Goal: Contribute content: Add original content to the website for others to see

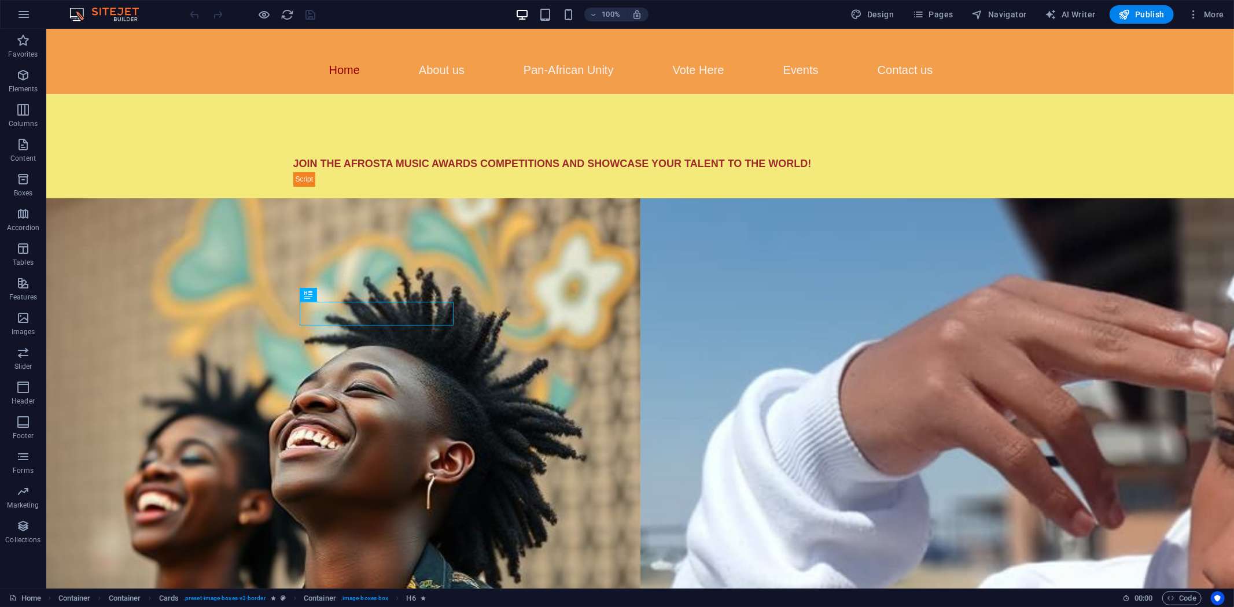
scroll to position [676, 0]
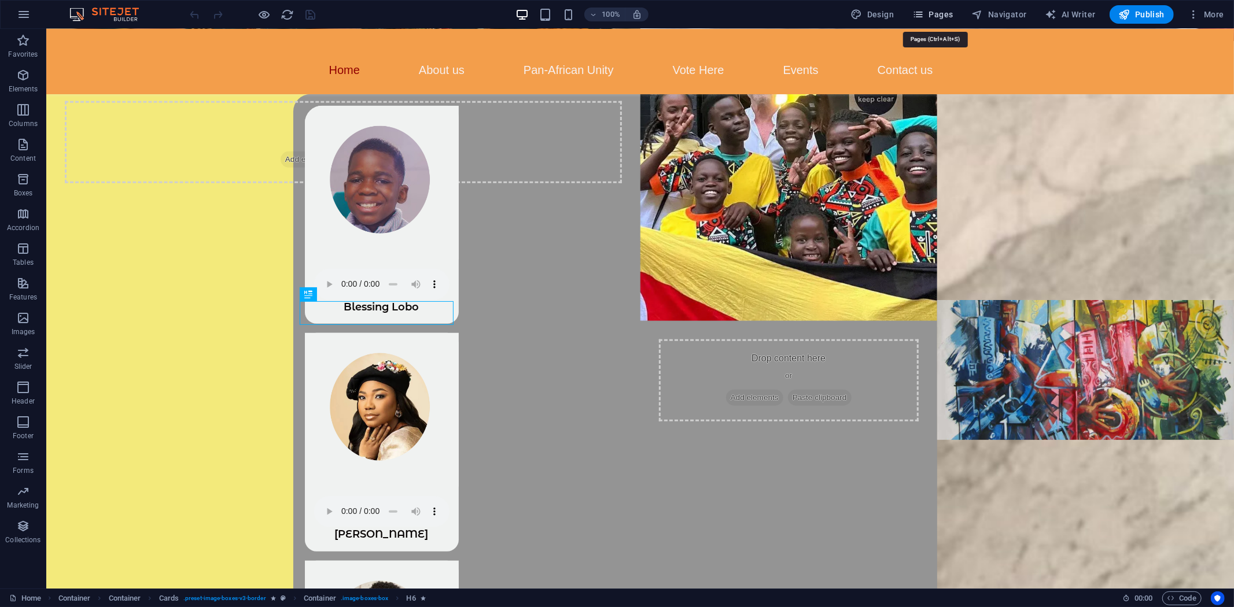
click at [924, 12] on icon "button" at bounding box center [918, 15] width 12 height 12
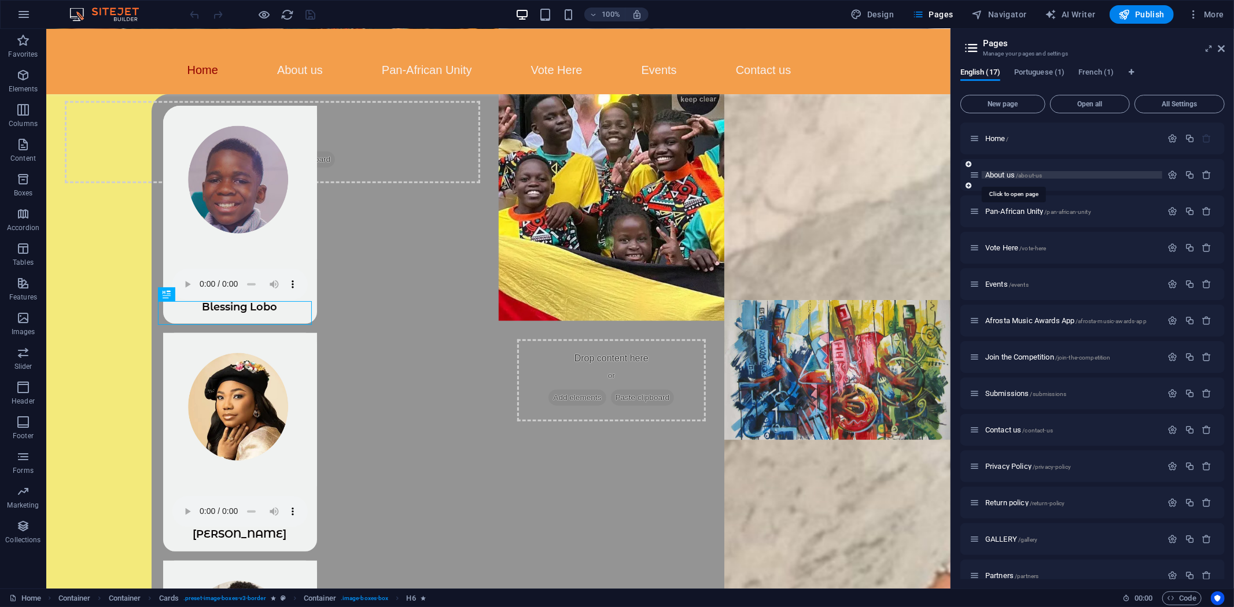
click at [999, 174] on span "About us /about-us" at bounding box center [1013, 175] width 57 height 9
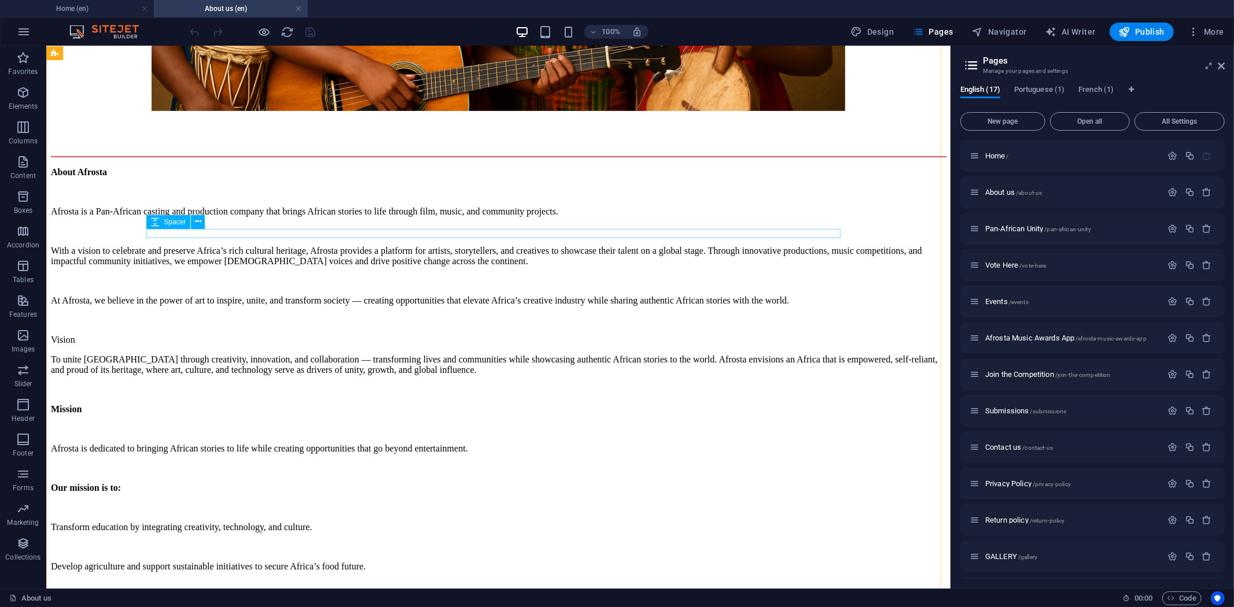
scroll to position [385, 0]
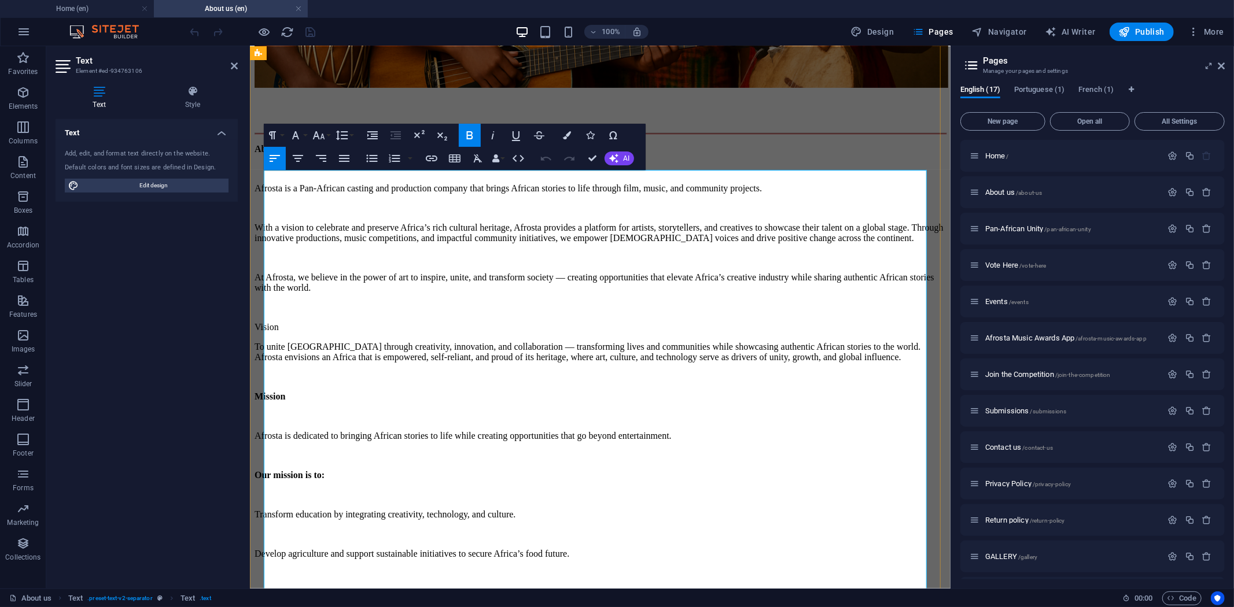
click at [278, 174] on p at bounding box center [599, 168] width 691 height 10
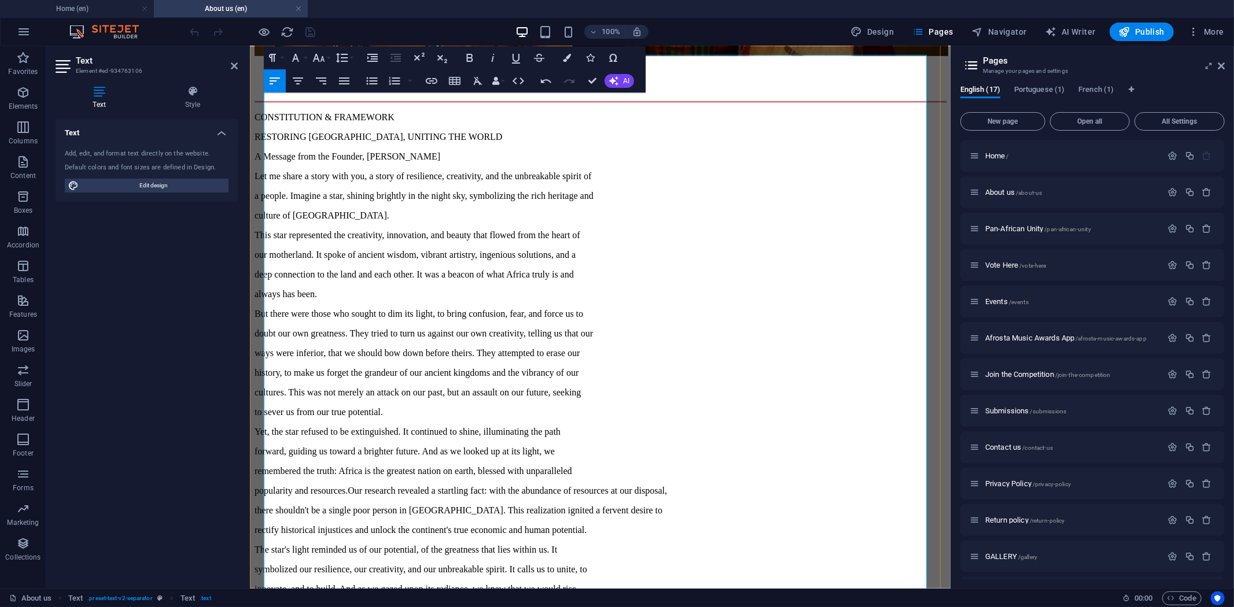
scroll to position [385, 0]
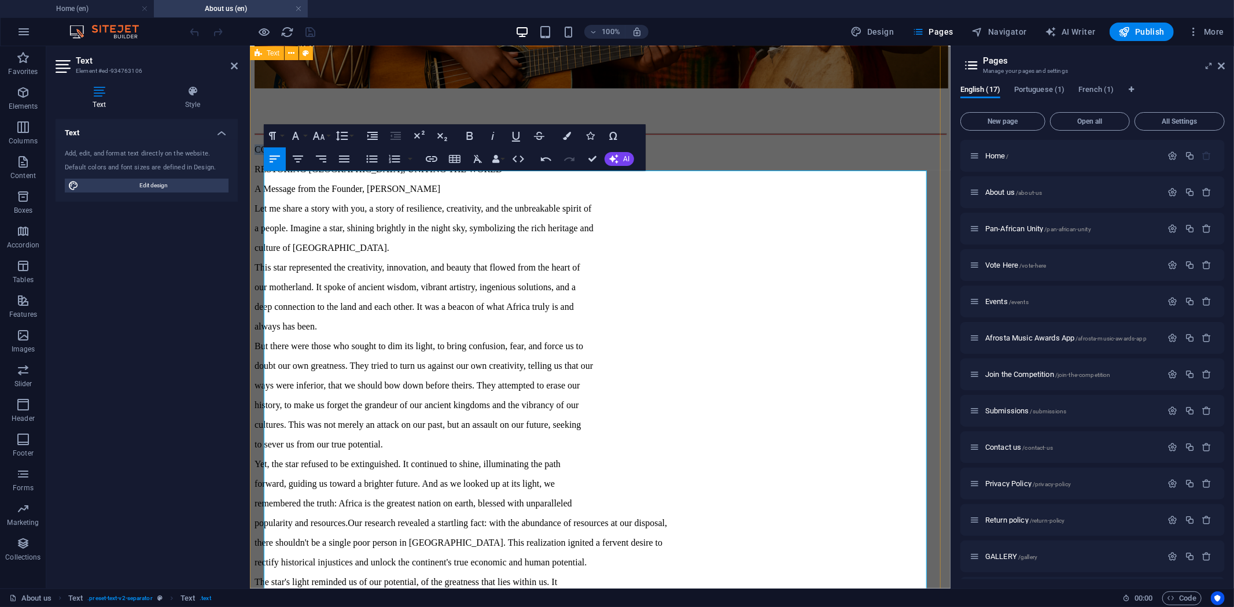
drag, startPoint x: 433, startPoint y: 177, endPoint x: 259, endPoint y: 170, distance: 174.8
click at [467, 131] on icon "button" at bounding box center [470, 136] width 14 height 14
click at [452, 154] on p "CONSTITUTION & FRAMEWORK" at bounding box center [599, 149] width 691 height 10
drag, startPoint x: 445, startPoint y: 182, endPoint x: 266, endPoint y: 172, distance: 179.6
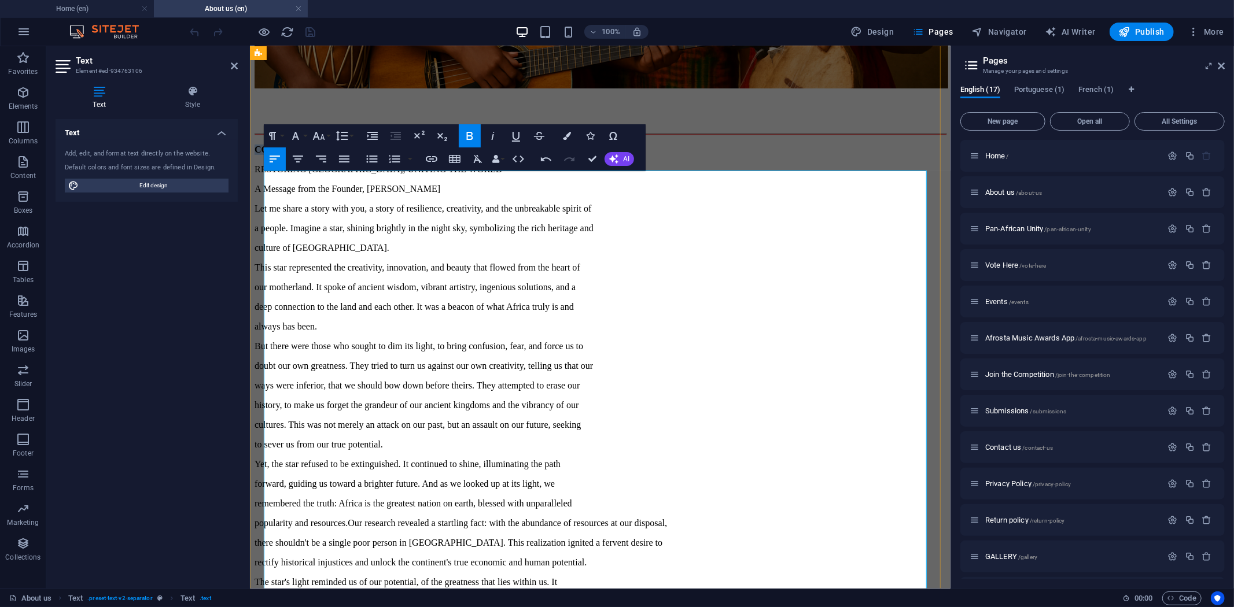
click at [266, 154] on p "CONSTITUTION & FRAMEWORK" at bounding box center [599, 149] width 691 height 10
click at [319, 137] on icon "button" at bounding box center [319, 136] width 14 height 14
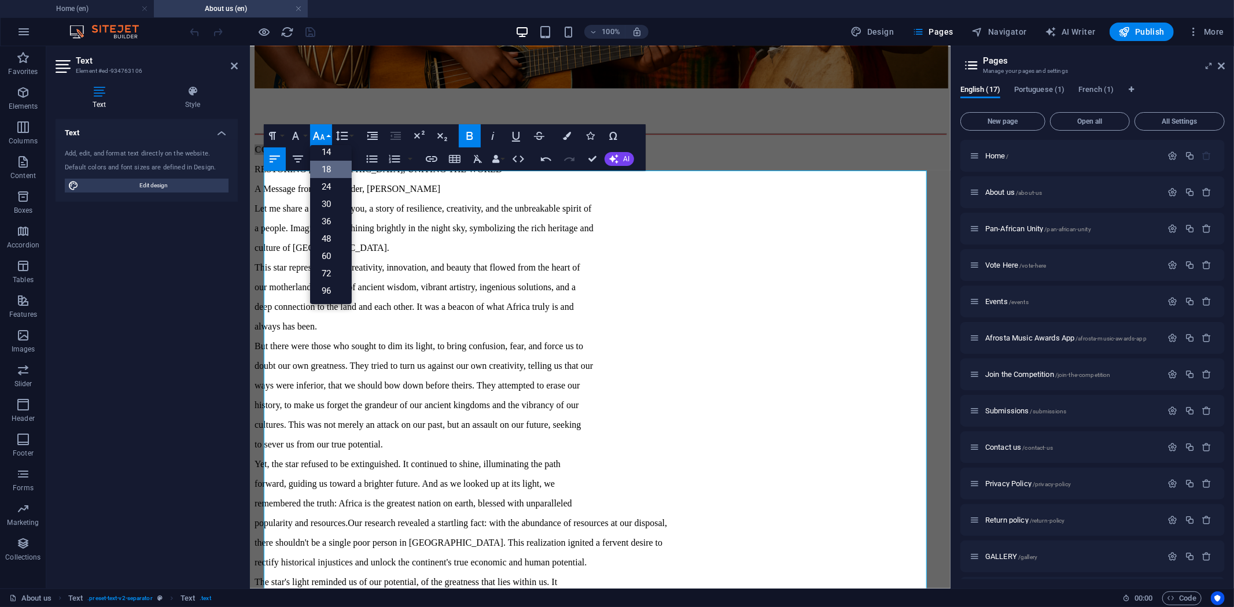
scroll to position [93, 0]
click at [333, 234] on link "48" at bounding box center [331, 239] width 42 height 17
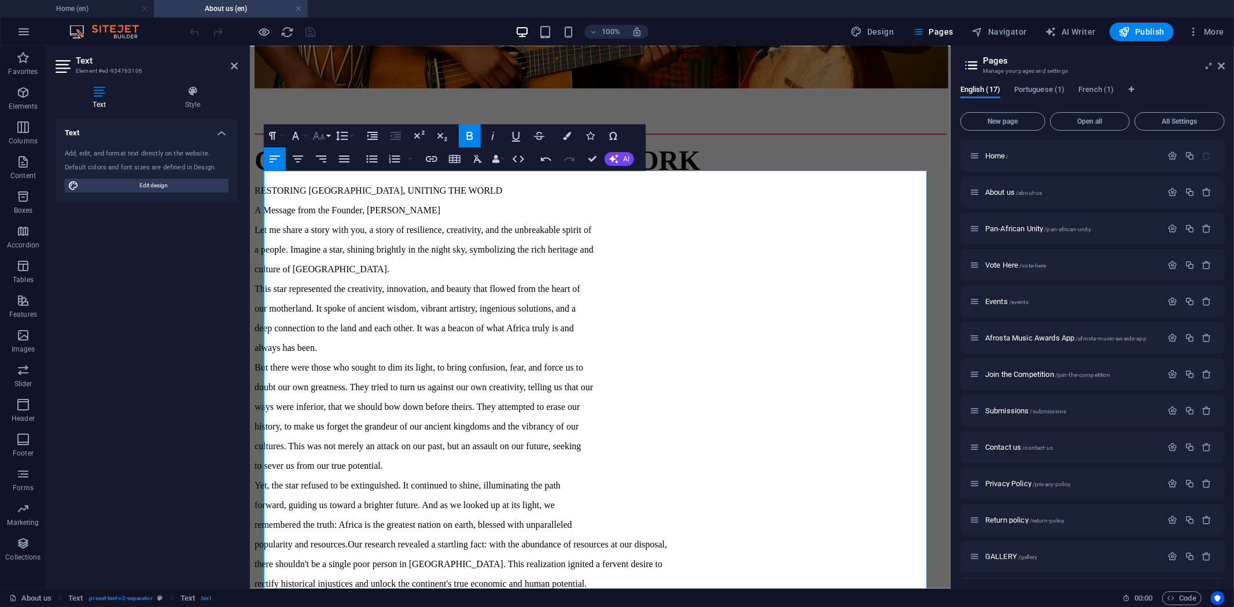
click at [327, 139] on button "Font Size" at bounding box center [321, 135] width 22 height 23
click at [333, 189] on link "24" at bounding box center [331, 187] width 42 height 17
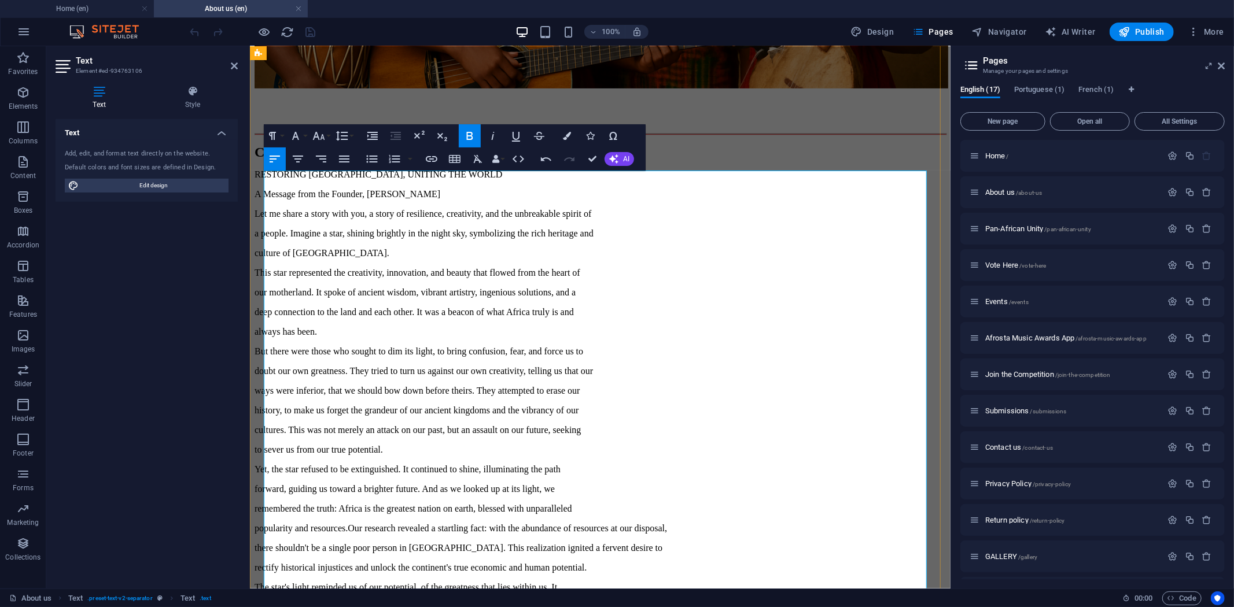
click at [488, 179] on p "RESTORING AFRICA, UNITING THE WORLD" at bounding box center [599, 174] width 691 height 10
drag, startPoint x: 500, startPoint y: 196, endPoint x: 281, endPoint y: 200, distance: 219.9
click at [274, 179] on p "RESTORING AFRICA, UNITING THE WORLD" at bounding box center [599, 174] width 691 height 10
click at [486, 199] on p "A Message from the Founder, Mr. Frank Lukieni" at bounding box center [599, 194] width 691 height 10
drag, startPoint x: 488, startPoint y: 197, endPoint x: 261, endPoint y: 194, distance: 226.8
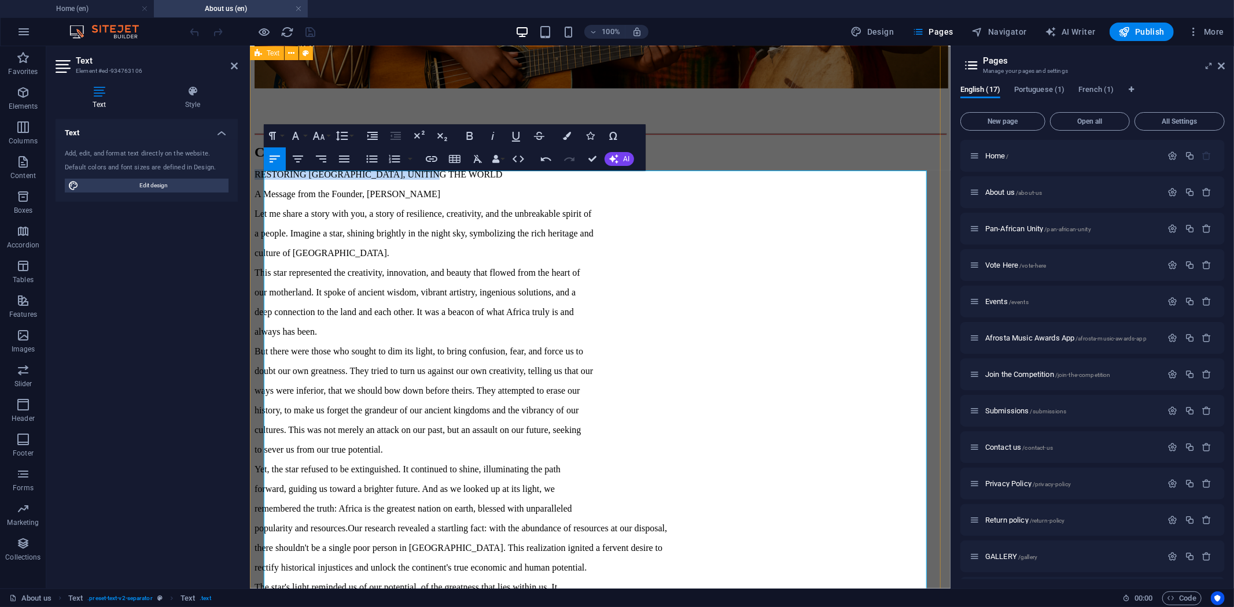
click at [322, 140] on icon "button" at bounding box center [319, 136] width 14 height 14
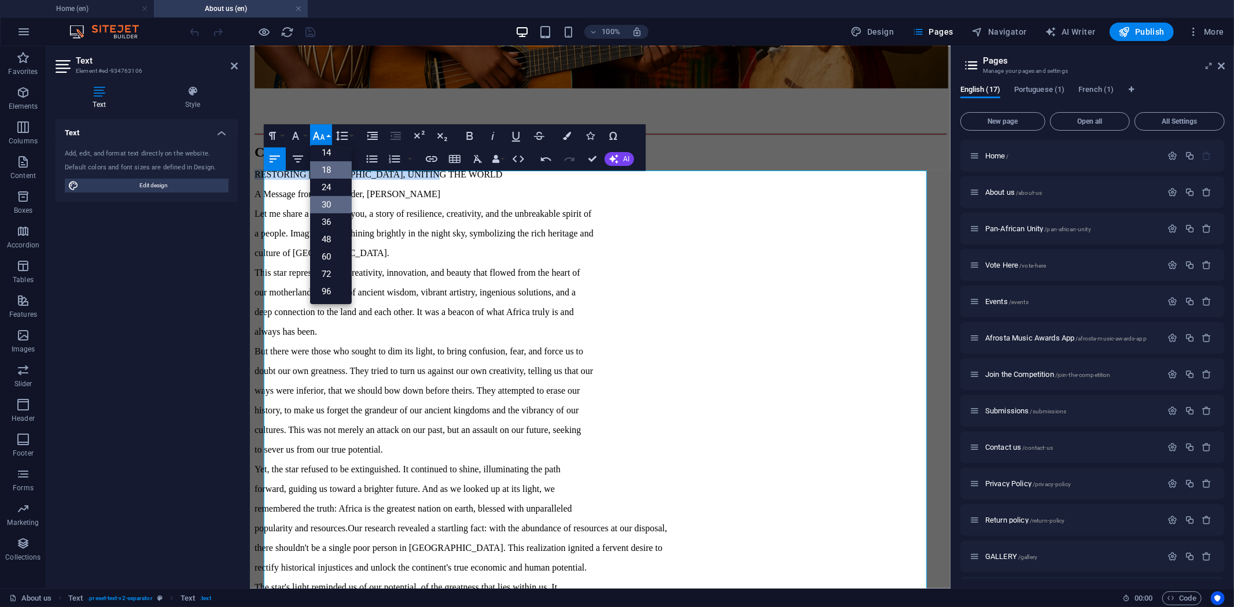
click at [334, 200] on link "30" at bounding box center [331, 204] width 42 height 17
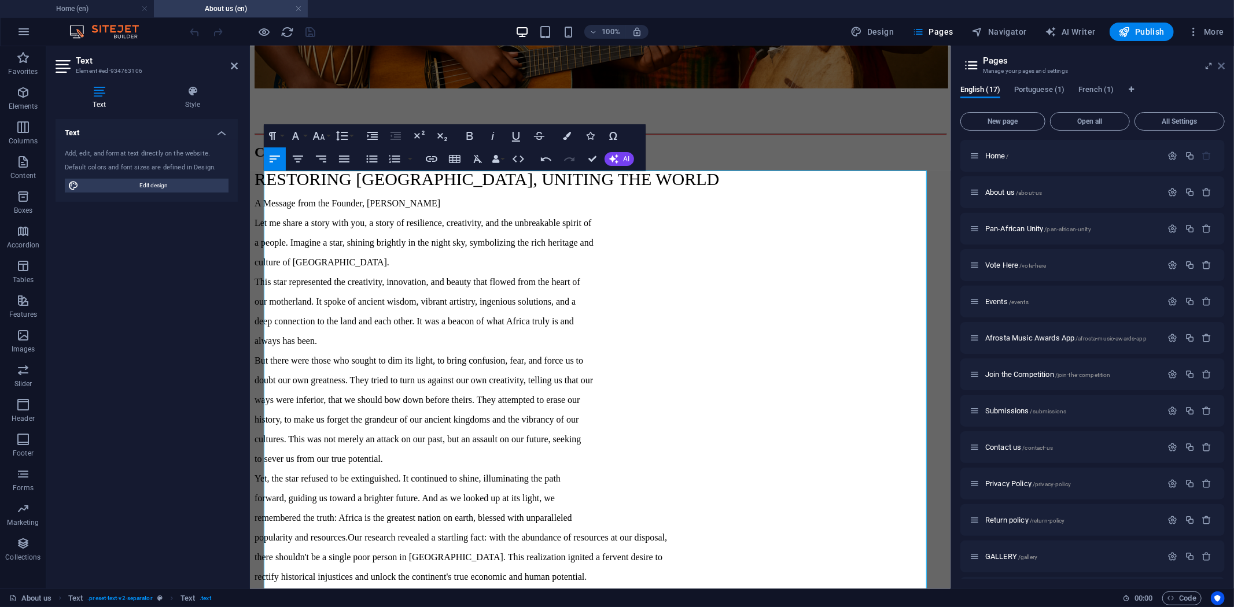
click at [1221, 67] on icon at bounding box center [1221, 65] width 7 height 9
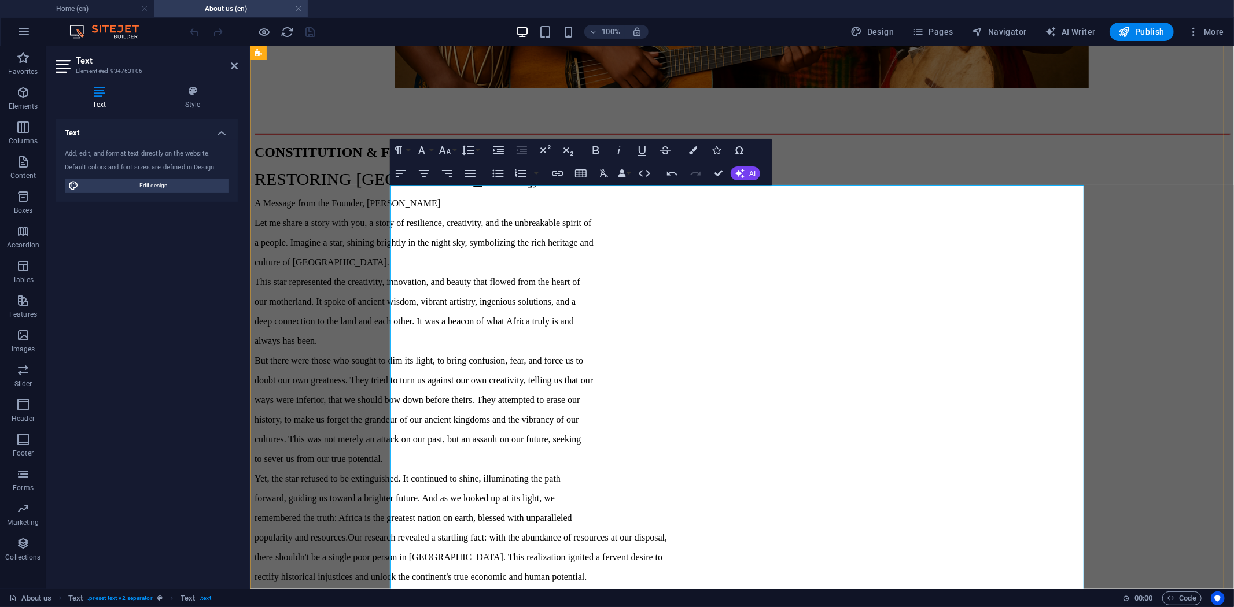
click at [517, 189] on p "RESTORING AFRICA, UNITING THE WORLD" at bounding box center [741, 179] width 975 height 20
drag, startPoint x: 463, startPoint y: 240, endPoint x: 379, endPoint y: 212, distance: 88.4
click at [596, 149] on icon "button" at bounding box center [596, 150] width 14 height 14
click at [615, 160] on p "CONSTITUTION & FRAMEWORK" at bounding box center [741, 152] width 975 height 16
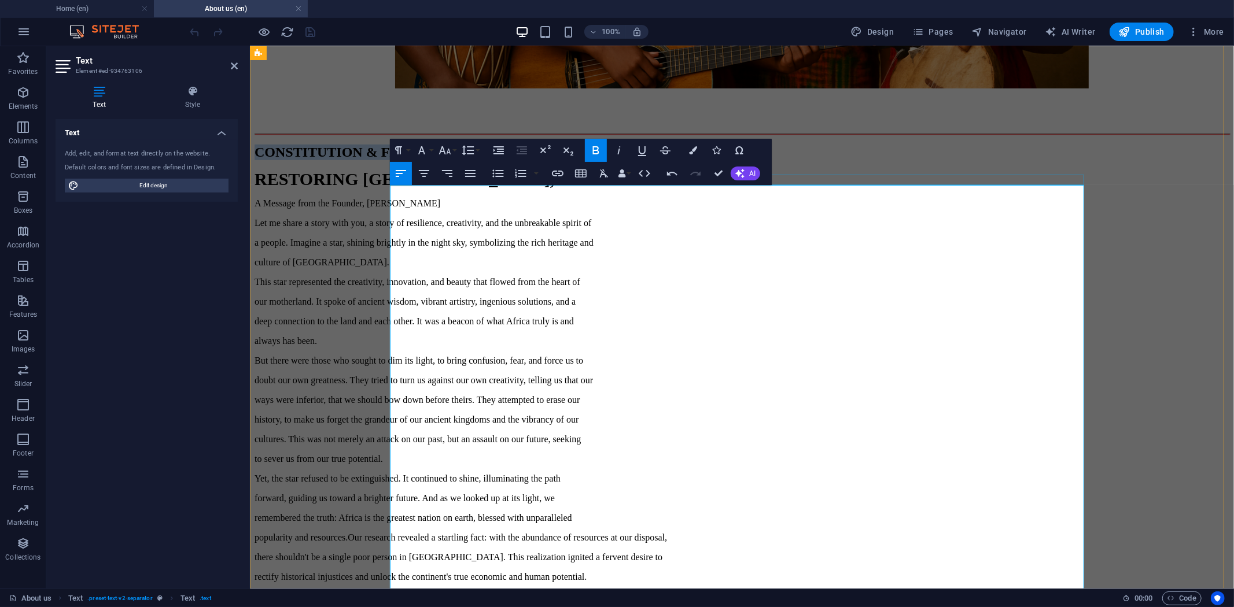
drag, startPoint x: 625, startPoint y: 187, endPoint x: 651, endPoint y: 231, distance: 51.9
click at [596, 152] on icon "button" at bounding box center [596, 150] width 14 height 14
click at [483, 189] on p "RESTORING AFRICA, UNITING THE WORLD" at bounding box center [741, 179] width 975 height 20
click at [474, 189] on p "RESTORING AFRICA, UNITING THE WORLD" at bounding box center [741, 179] width 975 height 20
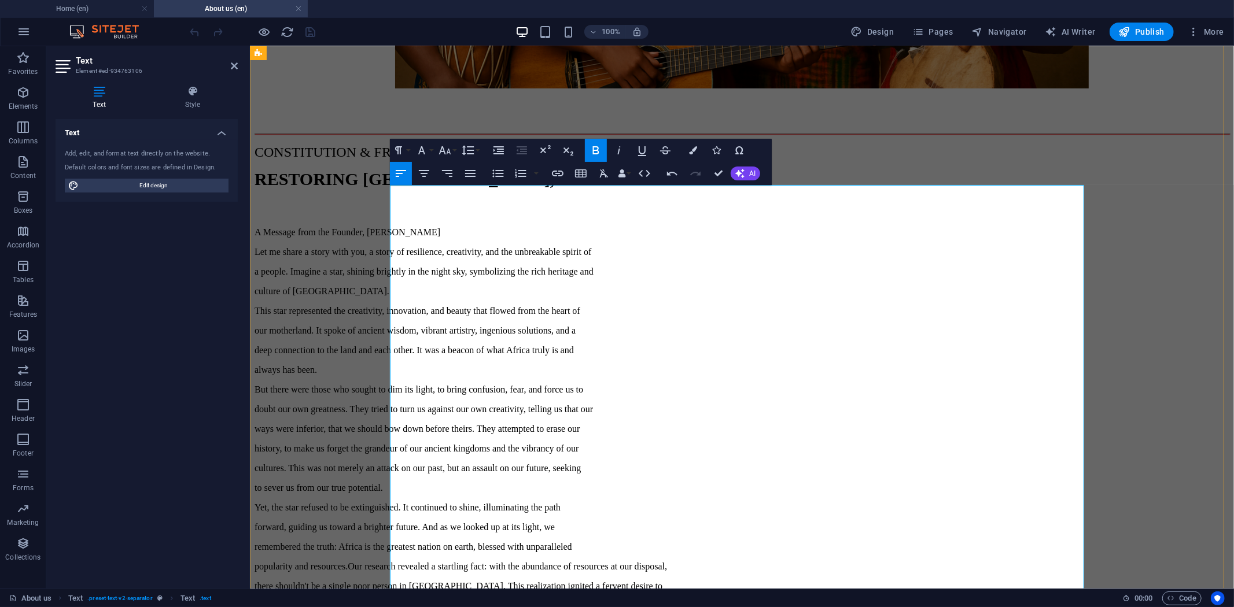
drag, startPoint x: 625, startPoint y: 288, endPoint x: 391, endPoint y: 284, distance: 233.7
click at [391, 237] on p "A Message from the Founder, Mr. Frank Lukieni" at bounding box center [741, 232] width 975 height 10
click at [596, 154] on icon "button" at bounding box center [596, 150] width 6 height 8
click at [639, 237] on p "A Message from the Founder, Mr. Frank Lukieni" at bounding box center [741, 232] width 975 height 10
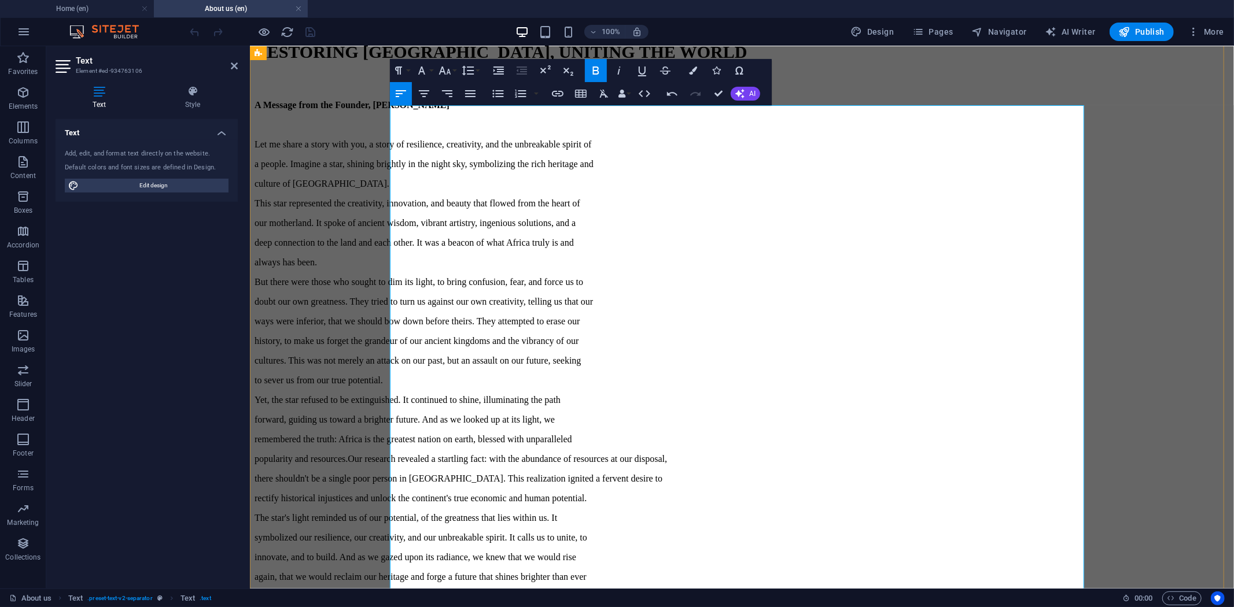
scroll to position [513, 0]
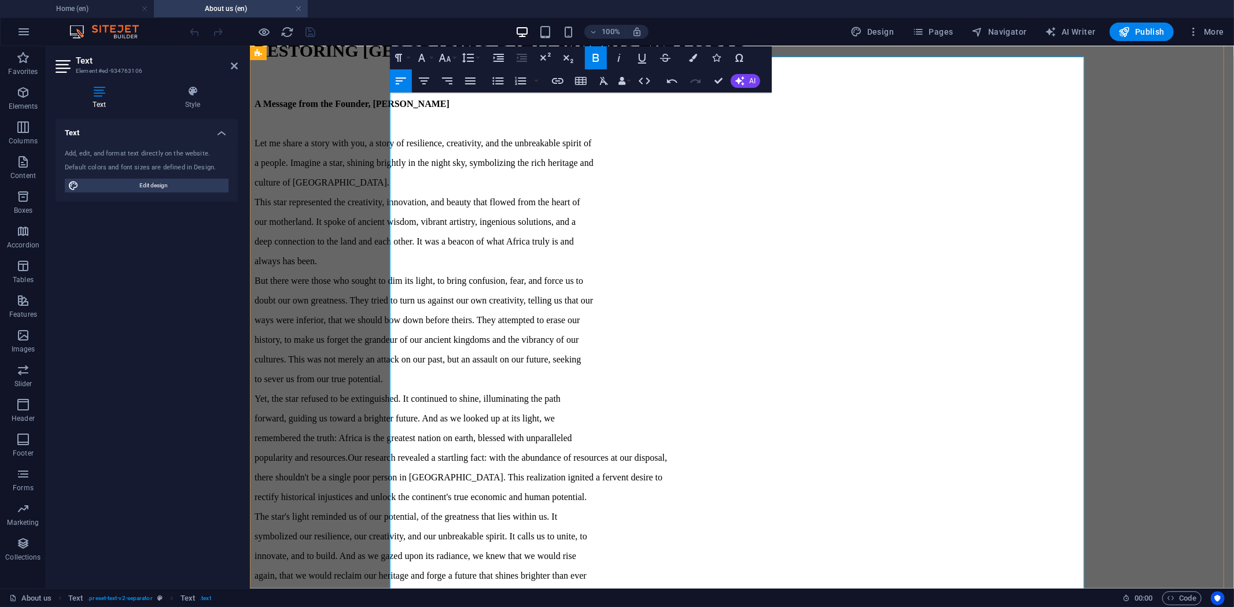
click at [497, 168] on p "a people. Imagine a star, shining brightly in the night sky, symbolizing the ri…" at bounding box center [741, 162] width 975 height 10
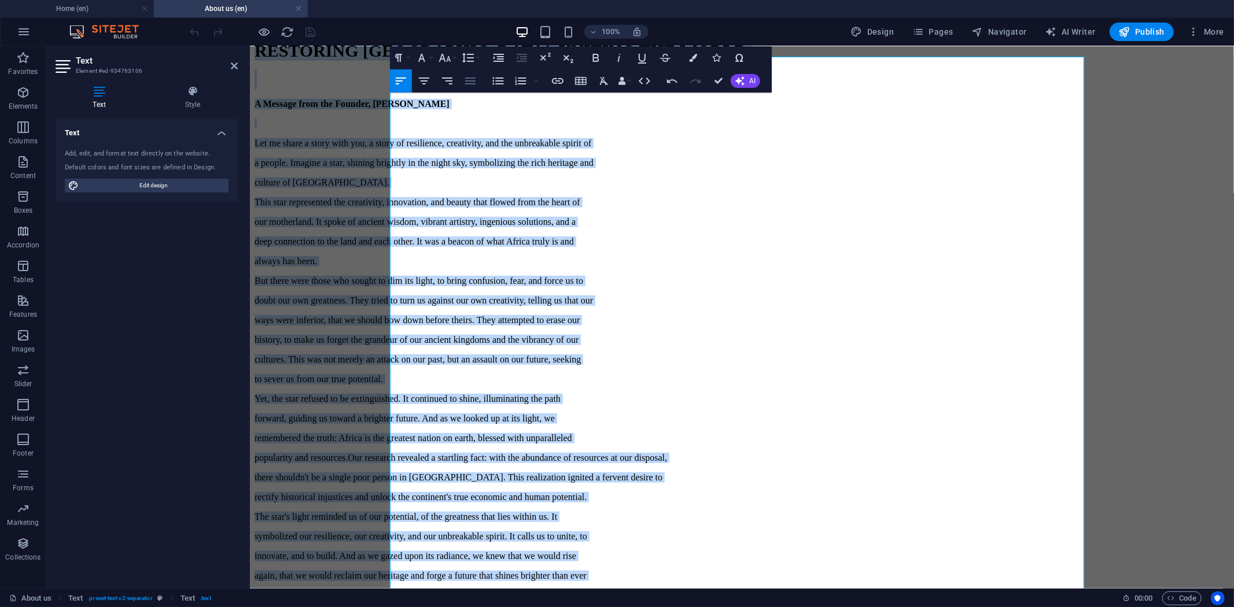
click at [471, 82] on icon "button" at bounding box center [470, 81] width 14 height 14
click at [494, 148] on p "Let me share a story with you, a story of resilience, creativity, and the unbre…" at bounding box center [741, 143] width 975 height 10
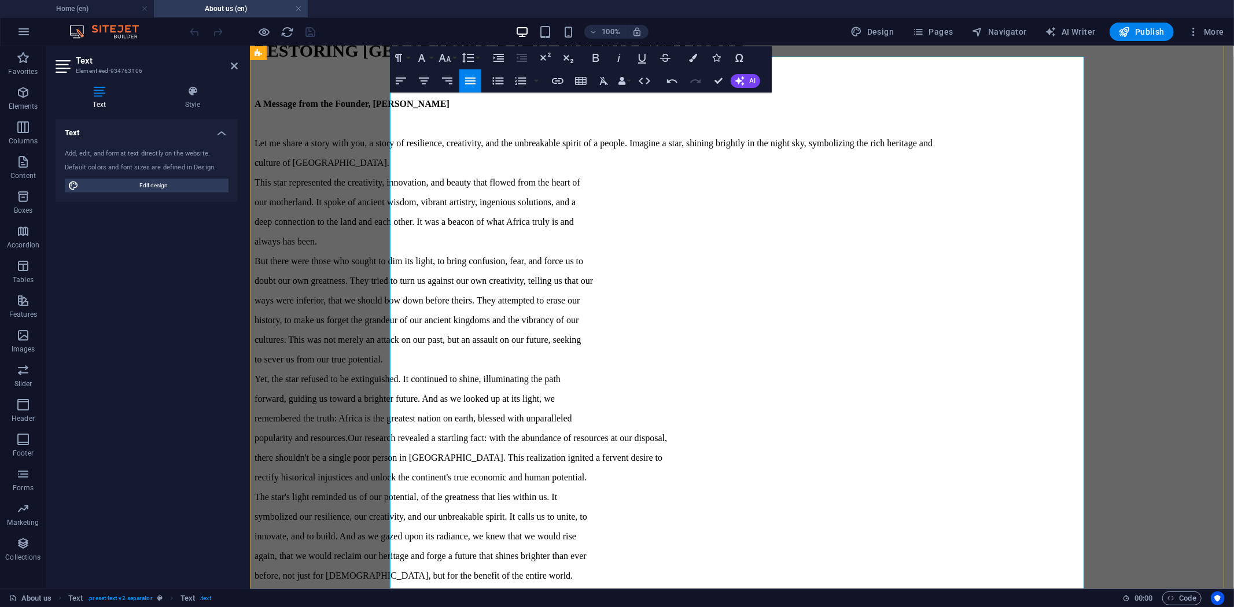
click at [621, 148] on p "Let me share a story with you, a story of resilience, creativity, and the unbre…" at bounding box center [741, 143] width 975 height 10
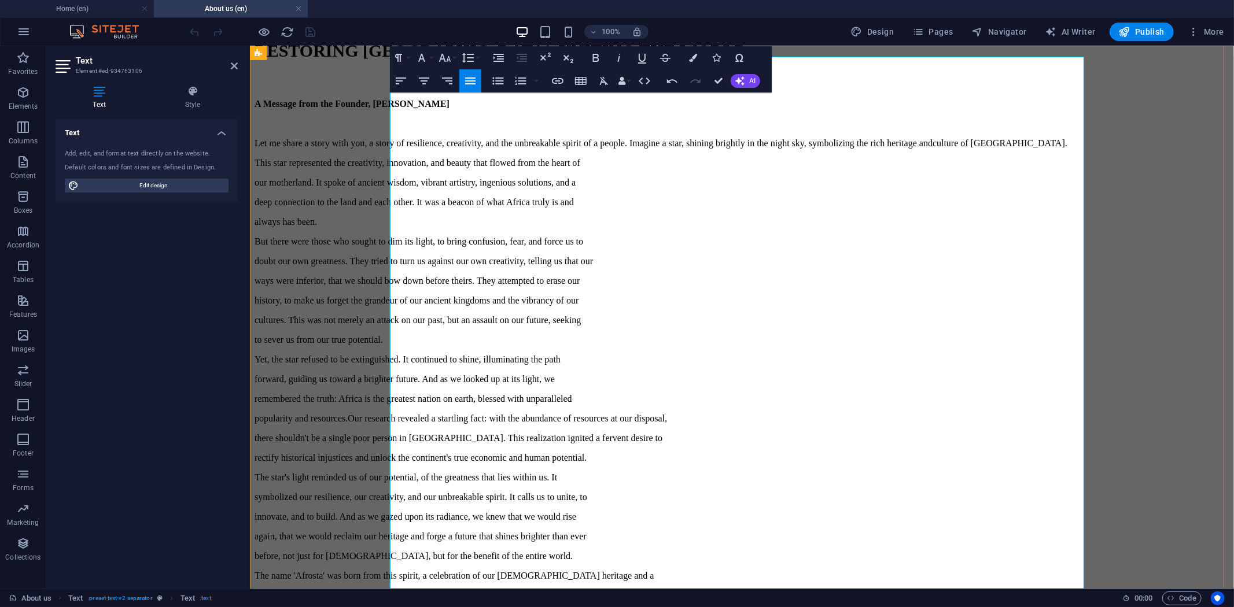
click at [675, 148] on p "Let me share a story with you, a story of resilience, creativity, and the unbre…" at bounding box center [741, 143] width 975 height 10
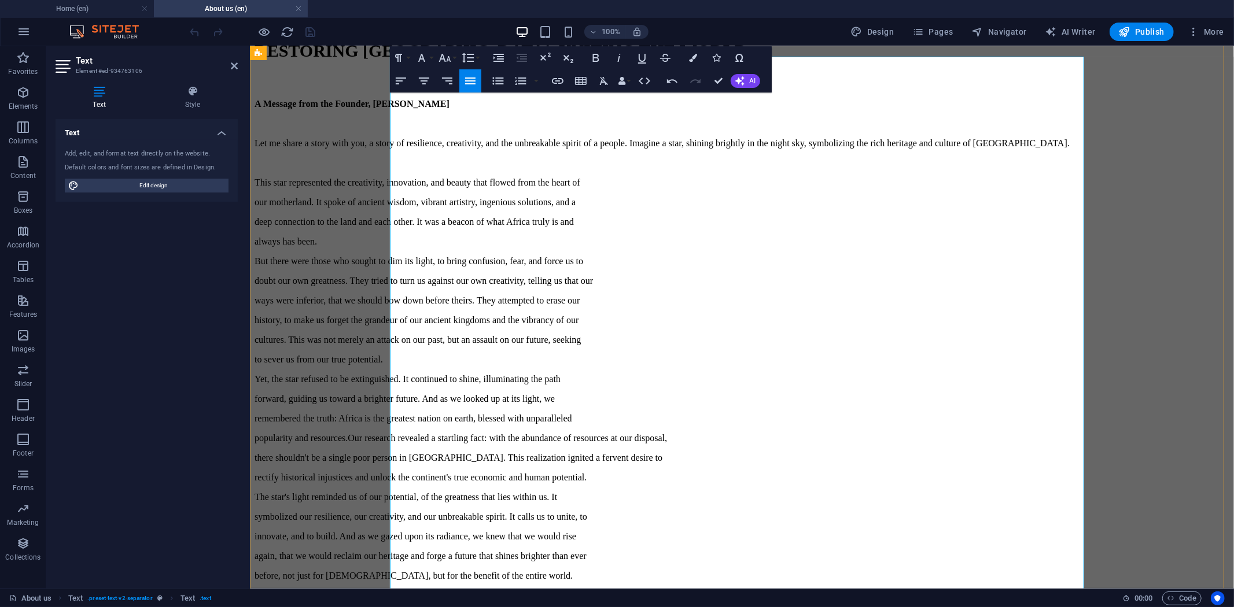
click at [482, 187] on p "This star represented the creativity, innovation, and beauty that flowed from t…" at bounding box center [741, 182] width 975 height 10
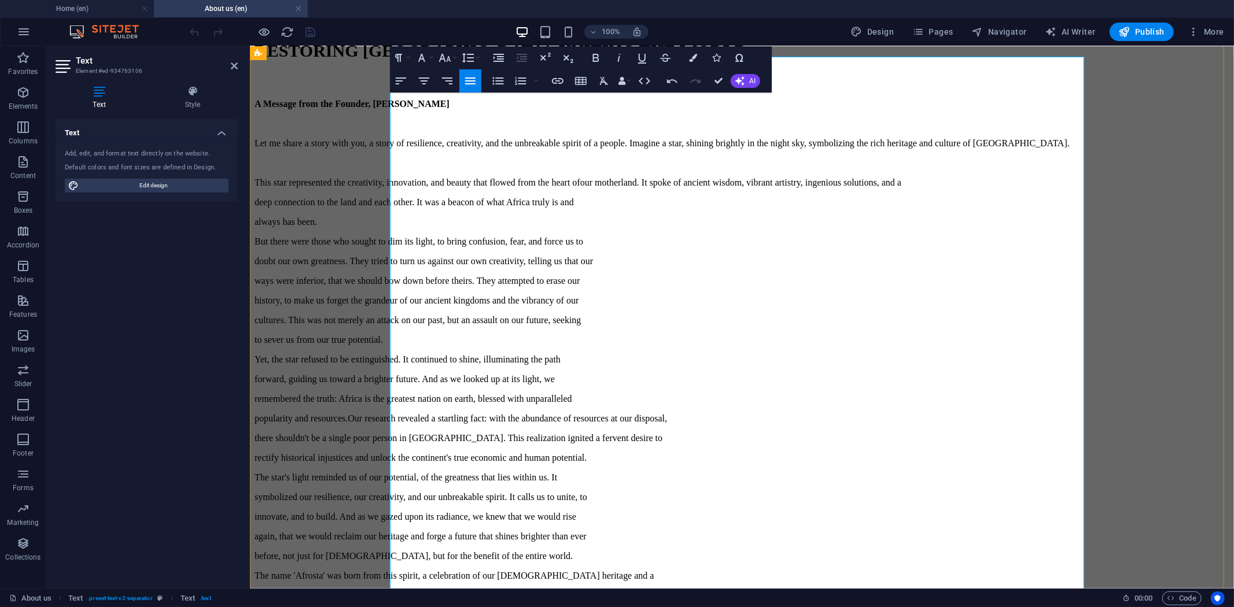
click at [563, 187] on p "This star represented the creativity, innovation, and beauty that flowed from t…" at bounding box center [741, 182] width 975 height 10
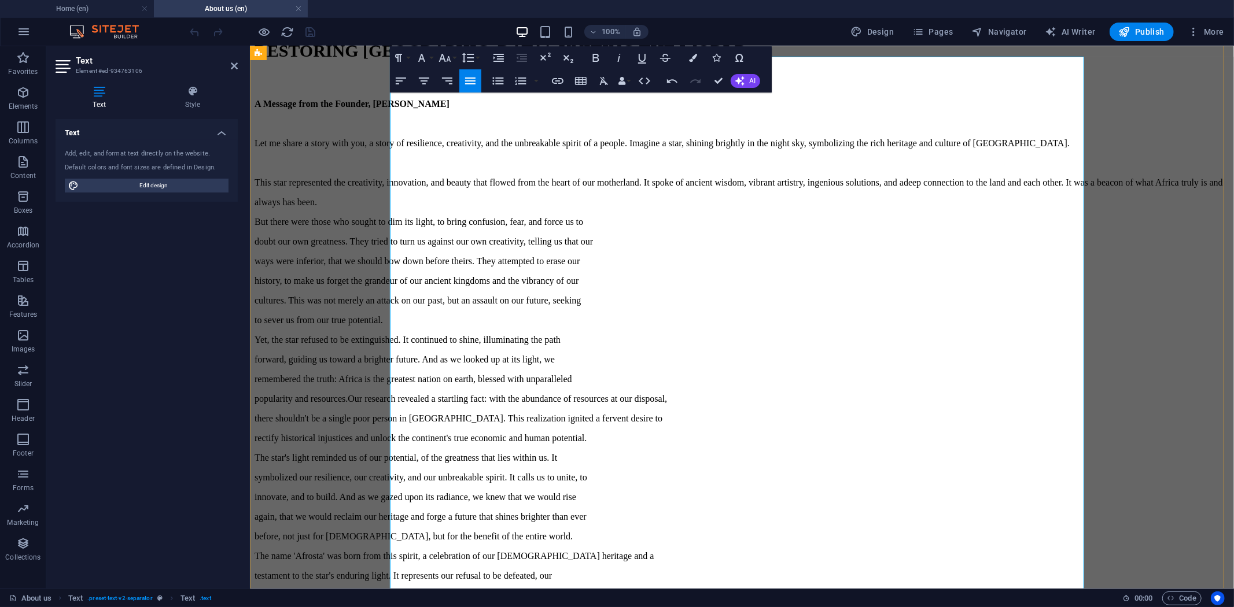
click at [653, 187] on p "This star represented the creativity, innovation, and beauty that flowed from t…" at bounding box center [741, 182] width 975 height 10
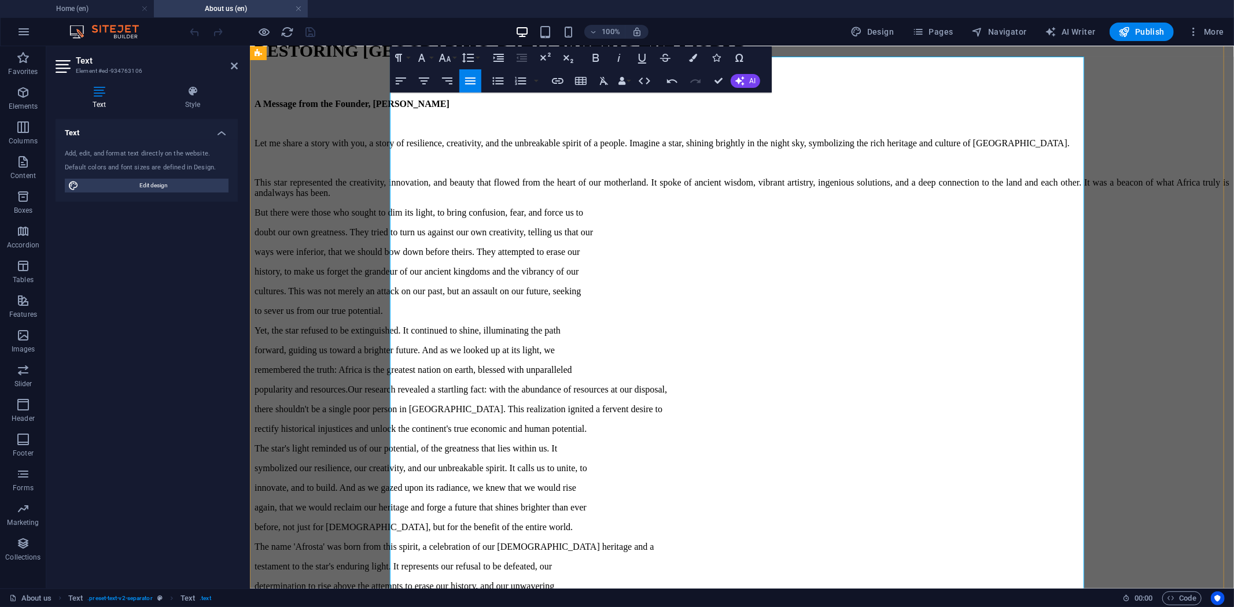
click at [457, 198] on p "This star represented the creativity, innovation, and beauty that flowed from t…" at bounding box center [741, 187] width 975 height 21
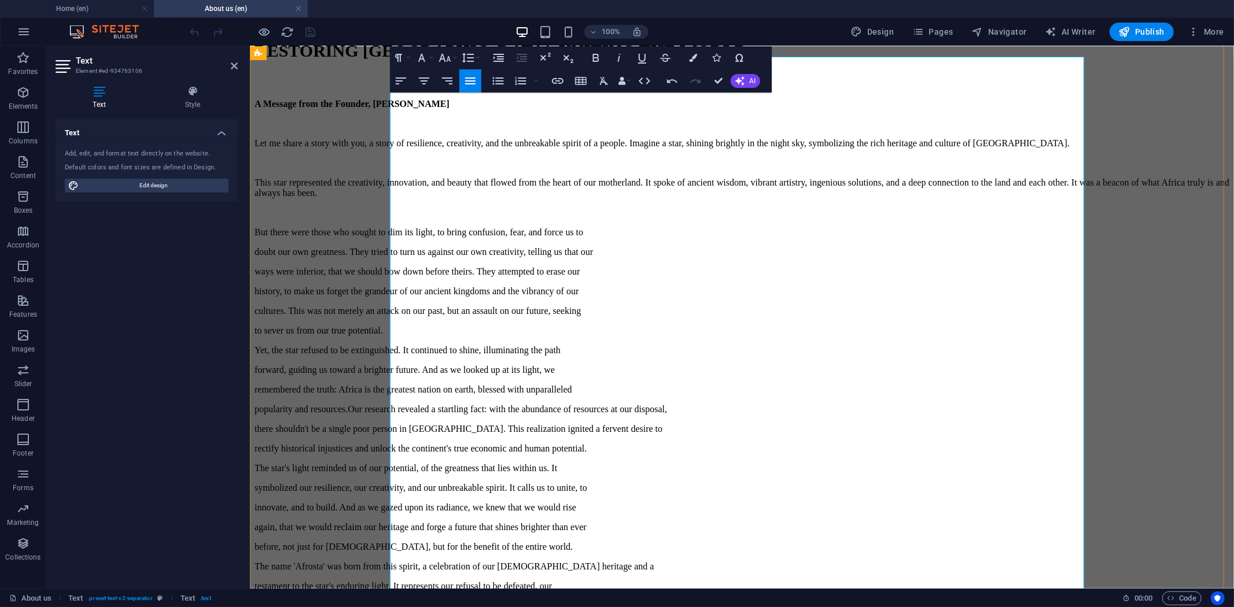
click at [495, 237] on p "But there were those who sought to dim its light, to bring confusion, fear, and…" at bounding box center [741, 232] width 975 height 10
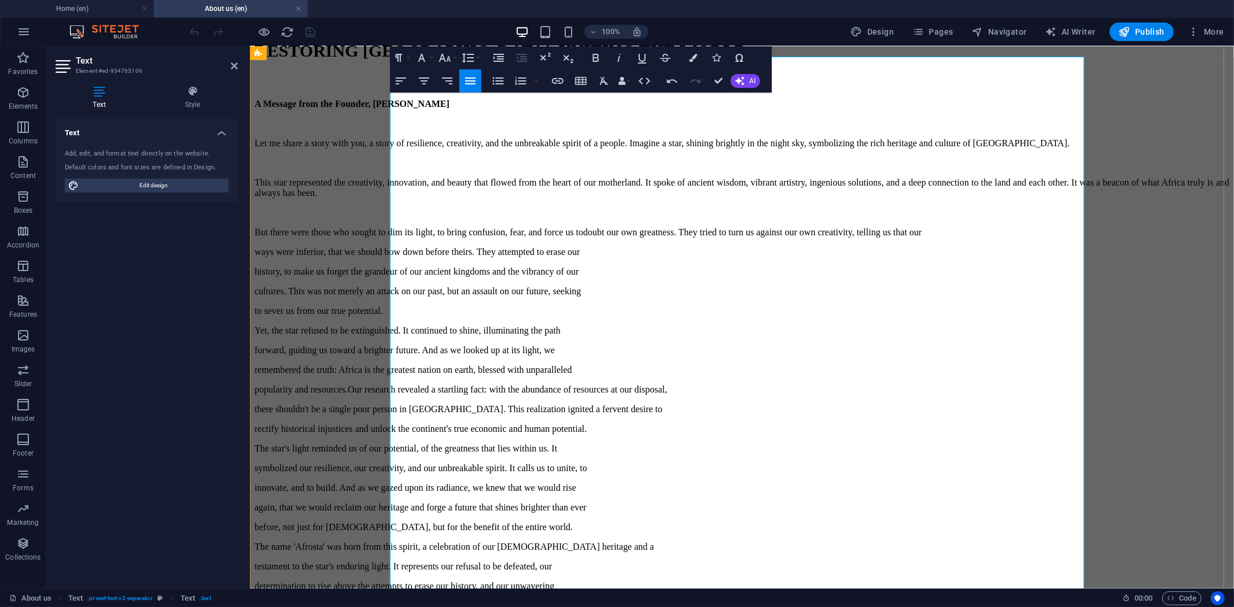
click at [605, 237] on p "But there were those who sought to dim its light, to bring confusion, fear, and…" at bounding box center [741, 232] width 975 height 10
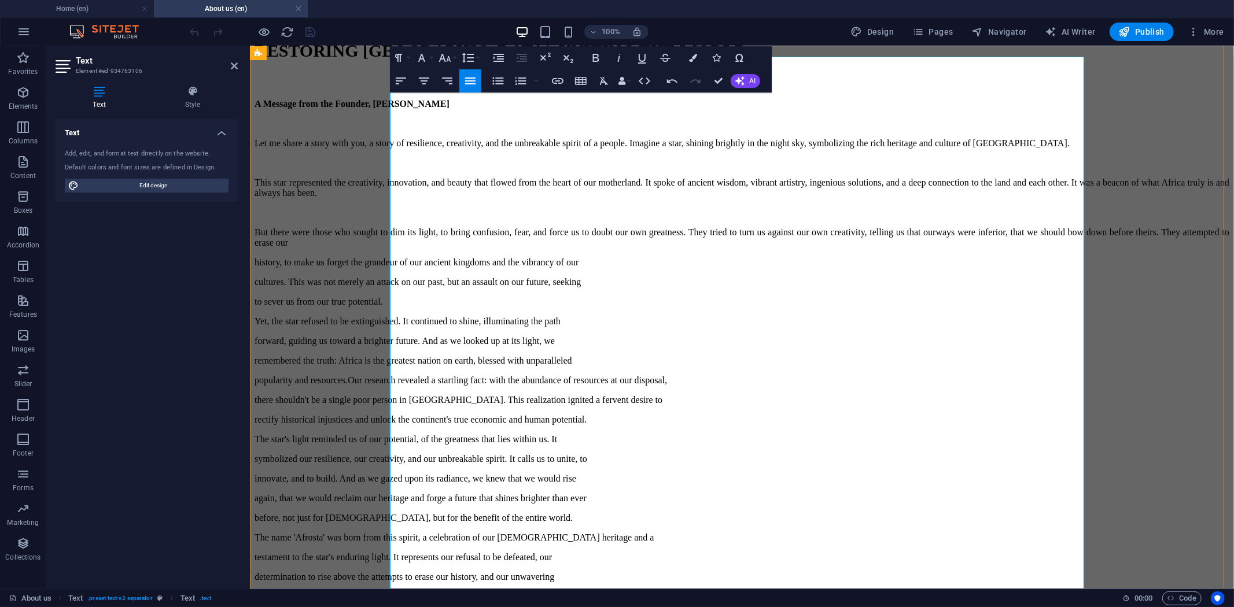
click at [684, 248] on p "But there were those who sought to dim its light, to bring confusion, fear, and…" at bounding box center [741, 237] width 975 height 21
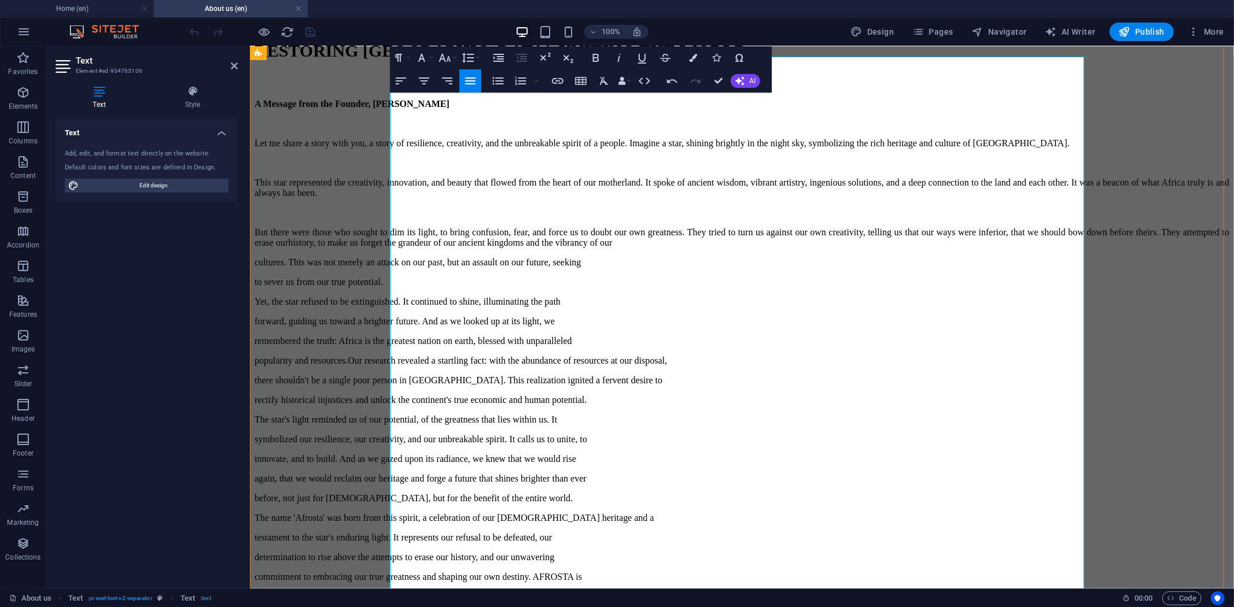
click at [469, 248] on p "But there were those who sought to dim its light, to bring confusion, fear, and…" at bounding box center [741, 237] width 975 height 21
click at [448, 248] on p "But there were those who sought to dim its light, to bring confusion, fear, and…" at bounding box center [741, 237] width 975 height 21
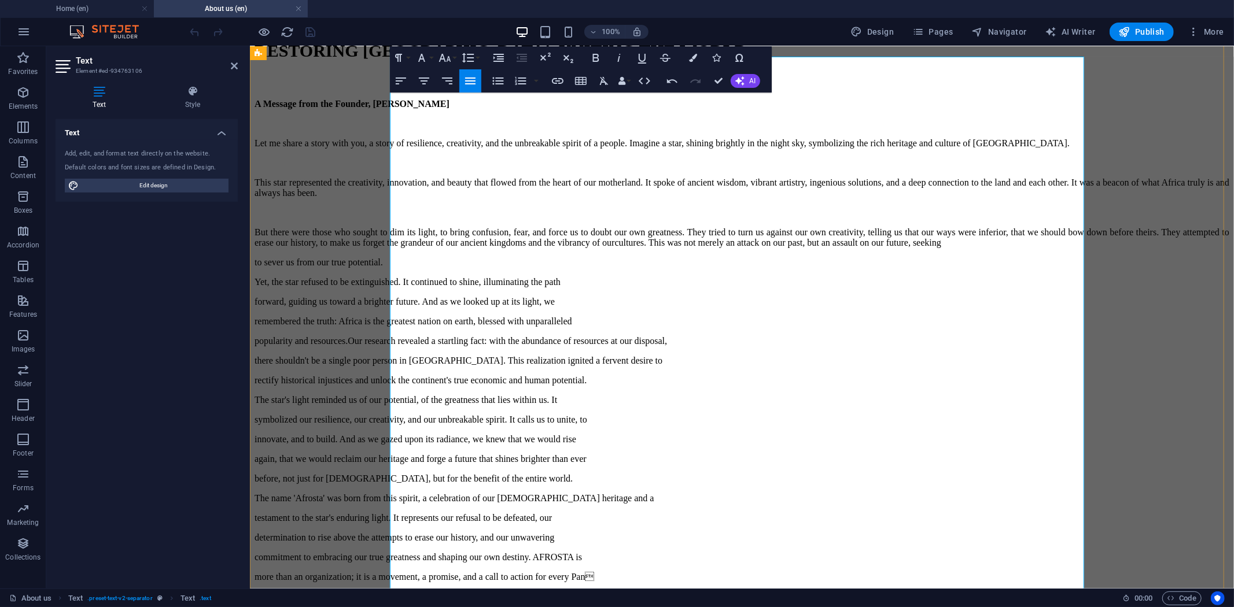
click at [467, 248] on p "But there were those who sought to dim its light, to bring confusion, fear, and…" at bounding box center [741, 237] width 975 height 21
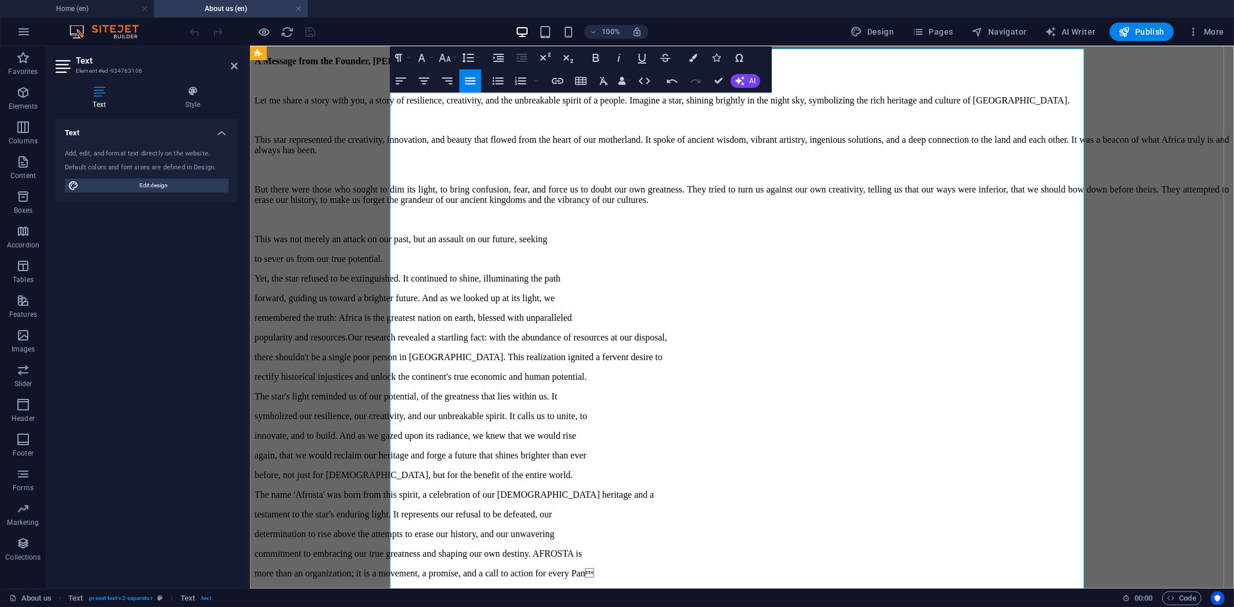
scroll to position [577, 0]
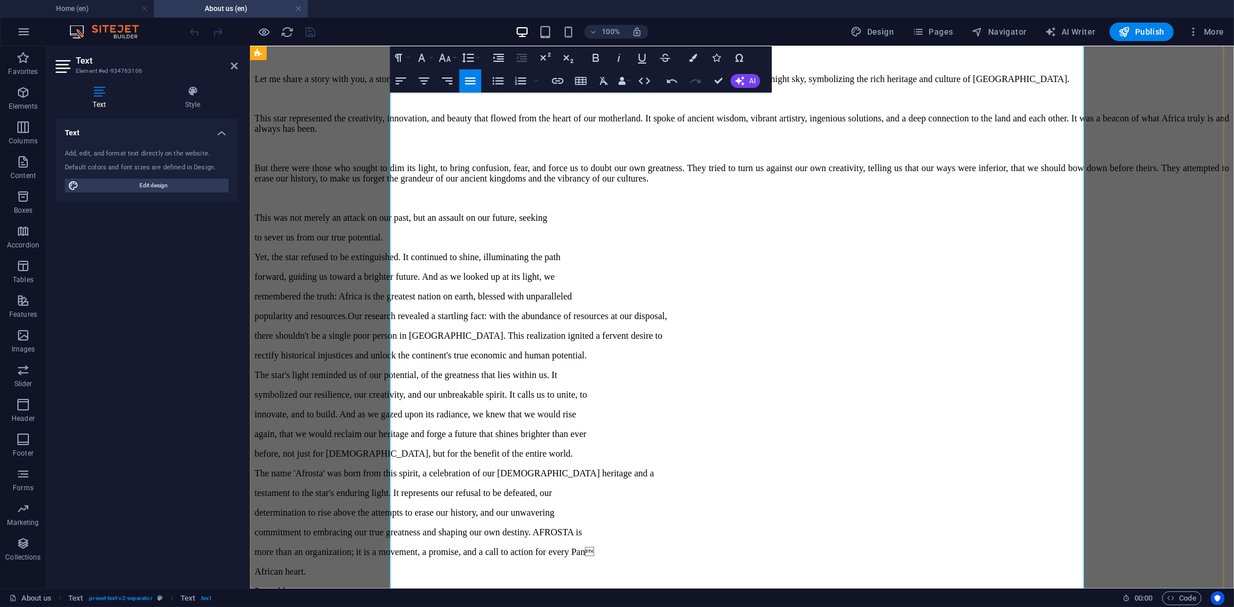
click at [441, 223] on p "This was not merely an attack on our past, but an assault on our future, seeking" at bounding box center [741, 217] width 975 height 10
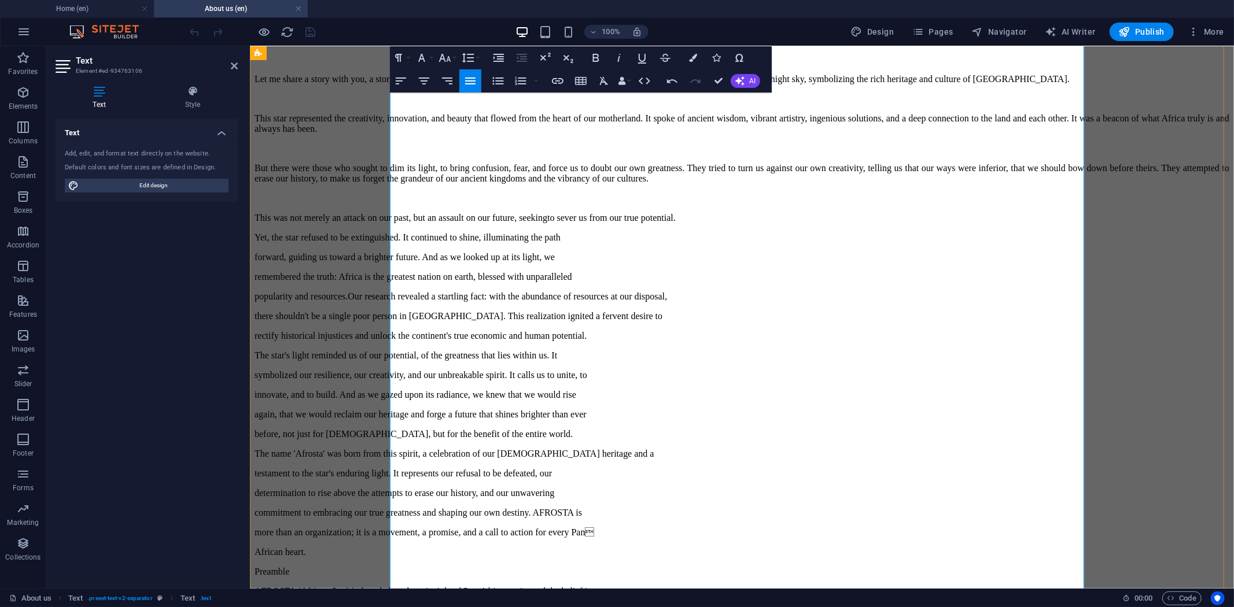
click at [610, 223] on p "This was not merely an attack on our past, but an assault on our future, seekin…" at bounding box center [741, 217] width 975 height 10
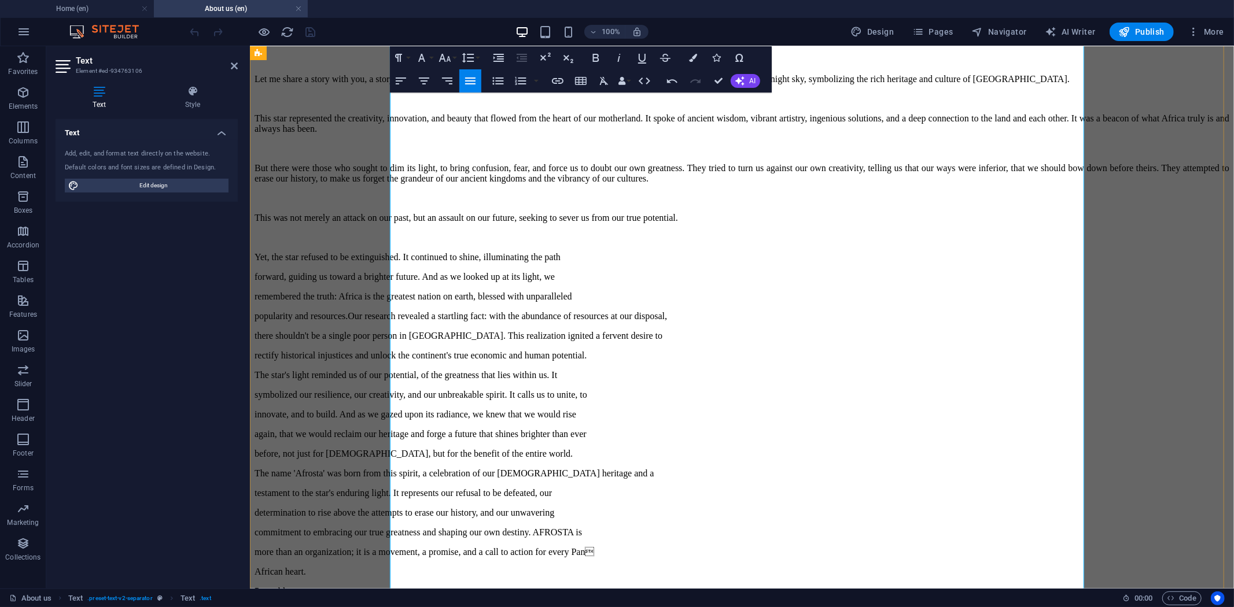
click at [507, 262] on p "Yet, the star refused to be extinguished. It continued to shine, illuminating t…" at bounding box center [741, 257] width 975 height 10
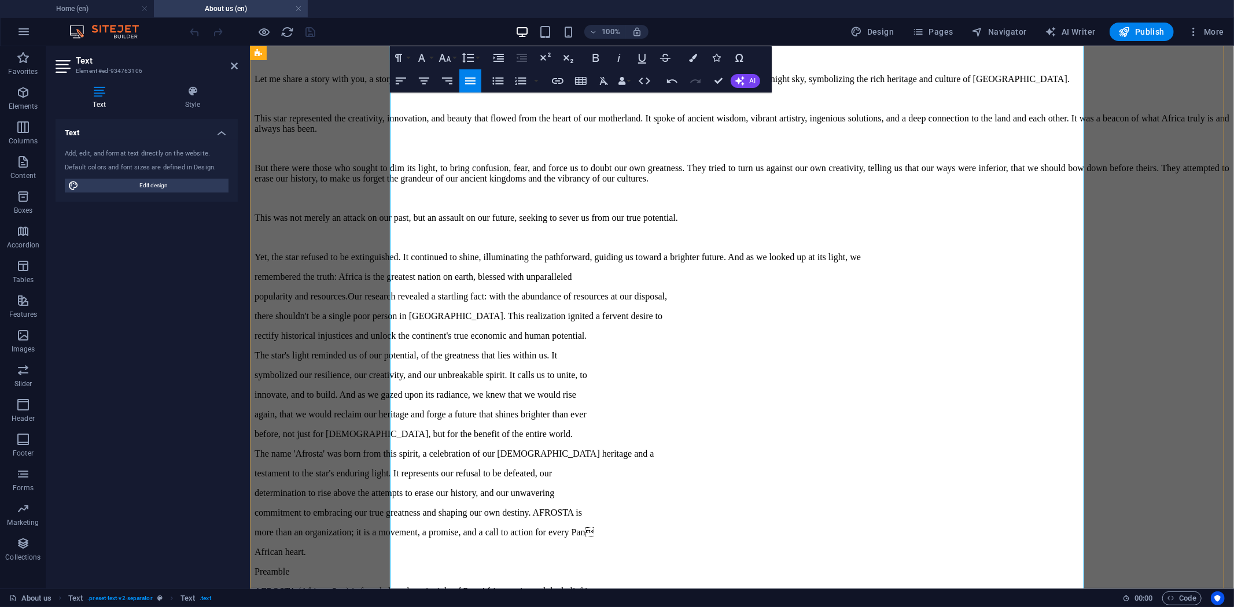
click at [702, 262] on p "Yet, the star refused to be extinguished. It continued to shine, illuminating t…" at bounding box center [741, 257] width 975 height 10
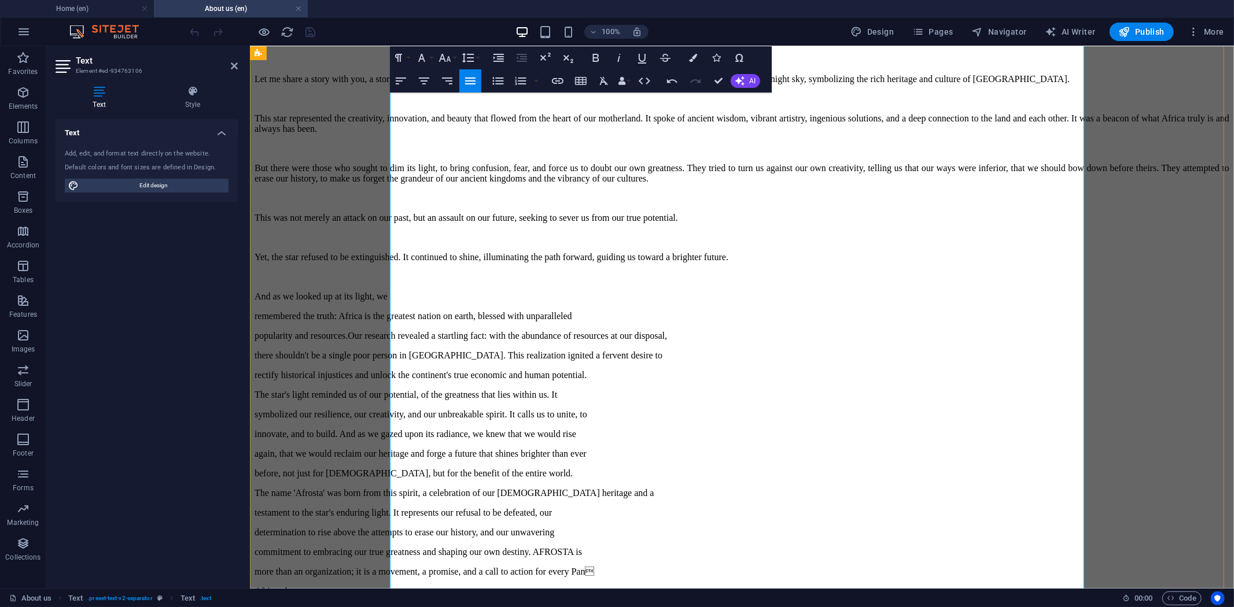
click at [588, 301] on p "And as we looked up at its light, we" at bounding box center [741, 296] width 975 height 10
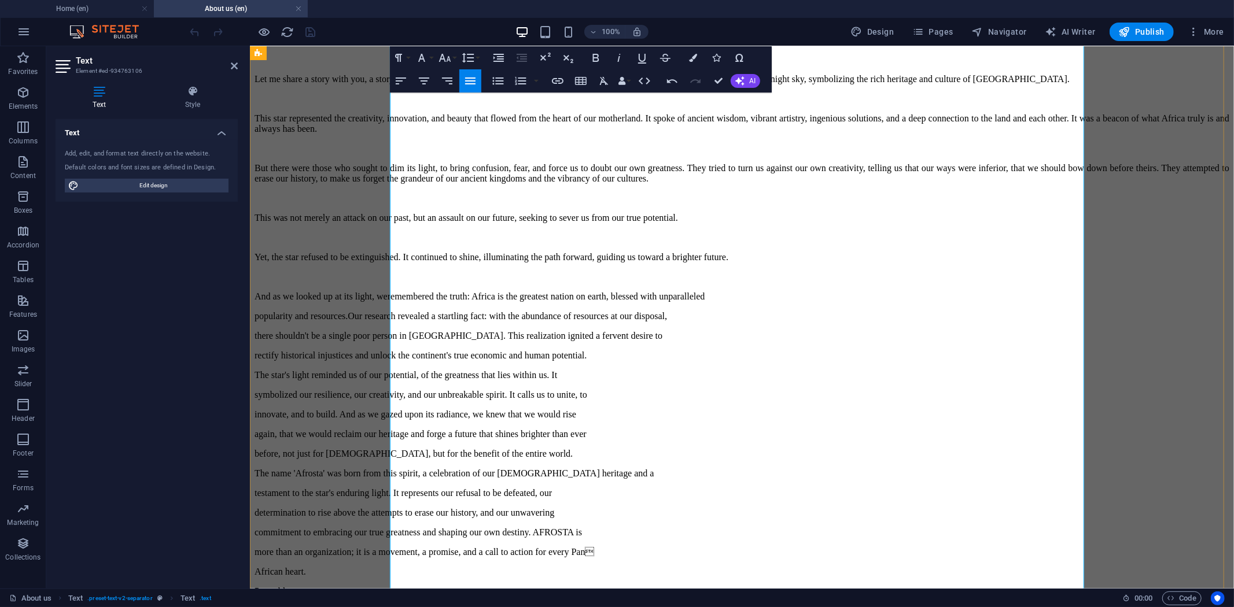
click at [639, 301] on p "And as we looked up at its light, we remembered the truth: Africa is the greate…" at bounding box center [741, 296] width 975 height 10
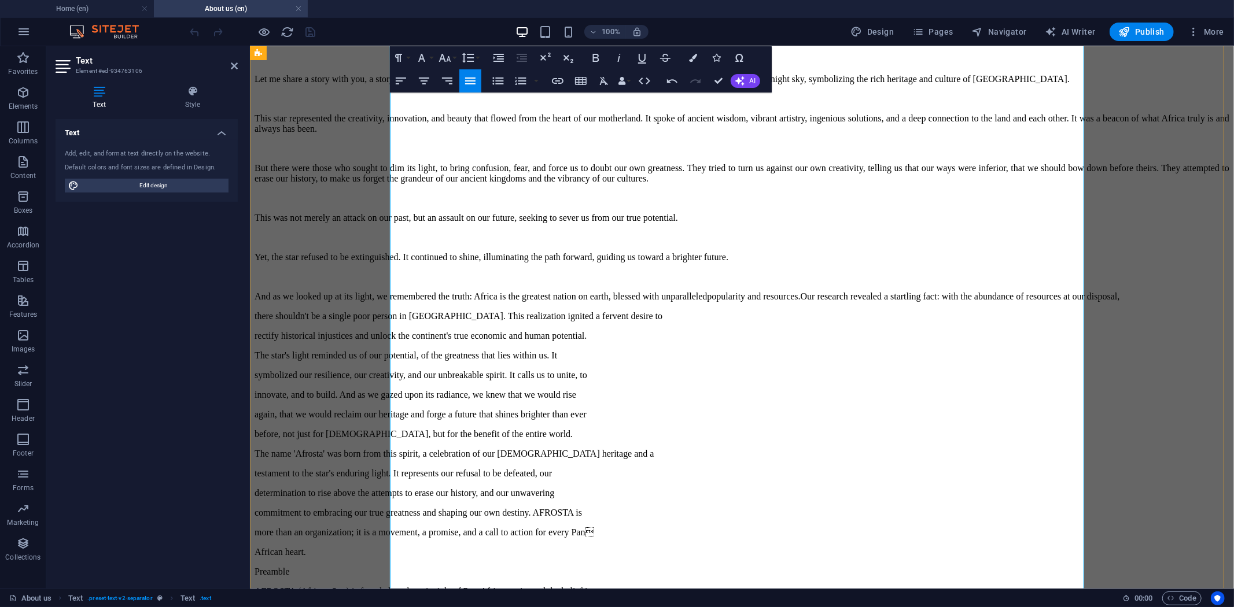
click at [443, 301] on p "And as we looked up at its light, we remembered the truth: Africa is the greate…" at bounding box center [741, 296] width 975 height 10
click at [440, 301] on p "And as we looked up at its light, we remembered the truth: Africa is the greate…" at bounding box center [741, 296] width 975 height 10
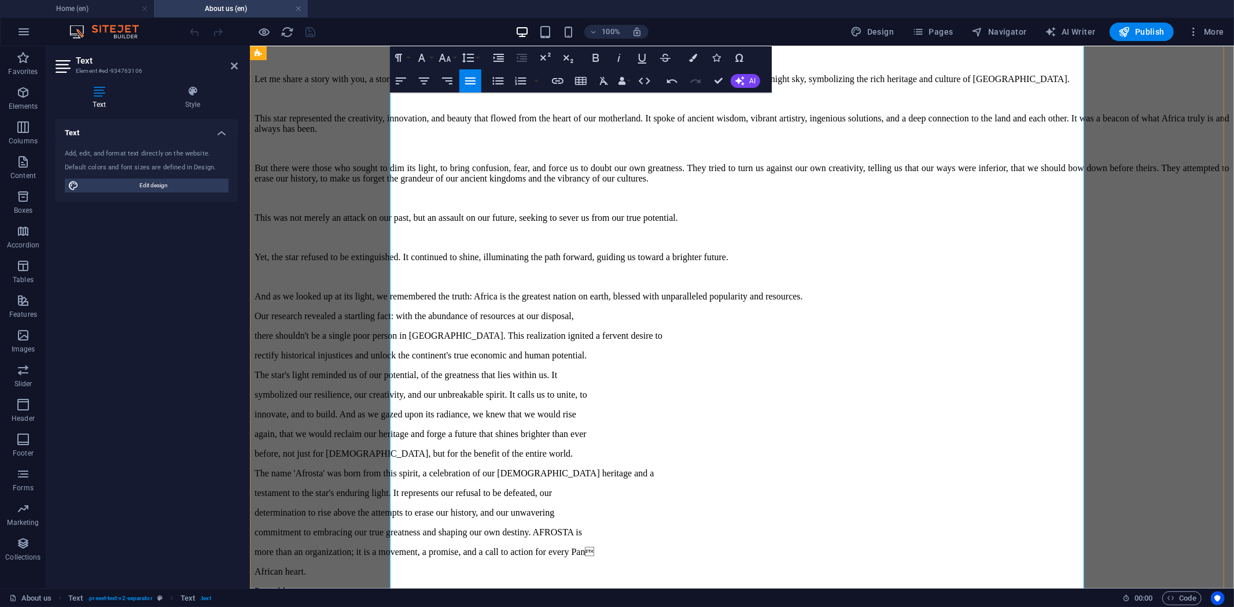
scroll to position [642, 0]
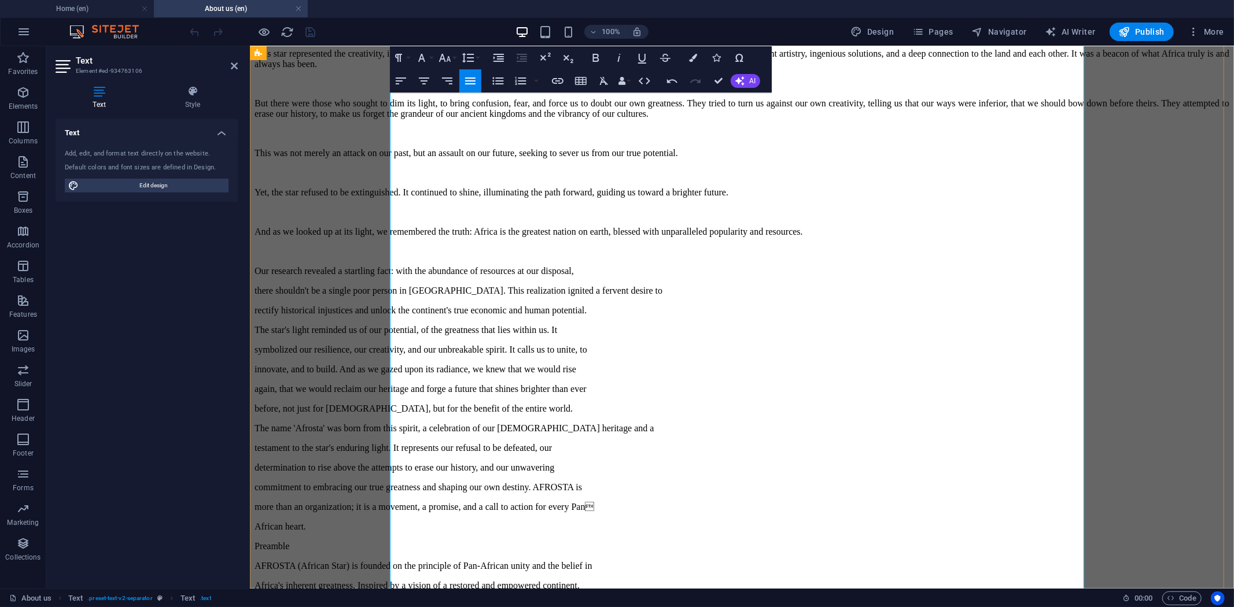
click at [478, 276] on p "Our research revealed a startling fact: with the abundance of resources at our …" at bounding box center [741, 271] width 975 height 10
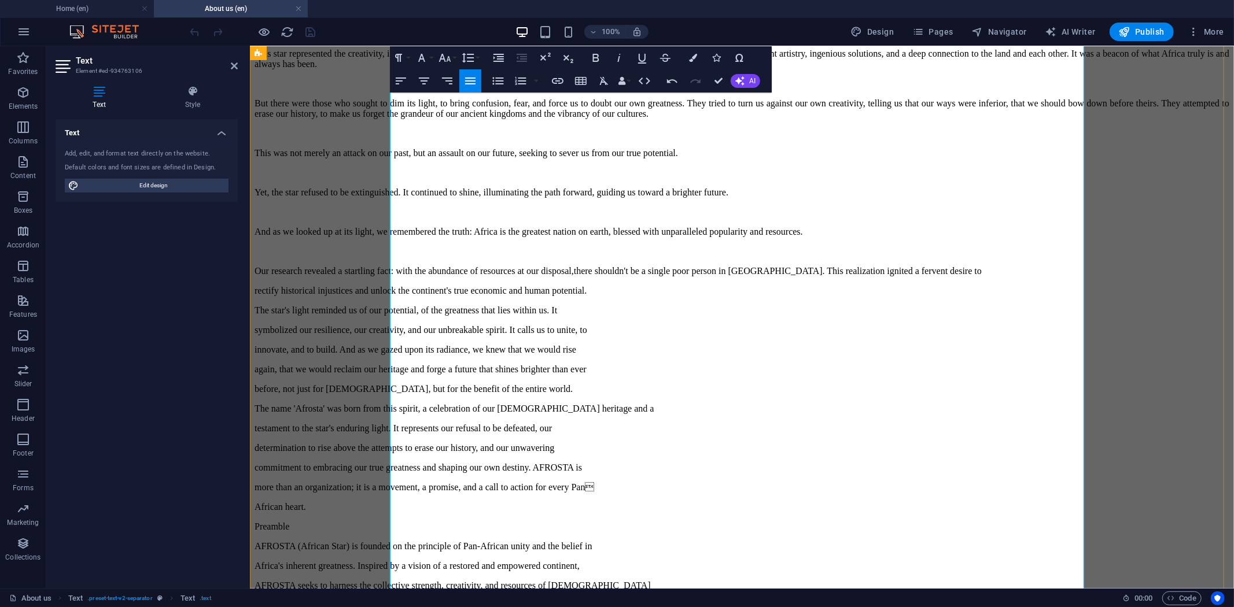
click at [562, 276] on p "Our research revealed a startling fact: with the abundance of resources at our …" at bounding box center [741, 271] width 975 height 10
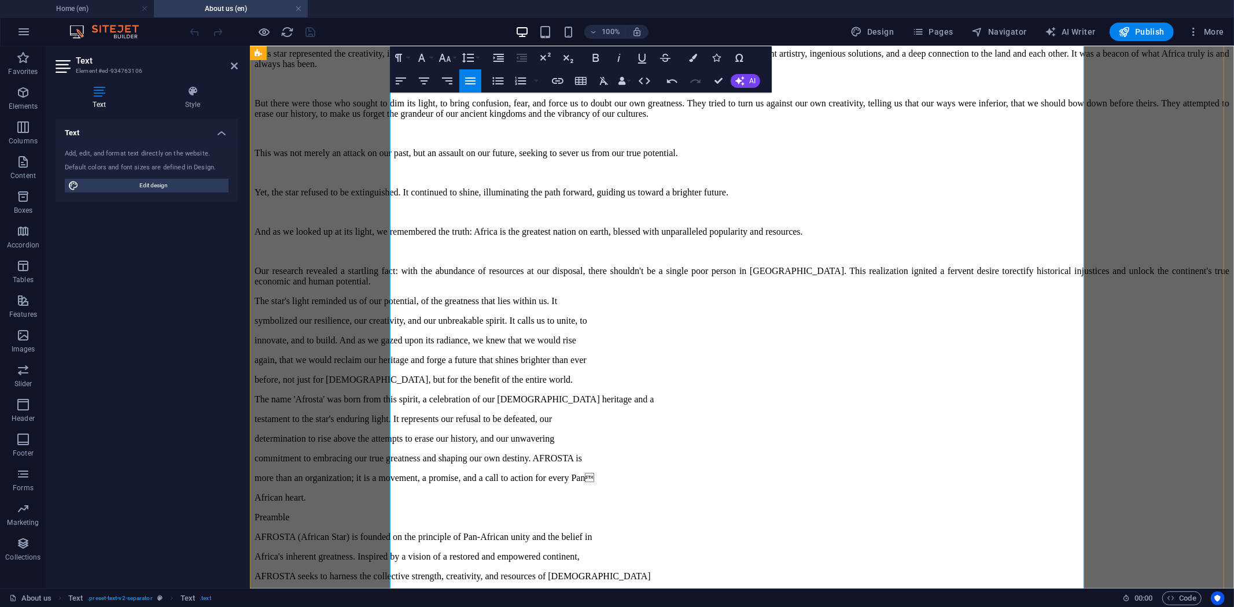
click at [677, 286] on p "Our research revealed a startling fact: with the abundance of resources at our …" at bounding box center [741, 276] width 975 height 21
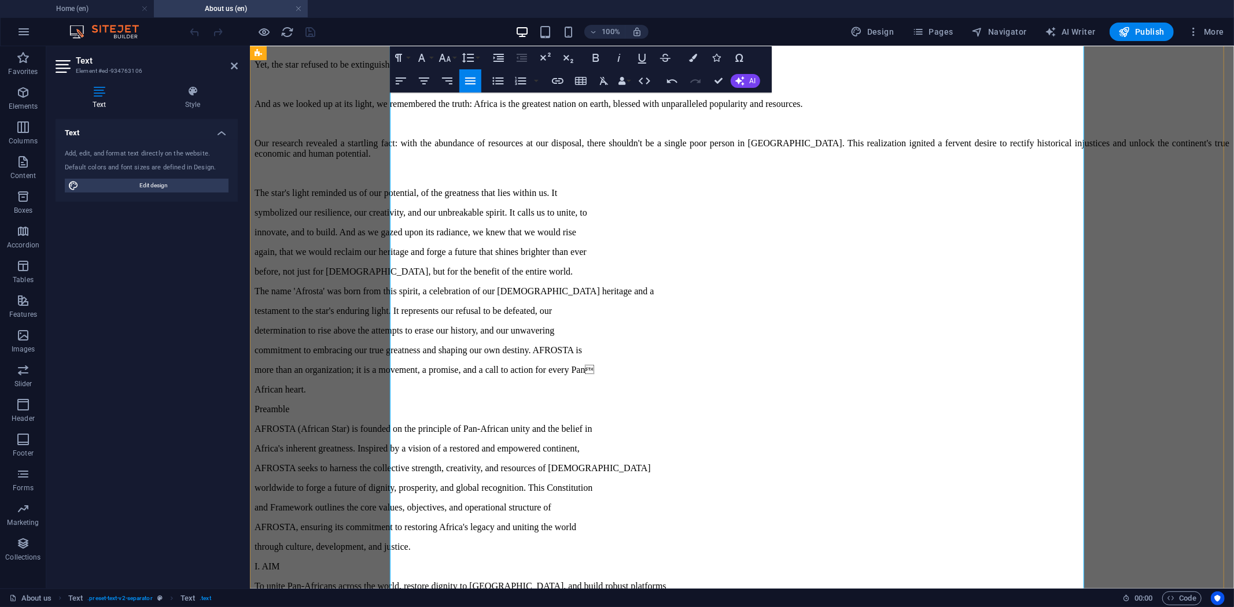
scroll to position [771, 0]
click at [456, 197] on p "The star's light reminded us of our potential, of the greatness that lies withi…" at bounding box center [741, 192] width 975 height 10
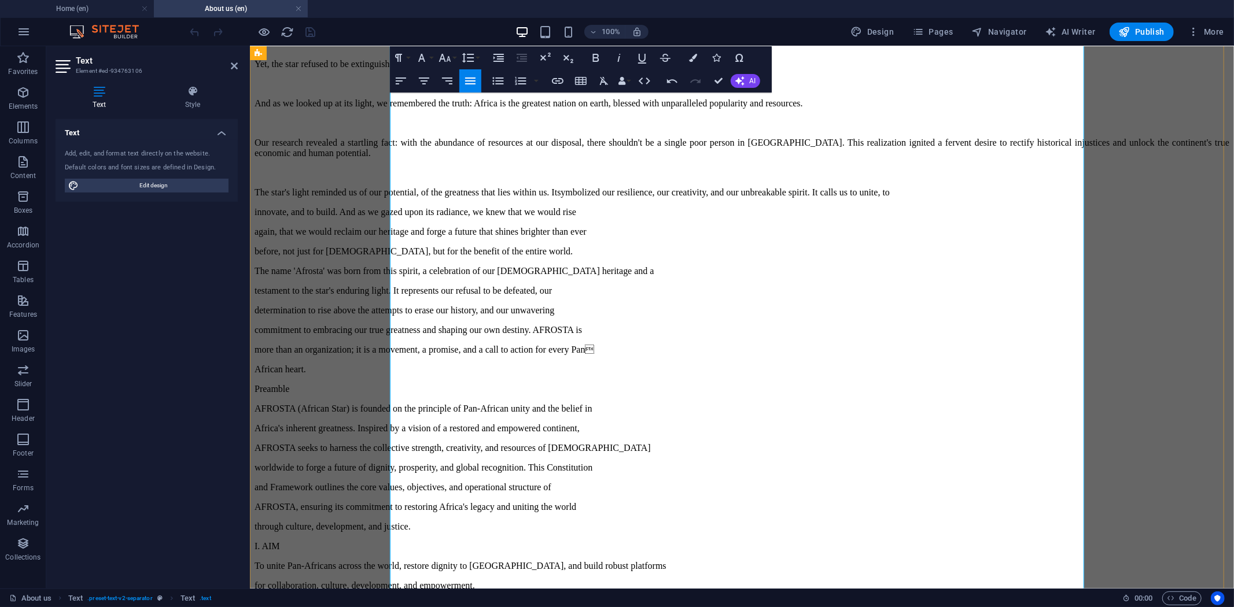
click at [585, 197] on p "The star's light reminded us of our potential, of the greatness that lies withi…" at bounding box center [741, 192] width 975 height 10
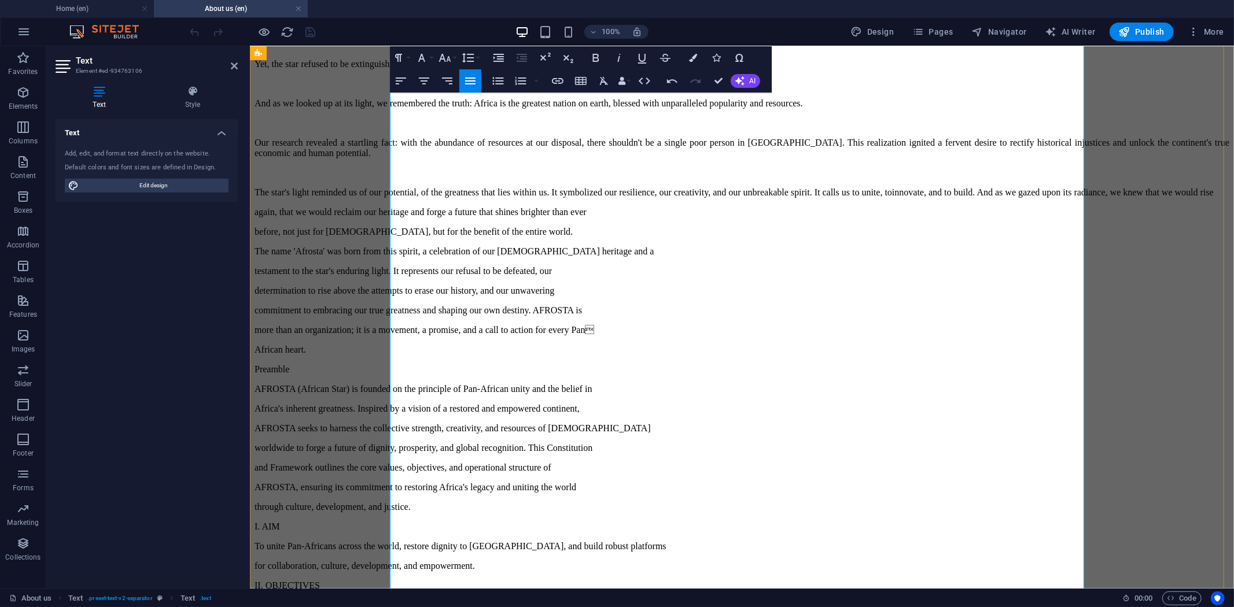
click at [664, 197] on p "The star's light reminded us of our potential, of the greatness that lies withi…" at bounding box center [741, 192] width 975 height 10
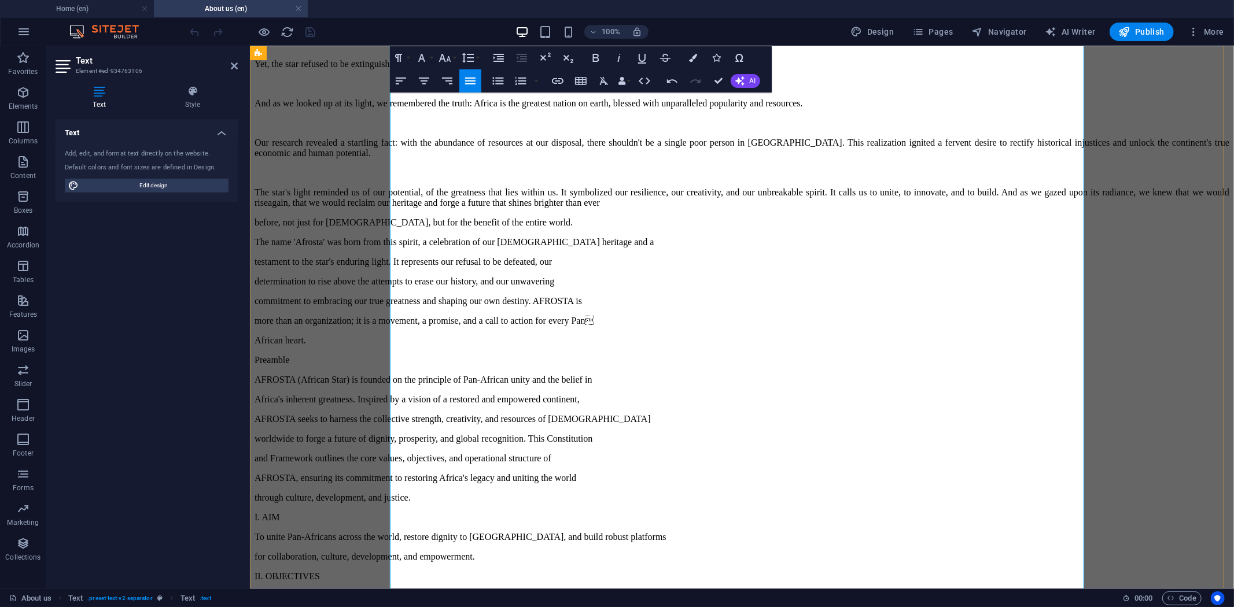
click at [430, 208] on p "The star's light reminded us of our potential, of the greatness that lies withi…" at bounding box center [741, 197] width 975 height 21
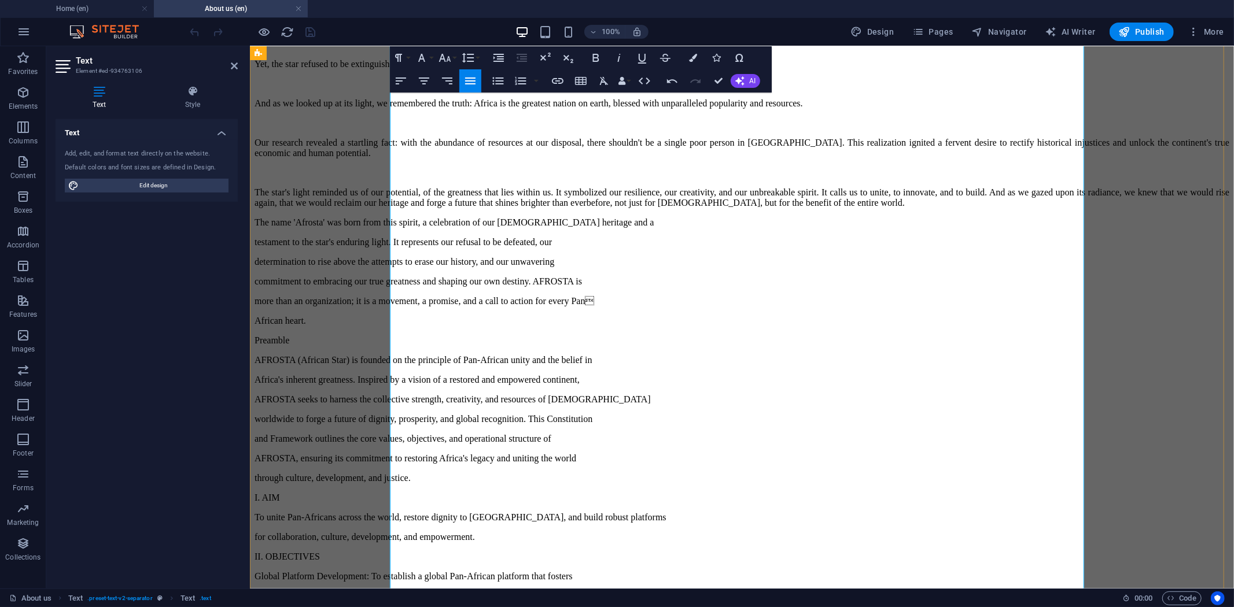
click at [713, 208] on p "The star's light reminded us of our potential, of the greatness that lies withi…" at bounding box center [741, 197] width 975 height 21
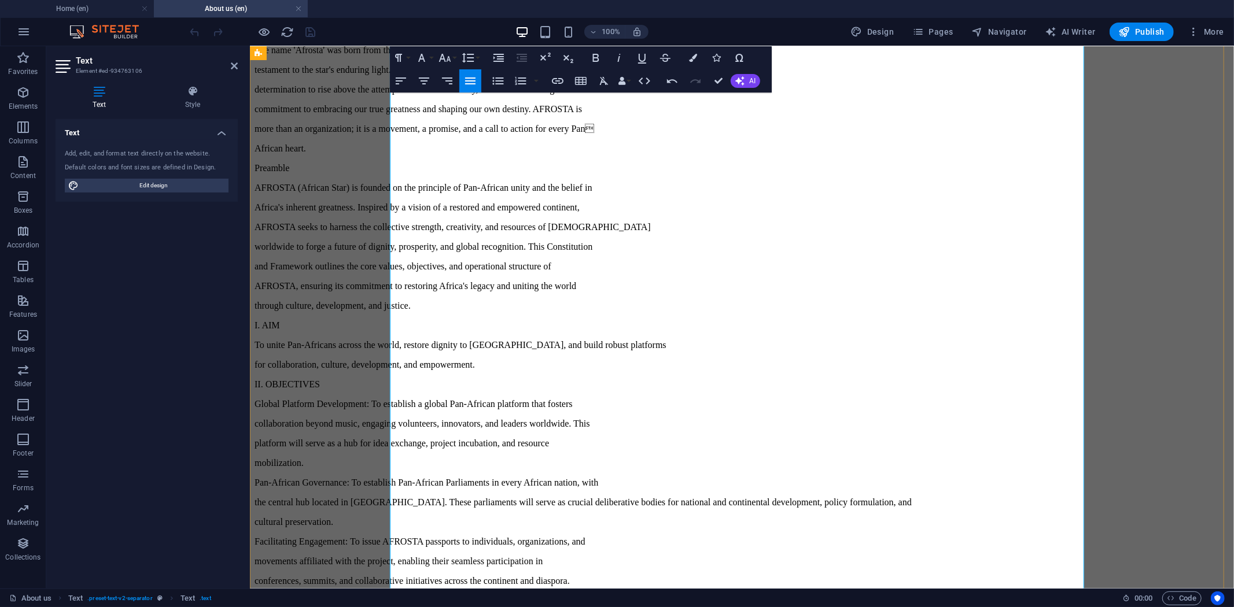
scroll to position [963, 0]
click at [504, 54] on p "The name 'Afrosta' was born from this spirit, a celebration of our African heri…" at bounding box center [741, 49] width 975 height 10
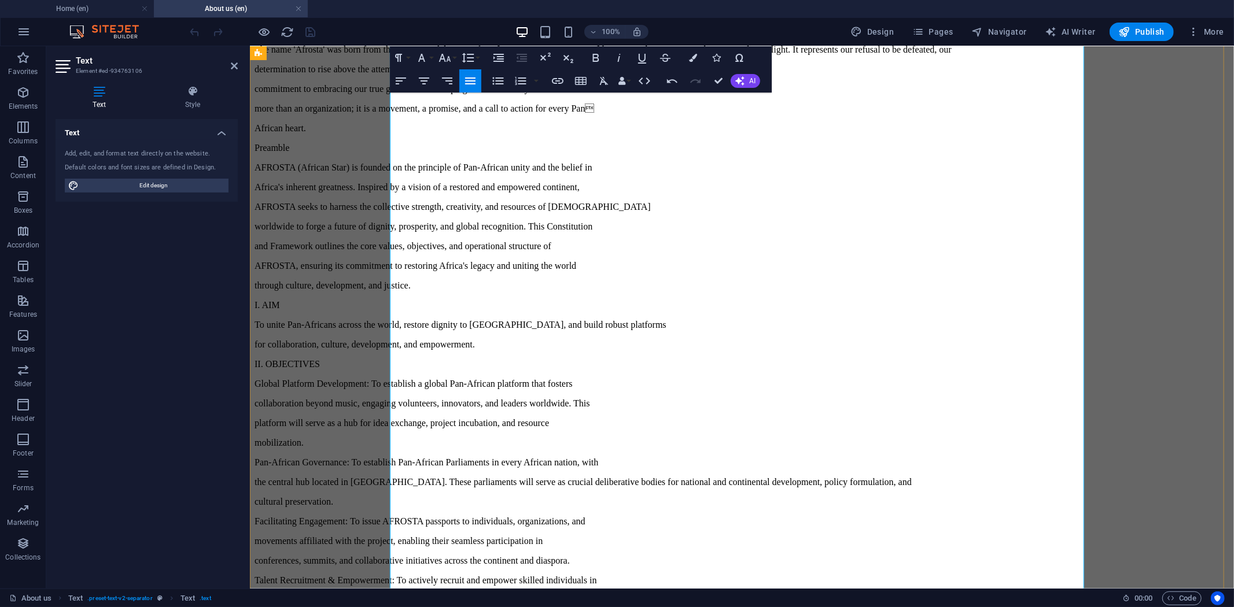
click at [591, 54] on p "The name 'Afrosta' was born from this spirit, a celebration of our African heri…" at bounding box center [741, 49] width 975 height 10
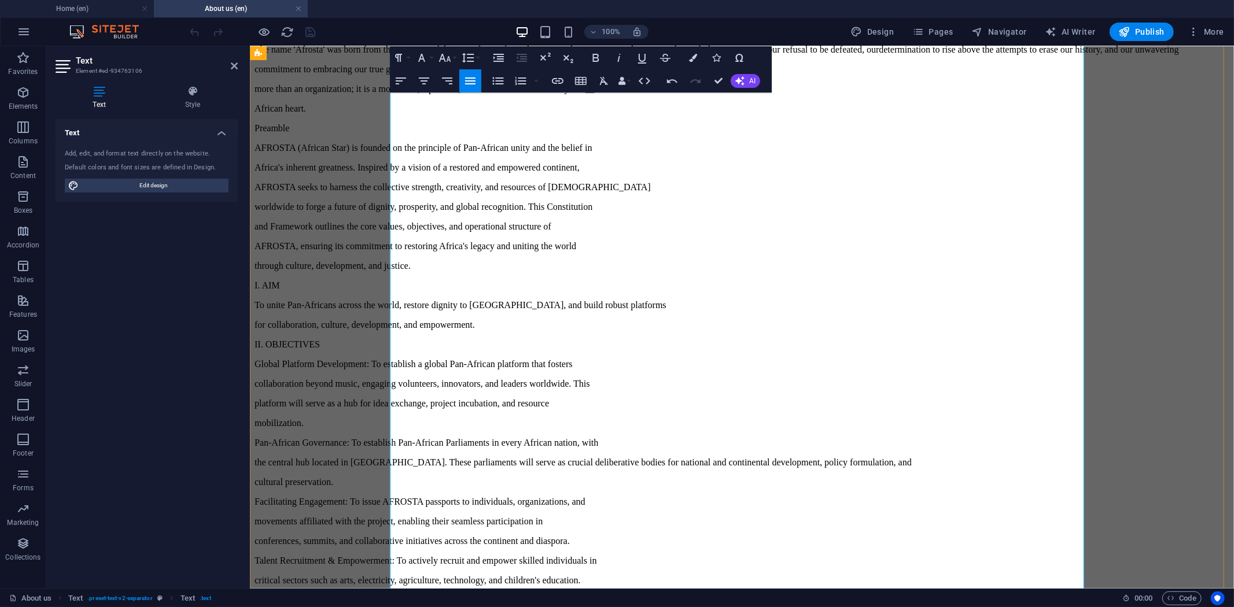
click at [648, 54] on p "The name 'Afrosta' was born from this spirit, a celebration of our African heri…" at bounding box center [741, 49] width 975 height 10
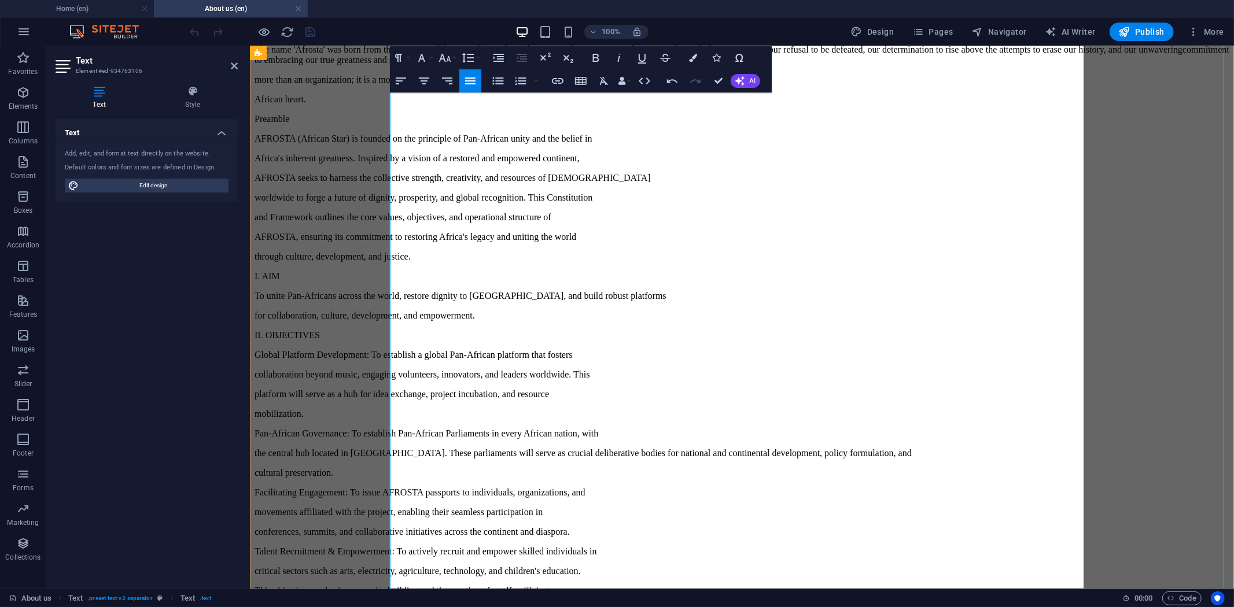
click at [461, 65] on p "The name 'Afrosta' was born from this spirit, a celebration of our African heri…" at bounding box center [741, 54] width 975 height 21
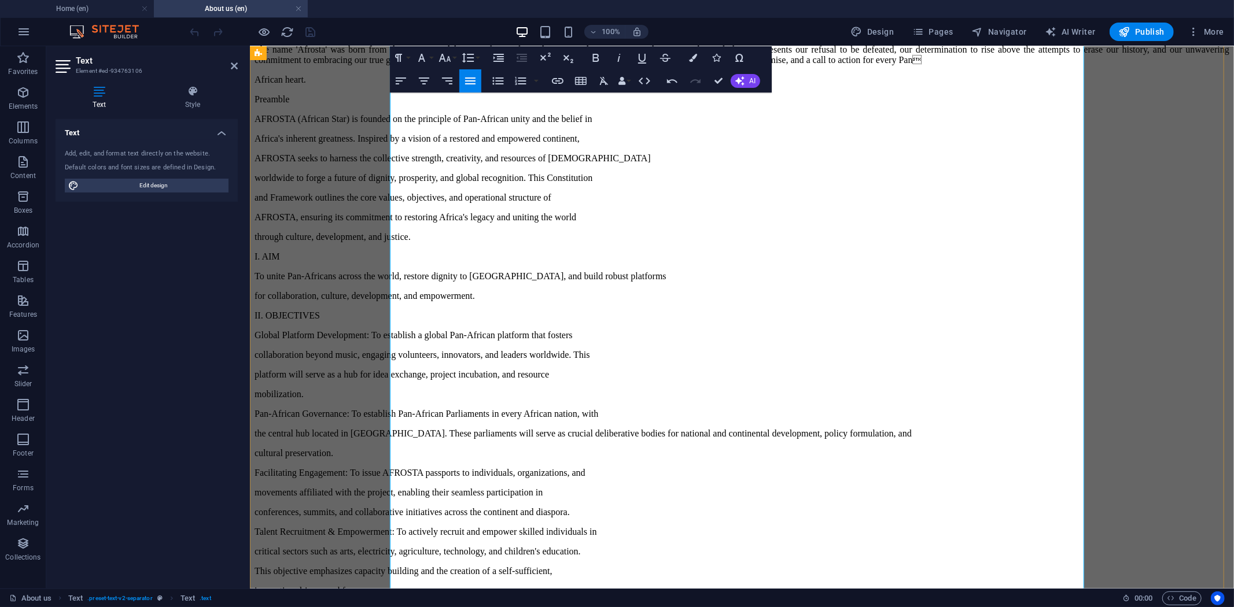
click at [505, 65] on p "The name 'Afrosta' was born from this spirit, a celebration of our African heri…" at bounding box center [741, 54] width 975 height 21
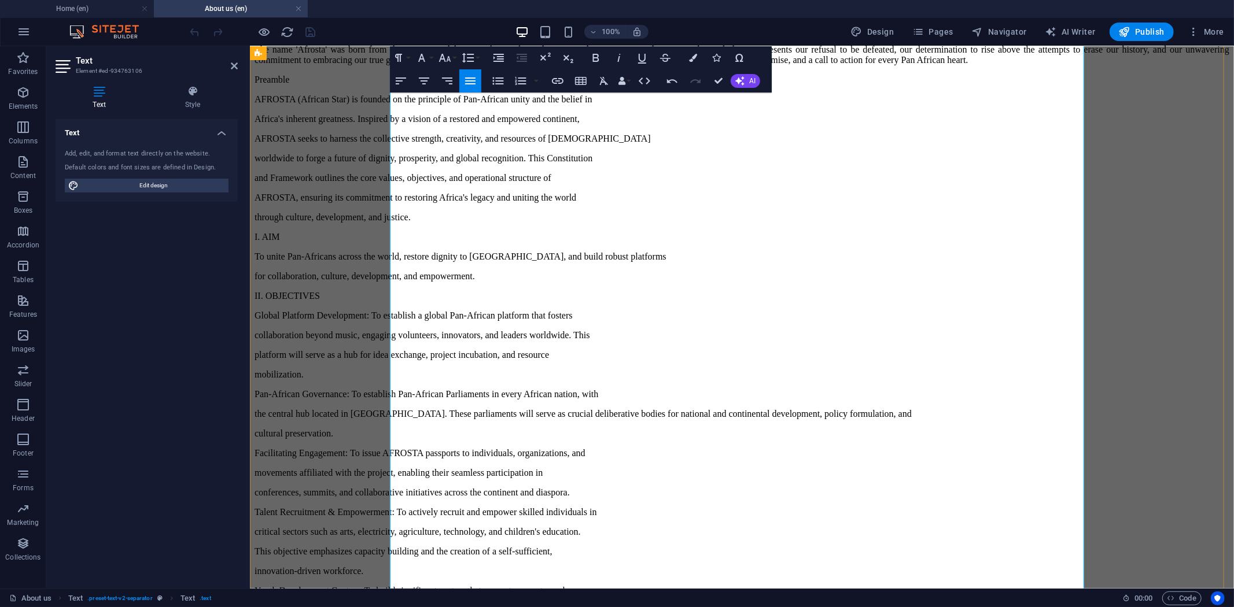
click at [563, 65] on p "The name 'Afrosta' was born from this spirit, a celebration of our African heri…" at bounding box center [741, 54] width 975 height 21
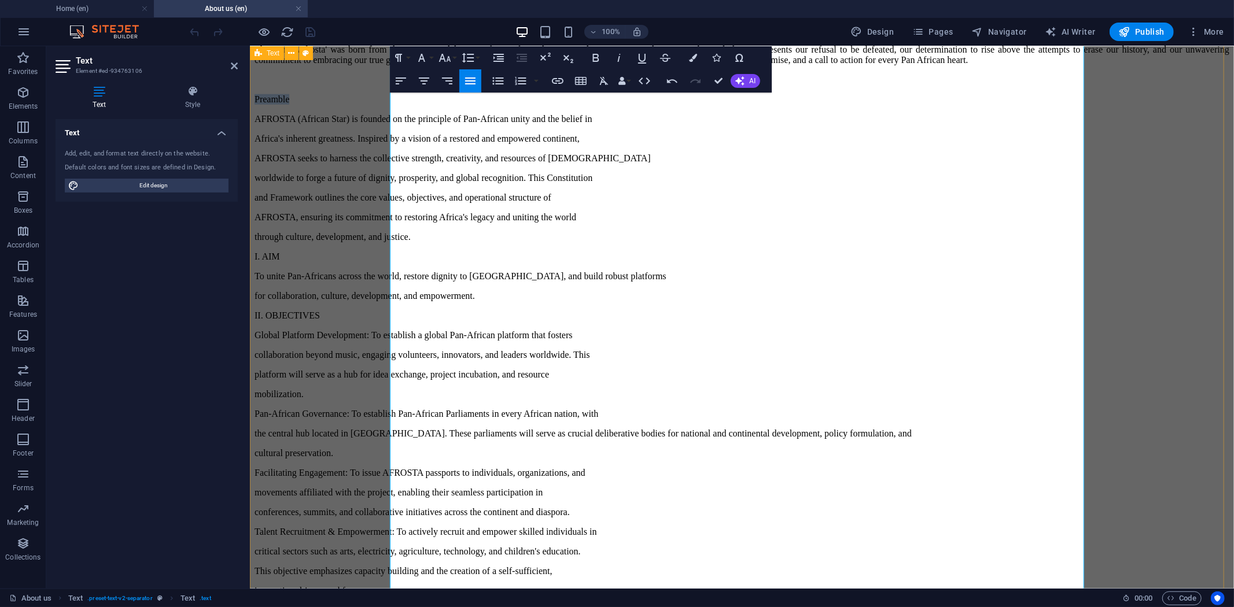
drag, startPoint x: 446, startPoint y: 422, endPoint x: 388, endPoint y: 420, distance: 58.5
click at [592, 60] on icon "button" at bounding box center [596, 58] width 14 height 14
click at [444, 104] on p "Preamble" at bounding box center [741, 99] width 975 height 10
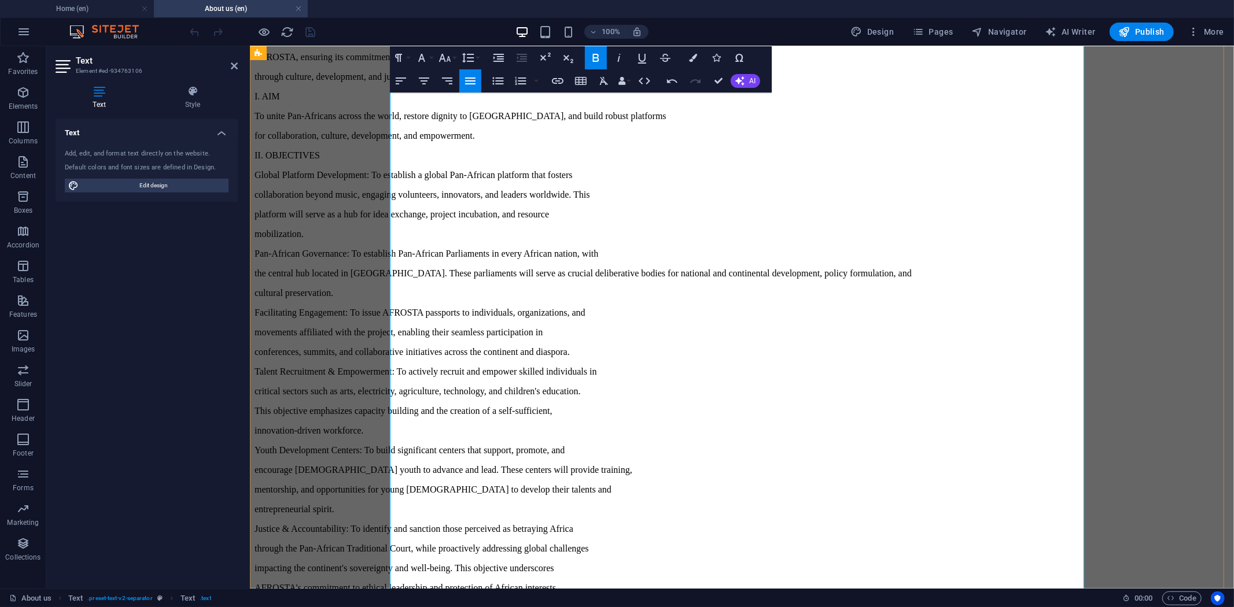
scroll to position [1156, 0]
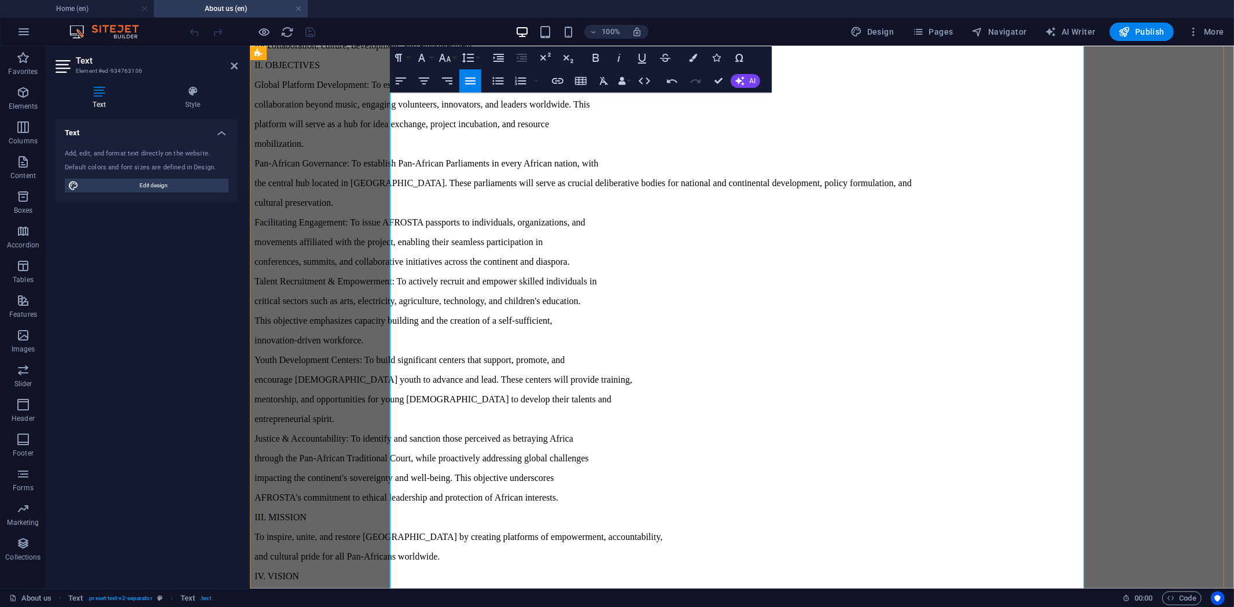
drag, startPoint x: 452, startPoint y: 399, endPoint x: 390, endPoint y: 401, distance: 62.0
click at [390, 11] on p "I. AIM" at bounding box center [741, 6] width 975 height 10
click at [594, 57] on icon "button" at bounding box center [596, 58] width 14 height 14
click at [436, 11] on p "I. AIM" at bounding box center [741, 6] width 975 height 10
click at [435, 11] on p "I. AIM" at bounding box center [741, 6] width 975 height 10
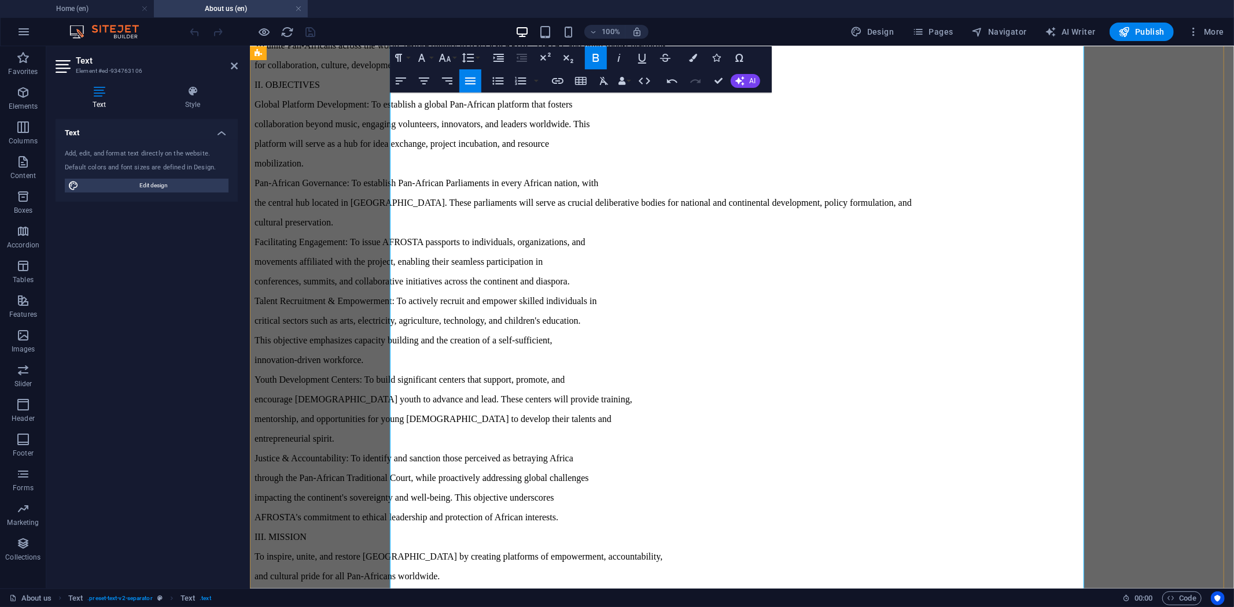
click at [498, 50] on p "To unite Pan-Africans across the world, restore dignity to Africa, and build ro…" at bounding box center [741, 45] width 975 height 10
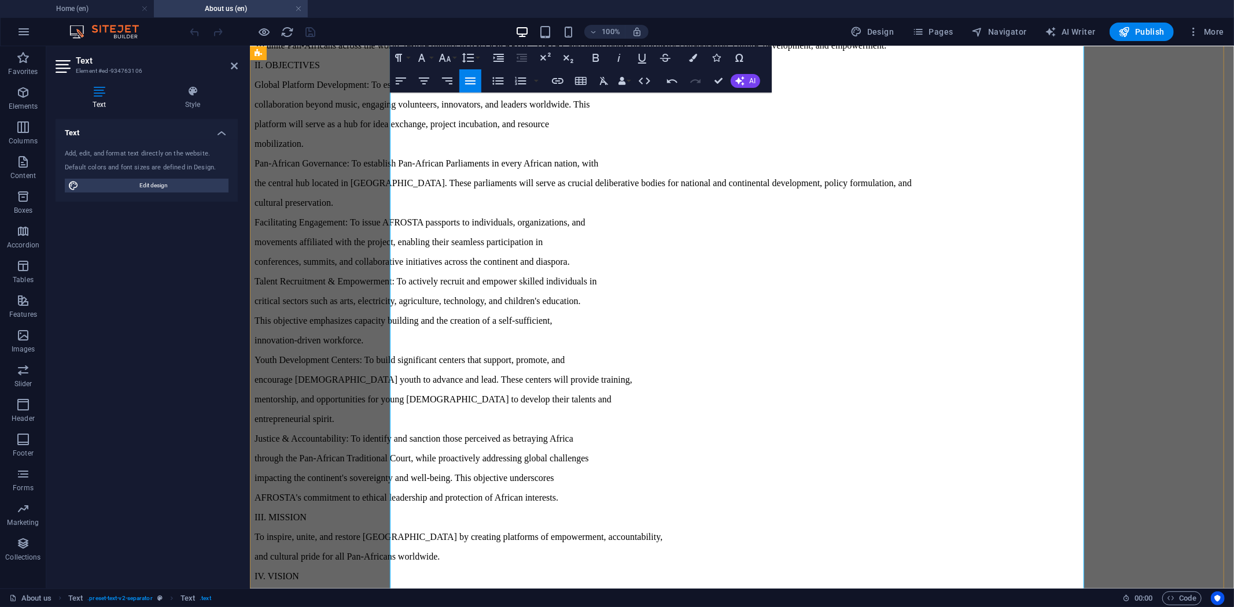
click at [468, 50] on p "To unite Pan-Africans across the world, restore dignity to Africa, and build ro…" at bounding box center [741, 45] width 975 height 10
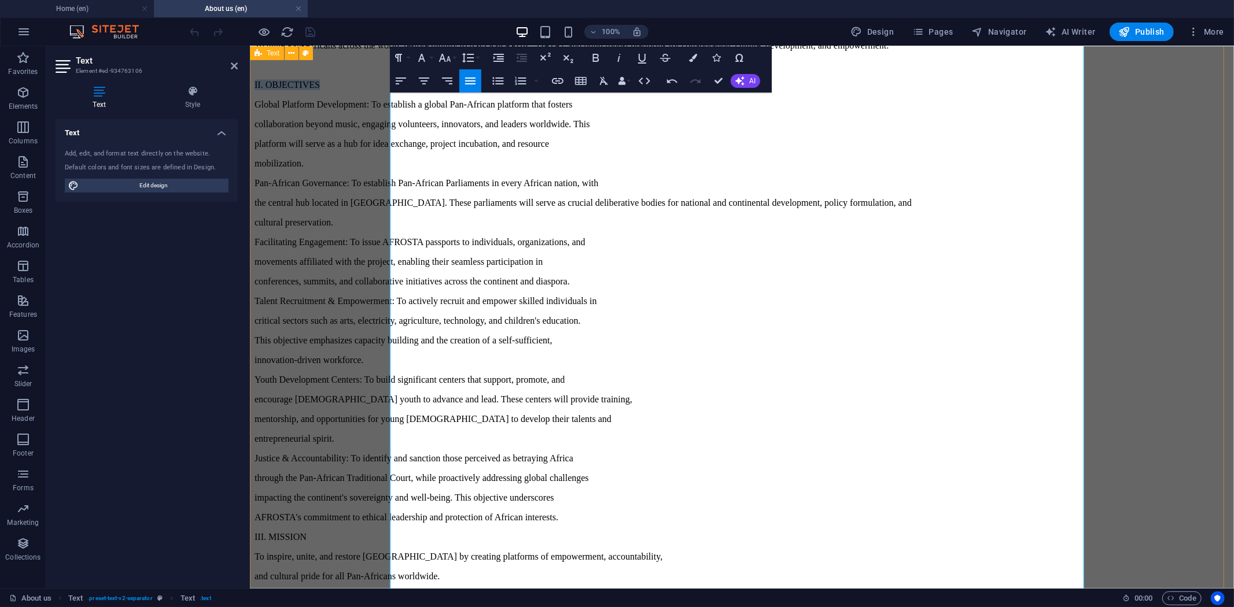
drag, startPoint x: 478, startPoint y: 484, endPoint x: 386, endPoint y: 495, distance: 92.6
click at [590, 59] on icon "button" at bounding box center [596, 58] width 14 height 14
click at [492, 50] on p "To unite Pan-Africans across the world, restore dignity to Africa, and build ro…" at bounding box center [741, 45] width 975 height 10
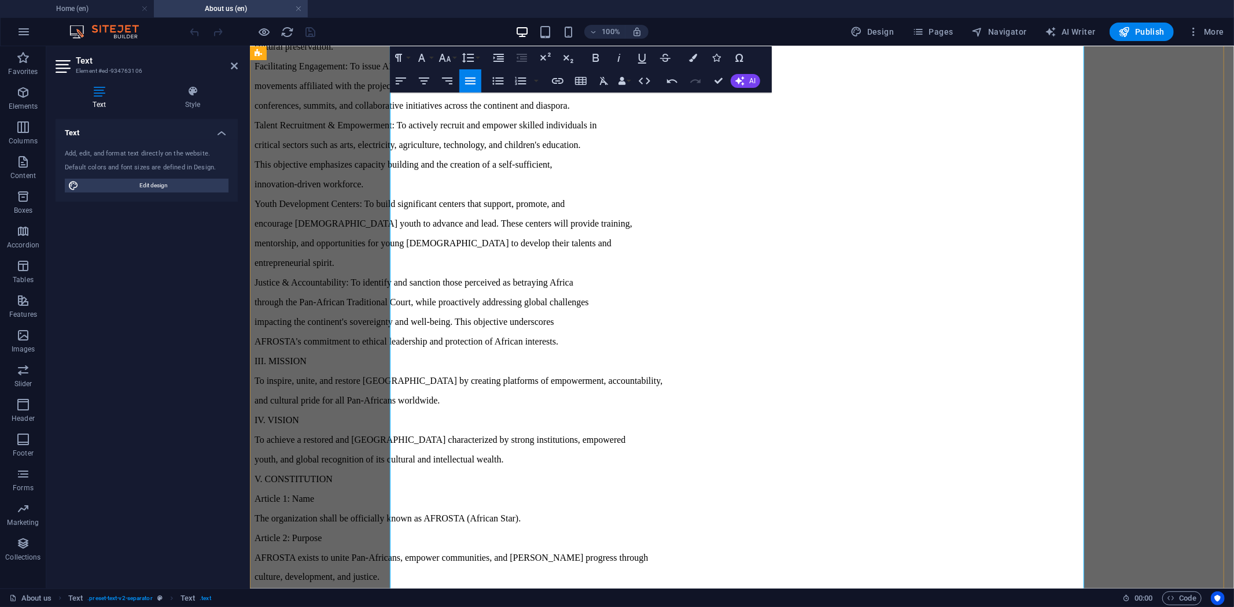
scroll to position [1349, 0]
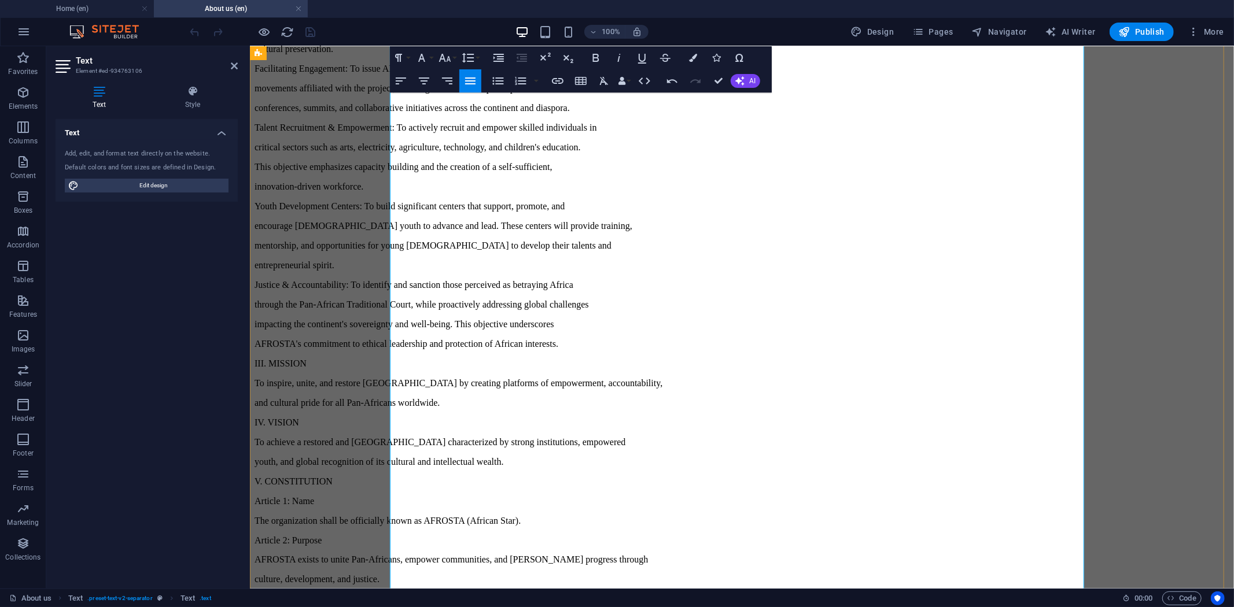
click at [519, 14] on p "Pan-African Governance: To establish Pan-African Parliaments in every African n…" at bounding box center [741, 9] width 975 height 10
click at [522, 14] on p "Pan-African Governance: To establish Pan-African Parliaments in every African n…" at bounding box center [741, 9] width 975 height 10
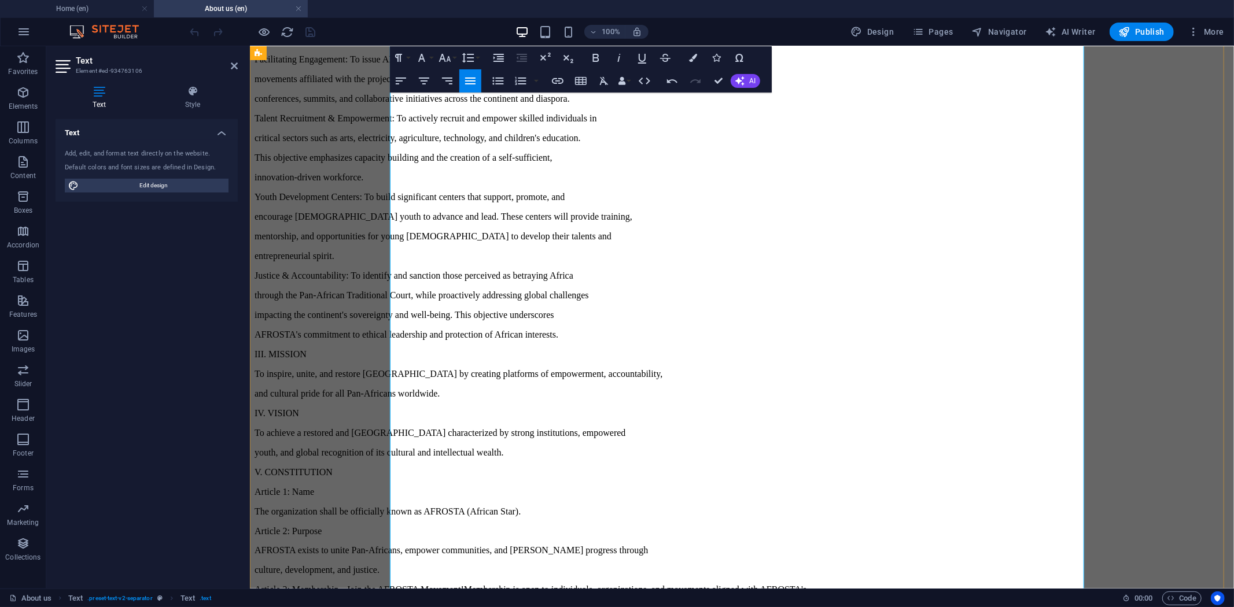
click at [659, 25] on p "Pan-African Governance: To establish Pan-African Parliaments in every African n…" at bounding box center [741, 14] width 975 height 21
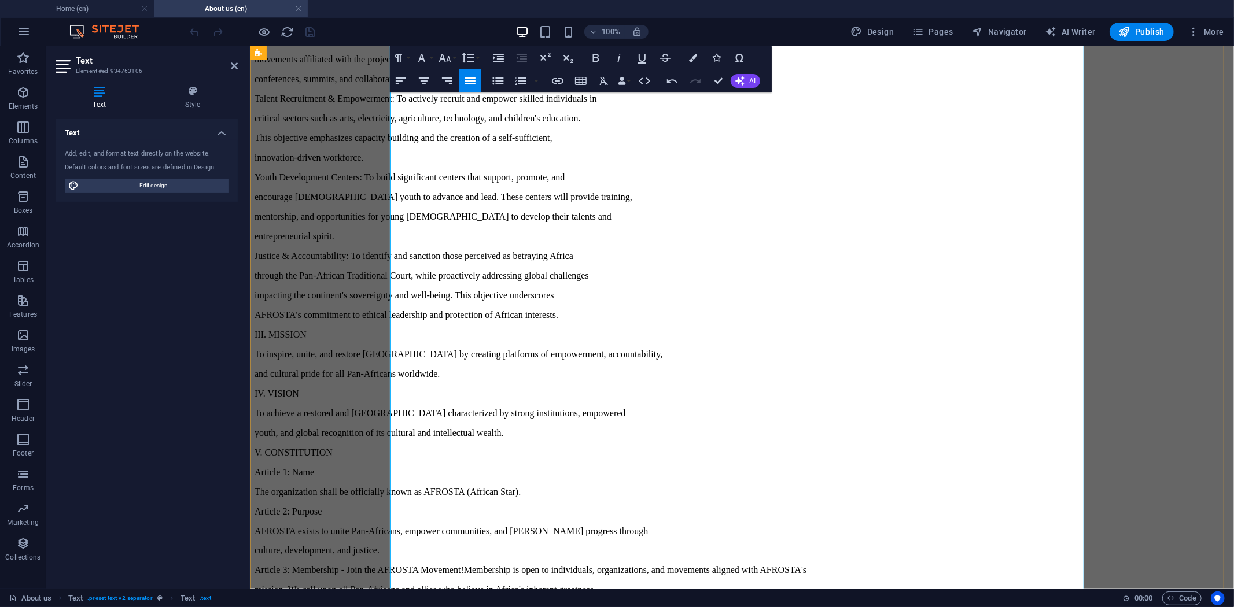
click at [482, 25] on p "Pan-African Governance: To establish Pan-African Parliaments in every African n…" at bounding box center [741, 14] width 975 height 21
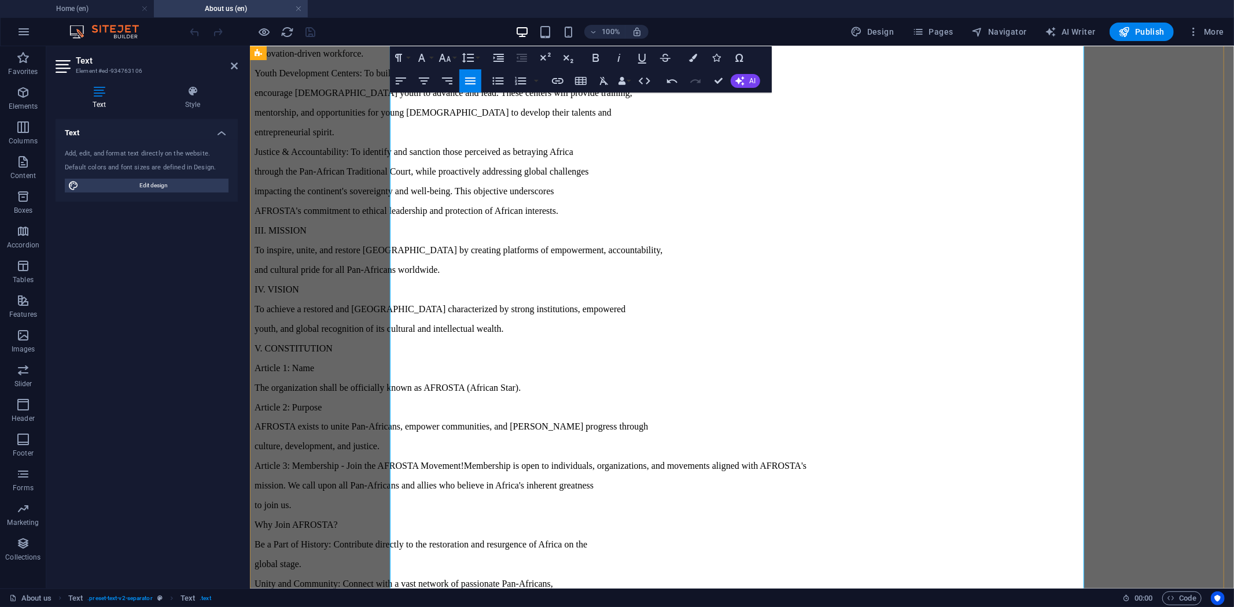
scroll to position [1477, 0]
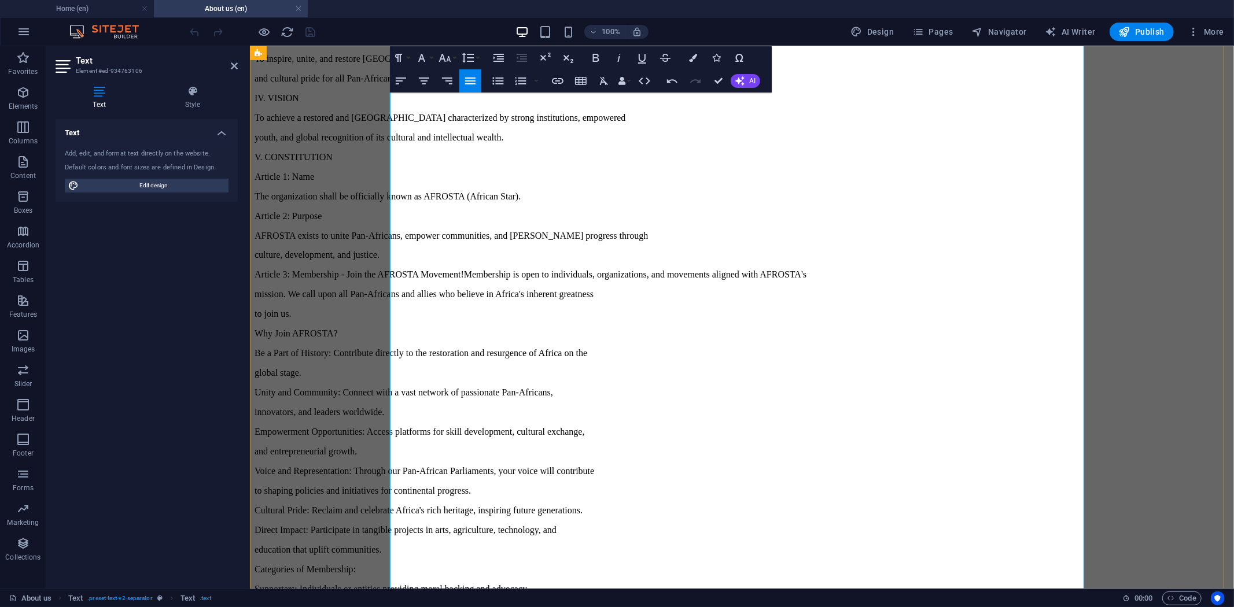
scroll to position [1670, 0]
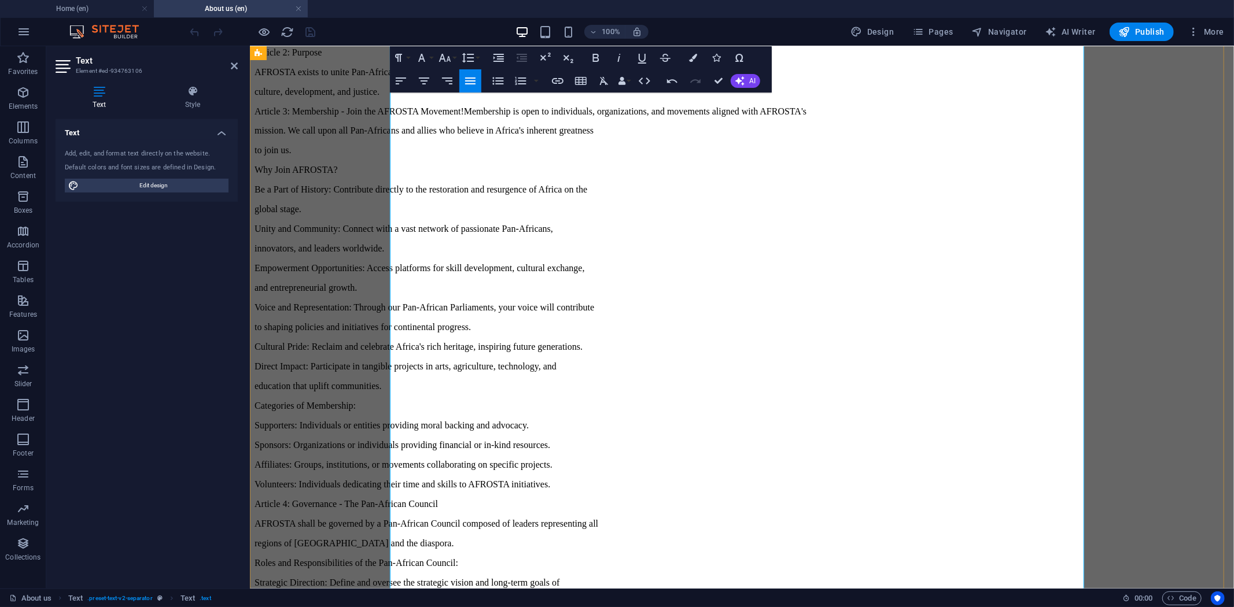
scroll to position [1799, 0]
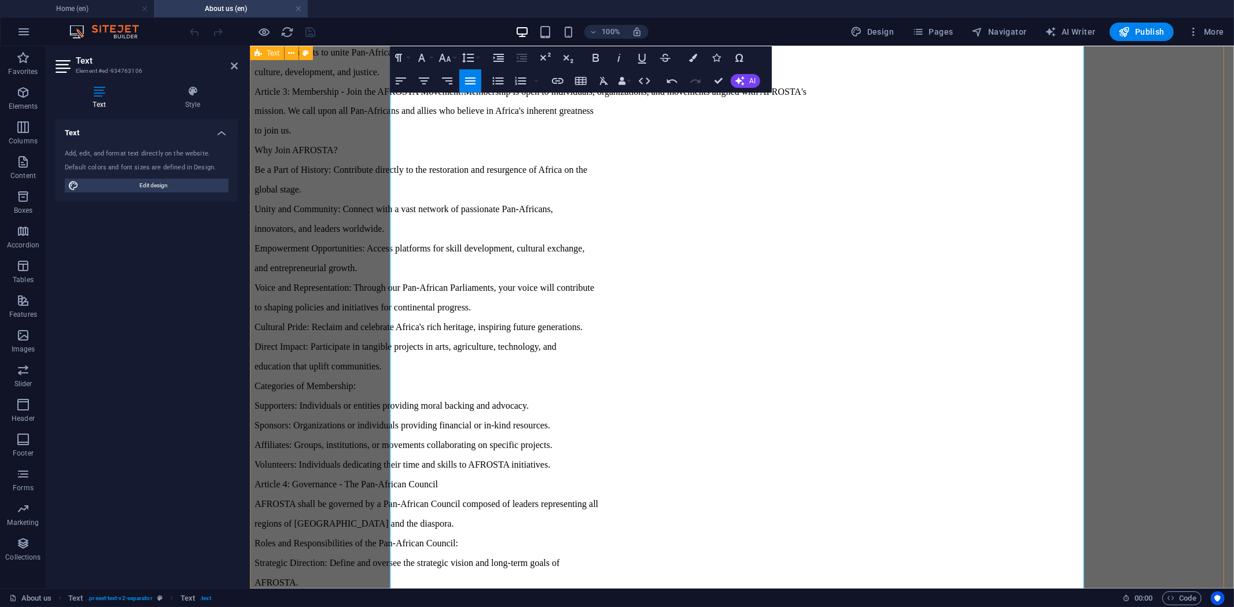
drag, startPoint x: 489, startPoint y: 426, endPoint x: 386, endPoint y: 425, distance: 103.0
click at [592, 59] on icon "button" at bounding box center [596, 58] width 14 height 14
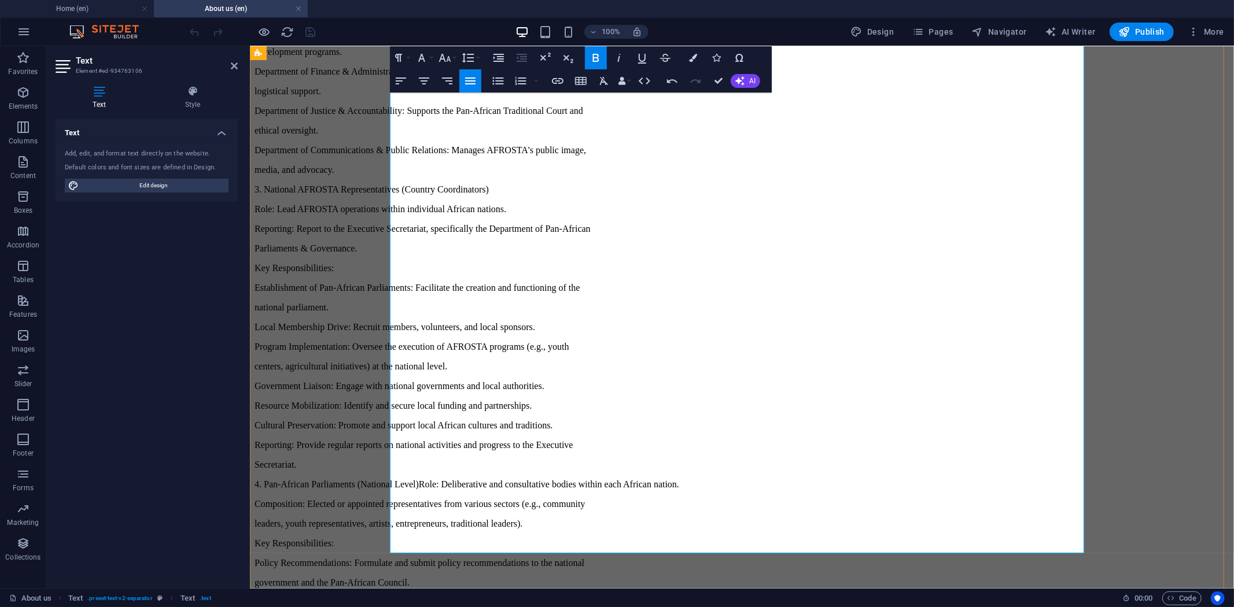
scroll to position [3470, 0]
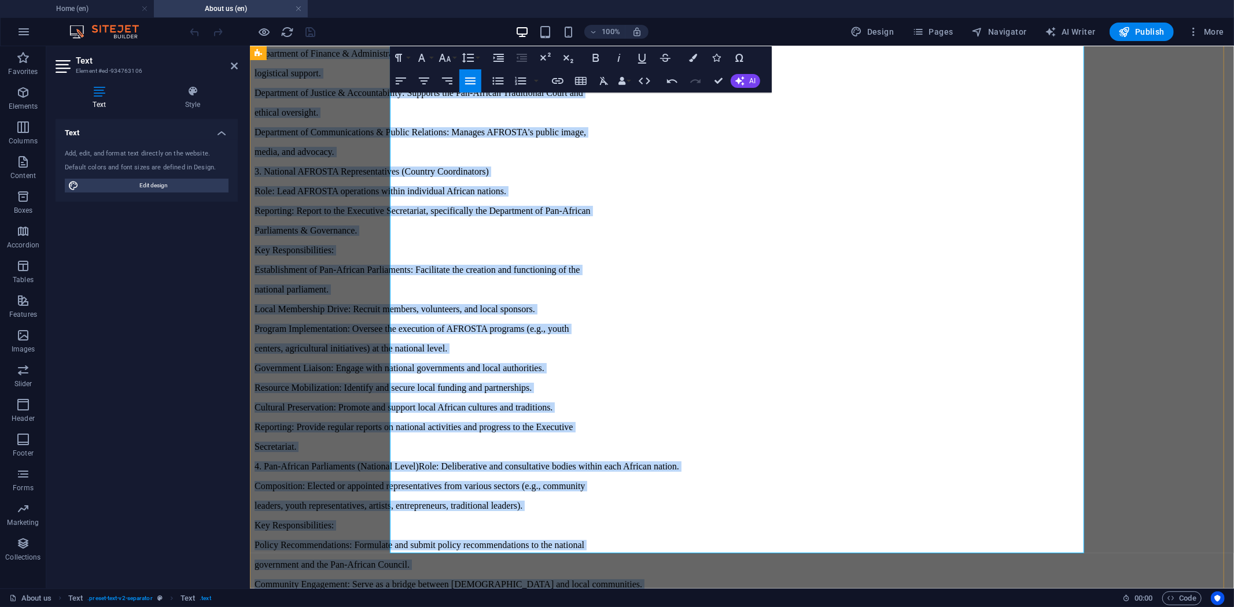
copy div "CONSTITUTION & FRAMEWORK RESTORING AFRICA, UNITING THE WORLD ​ A Message from t…"
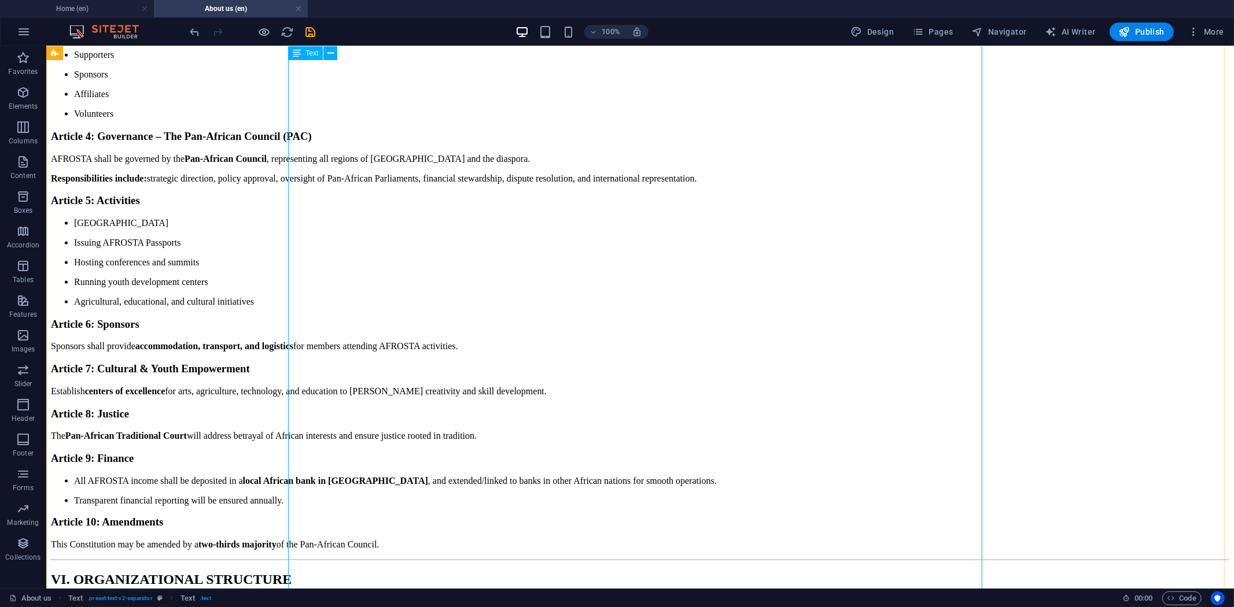
scroll to position [1369, 0]
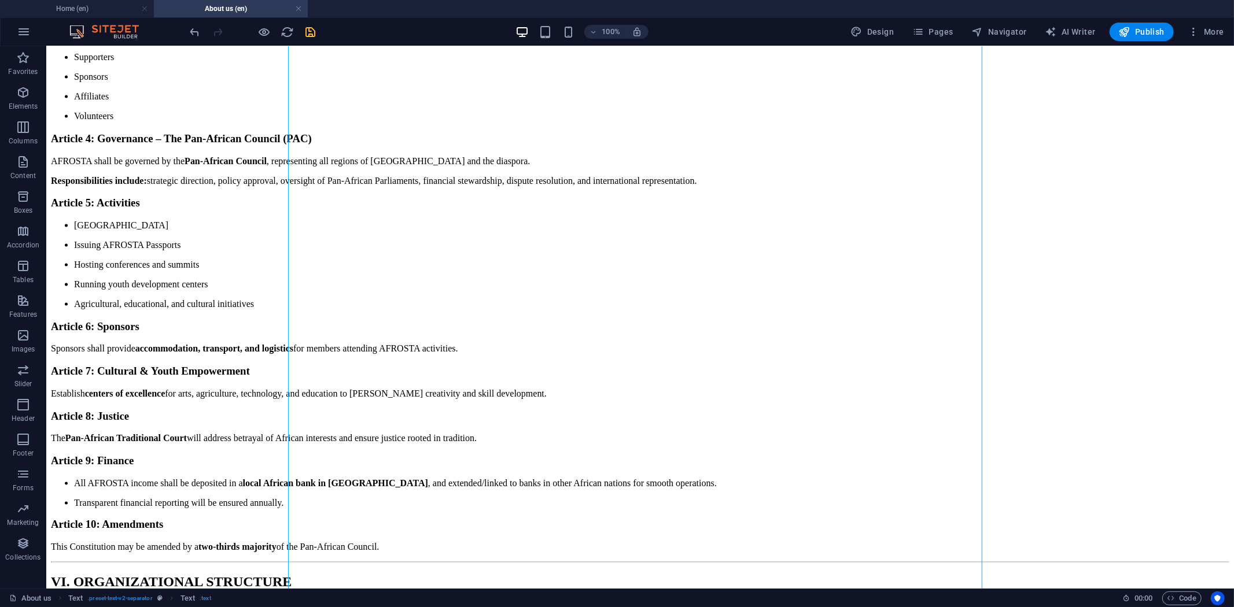
click at [309, 32] on icon "save" at bounding box center [310, 31] width 13 height 13
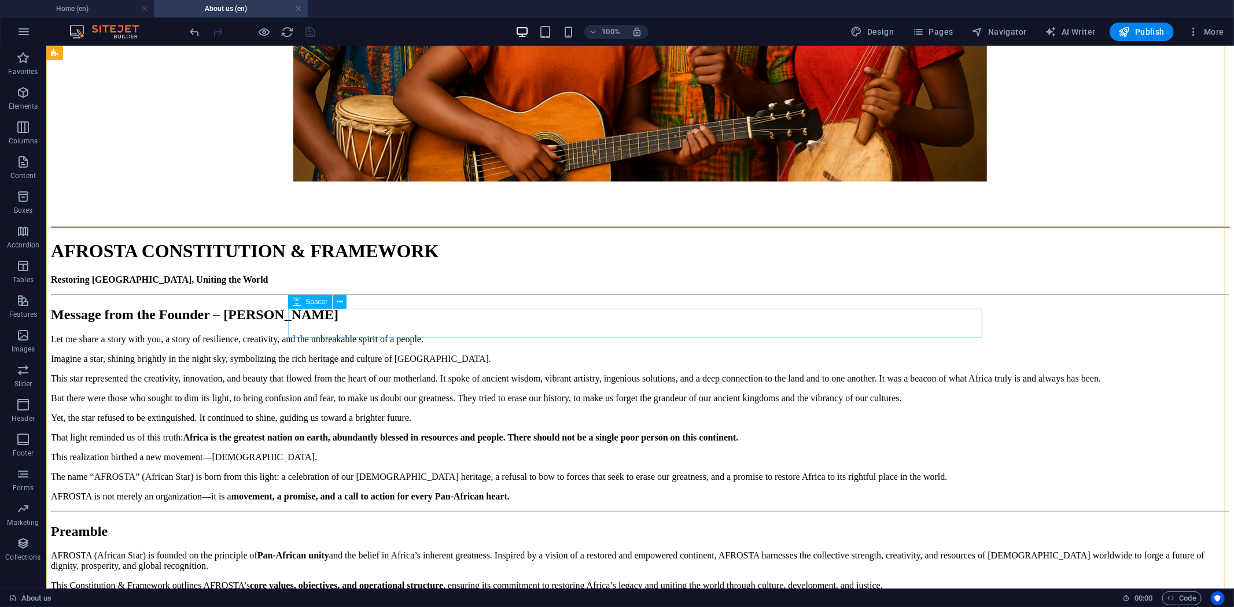
scroll to position [340, 0]
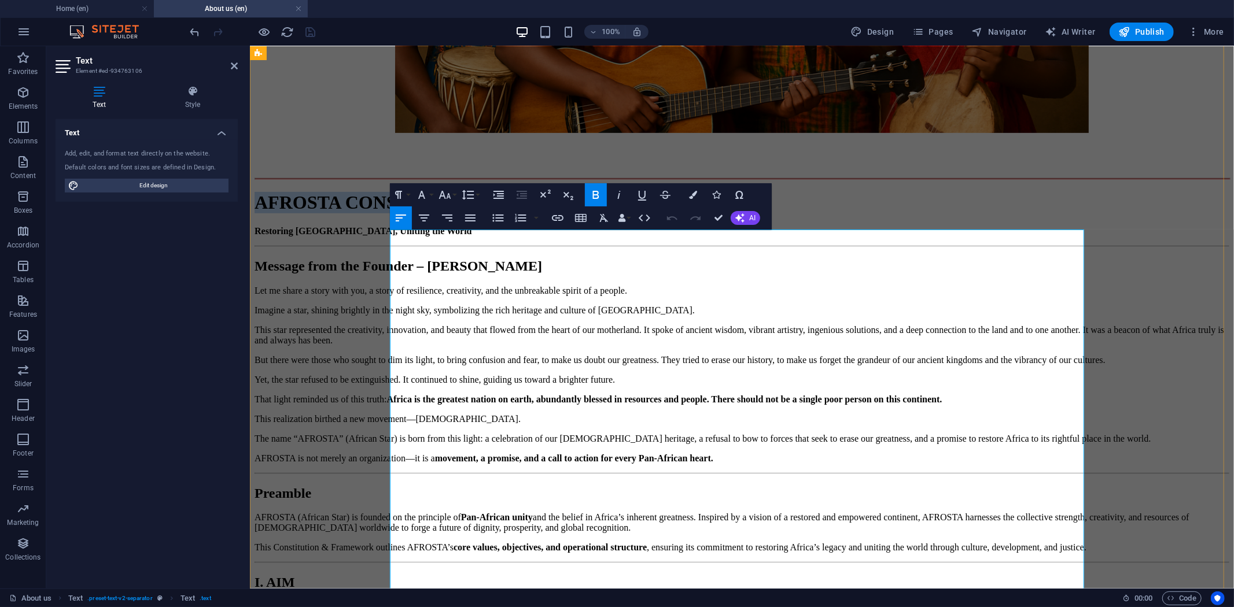
drag, startPoint x: 585, startPoint y: 331, endPoint x: 396, endPoint y: 249, distance: 206.2
click at [396, 213] on h1 "AFROSTA CONSTITUTION & FRAMEWORK" at bounding box center [741, 201] width 975 height 21
click at [687, 191] on button "Colors" at bounding box center [693, 194] width 22 height 23
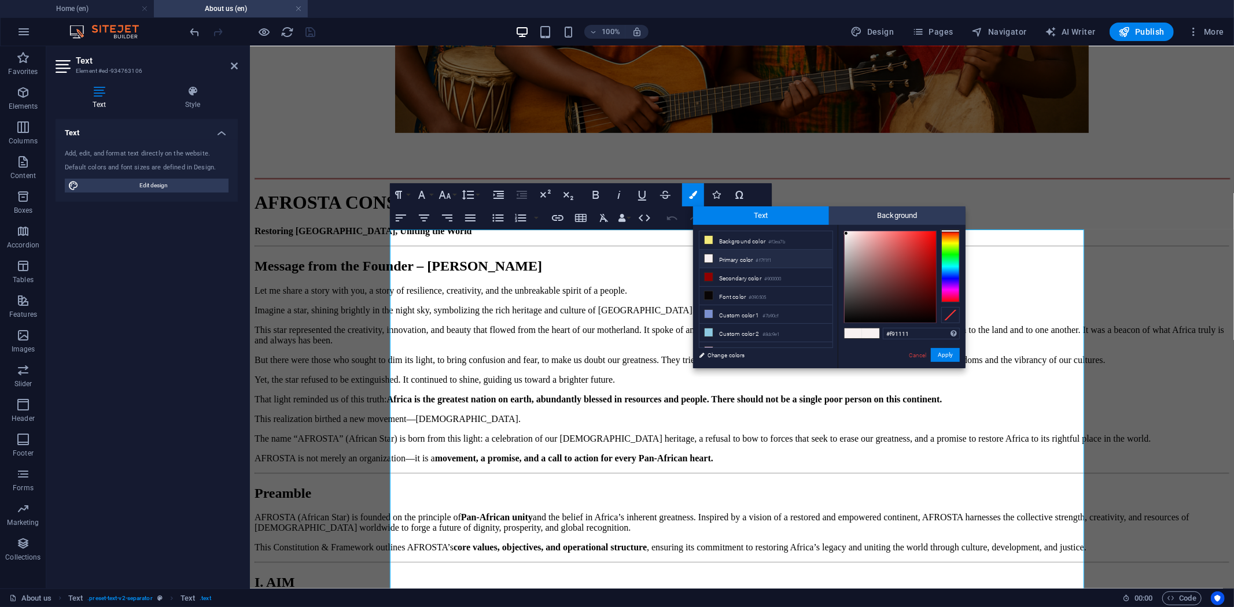
click at [929, 233] on div at bounding box center [890, 276] width 91 height 91
click at [938, 351] on button "Apply" at bounding box center [945, 355] width 29 height 14
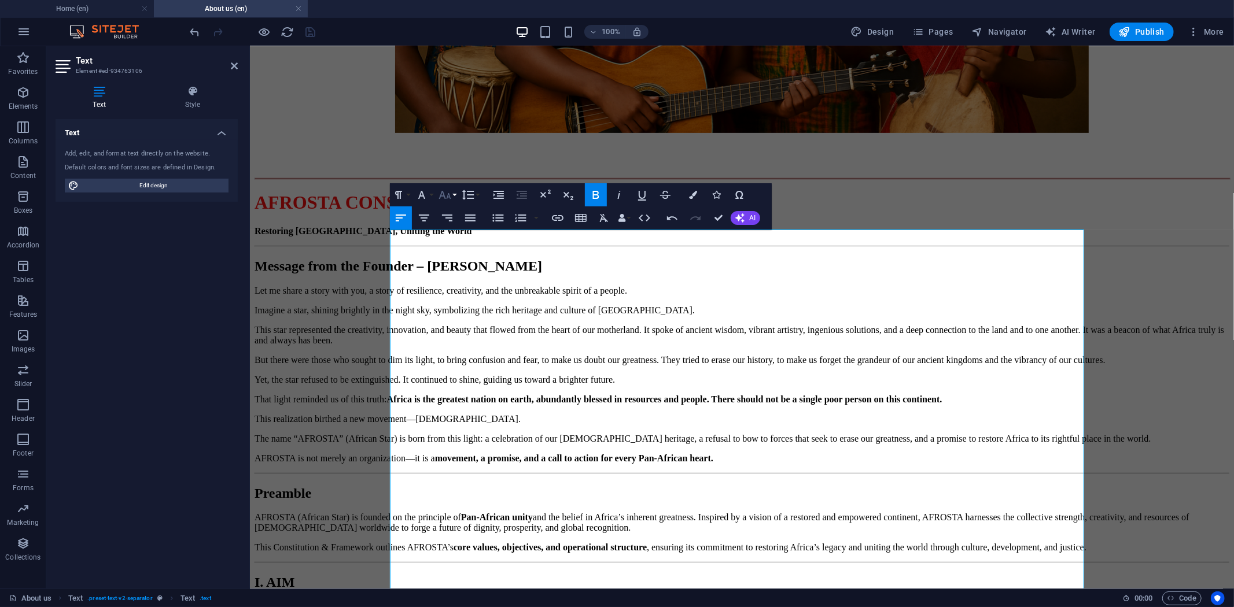
click at [458, 199] on button "Font Size" at bounding box center [447, 194] width 22 height 23
click at [467, 298] on link "14" at bounding box center [457, 304] width 42 height 17
click at [453, 197] on button "Font Size" at bounding box center [447, 194] width 22 height 23
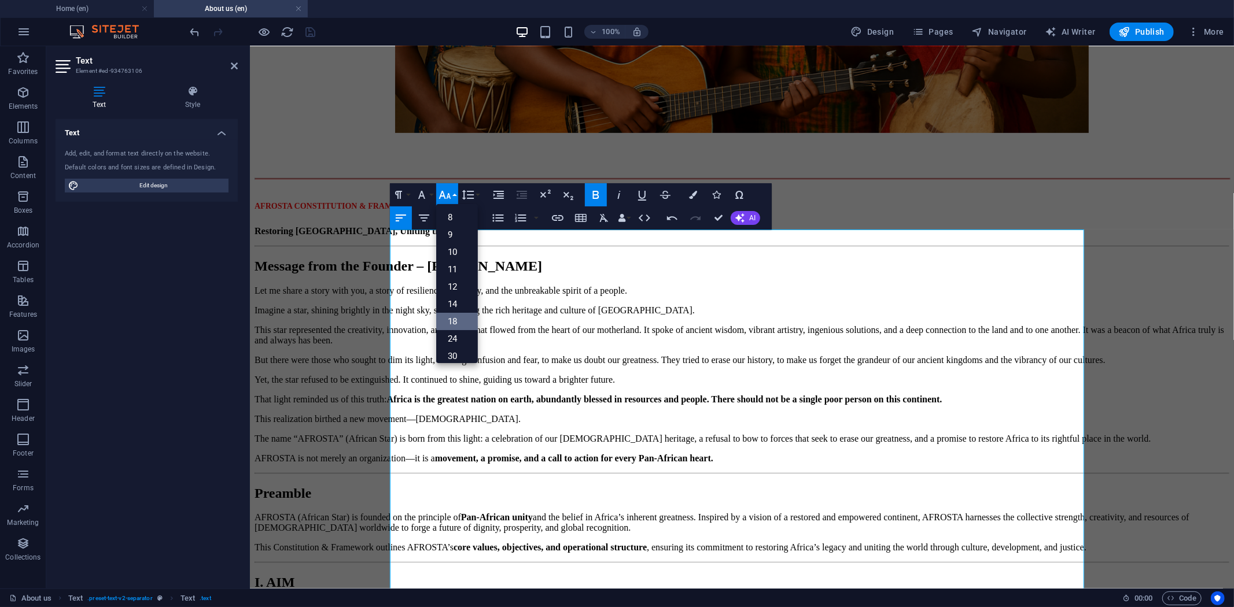
click at [464, 320] on link "18" at bounding box center [457, 321] width 42 height 17
click at [450, 199] on icon "button" at bounding box center [445, 195] width 14 height 14
click at [455, 334] on link "24" at bounding box center [457, 338] width 42 height 17
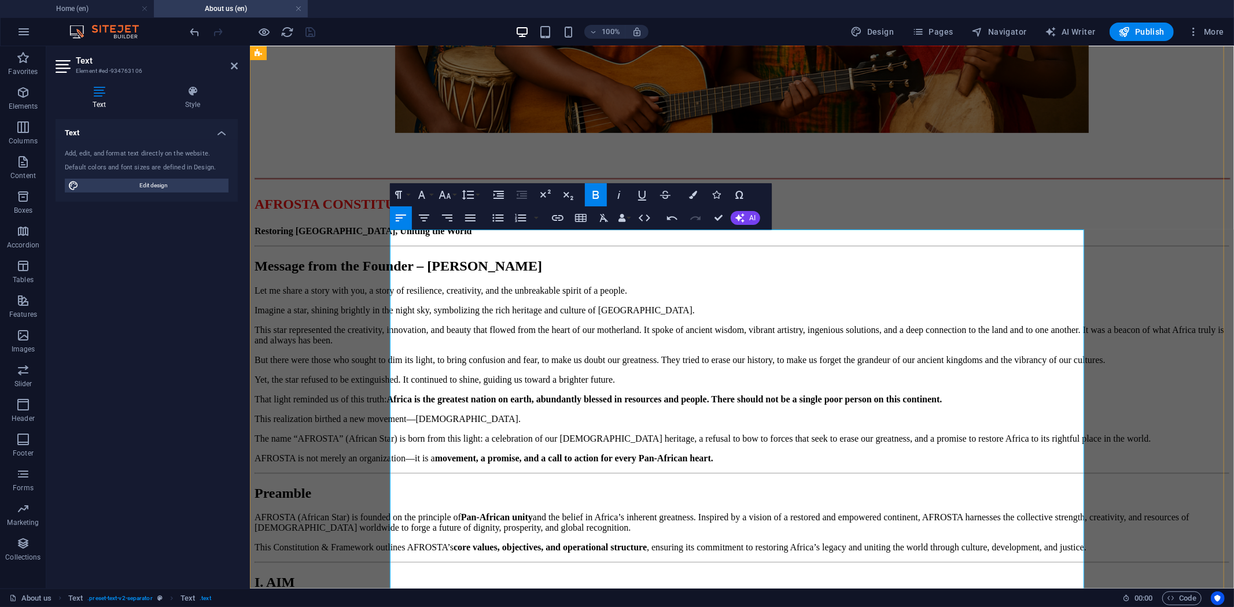
click at [573, 236] on p "Restoring Africa, Uniting the World" at bounding box center [741, 231] width 975 height 10
drag, startPoint x: 581, startPoint y: 483, endPoint x: 393, endPoint y: 329, distance: 242.5
click at [393, 274] on h2 "Message from the Founder – Mr. Frank Lukieni" at bounding box center [741, 266] width 975 height 16
click at [690, 192] on icon "button" at bounding box center [693, 195] width 8 height 8
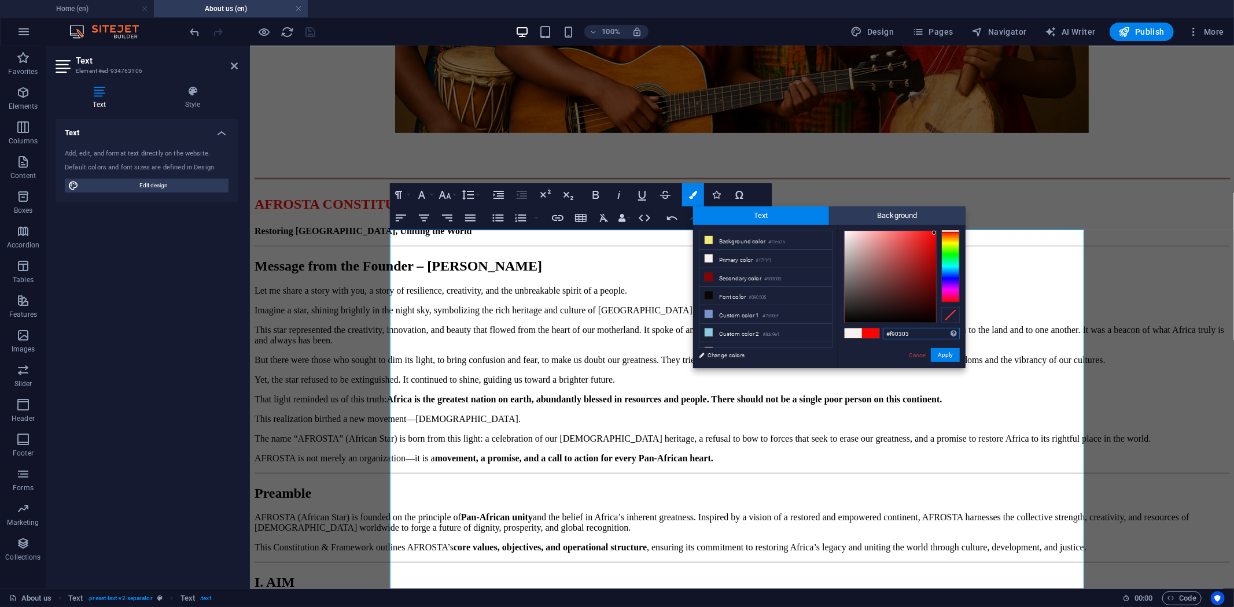
click at [934, 233] on div at bounding box center [890, 276] width 91 height 91
click at [955, 358] on button "Apply" at bounding box center [945, 355] width 29 height 14
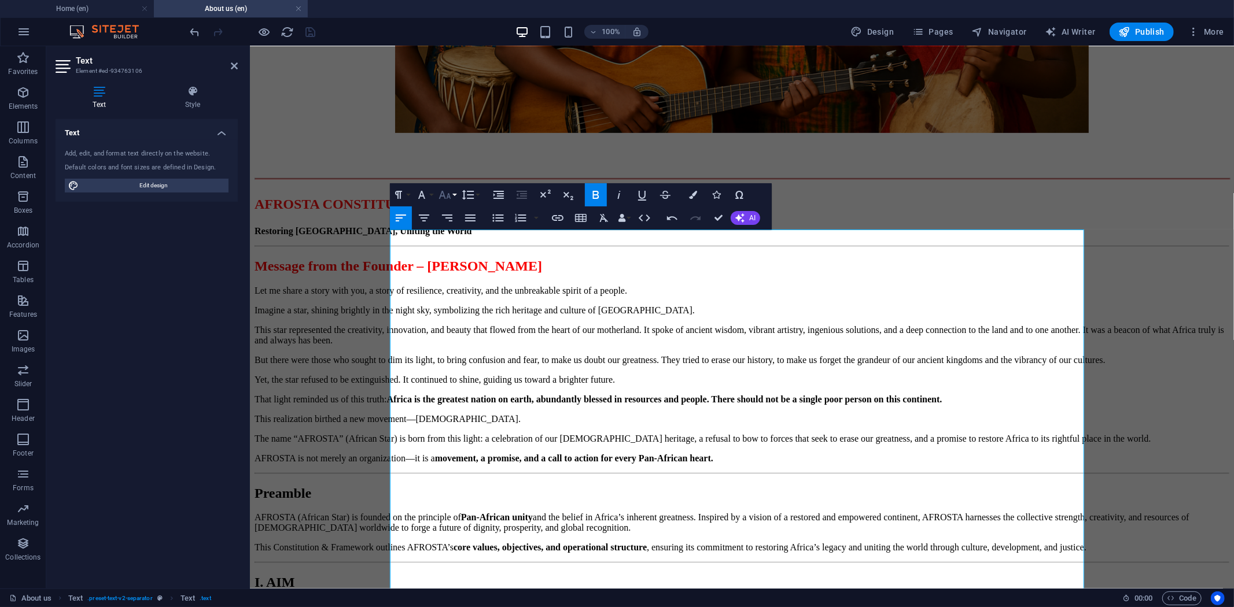
click at [455, 195] on button "Font Size" at bounding box center [447, 194] width 22 height 23
click at [458, 337] on link "24" at bounding box center [457, 338] width 42 height 17
click at [416, 274] on h2 "Message from the Founder – Mr. Frank Lukieni" at bounding box center [741, 266] width 975 height 16
click at [399, 273] on strong "Message from the Founder – Mr. Frank Lukieni" at bounding box center [398, 265] width 288 height 15
click at [679, 274] on h2 "Message from the Founder – Mr. Frank Lukieni" at bounding box center [741, 266] width 975 height 16
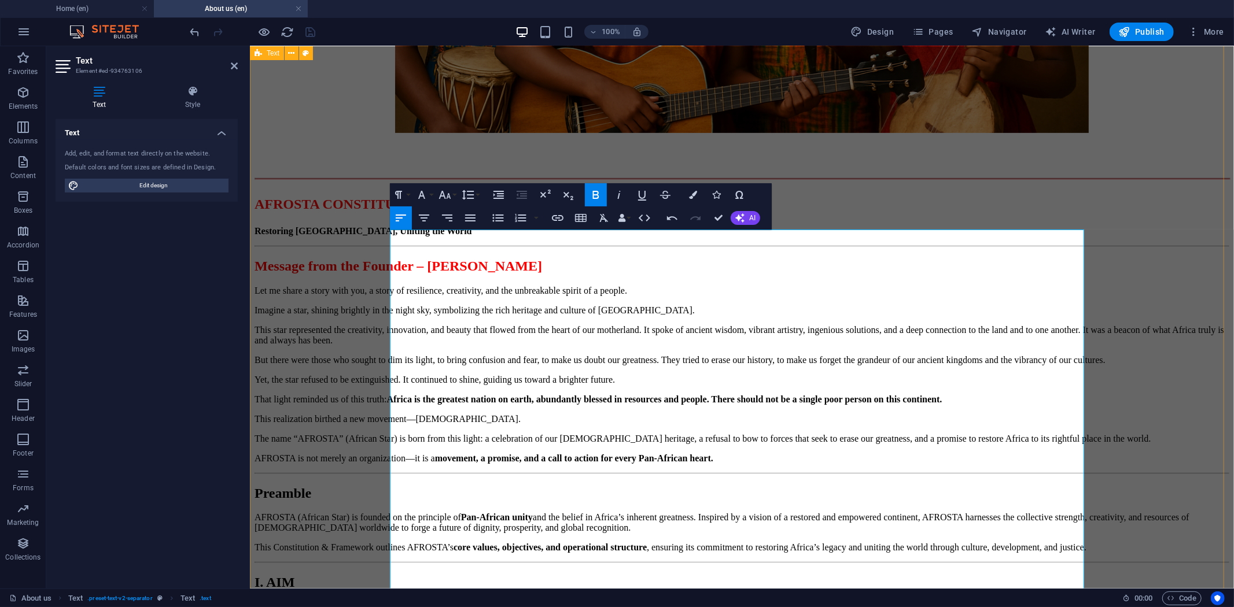
drag, startPoint x: 500, startPoint y: 384, endPoint x: 383, endPoint y: 338, distance: 126.0
click at [454, 200] on button "Font Size" at bounding box center [447, 194] width 22 height 23
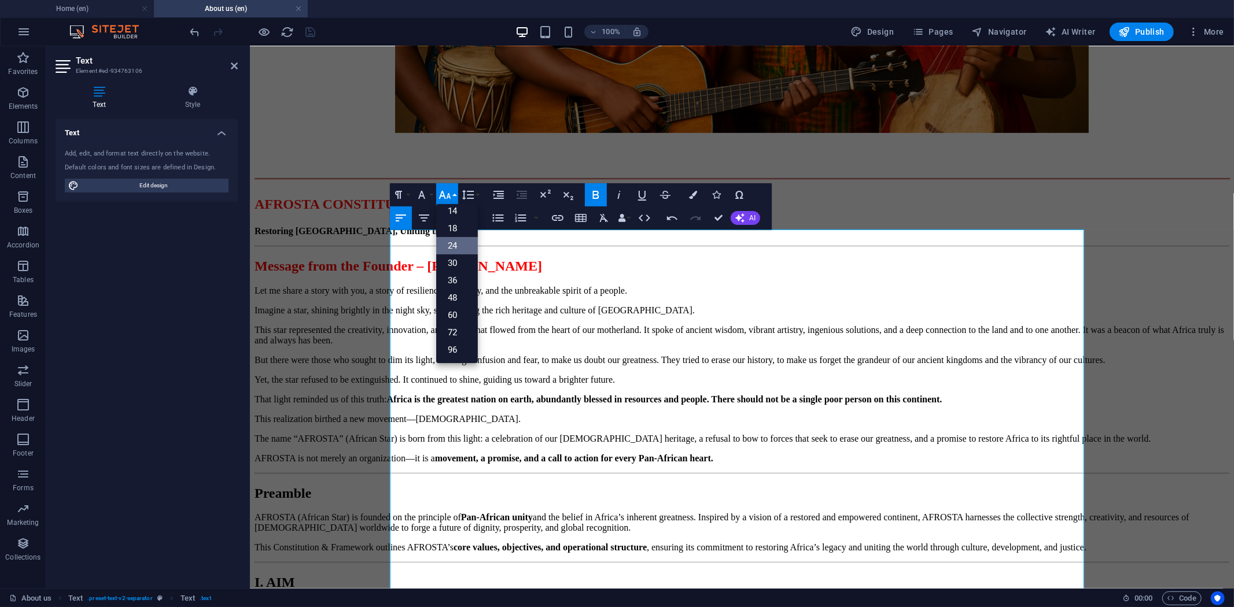
scroll to position [93, 0]
click at [454, 233] on link "18" at bounding box center [457, 228] width 42 height 17
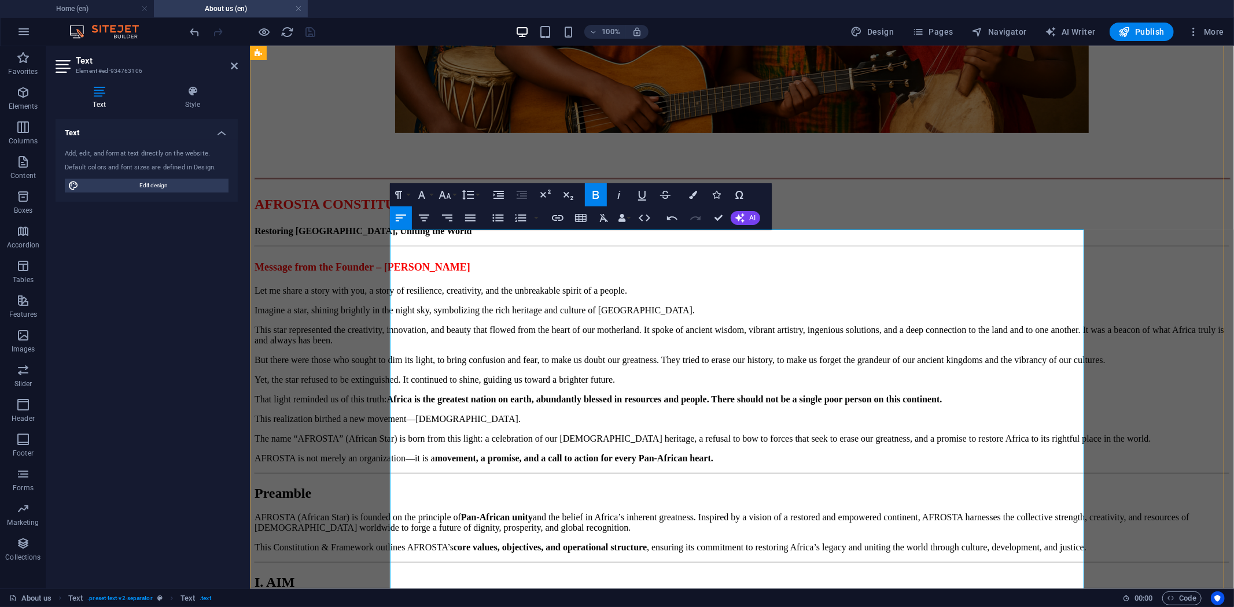
click at [470, 273] on strong "Message from the Founder – Mr. Frank Lukieni" at bounding box center [362, 265] width 216 height 15
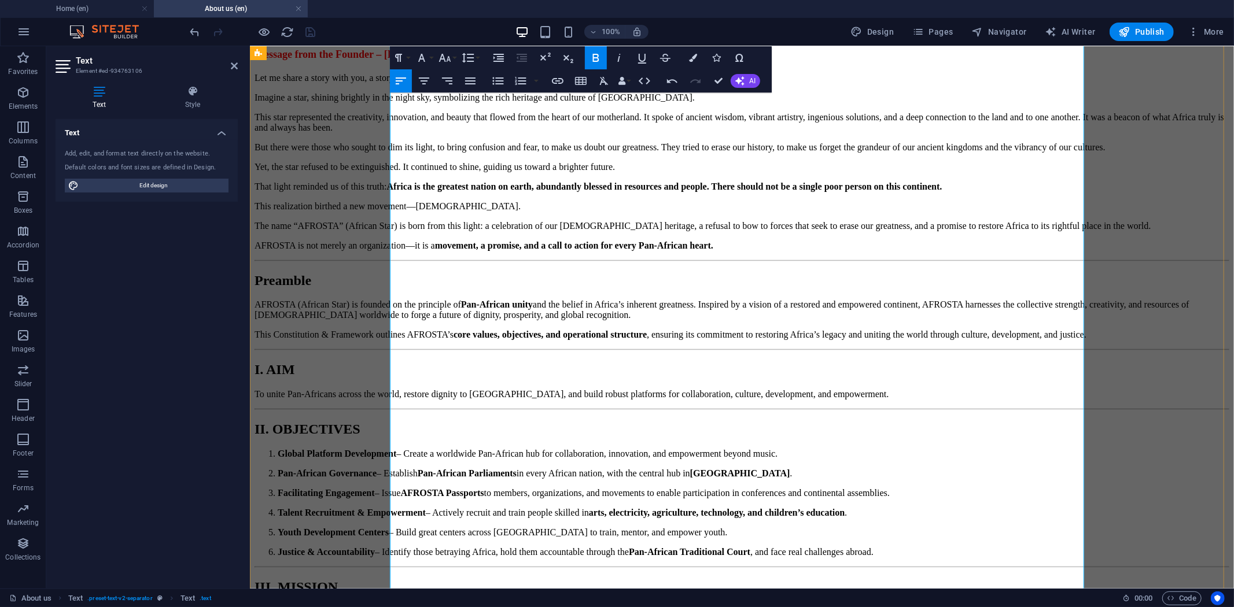
scroll to position [533, 0]
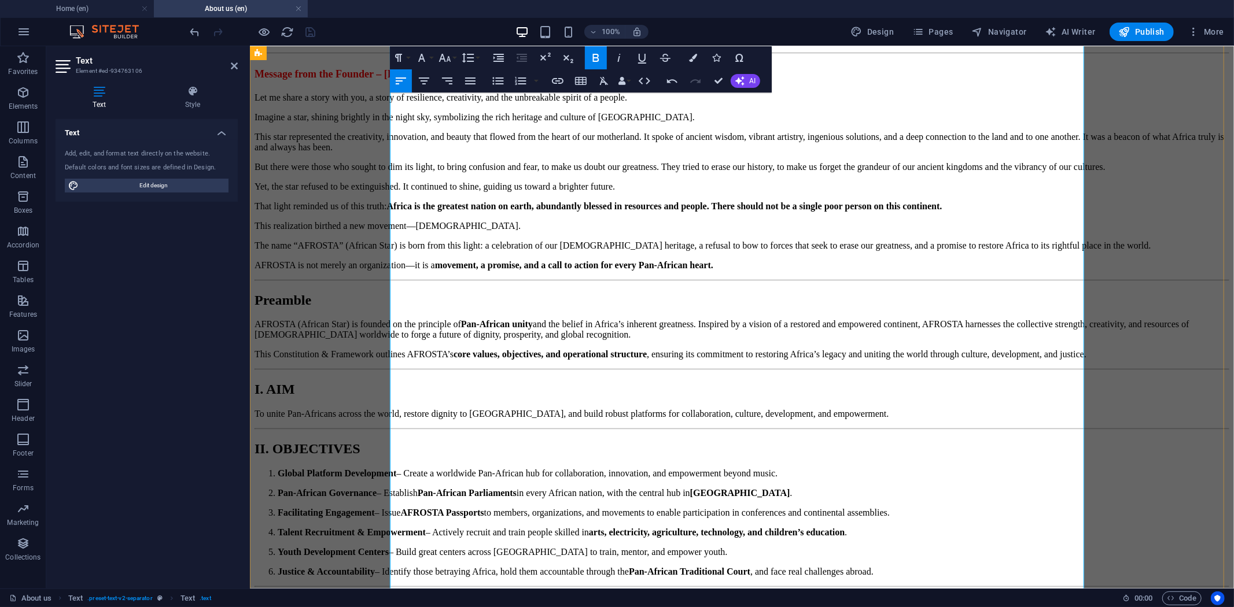
click at [445, 152] on p "This star represented the creativity, innovation, and beauty that flowed from t…" at bounding box center [741, 141] width 975 height 21
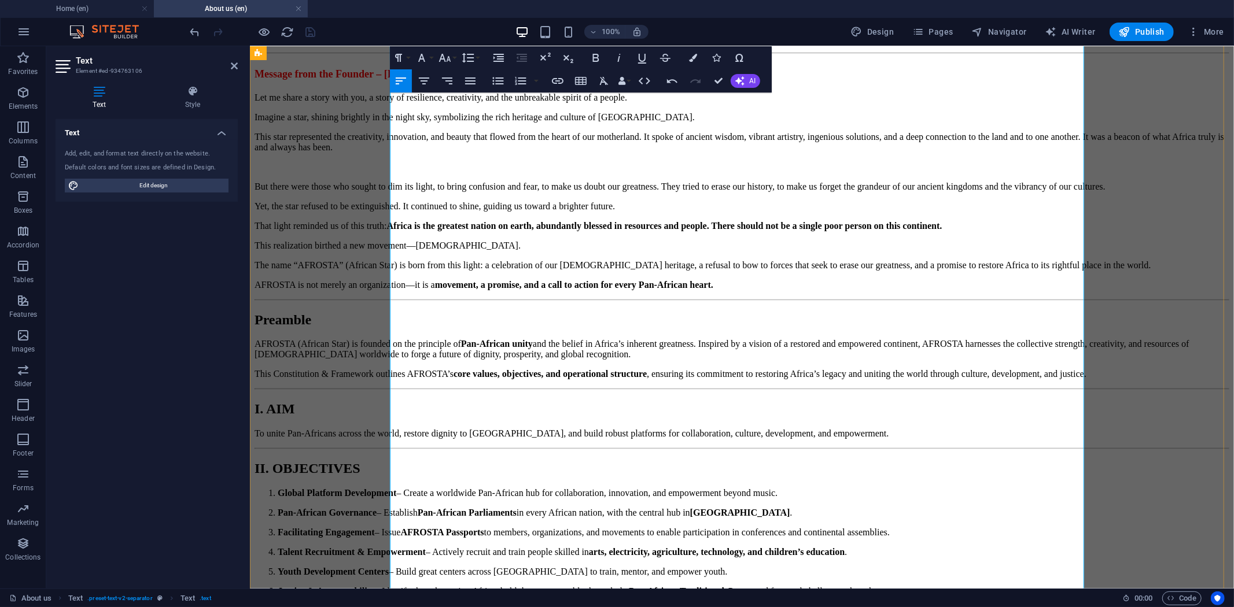
click at [472, 191] on p "But there were those who sought to dim its light, to bring confusion and fear, …" at bounding box center [741, 186] width 975 height 10
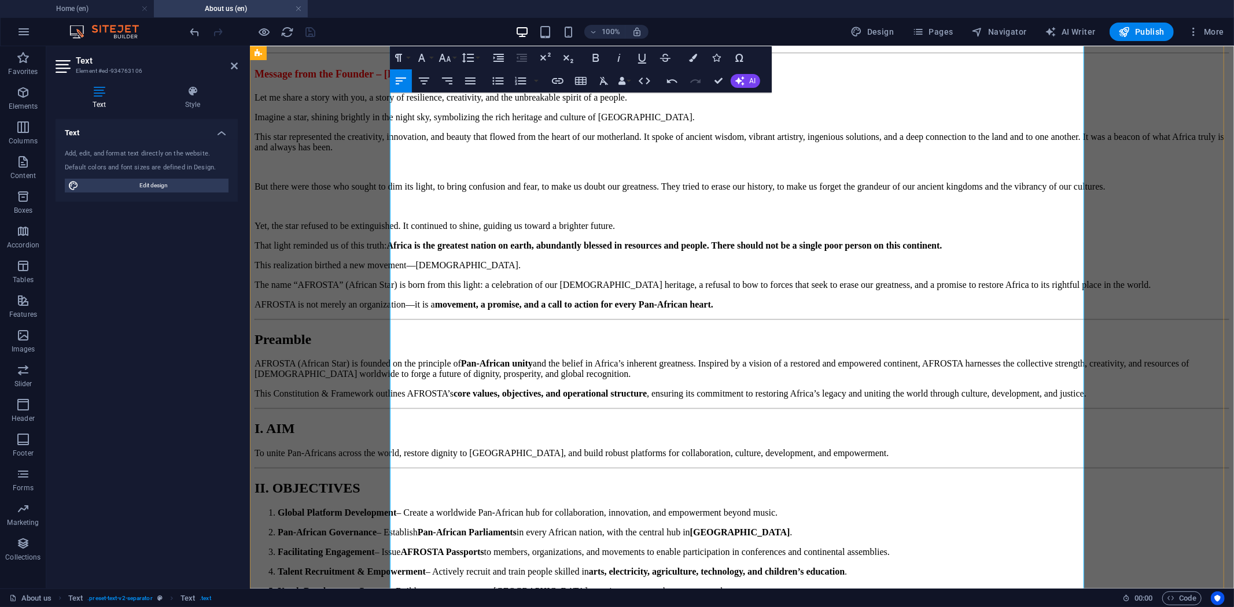
click at [524, 231] on p "Yet, the star refused to be extinguished. It continued to shine, guiding us tow…" at bounding box center [741, 225] width 975 height 10
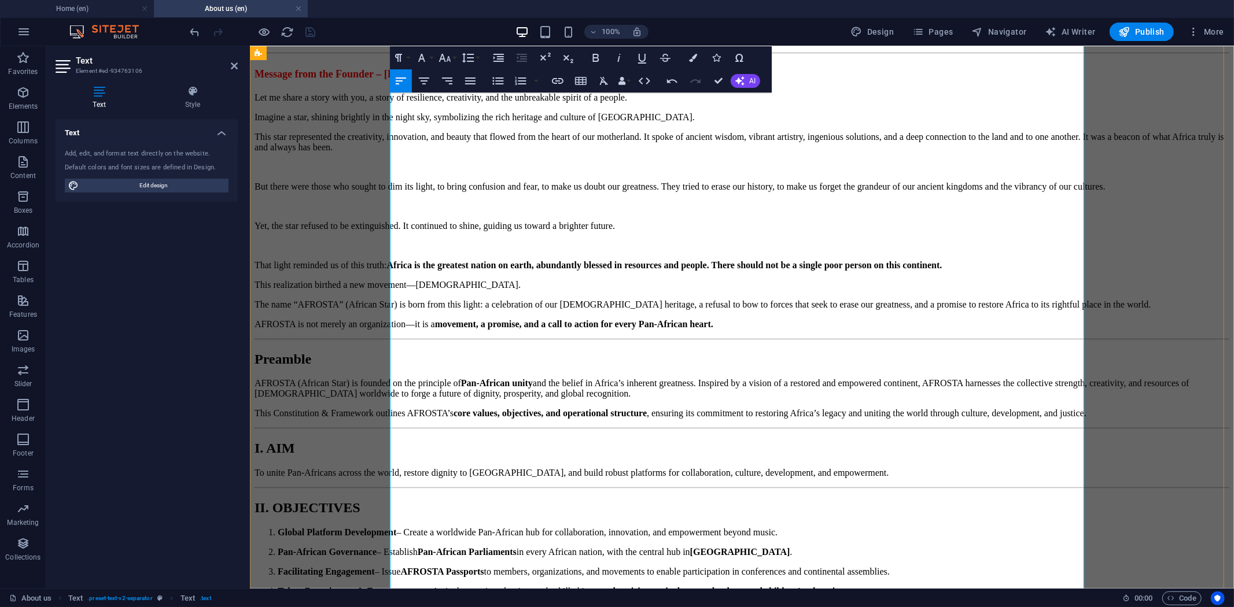
click at [625, 270] on p "That light reminded us of this truth: Africa is the greatest nation on earth, a…" at bounding box center [741, 265] width 975 height 10
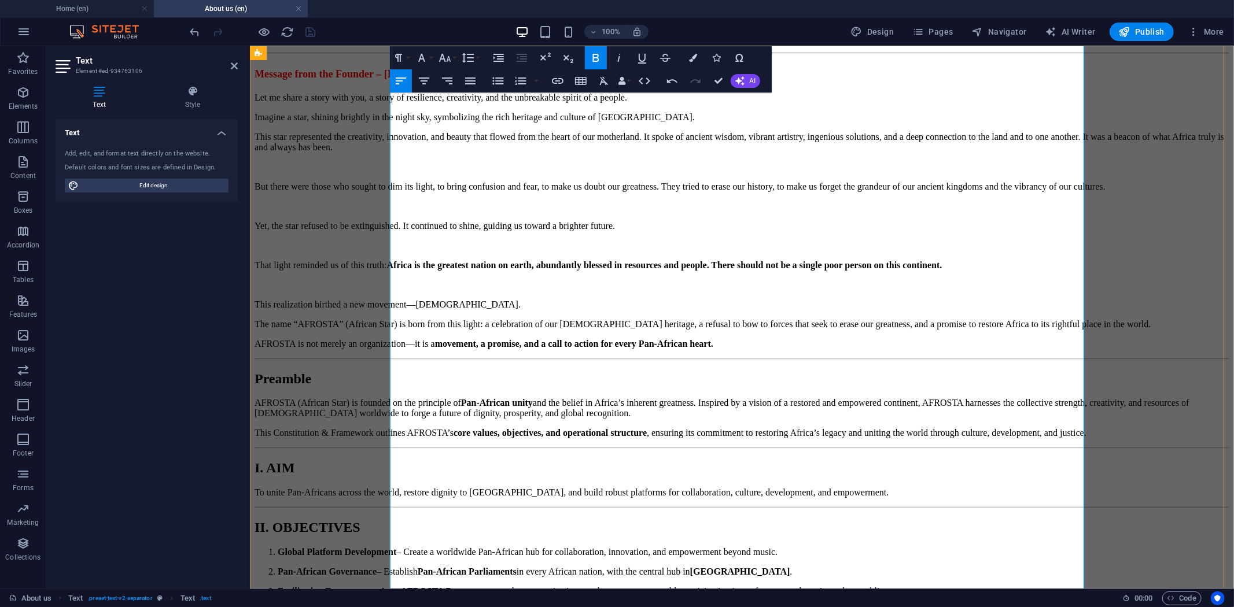
scroll to position [662, 0]
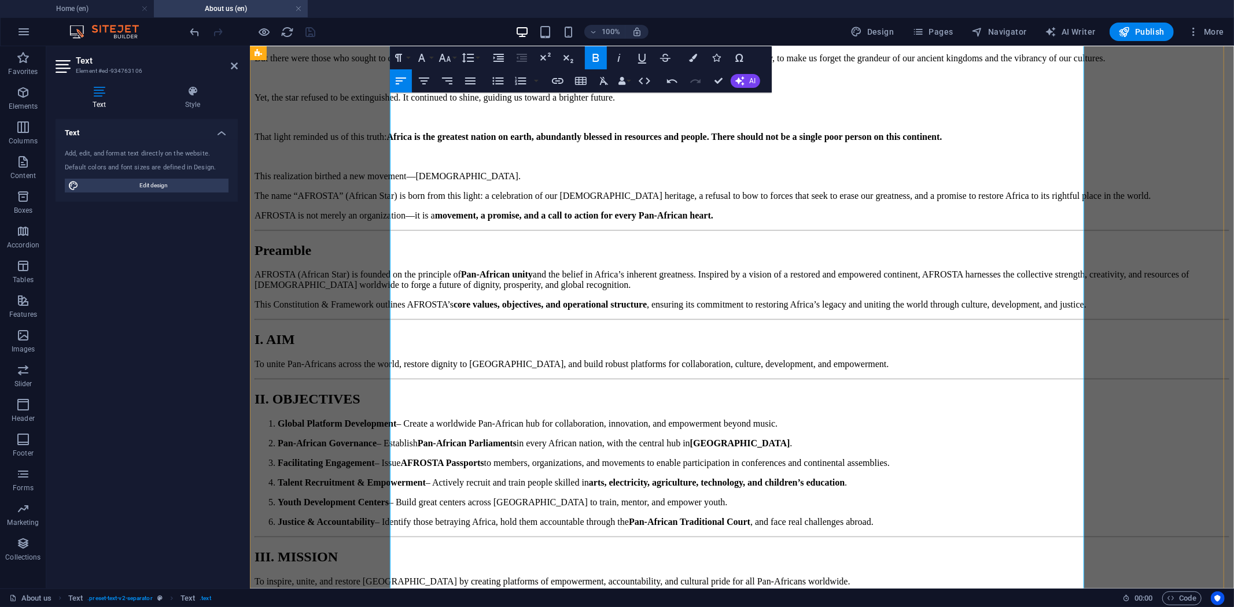
click at [487, 201] on p "The name “AFROSTA” (African Star) is born from this light: a celebration of our…" at bounding box center [741, 195] width 975 height 10
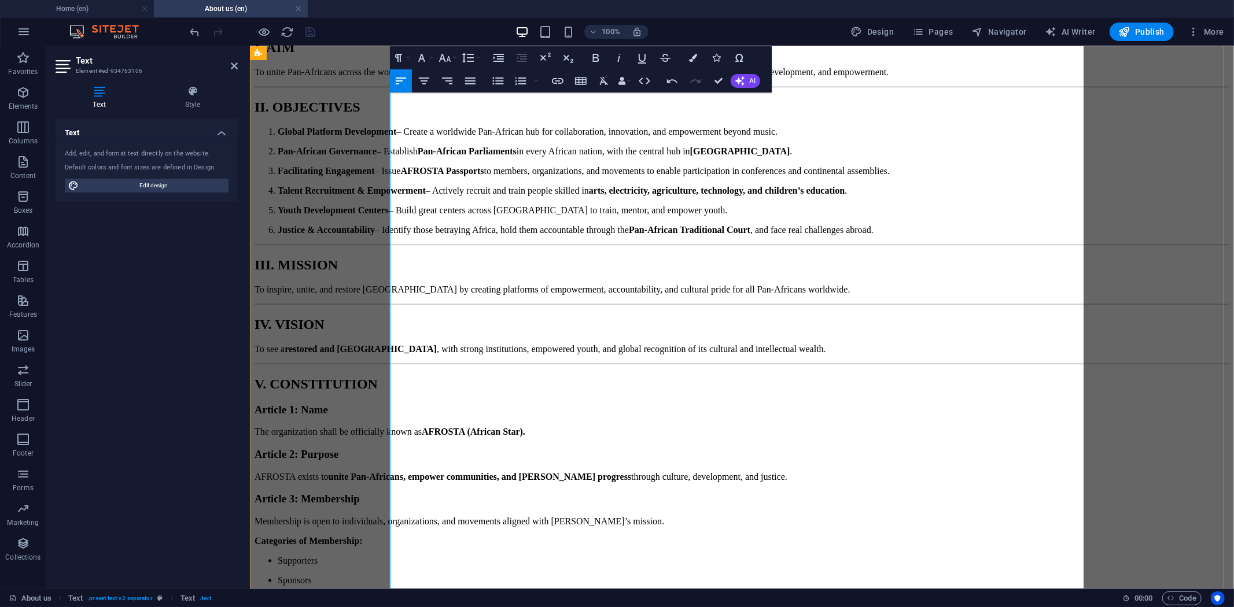
scroll to position [983, 0]
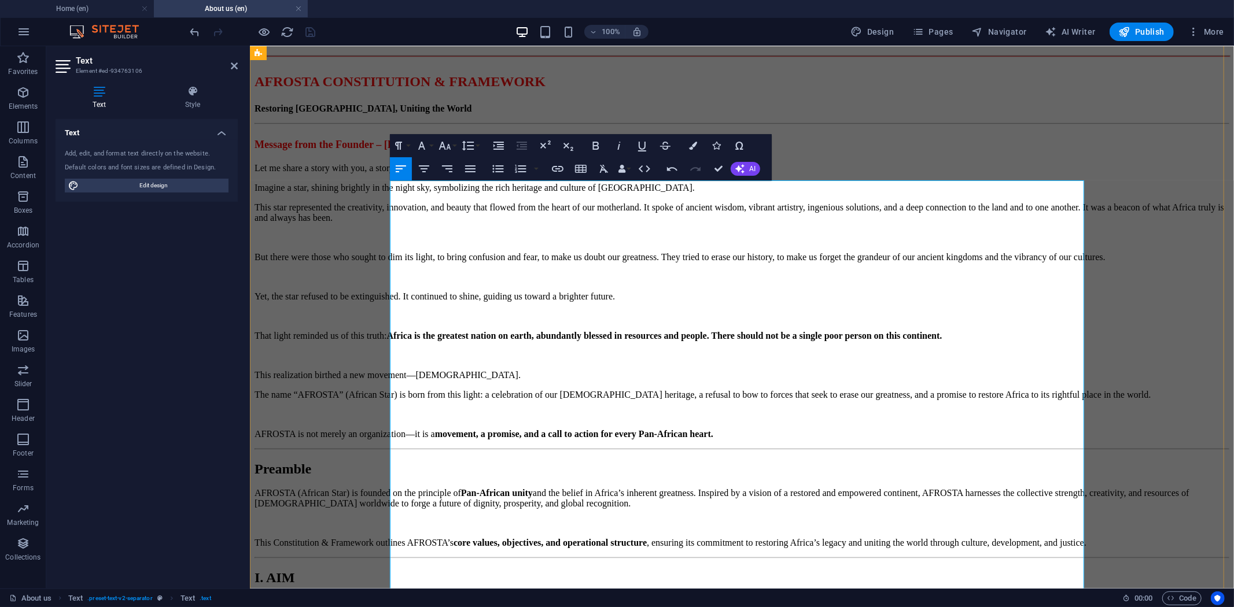
scroll to position [524, 0]
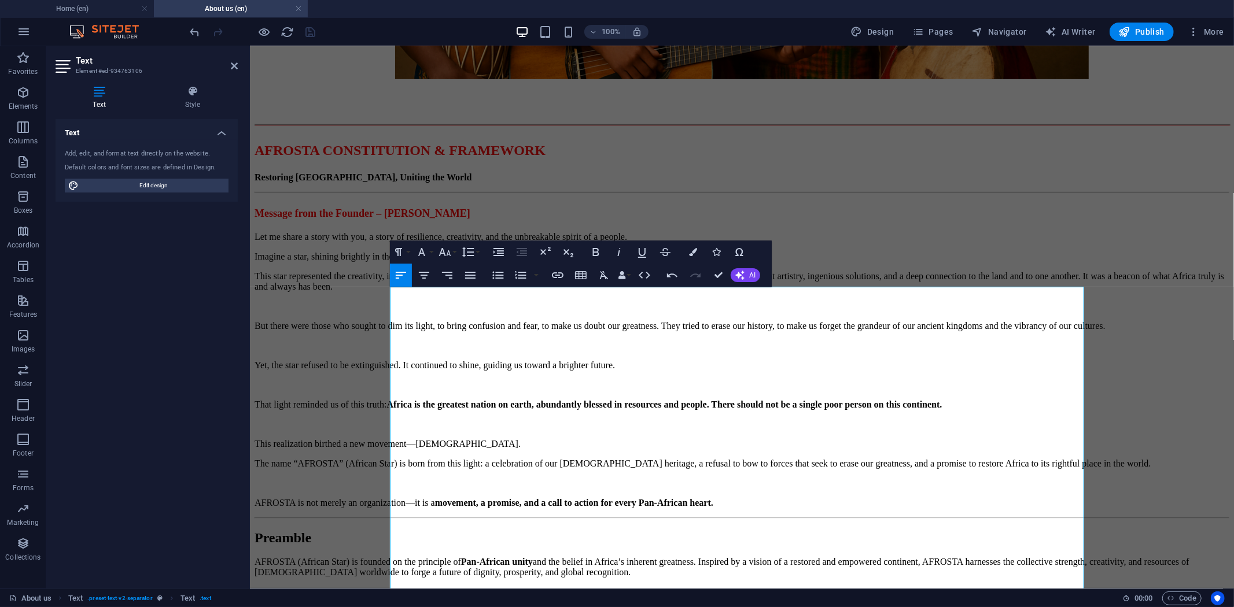
scroll to position [459, 0]
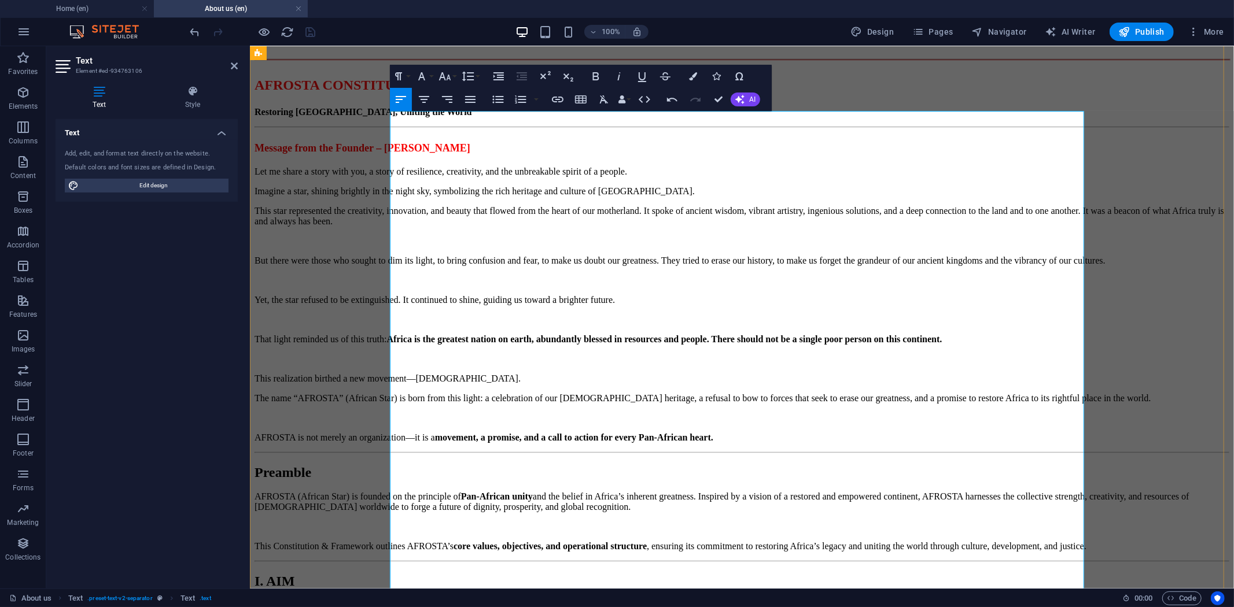
click at [536, 176] on p "Let me share a story with you, a story of resilience, creativity, and the unbre…" at bounding box center [741, 171] width 975 height 10
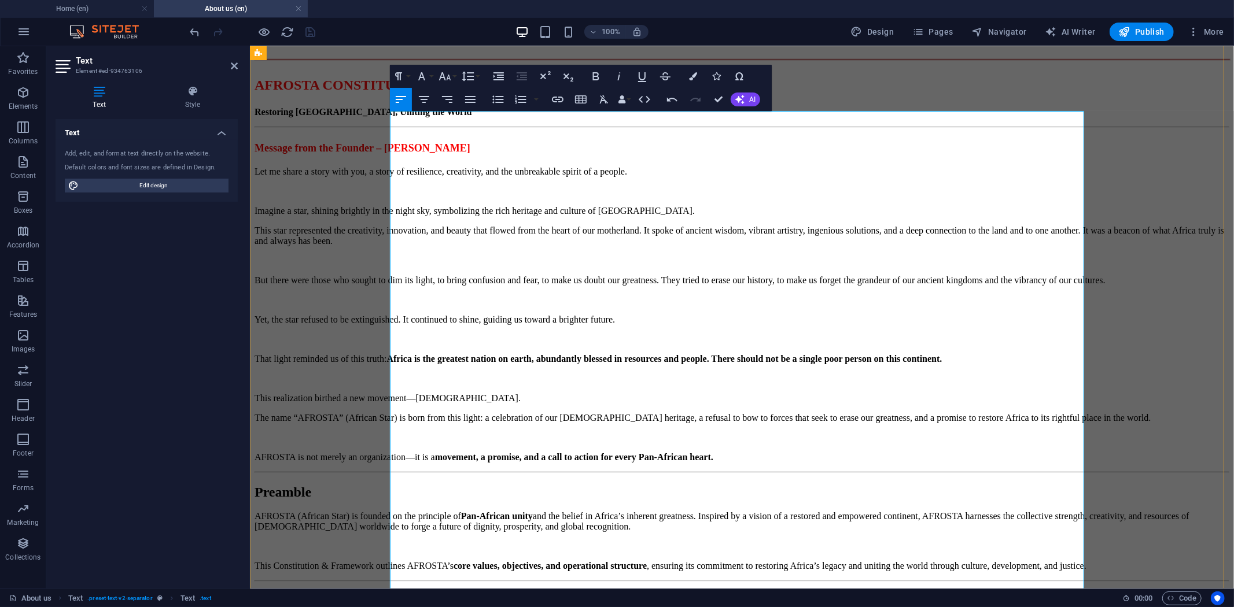
drag, startPoint x: 759, startPoint y: 258, endPoint x: 928, endPoint y: 318, distance: 179.7
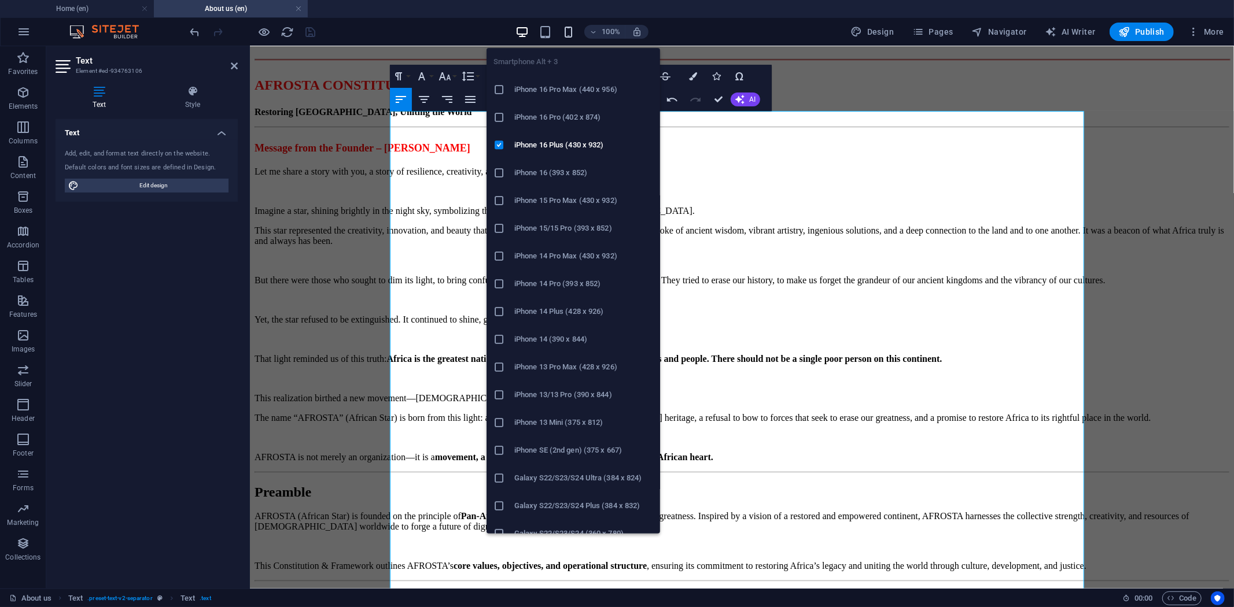
click at [570, 34] on icon "button" at bounding box center [568, 31] width 13 height 13
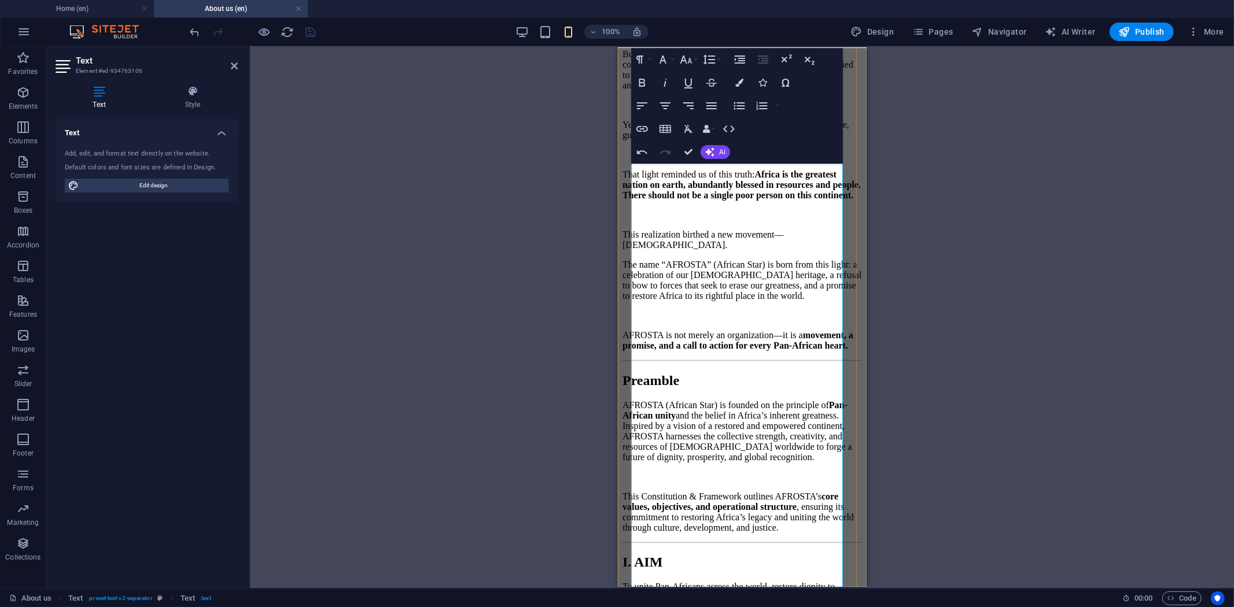
scroll to position [771, 0]
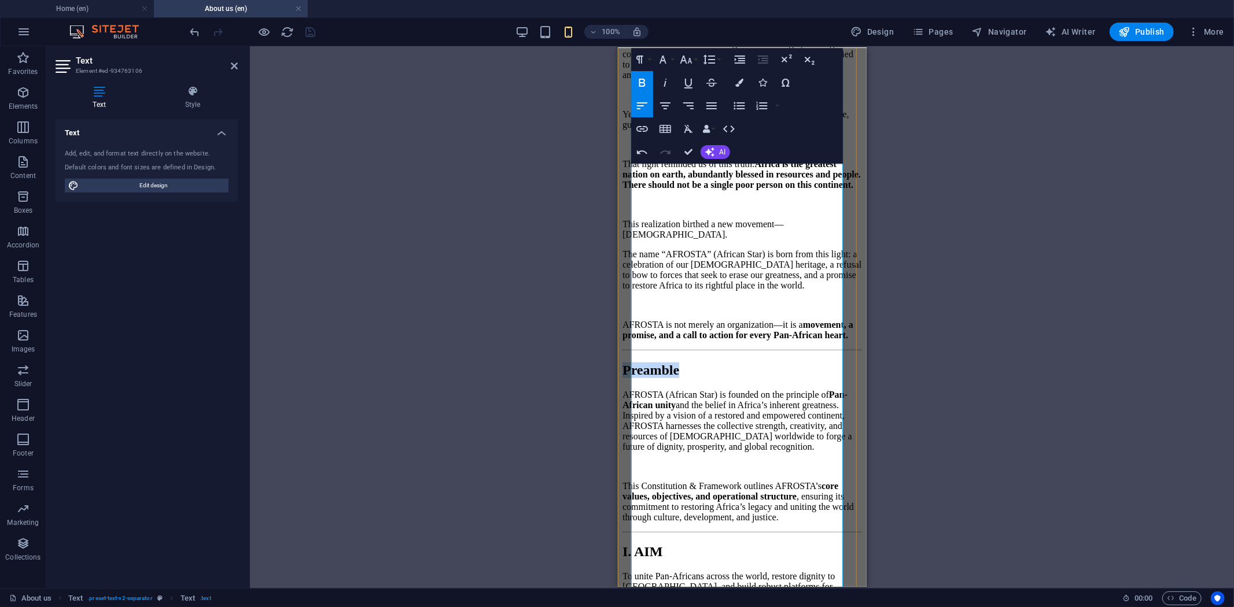
drag, startPoint x: 743, startPoint y: 309, endPoint x: 632, endPoint y: 308, distance: 110.5
click at [632, 362] on h2 "Preamble" at bounding box center [742, 370] width 240 height 16
click at [739, 81] on icon "button" at bounding box center [739, 83] width 8 height 8
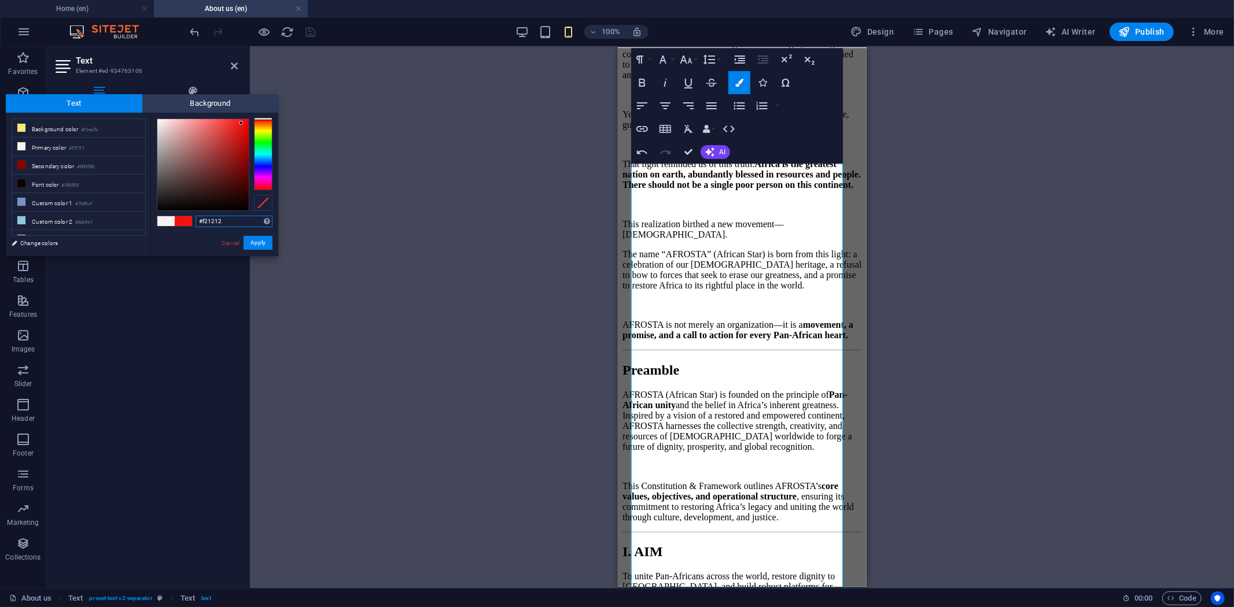
click at [241, 123] on div at bounding box center [202, 164] width 91 height 91
click at [211, 222] on input "#f21212" at bounding box center [234, 222] width 77 height 12
click at [256, 241] on button "Apply" at bounding box center [258, 243] width 29 height 14
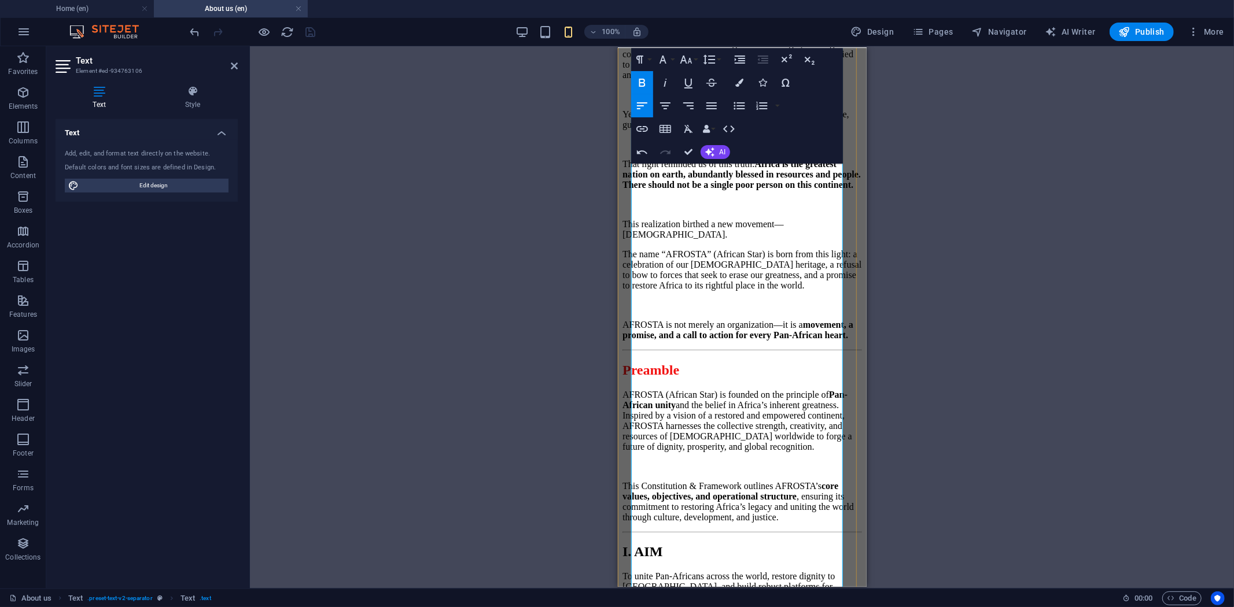
click at [679, 362] on span "Preamble" at bounding box center [650, 369] width 57 height 15
click at [808, 319] on p "AFROSTA is not merely an organization—it is a movement, a promise, and a call t…" at bounding box center [742, 329] width 240 height 21
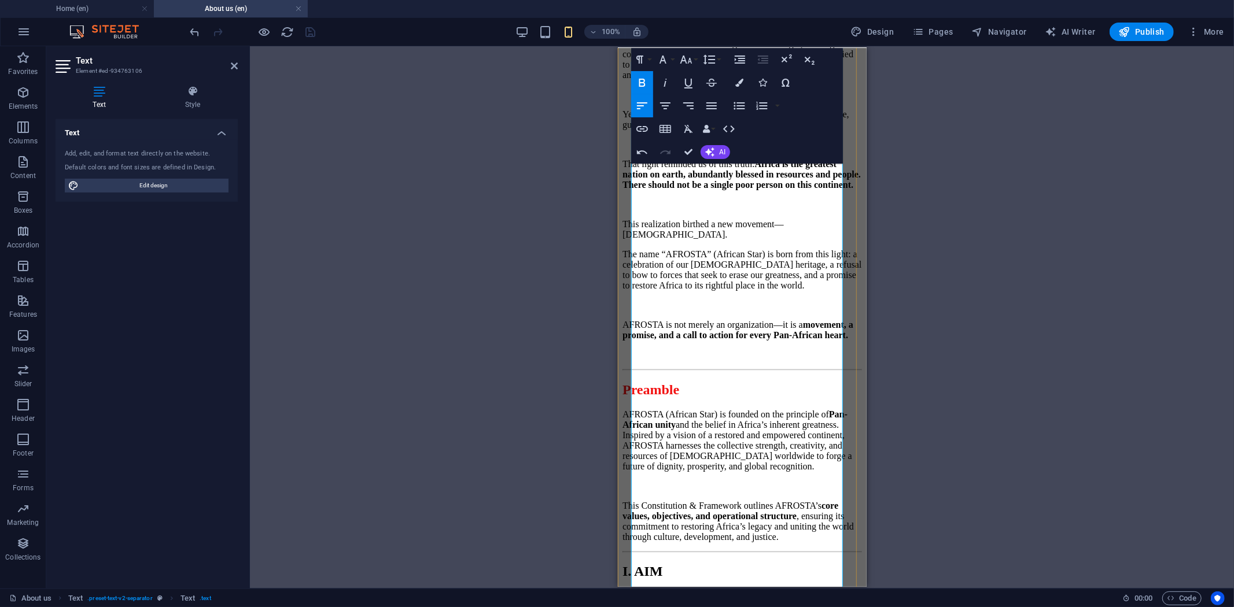
click at [762, 382] on h2 "Preamble" at bounding box center [742, 390] width 240 height 16
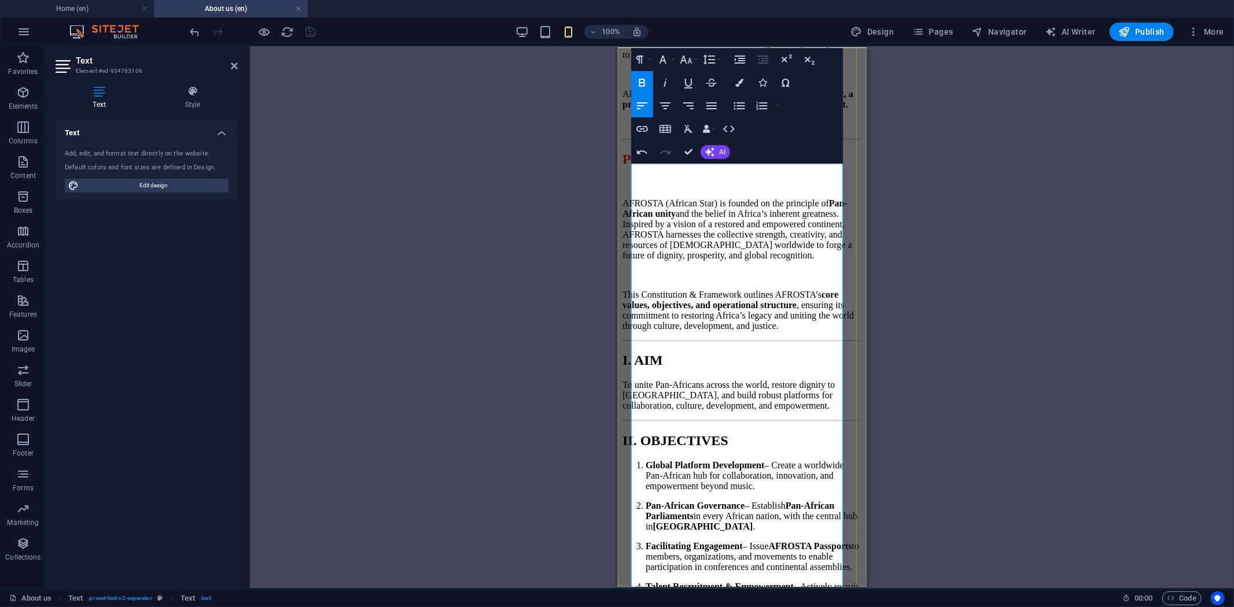
scroll to position [1028, 0]
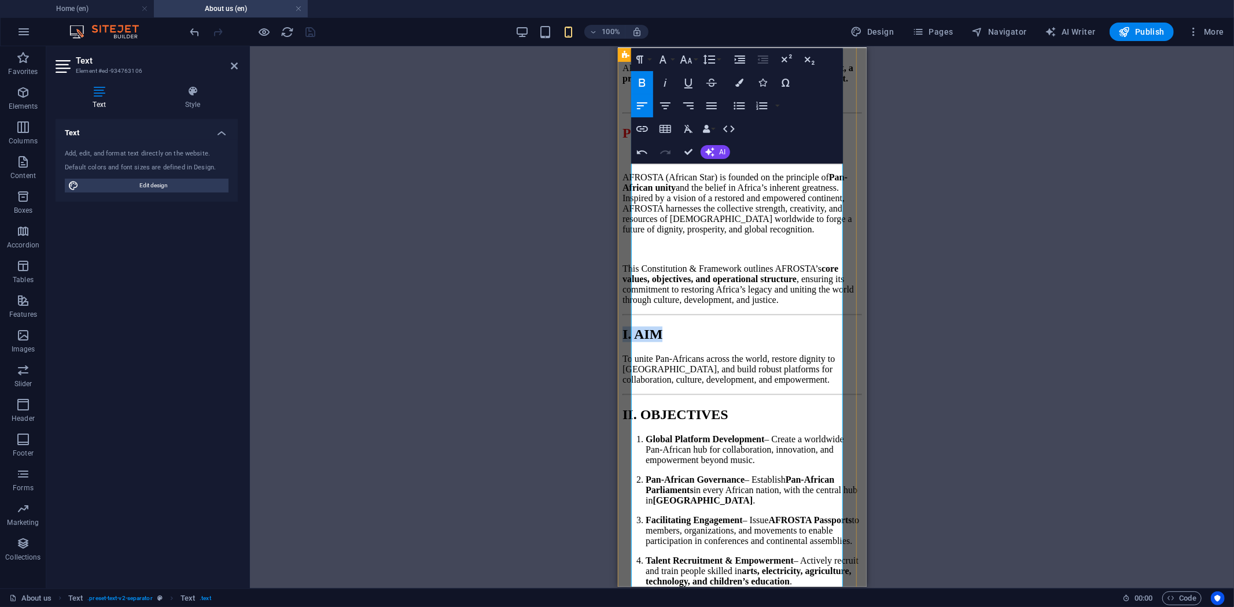
drag, startPoint x: 713, startPoint y: 335, endPoint x: 625, endPoint y: 332, distance: 88.6
click at [625, 332] on div "AFROSTA CONSTITUTION & FRAMEWORK Restoring Africa, Uniting the World Message fr…" at bounding box center [742, 613] width 240 height 2997
click at [735, 82] on icon "button" at bounding box center [739, 83] width 8 height 8
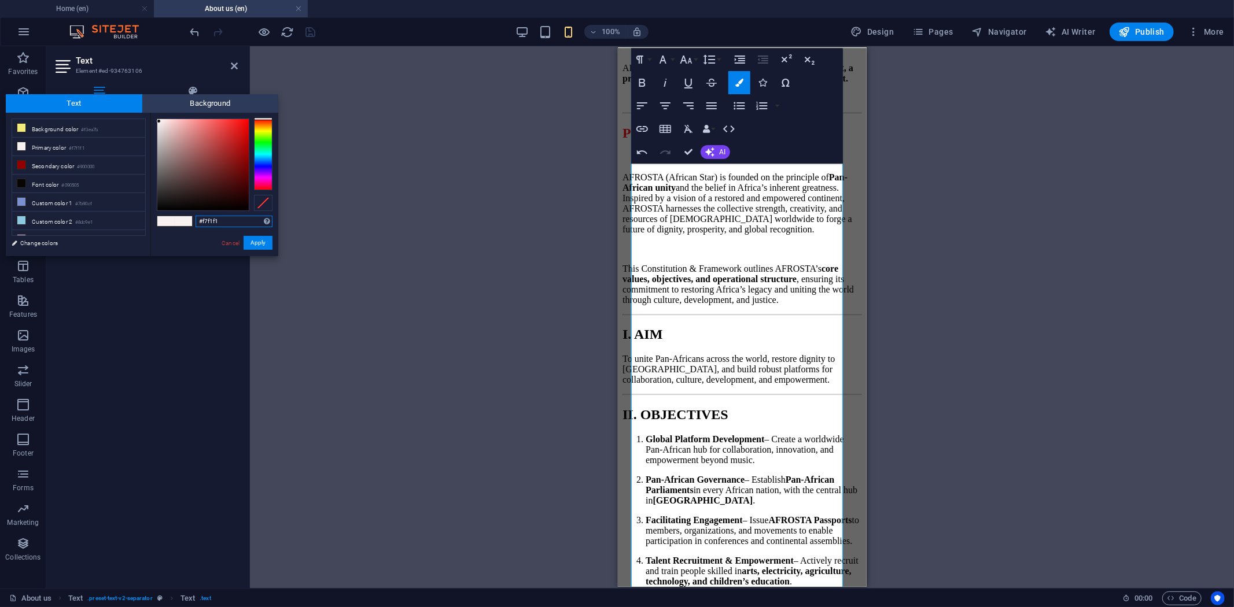
click at [224, 220] on input "#f7f1f1" at bounding box center [234, 222] width 77 height 12
click at [263, 241] on button "Apply" at bounding box center [258, 243] width 29 height 14
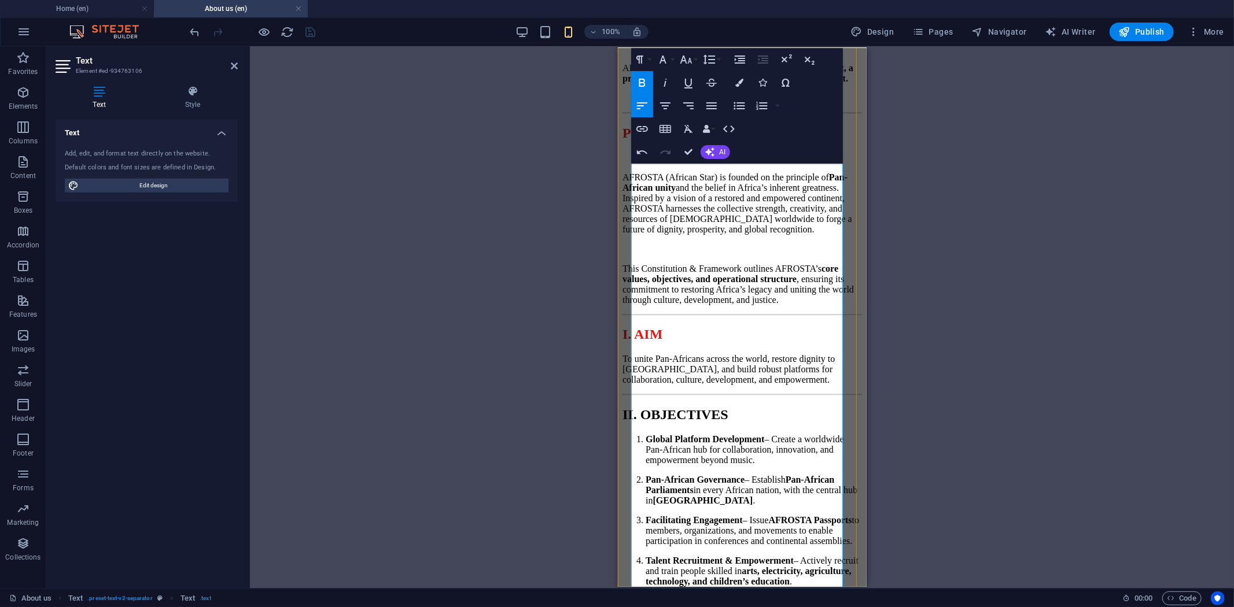
click at [662, 330] on span "I. AIM" at bounding box center [642, 333] width 40 height 15
click at [758, 305] on p "This Constitution & Framework outlines AFROSTA’s core values, objectives, and o…" at bounding box center [742, 284] width 240 height 42
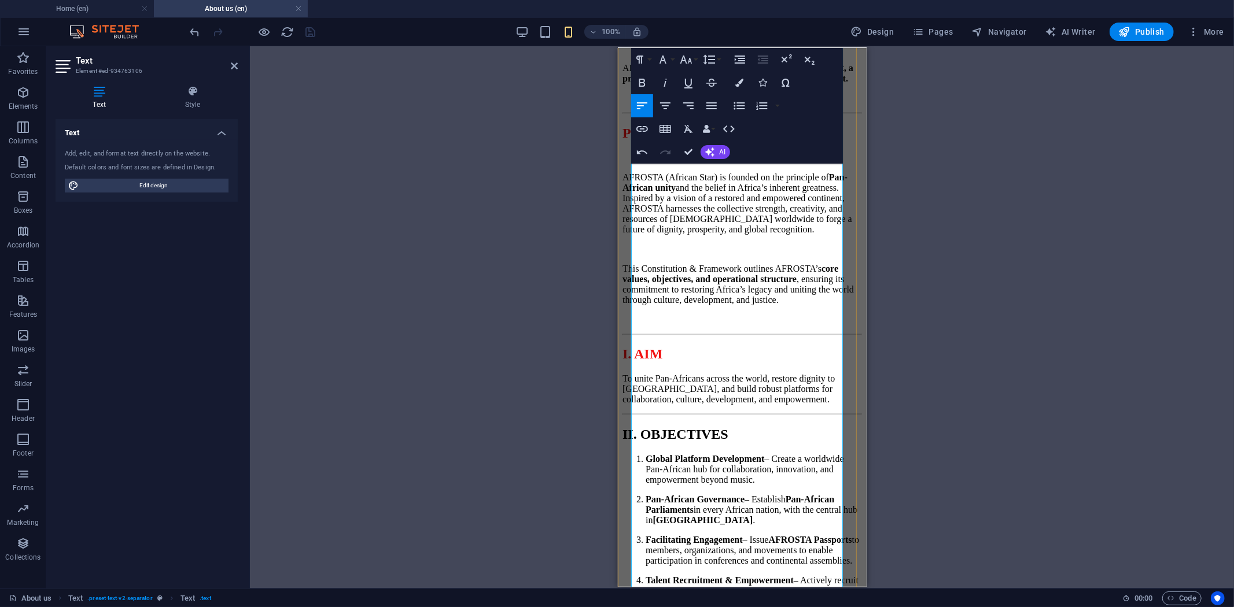
click at [742, 346] on h2 "I. AIM" at bounding box center [742, 354] width 240 height 16
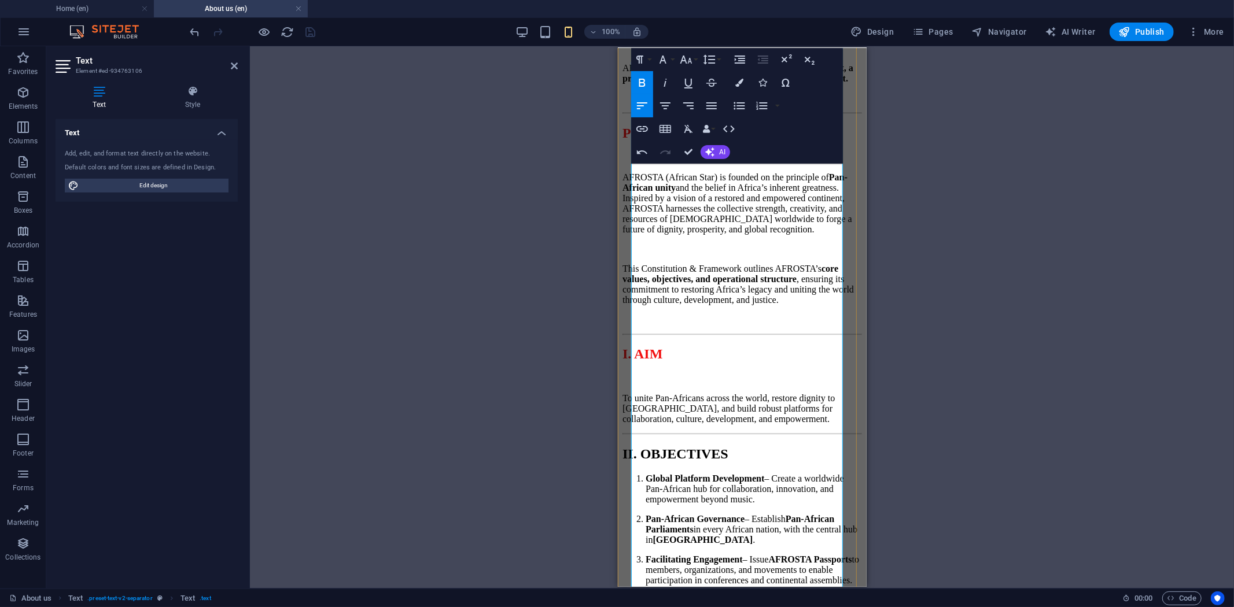
click at [801, 422] on p "To unite Pan-Africans across the world, restore dignity to Africa, and build ro…" at bounding box center [742, 408] width 240 height 31
click at [787, 424] on p "To unite Pan-Africans across the world, restore dignity to Africa, and build ro…" at bounding box center [742, 408] width 240 height 31
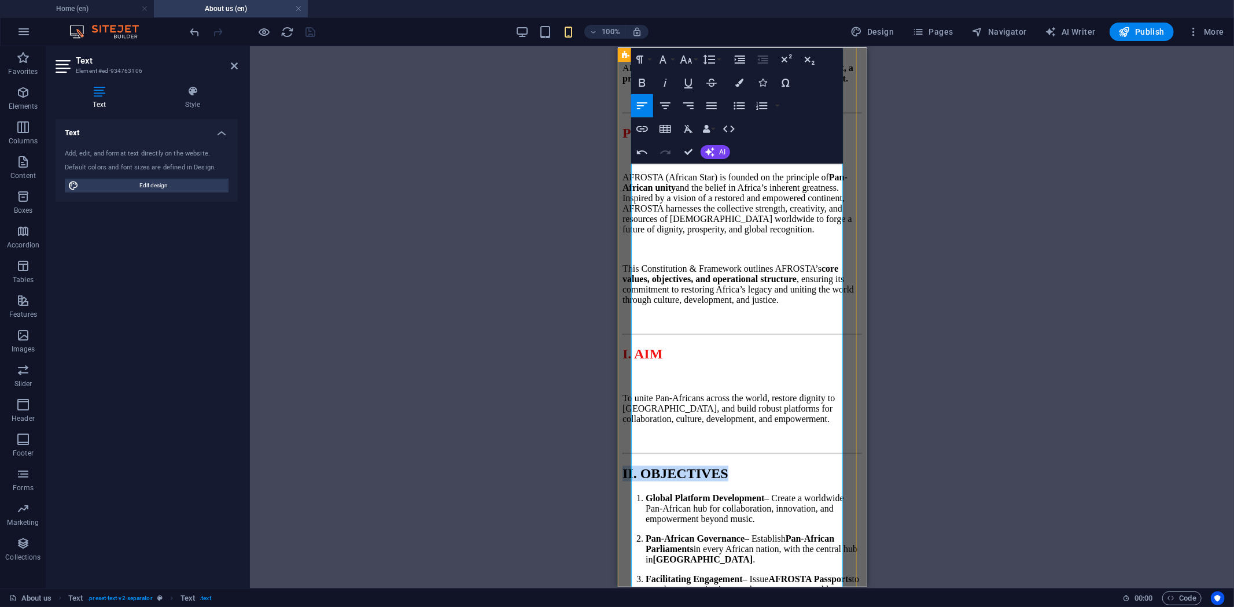
drag, startPoint x: 799, startPoint y: 470, endPoint x: 626, endPoint y: 474, distance: 173.6
click at [738, 85] on icon "button" at bounding box center [739, 83] width 8 height 8
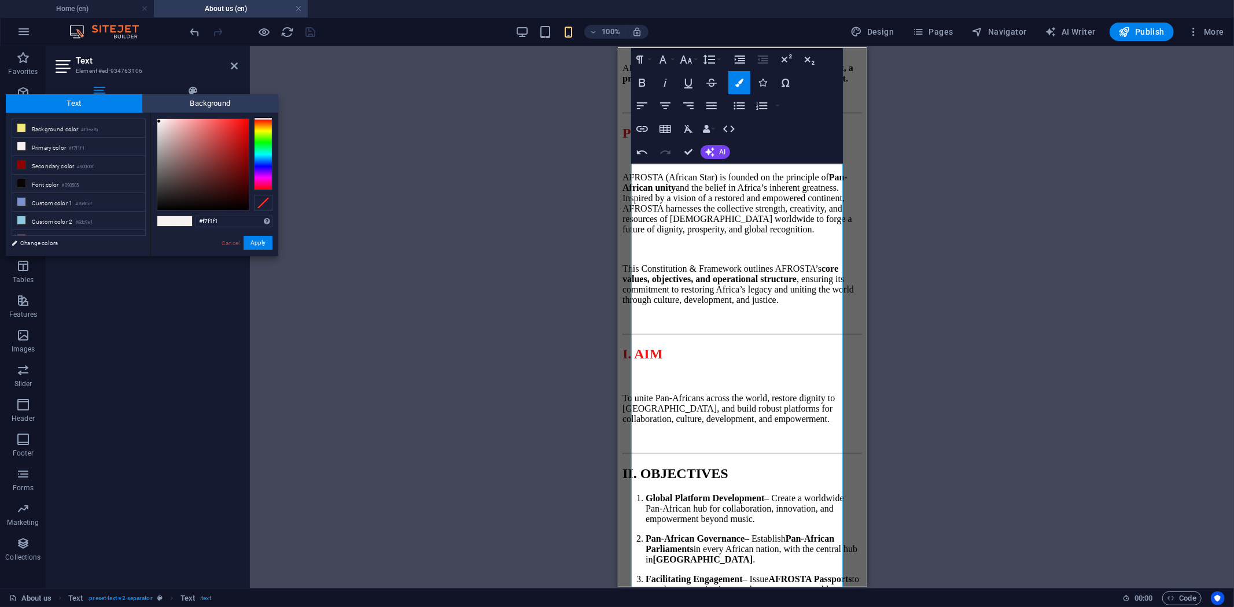
drag, startPoint x: 234, startPoint y: 219, endPoint x: 186, endPoint y: 222, distance: 48.1
click at [186, 222] on div "#f7f1f1 Supported formats #0852ed rgb(8, 82, 237) rgba(8, 82, 237, 90%) hsv(221…" at bounding box center [214, 268] width 128 height 311
click at [263, 238] on button "Apply" at bounding box center [258, 243] width 29 height 14
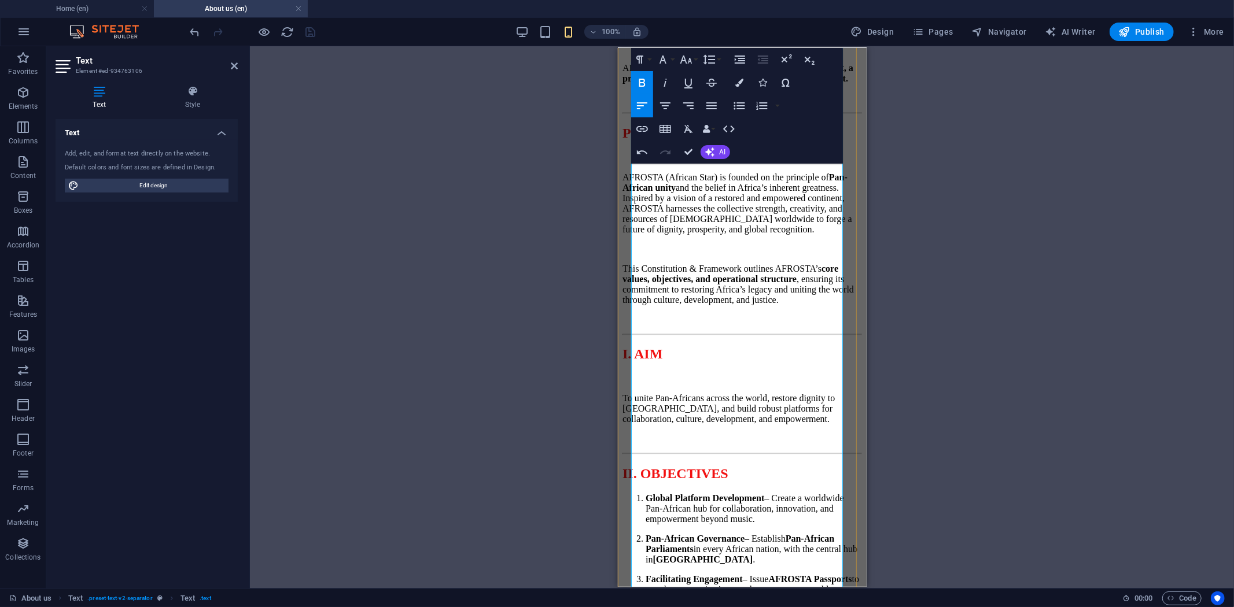
click at [684, 468] on span "II. OBJECTIVES" at bounding box center [675, 473] width 106 height 15
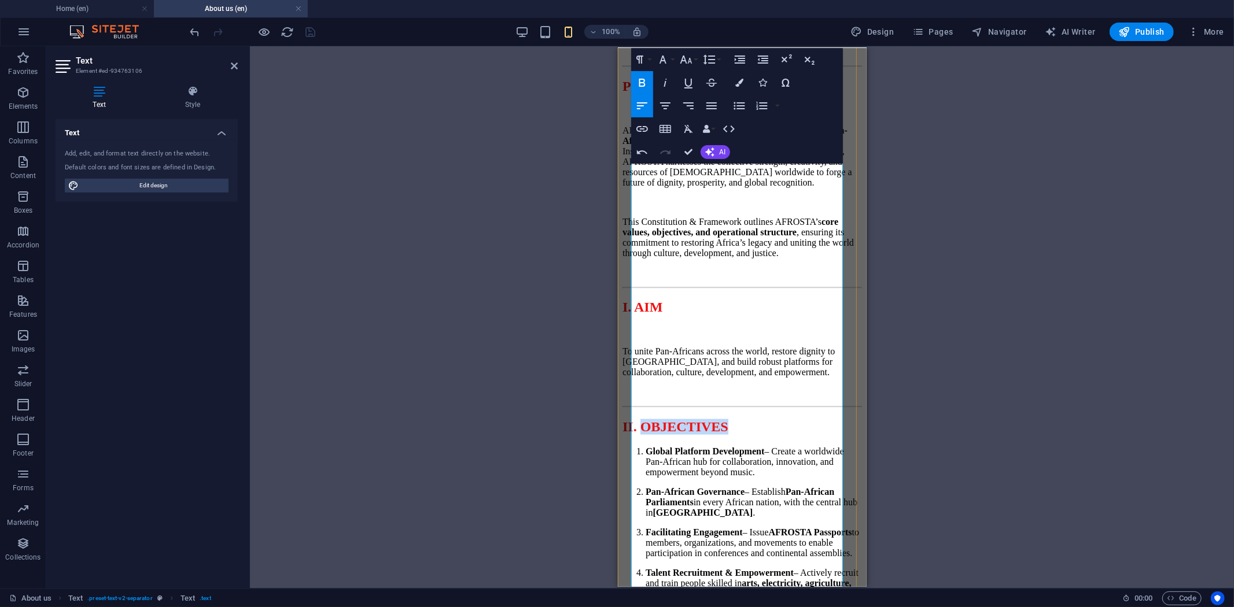
scroll to position [1092, 0]
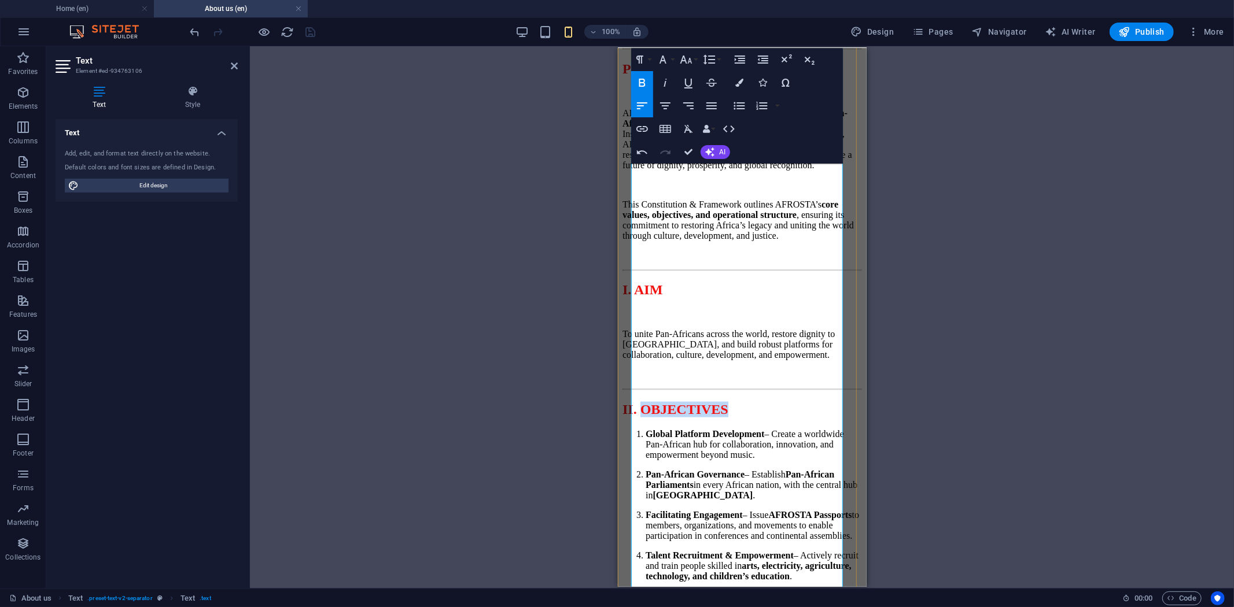
click at [805, 412] on h2 "II. OBJECTIVES" at bounding box center [742, 409] width 240 height 16
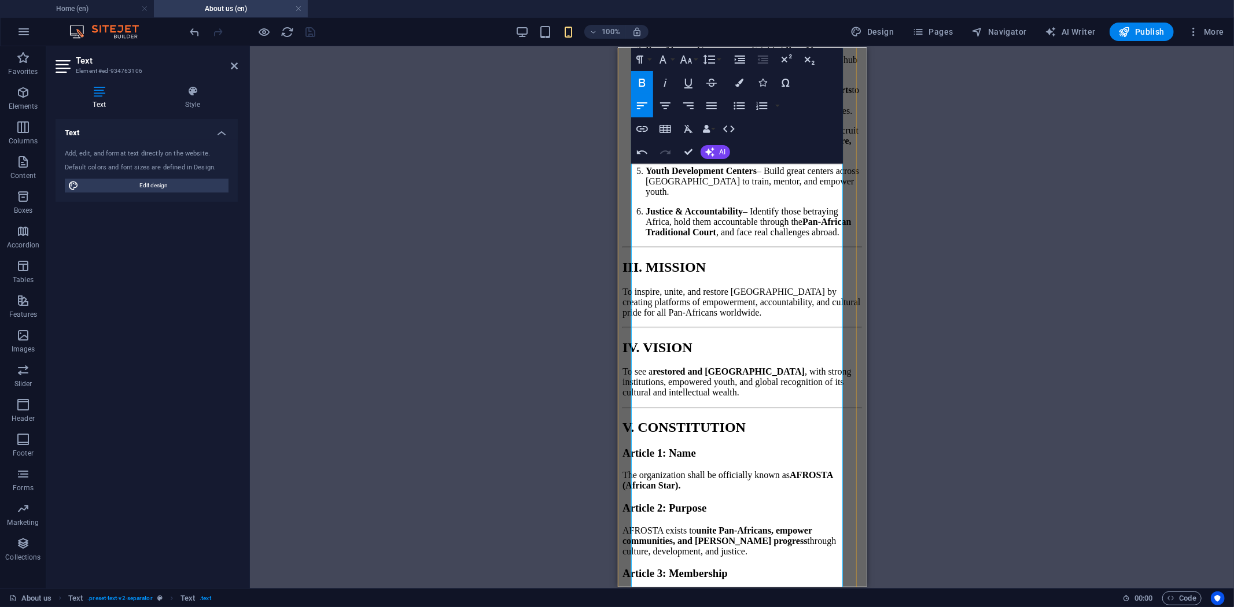
scroll to position [1542, 0]
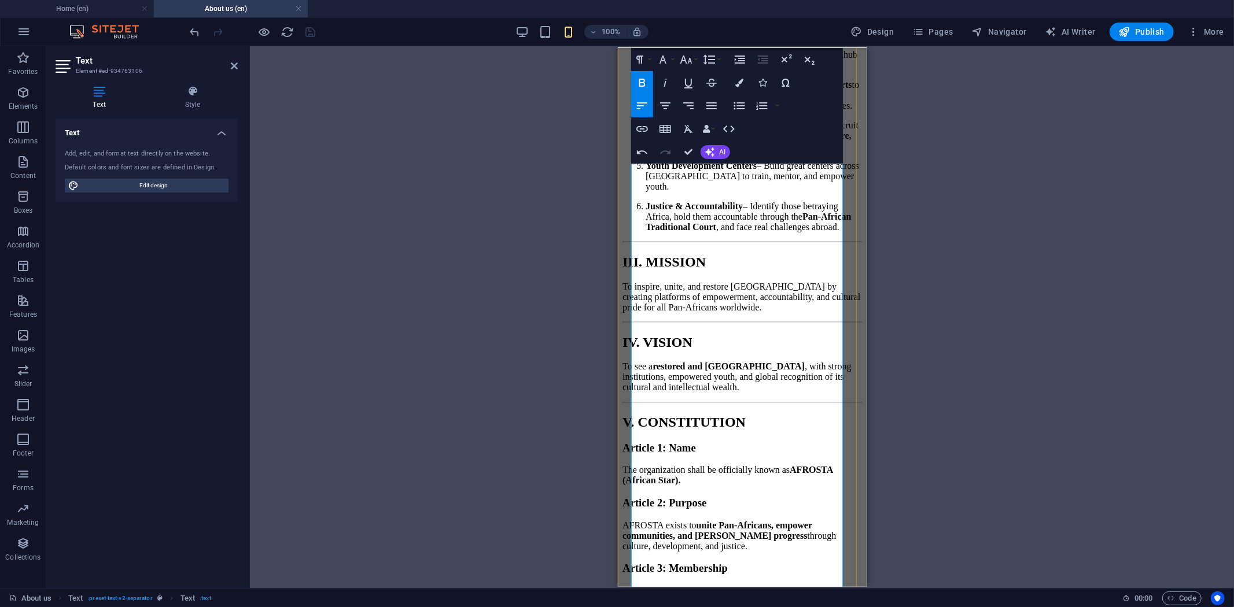
click at [794, 232] on p "Justice & Accountability – Identify those betraying Africa, hold them accountab…" at bounding box center [753, 216] width 216 height 31
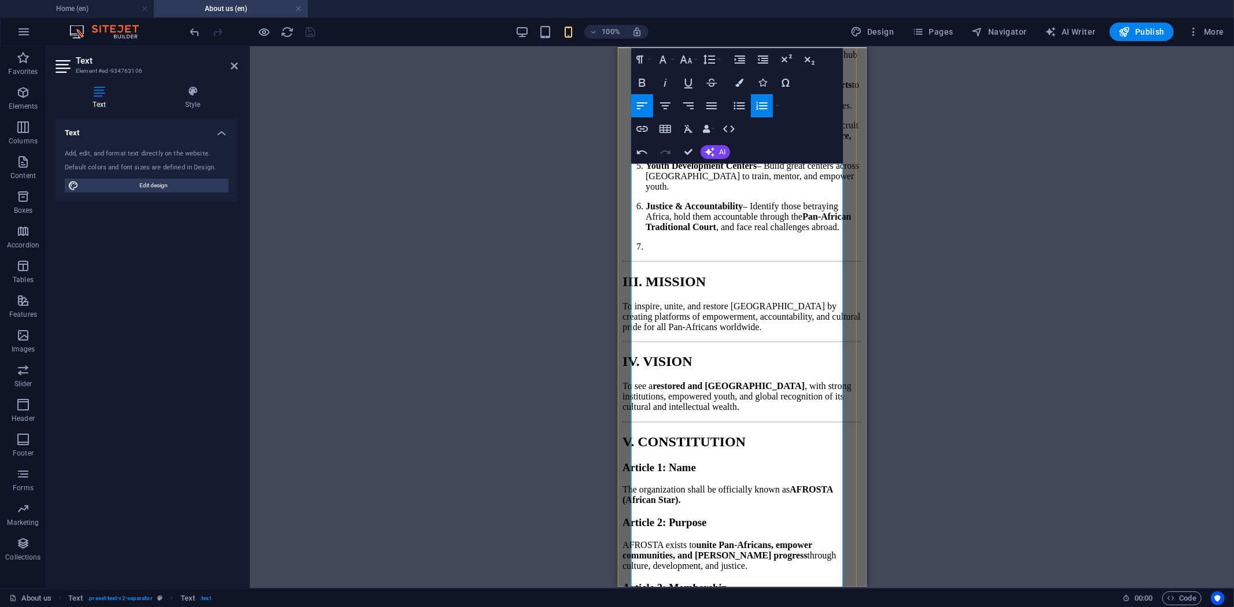
click at [788, 289] on h2 "III. MISSION" at bounding box center [742, 282] width 240 height 16
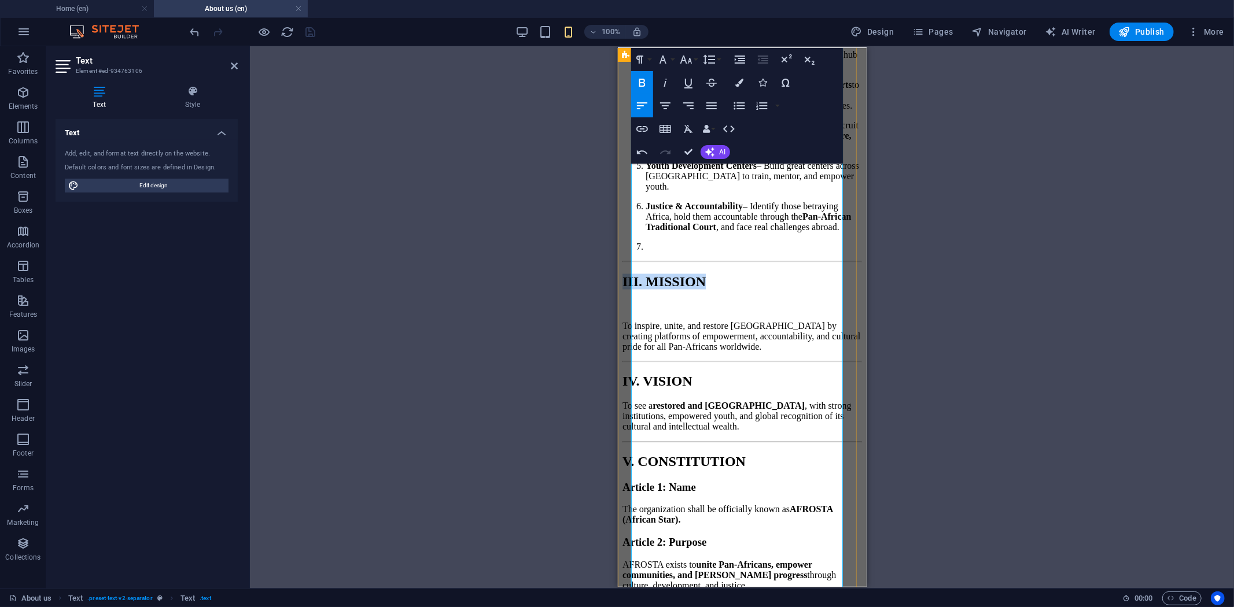
drag, startPoint x: 793, startPoint y: 428, endPoint x: 626, endPoint y: 429, distance: 166.6
click at [626, 429] on div "AFROSTA CONSTITUTION & FRAMEWORK Restoring Africa, Uniting the World Message fr…" at bounding box center [742, 158] width 240 height 3115
click at [741, 84] on icon "button" at bounding box center [739, 83] width 8 height 8
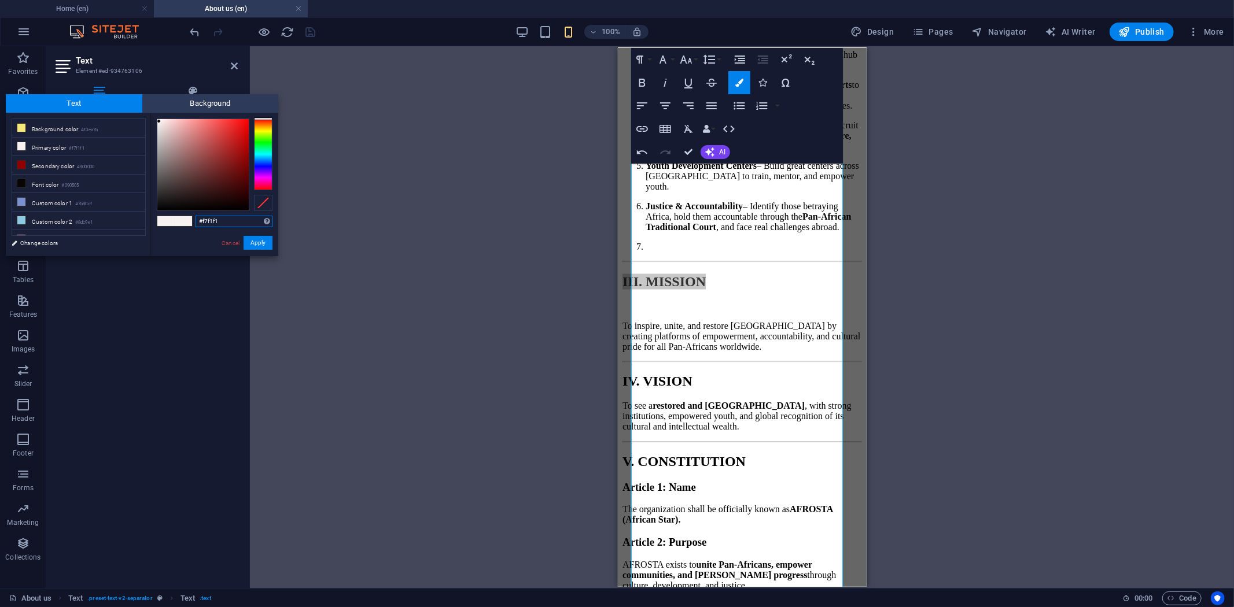
drag, startPoint x: 250, startPoint y: 222, endPoint x: 188, endPoint y: 222, distance: 62.5
click at [188, 222] on div "#f7f1f1 Supported formats #0852ed rgb(8, 82, 237) rgba(8, 82, 237, 90%) hsv(221…" at bounding box center [214, 268] width 128 height 311
paste input "21212"
click at [265, 238] on button "Apply" at bounding box center [258, 243] width 29 height 14
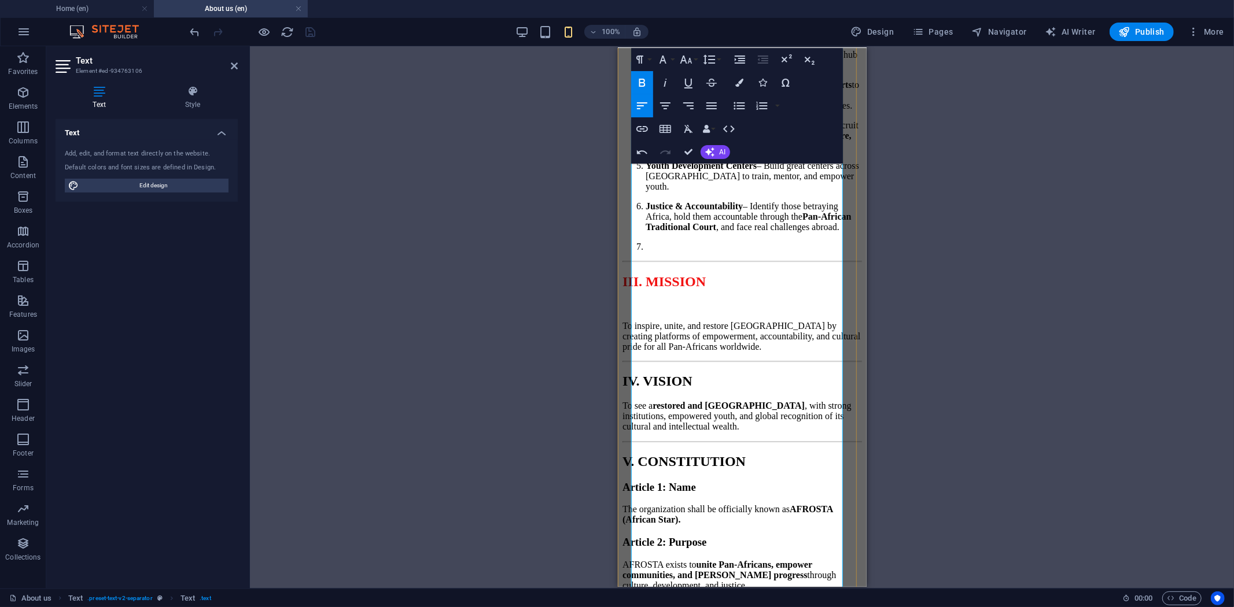
click at [705, 289] on span "III. MISSION" at bounding box center [663, 281] width 83 height 15
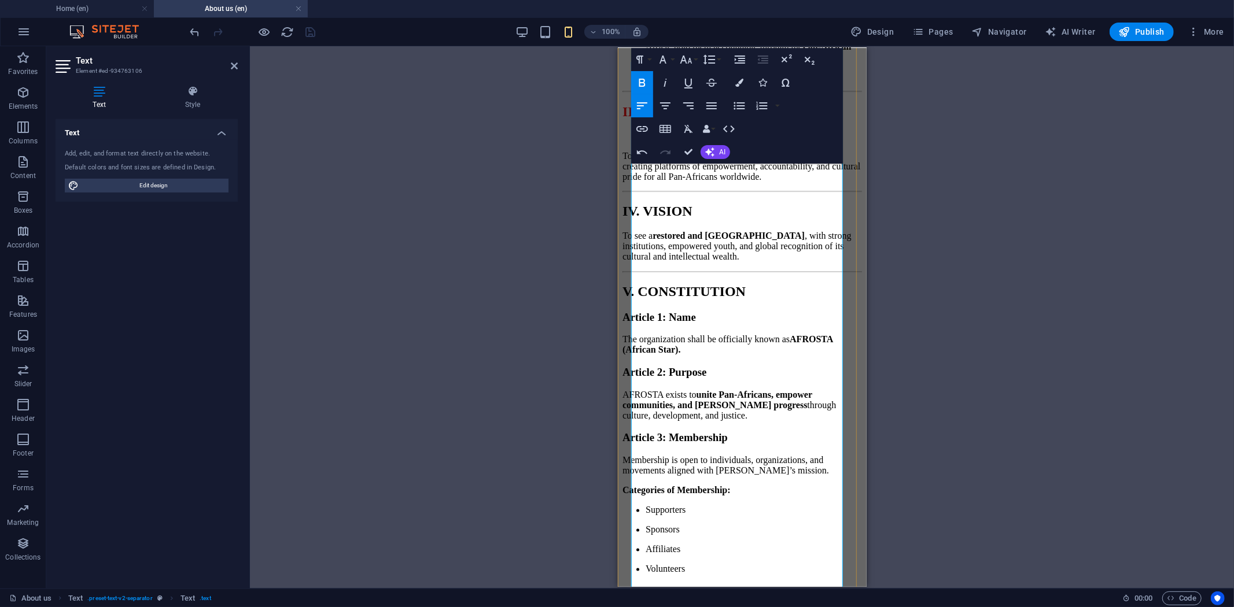
scroll to position [1736, 0]
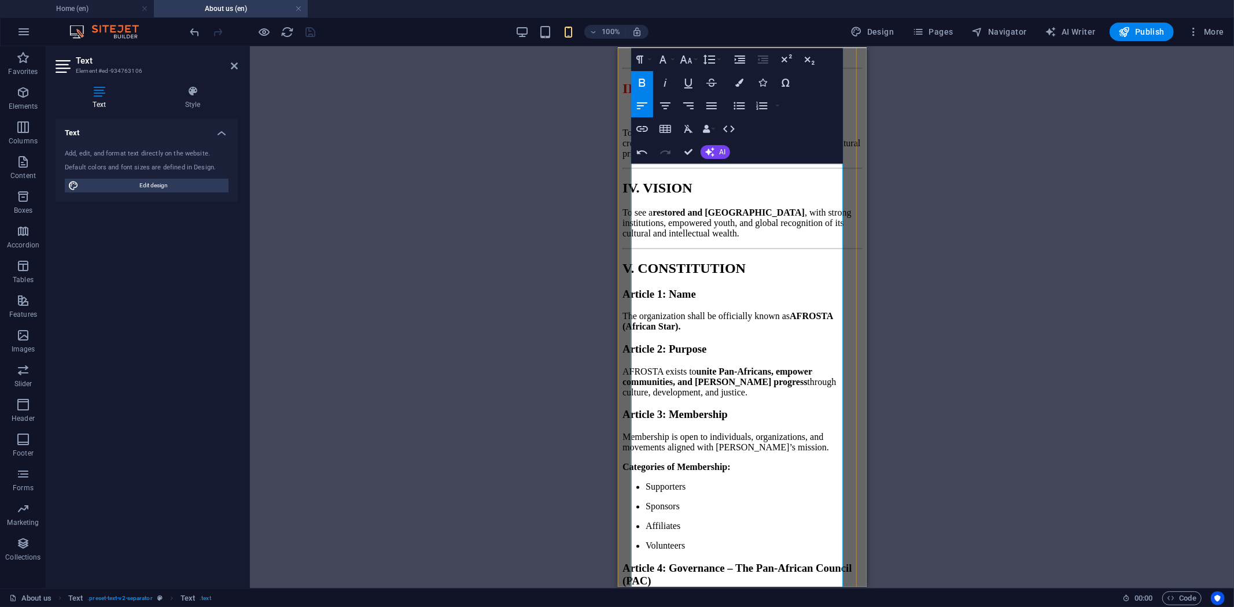
click at [754, 159] on p "To inspire, unite, and restore Africa by creating platforms of empowerment, acc…" at bounding box center [742, 142] width 240 height 31
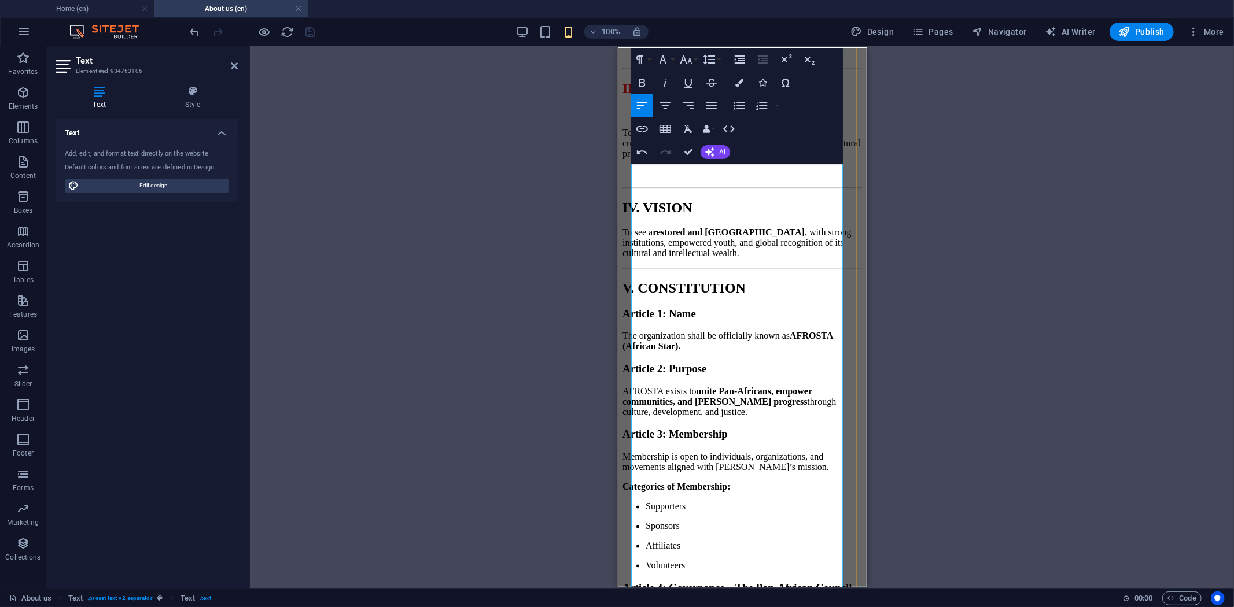
click at [764, 216] on h2 "IV. VISION" at bounding box center [742, 208] width 240 height 16
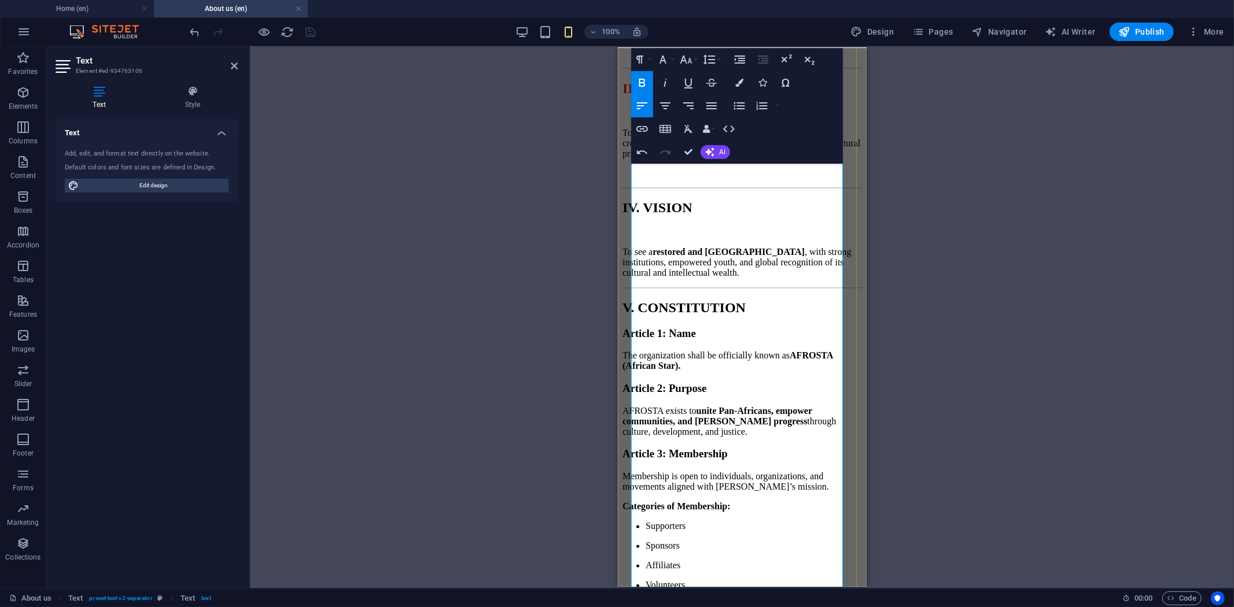
drag, startPoint x: 768, startPoint y: 360, endPoint x: 632, endPoint y: 368, distance: 136.7
click at [632, 368] on div "AFROSTA CONSTITUTION & FRAMEWORK Restoring Africa, Uniting the World Message fr…" at bounding box center [742, 180] width 240 height 2764
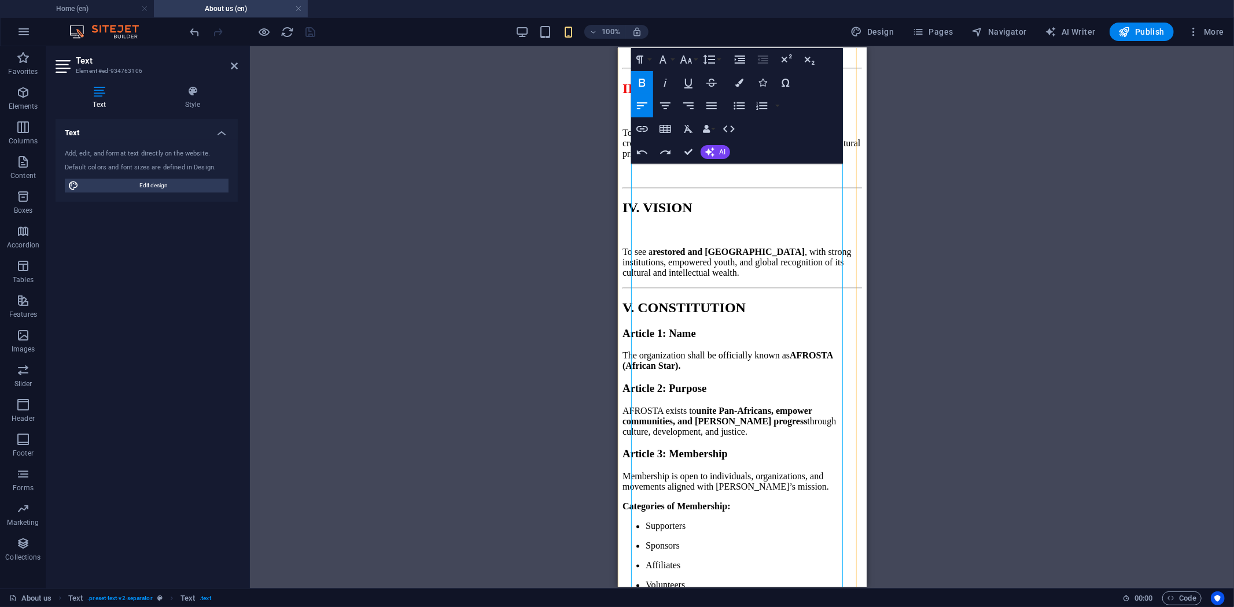
click at [751, 216] on h2 "IV. VISION" at bounding box center [742, 208] width 240 height 16
drag, startPoint x: 745, startPoint y: 350, endPoint x: 633, endPoint y: 350, distance: 111.7
click at [633, 216] on h2 "IV. VISION" at bounding box center [742, 208] width 240 height 16
click at [738, 87] on button "Colors" at bounding box center [739, 82] width 22 height 23
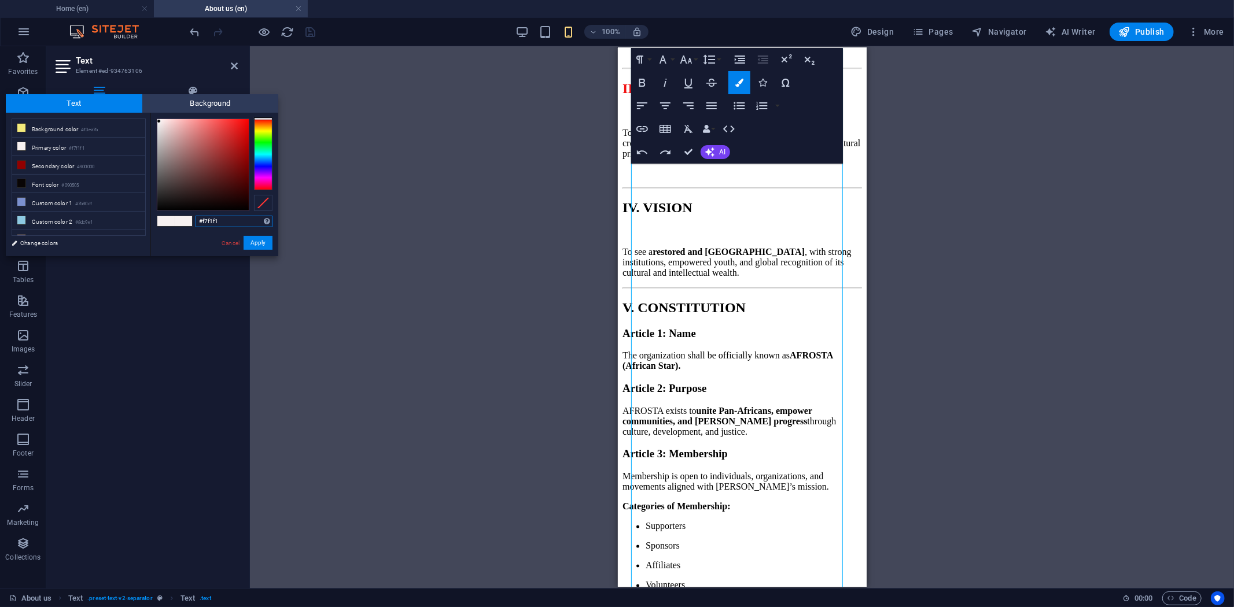
drag, startPoint x: 231, startPoint y: 220, endPoint x: 174, endPoint y: 218, distance: 57.9
click at [174, 218] on div "#f7f1f1 Supported formats #0852ed rgb(8, 82, 237) rgba(8, 82, 237, 90%) hsv(221…" at bounding box center [214, 268] width 128 height 311
paste input "21212"
click at [264, 240] on button "Apply" at bounding box center [258, 243] width 29 height 14
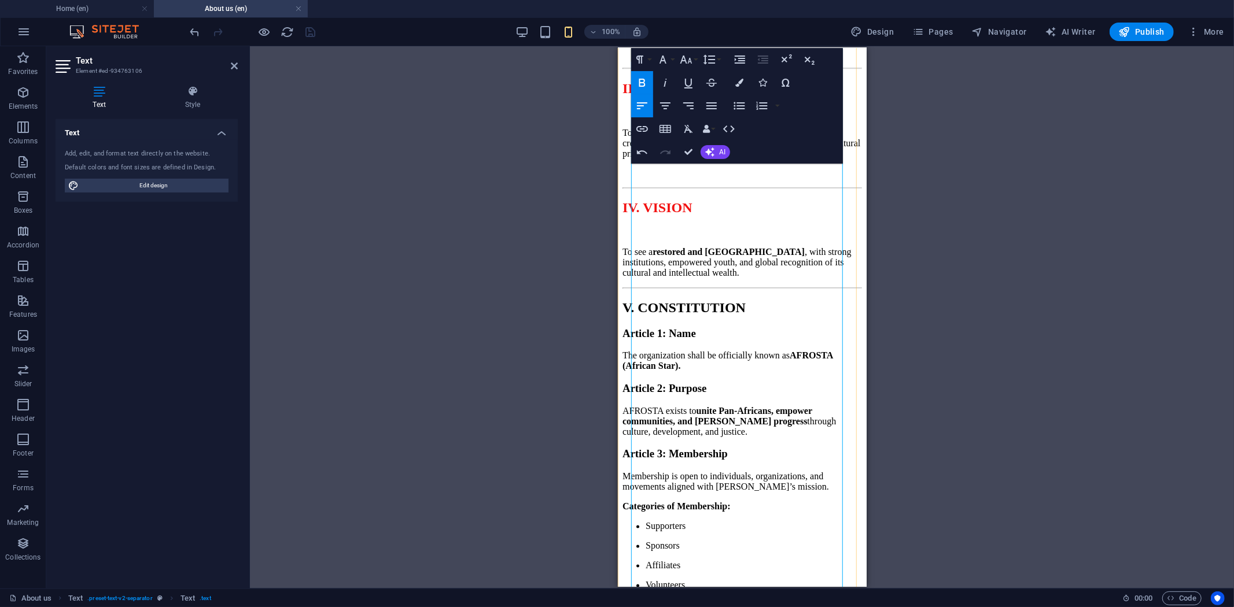
click at [731, 278] on p "To see a restored and united Africa , with strong institutions, empowered youth…" at bounding box center [742, 262] width 240 height 31
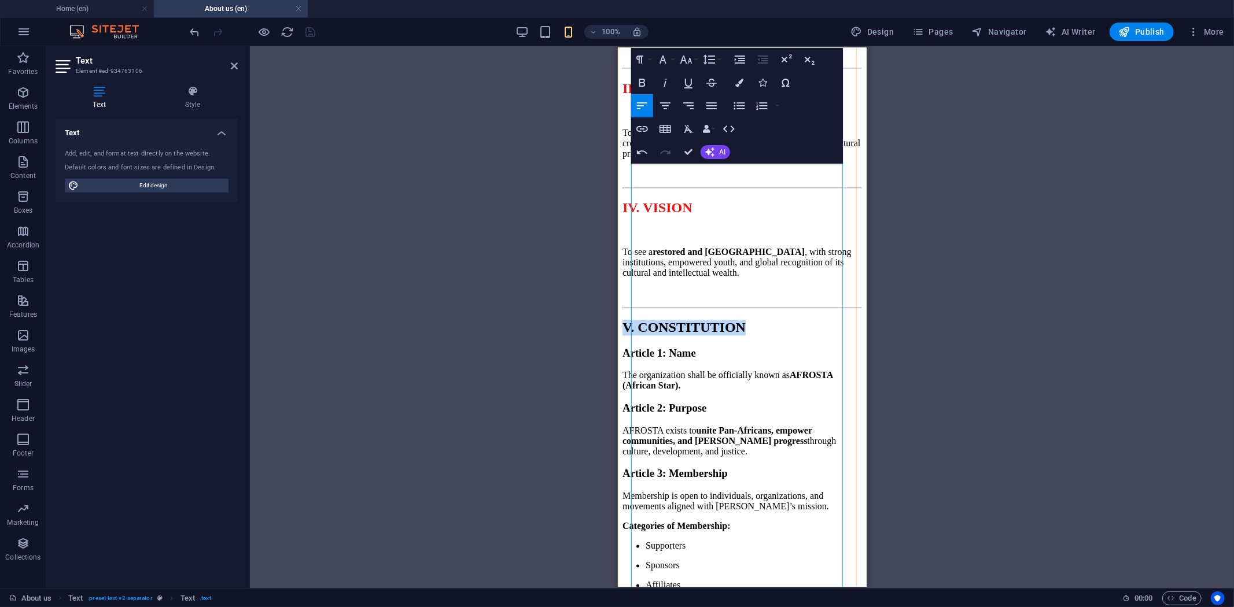
drag, startPoint x: 825, startPoint y: 472, endPoint x: 633, endPoint y: 477, distance: 192.1
click at [633, 336] on h2 "V. CONSTITUTION" at bounding box center [742, 328] width 240 height 16
click at [739, 84] on icon "button" at bounding box center [739, 83] width 8 height 8
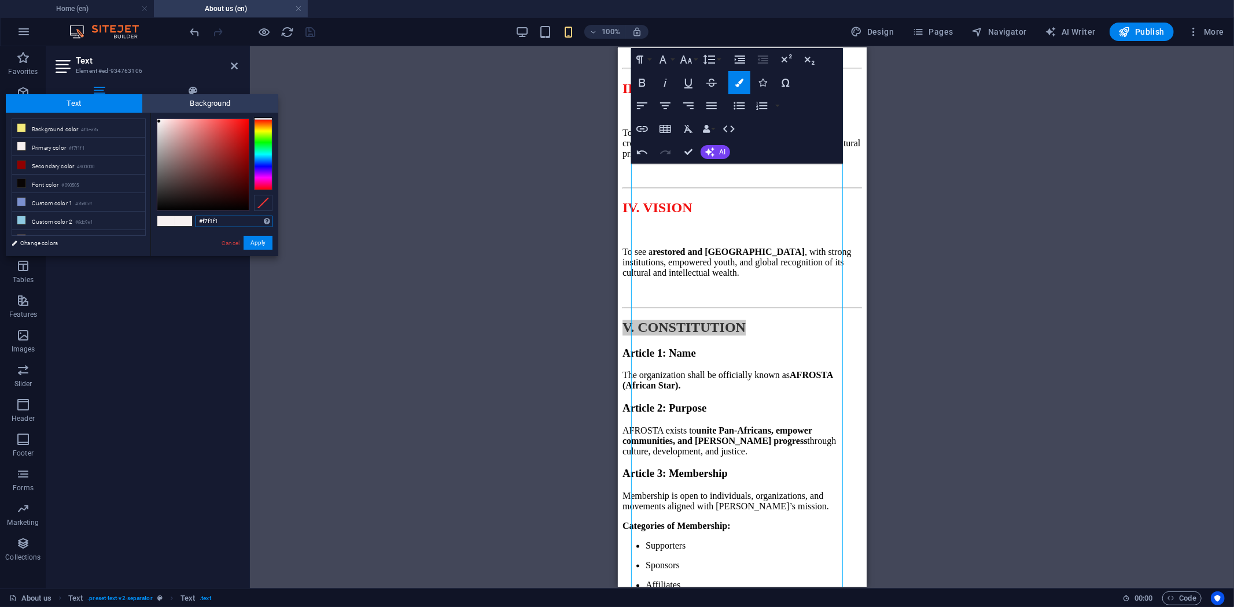
drag, startPoint x: 238, startPoint y: 217, endPoint x: 166, endPoint y: 217, distance: 72.3
click at [166, 217] on div "#f7f1f1 Supported formats #0852ed rgb(8, 82, 237) rgba(8, 82, 237, 90%) hsv(221…" at bounding box center [214, 268] width 128 height 311
paste input "21212"
click at [257, 244] on button "Apply" at bounding box center [258, 243] width 29 height 14
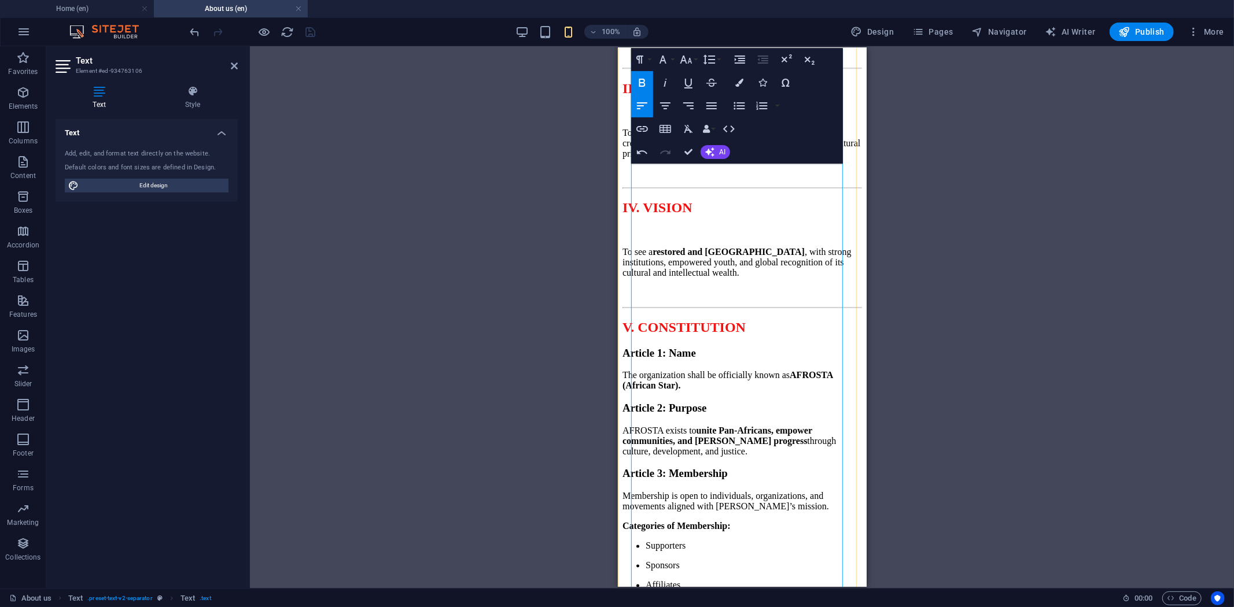
click at [707, 335] on span "V. CONSTITUTION" at bounding box center [683, 327] width 123 height 15
click at [818, 336] on h2 "V. CONSTITUTION" at bounding box center [742, 328] width 240 height 16
drag, startPoint x: 747, startPoint y: 495, endPoint x: 632, endPoint y: 488, distance: 115.3
click at [632, 360] on h3 "Article 1: Name" at bounding box center [742, 353] width 240 height 13
click at [742, 87] on button "Colors" at bounding box center [739, 82] width 22 height 23
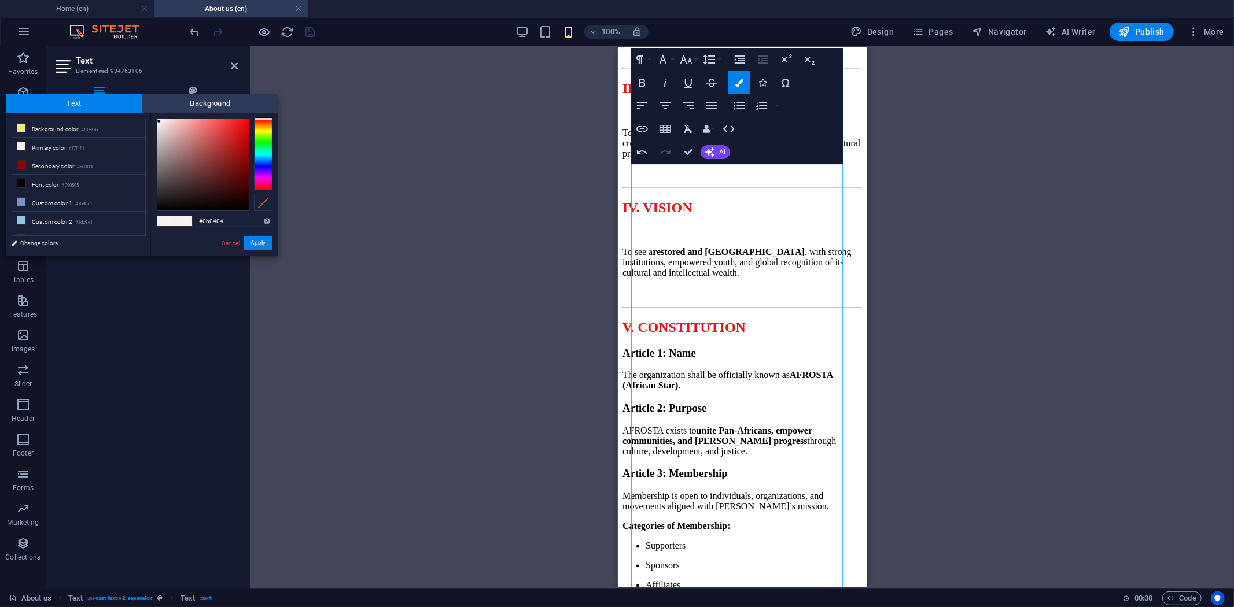
click at [219, 206] on div at bounding box center [202, 164] width 91 height 91
click at [262, 240] on button "Apply" at bounding box center [258, 243] width 29 height 14
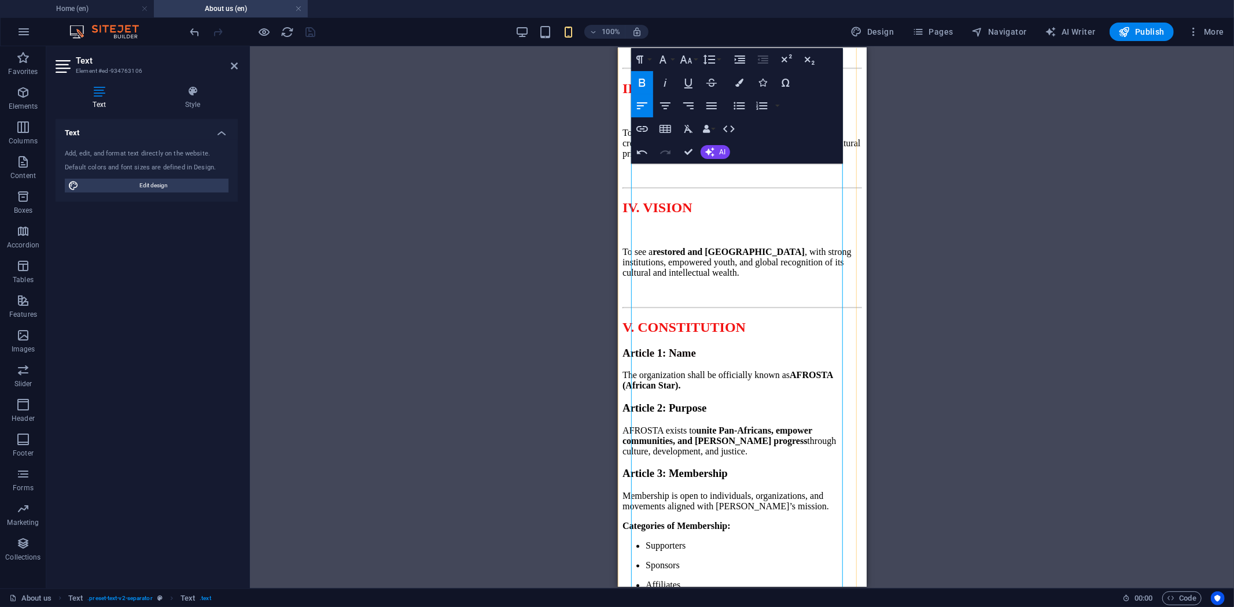
click at [729, 335] on span "V. CONSTITUTION" at bounding box center [683, 327] width 123 height 15
click at [731, 360] on h3 "Article 1: Name" at bounding box center [742, 353] width 240 height 13
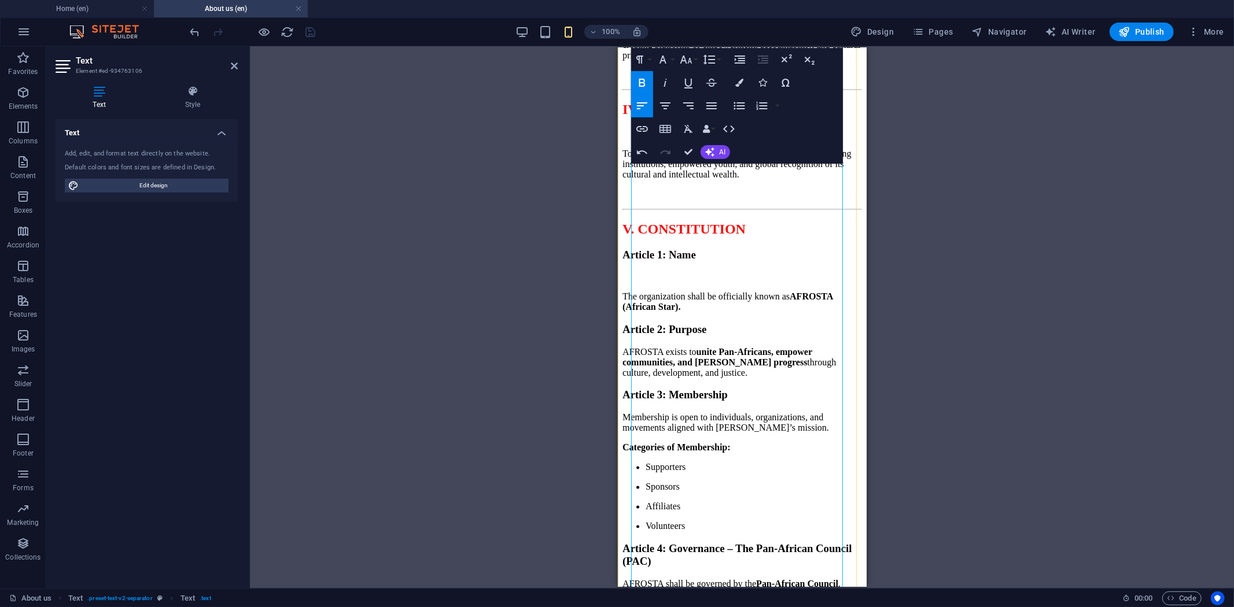
scroll to position [1864, 0]
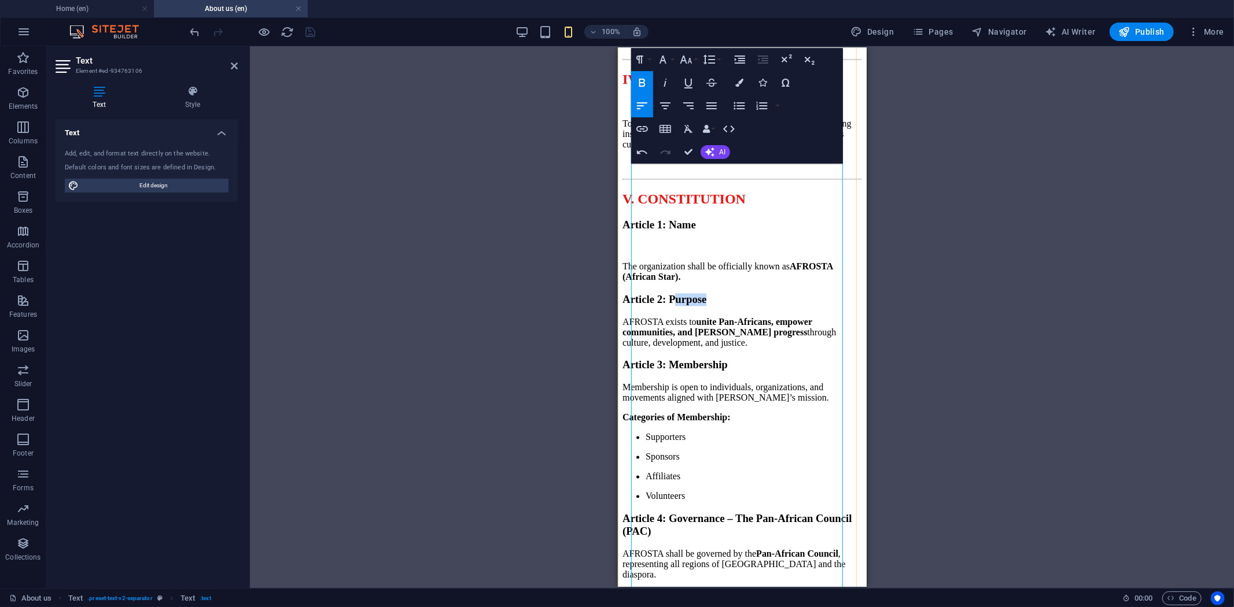
drag, startPoint x: 757, startPoint y: 431, endPoint x: 698, endPoint y: 430, distance: 58.4
click at [698, 306] on h3 "Article 2: Purpose" at bounding box center [742, 299] width 240 height 13
click at [767, 282] on p "The organization shall be officially known as AFROSTA (African Star)." at bounding box center [742, 271] width 240 height 21
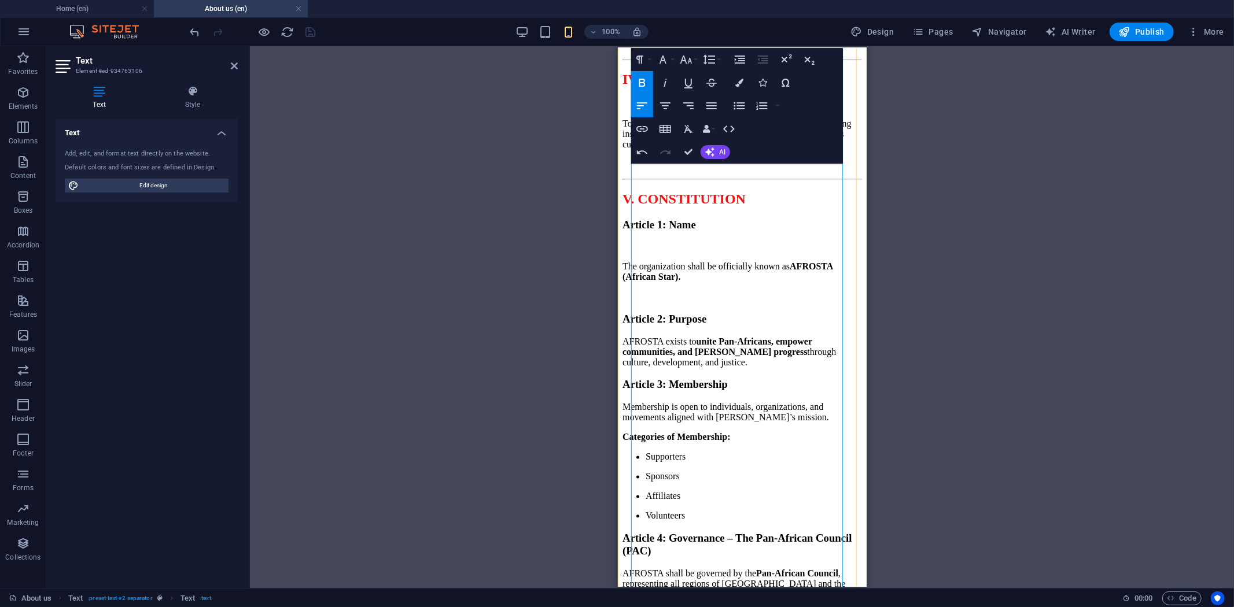
click at [753, 326] on h3 "Article 2: Purpose" at bounding box center [742, 319] width 240 height 13
drag, startPoint x: 763, startPoint y: 443, endPoint x: 630, endPoint y: 445, distance: 133.1
click at [742, 84] on icon "button" at bounding box center [739, 83] width 8 height 8
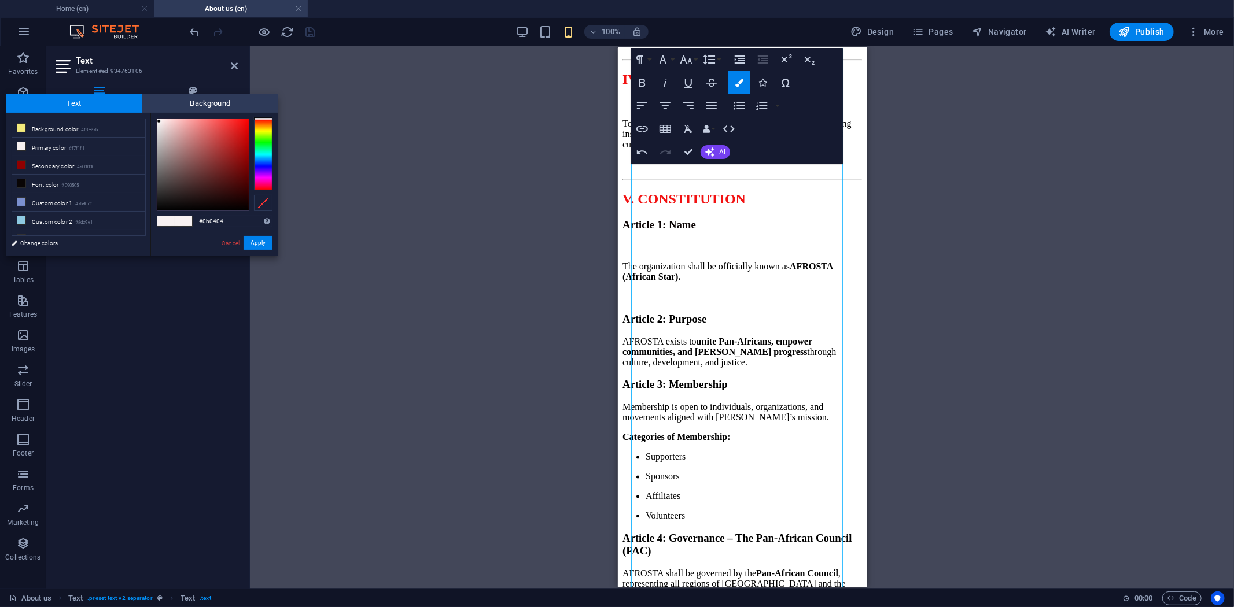
click at [219, 206] on div at bounding box center [202, 164] width 91 height 91
click at [260, 240] on button "Apply" at bounding box center [258, 243] width 29 height 14
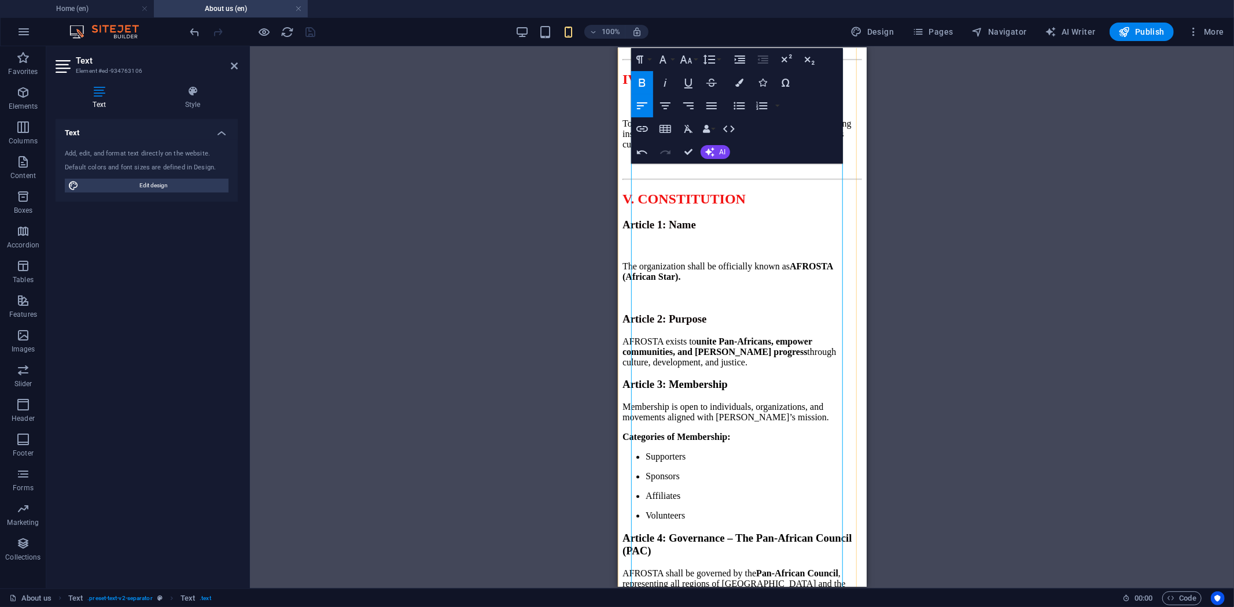
click at [751, 326] on h3 "Article 2: Purpose" at bounding box center [742, 319] width 240 height 13
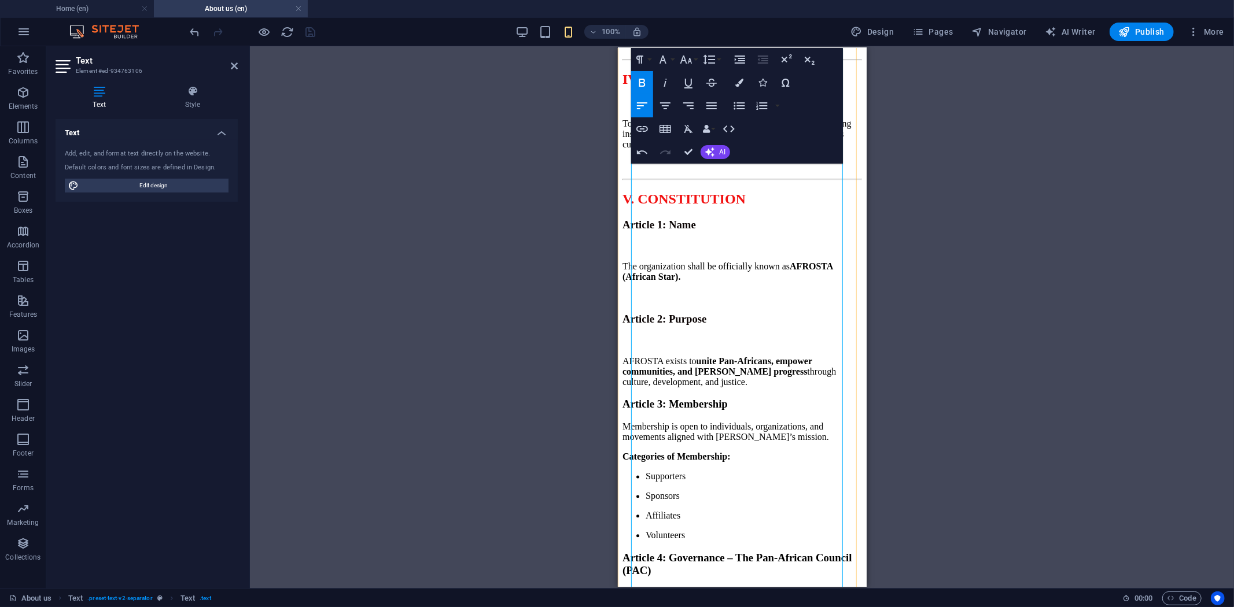
click at [690, 388] on p "AFROSTA exists to unite Pan-Africans, empower communities, and foster progress …" at bounding box center [742, 371] width 240 height 31
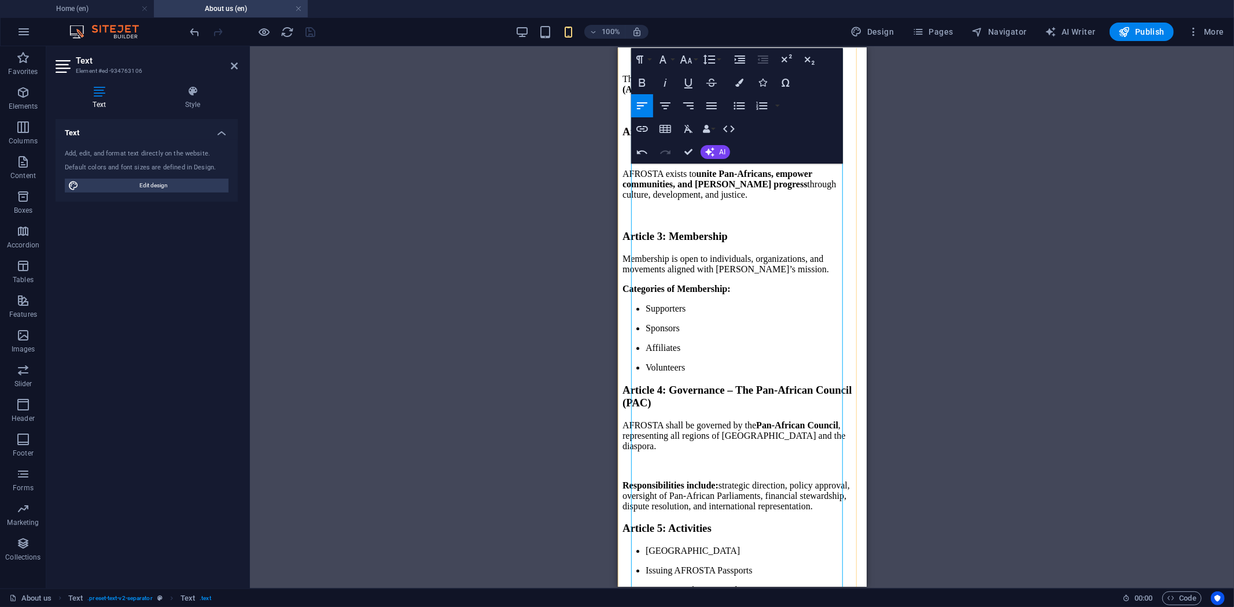
scroll to position [2057, 0]
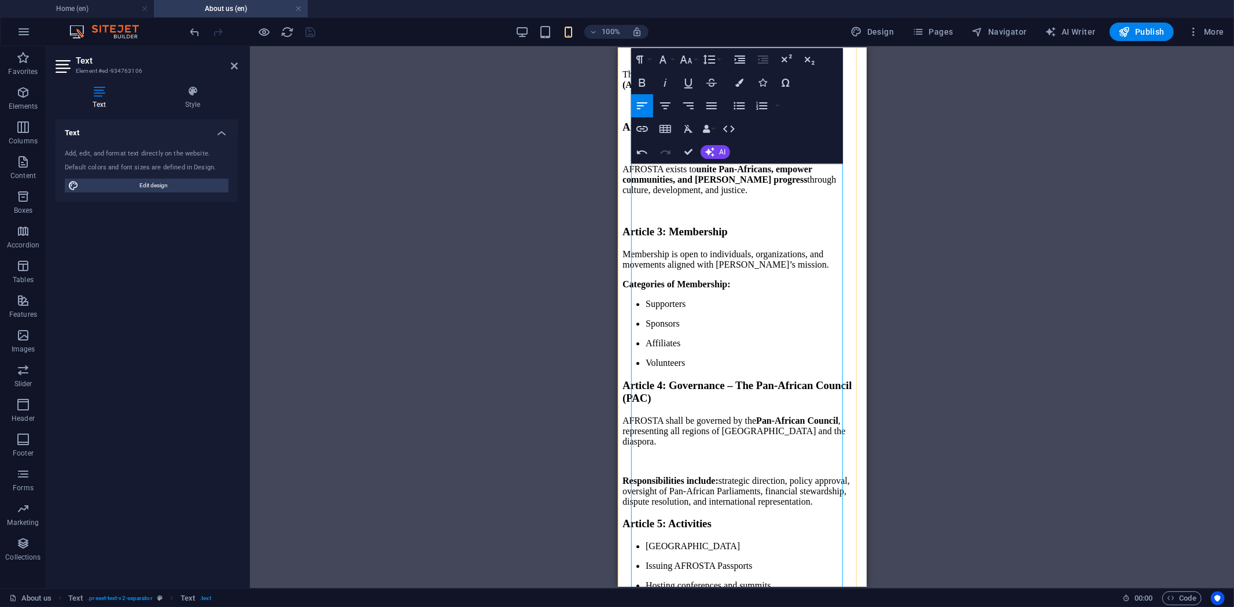
click at [780, 238] on h3 "Article 3: Membership" at bounding box center [742, 231] width 240 height 13
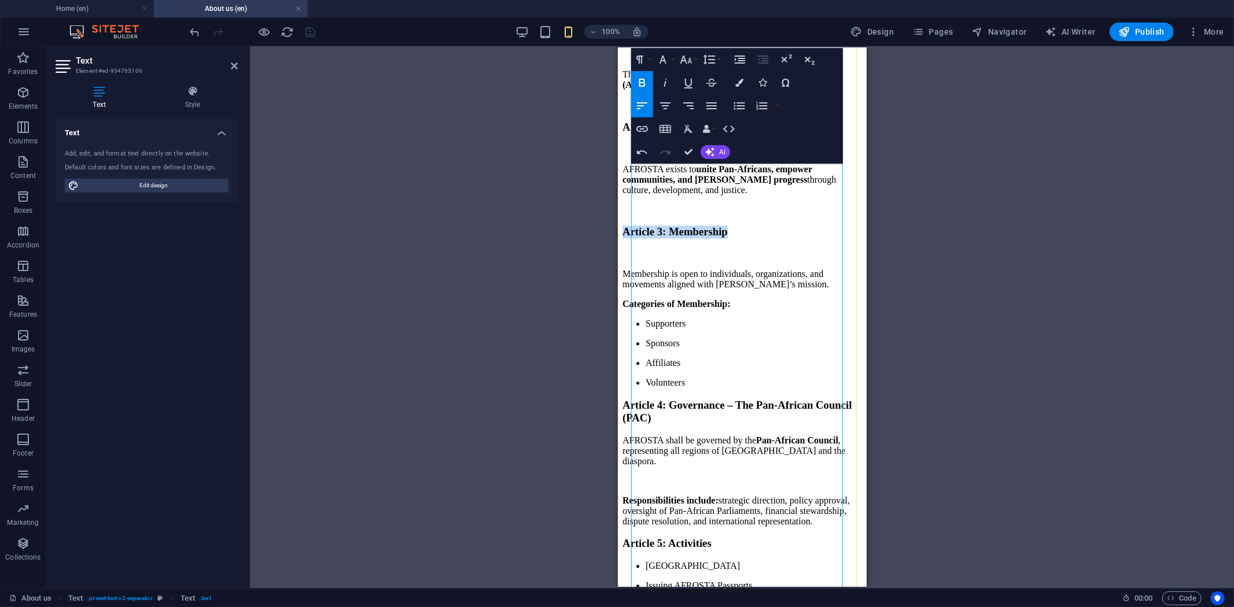
drag, startPoint x: 789, startPoint y: 353, endPoint x: 635, endPoint y: 355, distance: 153.9
click at [635, 238] on h3 "Article 3: Membership" at bounding box center [742, 231] width 240 height 13
click at [741, 82] on icon "button" at bounding box center [739, 83] width 8 height 8
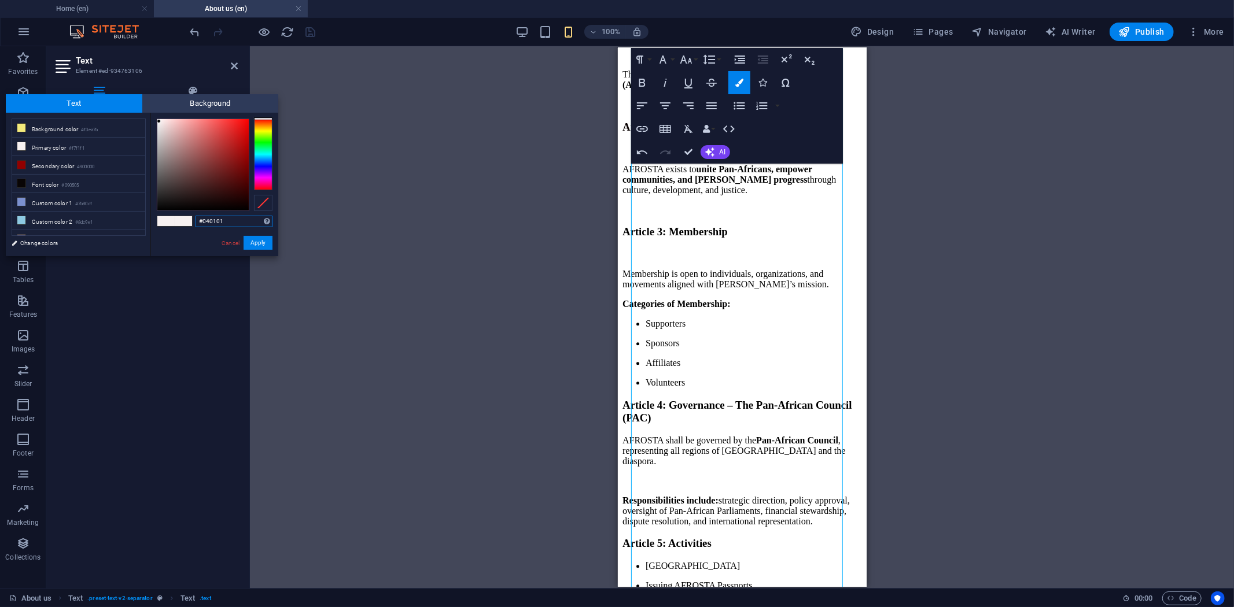
click at [226, 208] on div at bounding box center [202, 164] width 91 height 91
click at [260, 239] on button "Apply" at bounding box center [258, 243] width 29 height 14
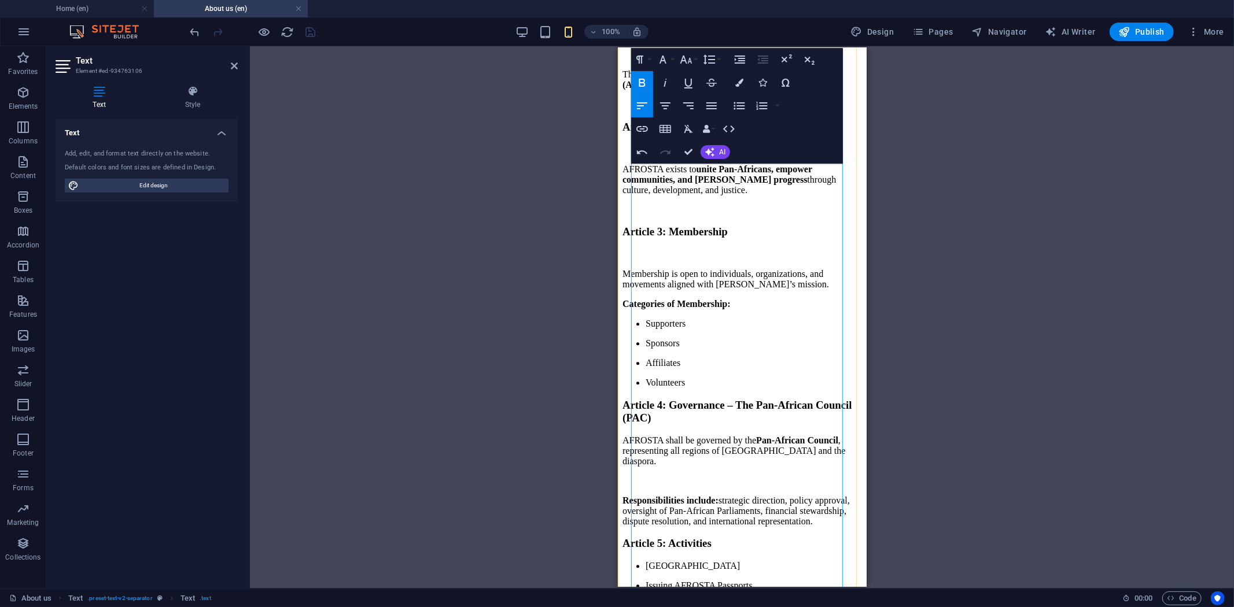
click at [654, 237] on span "Article 3: Membership" at bounding box center [674, 231] width 105 height 12
click at [778, 238] on h3 "Article 3: Membership" at bounding box center [742, 231] width 240 height 13
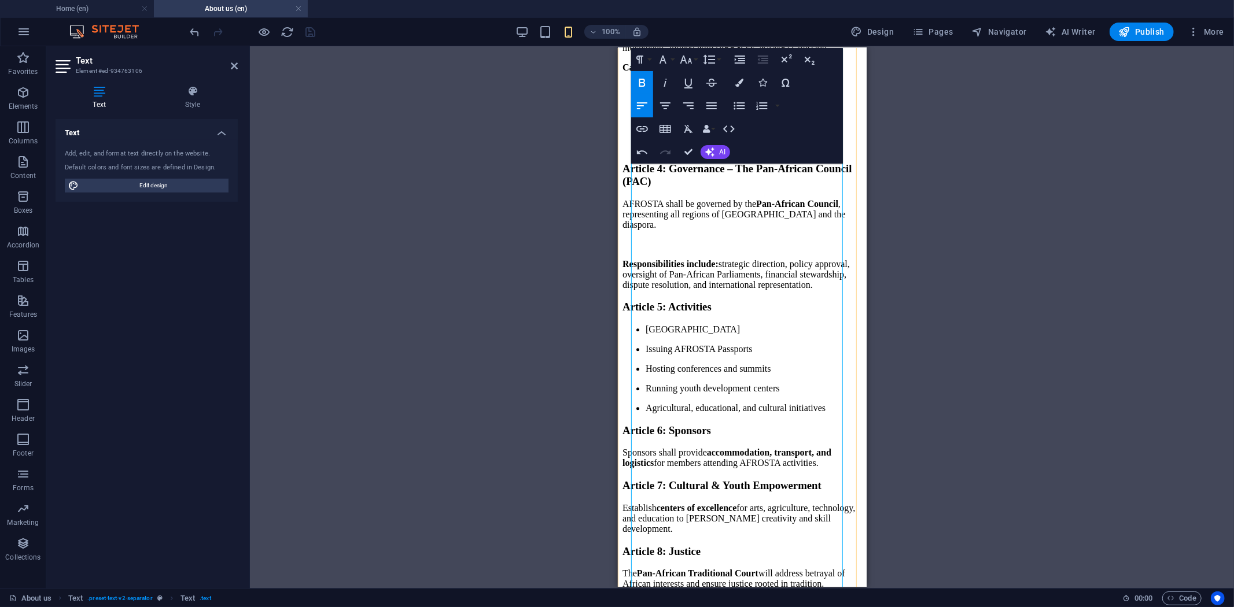
scroll to position [2314, 0]
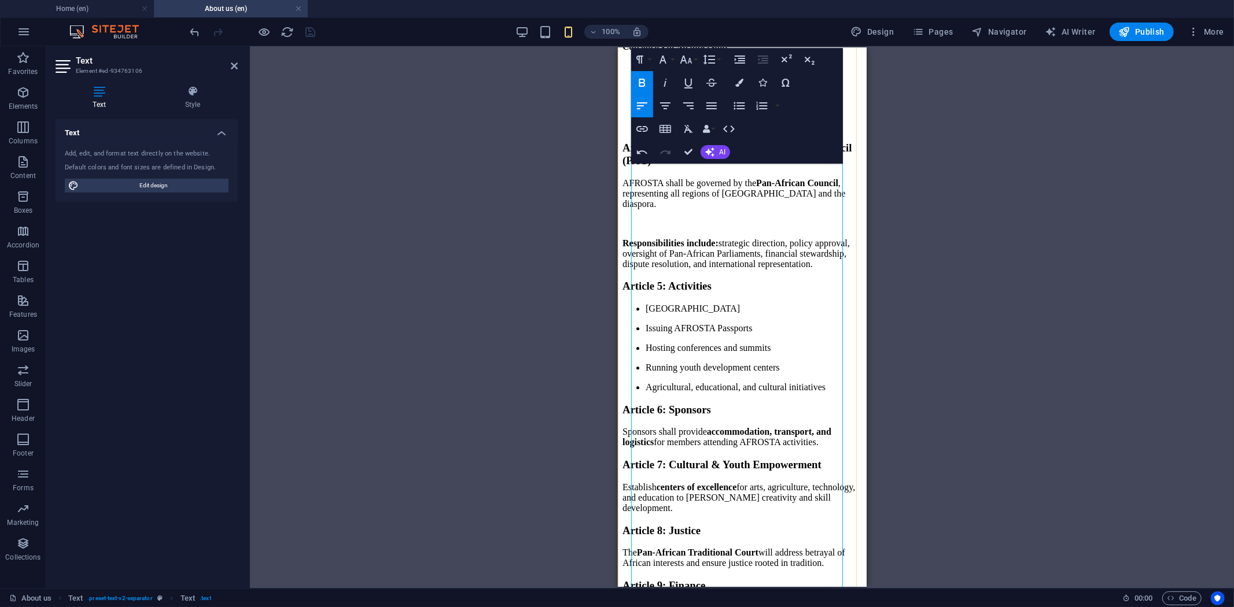
click at [756, 130] on p "Volunteers" at bounding box center [753, 125] width 216 height 10
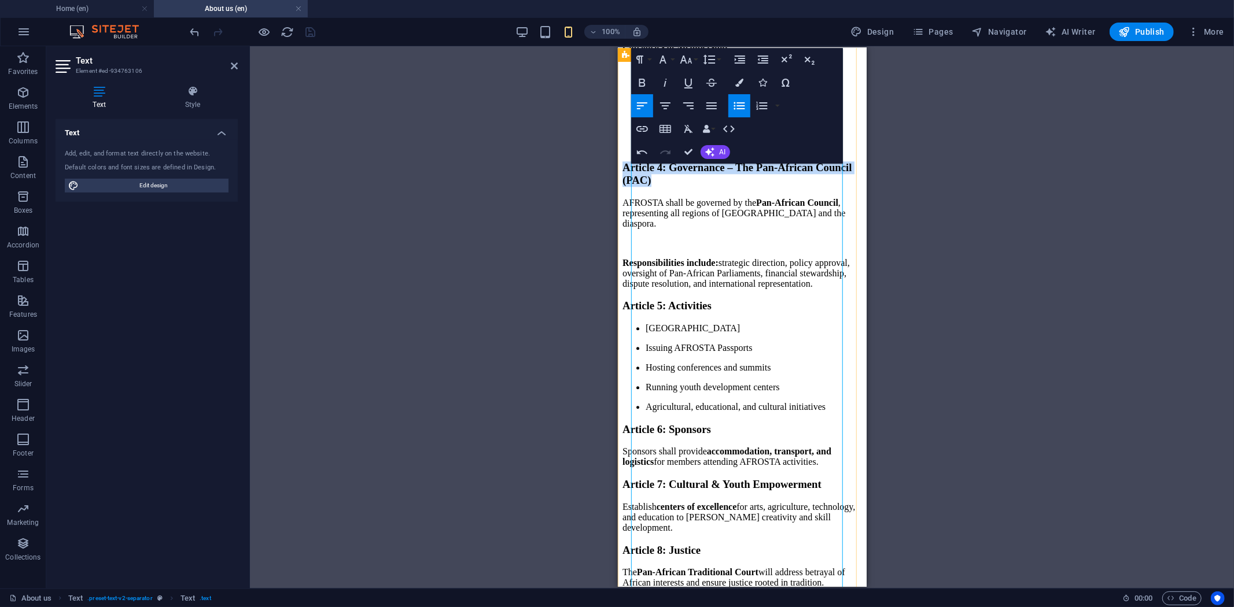
drag, startPoint x: 794, startPoint y: 350, endPoint x: 619, endPoint y: 332, distance: 176.2
click at [737, 84] on icon "button" at bounding box center [739, 83] width 8 height 8
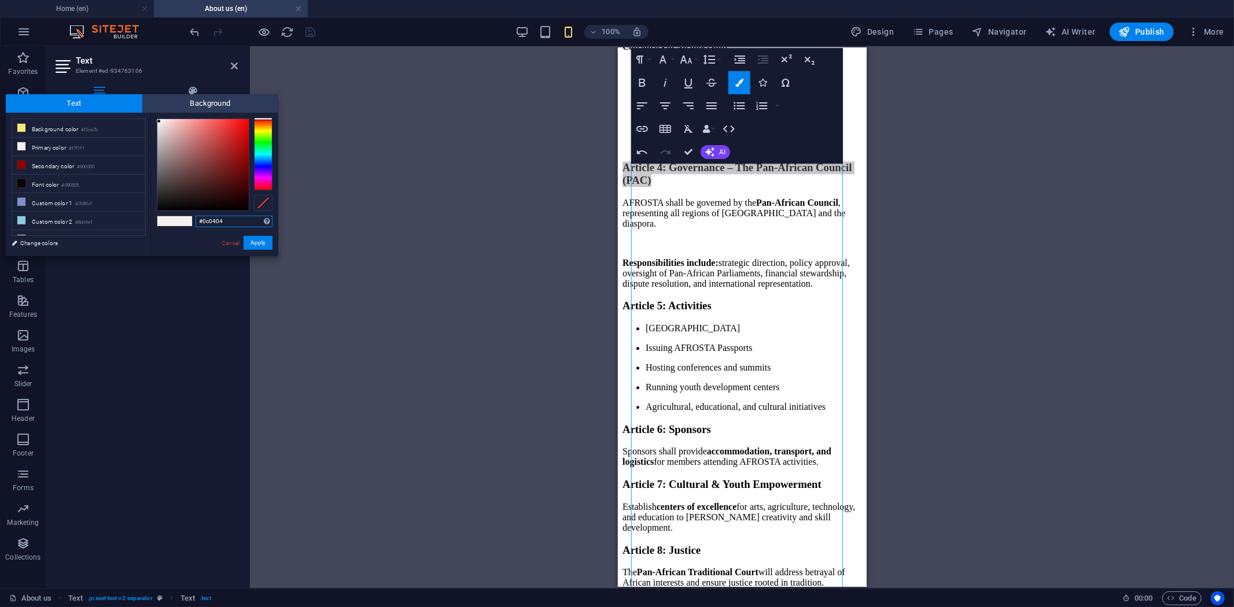
click at [220, 205] on div at bounding box center [202, 164] width 91 height 91
click at [252, 244] on button "Apply" at bounding box center [258, 243] width 29 height 14
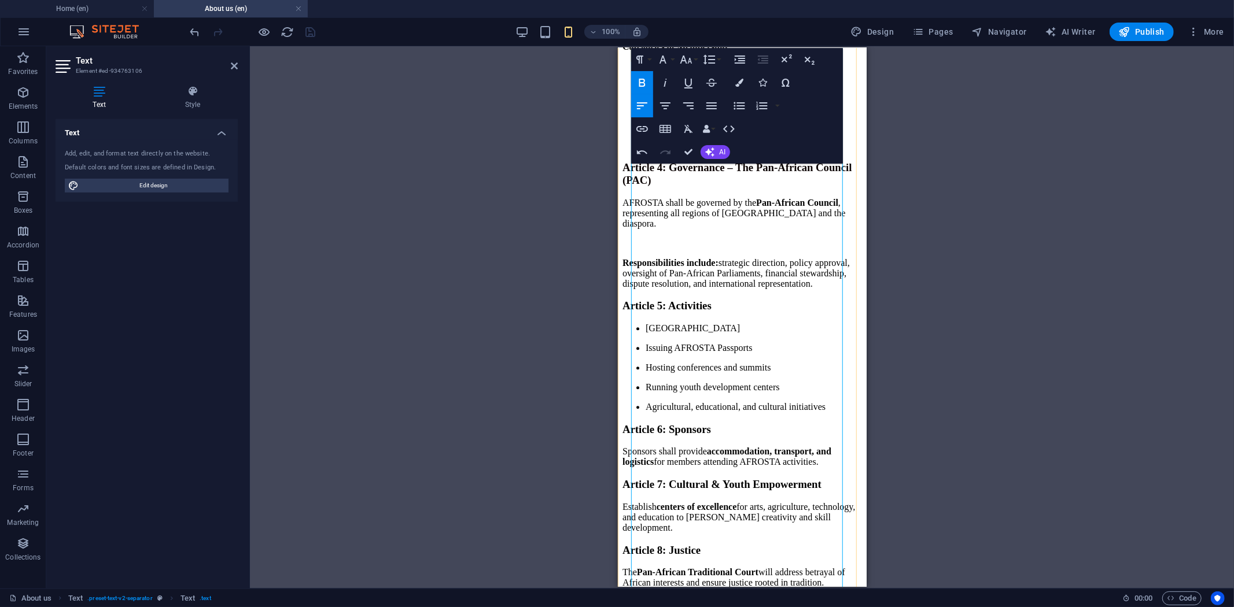
click at [716, 150] on p at bounding box center [753, 144] width 216 height 10
click at [776, 186] on h3 "Article 4: Governance – The Pan-African Council (PAC)" at bounding box center [742, 173] width 240 height 25
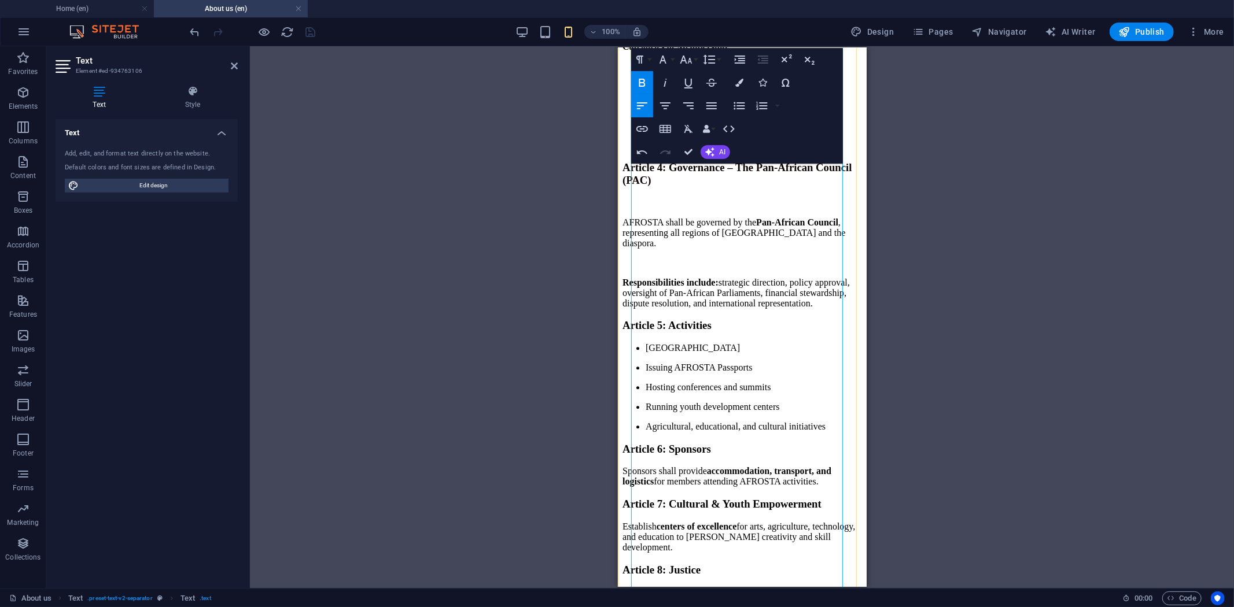
scroll to position [2378, 0]
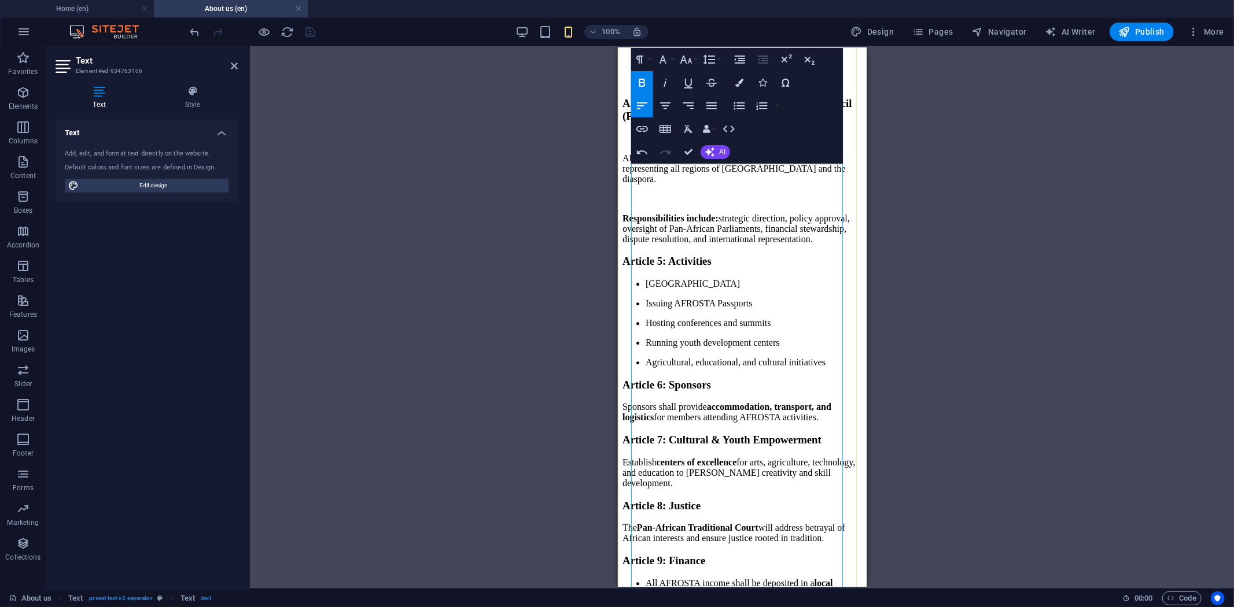
click at [831, 244] on p "Responsibilities include: strategic direction, policy approval, oversight of Pa…" at bounding box center [742, 228] width 240 height 31
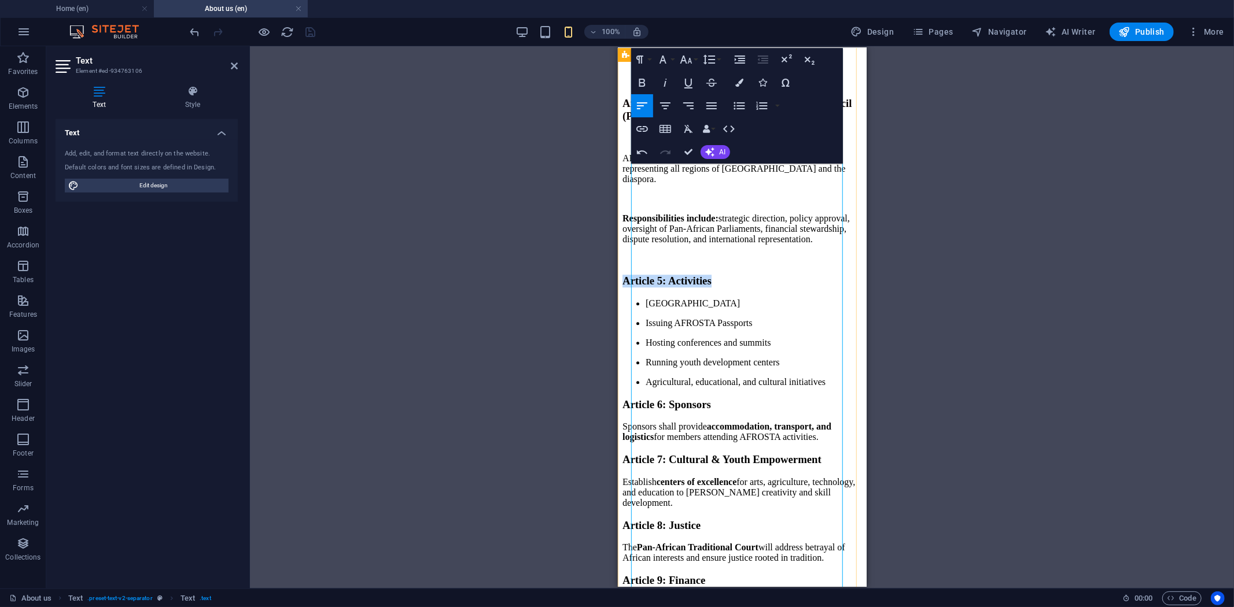
drag, startPoint x: 760, startPoint y: 443, endPoint x: 629, endPoint y: 438, distance: 130.8
click at [739, 87] on button "Colors" at bounding box center [739, 82] width 22 height 23
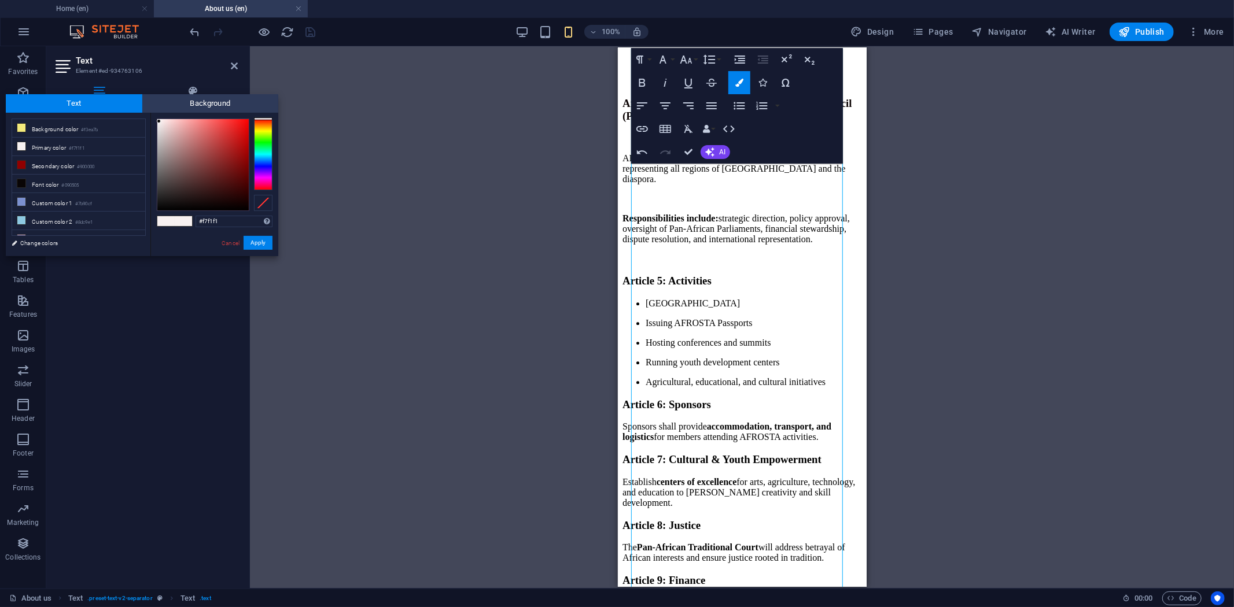
type input "#100505"
click at [218, 204] on div at bounding box center [202, 164] width 91 height 91
click at [259, 239] on button "Apply" at bounding box center [258, 243] width 29 height 14
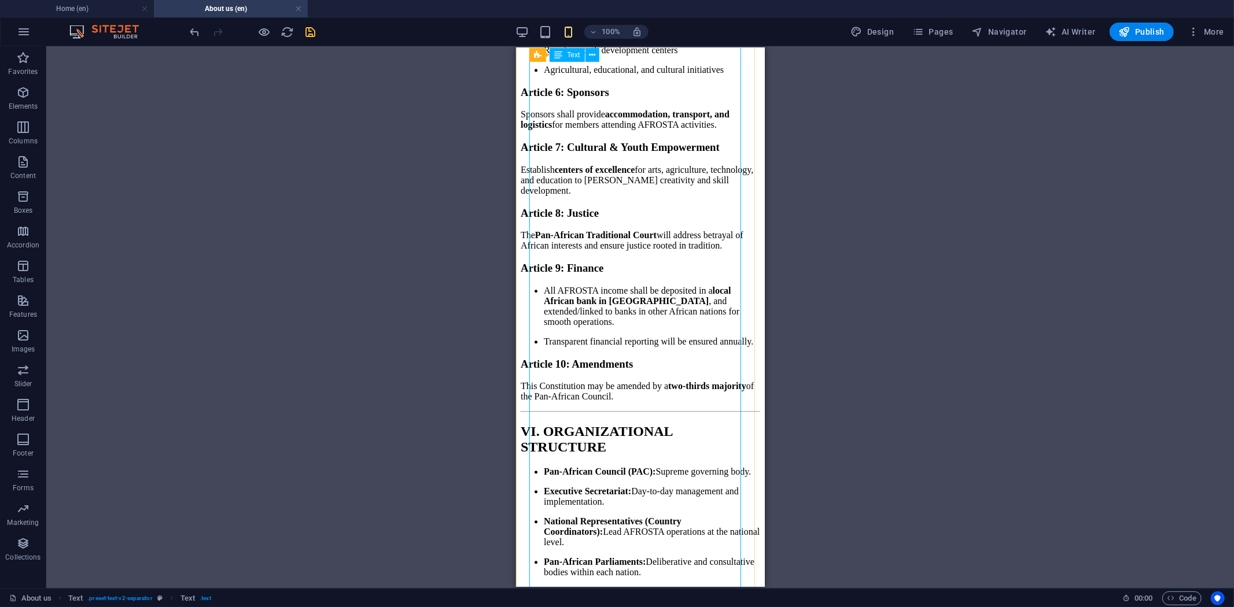
scroll to position [2764, 0]
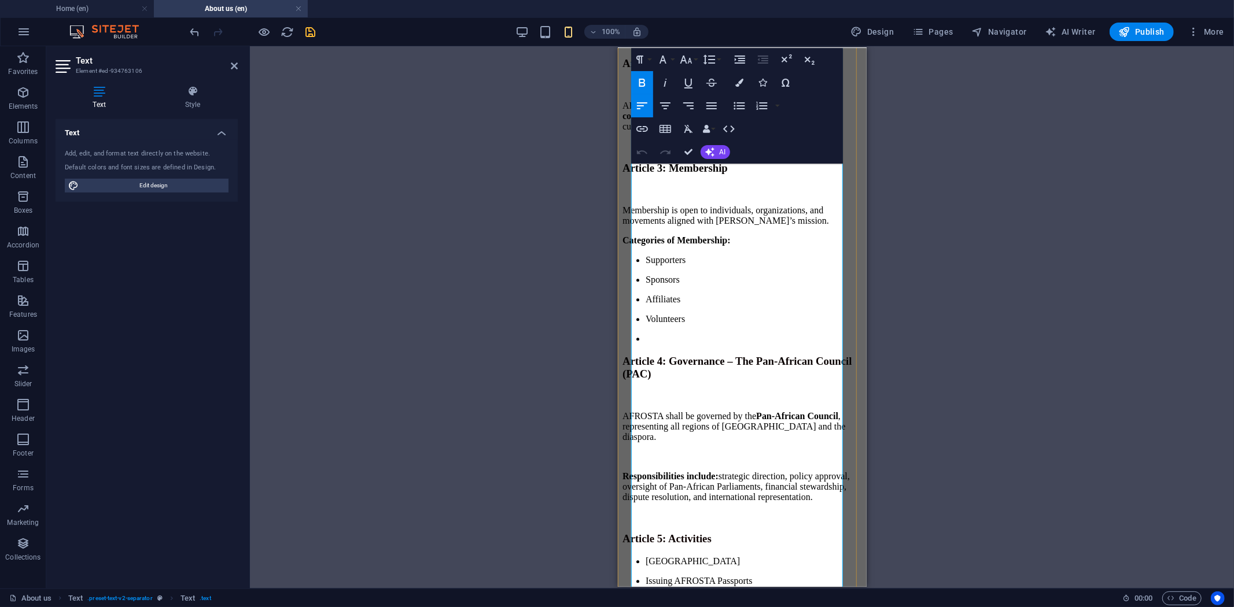
scroll to position [2121, 0]
click at [740, 225] on p "Membership is open to individuals, organizations, and movements aligned with AF…" at bounding box center [742, 214] width 240 height 21
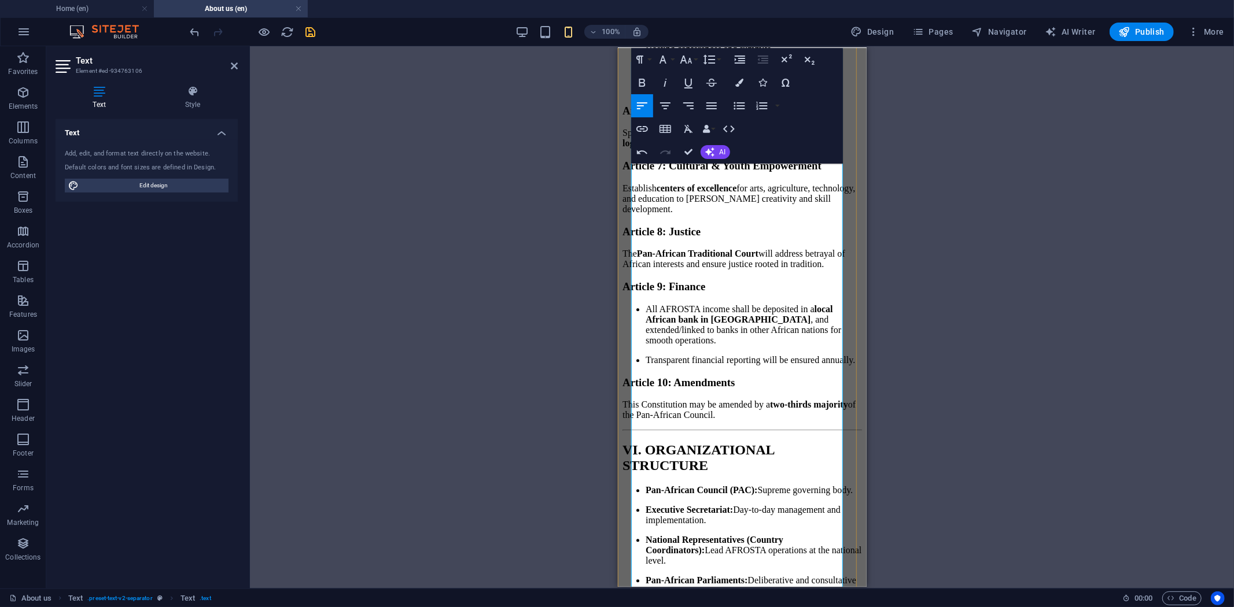
scroll to position [2699, 0]
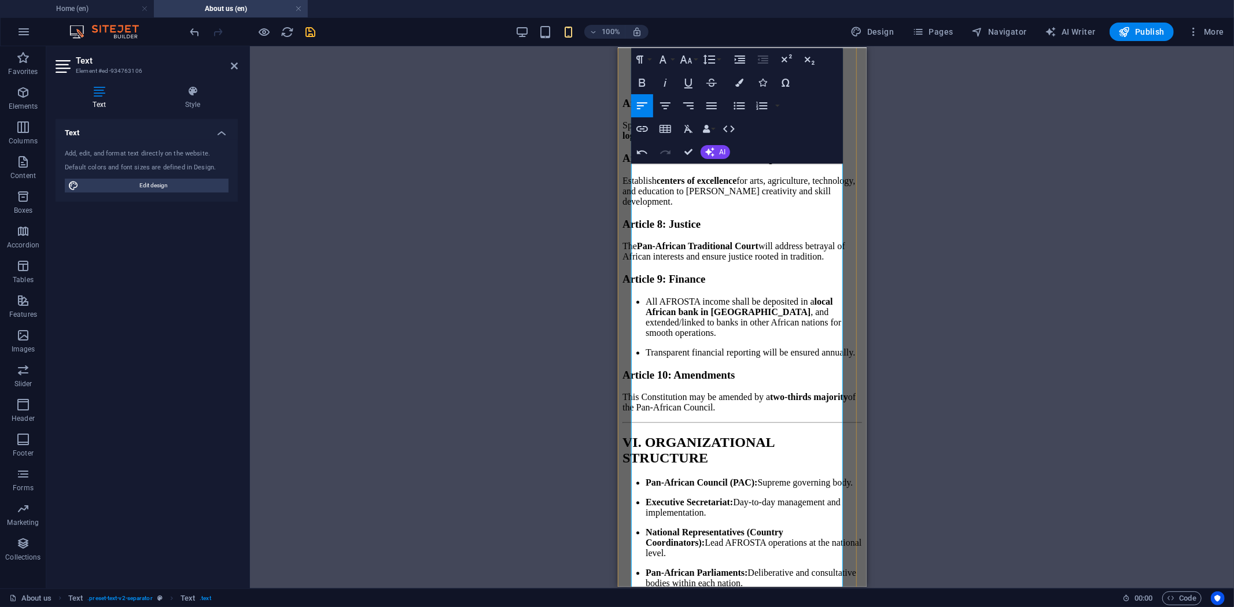
click at [747, 109] on h3 "Article 6: Sponsors" at bounding box center [742, 103] width 240 height 13
click at [730, 86] on p "Agricultural, educational, and cultural initiatives" at bounding box center [753, 80] width 216 height 10
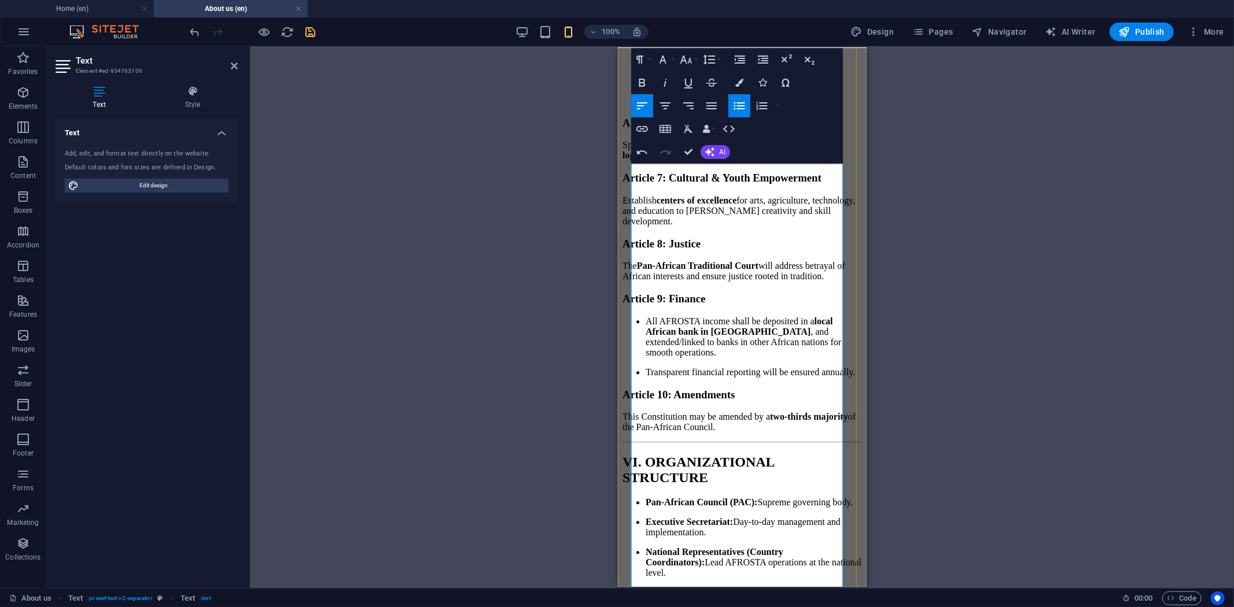
click at [771, 129] on h3 "Article 6: Sponsors" at bounding box center [742, 122] width 240 height 13
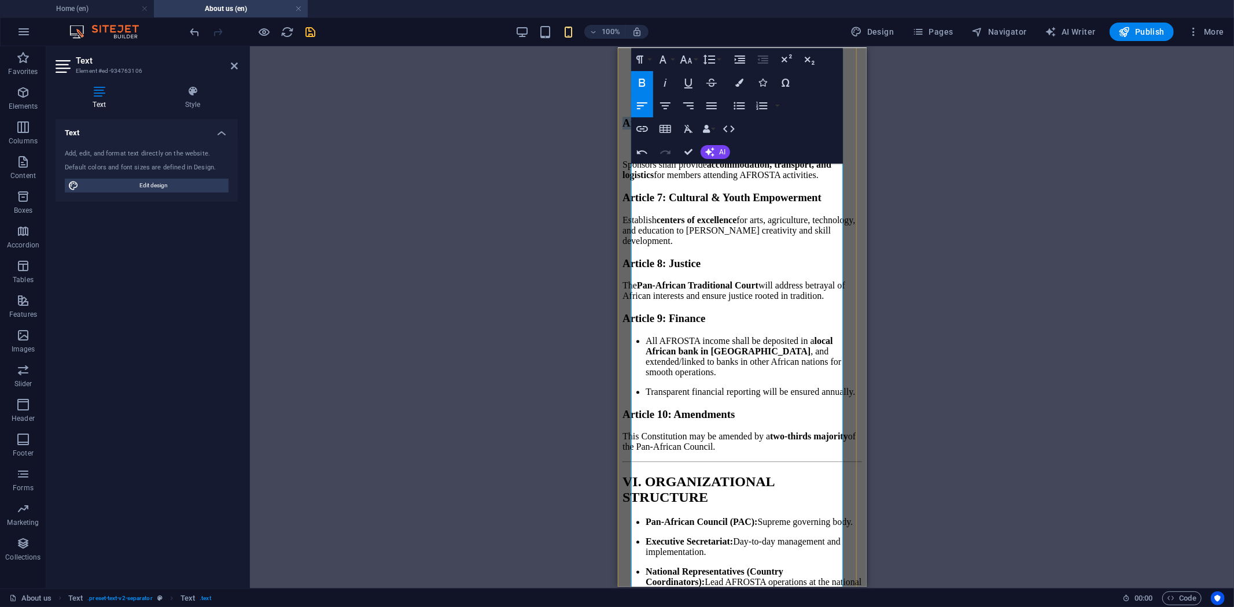
drag, startPoint x: 765, startPoint y: 345, endPoint x: 632, endPoint y: 347, distance: 133.1
click at [632, 129] on h3 "Article 6: Sponsors" at bounding box center [742, 122] width 240 height 13
click at [744, 83] on button "Colors" at bounding box center [739, 82] width 22 height 23
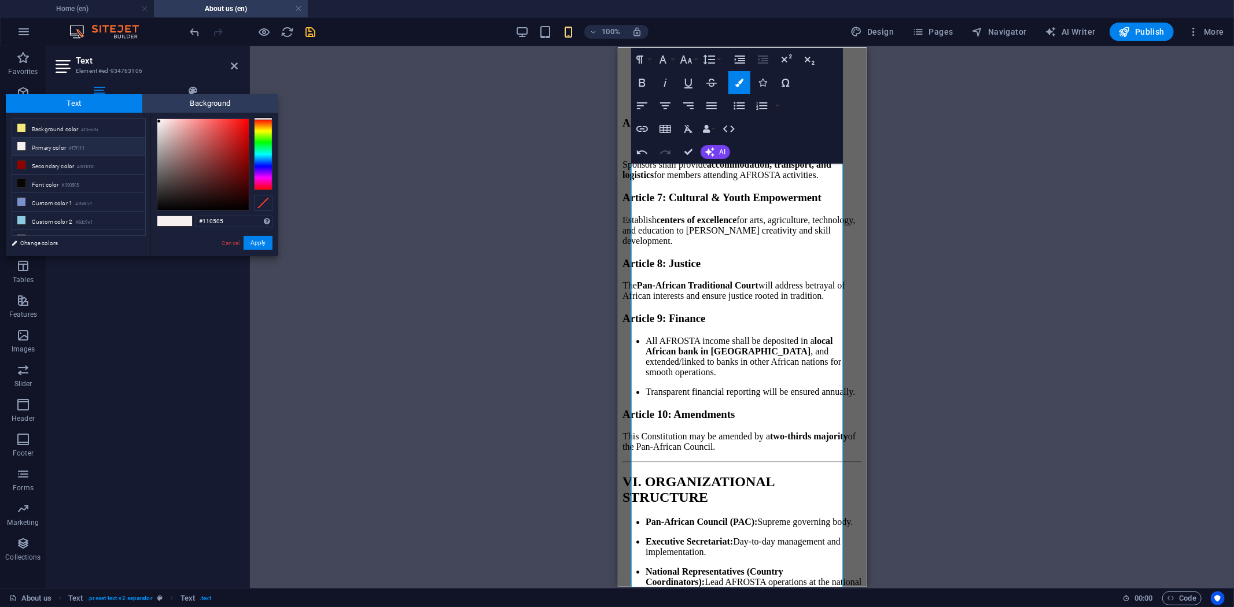
click at [220, 204] on div at bounding box center [202, 164] width 91 height 91
click at [255, 240] on button "Apply" at bounding box center [258, 243] width 29 height 14
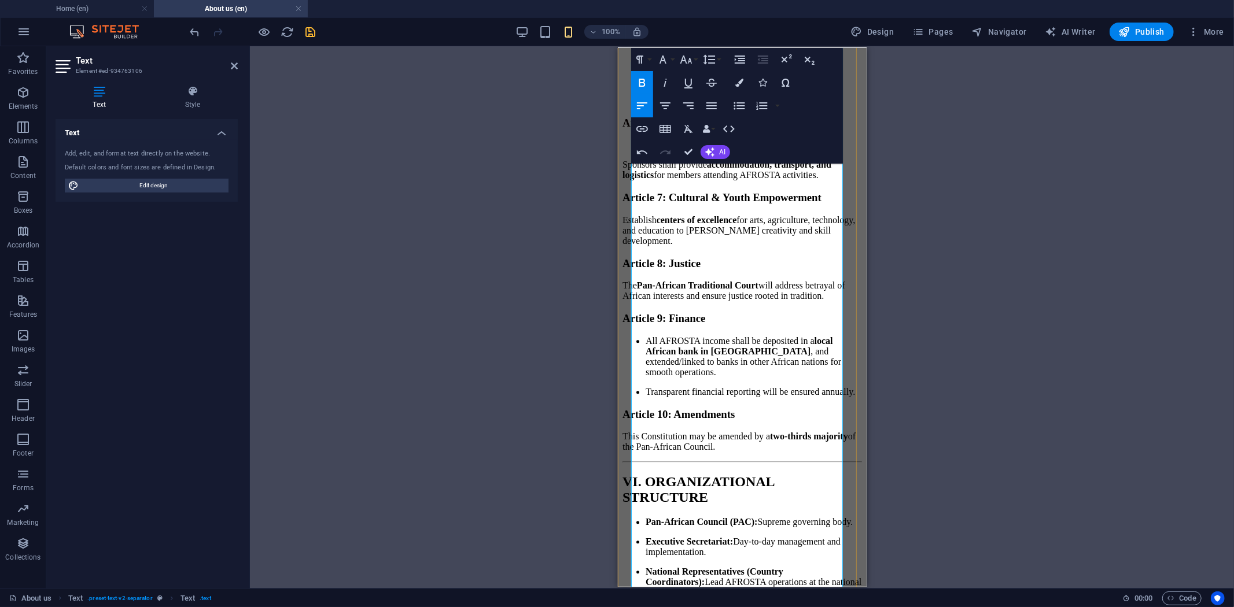
click at [710, 128] on span "Article 6: Sponsors" at bounding box center [666, 122] width 89 height 12
click at [791, 180] on p "Sponsors shall provide accommodation, transport, and logistics for members atte…" at bounding box center [742, 169] width 240 height 21
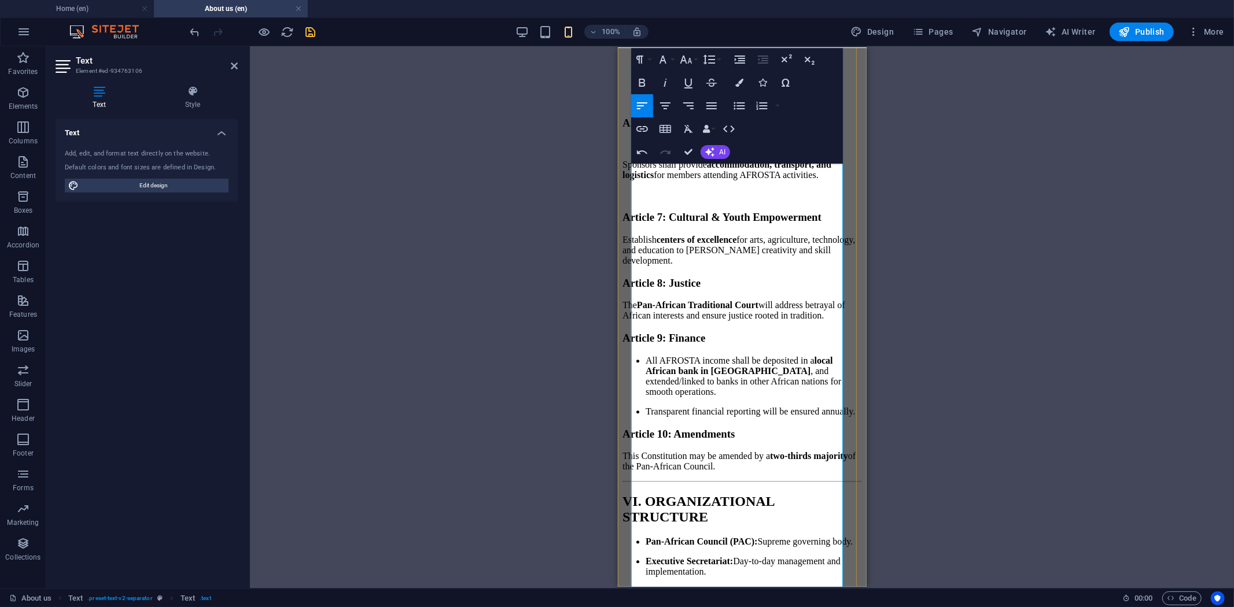
click at [762, 223] on h3 "Article 7: Cultural & Youth Empowerment" at bounding box center [742, 217] width 240 height 13
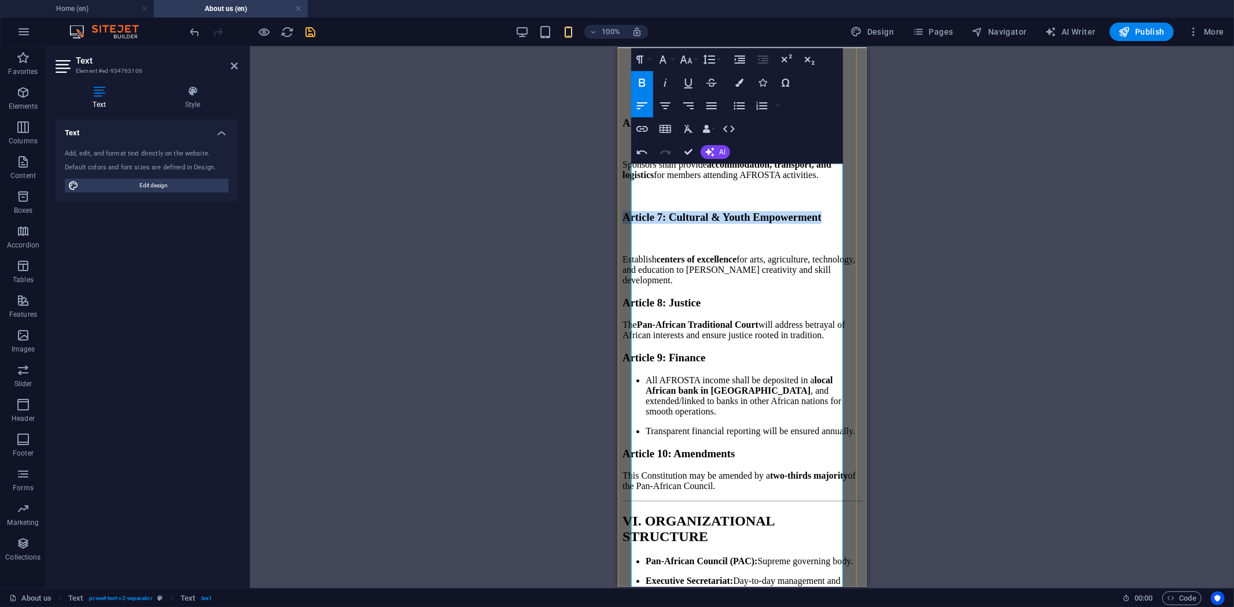
drag, startPoint x: 758, startPoint y: 447, endPoint x: 631, endPoint y: 437, distance: 127.7
click at [631, 223] on h3 "Article 7: Cultural & Youth Empowerment" at bounding box center [742, 217] width 240 height 13
click at [742, 83] on icon "button" at bounding box center [739, 83] width 8 height 8
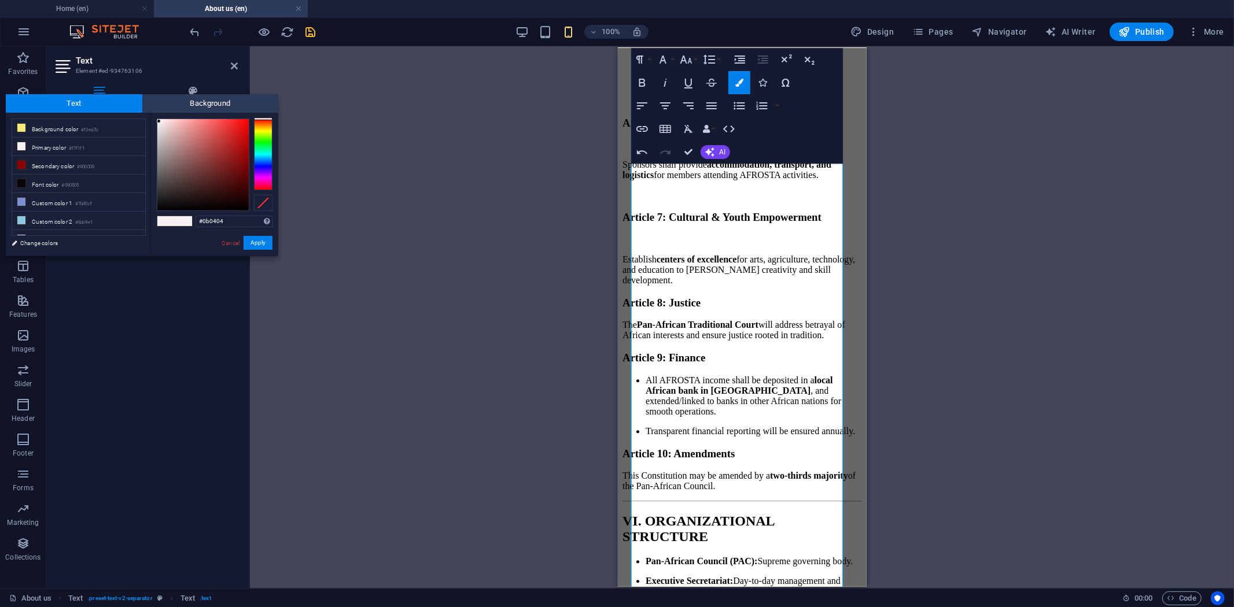
click at [215, 206] on div at bounding box center [202, 164] width 91 height 91
click at [255, 241] on button "Apply" at bounding box center [258, 243] width 29 height 14
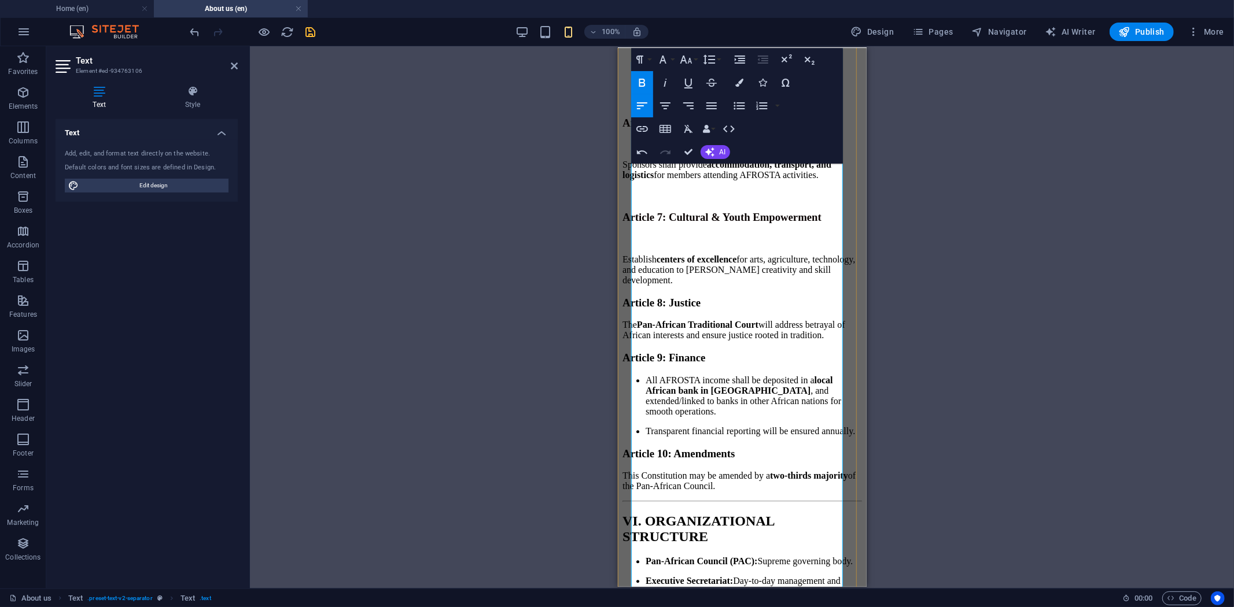
click at [664, 180] on p "Sponsors shall provide accommodation, transport, and logistics for members atte…" at bounding box center [742, 169] width 240 height 21
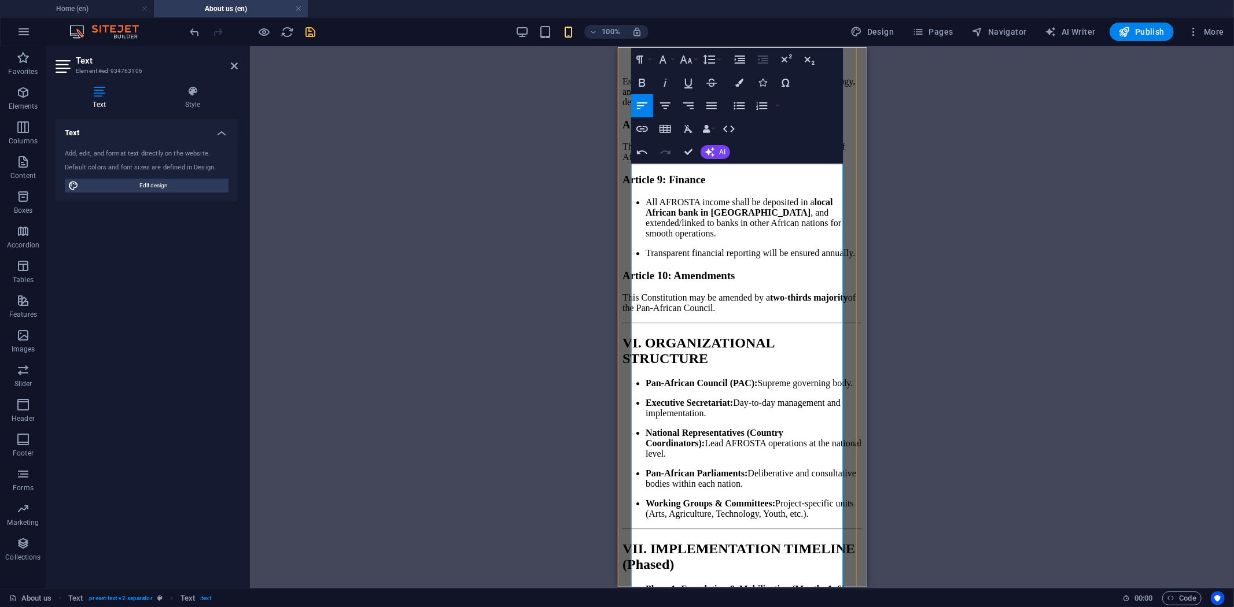
scroll to position [2893, 0]
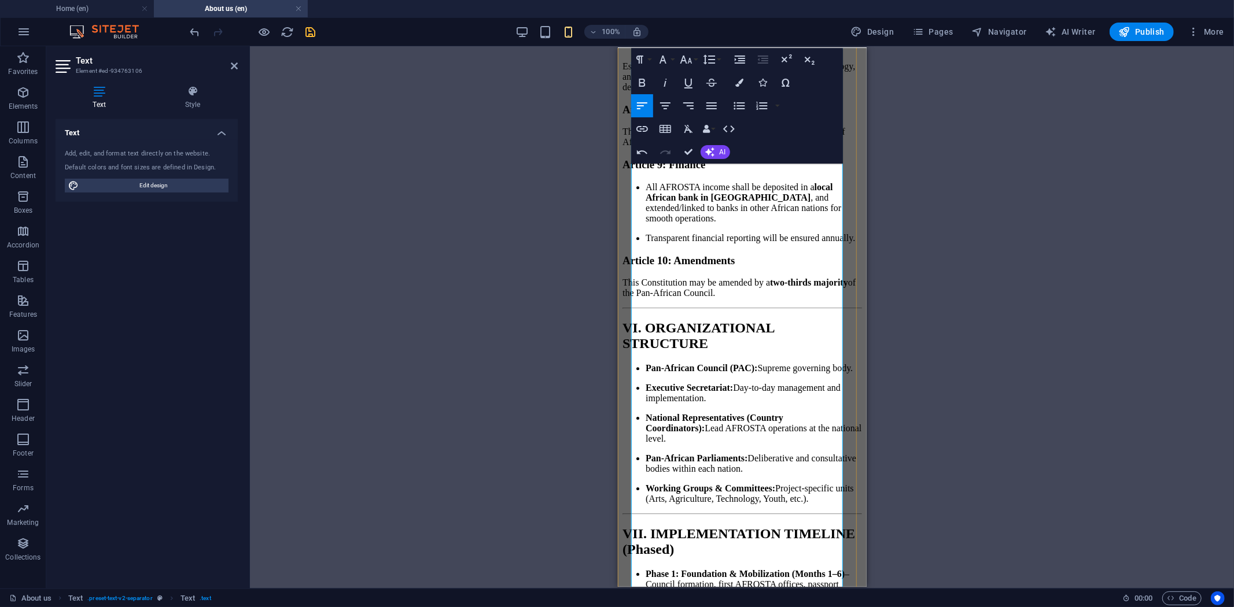
click at [814, 92] on p "Establish centers of excellence for arts, agriculture, technology, and educatio…" at bounding box center [742, 76] width 240 height 31
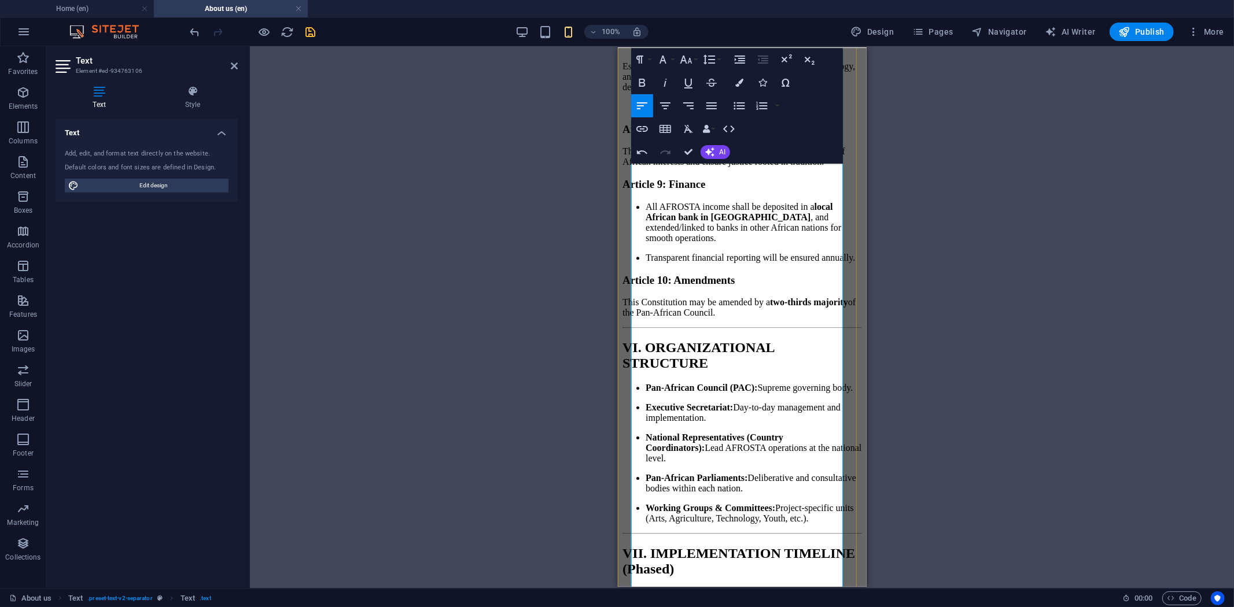
click at [754, 135] on h3 "Article 8: Justice" at bounding box center [742, 129] width 240 height 13
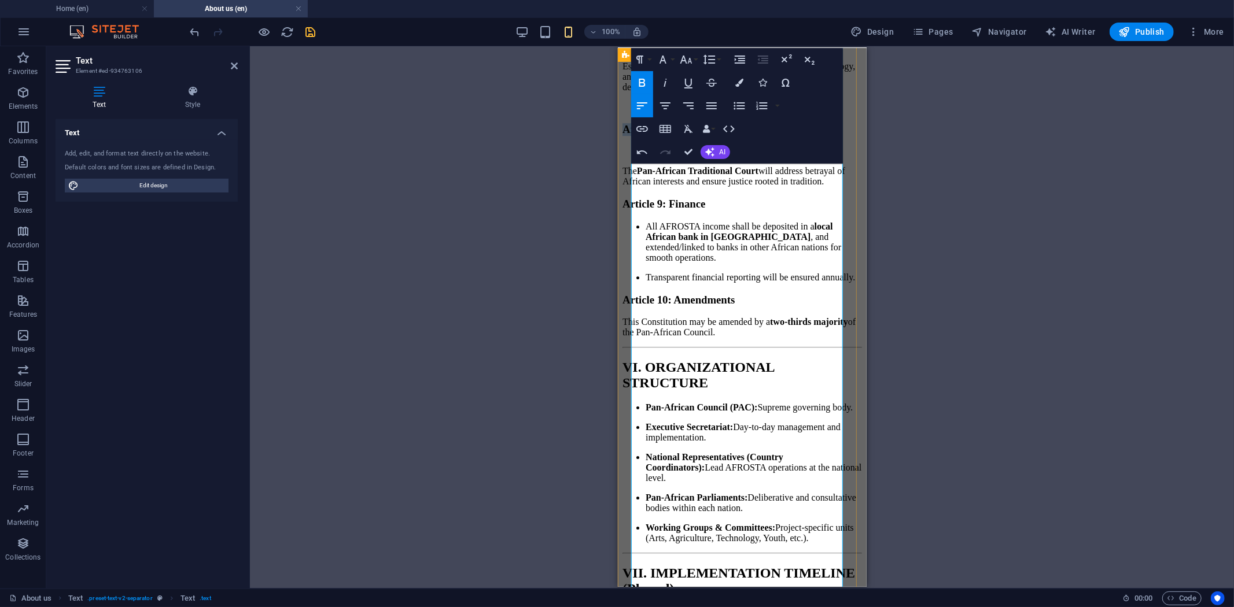
drag, startPoint x: 754, startPoint y: 348, endPoint x: 626, endPoint y: 344, distance: 127.9
click at [725, 156] on p "​" at bounding box center [742, 151] width 240 height 10
drag, startPoint x: 738, startPoint y: 356, endPoint x: 636, endPoint y: 349, distance: 102.0
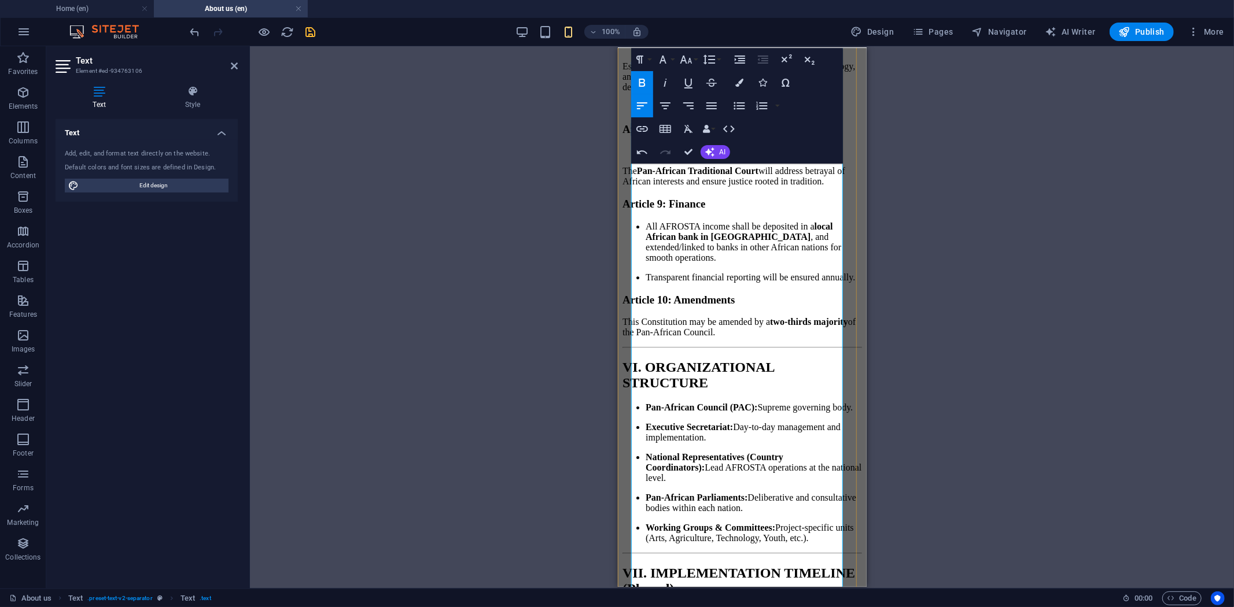
click at [751, 135] on h3 "Article 8: Justice" at bounding box center [742, 129] width 240 height 13
click at [756, 135] on h3 "Article 8: Justice" at bounding box center [742, 129] width 240 height 13
drag, startPoint x: 748, startPoint y: 345, endPoint x: 632, endPoint y: 344, distance: 116.3
click at [632, 135] on h3 "Article 8: Justice" at bounding box center [742, 129] width 240 height 13
click at [735, 82] on icon "button" at bounding box center [739, 83] width 8 height 8
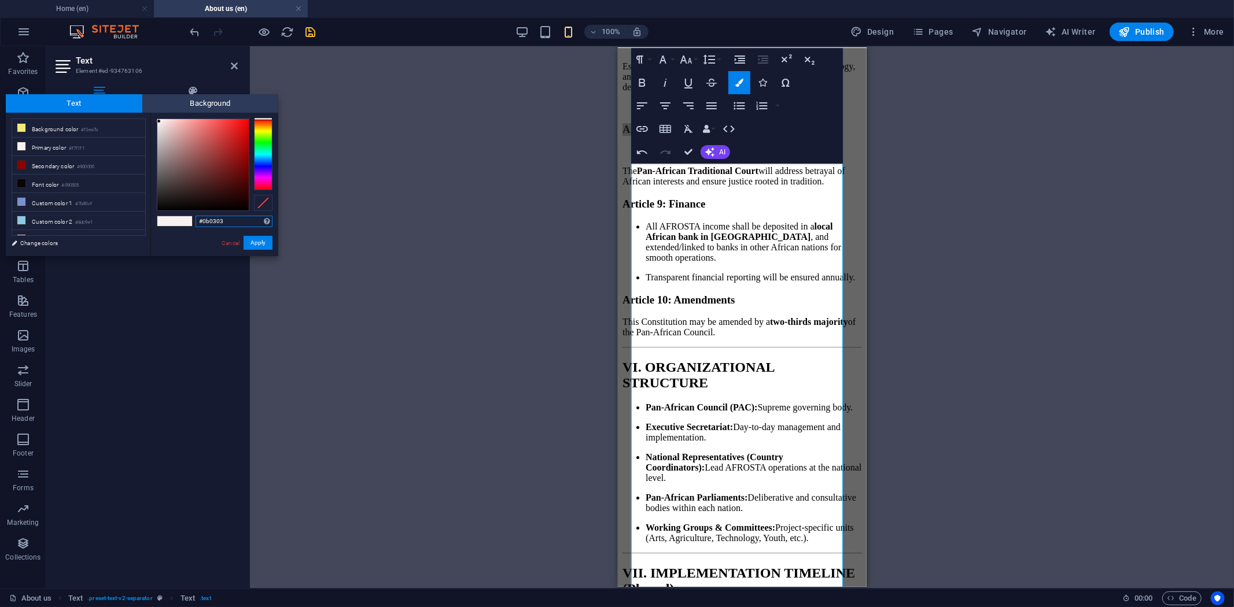
click at [224, 206] on div at bounding box center [202, 164] width 91 height 91
click at [251, 236] on button "Apply" at bounding box center [258, 243] width 29 height 14
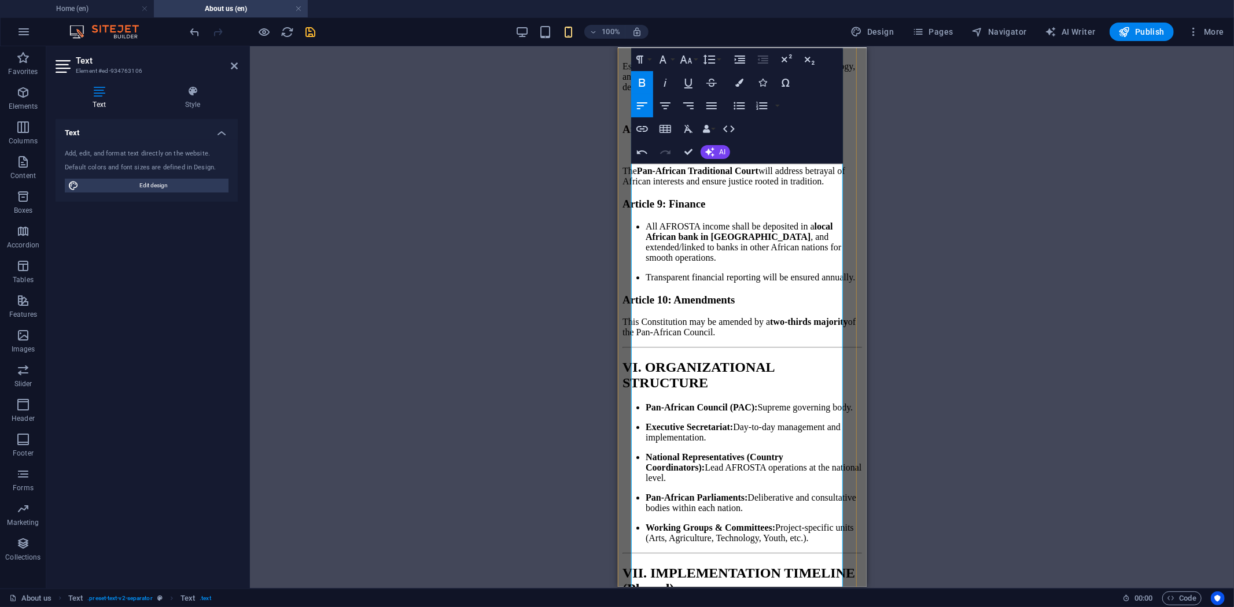
click at [731, 135] on h3 "Article 8: Justice" at bounding box center [742, 129] width 240 height 13
click at [788, 186] on p "The Pan-African Traditional Court will address betrayal of African interests an…" at bounding box center [742, 175] width 240 height 21
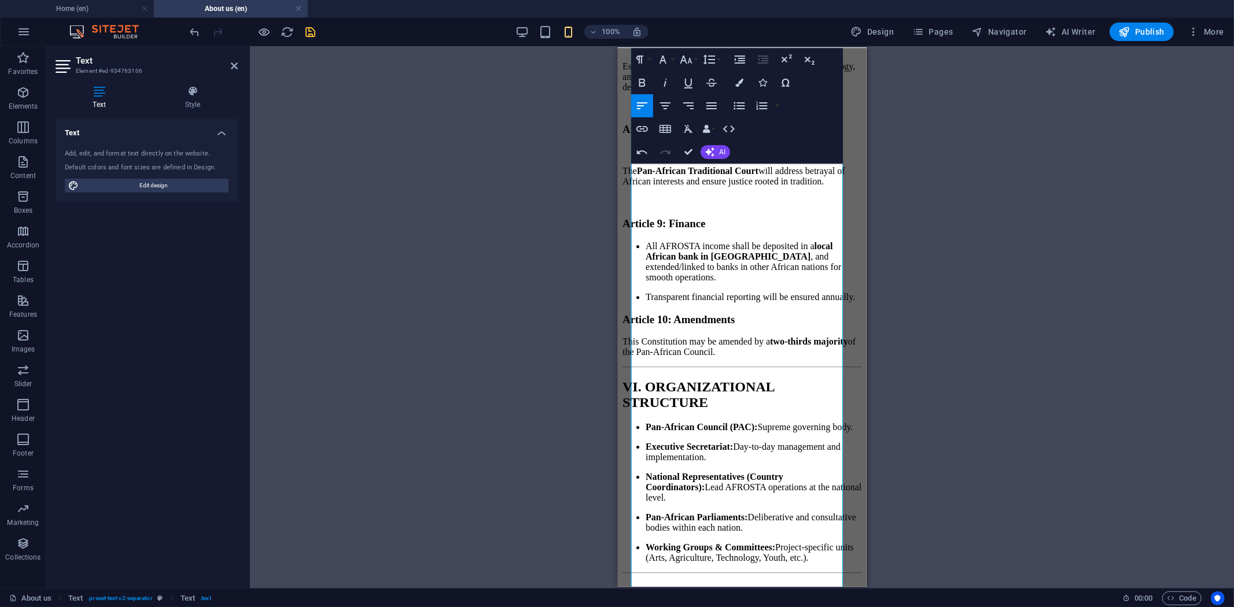
drag, startPoint x: 758, startPoint y: 440, endPoint x: 655, endPoint y: 460, distance: 104.5
click at [751, 230] on h3 "Article 9: Finance" at bounding box center [742, 223] width 240 height 13
drag, startPoint x: 760, startPoint y: 429, endPoint x: 633, endPoint y: 436, distance: 127.4
click at [633, 230] on h3 "Article 9: Finance" at bounding box center [742, 223] width 240 height 13
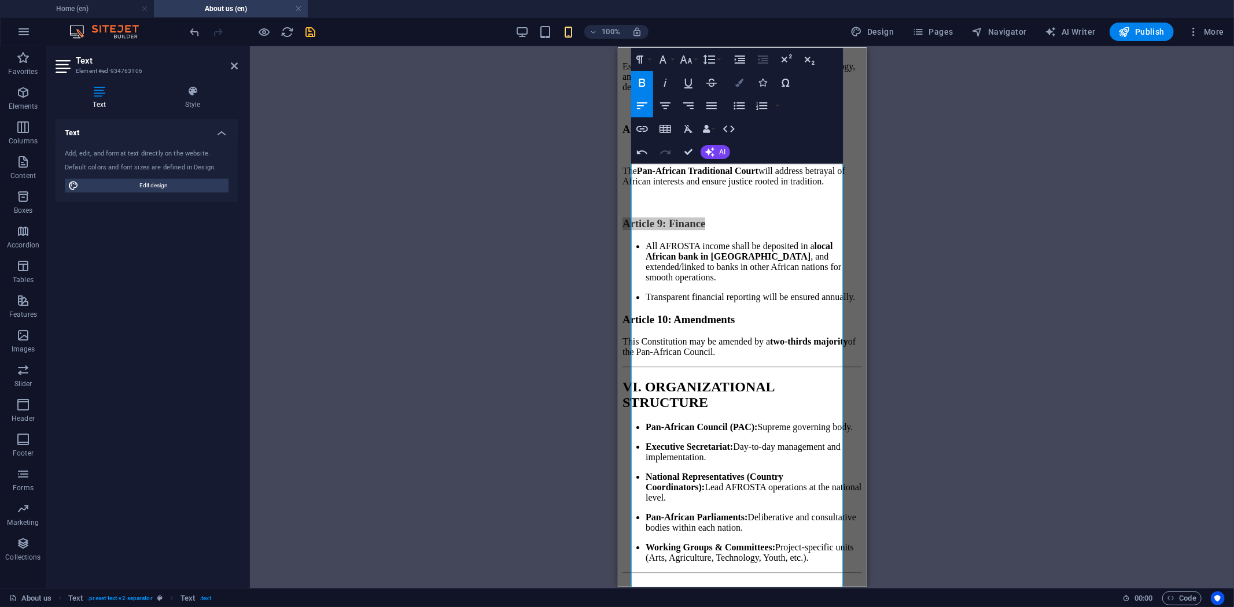
click at [738, 83] on icon "button" at bounding box center [739, 83] width 8 height 8
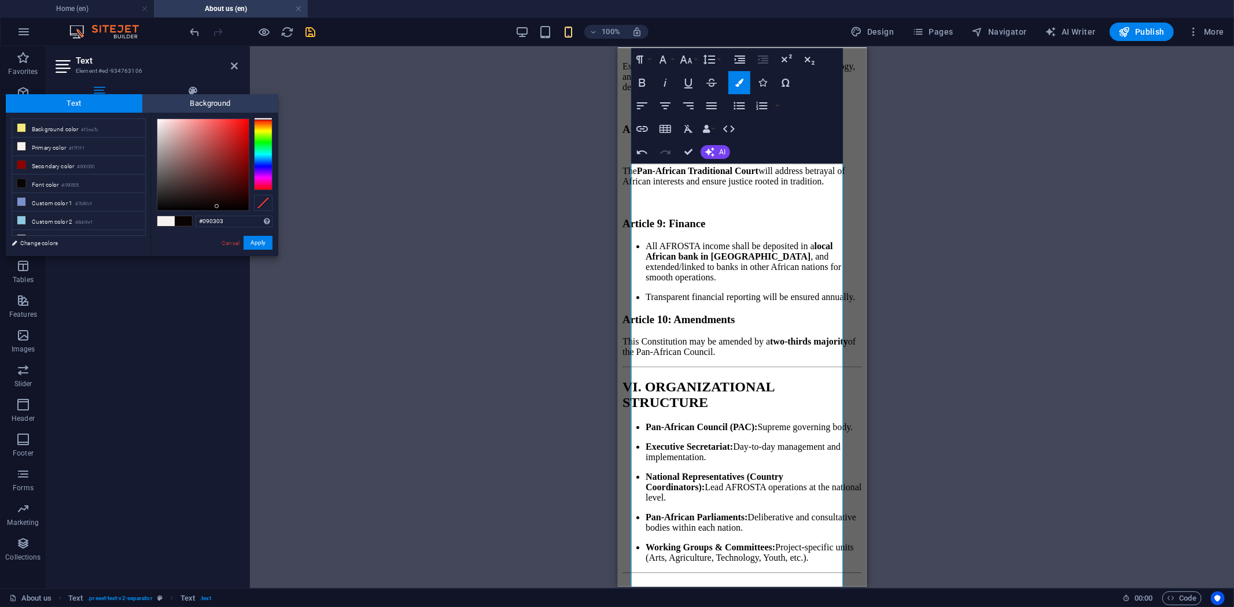
click at [217, 207] on div at bounding box center [202, 164] width 91 height 91
click at [257, 241] on button "Apply" at bounding box center [258, 243] width 29 height 14
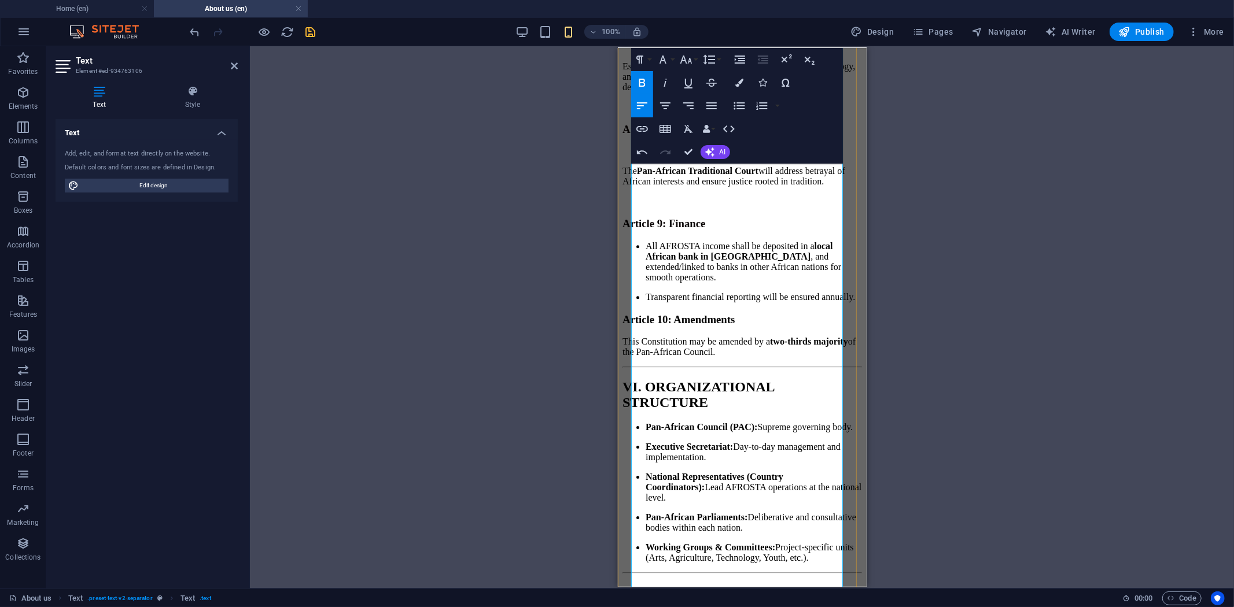
click at [746, 230] on h3 "Article 9: Finance" at bounding box center [742, 223] width 240 height 13
click at [748, 302] on p "Transparent financial reporting will be ensured annually." at bounding box center [753, 297] width 216 height 10
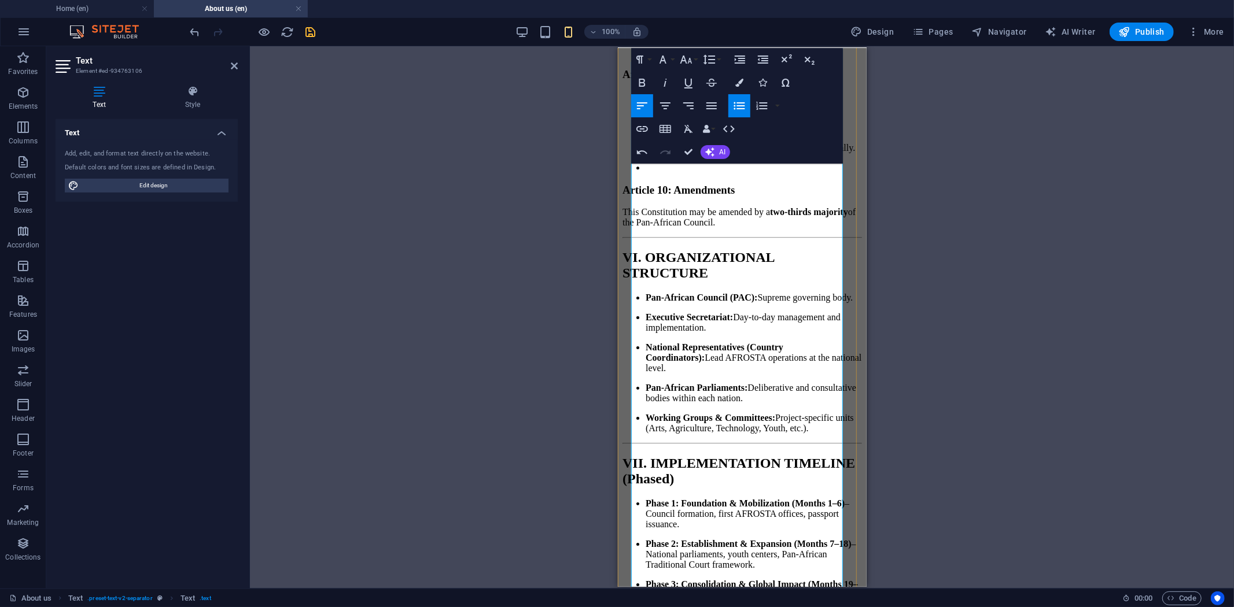
scroll to position [3149, 0]
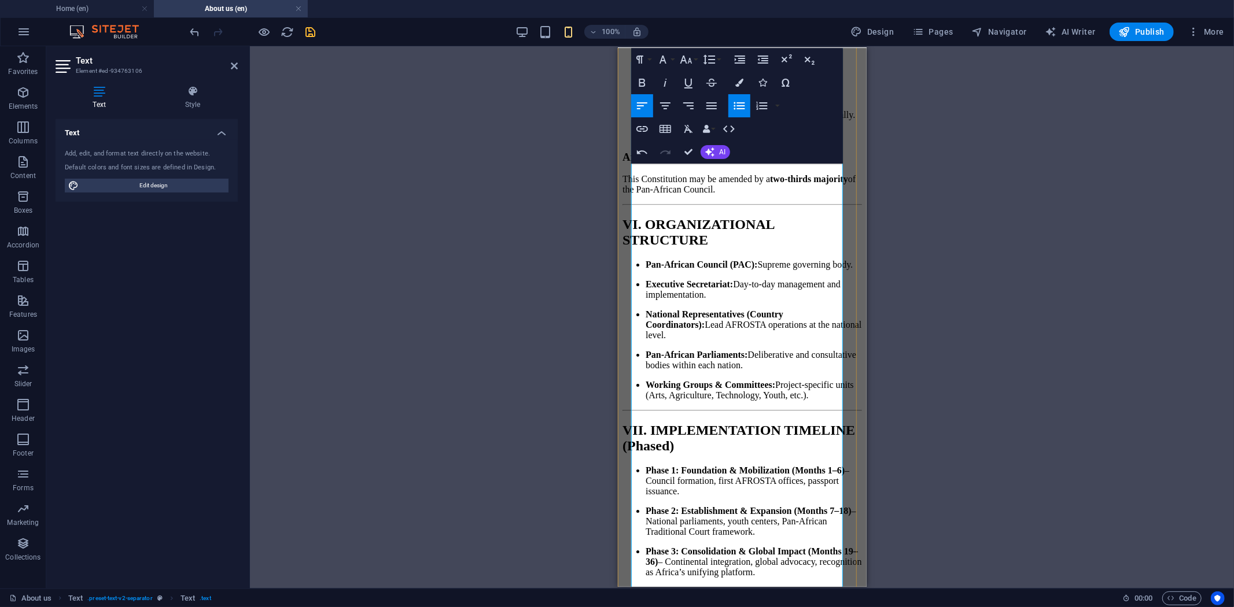
click at [789, 163] on h3 "Article 10: Amendments" at bounding box center [742, 156] width 240 height 13
drag, startPoint x: 802, startPoint y: 334, endPoint x: 630, endPoint y: 325, distance: 172.1
click at [738, 83] on icon "button" at bounding box center [739, 83] width 8 height 8
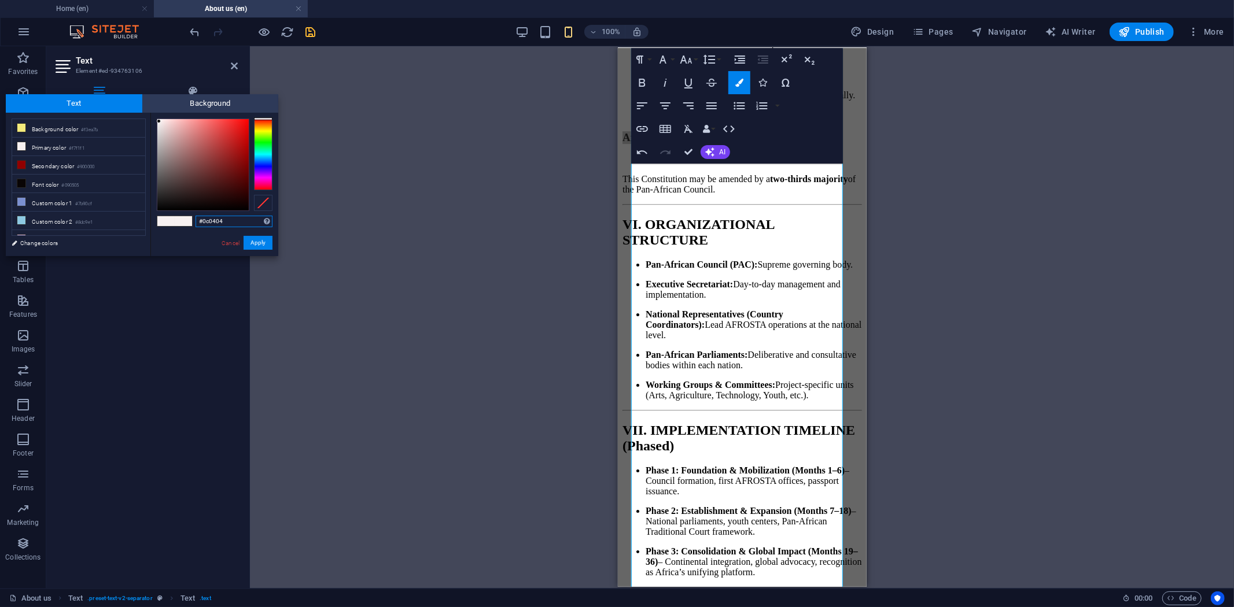
click at [218, 205] on div at bounding box center [202, 164] width 91 height 91
click at [257, 247] on button "Apply" at bounding box center [258, 243] width 29 height 14
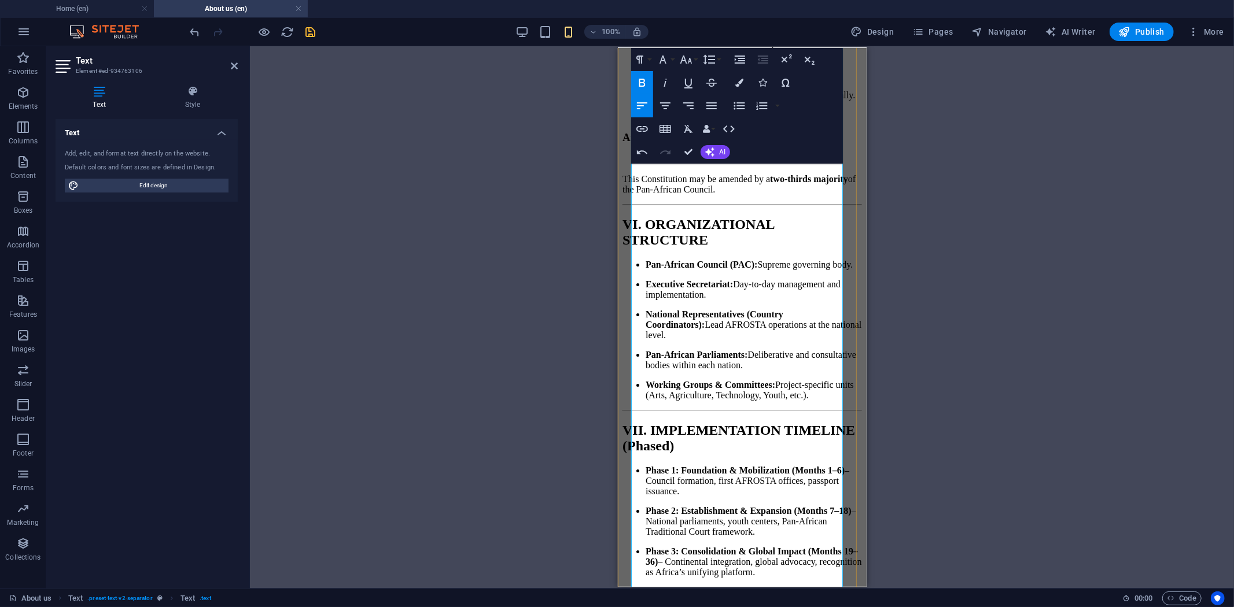
click at [834, 194] on p "This Constitution may be amended by a two-thirds majority of the Pan-African Co…" at bounding box center [742, 184] width 240 height 21
click at [776, 248] on h2 "VI. ORGANIZATIONAL STRUCTURE" at bounding box center [742, 231] width 240 height 31
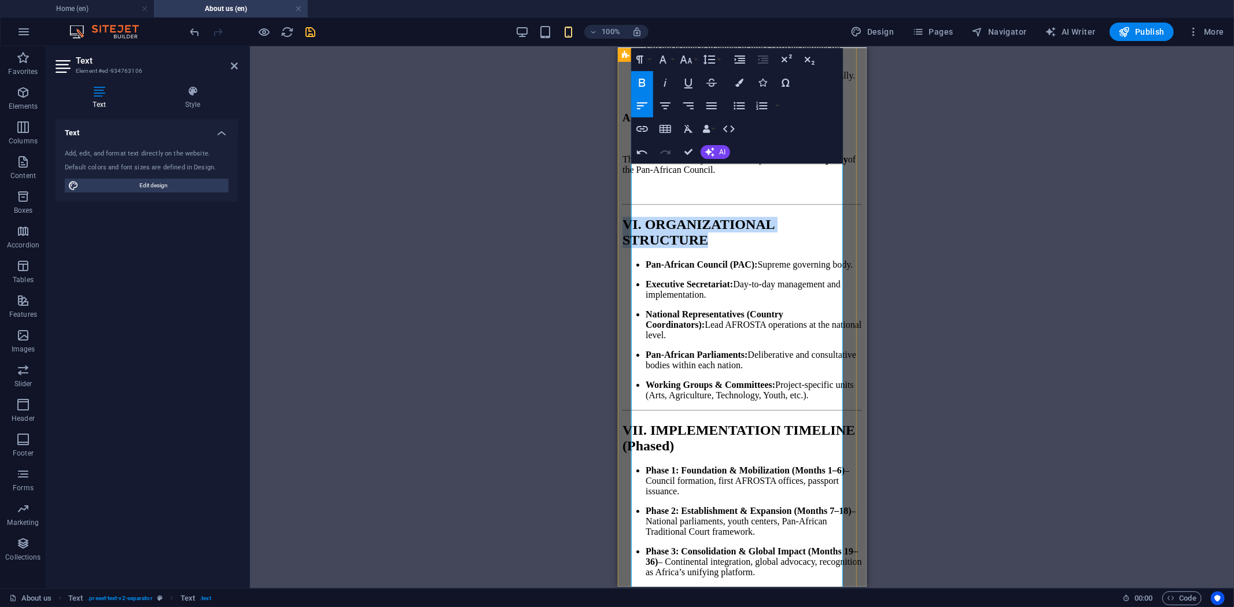
drag, startPoint x: 787, startPoint y: 488, endPoint x: 630, endPoint y: 426, distance: 168.8
click at [743, 80] on button "Colors" at bounding box center [739, 82] width 22 height 23
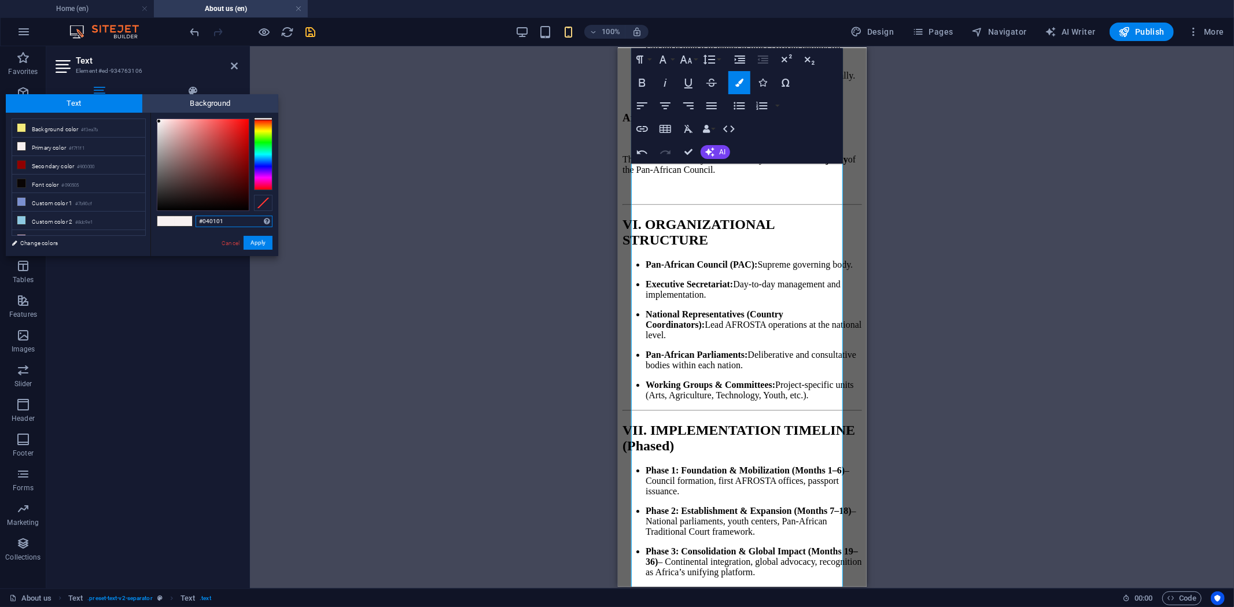
click at [238, 208] on div at bounding box center [202, 164] width 91 height 91
click at [252, 238] on button "Apply" at bounding box center [258, 243] width 29 height 14
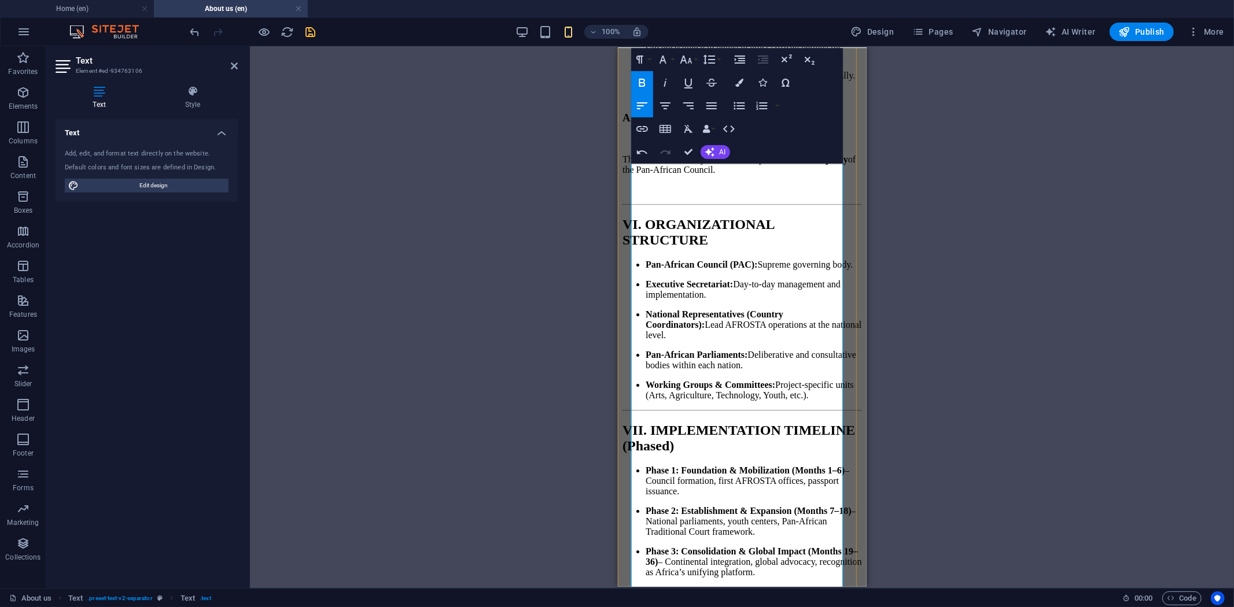
click at [776, 379] on p "Working Groups & Committees: Project-specific units (Arts, Agriculture, Technol…" at bounding box center [753, 389] width 216 height 21
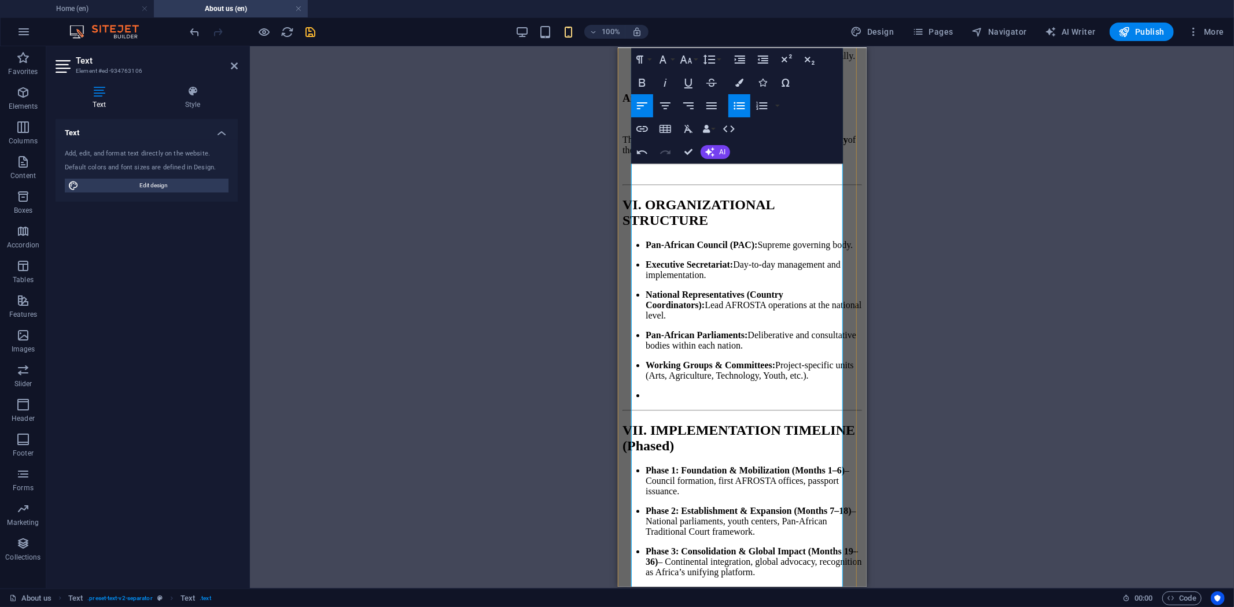
click at [835, 454] on h2 "VII. IMPLEMENTATION TIMELINE (Phased)" at bounding box center [742, 437] width 240 height 31
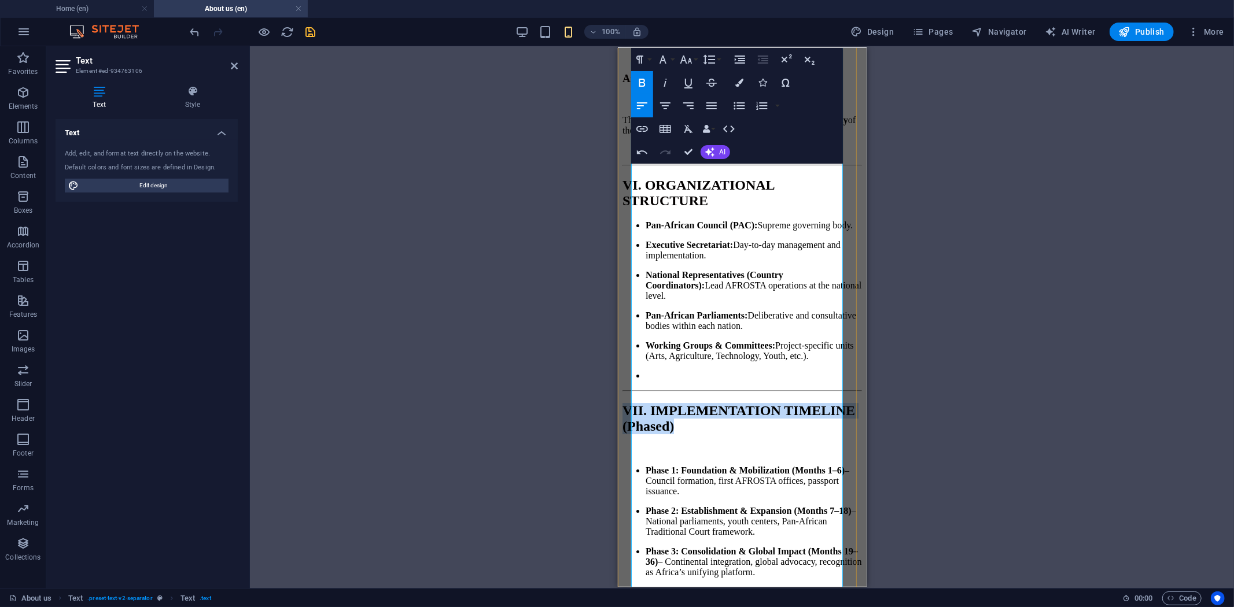
drag, startPoint x: 839, startPoint y: 476, endPoint x: 635, endPoint y: 422, distance: 211.2
click at [635, 422] on h2 "VII. IMPLEMENTATION TIMELINE (Phased)" at bounding box center [742, 418] width 240 height 31
click at [738, 79] on icon "button" at bounding box center [739, 83] width 8 height 8
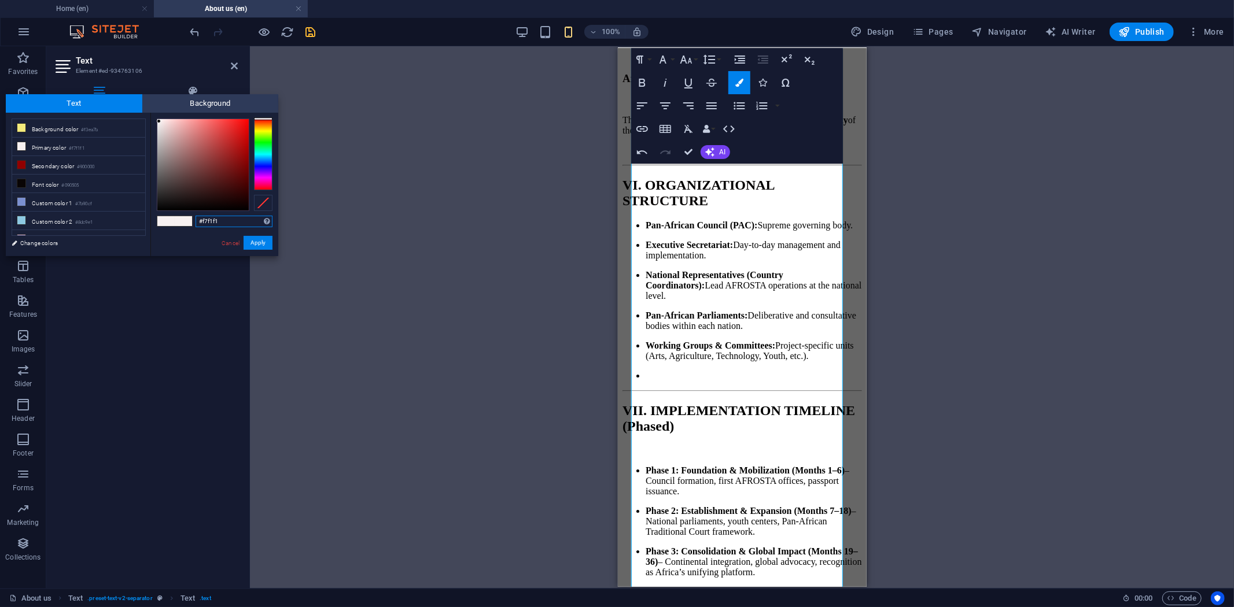
type input "#080202"
click at [228, 207] on div at bounding box center [202, 164] width 91 height 91
click at [261, 244] on button "Apply" at bounding box center [258, 243] width 29 height 14
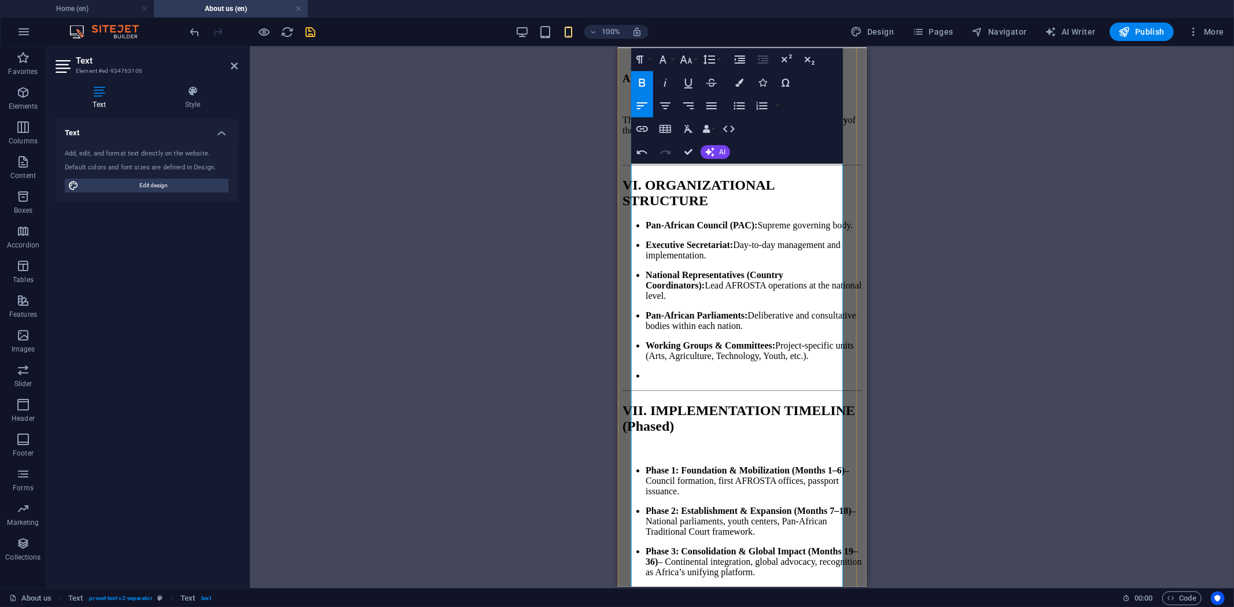
scroll to position [3728, 0]
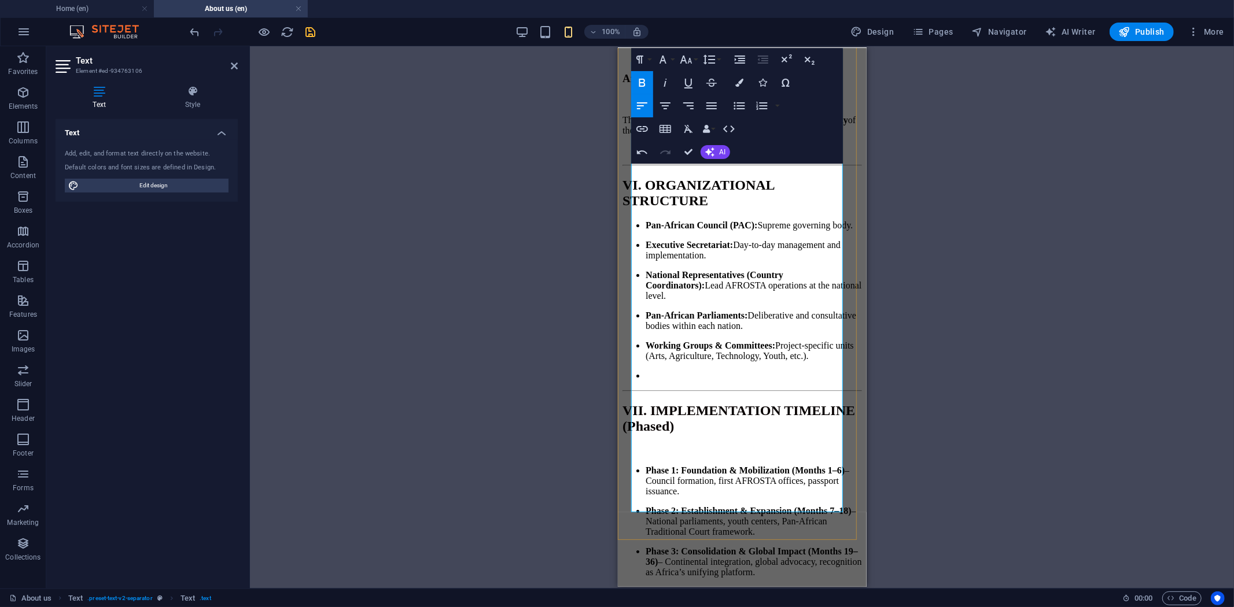
click at [759, 445] on p "​" at bounding box center [742, 450] width 240 height 10
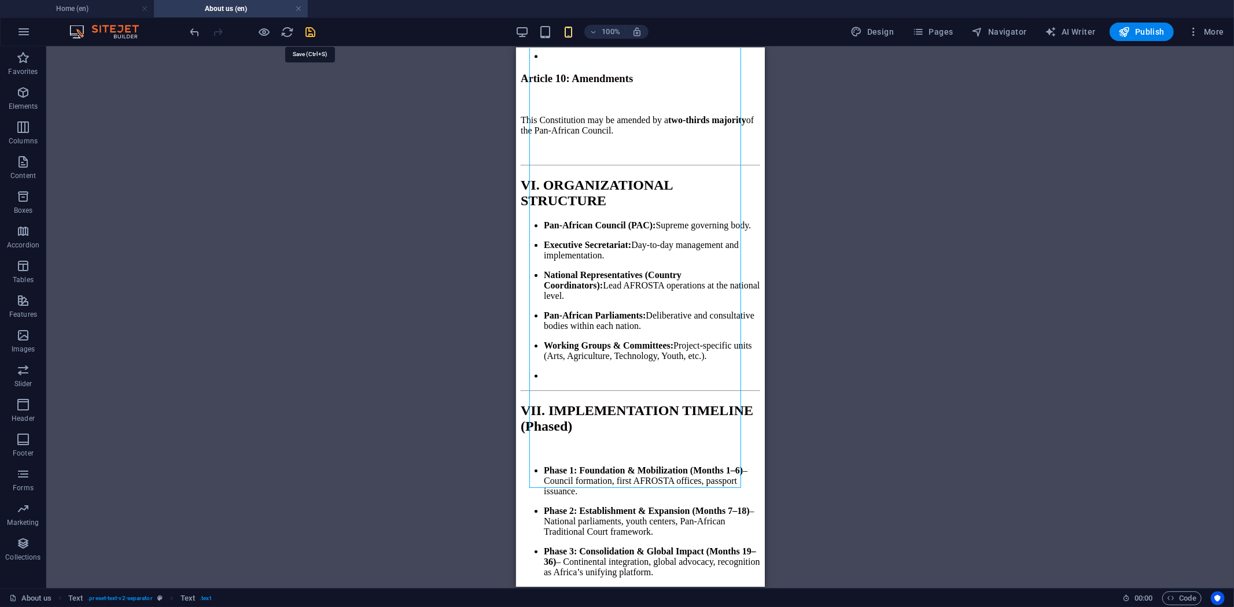
click at [314, 32] on icon "save" at bounding box center [310, 31] width 13 height 13
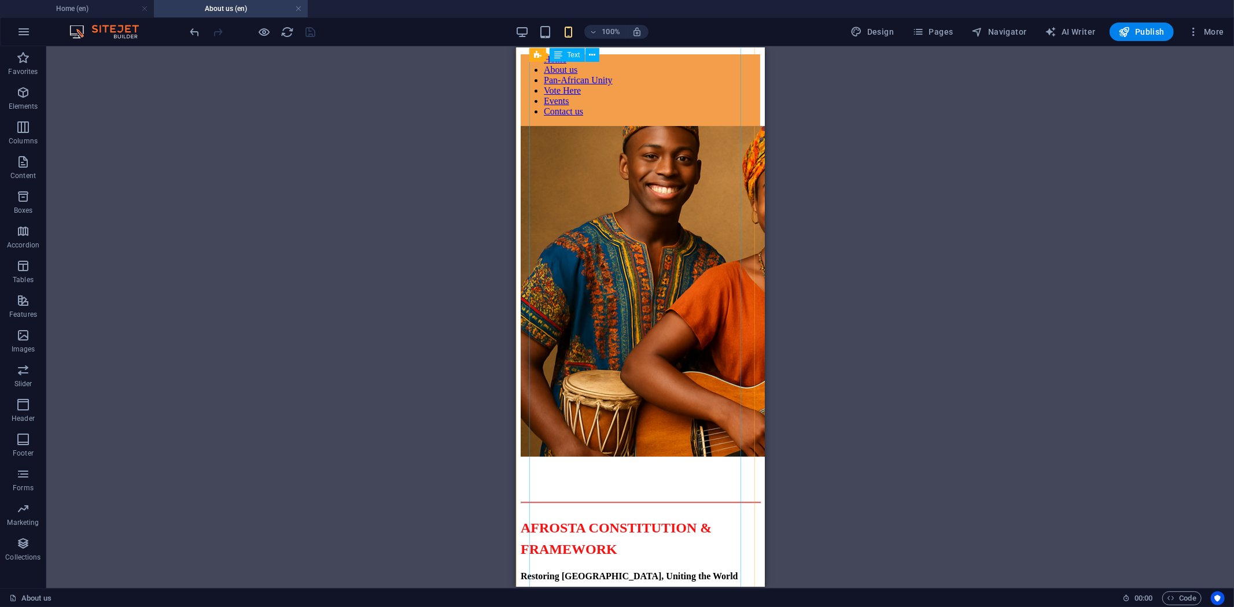
scroll to position [0, 0]
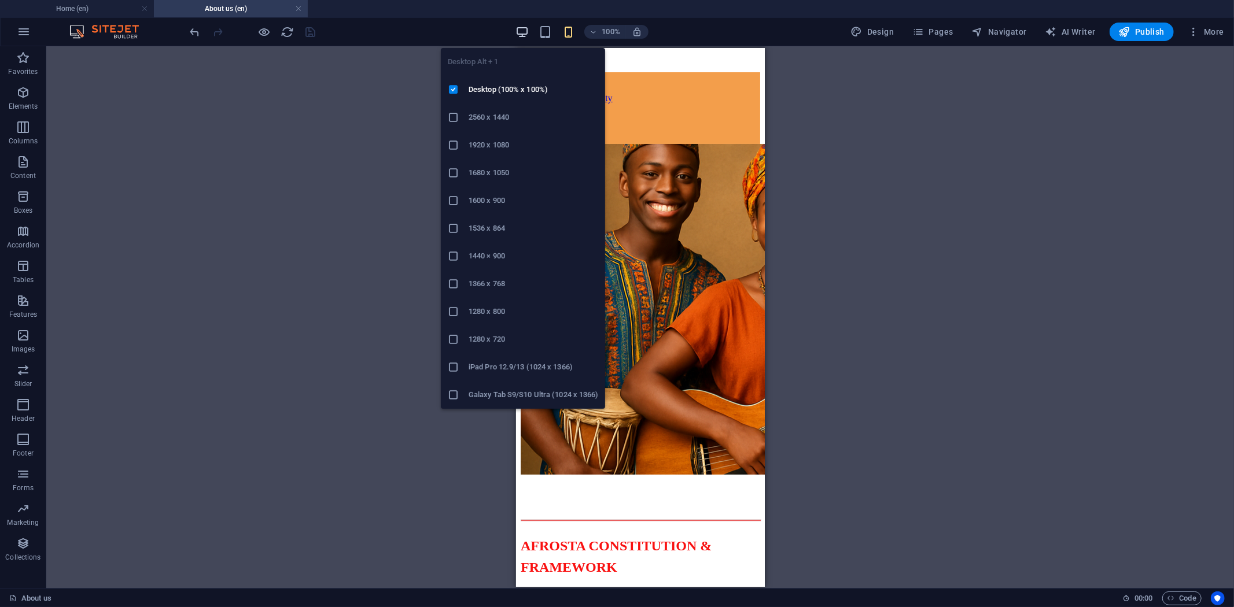
click at [519, 26] on icon "button" at bounding box center [521, 31] width 13 height 13
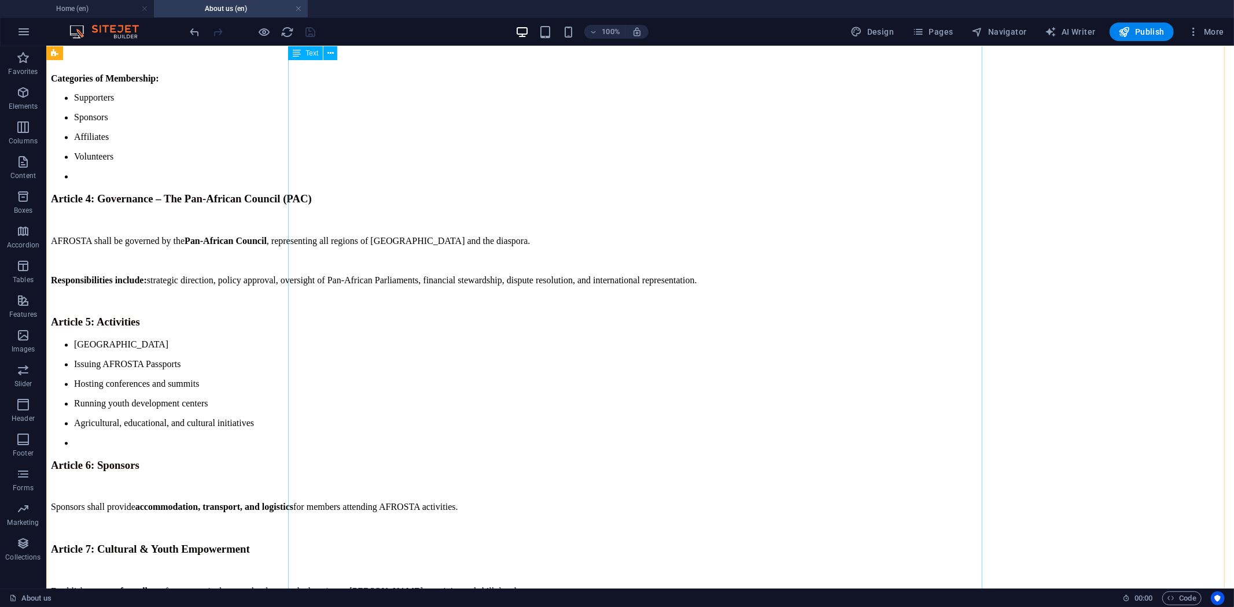
scroll to position [1928, 0]
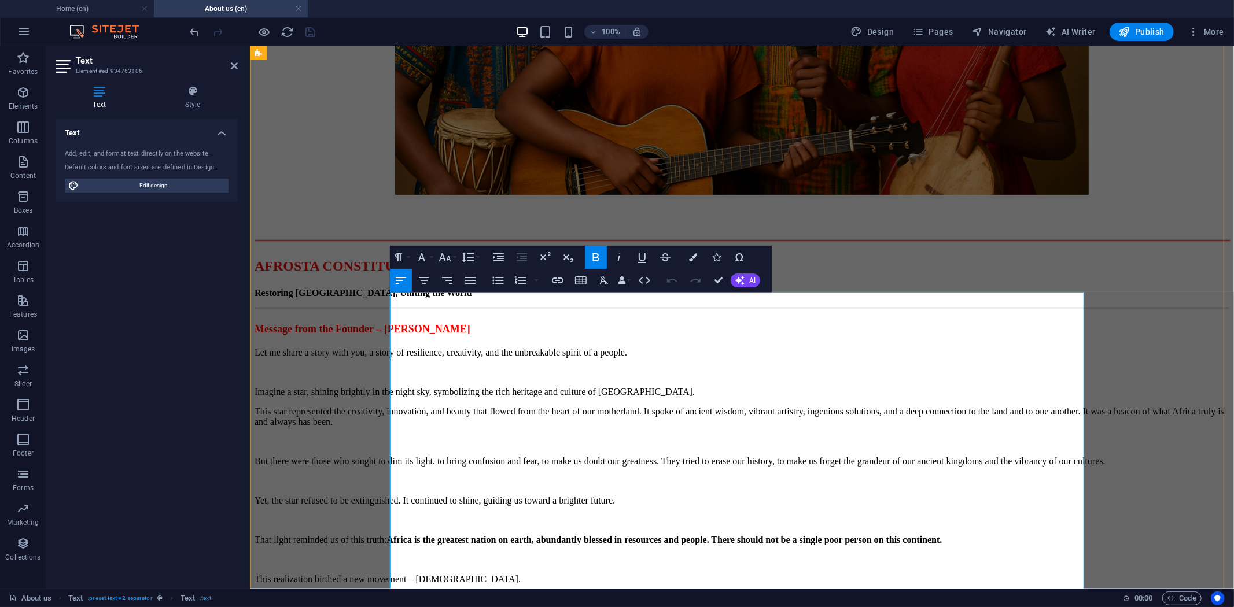
drag, startPoint x: 760, startPoint y: 463, endPoint x: 857, endPoint y: 532, distance: 118.8
click at [689, 256] on icon "button" at bounding box center [693, 257] width 8 height 8
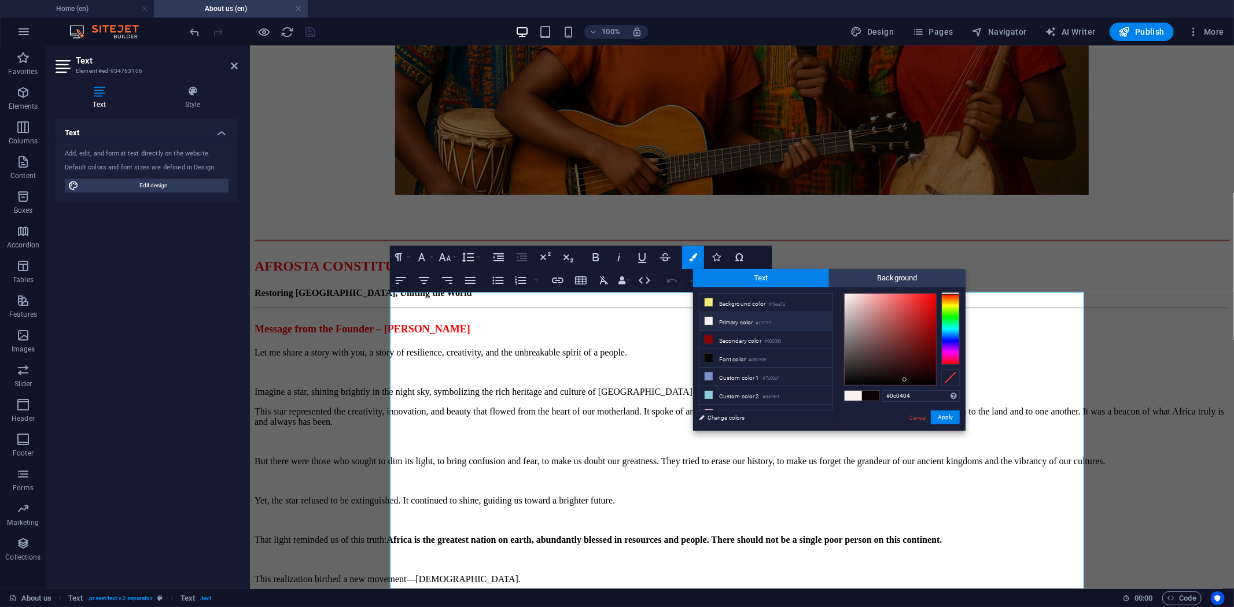
drag, startPoint x: 924, startPoint y: 392, endPoint x: 867, endPoint y: 390, distance: 57.3
click at [867, 390] on div "#0c0404 Supported formats #0852ed rgb(8, 82, 237) rgba(8, 82, 237, 90%) hsv(221…" at bounding box center [902, 443] width 128 height 311
click at [939, 414] on button "Apply" at bounding box center [945, 418] width 29 height 14
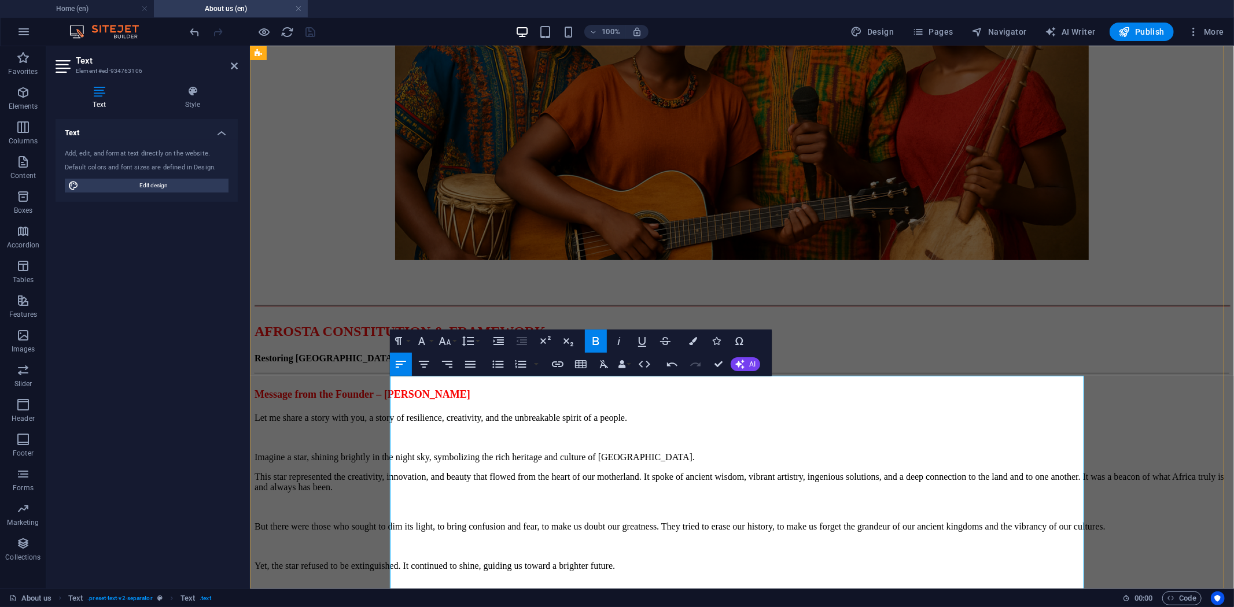
scroll to position [214, 0]
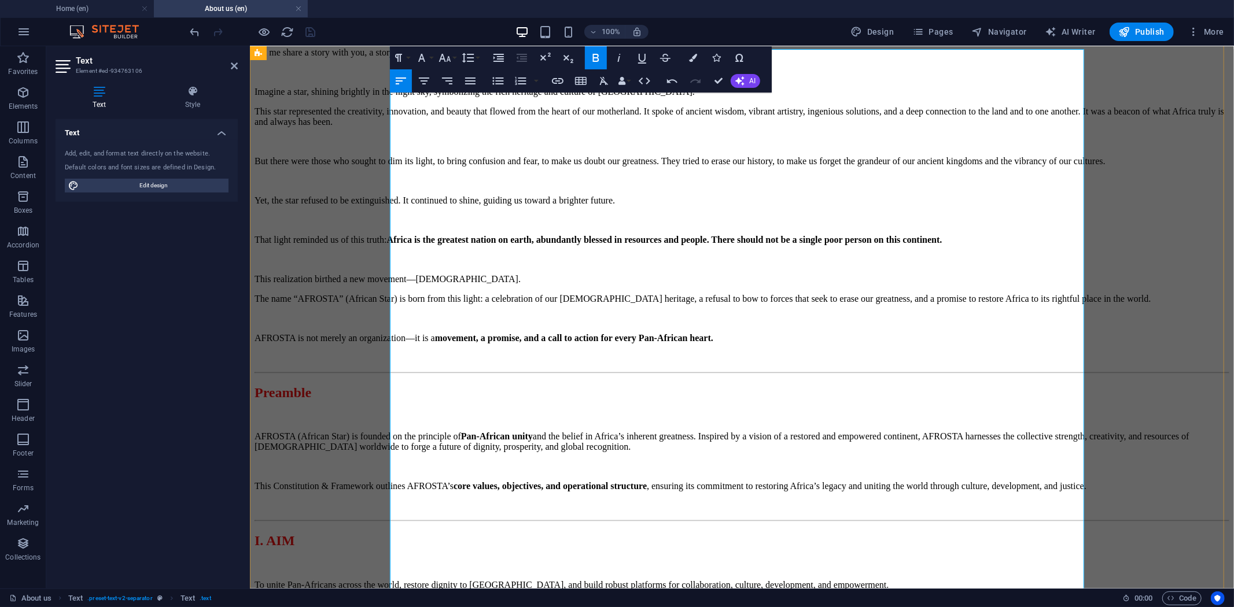
scroll to position [599, 0]
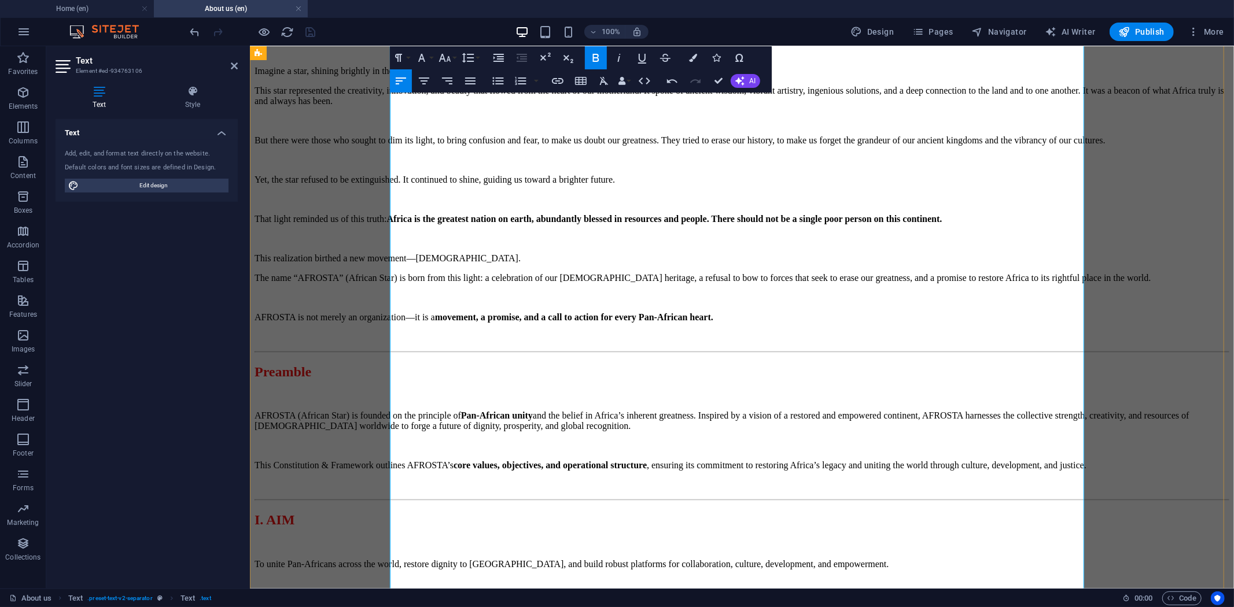
drag, startPoint x: 1014, startPoint y: 375, endPoint x: 756, endPoint y: 382, distance: 258.7
click at [691, 55] on icon "button" at bounding box center [693, 58] width 8 height 8
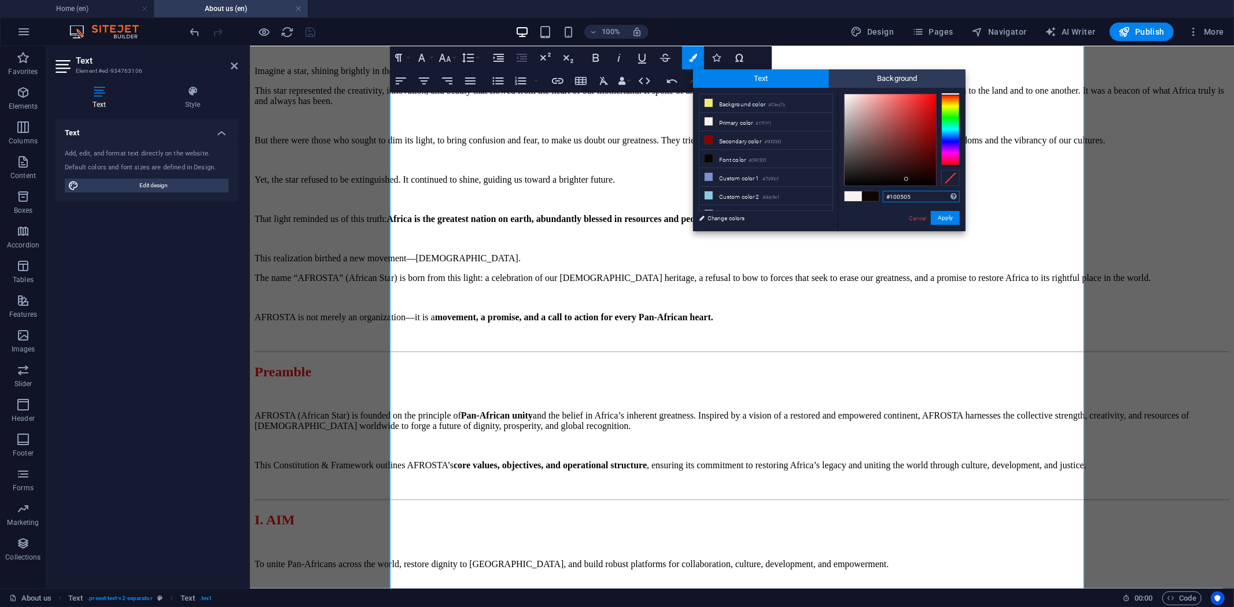
drag, startPoint x: 926, startPoint y: 197, endPoint x: 872, endPoint y: 193, distance: 53.4
click at [872, 193] on div "#100505 Supported formats #0852ed rgb(8, 82, 237) rgba(8, 82, 237, 90%) hsv(221…" at bounding box center [902, 243] width 128 height 311
paste input "f21212"
click at [953, 220] on button "Apply" at bounding box center [945, 218] width 29 height 14
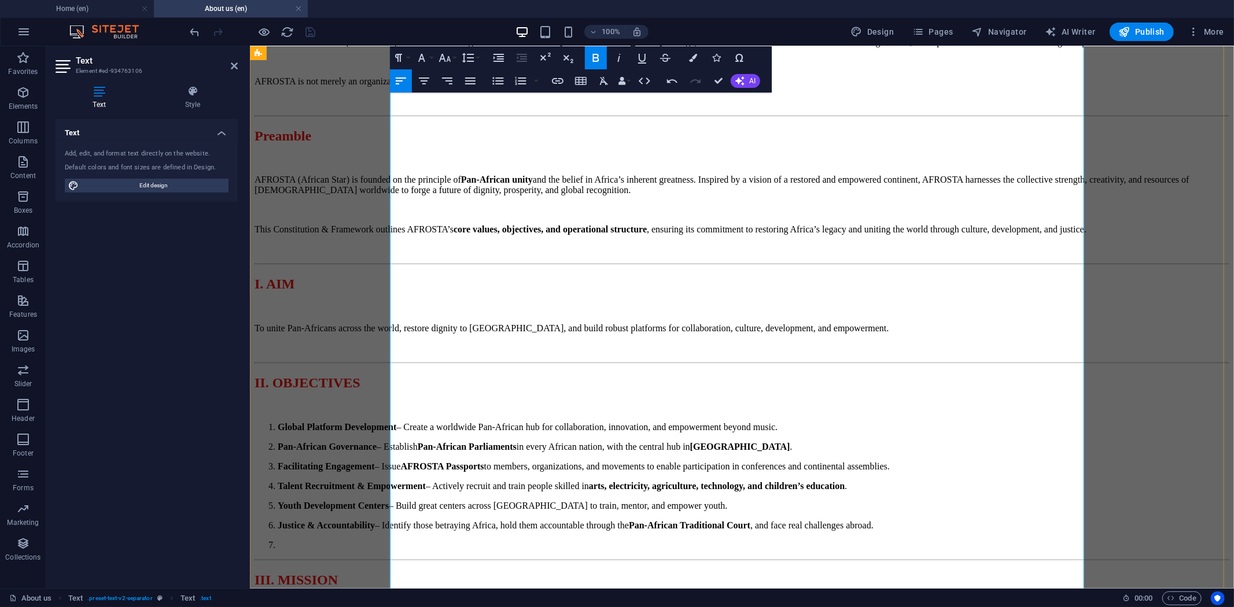
scroll to position [857, 0]
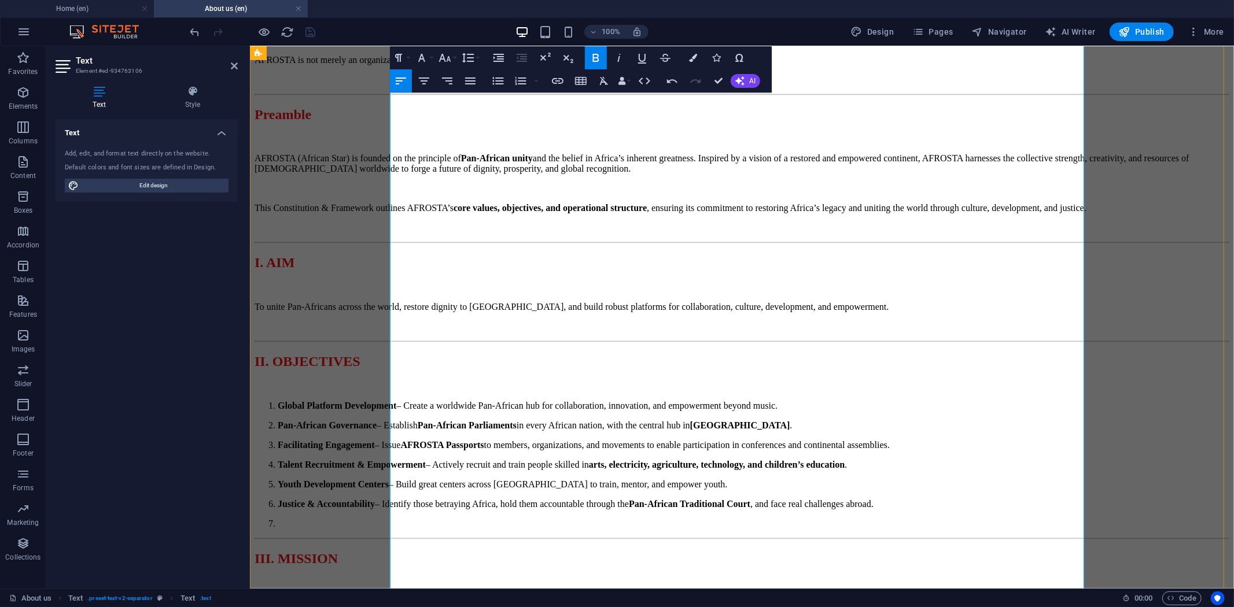
drag, startPoint x: 1008, startPoint y: 322, endPoint x: 756, endPoint y: 324, distance: 252.2
click at [694, 62] on button "Colors" at bounding box center [693, 57] width 22 height 23
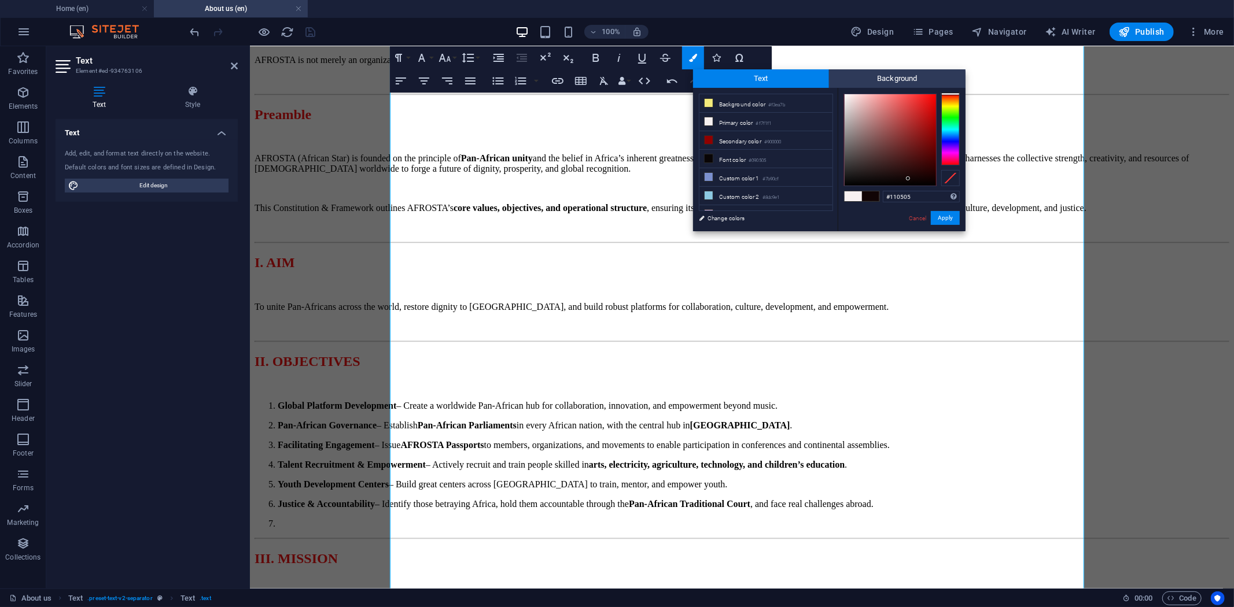
drag, startPoint x: 924, startPoint y: 197, endPoint x: 846, endPoint y: 194, distance: 77.6
click at [846, 194] on div "#110505 Supported formats #0852ed rgb(8, 82, 237) rgba(8, 82, 237, 90%) hsv(221…" at bounding box center [902, 243] width 128 height 311
drag, startPoint x: 945, startPoint y: 215, endPoint x: 686, endPoint y: 174, distance: 262.3
click at [945, 215] on button "Apply" at bounding box center [945, 218] width 29 height 14
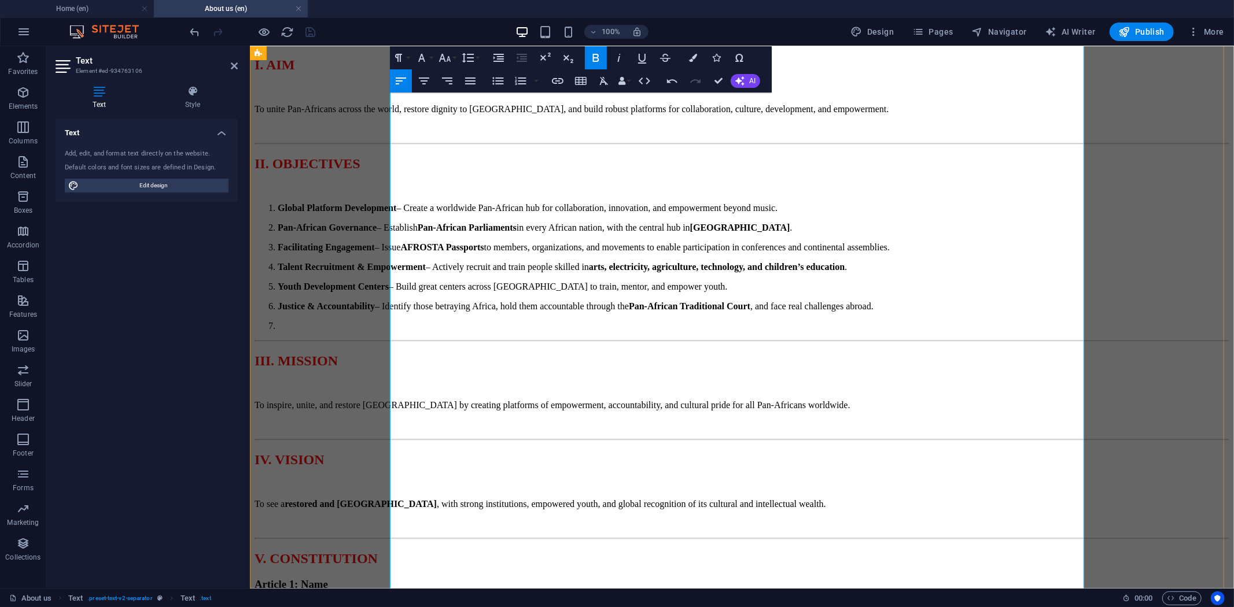
scroll to position [1049, 0]
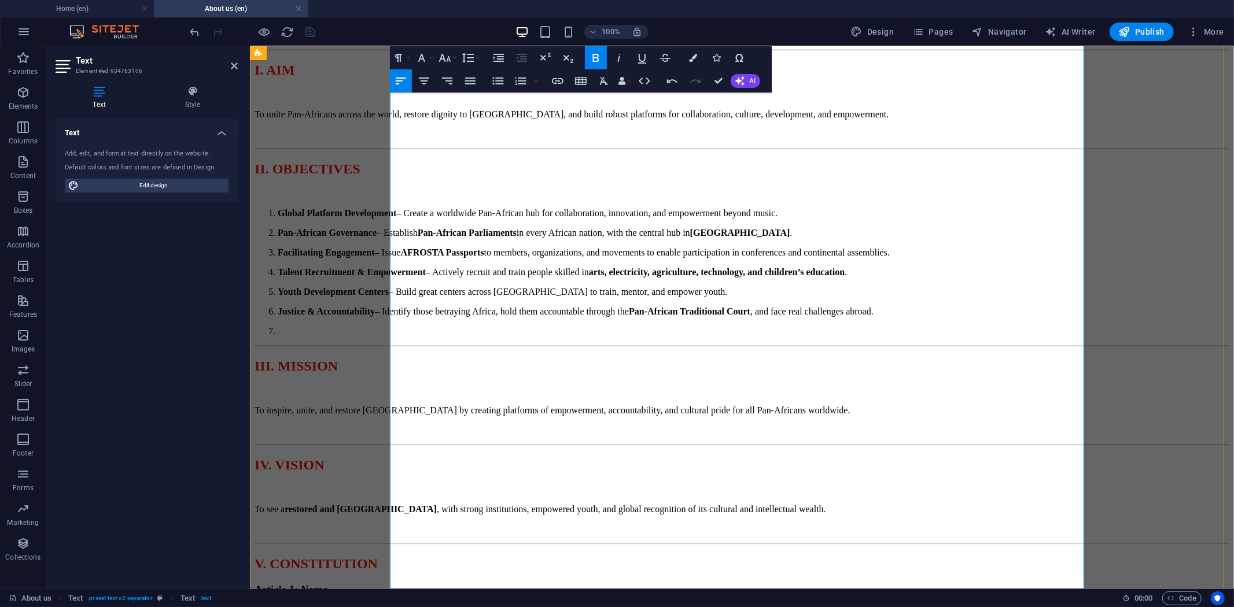
drag, startPoint x: 1045, startPoint y: 261, endPoint x: 762, endPoint y: 231, distance: 284.5
click at [692, 55] on icon "button" at bounding box center [693, 58] width 8 height 8
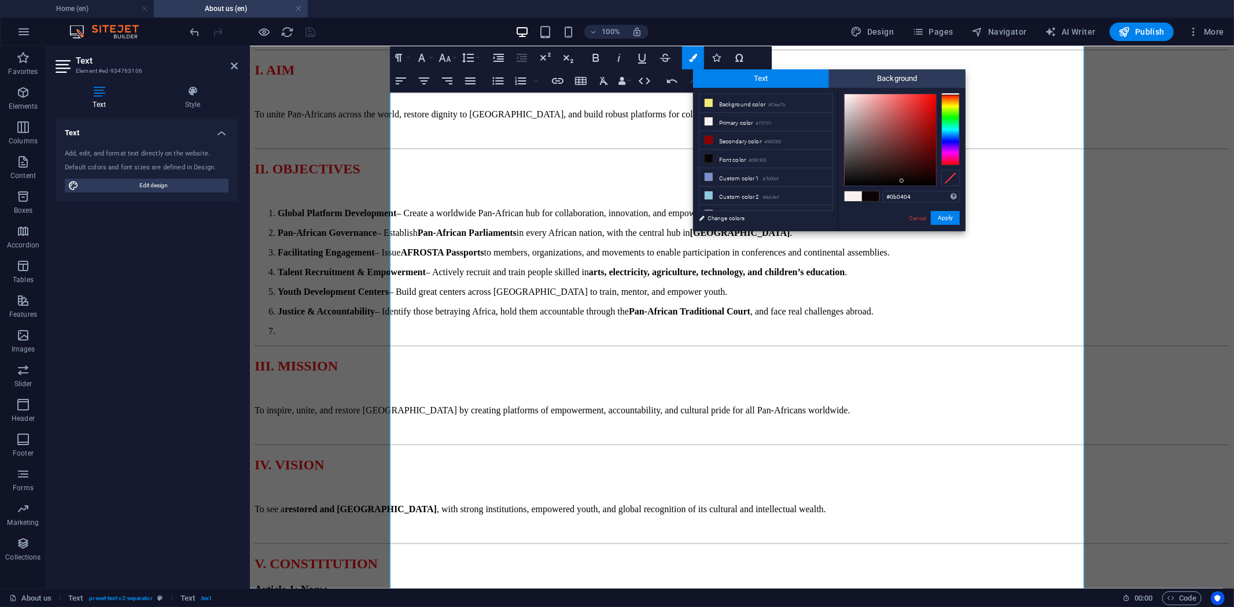
drag, startPoint x: 927, startPoint y: 198, endPoint x: 842, endPoint y: 194, distance: 85.1
click at [842, 194] on div "#0b0404 Supported formats #0852ed rgb(8, 82, 237) rgba(8, 82, 237, 90%) hsv(221…" at bounding box center [902, 243] width 128 height 311
click at [940, 220] on button "Apply" at bounding box center [945, 218] width 29 height 14
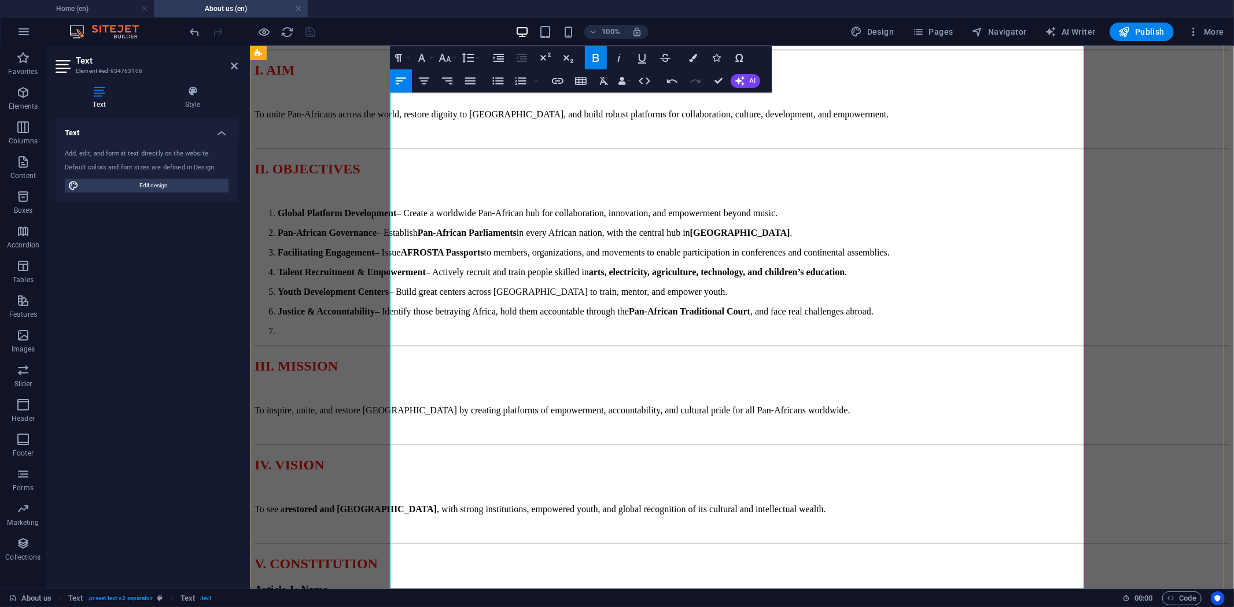
drag, startPoint x: 982, startPoint y: 361, endPoint x: 759, endPoint y: 357, distance: 222.8
click at [697, 59] on icon "button" at bounding box center [693, 58] width 8 height 8
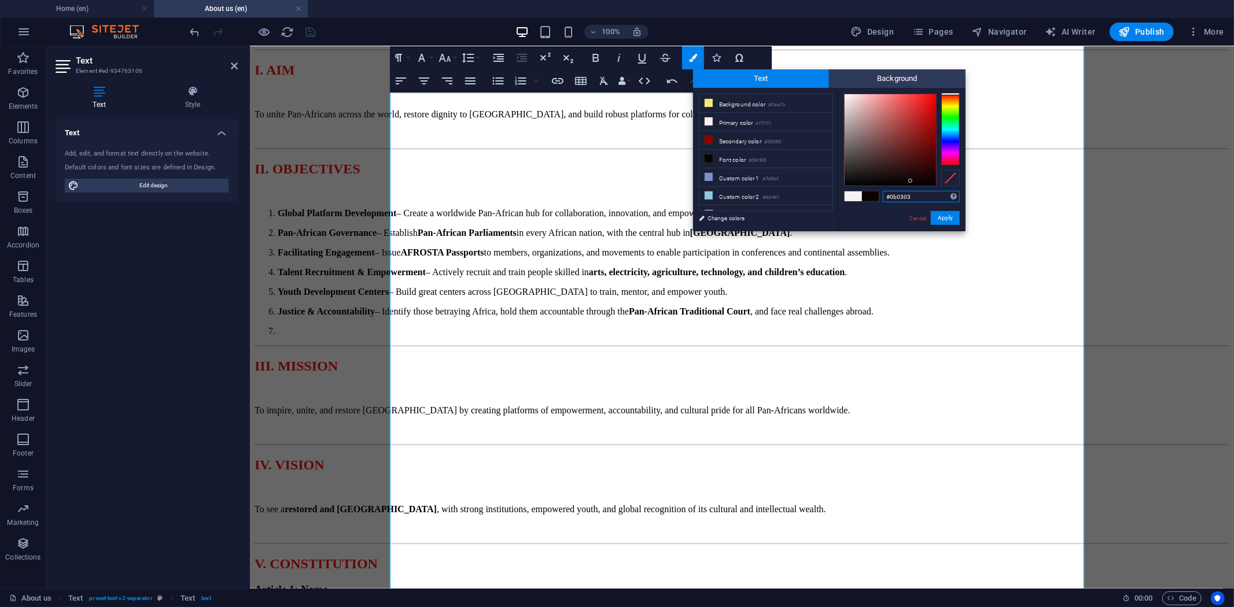
drag, startPoint x: 924, startPoint y: 193, endPoint x: 872, endPoint y: 189, distance: 51.7
click at [872, 189] on div "#0b0303 Supported formats #0852ed rgb(8, 82, 237) rgba(8, 82, 237, 90%) hsv(221…" at bounding box center [902, 243] width 128 height 311
paste input "f21212"
click at [955, 221] on button "Apply" at bounding box center [945, 218] width 29 height 14
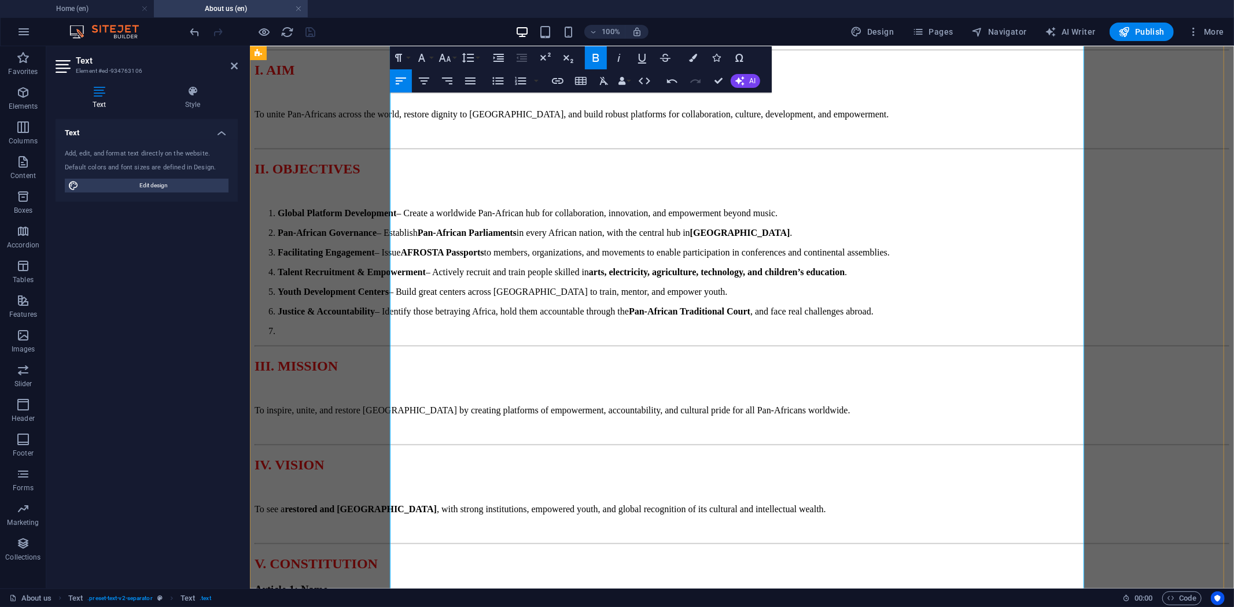
drag, startPoint x: 995, startPoint y: 445, endPoint x: 760, endPoint y: 451, distance: 235.5
click at [693, 59] on icon "button" at bounding box center [693, 58] width 8 height 8
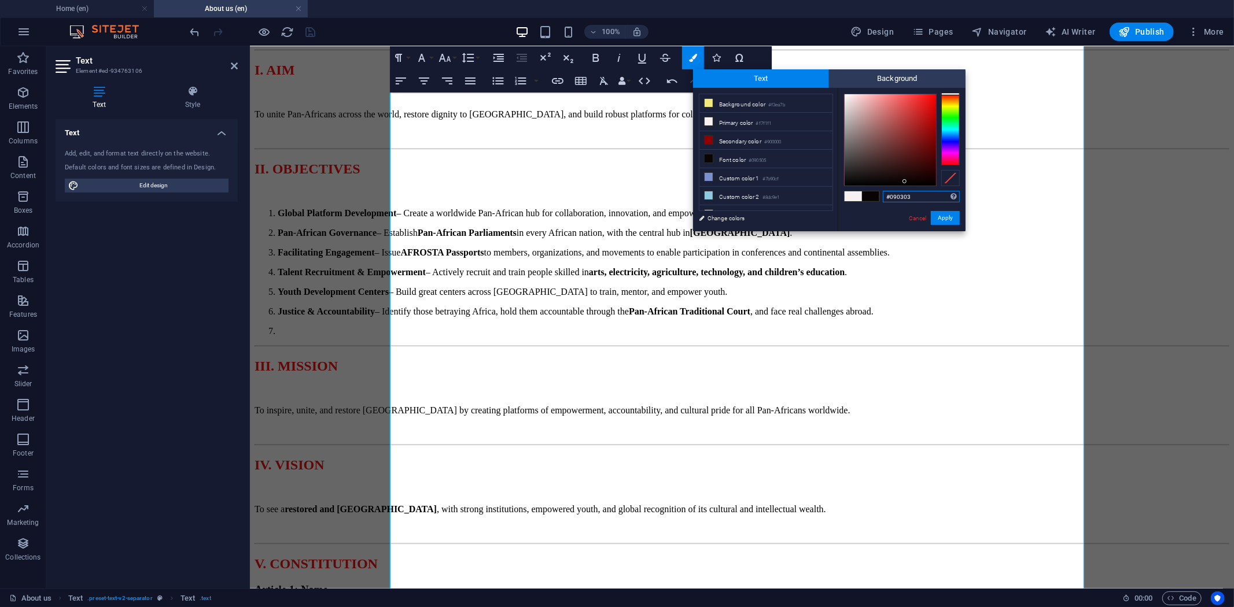
drag, startPoint x: 919, startPoint y: 191, endPoint x: 866, endPoint y: 191, distance: 52.6
click at [866, 191] on div "#090303 Supported formats #0852ed rgb(8, 82, 237) rgba(8, 82, 237, 90%) hsv(221…" at bounding box center [902, 243] width 128 height 311
paste input "f21212"
click at [950, 218] on button "Apply" at bounding box center [945, 218] width 29 height 14
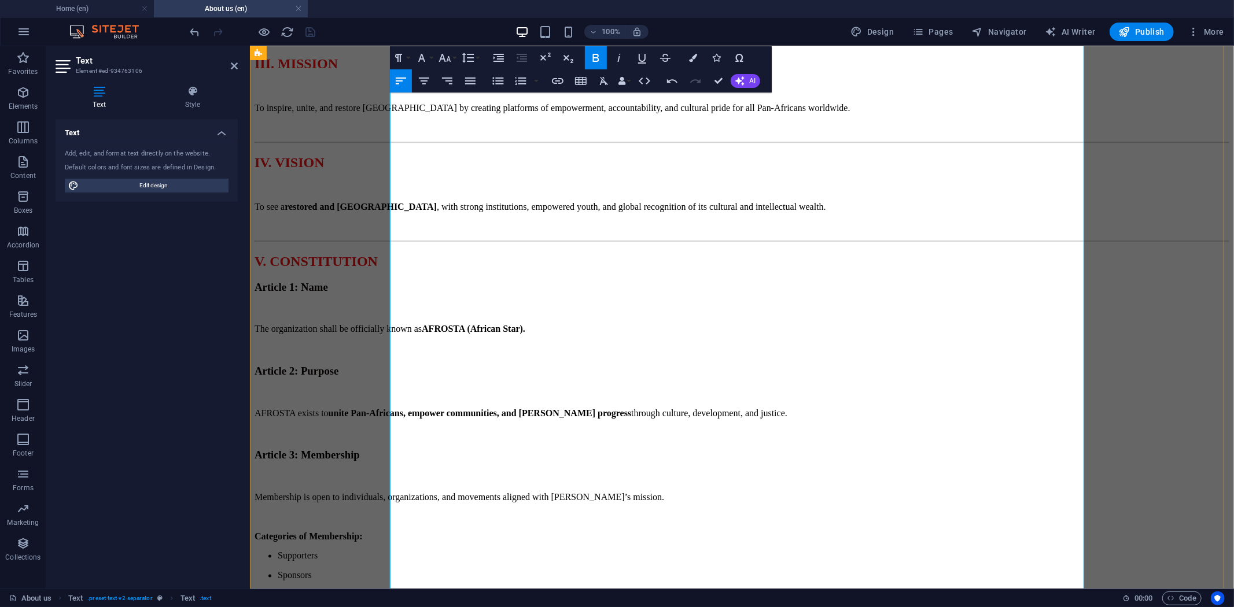
scroll to position [1371, 0]
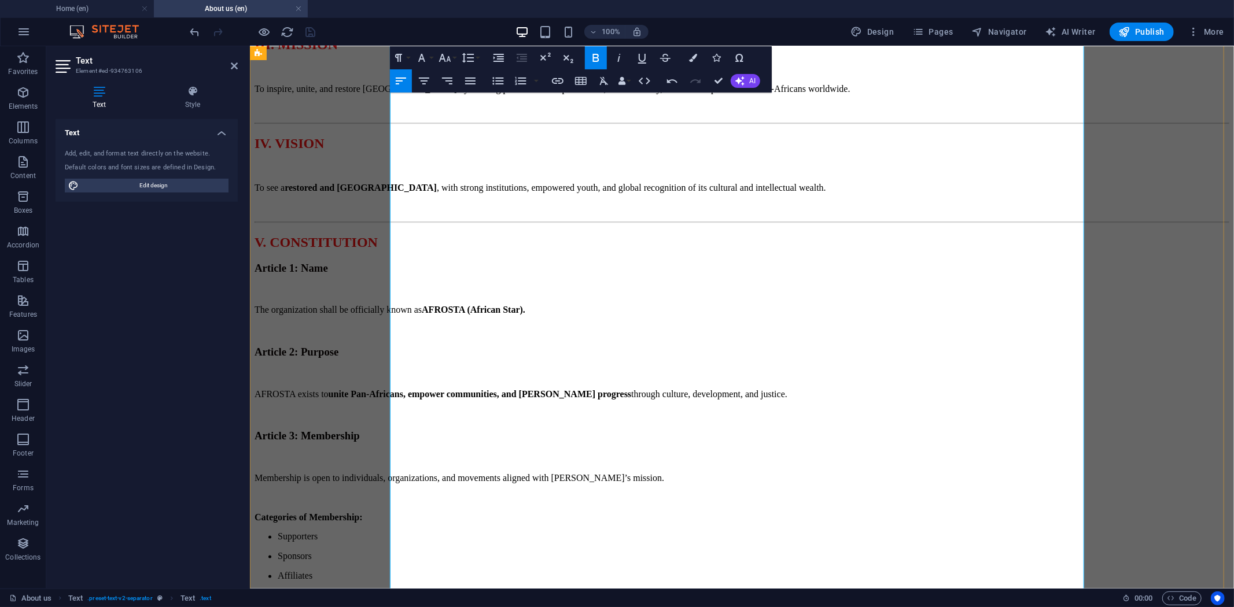
drag, startPoint x: 1071, startPoint y: 279, endPoint x: 760, endPoint y: 279, distance: 311.2
click at [690, 59] on icon "button" at bounding box center [693, 58] width 8 height 8
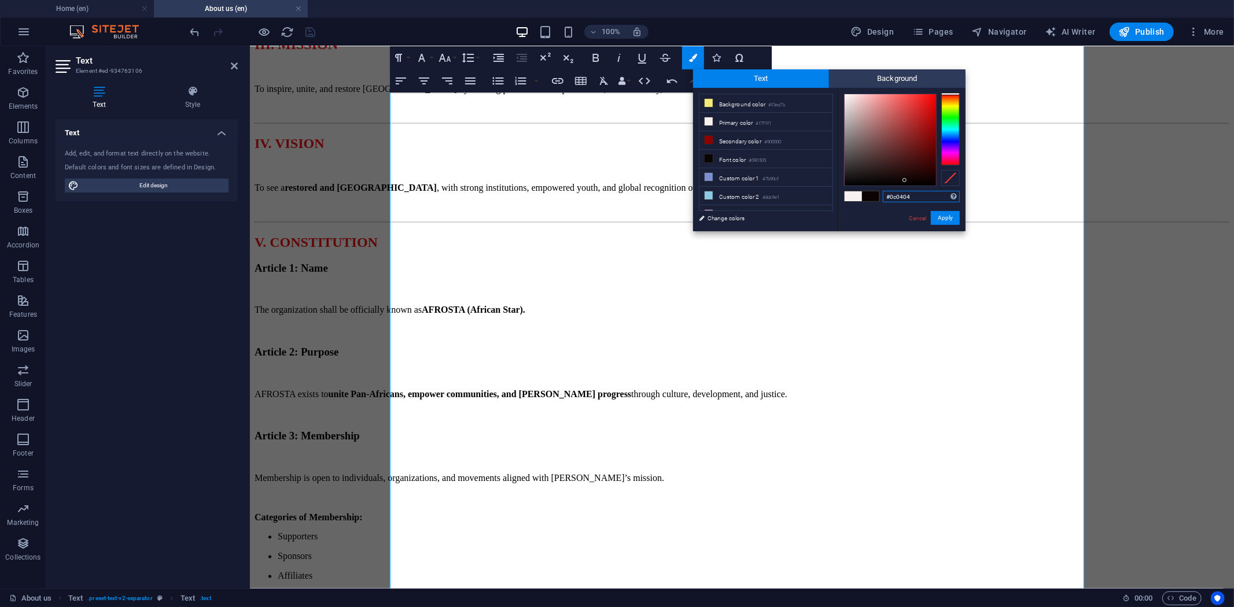
drag, startPoint x: 921, startPoint y: 191, endPoint x: 852, endPoint y: 191, distance: 69.4
click at [852, 191] on div "#0c0404 Supported formats #0852ed rgb(8, 82, 237) rgba(8, 82, 237, 90%) hsv(221…" at bounding box center [902, 243] width 128 height 311
paste input "f21212"
click at [949, 214] on button "Apply" at bounding box center [945, 218] width 29 height 14
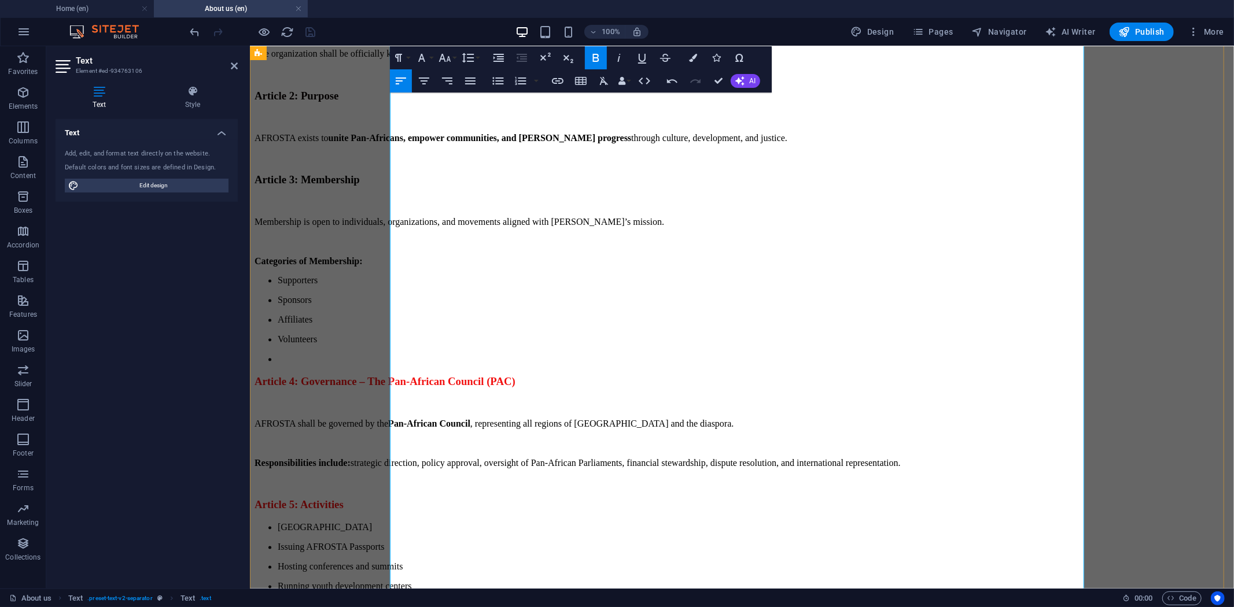
scroll to position [1628, 0]
drag, startPoint x: 1037, startPoint y: 302, endPoint x: 742, endPoint y: 152, distance: 331.2
click at [742, 152] on div "AFROSTA CONSTITUTION & FRAMEWORK Restoring Africa, Uniting the World Message fr…" at bounding box center [741, 115] width 975 height 2423
click at [695, 61] on icon "button" at bounding box center [693, 58] width 8 height 8
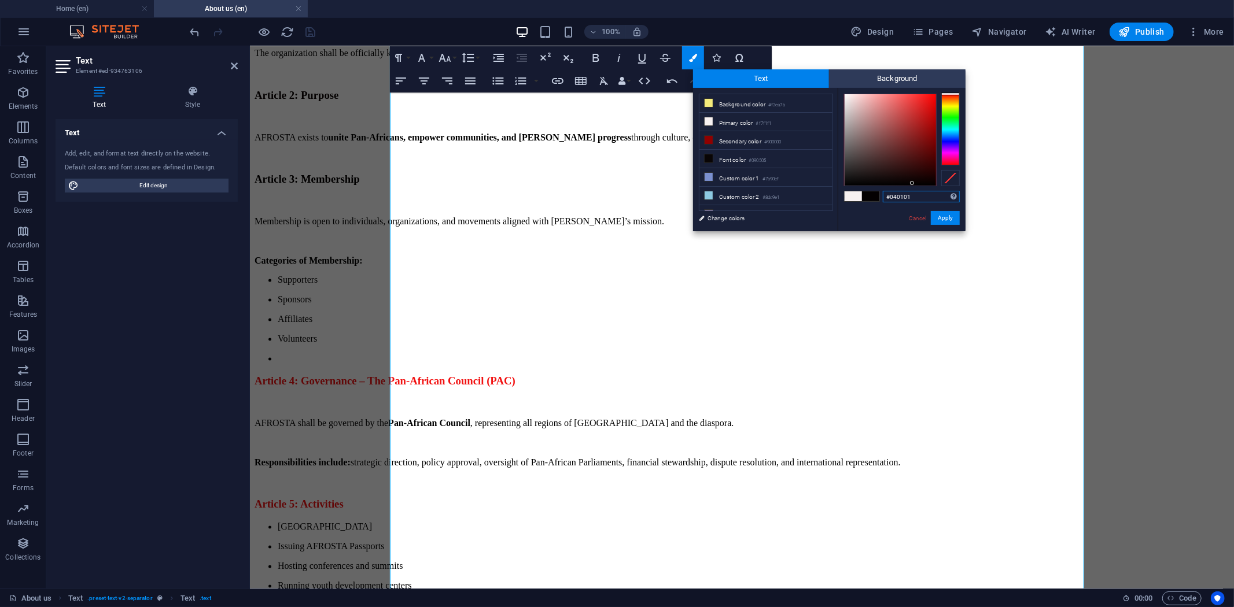
drag, startPoint x: 935, startPoint y: 198, endPoint x: 868, endPoint y: 199, distance: 67.1
click at [868, 199] on div "#040101 Supported formats #0852ed rgb(8, 82, 237) rgba(8, 82, 237, 90%) hsv(221…" at bounding box center [902, 243] width 128 height 311
paste input "f21212"
click at [947, 216] on button "Apply" at bounding box center [945, 218] width 29 height 14
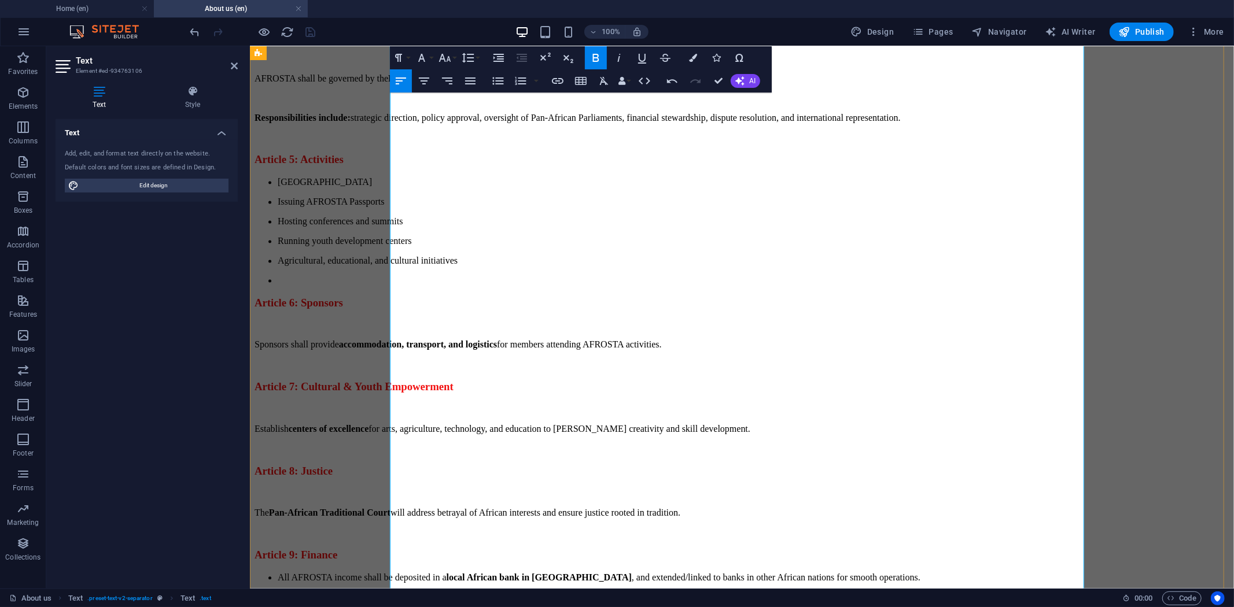
scroll to position [2014, 0]
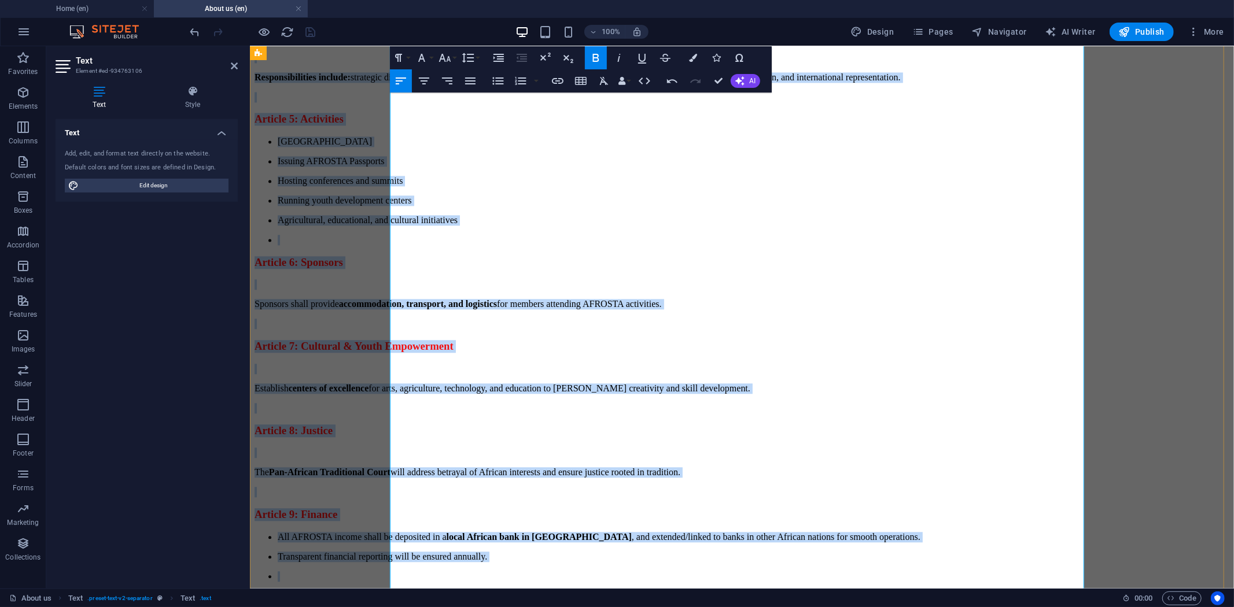
drag, startPoint x: 915, startPoint y: 434, endPoint x: 731, endPoint y: 231, distance: 274.0
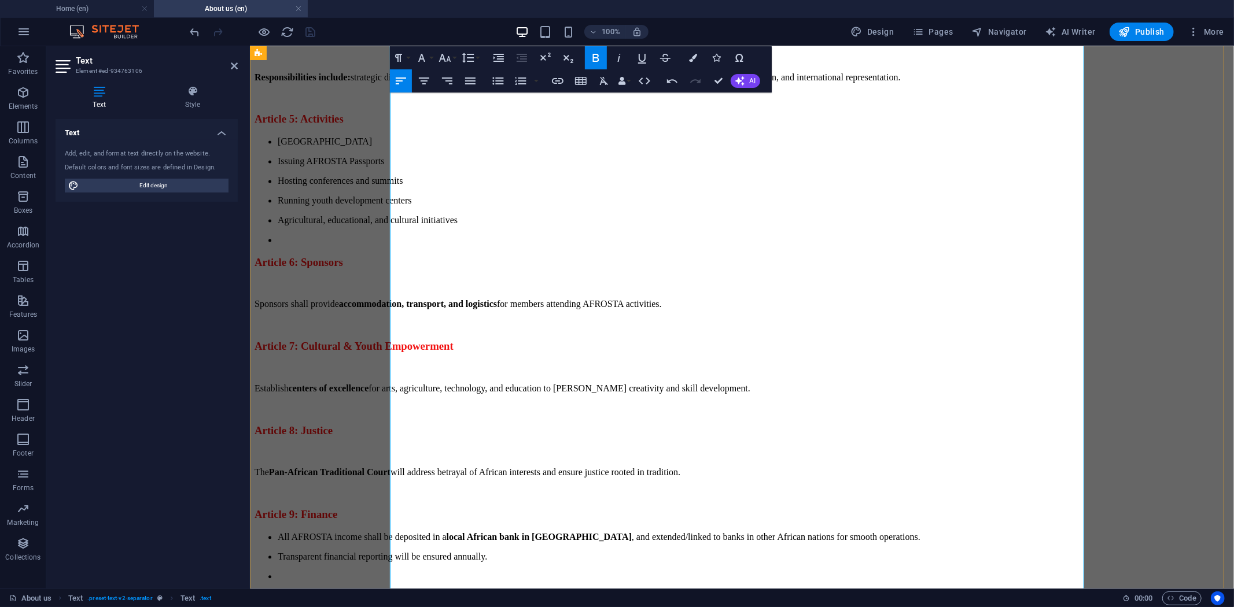
drag, startPoint x: 949, startPoint y: 430, endPoint x: 764, endPoint y: 234, distance: 270.1
click at [692, 54] on icon "button" at bounding box center [693, 58] width 8 height 8
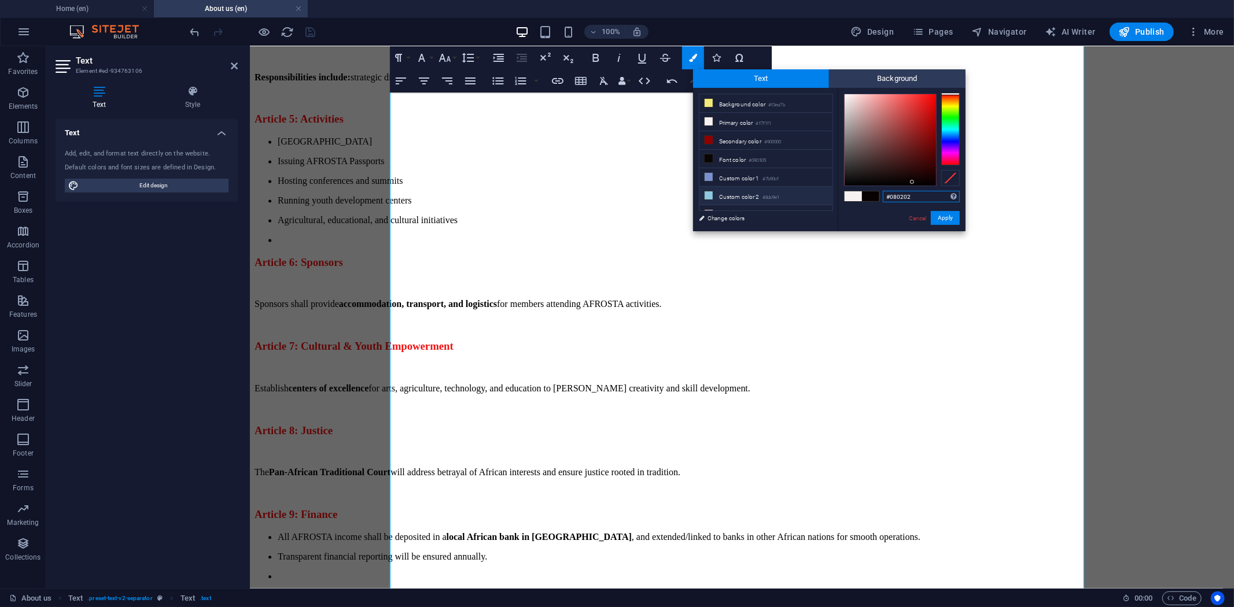
drag, startPoint x: 933, startPoint y: 201, endPoint x: 824, endPoint y: 191, distance: 109.7
click at [824, 191] on div "less Background color #f3ea7b Primary color #f7f1f1 Secondary color #900000 Fon…" at bounding box center [829, 159] width 272 height 143
paste input "f2121"
type input "#f21212"
click at [948, 218] on button "Apply" at bounding box center [945, 218] width 29 height 14
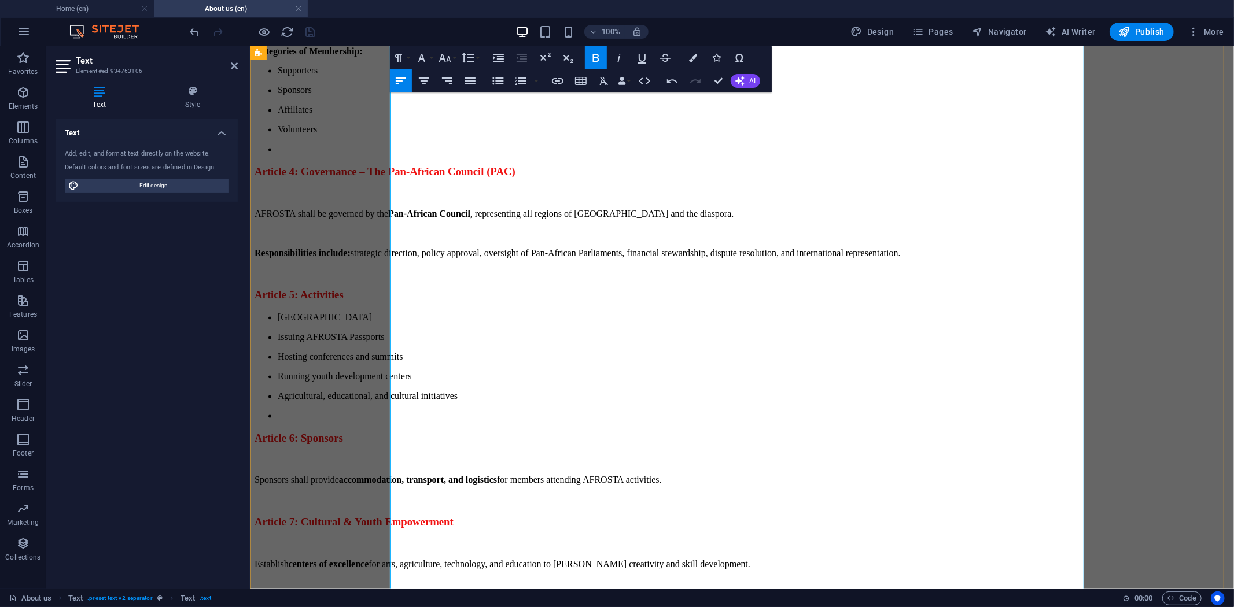
scroll to position [1837, 0]
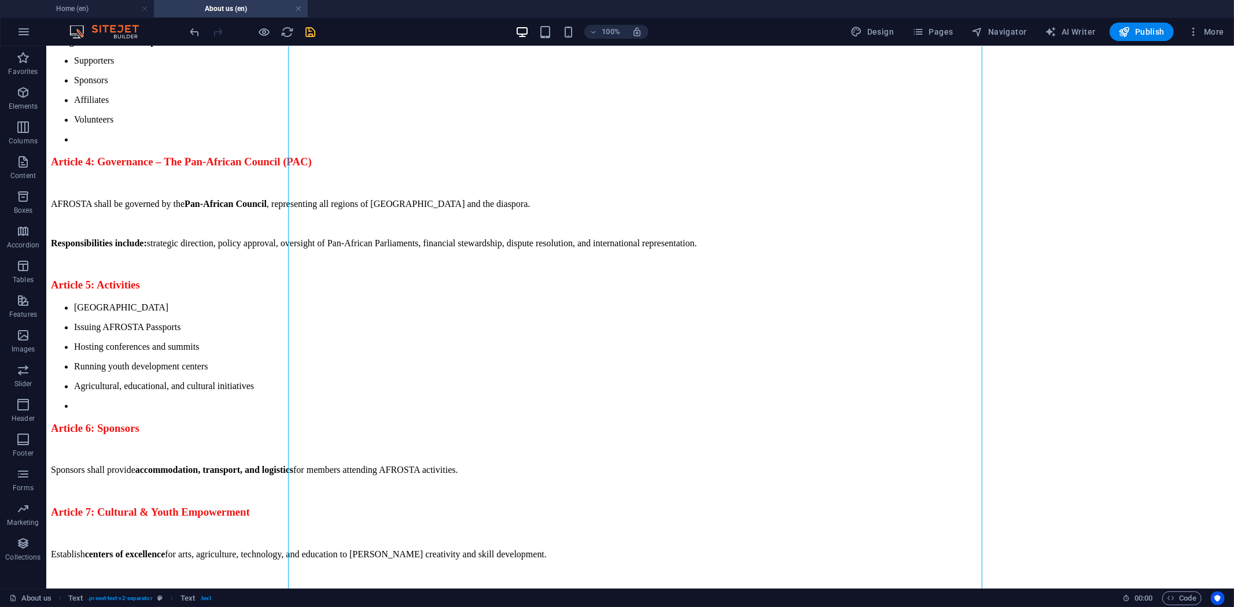
click at [317, 31] on span "save" at bounding box center [311, 31] width 14 height 13
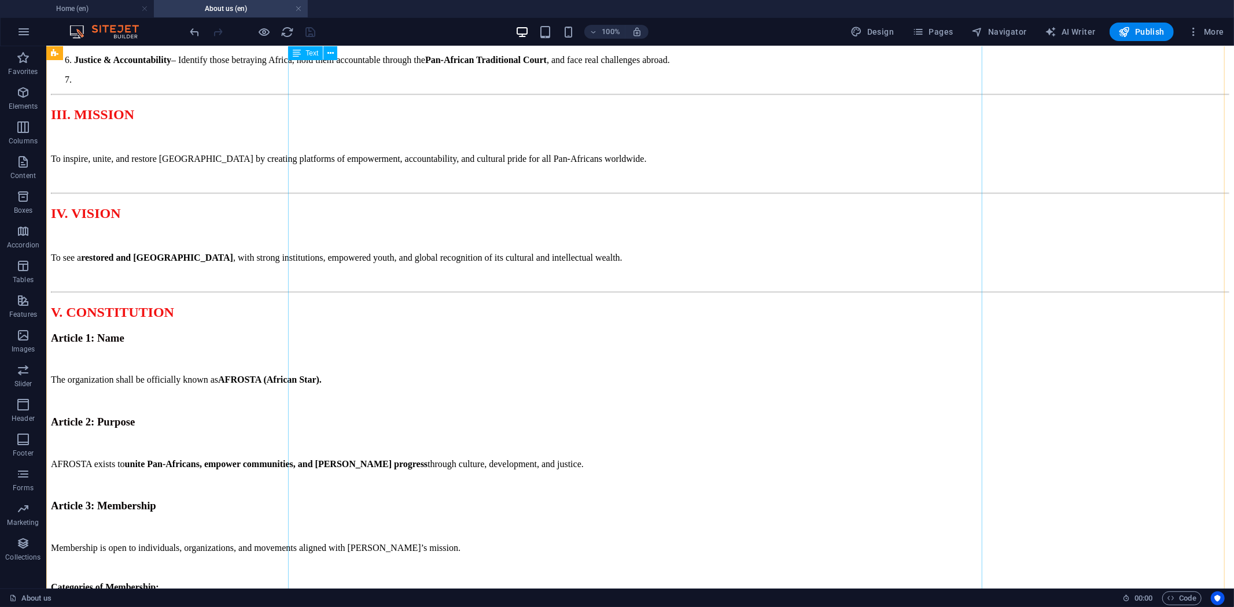
scroll to position [1451, 0]
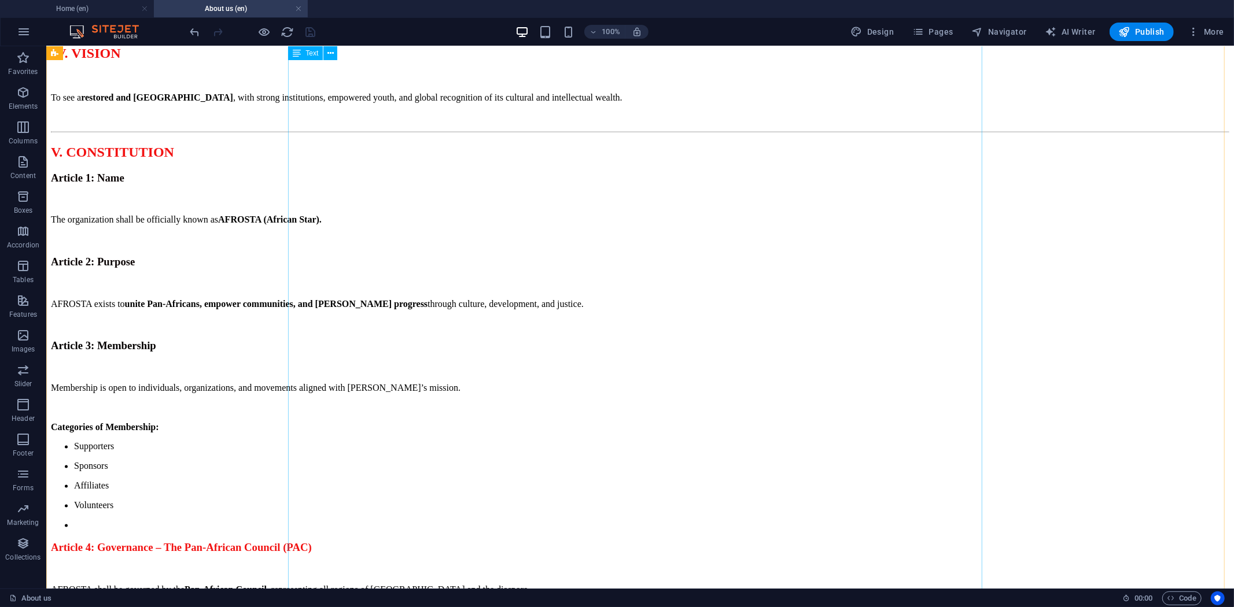
click at [817, 376] on div "AFROSTA CONSTITUTION & FRAMEWORK Restoring Africa, Uniting the World Message fr…" at bounding box center [639, 287] width 1178 height 2413
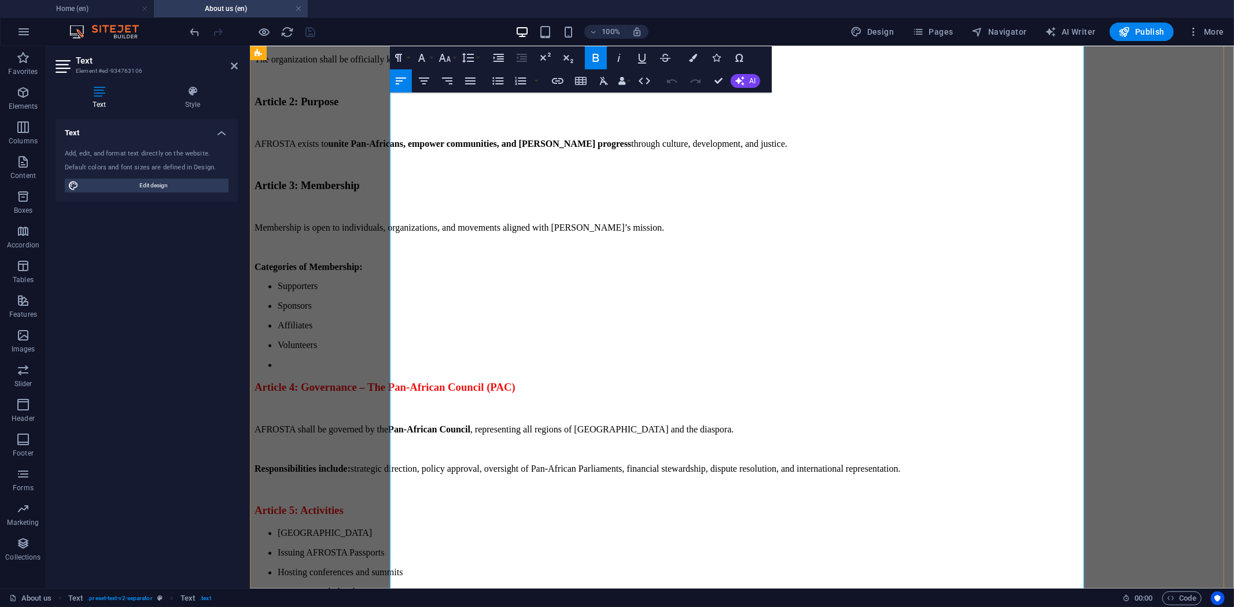
scroll to position [1628, 0]
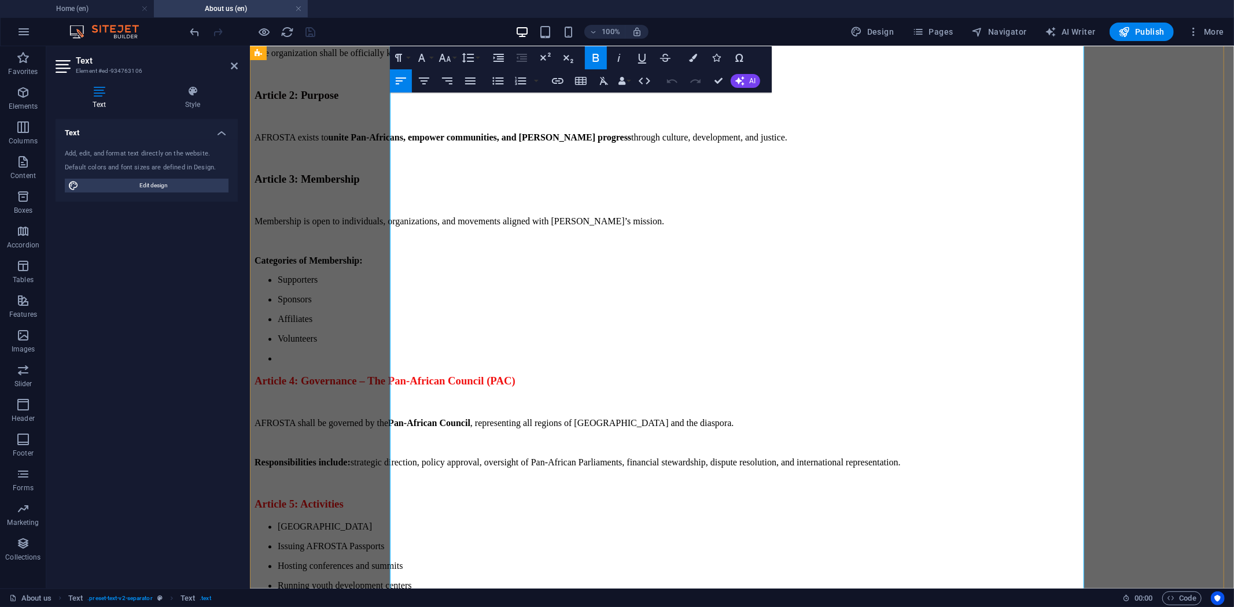
drag, startPoint x: 1016, startPoint y: 302, endPoint x: 750, endPoint y: 149, distance: 307.6
click at [750, 149] on div "AFROSTA CONSTITUTION & FRAMEWORK Restoring Africa, Uniting the World Message fr…" at bounding box center [741, 115] width 975 height 2423
click at [448, 58] on icon "button" at bounding box center [445, 58] width 14 height 14
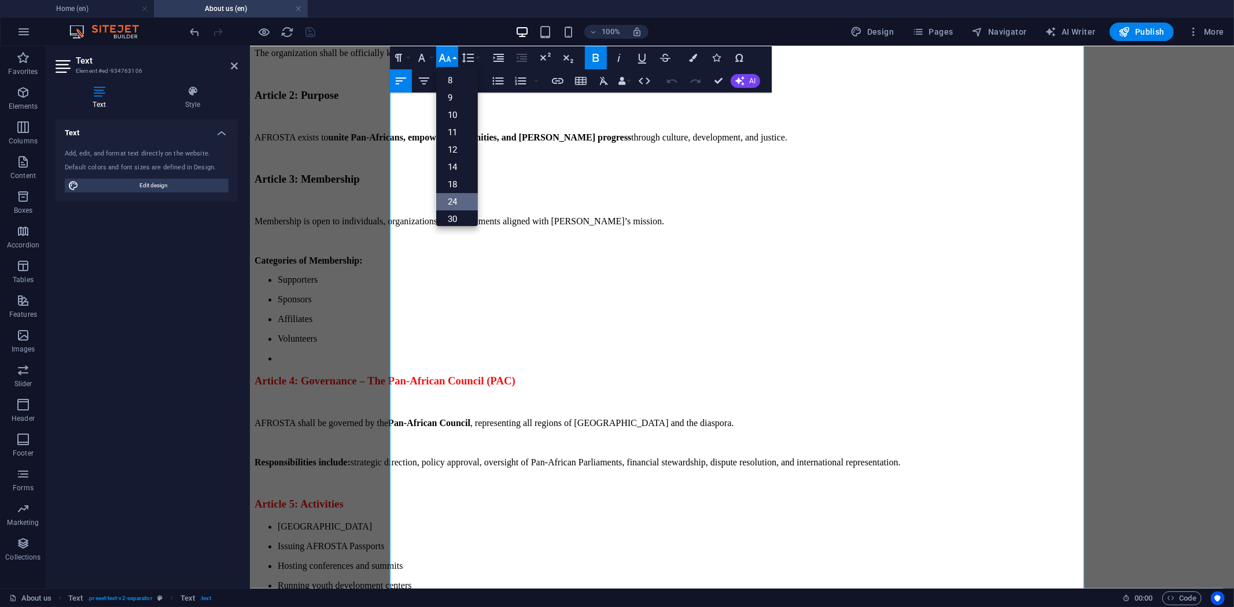
click at [458, 201] on link "24" at bounding box center [457, 201] width 42 height 17
click at [451, 62] on icon "button" at bounding box center [445, 58] width 14 height 14
click at [458, 146] on link "36" at bounding box center [457, 143] width 42 height 17
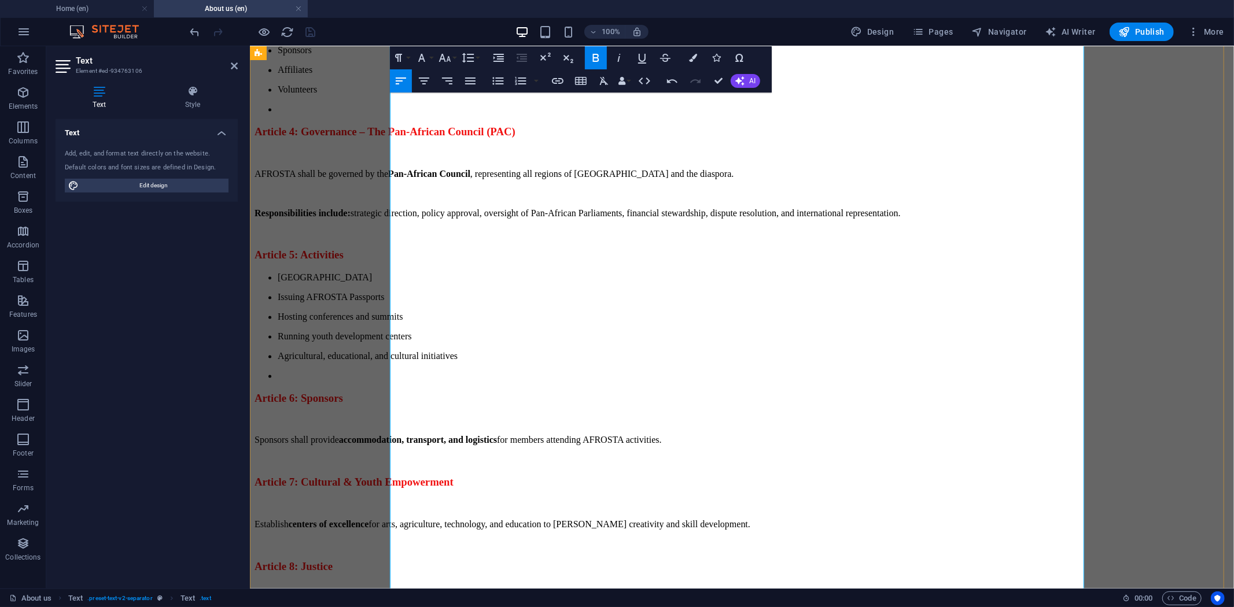
scroll to position [1885, 0]
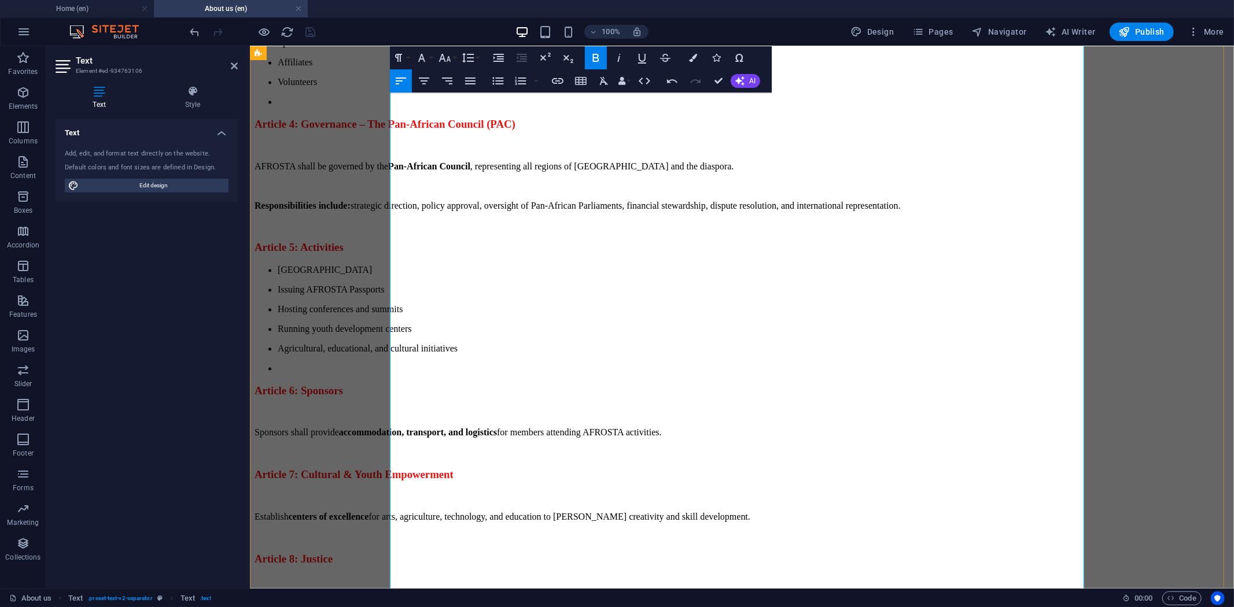
drag, startPoint x: 952, startPoint y: 504, endPoint x: 760, endPoint y: 296, distance: 284.1
click at [448, 57] on icon "button" at bounding box center [445, 58] width 12 height 8
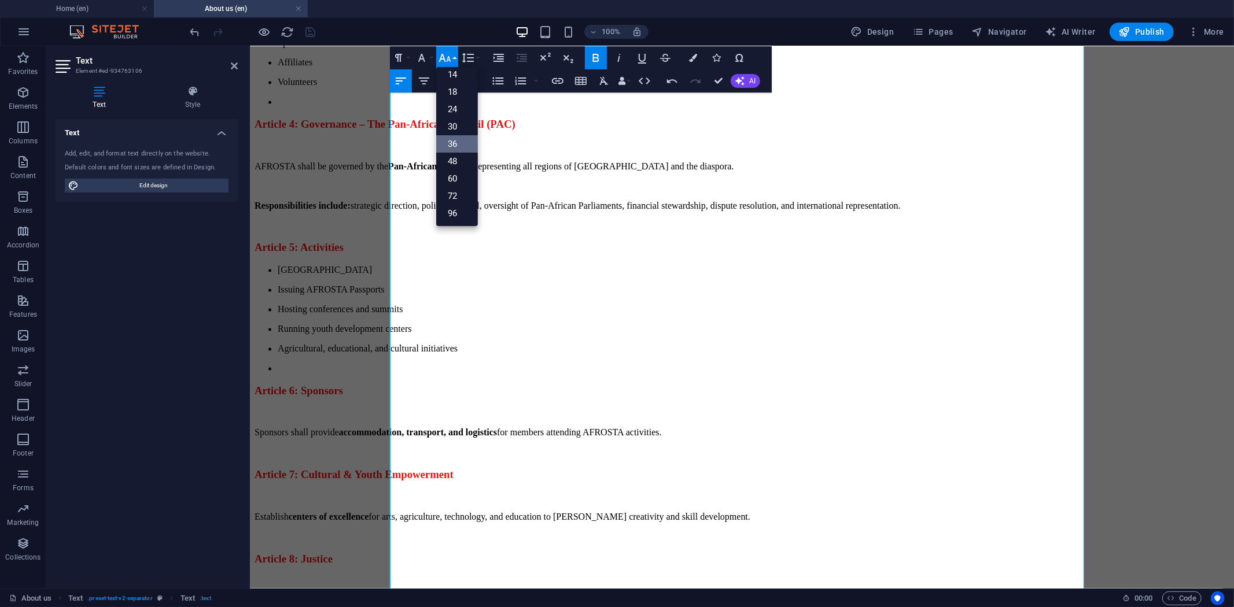
click at [457, 141] on link "36" at bounding box center [457, 143] width 42 height 17
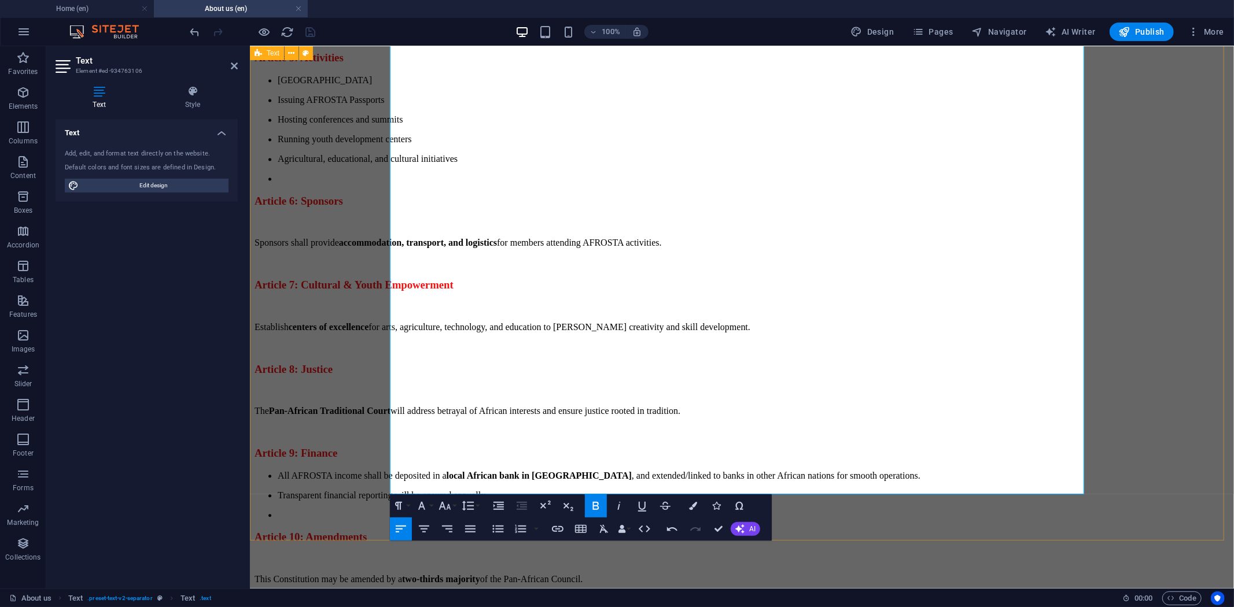
scroll to position [2077, 0]
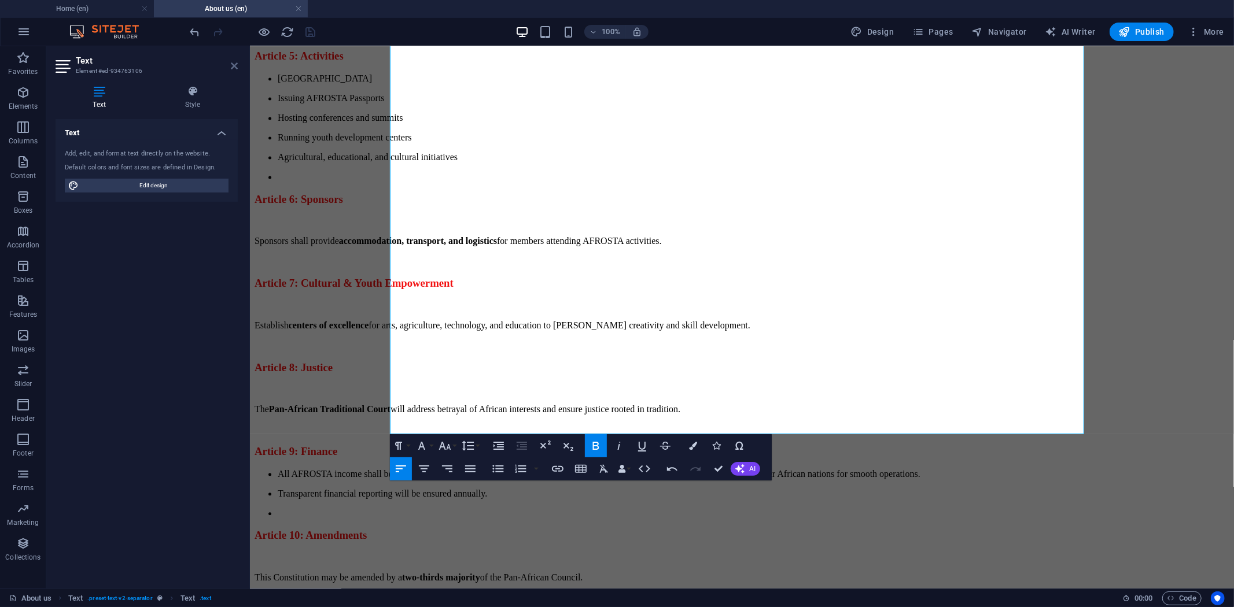
click at [232, 68] on icon at bounding box center [234, 65] width 7 height 9
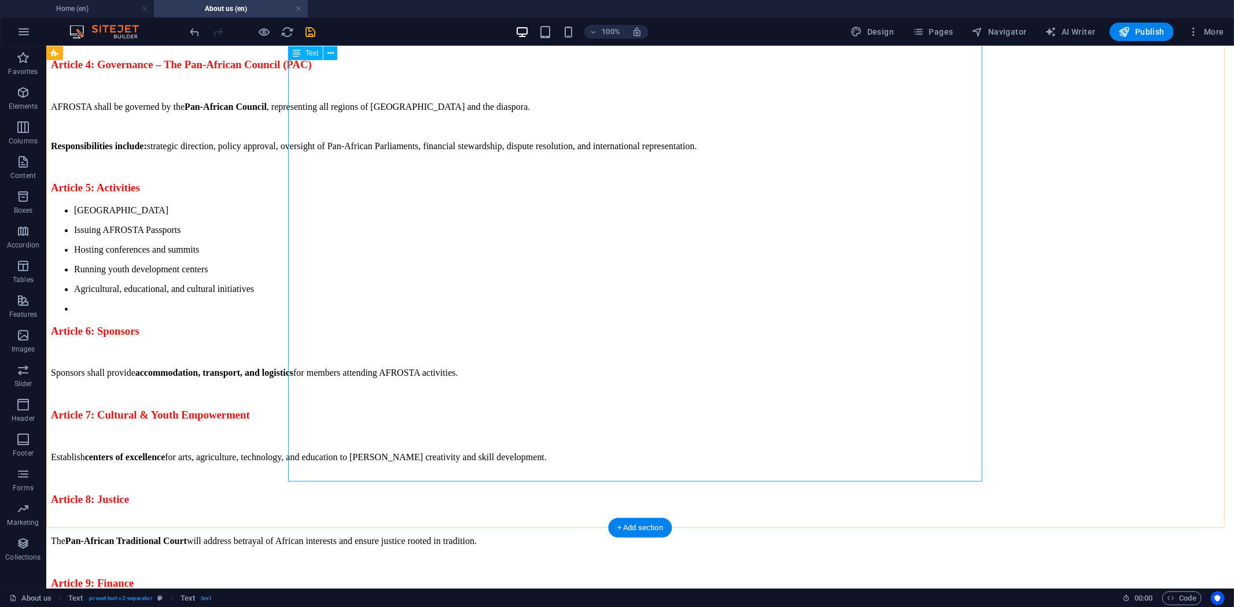
scroll to position [1857, 0]
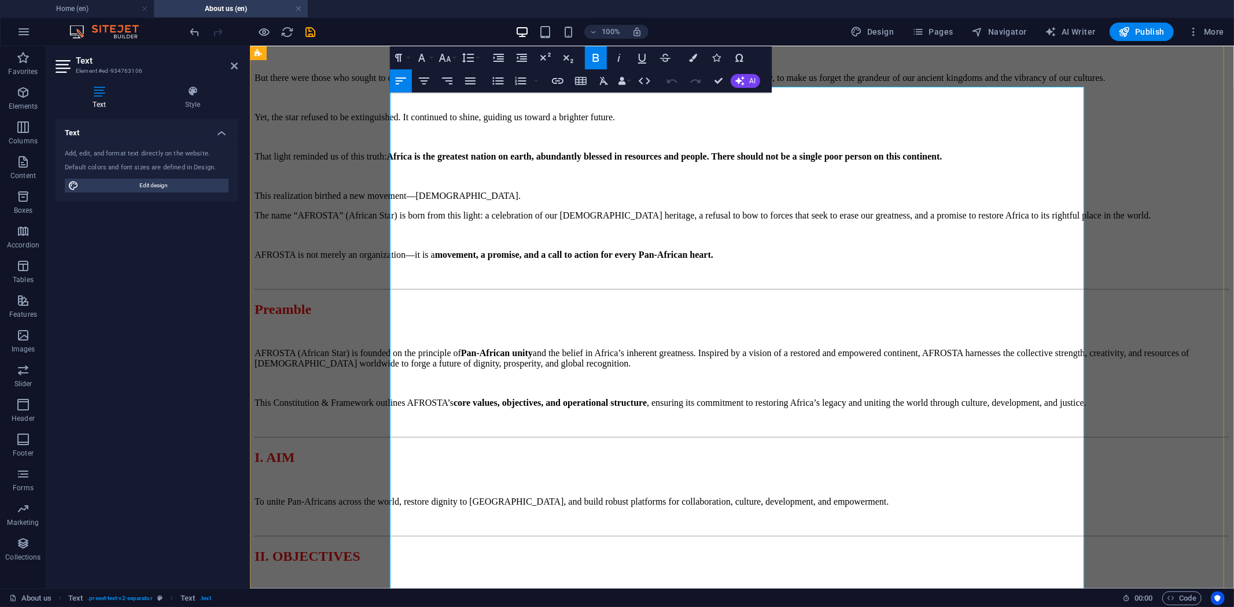
scroll to position [664, 0]
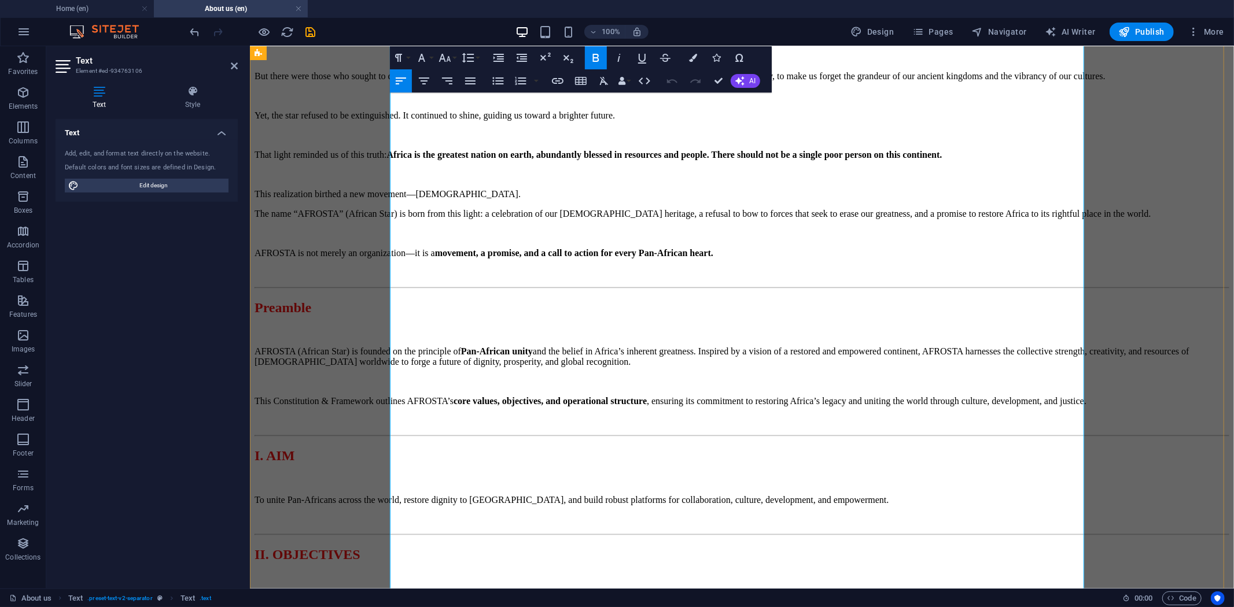
drag, startPoint x: 850, startPoint y: 292, endPoint x: 747, endPoint y: 228, distance: 121.0
click at [563, 53] on icon "button" at bounding box center [568, 58] width 14 height 14
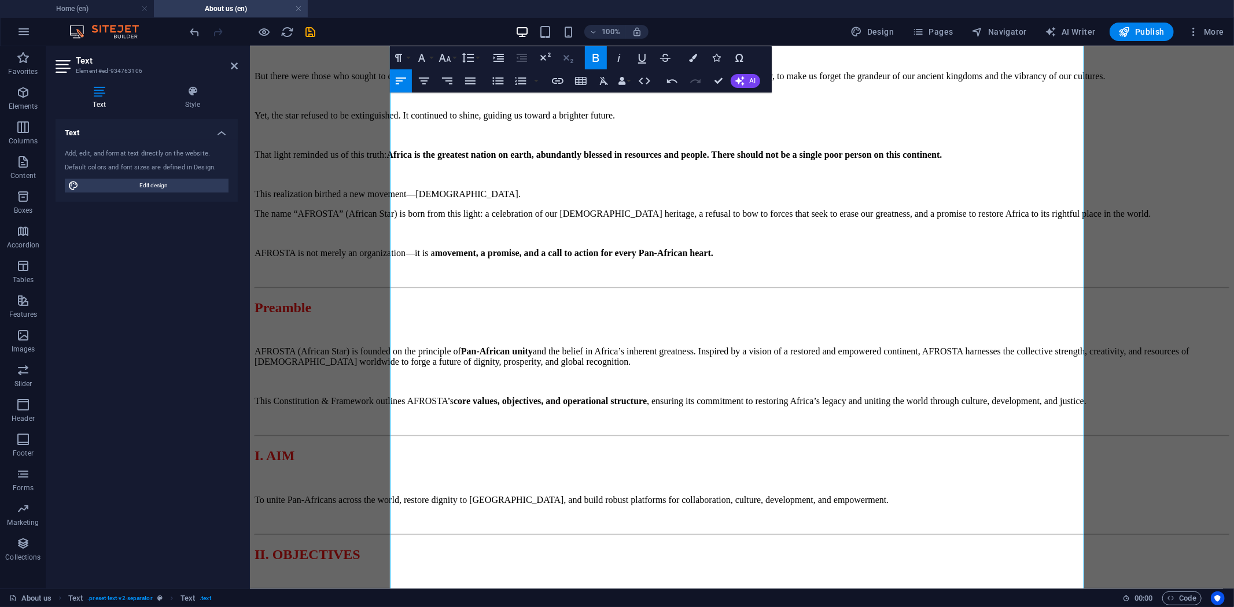
click at [563, 53] on icon "button" at bounding box center [568, 58] width 14 height 14
click at [545, 57] on icon "button" at bounding box center [545, 58] width 14 height 14
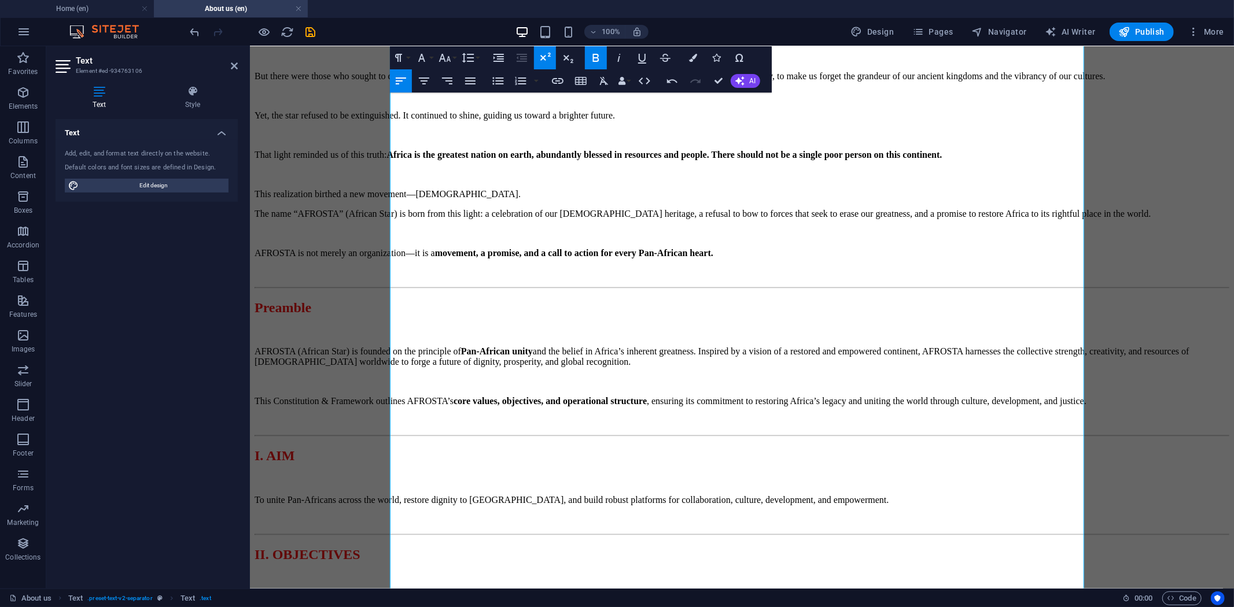
click at [545, 57] on icon "button" at bounding box center [545, 58] width 14 height 14
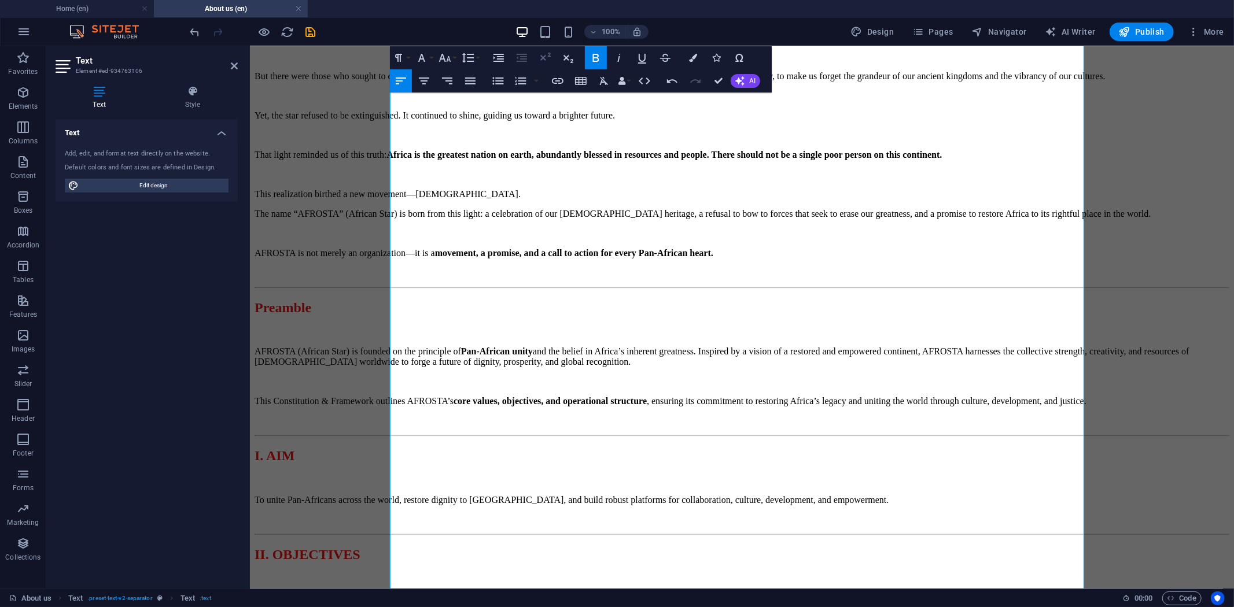
click at [545, 57] on icon "button" at bounding box center [545, 58] width 14 height 14
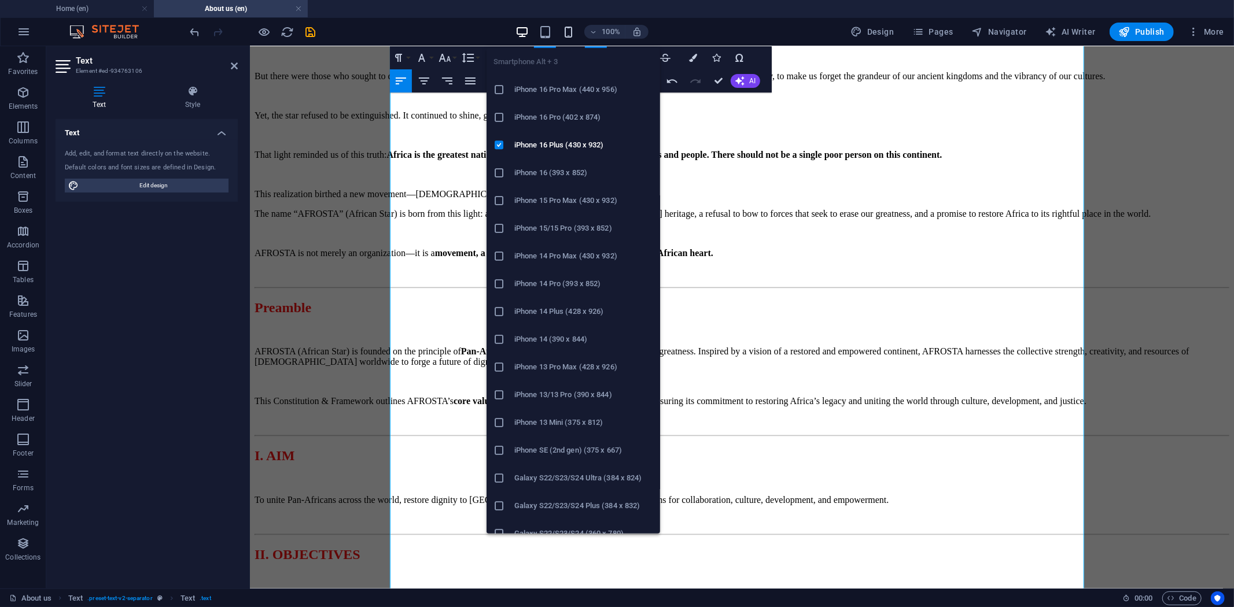
click at [572, 30] on icon "button" at bounding box center [568, 31] width 13 height 13
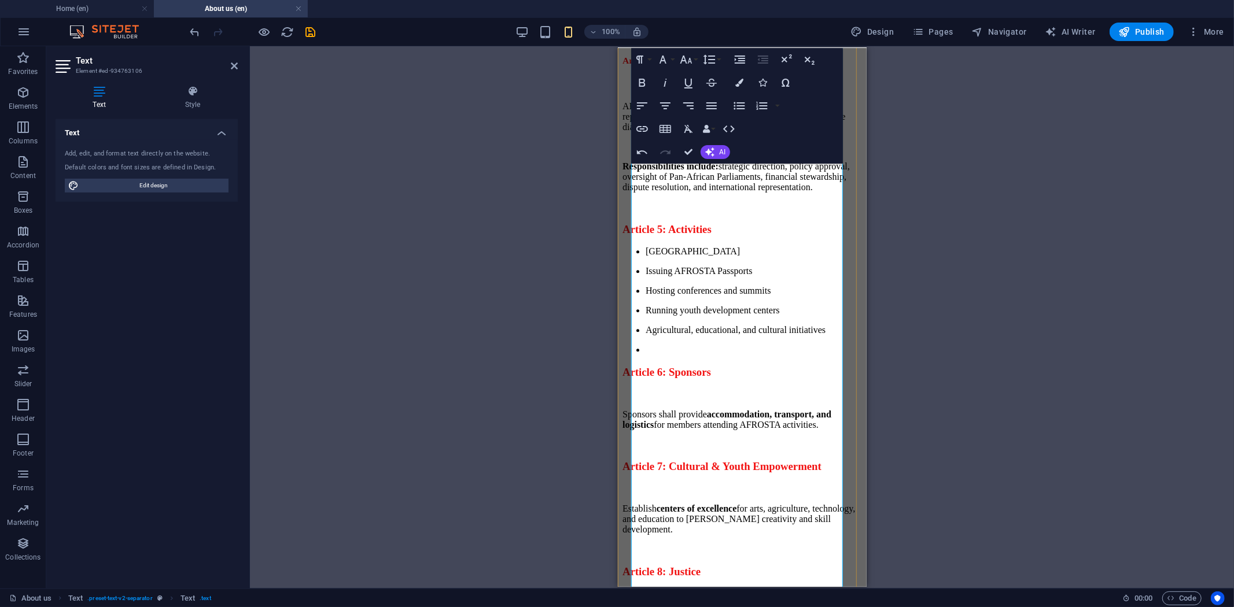
scroll to position [2311, 0]
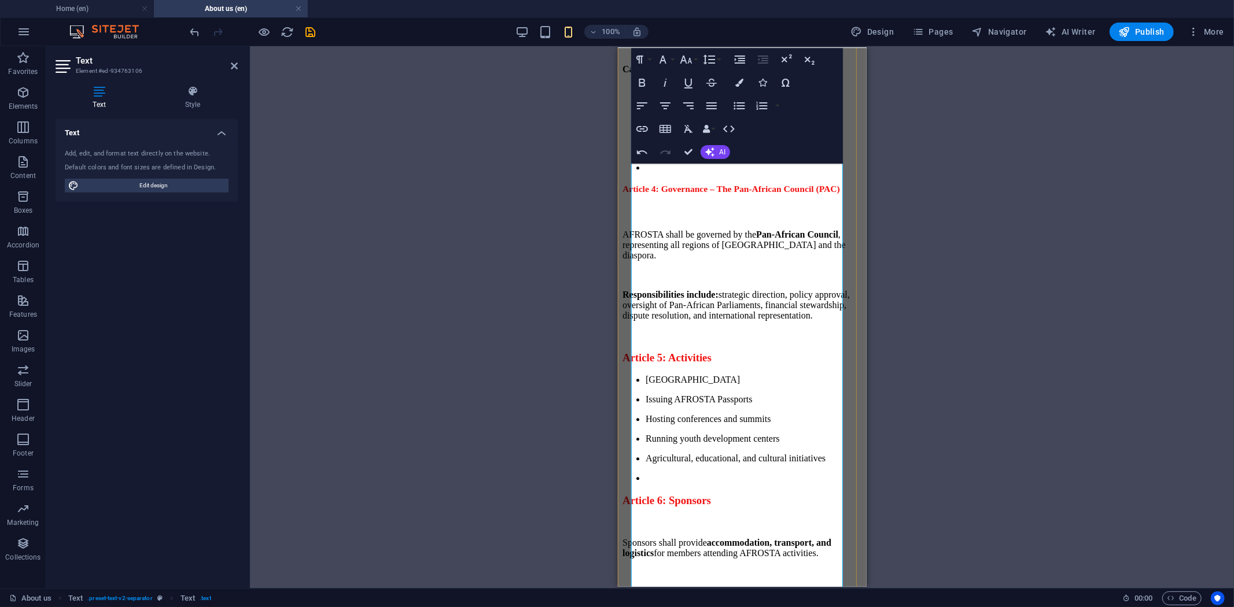
click at [719, 198] on span "Article 4: Governance – The Pan-African Council (PAC)" at bounding box center [731, 192] width 218 height 12
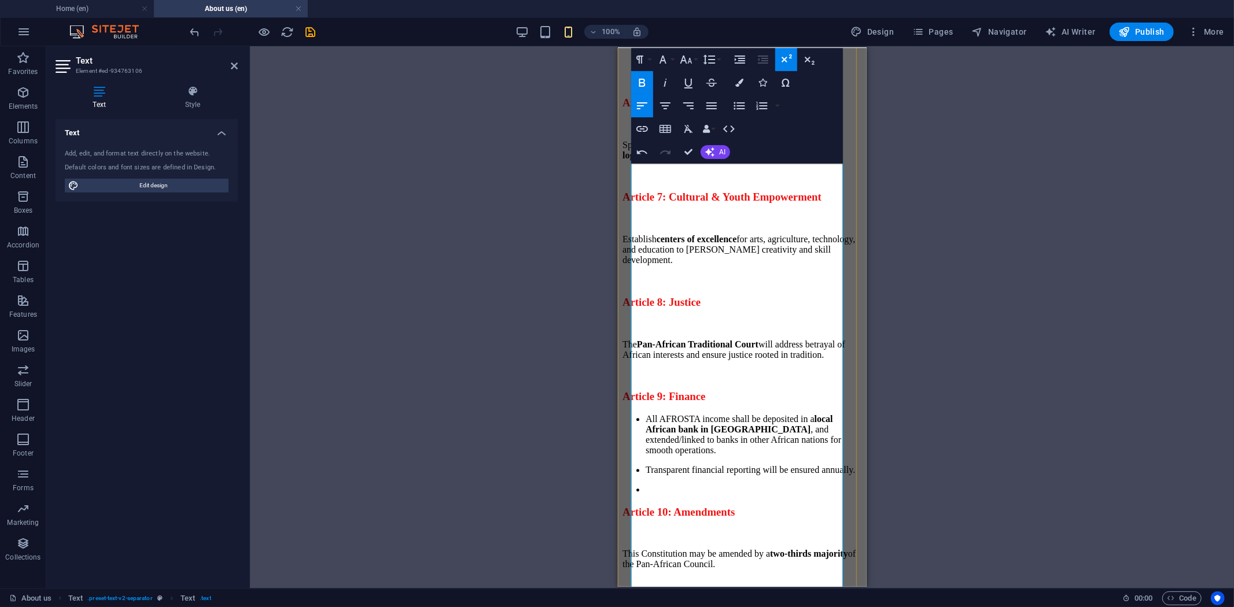
scroll to position [2697, 0]
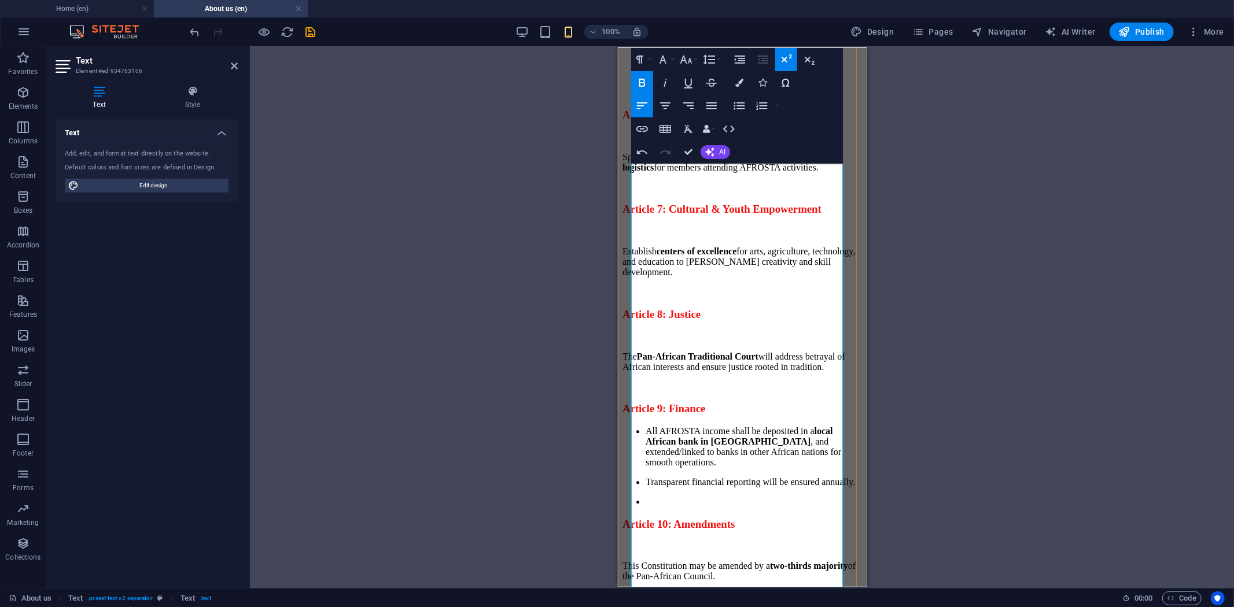
click at [713, 215] on span "Article 7: Cultural & Youth Empowerment" at bounding box center [721, 208] width 199 height 12
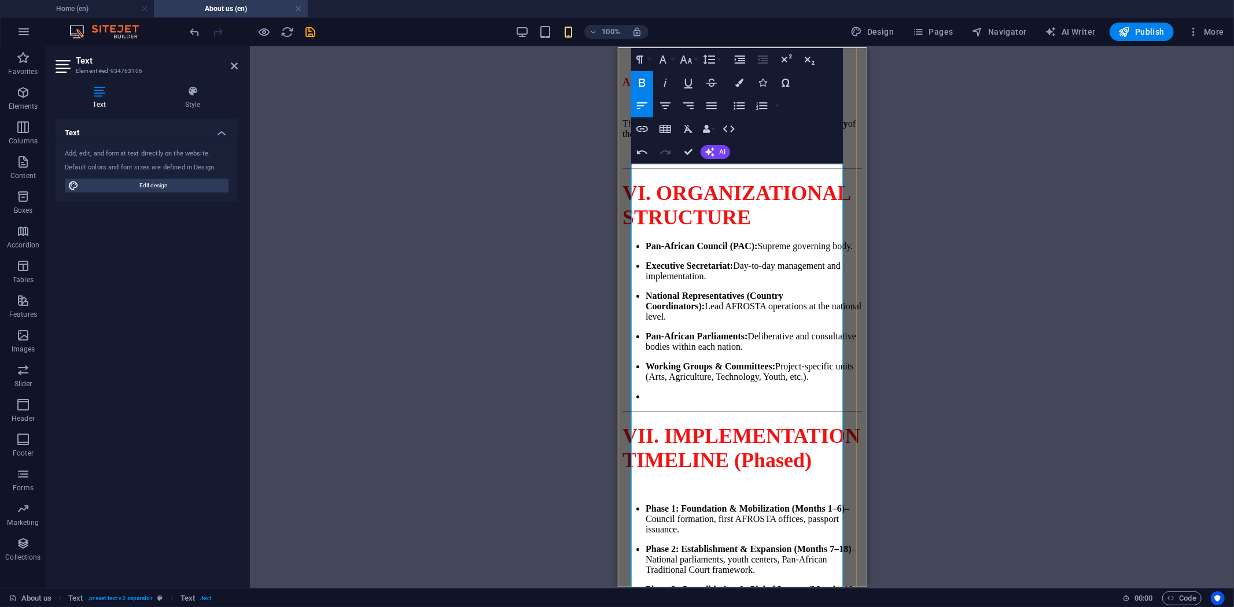
scroll to position [3211, 0]
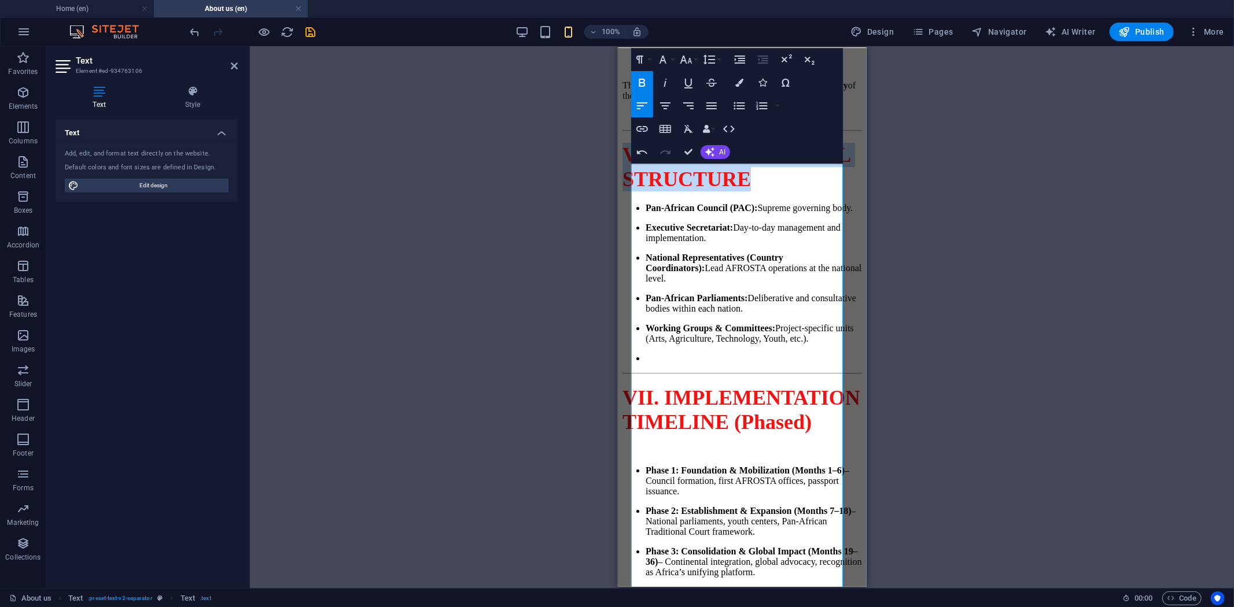
drag, startPoint x: 769, startPoint y: 423, endPoint x: 1233, endPoint y: 403, distance: 463.8
click at [691, 59] on icon "button" at bounding box center [686, 60] width 14 height 14
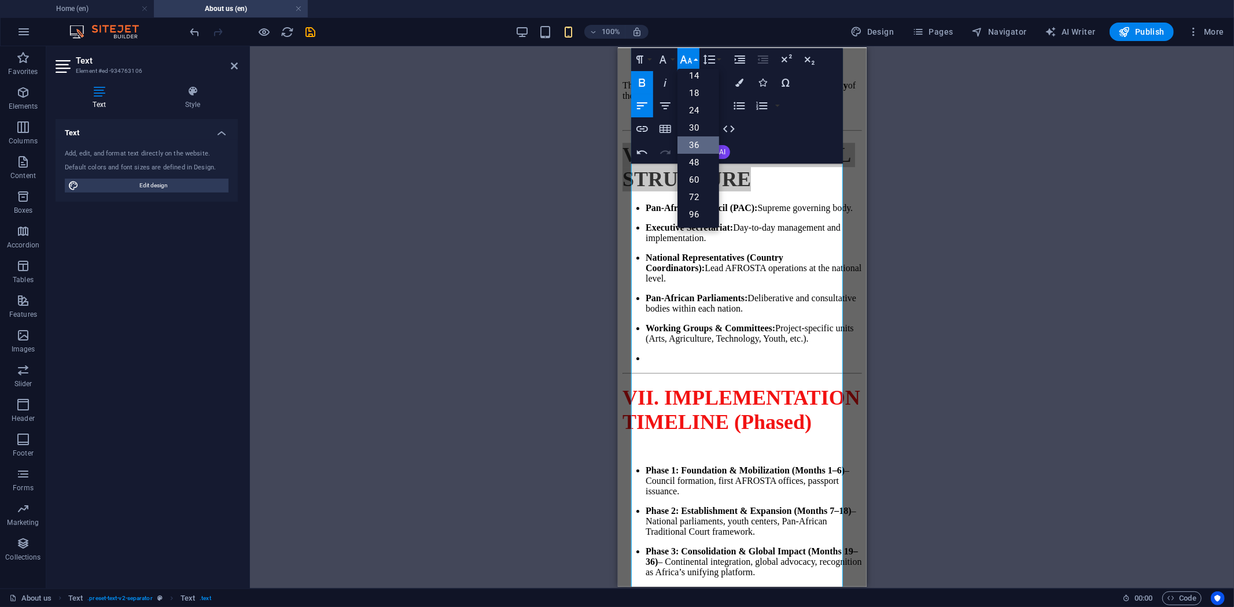
scroll to position [93, 0]
click at [701, 142] on link "36" at bounding box center [698, 145] width 42 height 17
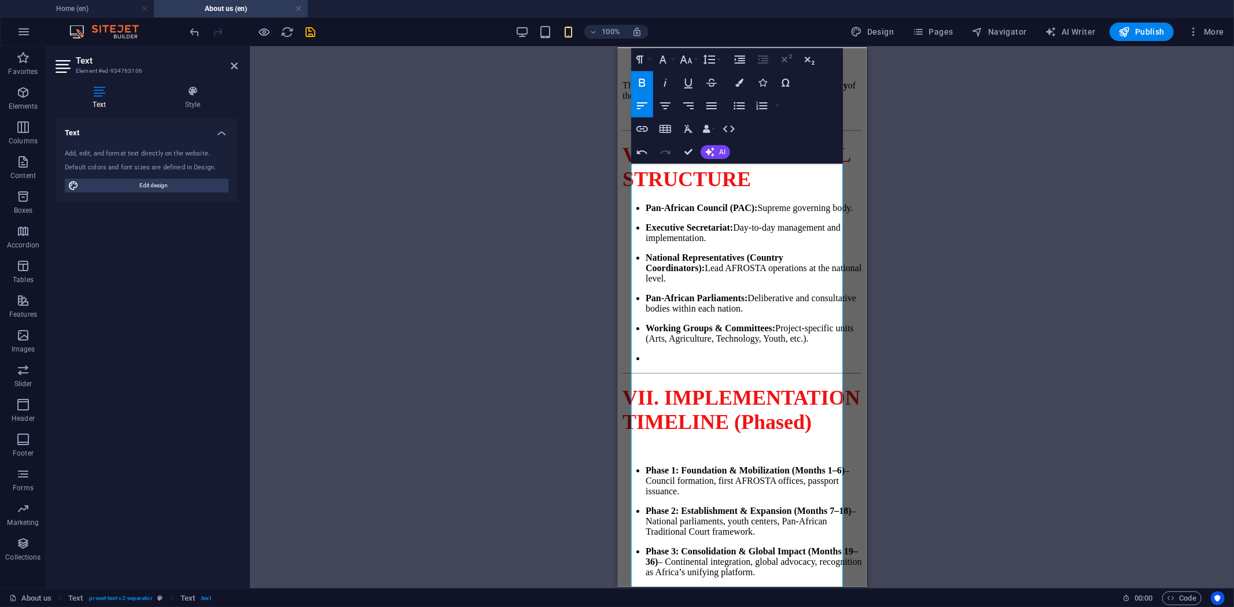
click at [782, 61] on icon "button" at bounding box center [786, 60] width 14 height 14
click at [720, 190] on span "VI. ORGANIZATIONAL STRUCTURE" at bounding box center [717, 164] width 190 height 51
drag, startPoint x: 737, startPoint y: 384, endPoint x: 629, endPoint y: 356, distance: 111.7
drag, startPoint x: 786, startPoint y: 275, endPoint x: 629, endPoint y: 273, distance: 156.2
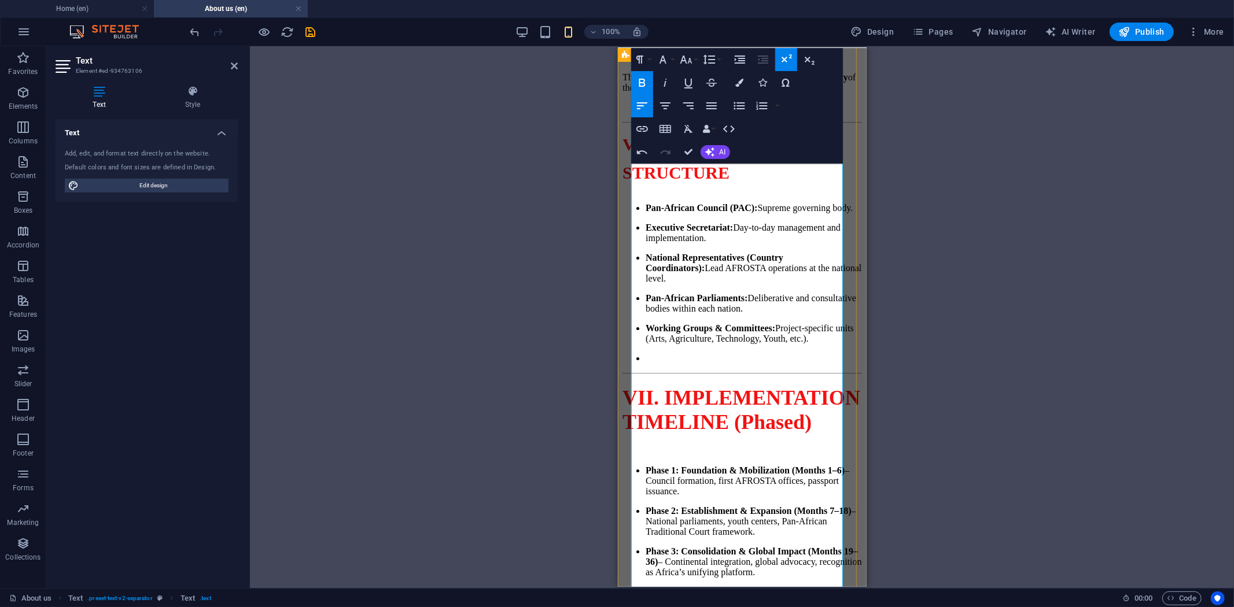
click at [696, 62] on button "Font Size" at bounding box center [688, 59] width 22 height 23
click at [689, 139] on link "36" at bounding box center [698, 145] width 42 height 17
click at [783, 62] on icon "button" at bounding box center [786, 60] width 14 height 14
click at [767, 32] on sup "Article 10: Amendments" at bounding box center [712, 22] width 180 height 19
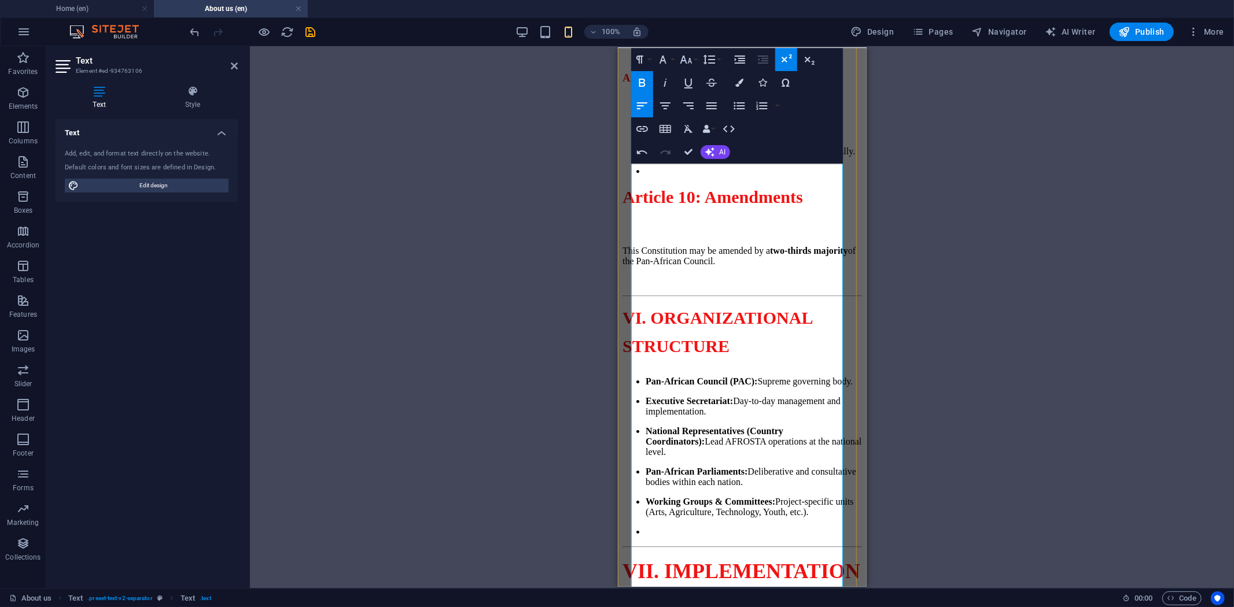
scroll to position [3018, 0]
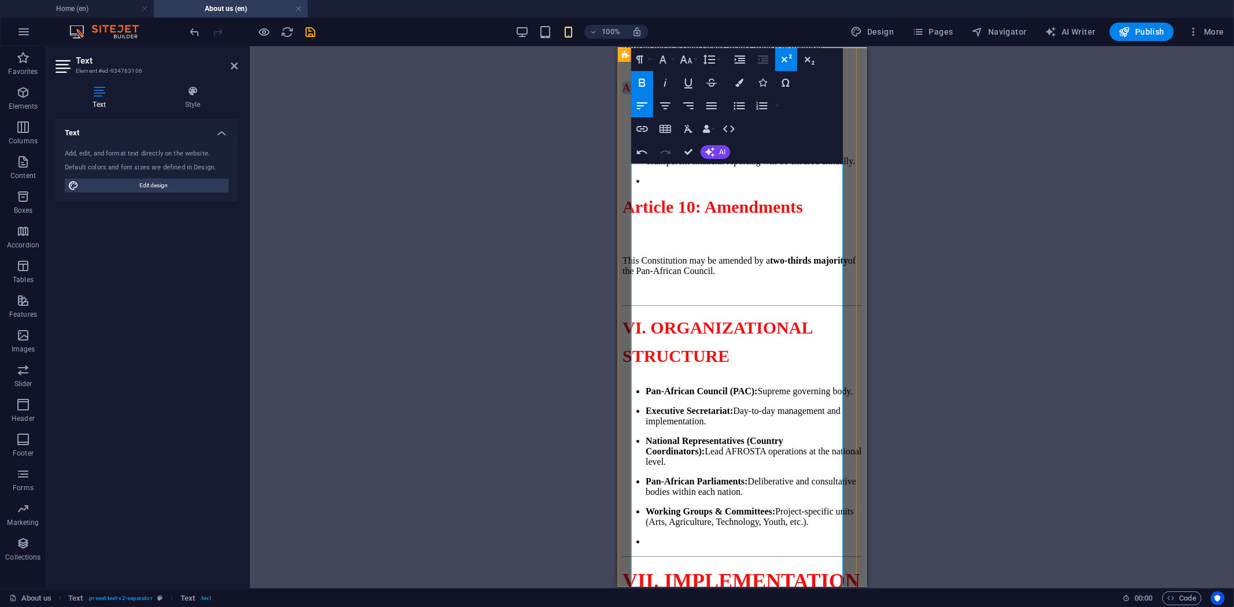
drag, startPoint x: 768, startPoint y: 305, endPoint x: 628, endPoint y: 301, distance: 139.5
click at [696, 64] on button "Font Size" at bounding box center [688, 59] width 22 height 23
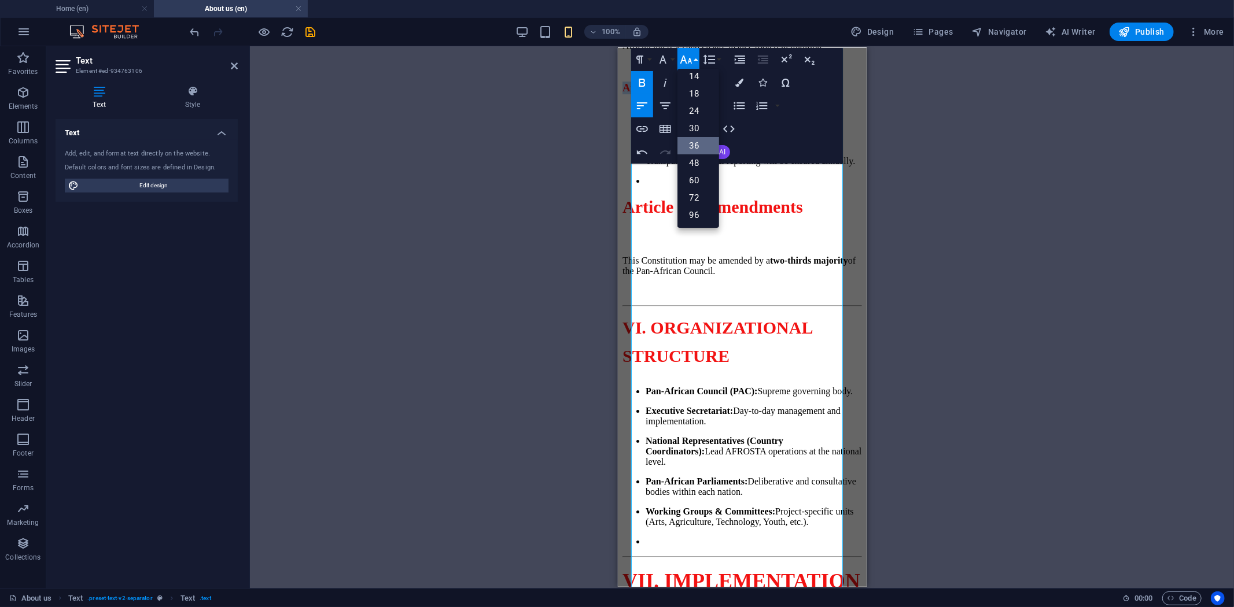
click at [700, 149] on link "36" at bounding box center [698, 145] width 42 height 17
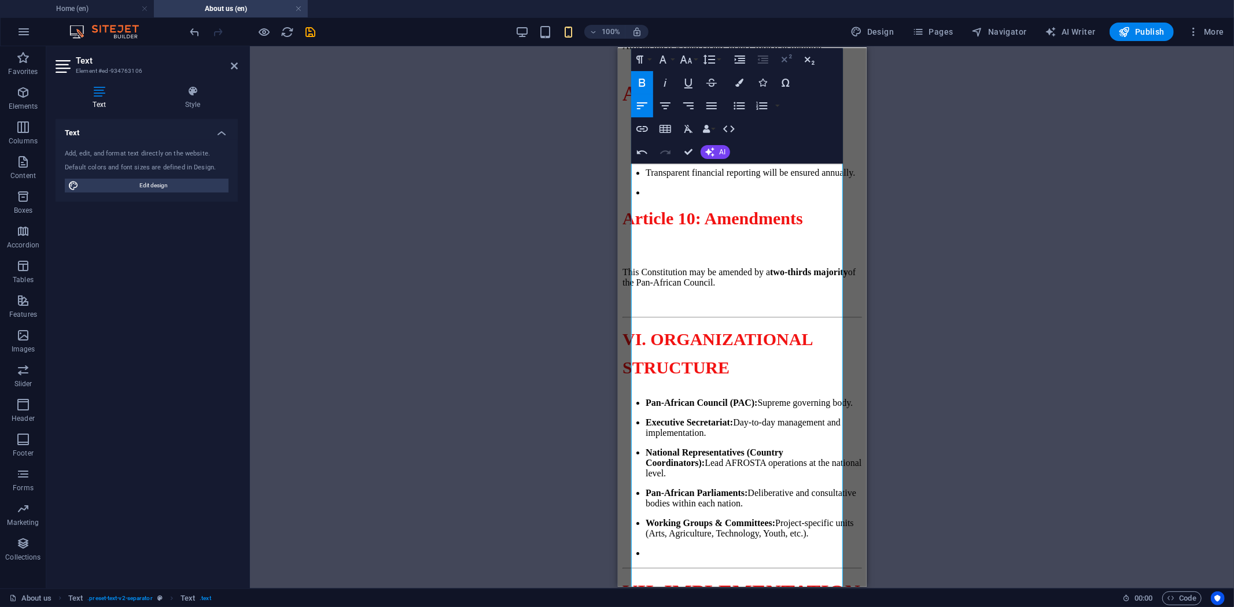
click at [782, 62] on icon "button" at bounding box center [786, 60] width 14 height 14
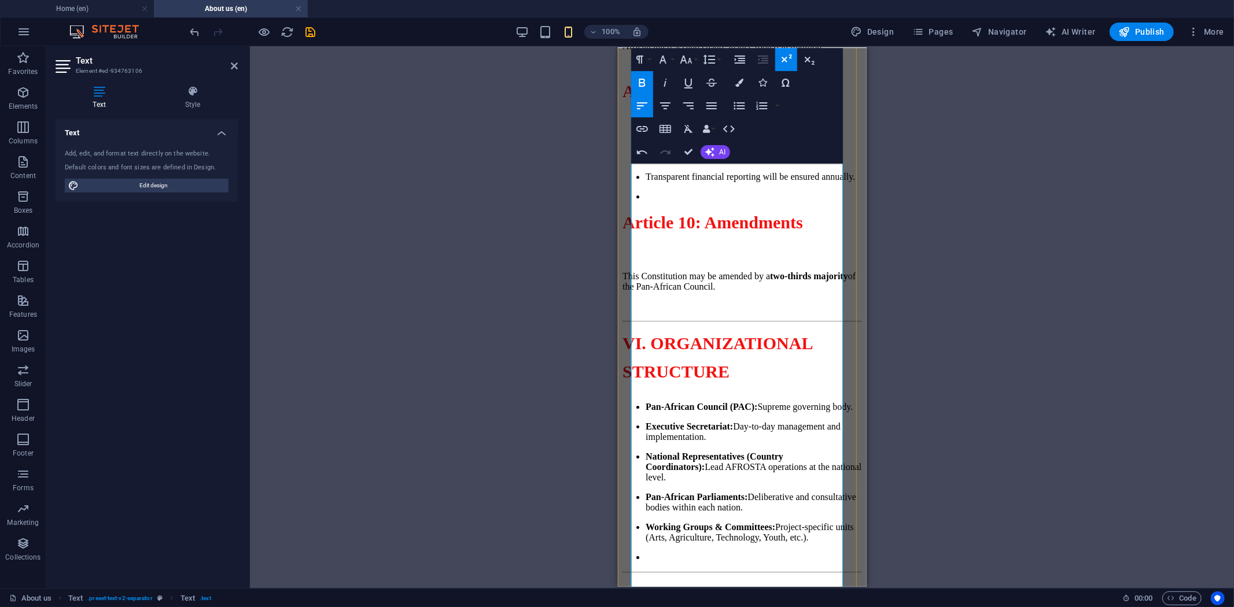
drag, startPoint x: 744, startPoint y: 222, endPoint x: 631, endPoint y: 211, distance: 113.3
click at [690, 60] on icon "button" at bounding box center [686, 60] width 12 height 8
click at [703, 139] on link "36" at bounding box center [698, 145] width 42 height 17
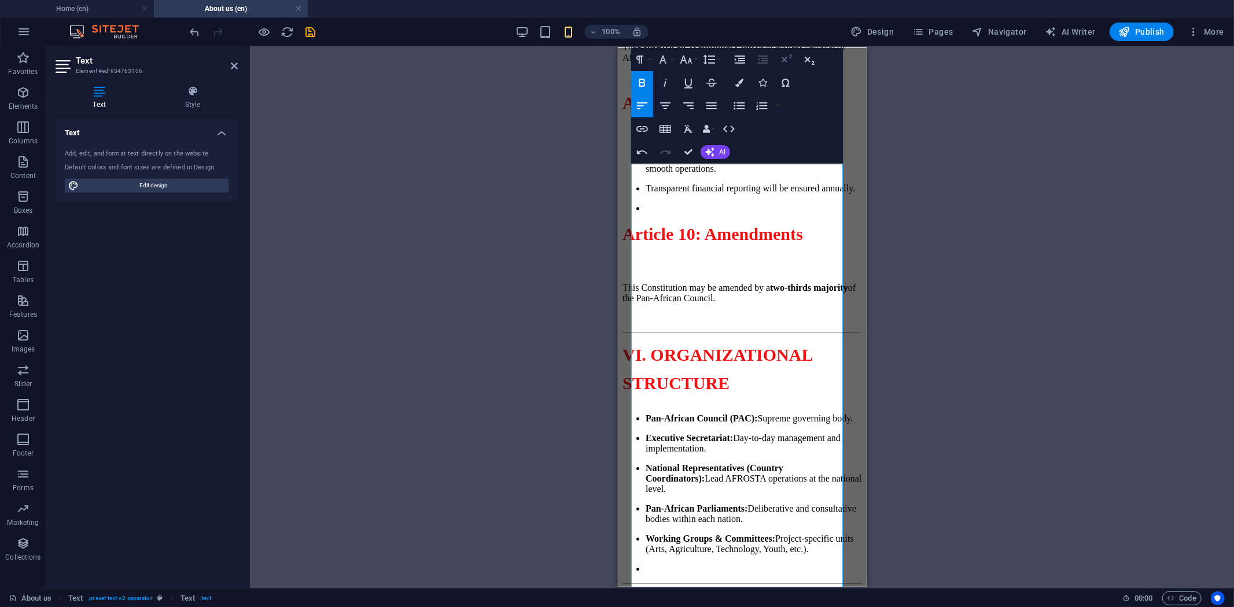
click at [789, 65] on icon "button" at bounding box center [786, 60] width 14 height 14
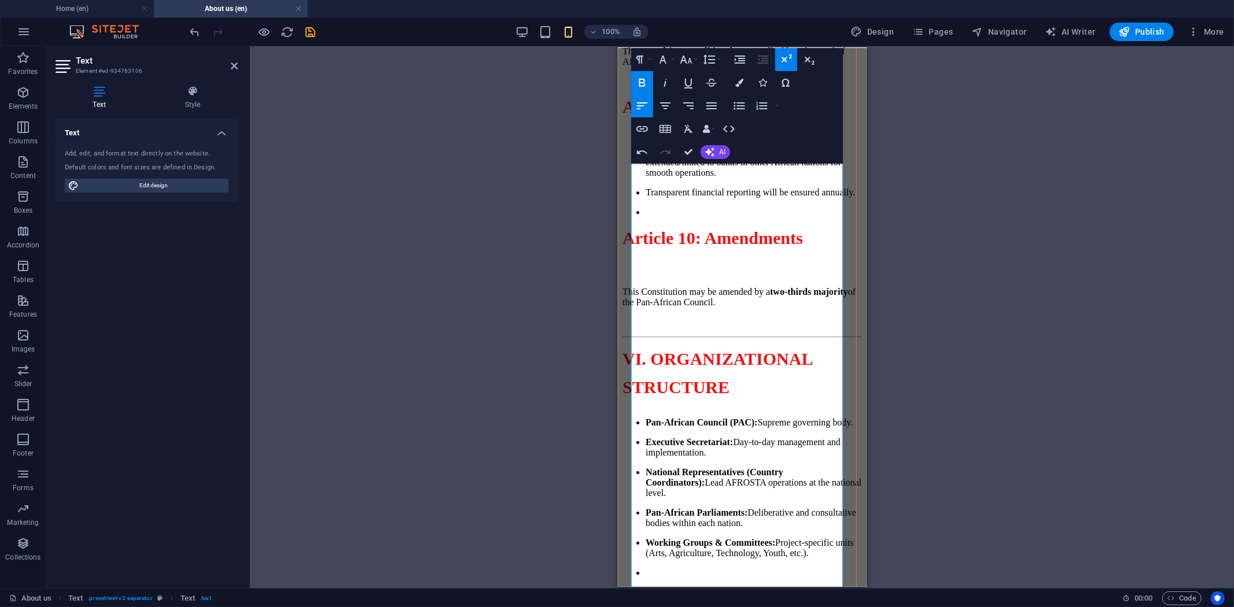
click at [743, 14] on span "Article 8: Justice" at bounding box center [685, 2] width 126 height 23
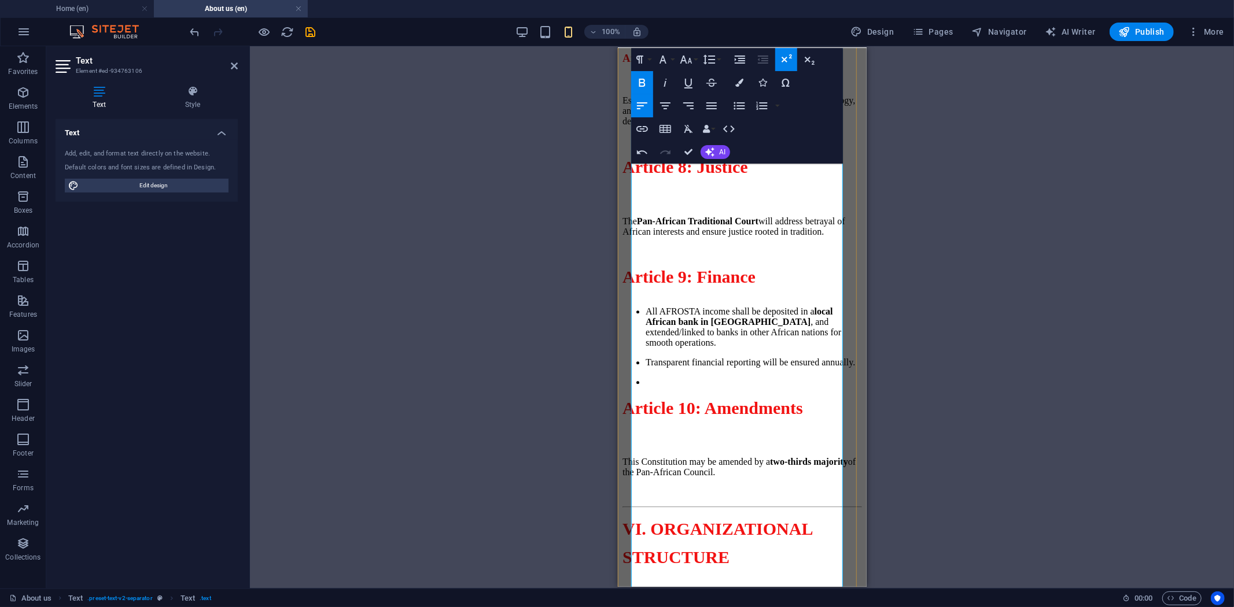
scroll to position [2825, 0]
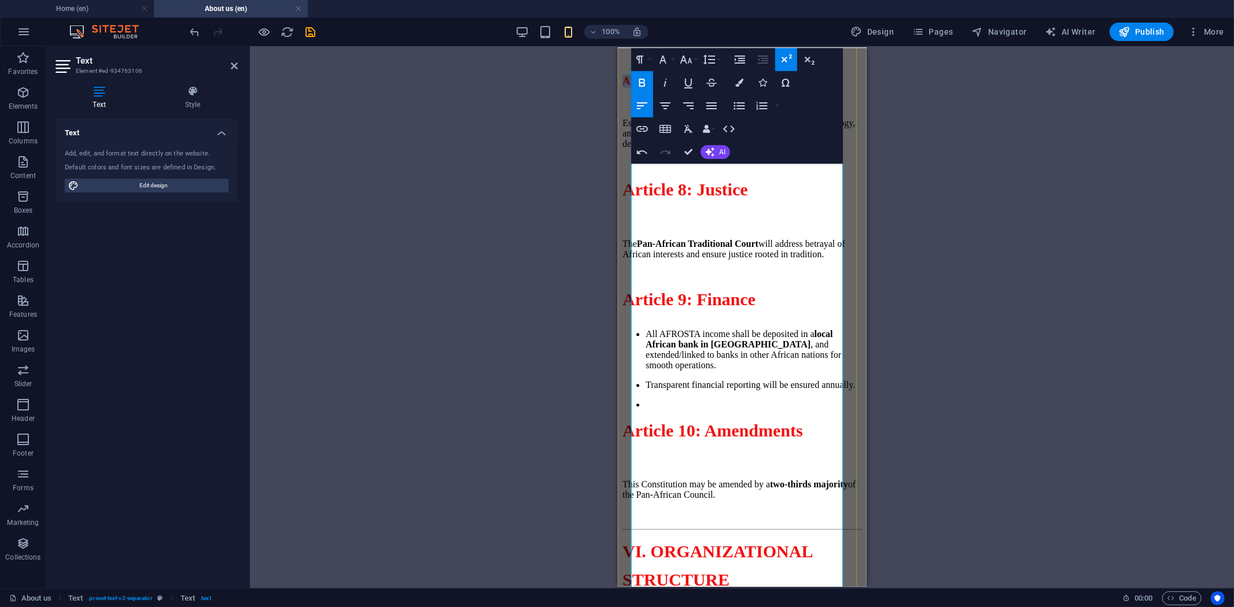
drag, startPoint x: 748, startPoint y: 320, endPoint x: 632, endPoint y: 304, distance: 116.9
click at [632, 87] on h3 "Article 7: Cultural & Youth Empowerment" at bounding box center [742, 80] width 240 height 13
click at [695, 67] on button "Font Size" at bounding box center [688, 59] width 22 height 23
click at [703, 142] on link "36" at bounding box center [698, 145] width 42 height 17
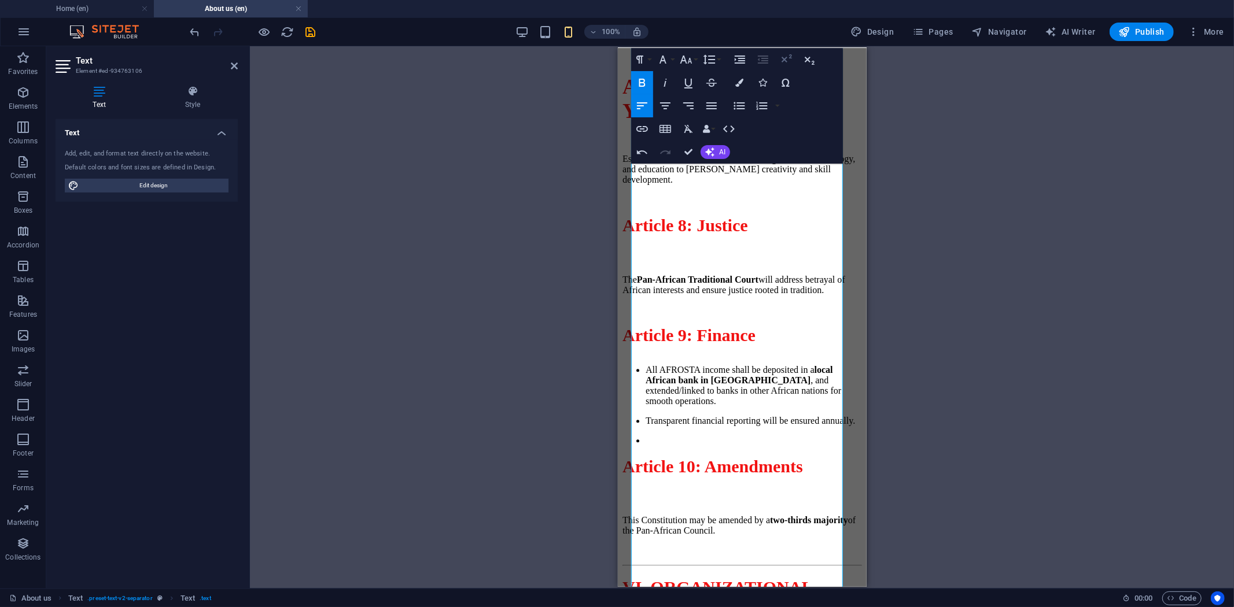
click at [783, 58] on icon "button" at bounding box center [787, 58] width 10 height 8
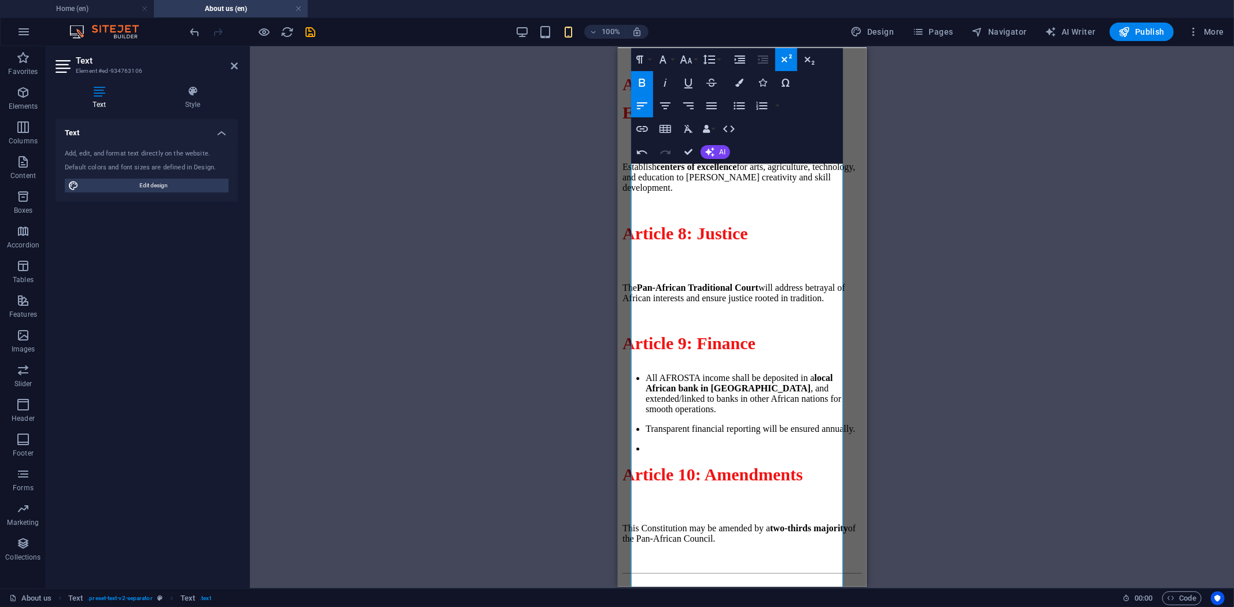
drag, startPoint x: 751, startPoint y: 217, endPoint x: 611, endPoint y: 216, distance: 140.0
click at [695, 64] on button "Font Size" at bounding box center [688, 59] width 22 height 23
click at [706, 143] on link "36" at bounding box center [698, 145] width 42 height 17
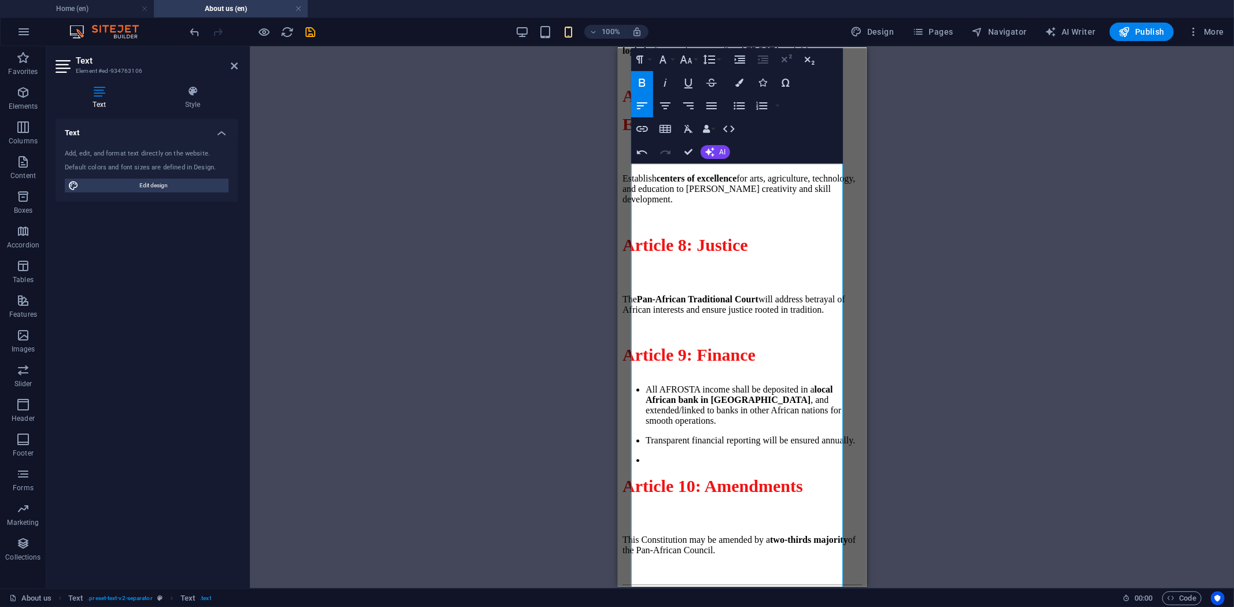
click at [791, 64] on icon "button" at bounding box center [786, 60] width 14 height 14
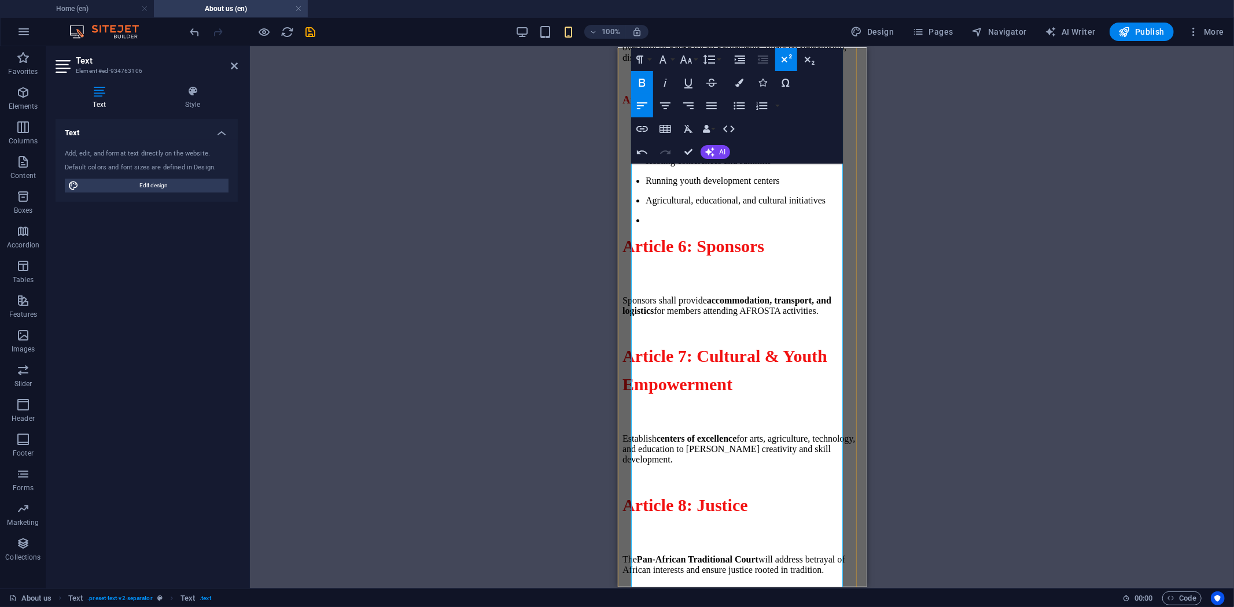
scroll to position [2504, 0]
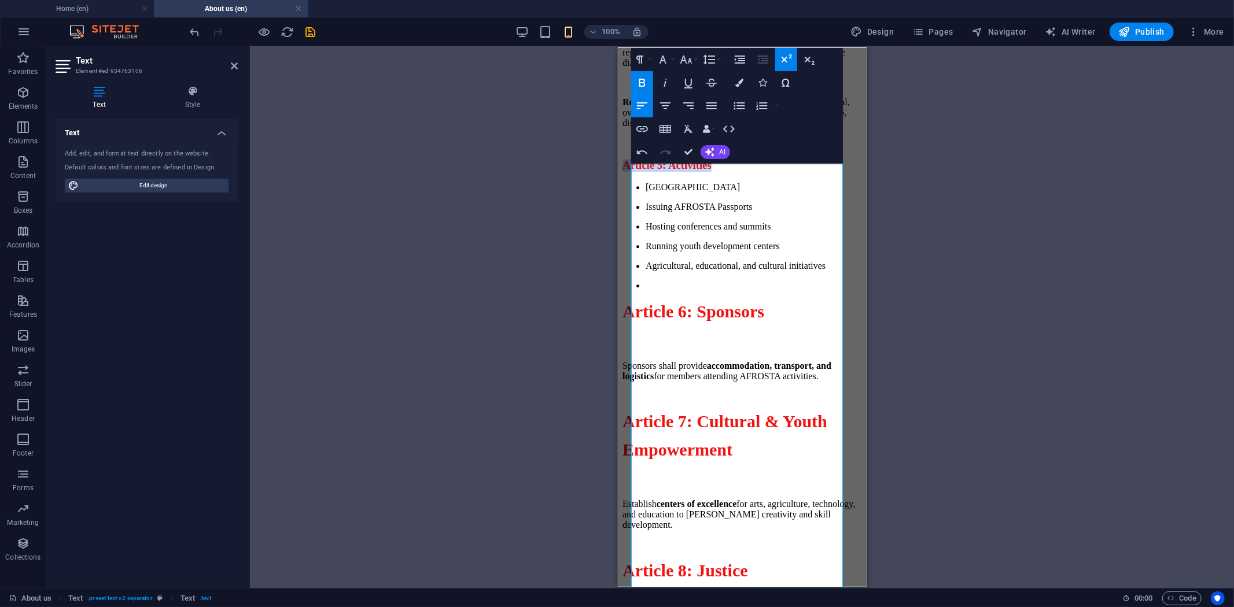
drag, startPoint x: 770, startPoint y: 330, endPoint x: 1233, endPoint y: 382, distance: 465.7
click at [691, 60] on icon "button" at bounding box center [686, 60] width 12 height 8
click at [698, 142] on link "36" at bounding box center [698, 145] width 42 height 17
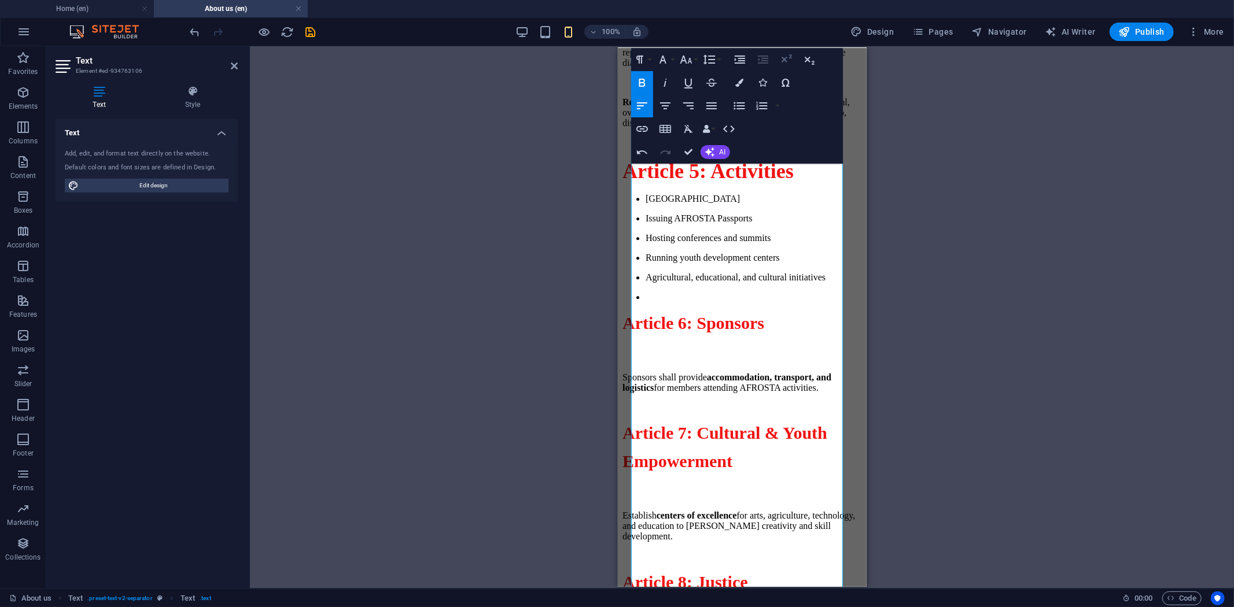
click at [783, 56] on icon "button" at bounding box center [786, 60] width 14 height 14
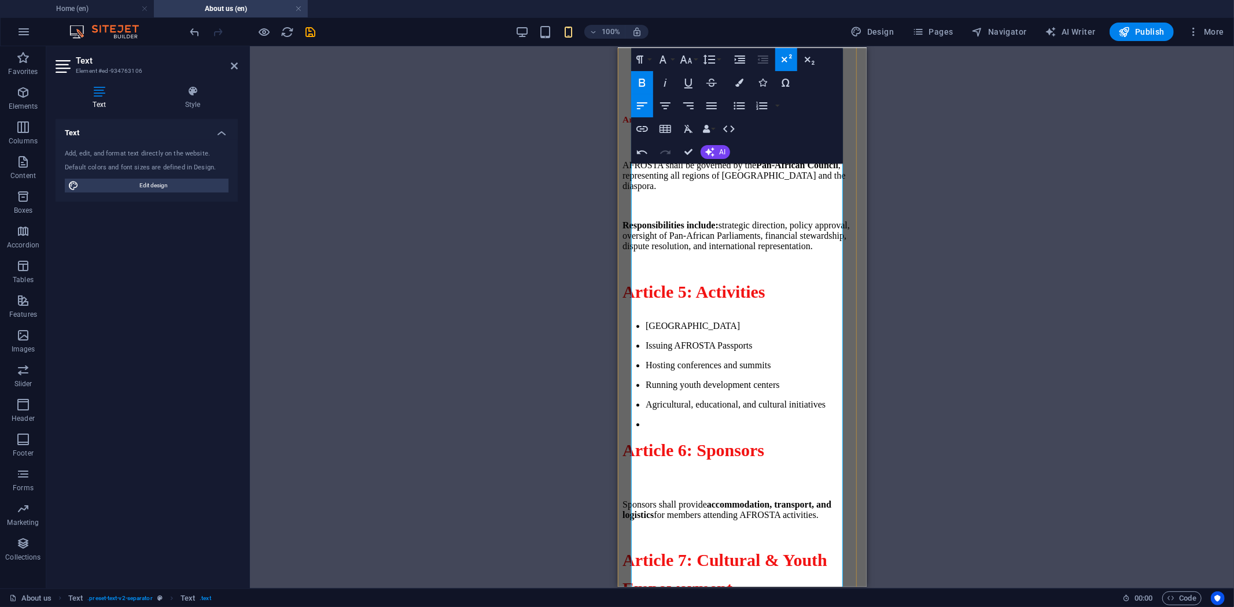
scroll to position [2375, 0]
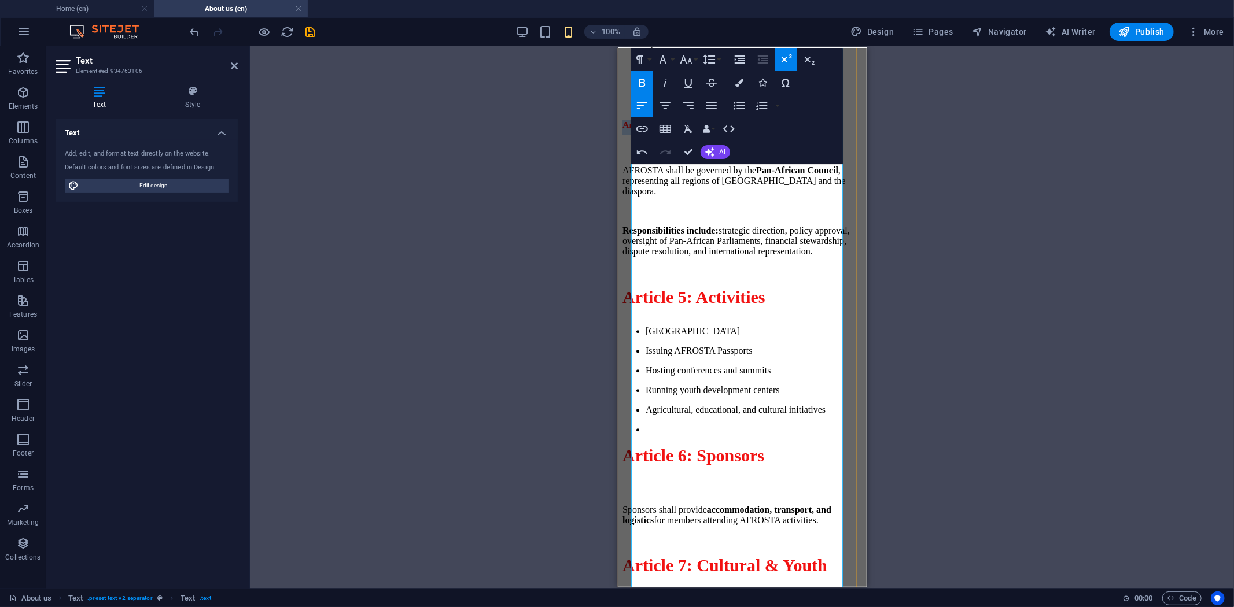
drag, startPoint x: 724, startPoint y: 301, endPoint x: 633, endPoint y: 277, distance: 94.6
click at [633, 134] on h3 "Article 4: Governance – The Pan-African Council (PAC)" at bounding box center [742, 126] width 240 height 15
click at [692, 61] on icon "button" at bounding box center [686, 60] width 14 height 14
click at [703, 142] on link "36" at bounding box center [698, 145] width 42 height 17
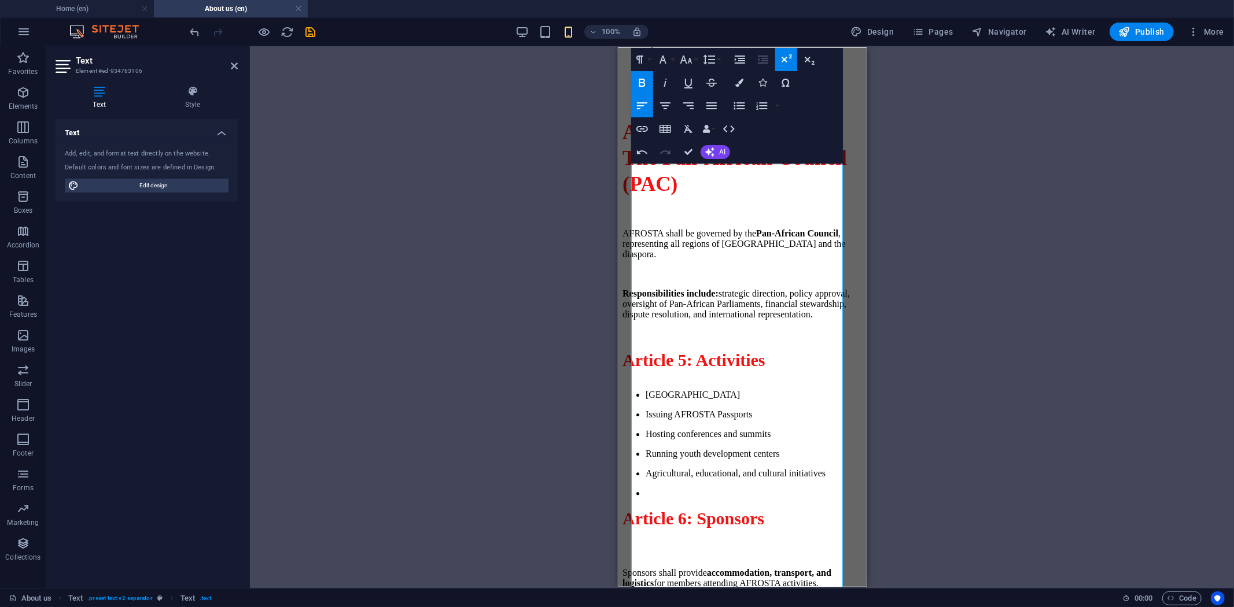
click at [787, 61] on icon "button" at bounding box center [787, 58] width 10 height 8
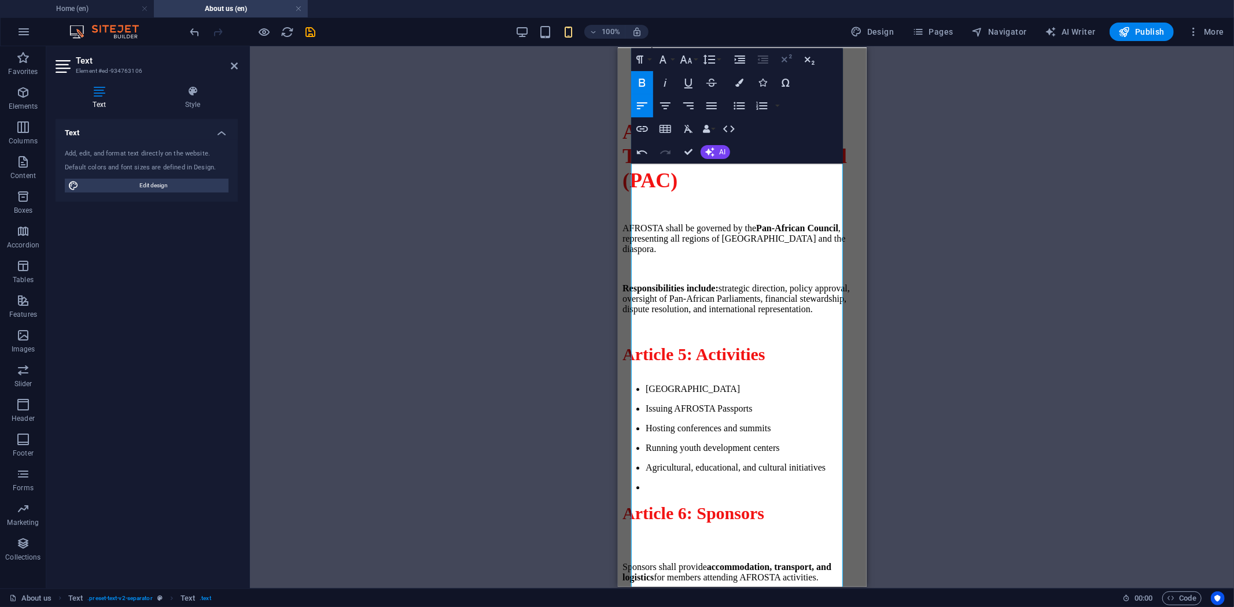
click at [787, 61] on icon "button" at bounding box center [787, 58] width 10 height 8
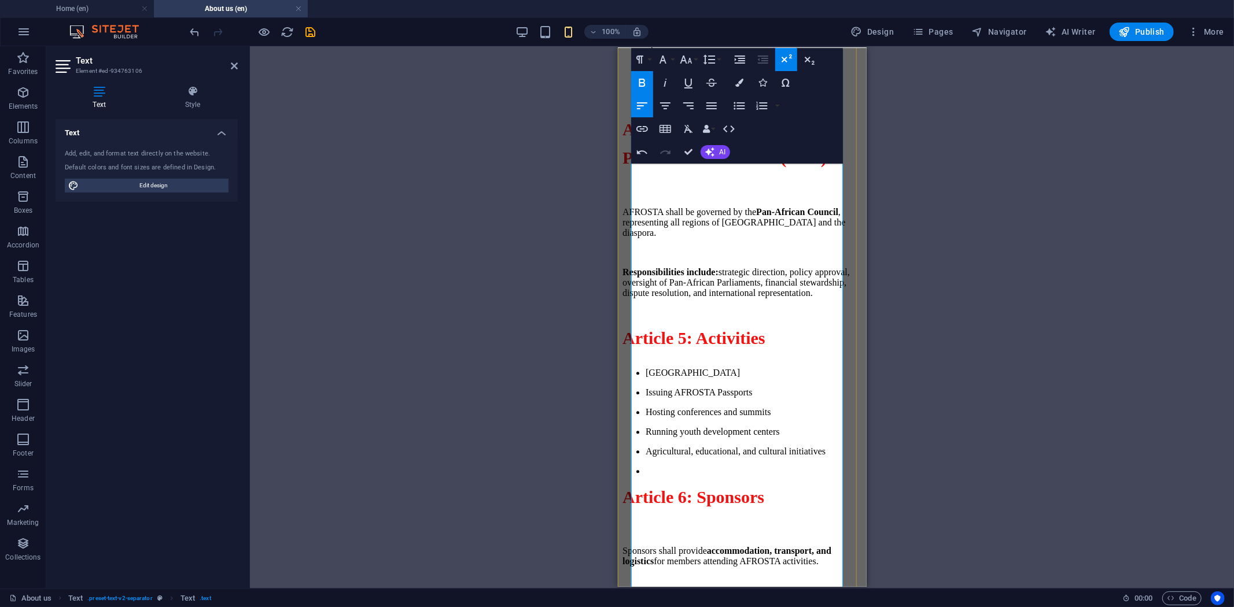
click at [765, 108] on li at bounding box center [753, 103] width 216 height 10
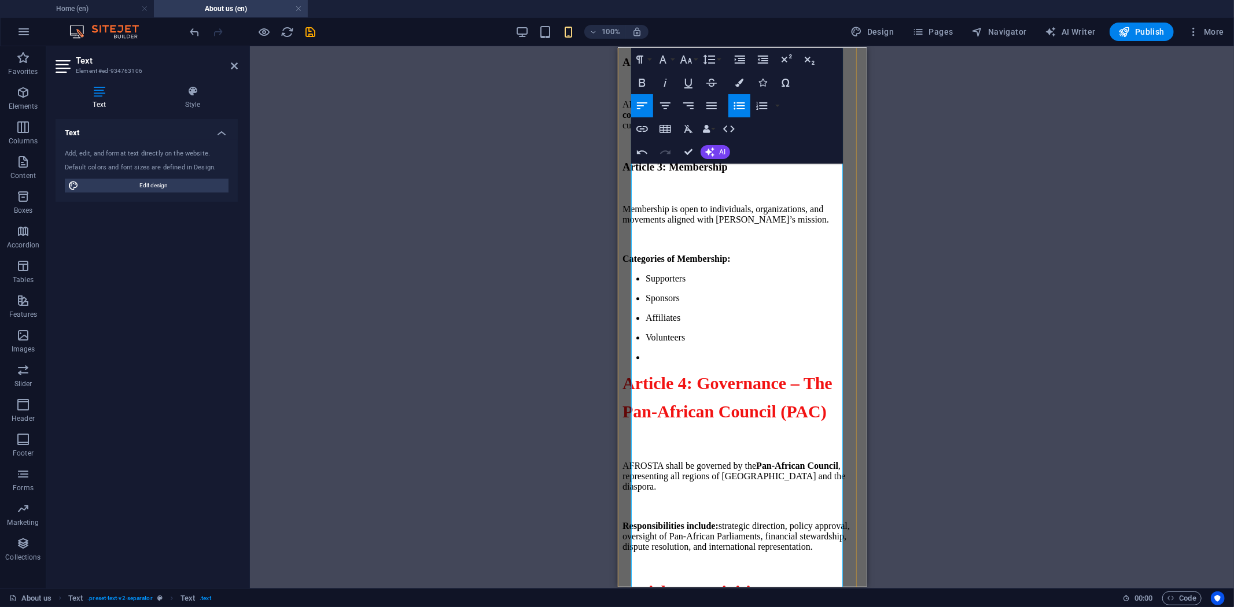
scroll to position [2054, 0]
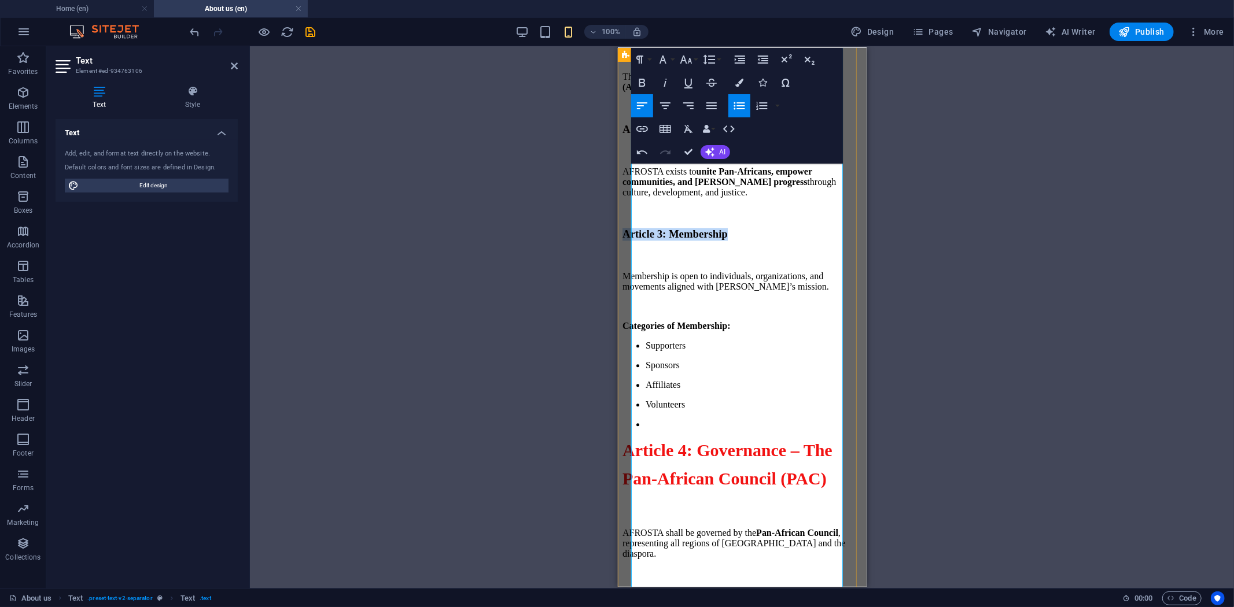
drag, startPoint x: 779, startPoint y: 351, endPoint x: 629, endPoint y: 355, distance: 149.9
click at [688, 64] on icon "button" at bounding box center [686, 60] width 14 height 14
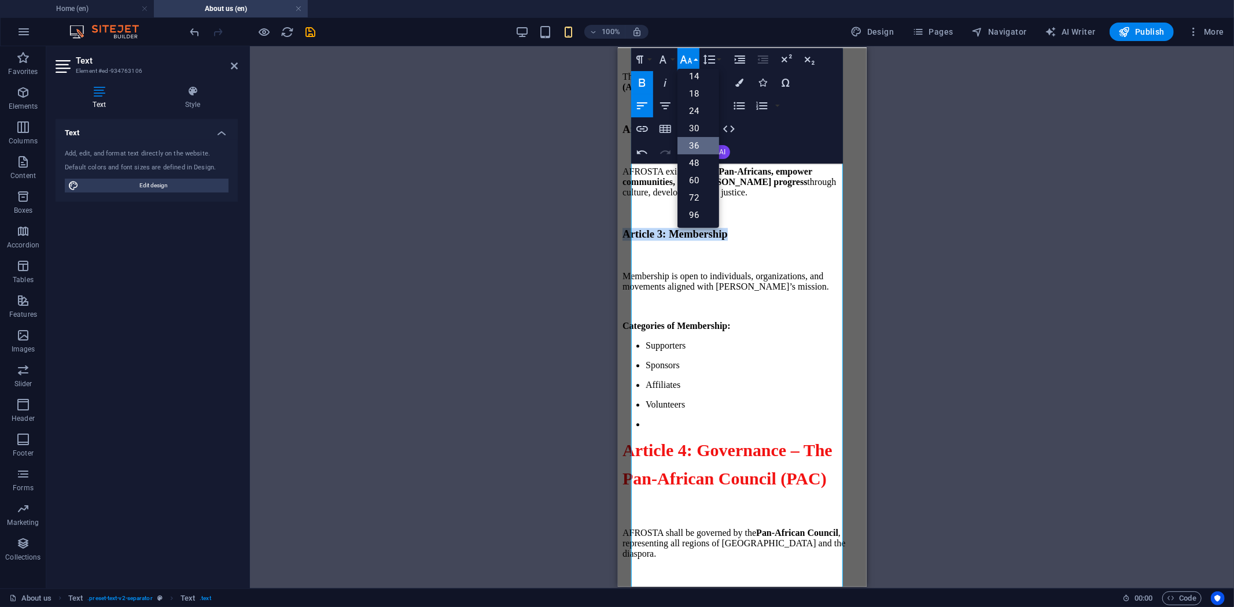
click at [695, 139] on link "36" at bounding box center [698, 145] width 42 height 17
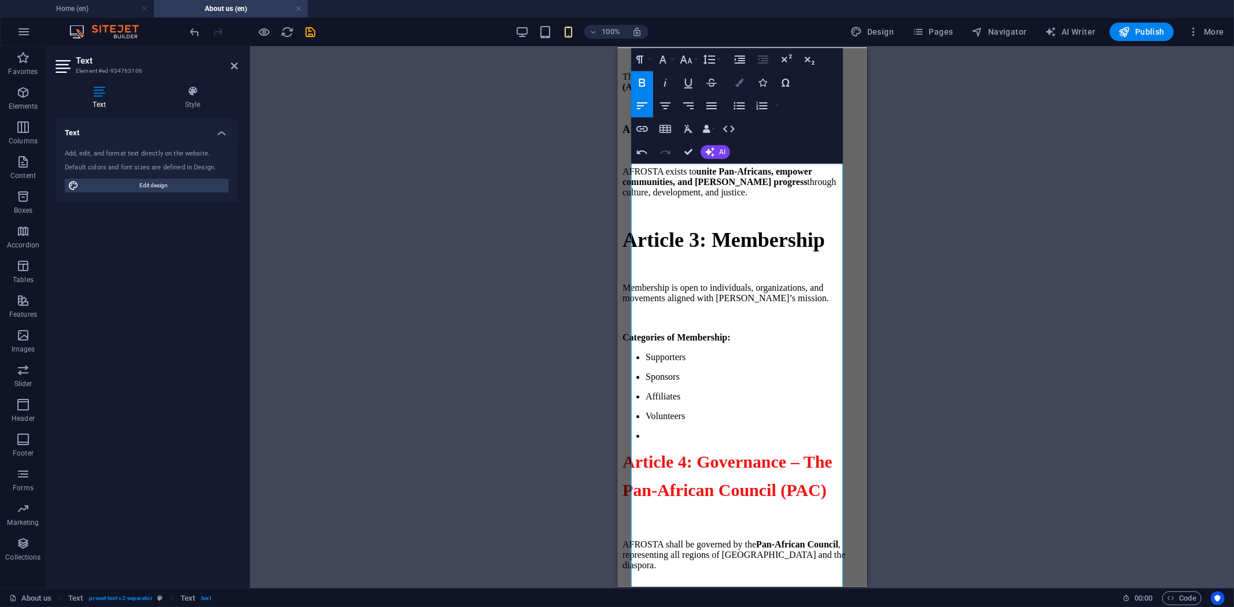
click at [737, 79] on icon "button" at bounding box center [739, 83] width 8 height 8
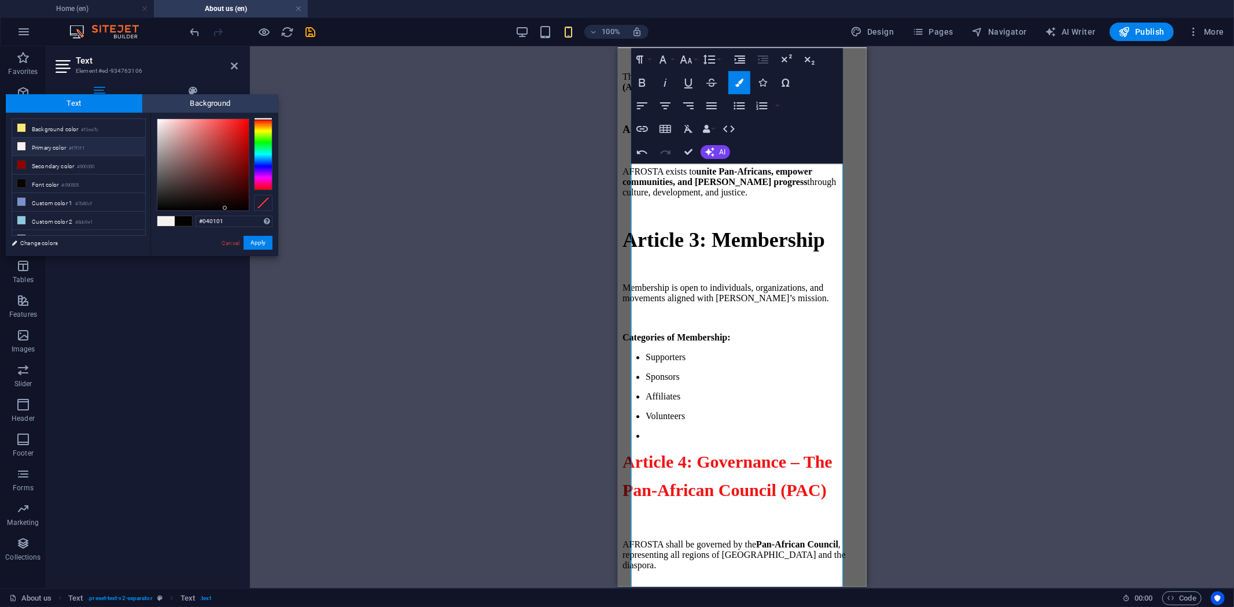
drag, startPoint x: 248, startPoint y: 223, endPoint x: 164, endPoint y: 218, distance: 84.0
click at [164, 218] on div "#040101 Supported formats #0852ed rgb(8, 82, 237) rgba(8, 82, 237, 90%) hsv(221…" at bounding box center [214, 268] width 128 height 311
type input "#f21212"
click at [260, 238] on button "Apply" at bounding box center [258, 243] width 29 height 14
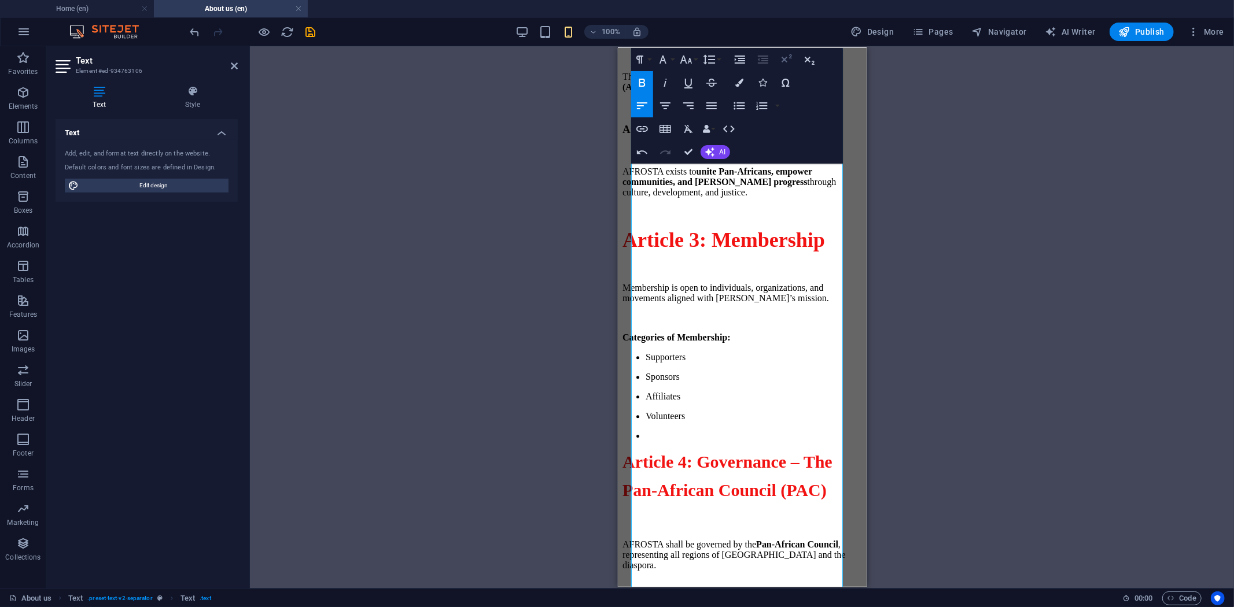
click at [780, 61] on icon "button" at bounding box center [786, 60] width 14 height 14
click at [729, 253] on h3 "Article 3: Membership" at bounding box center [742, 240] width 240 height 26
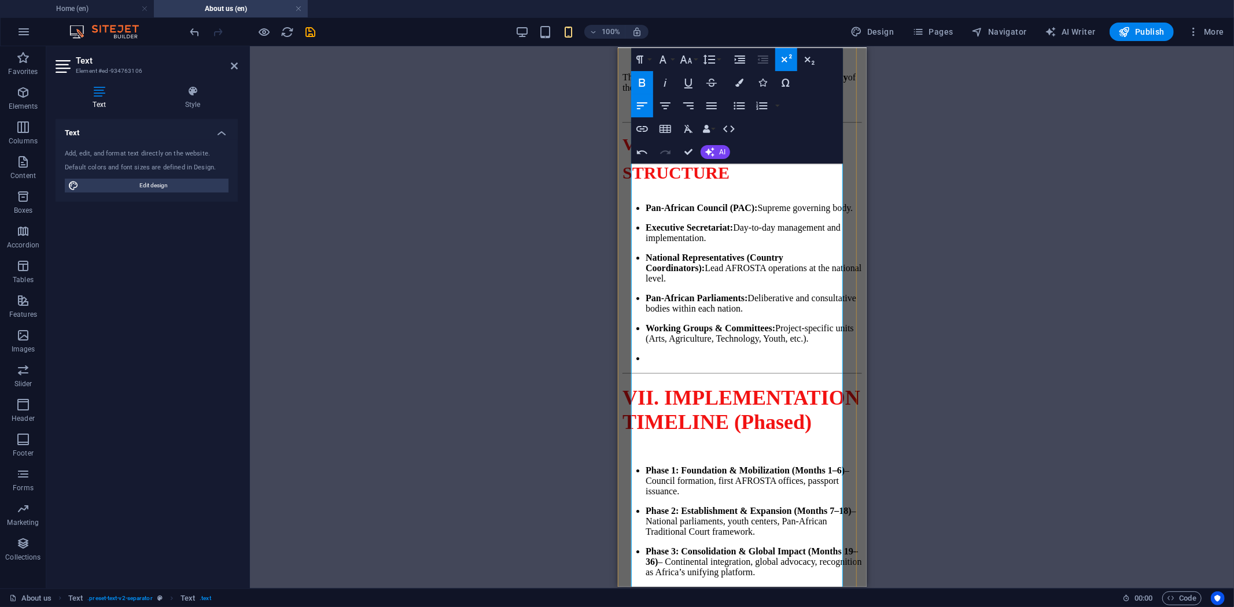
scroll to position [3731, 0]
click at [708, 386] on span "VII. IMPLEMENTATION TIMELINE (Phased)" at bounding box center [741, 409] width 238 height 47
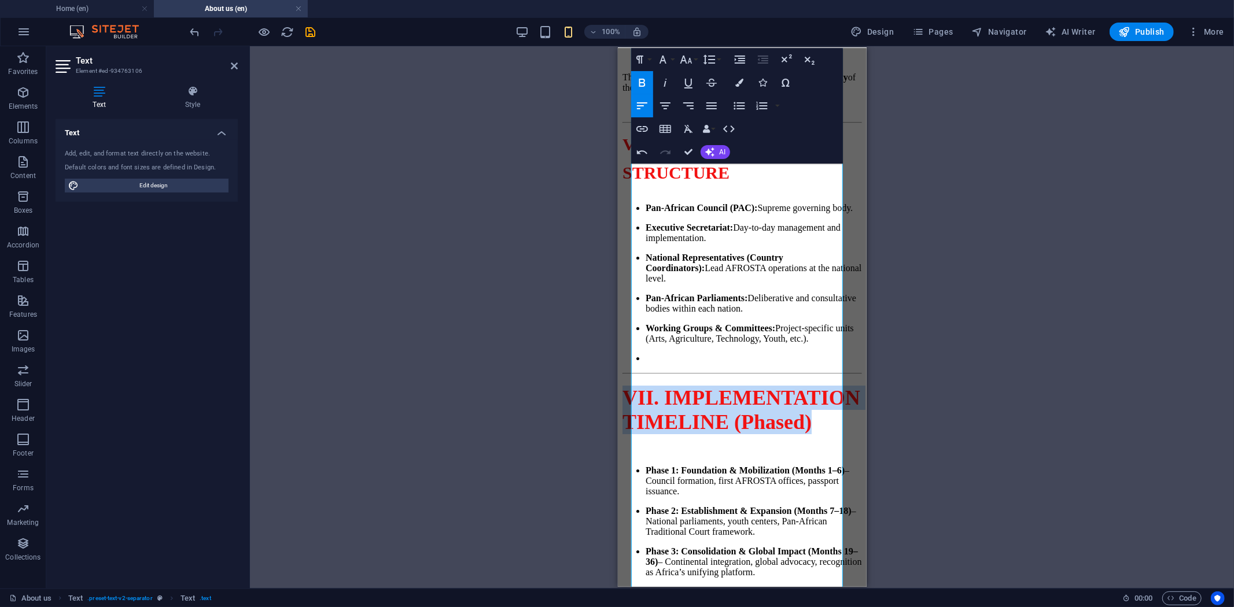
drag, startPoint x: 741, startPoint y: 451, endPoint x: 604, endPoint y: 360, distance: 164.5
click at [790, 66] on icon "button" at bounding box center [786, 60] width 14 height 14
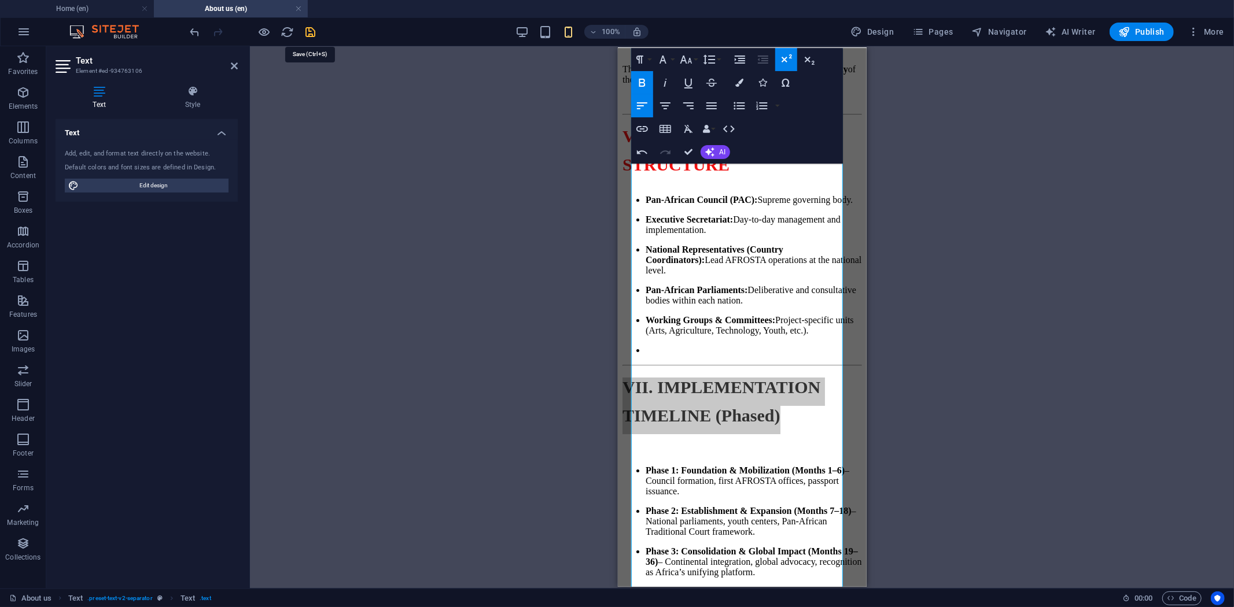
click at [305, 30] on icon "save" at bounding box center [310, 31] width 13 height 13
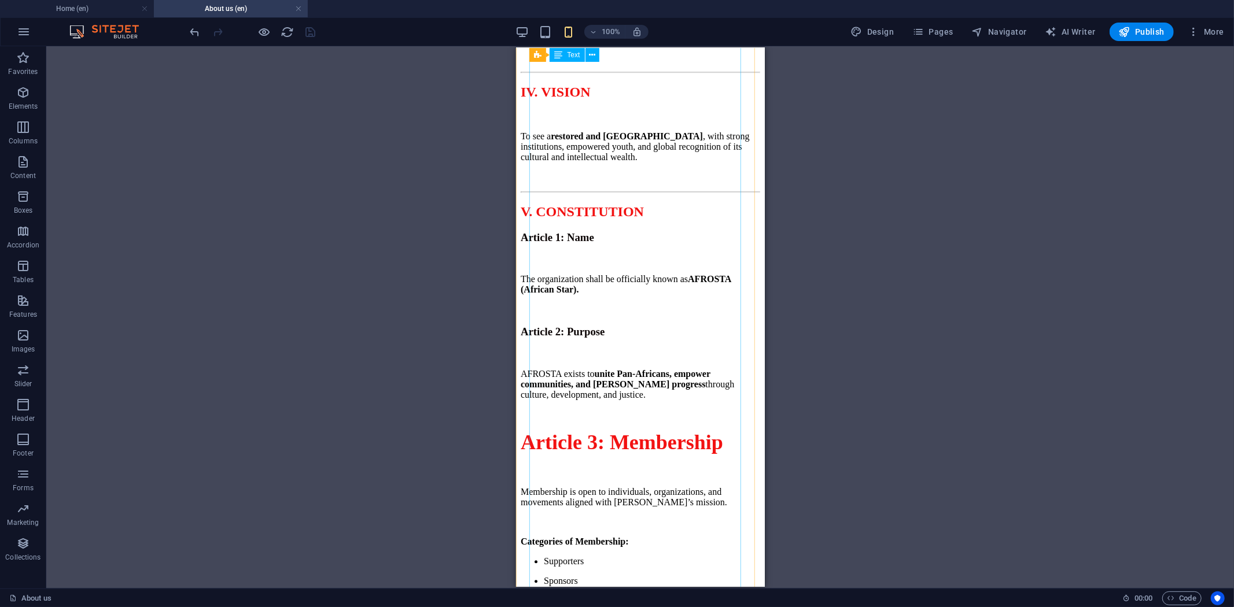
scroll to position [1873, 0]
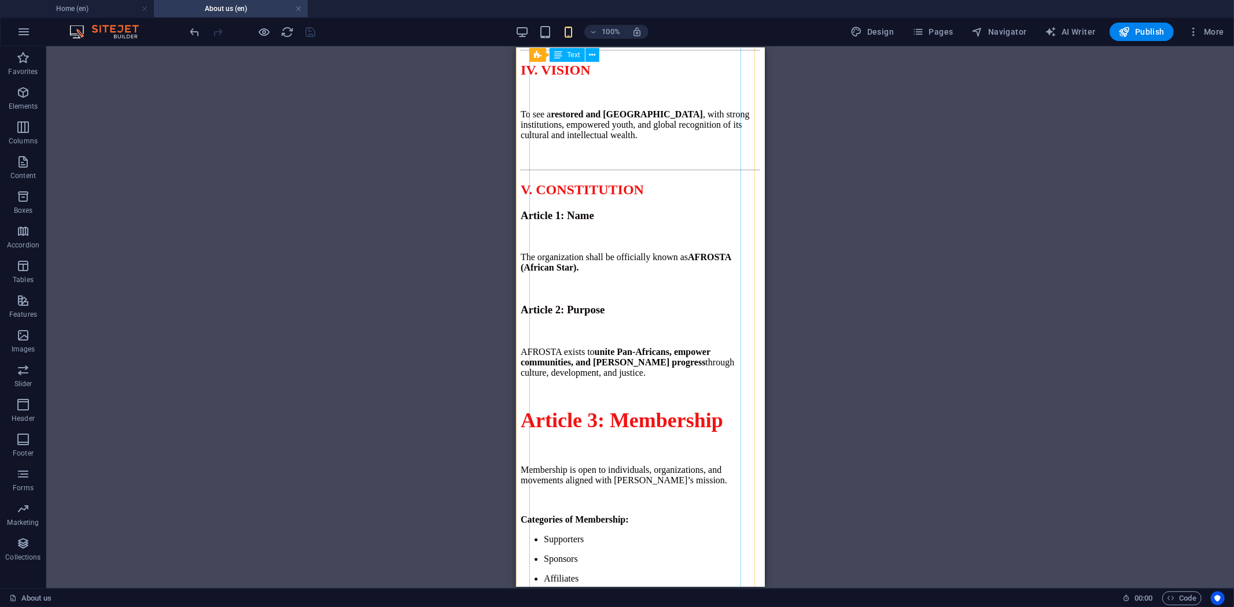
click at [618, 432] on div "AFROSTA CONSTITUTION & FRAMEWORK Restoring Africa, Uniting the World Message fr…" at bounding box center [640, 367] width 240 height 3415
click at [617, 432] on div "AFROSTA CONSTITUTION & FRAMEWORK Restoring Africa, Uniting the World Message fr…" at bounding box center [640, 367] width 240 height 3415
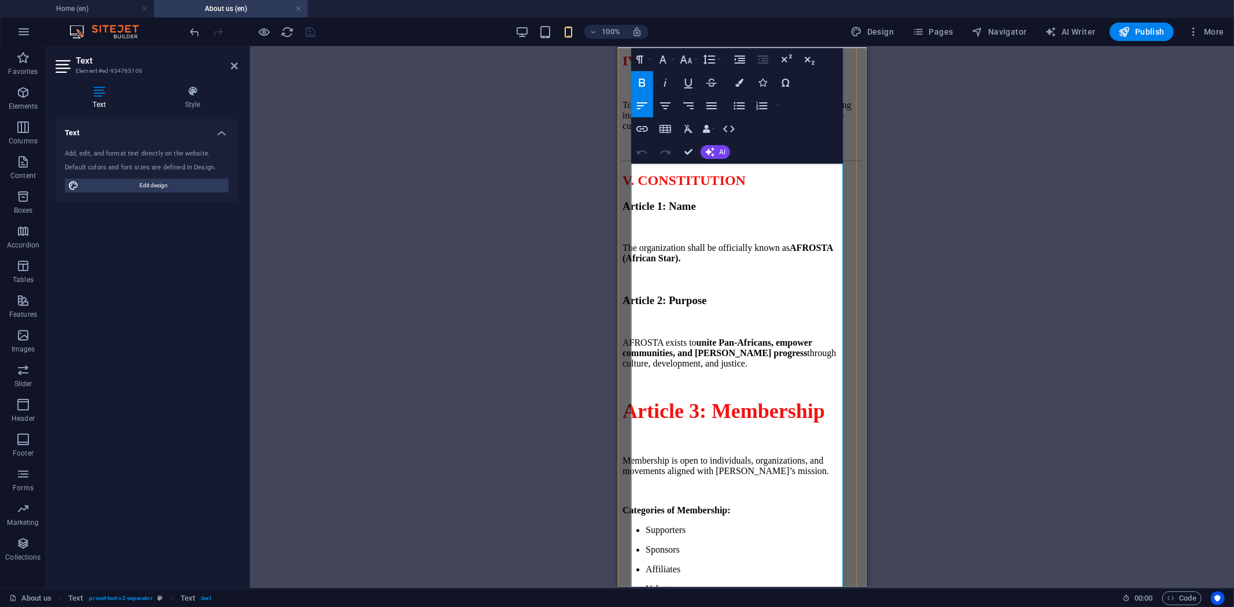
scroll to position [1864, 0]
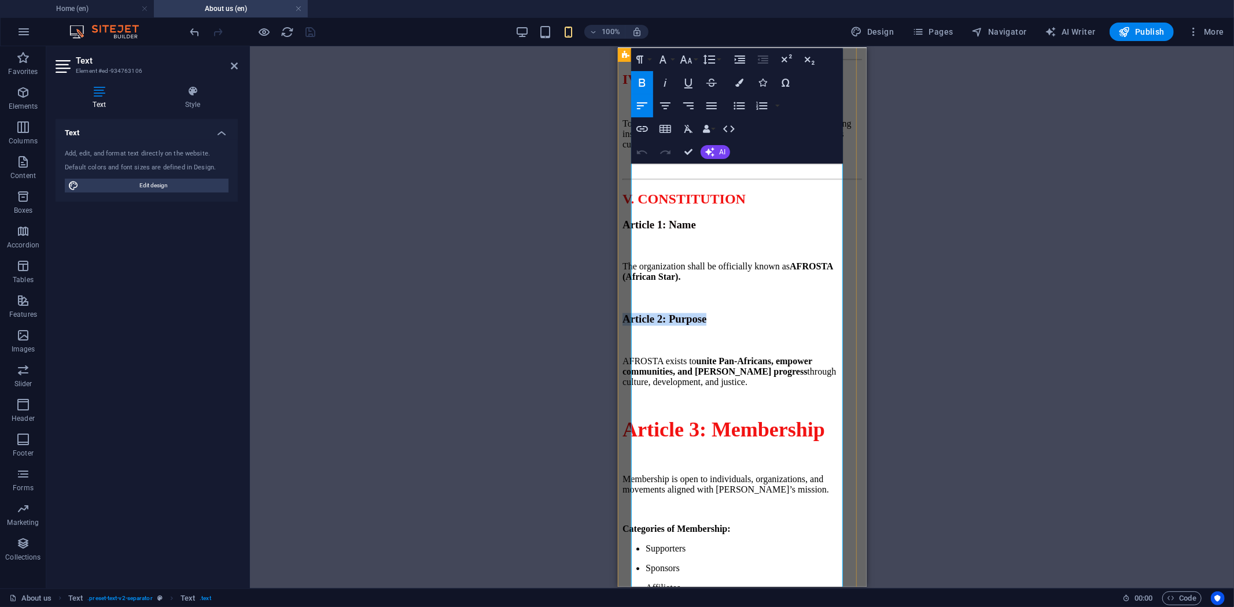
drag, startPoint x: 744, startPoint y: 437, endPoint x: 629, endPoint y: 440, distance: 114.6
click at [629, 440] on div "AFROSTA CONSTITUTION & FRAMEWORK Restoring Africa, Uniting the World Message fr…" at bounding box center [742, 182] width 240 height 3805
click at [742, 81] on icon "button" at bounding box center [739, 83] width 8 height 8
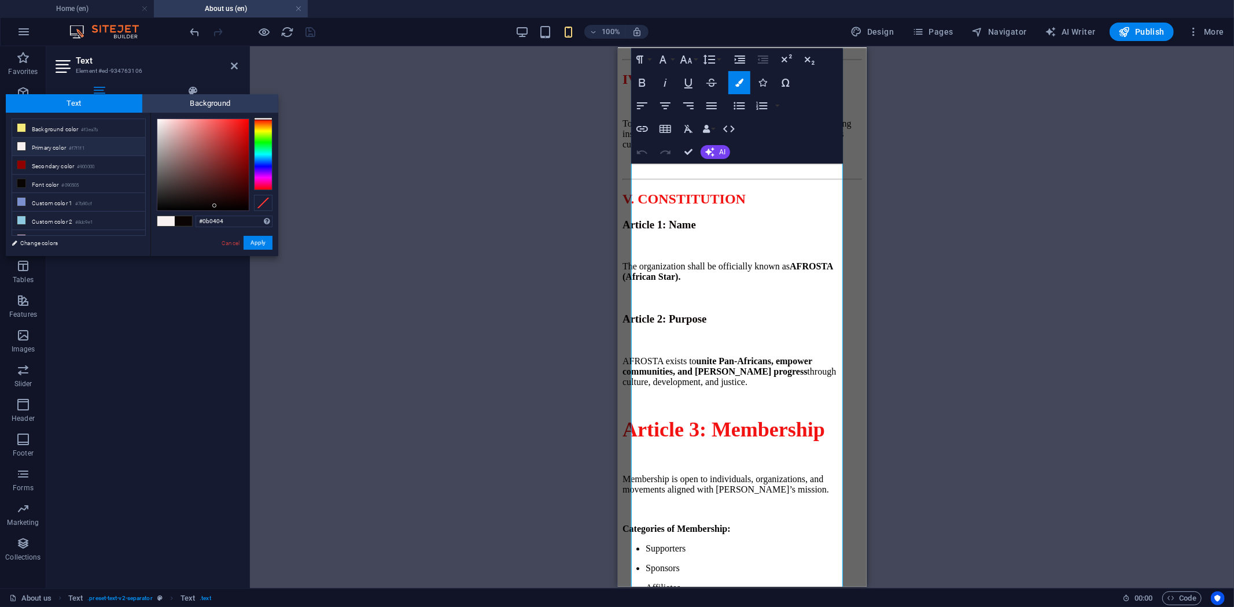
drag, startPoint x: 240, startPoint y: 226, endPoint x: 177, endPoint y: 222, distance: 62.6
click at [192, 224] on div "#0b0404 Supported formats #0852ed rgb(8, 82, 237) rgba(8, 82, 237, 90%) hsv(221…" at bounding box center [214, 268] width 128 height 311
click at [263, 246] on button "Apply" at bounding box center [258, 243] width 29 height 14
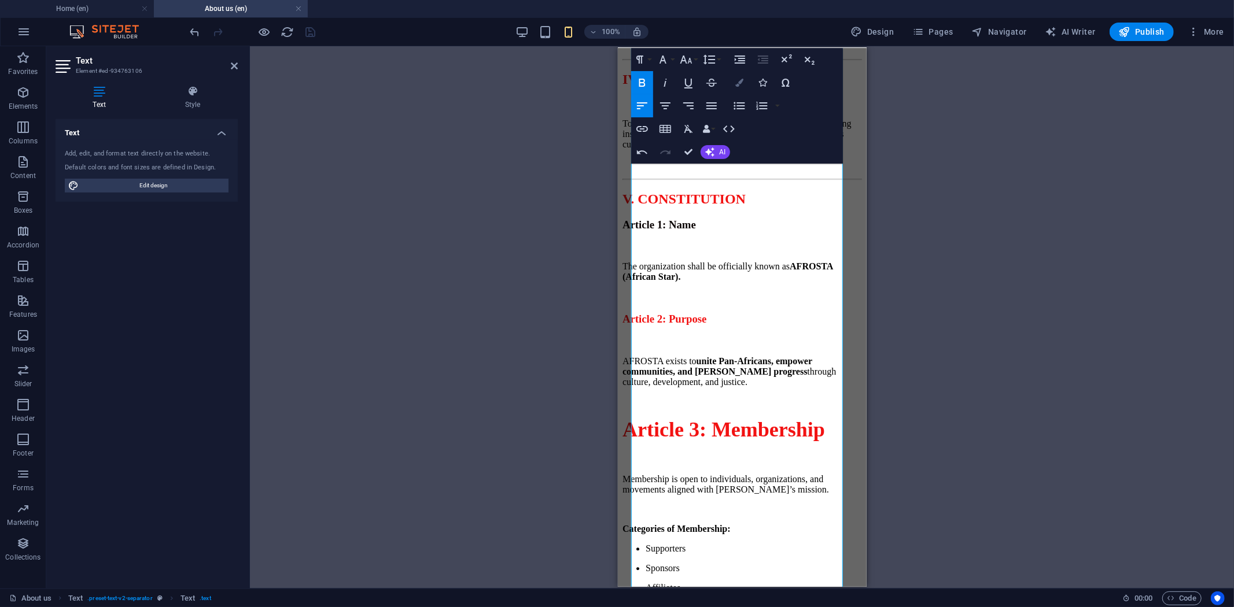
click at [744, 84] on button "Colors" at bounding box center [739, 82] width 22 height 23
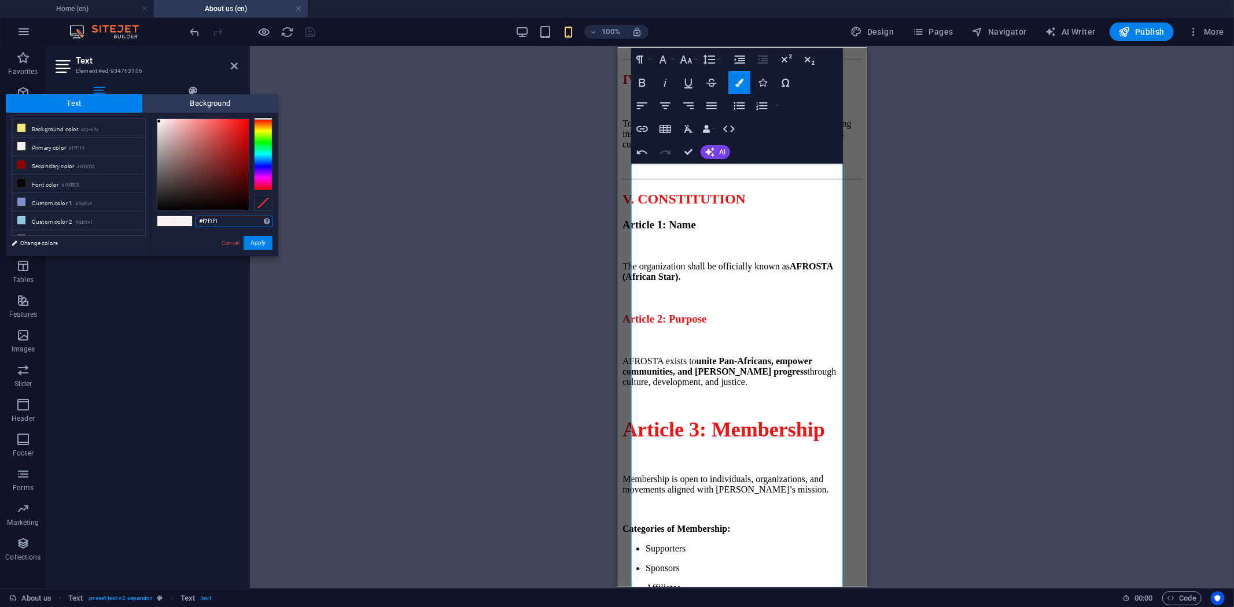
drag, startPoint x: 246, startPoint y: 224, endPoint x: 165, endPoint y: 220, distance: 81.1
click at [165, 220] on div "#f7f1f1 Supported formats #0852ed rgb(8, 82, 237) rgba(8, 82, 237, 90%) hsv(221…" at bounding box center [214, 268] width 128 height 311
paste input "21212"
click at [261, 244] on button "Apply" at bounding box center [258, 243] width 29 height 14
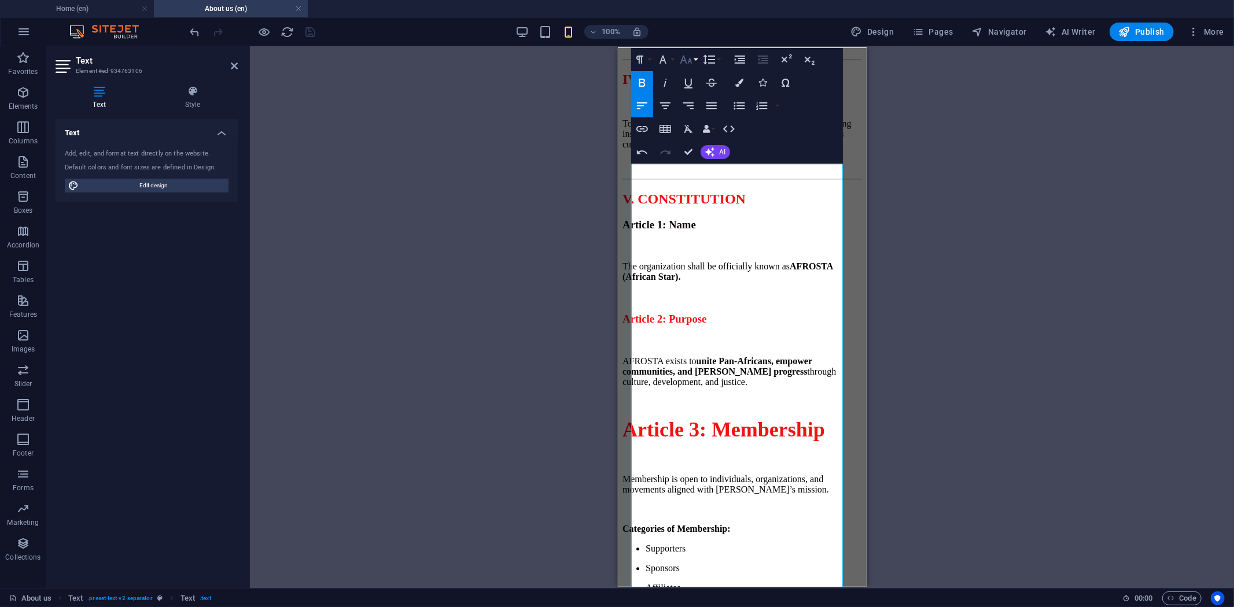
click at [694, 65] on button "Font Size" at bounding box center [688, 59] width 22 height 23
click at [702, 174] on link "36" at bounding box center [698, 173] width 42 height 17
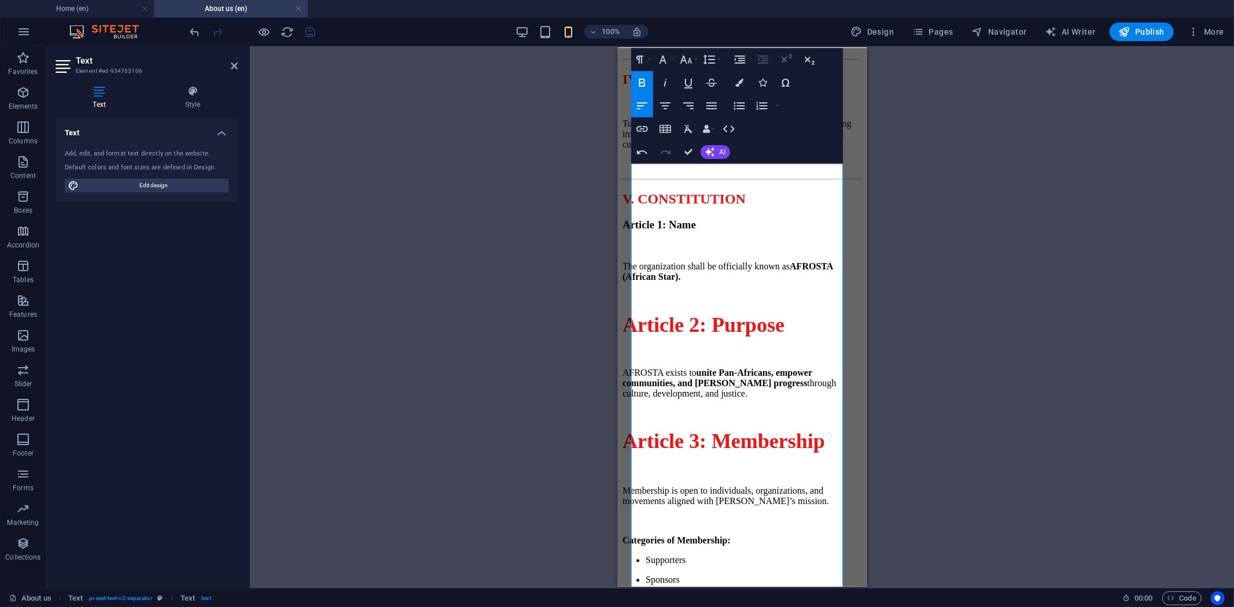
click at [782, 61] on icon "button" at bounding box center [786, 60] width 14 height 14
click at [730, 337] on span "Article 2: Purpose" at bounding box center [703, 325] width 162 height 23
click at [763, 282] on p "The organization shall be officially known as AFROSTA (African Star)." at bounding box center [742, 271] width 240 height 21
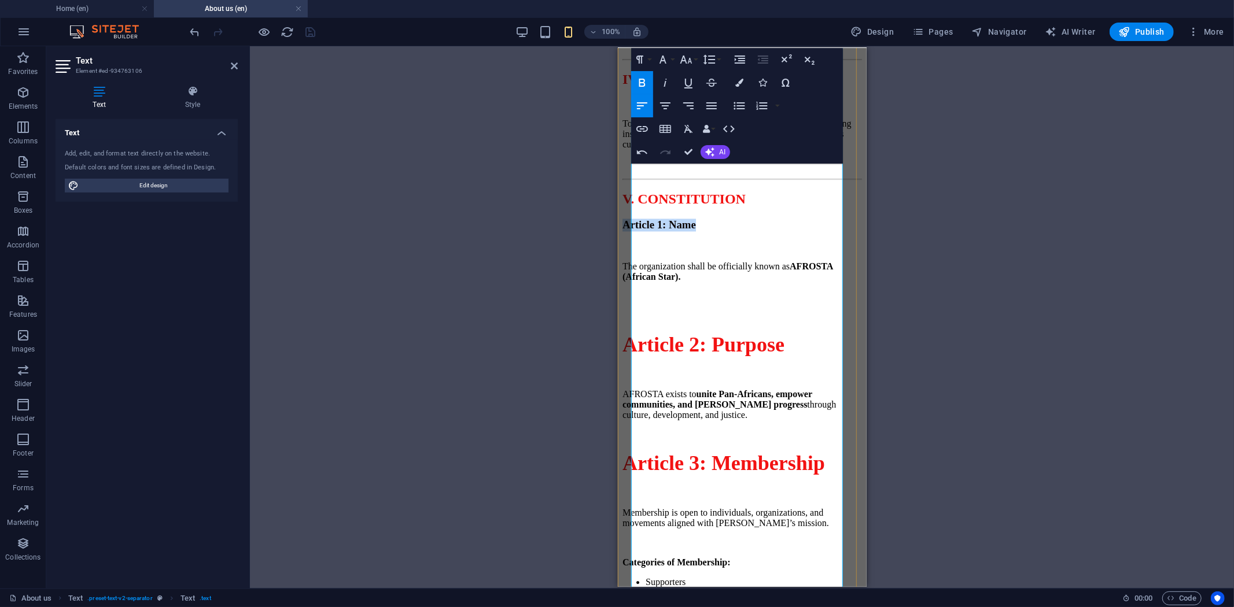
drag, startPoint x: 750, startPoint y: 368, endPoint x: 632, endPoint y: 366, distance: 118.0
click at [632, 231] on h3 "Article 1: Name" at bounding box center [742, 225] width 240 height 13
click at [737, 83] on icon "button" at bounding box center [739, 83] width 8 height 8
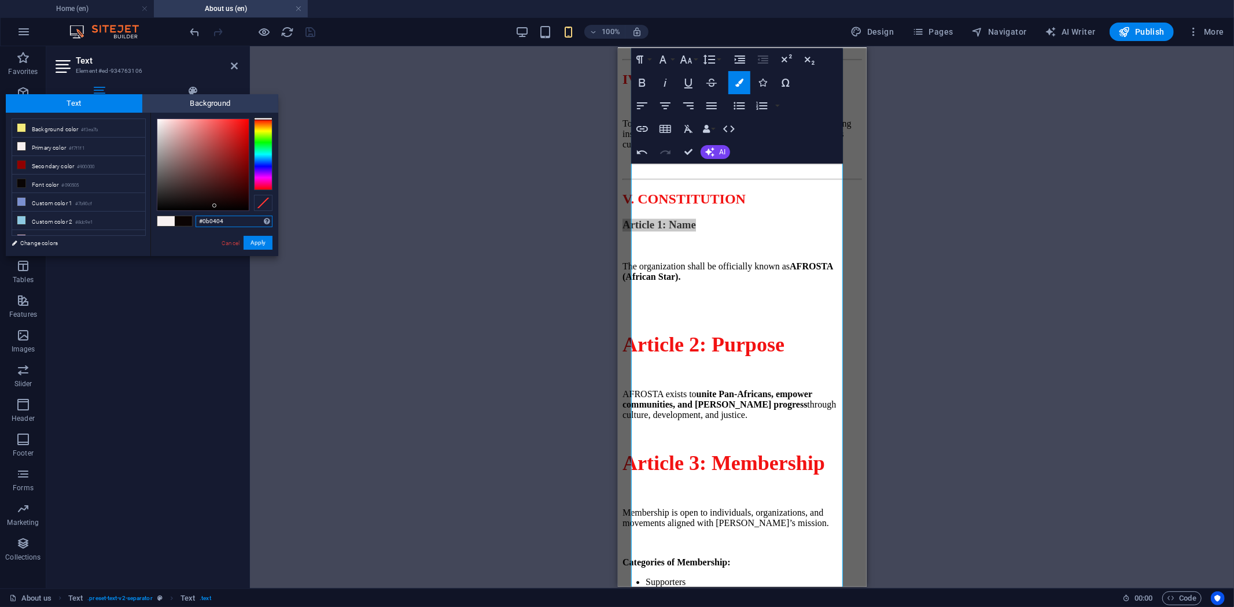
drag, startPoint x: 237, startPoint y: 220, endPoint x: 157, endPoint y: 220, distance: 79.8
click at [157, 220] on div "#0b0404 Supported formats #0852ed rgb(8, 82, 237) rgba(8, 82, 237, 90%) hsv(221…" at bounding box center [214, 268] width 128 height 311
paste input "f21212"
click at [264, 245] on button "Apply" at bounding box center [258, 243] width 29 height 14
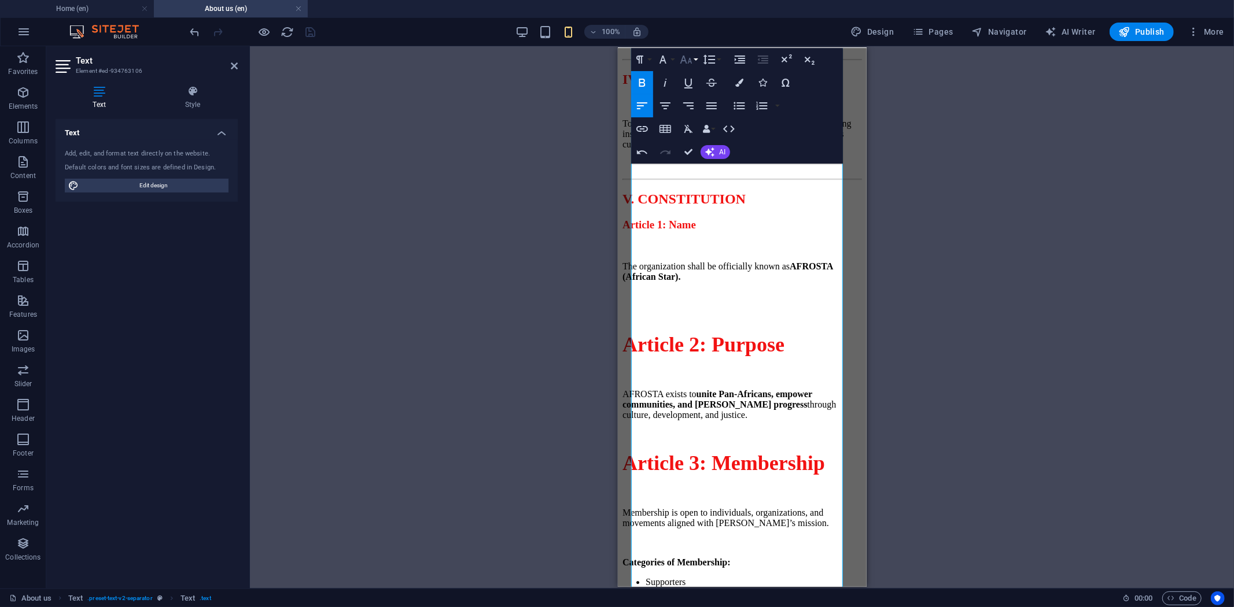
click at [690, 65] on icon "button" at bounding box center [686, 60] width 14 height 14
click at [702, 174] on link "36" at bounding box center [698, 173] width 42 height 17
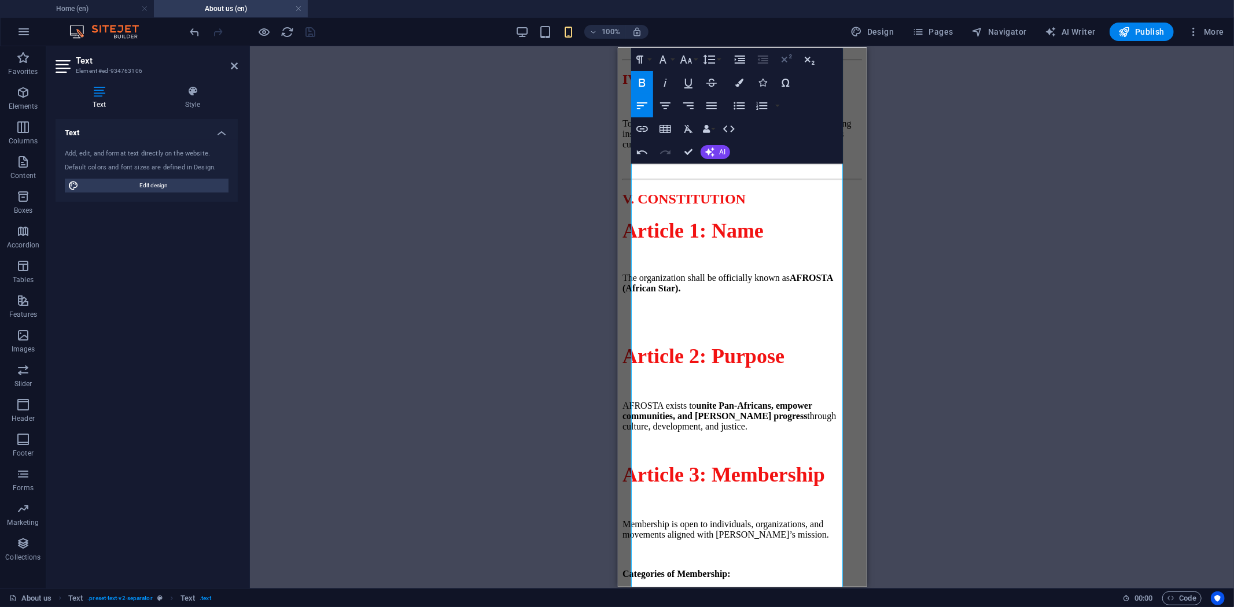
click at [781, 60] on icon "button" at bounding box center [786, 60] width 14 height 14
click at [821, 207] on h2 "V. CONSTITUTION" at bounding box center [742, 199] width 240 height 16
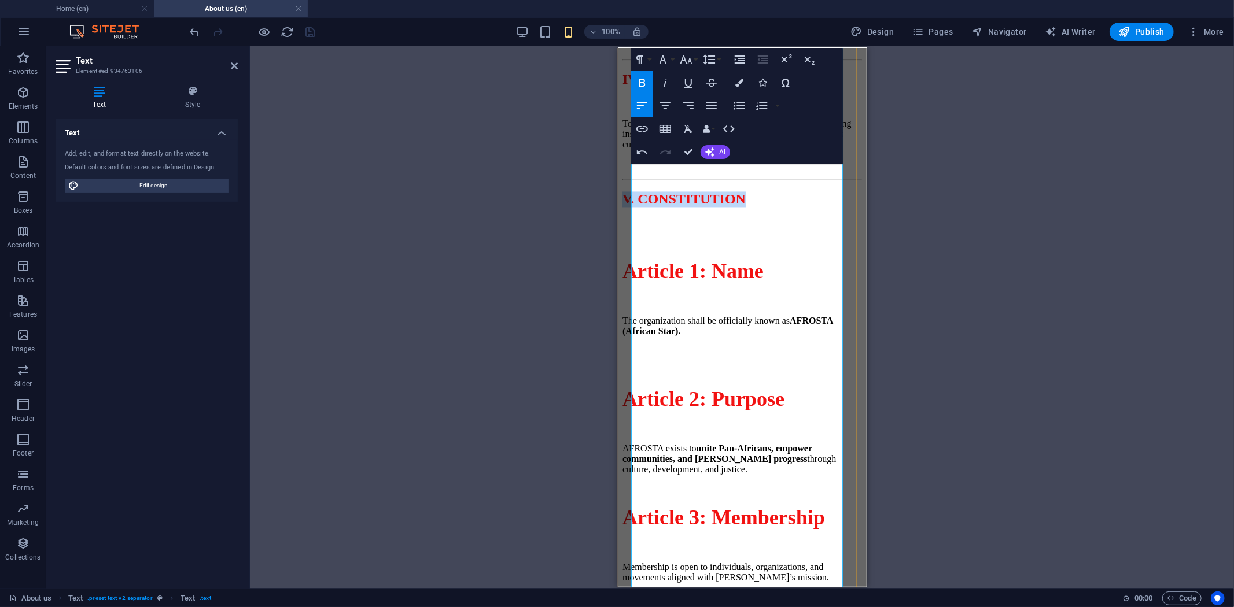
drag, startPoint x: 819, startPoint y: 347, endPoint x: 633, endPoint y: 341, distance: 186.4
click at [633, 207] on h2 "V. CONSTITUTION" at bounding box center [742, 199] width 240 height 16
click at [736, 83] on icon "button" at bounding box center [739, 83] width 8 height 8
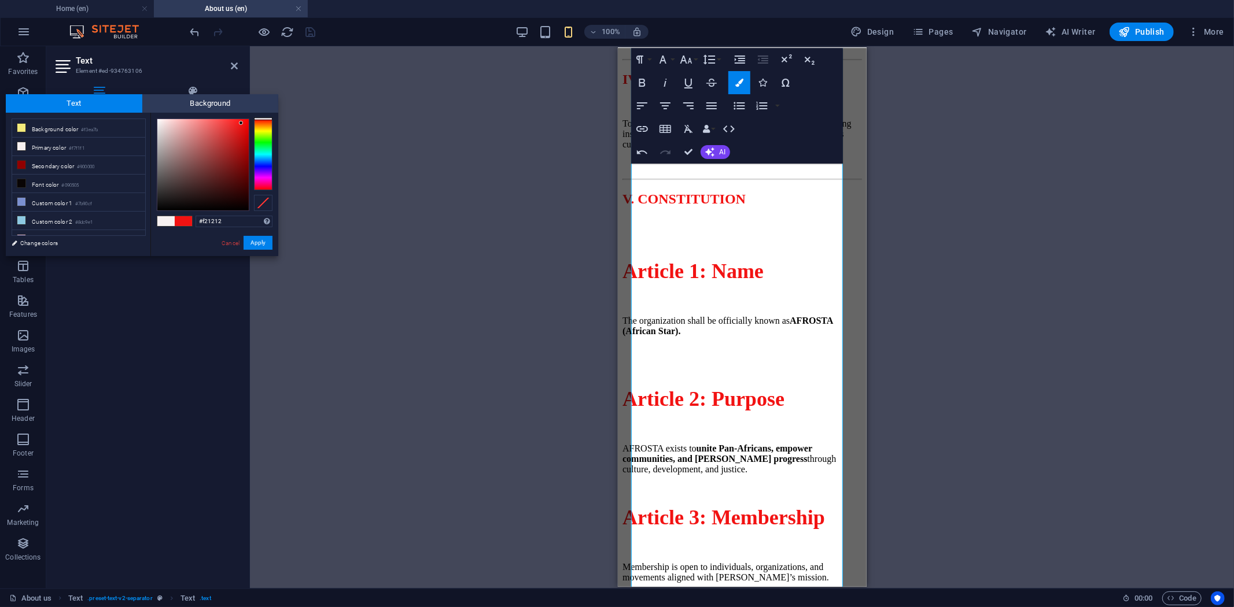
type input "#090303"
click at [220, 207] on div at bounding box center [202, 164] width 91 height 91
click at [266, 244] on button "Apply" at bounding box center [258, 243] width 29 height 14
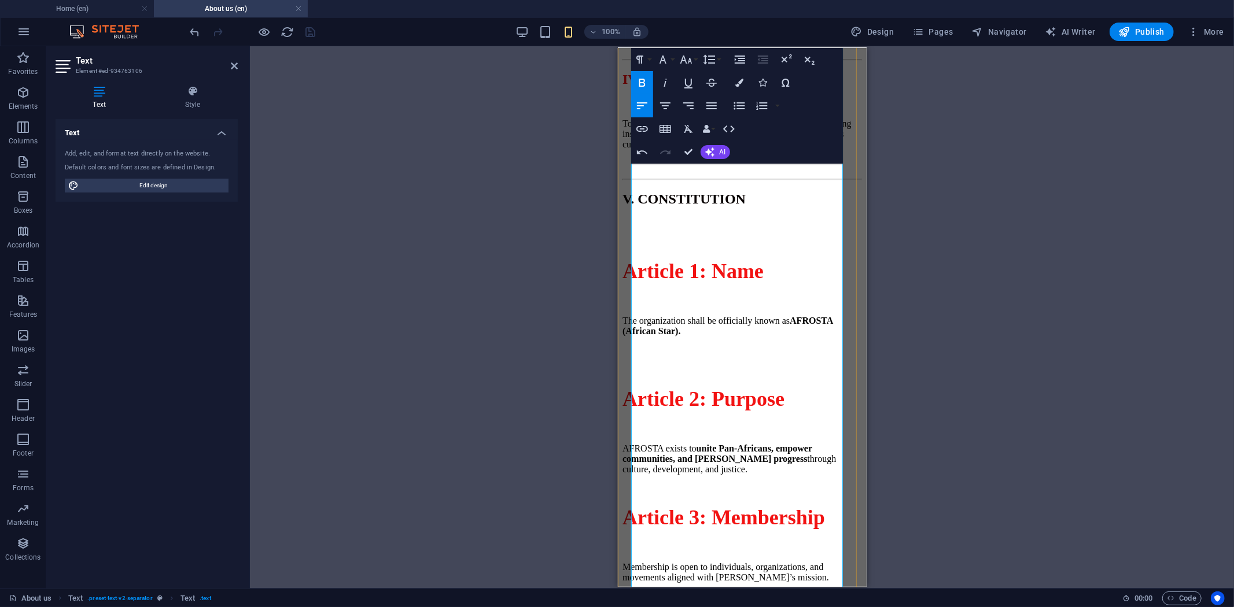
click at [691, 170] on p at bounding box center [742, 164] width 240 height 10
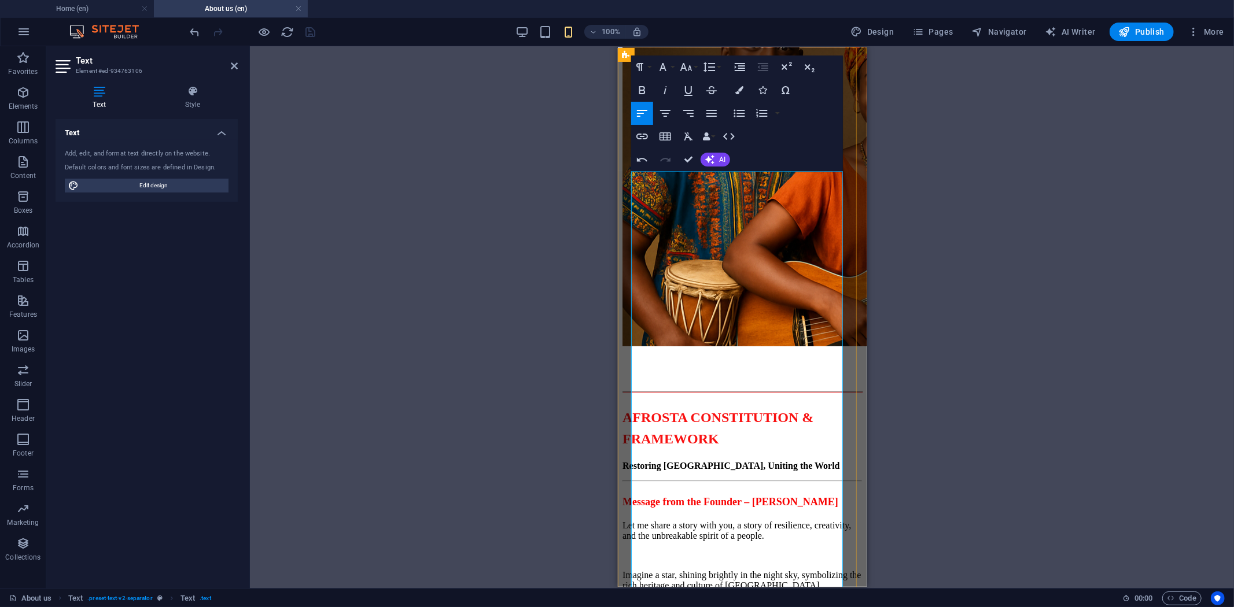
scroll to position [0, 0]
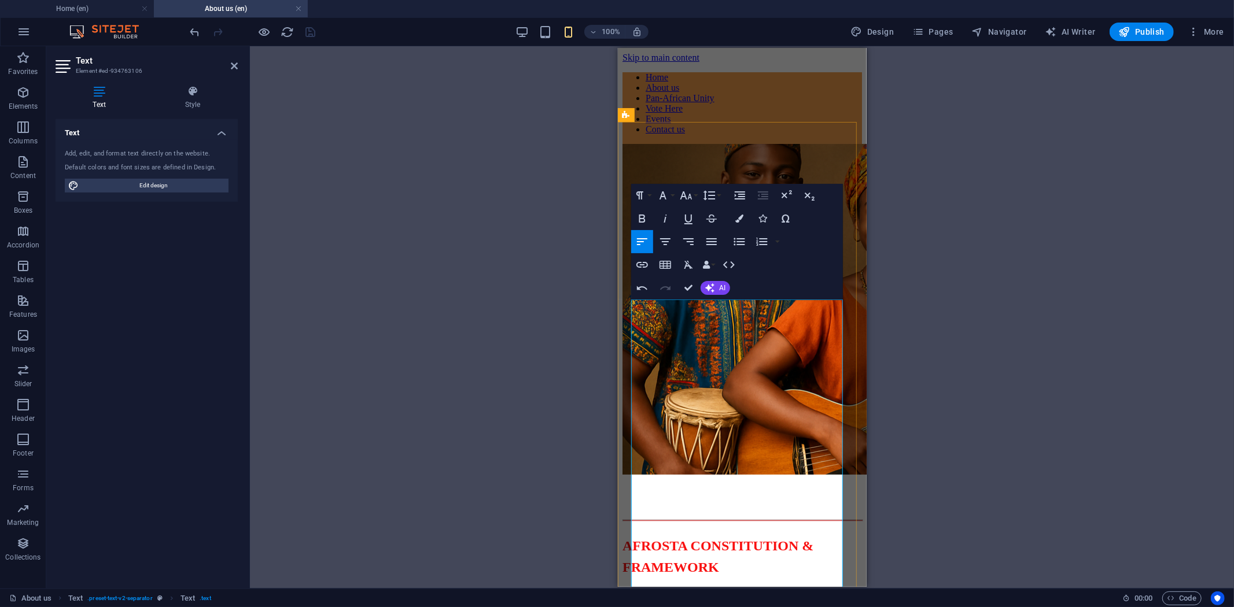
click at [735, 533] on h1 "AFROSTA CONSTITUTION & FRAMEWORK" at bounding box center [742, 554] width 240 height 43
drag, startPoint x: 727, startPoint y: 448, endPoint x: 627, endPoint y: 417, distance: 105.0
click at [782, 194] on icon "button" at bounding box center [786, 196] width 14 height 14
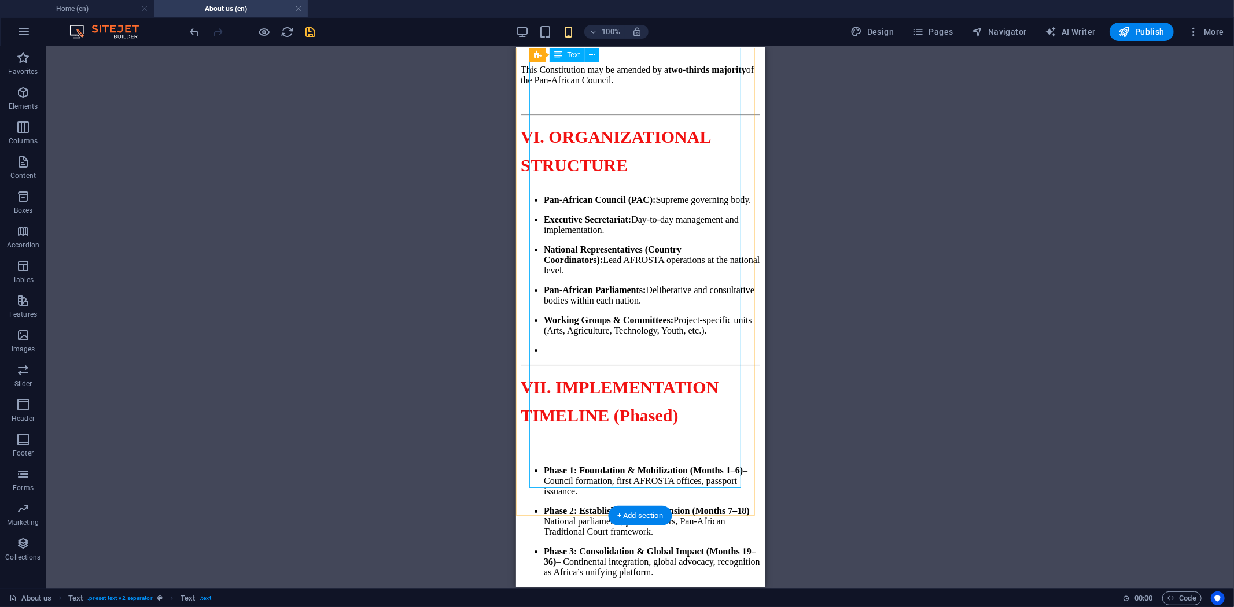
scroll to position [3911, 0]
click at [310, 32] on icon "save" at bounding box center [310, 31] width 13 height 13
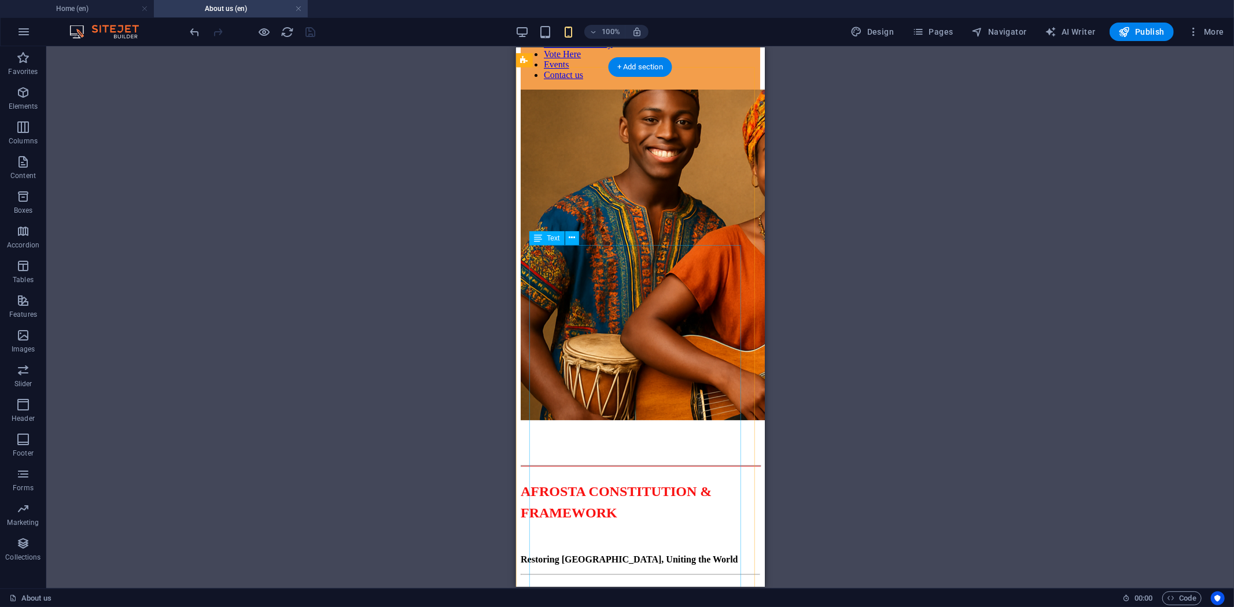
scroll to position [0, 0]
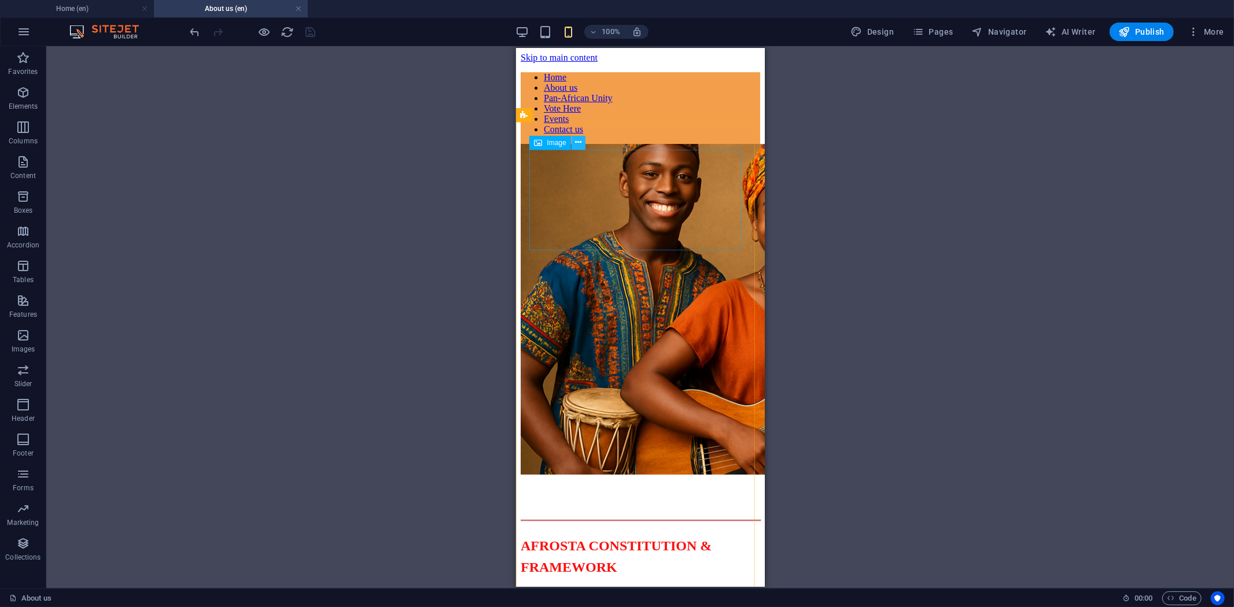
click at [574, 143] on button at bounding box center [579, 143] width 14 height 14
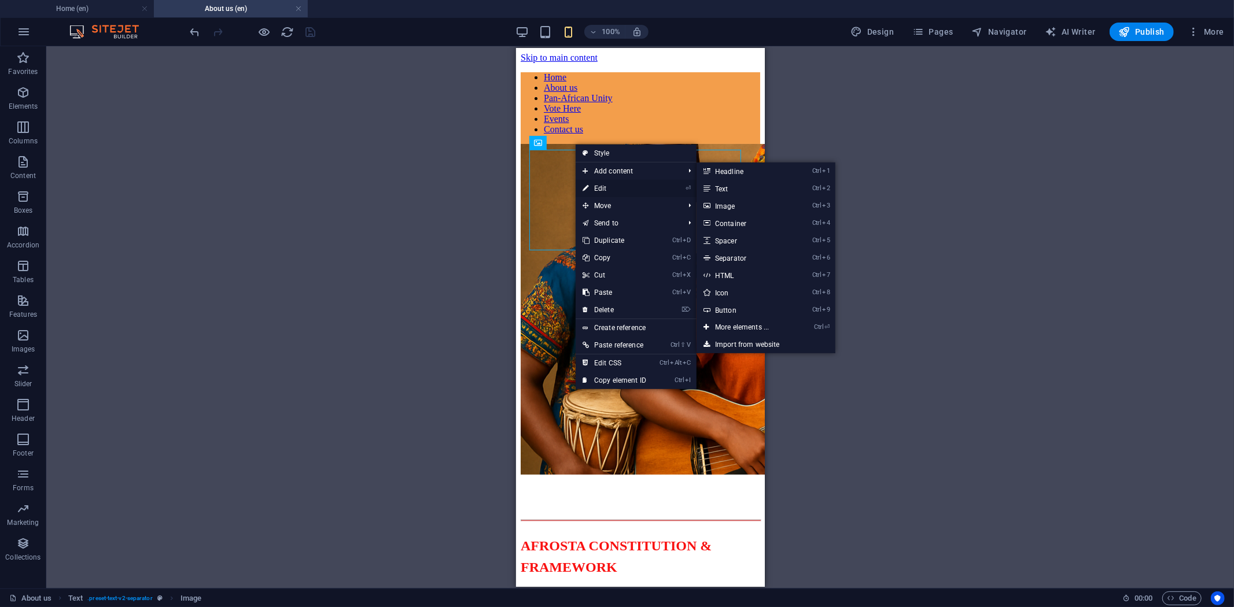
click at [606, 188] on link "⏎ Edit" at bounding box center [615, 188] width 78 height 17
select select "px"
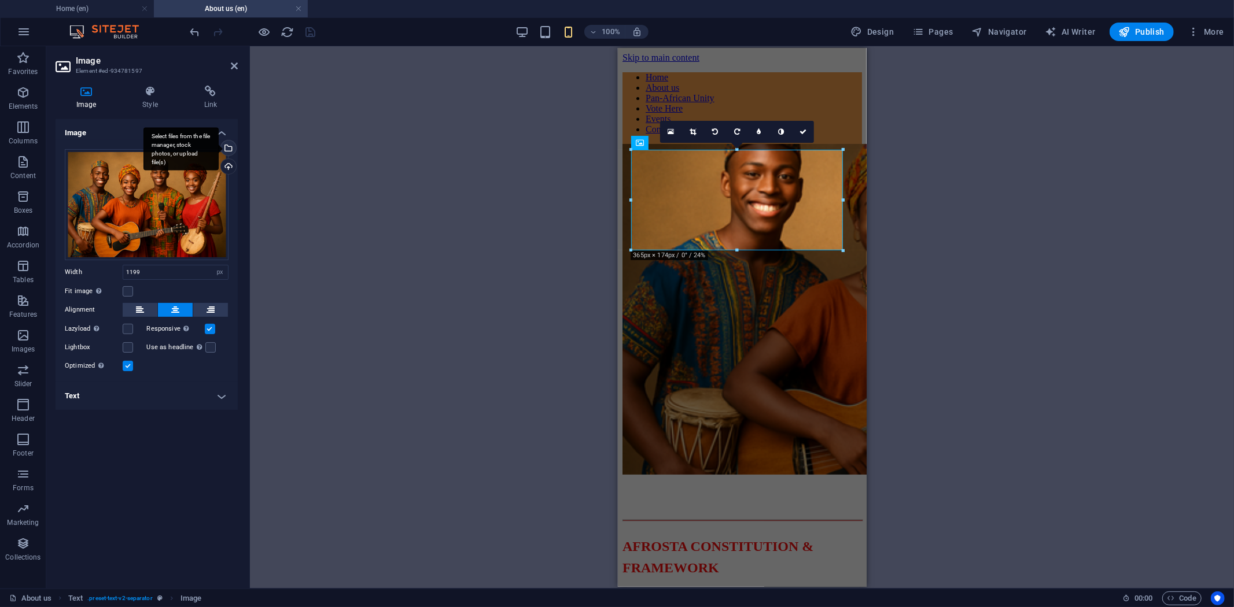
click at [227, 145] on div "Select files from the file manager, stock photos, or upload file(s)" at bounding box center [227, 149] width 17 height 17
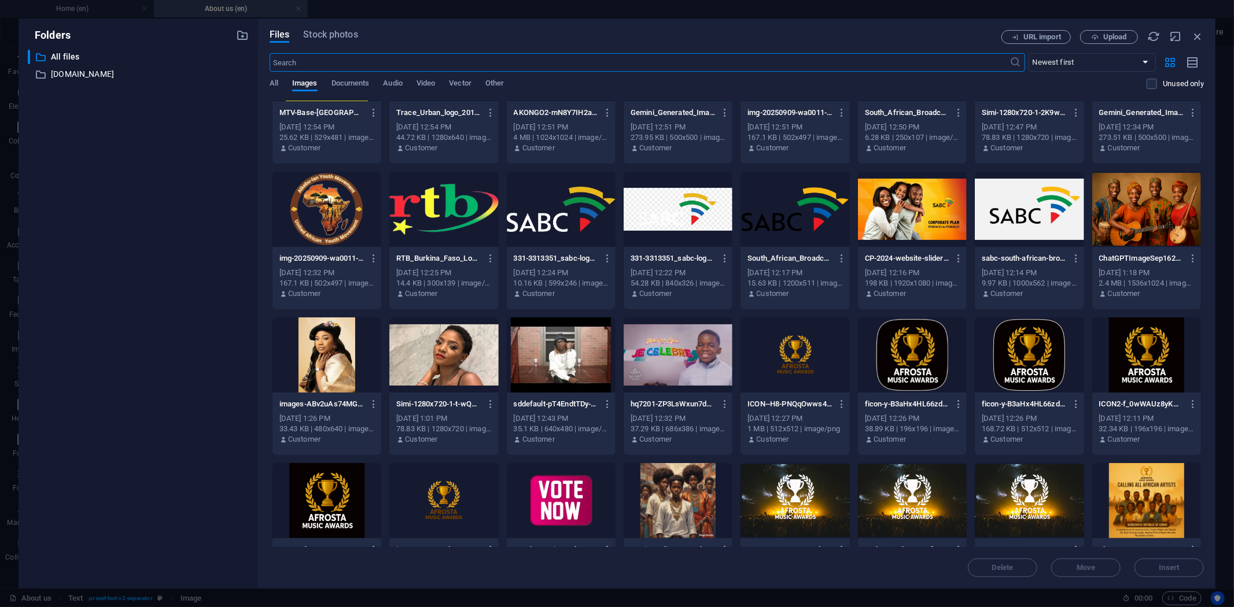
scroll to position [385, 0]
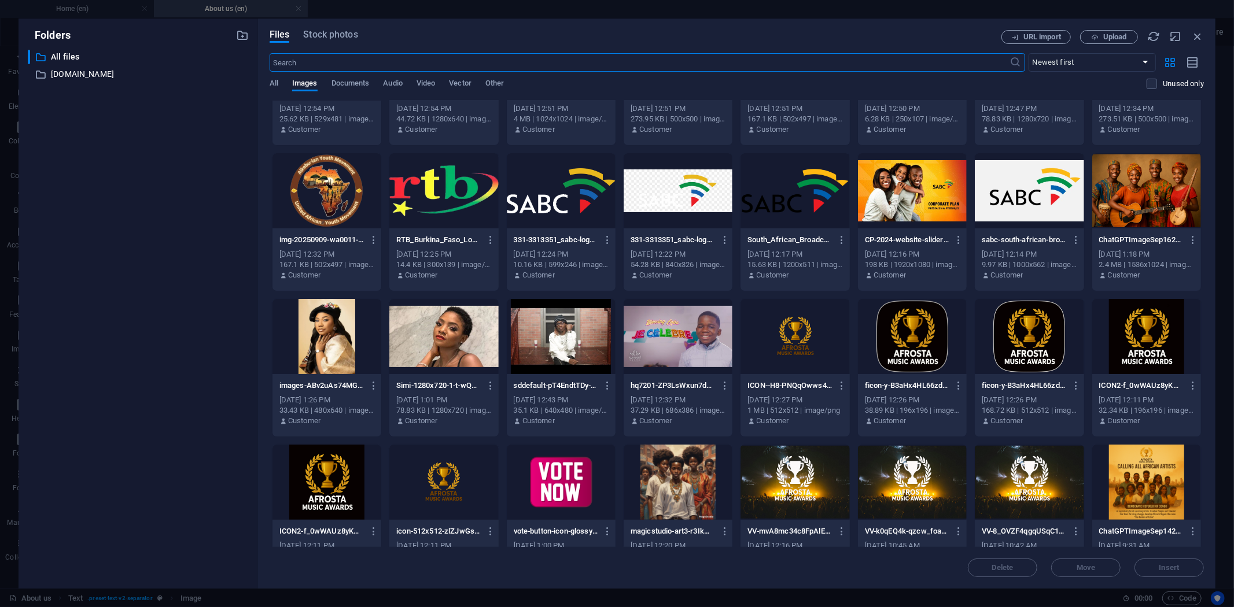
click at [799, 338] on div at bounding box center [794, 336] width 109 height 75
click at [799, 338] on div "1" at bounding box center [794, 336] width 109 height 75
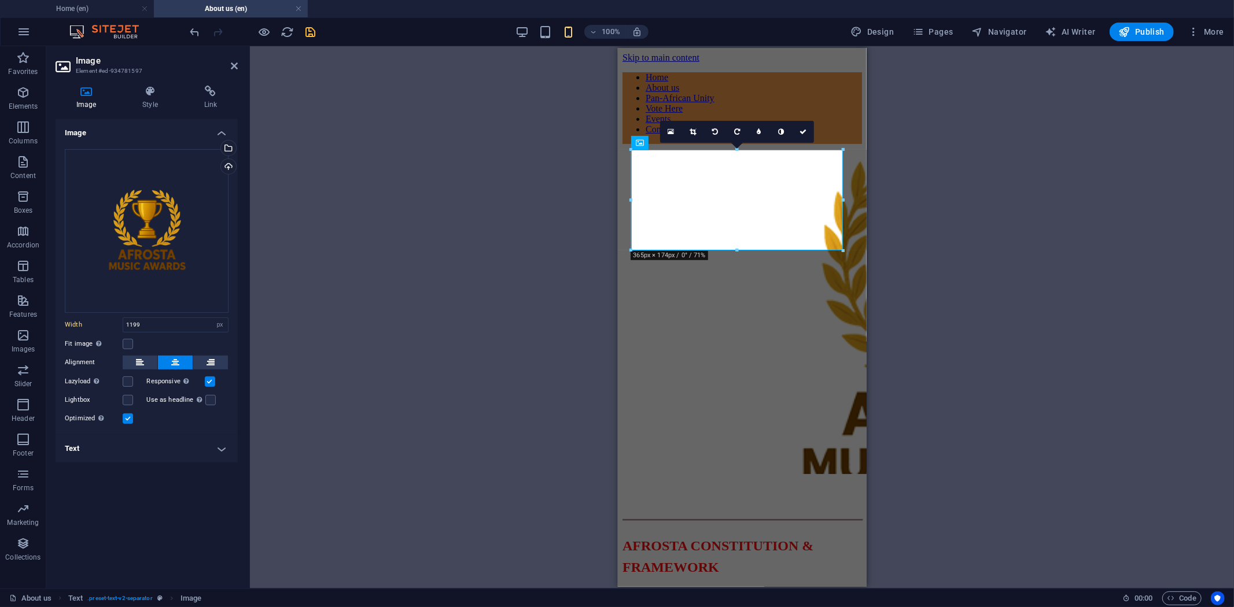
drag, startPoint x: 692, startPoint y: 128, endPoint x: 702, endPoint y: 148, distance: 22.0
click at [692, 128] on icon at bounding box center [693, 131] width 6 height 7
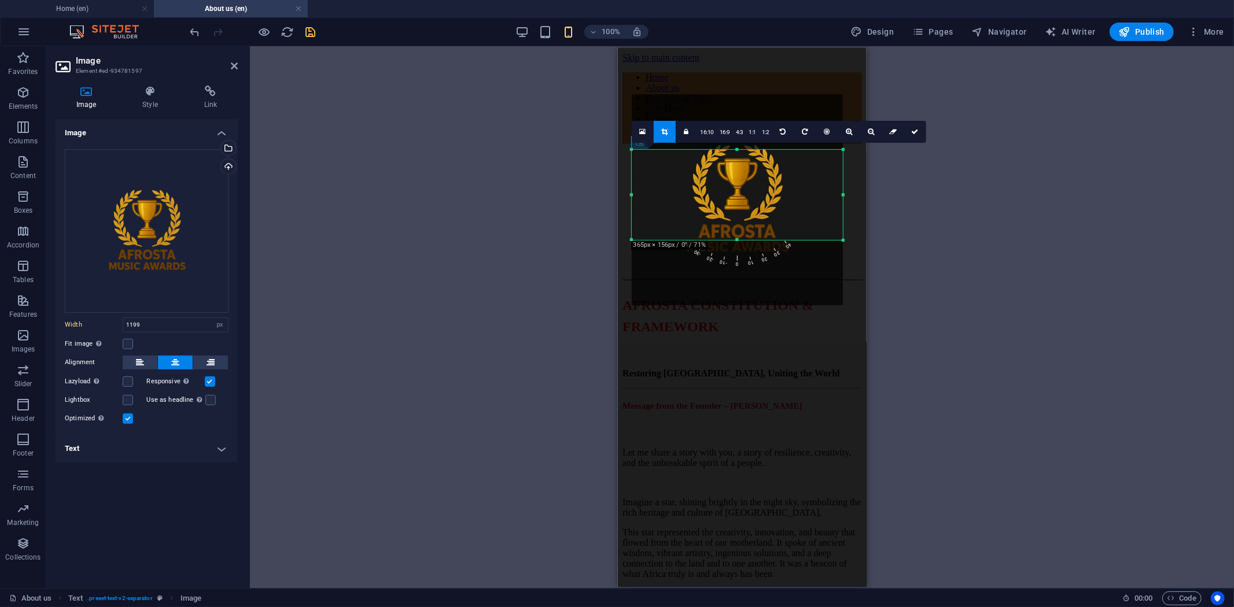
drag, startPoint x: 745, startPoint y: 251, endPoint x: 747, endPoint y: 241, distance: 10.8
click at [747, 241] on div at bounding box center [737, 240] width 211 height 4
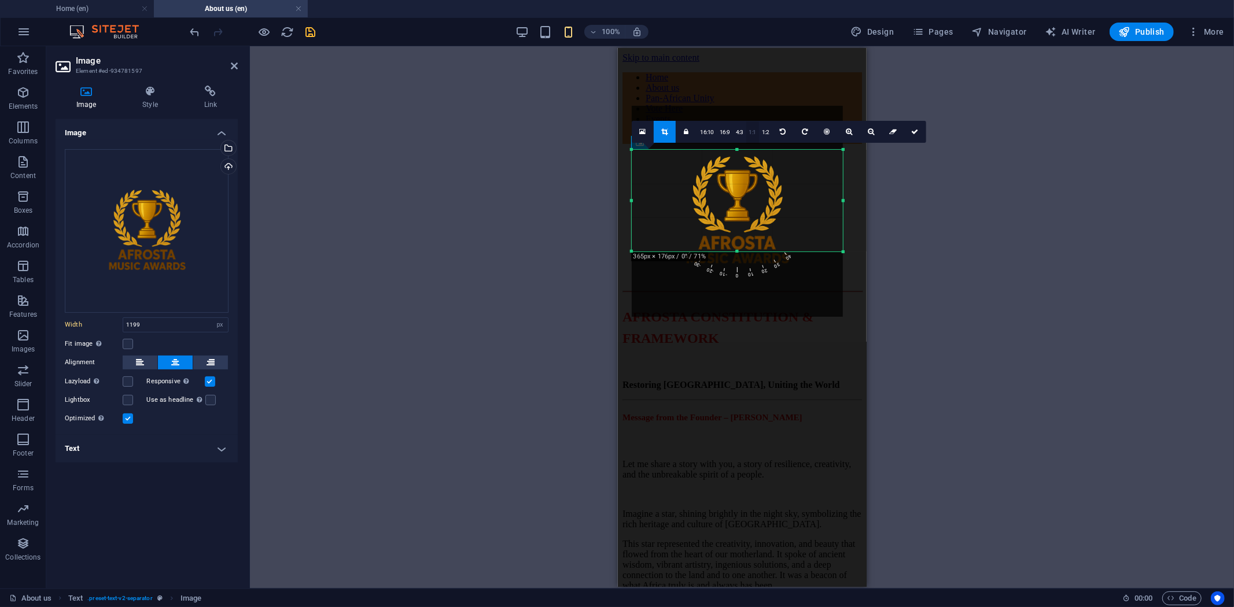
drag, startPoint x: 739, startPoint y: 149, endPoint x: 747, endPoint y: 138, distance: 14.1
click at [747, 150] on div "180 170 160 150 140 130 120 110 100 90 80 70 60 50 40 30 20 10 0 -10 -20 -30 -4…" at bounding box center [737, 201] width 211 height 102
click at [742, 251] on div at bounding box center [737, 251] width 211 height 4
click at [912, 133] on icon at bounding box center [915, 131] width 7 height 7
type input "365"
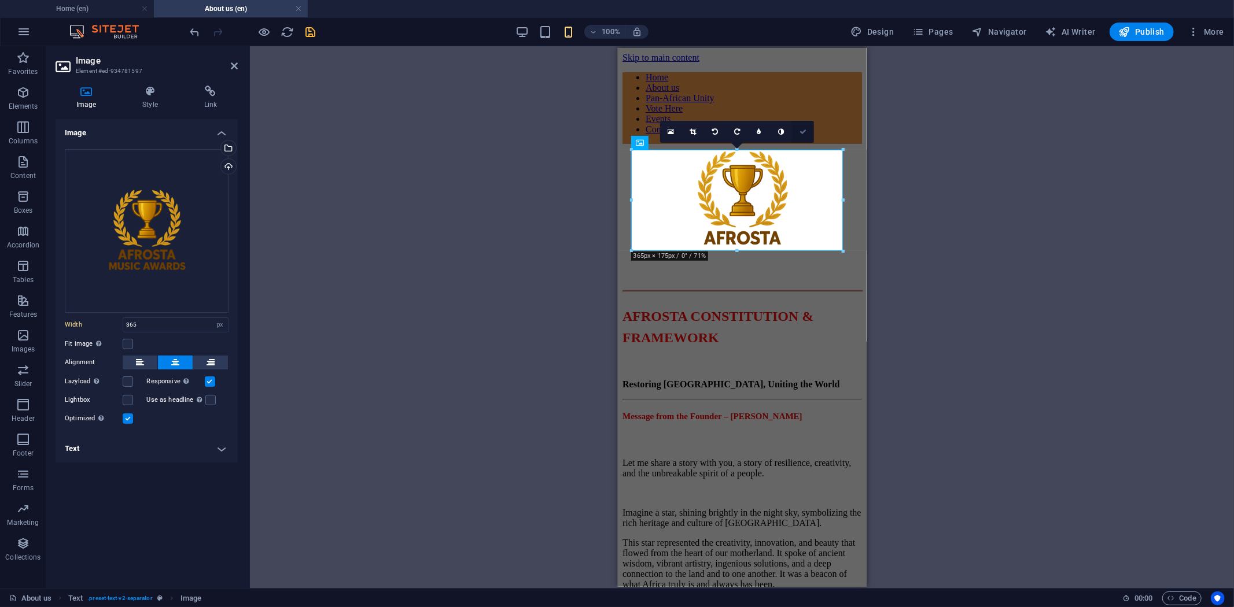
click at [806, 133] on icon at bounding box center [802, 131] width 7 height 7
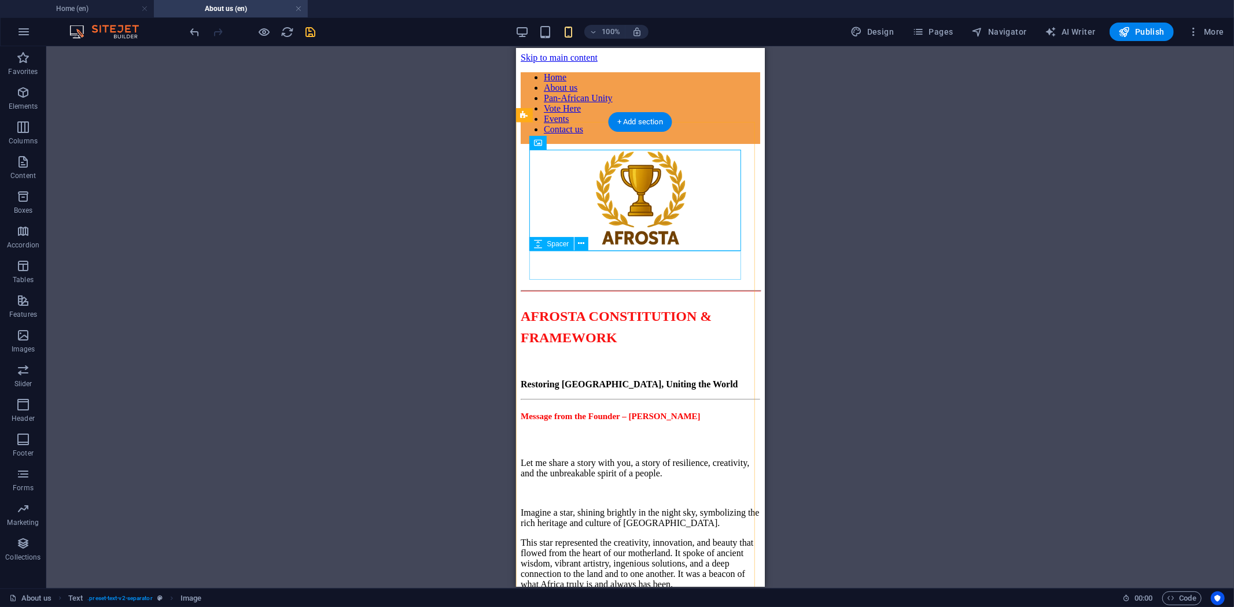
click at [587, 260] on div at bounding box center [640, 261] width 240 height 29
click at [580, 242] on icon at bounding box center [581, 244] width 6 height 12
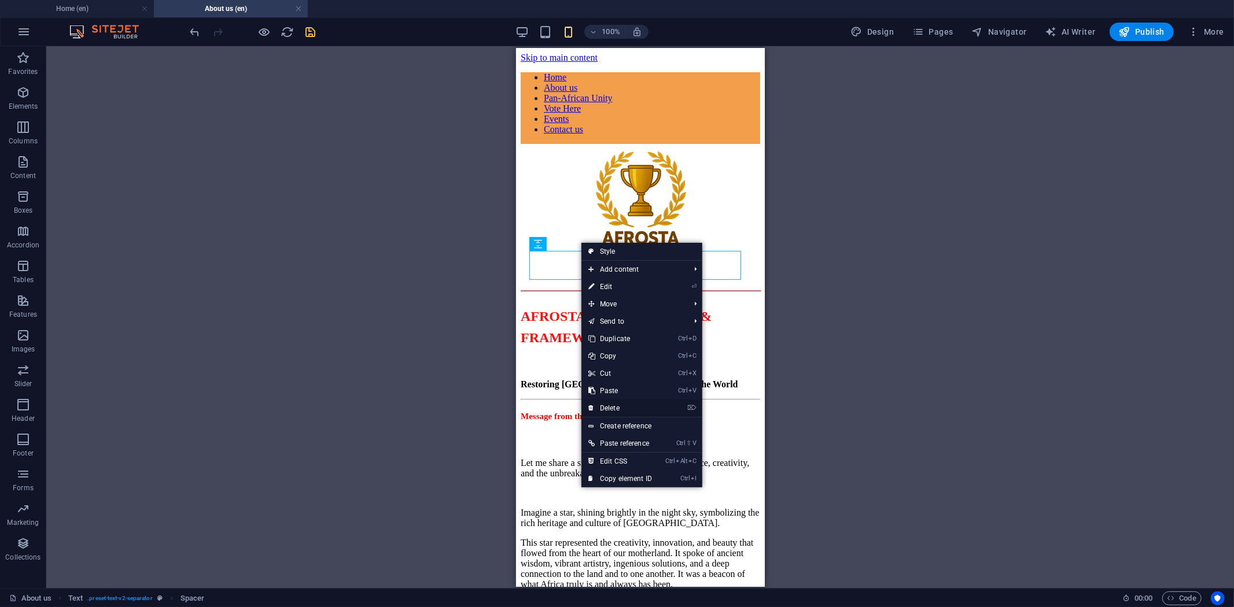
click at [616, 405] on link "⌦ Delete" at bounding box center [620, 408] width 78 height 17
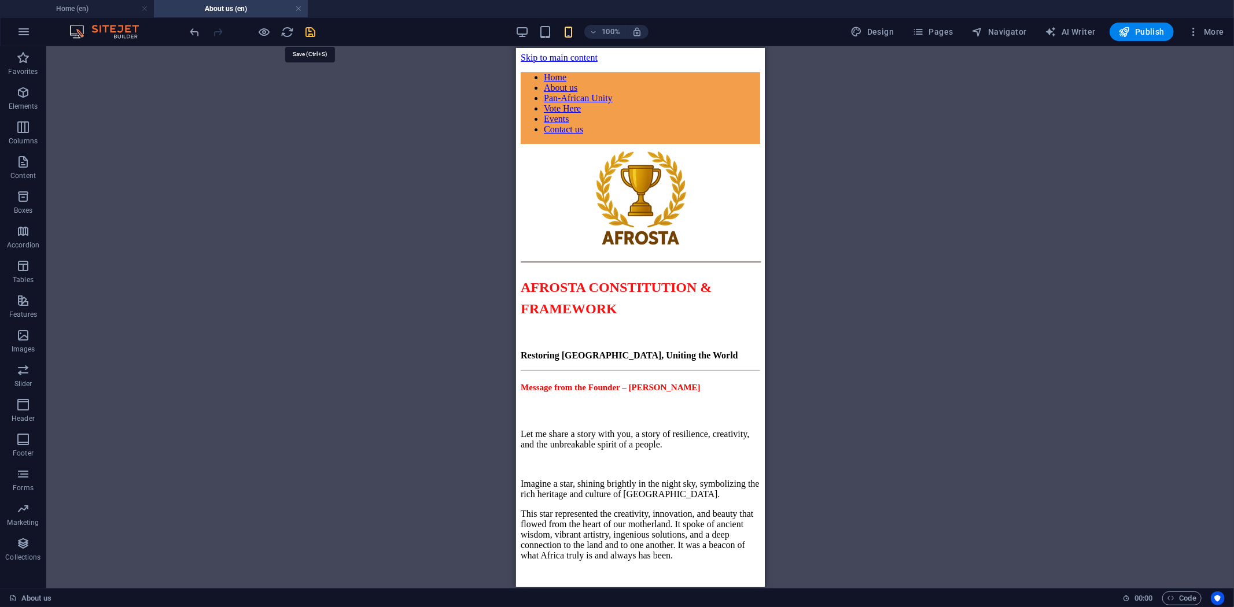
click at [311, 31] on icon "save" at bounding box center [310, 31] width 13 height 13
click at [1137, 35] on span "Publish" at bounding box center [1142, 32] width 46 height 12
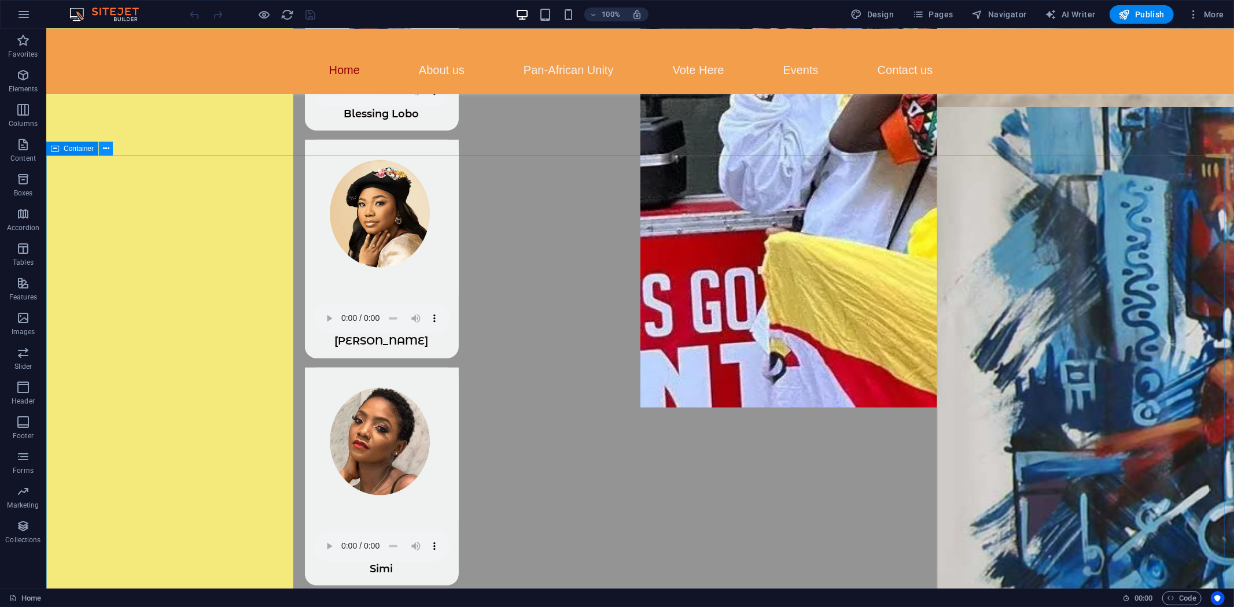
click at [103, 149] on icon at bounding box center [106, 149] width 6 height 12
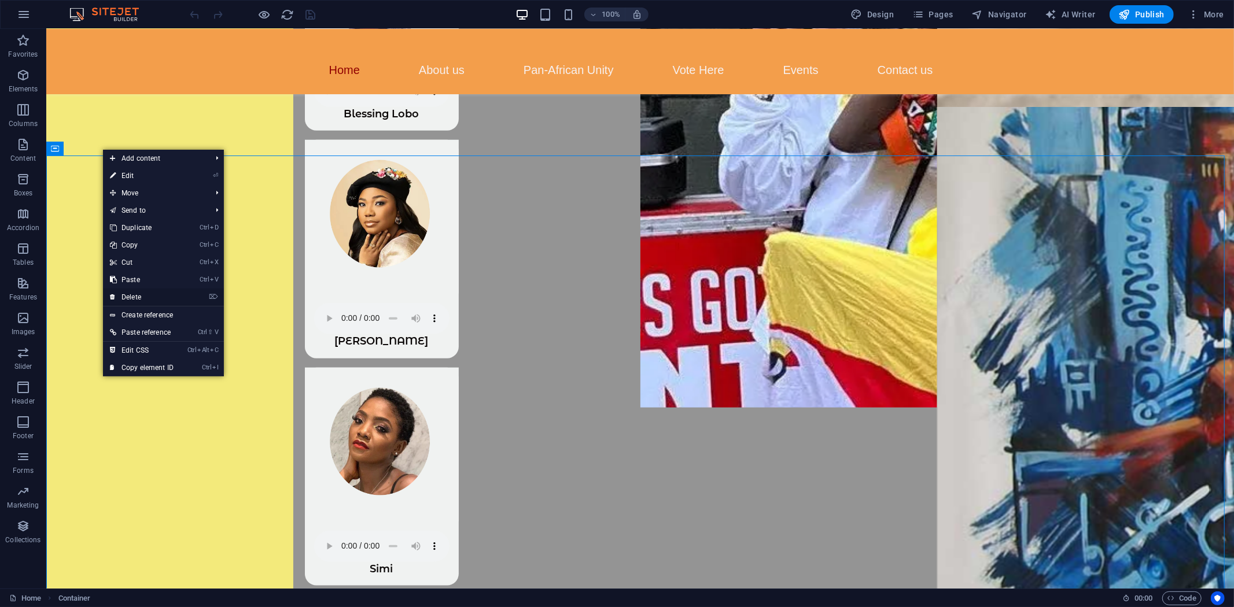
click at [146, 294] on link "⌦ Delete" at bounding box center [142, 297] width 78 height 17
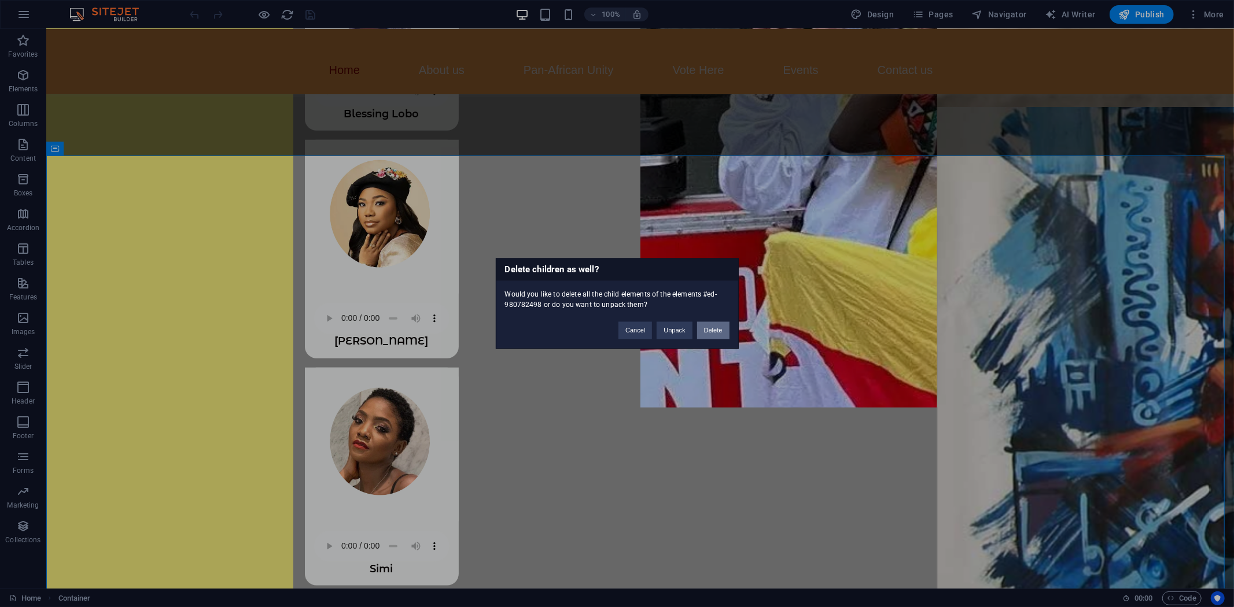
click at [718, 326] on button "Delete" at bounding box center [713, 330] width 32 height 17
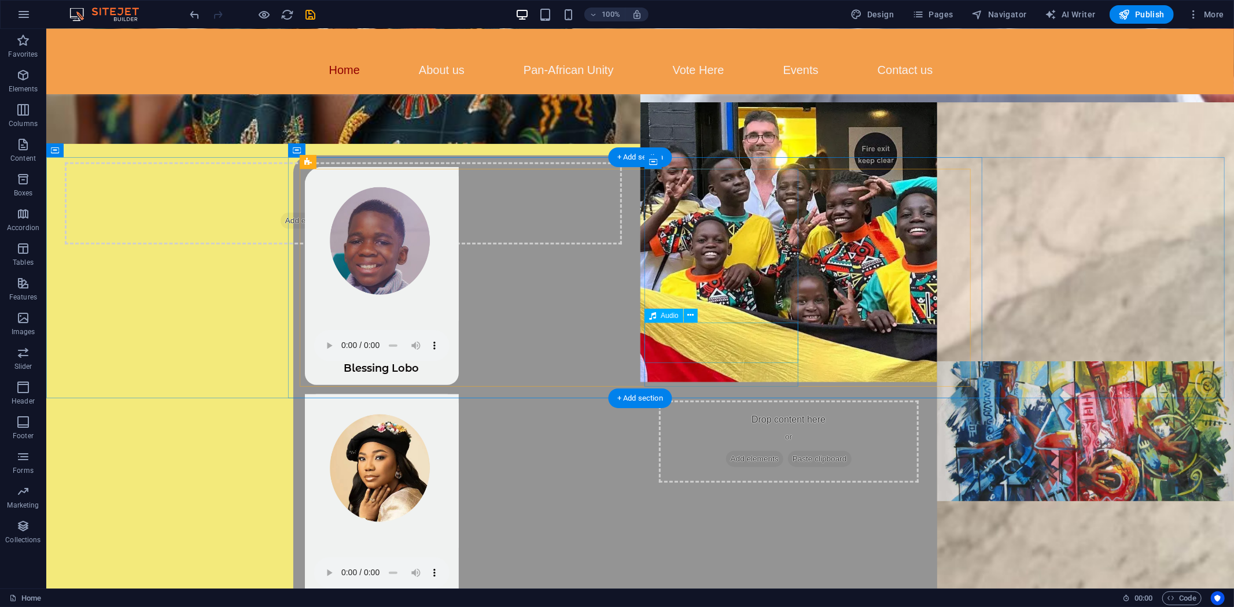
scroll to position [611, 0]
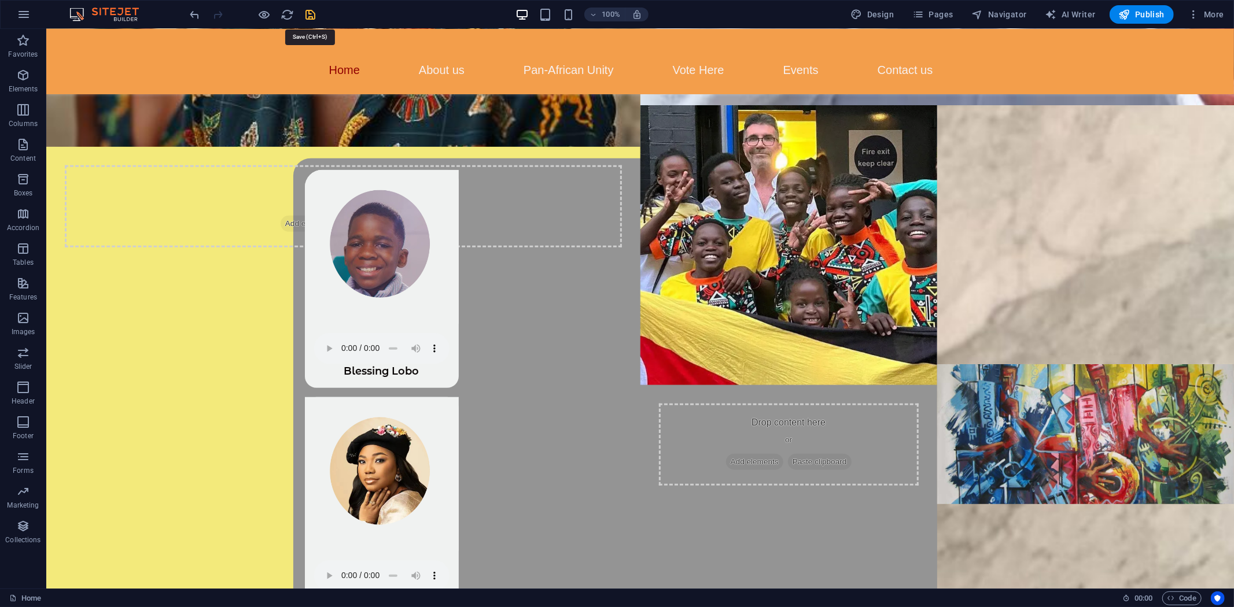
click at [312, 14] on icon "save" at bounding box center [310, 14] width 13 height 13
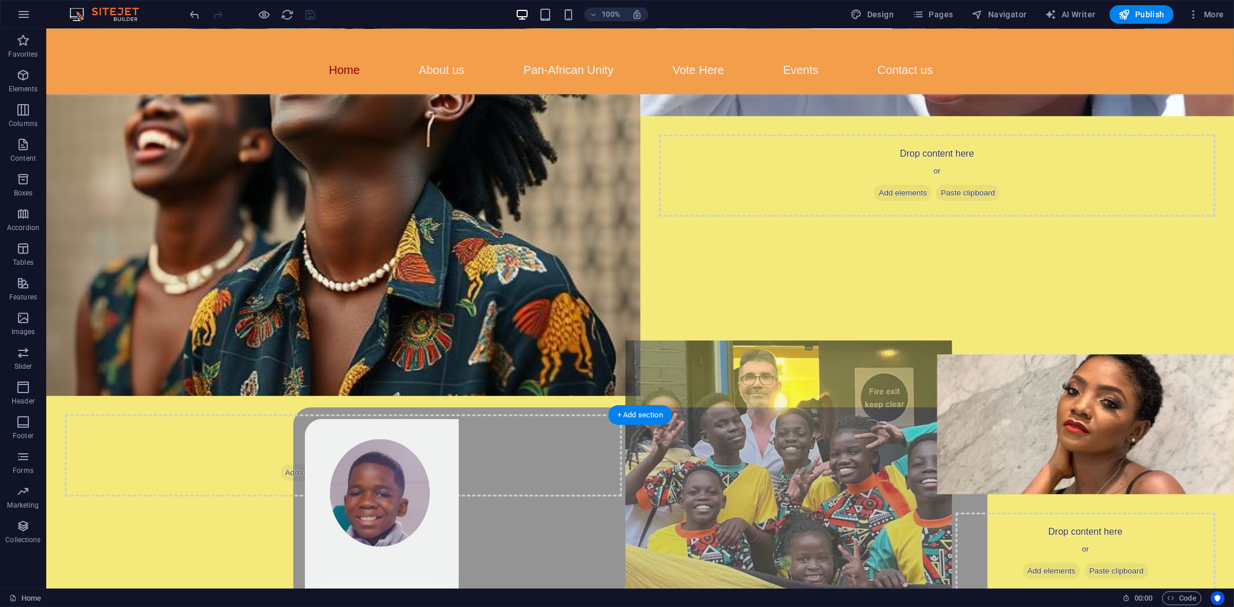
scroll to position [419, 0]
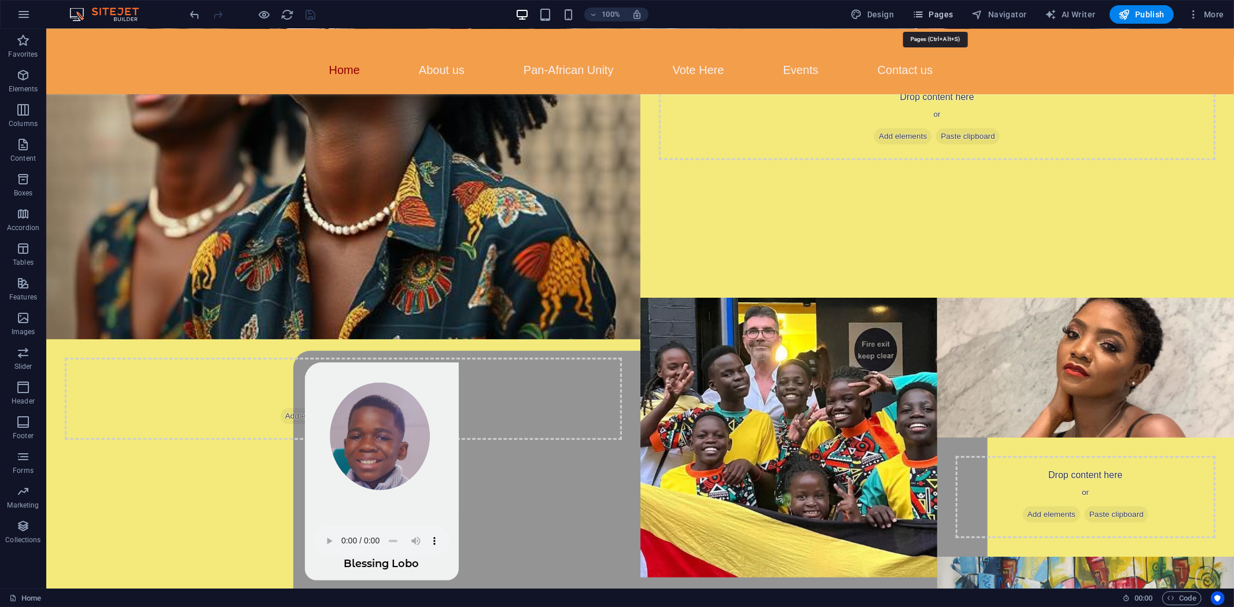
click at [918, 13] on icon "button" at bounding box center [918, 15] width 12 height 12
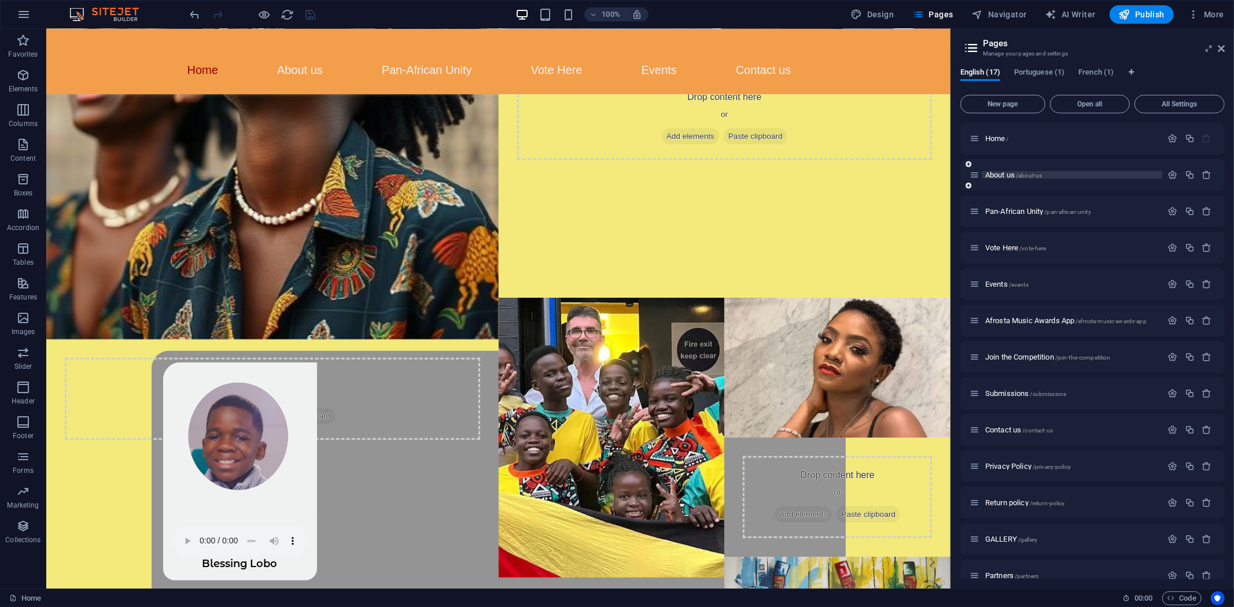
click at [1003, 171] on span "About us /about-us" at bounding box center [1013, 175] width 57 height 9
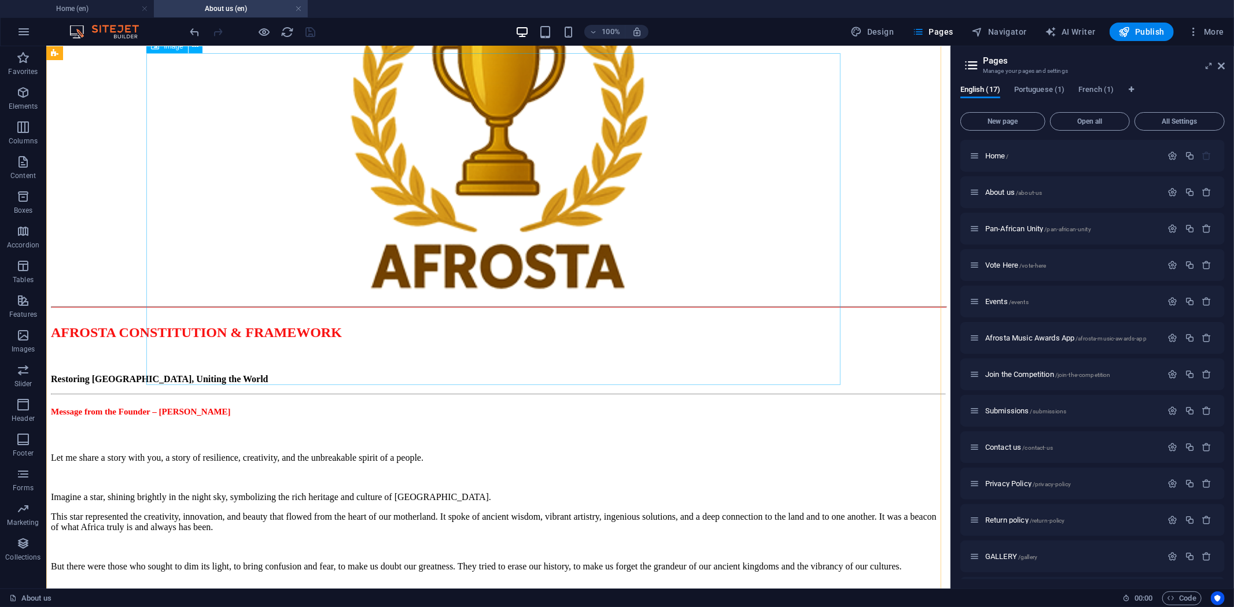
scroll to position [193, 0]
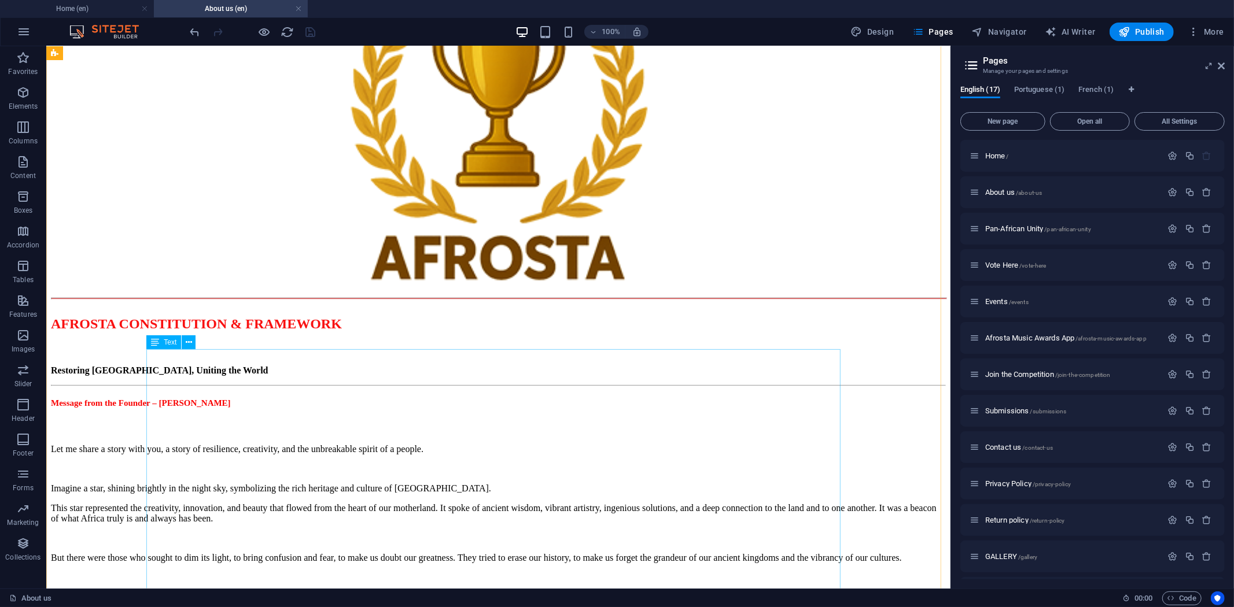
drag, startPoint x: 159, startPoint y: 374, endPoint x: 212, endPoint y: 421, distance: 70.5
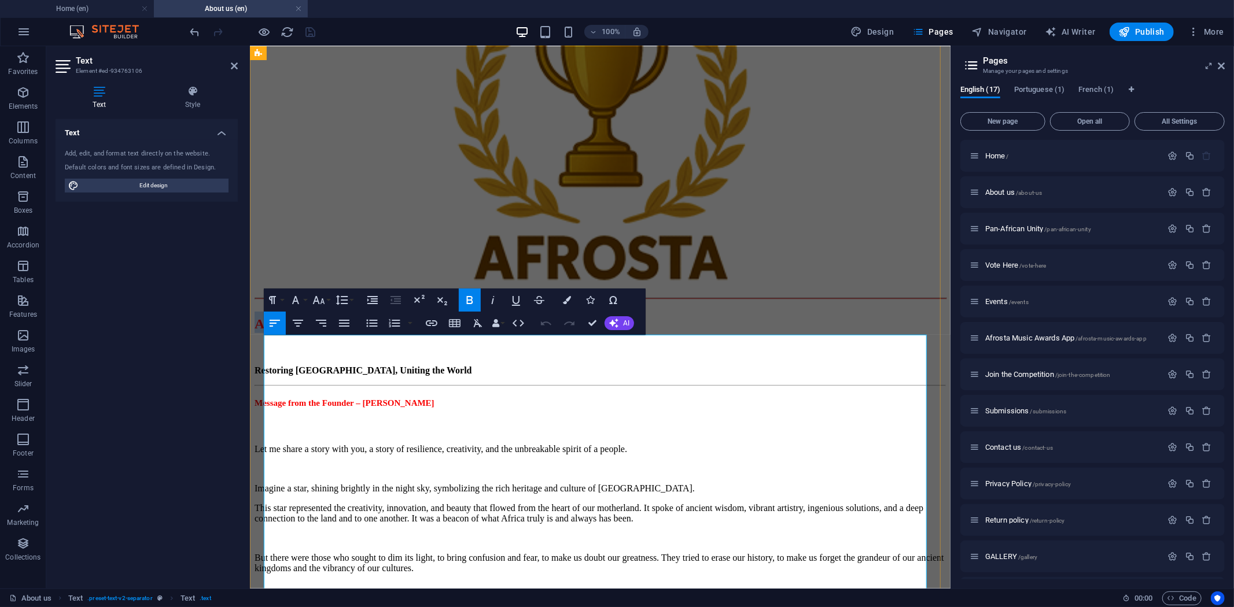
drag, startPoint x: 263, startPoint y: 359, endPoint x: 547, endPoint y: 363, distance: 284.6
click at [547, 333] on h1 "AFROSTA CONSTITUTION & FRAMEWORK" at bounding box center [599, 321] width 691 height 21
copy span "AFROSTA CONSTITUTION & FRAMEWORK"
click at [558, 333] on h1 "AFROSTA CONSTITUTION & FRAMEWORK" at bounding box center [599, 321] width 691 height 21
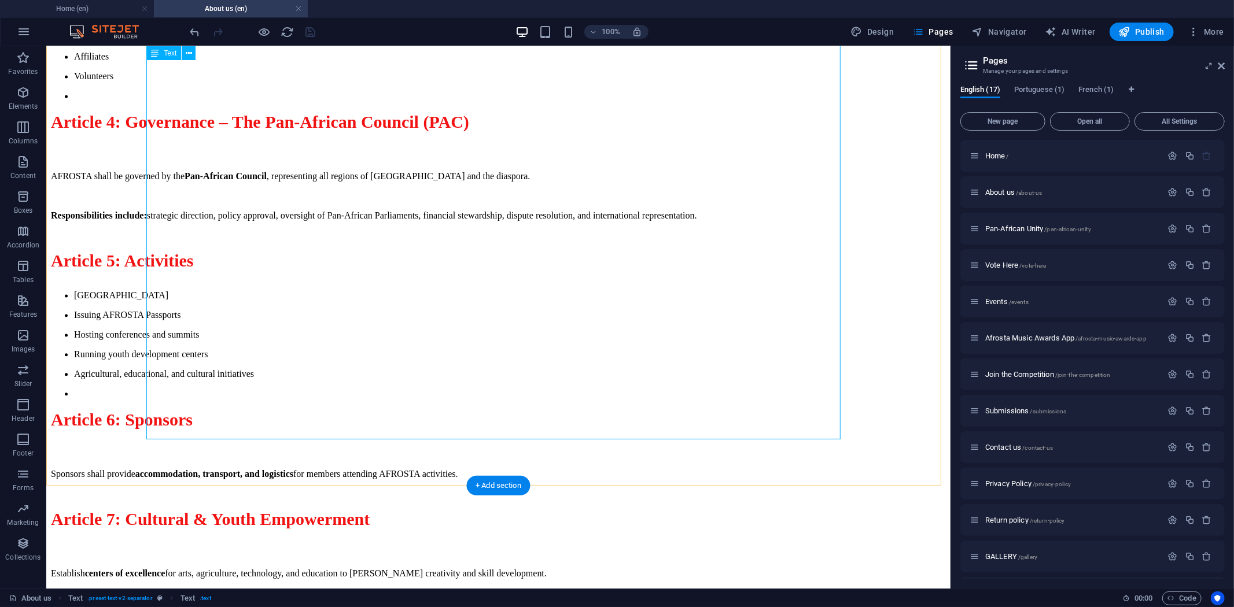
scroll to position [2015, 0]
click at [493, 473] on div "+ Add section" at bounding box center [498, 480] width 64 height 20
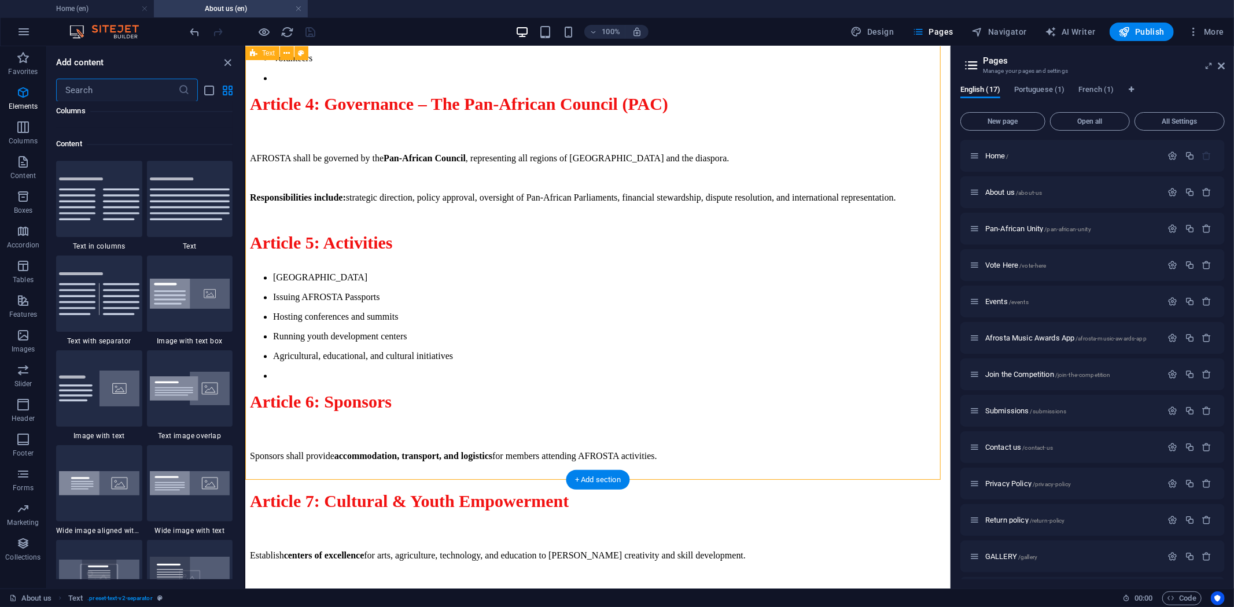
scroll to position [2023, 0]
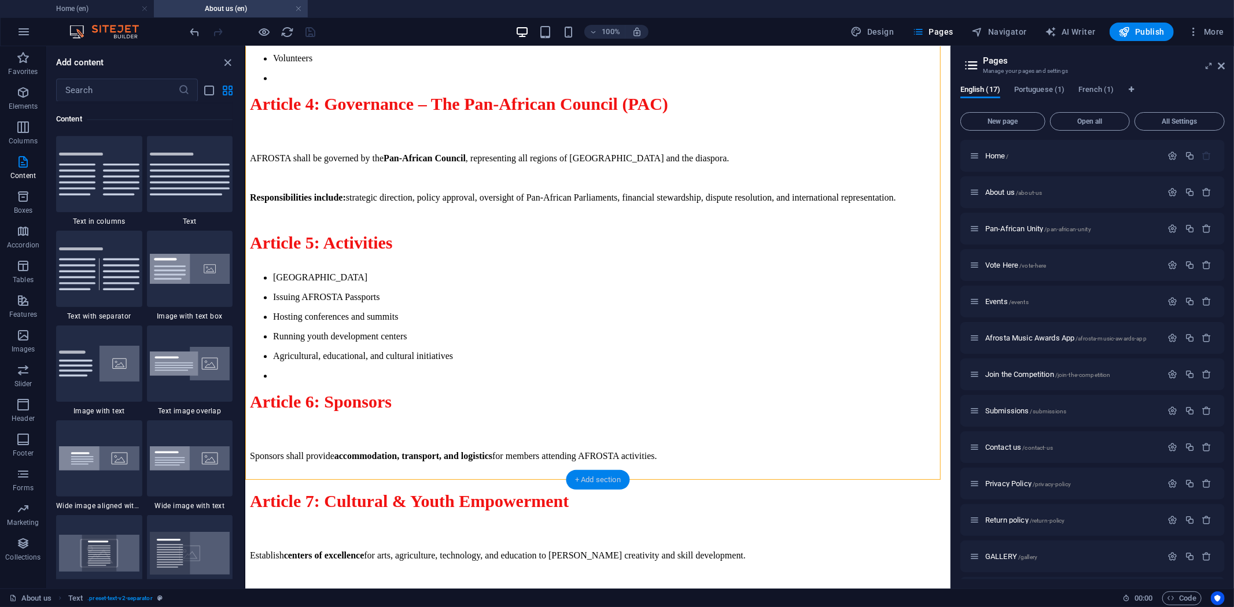
click at [579, 477] on div "+ Add section" at bounding box center [598, 480] width 64 height 20
click at [95, 91] on input "text" at bounding box center [117, 90] width 122 height 23
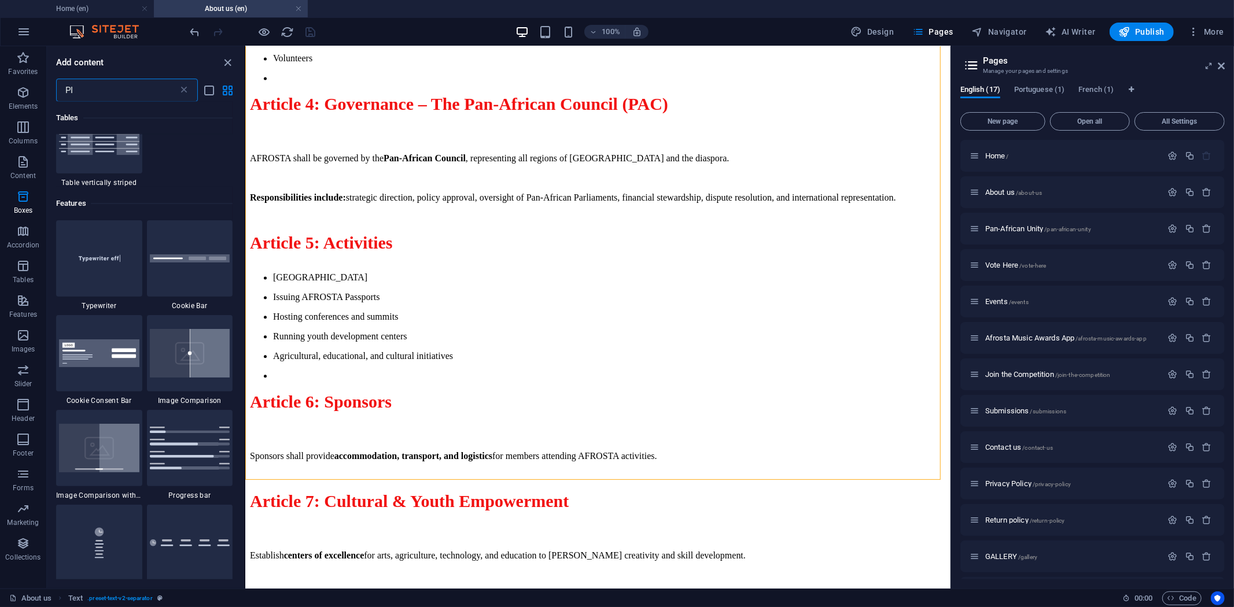
scroll to position [0, 0]
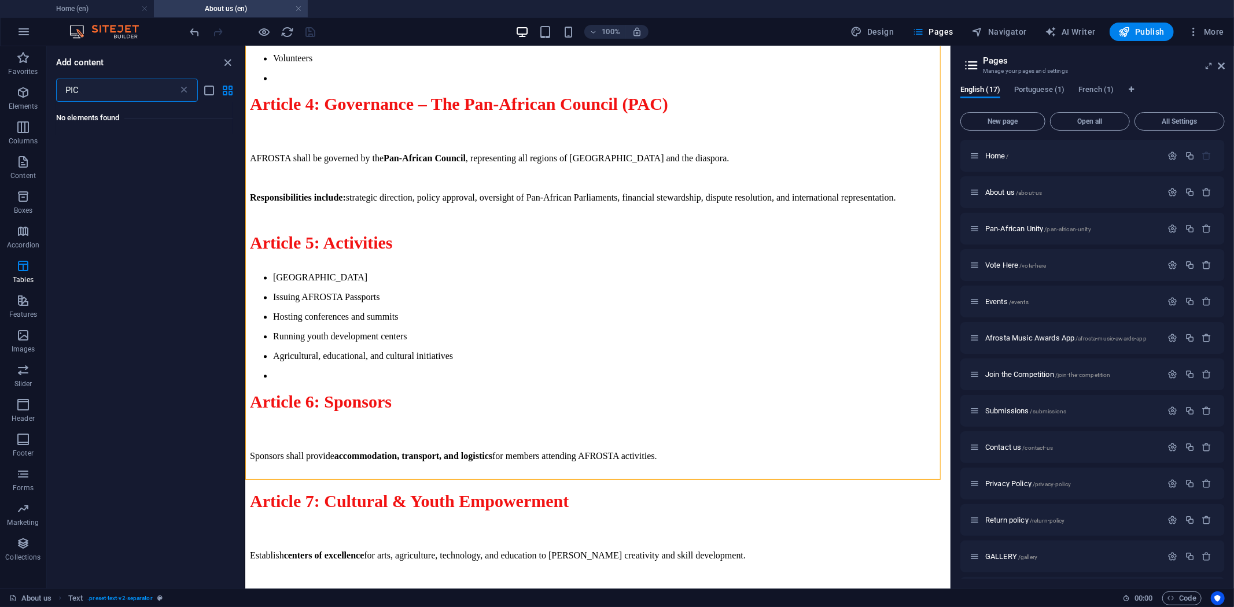
drag, startPoint x: 97, startPoint y: 91, endPoint x: 53, endPoint y: 94, distance: 44.1
click at [53, 94] on div "PIC ​" at bounding box center [145, 90] width 197 height 23
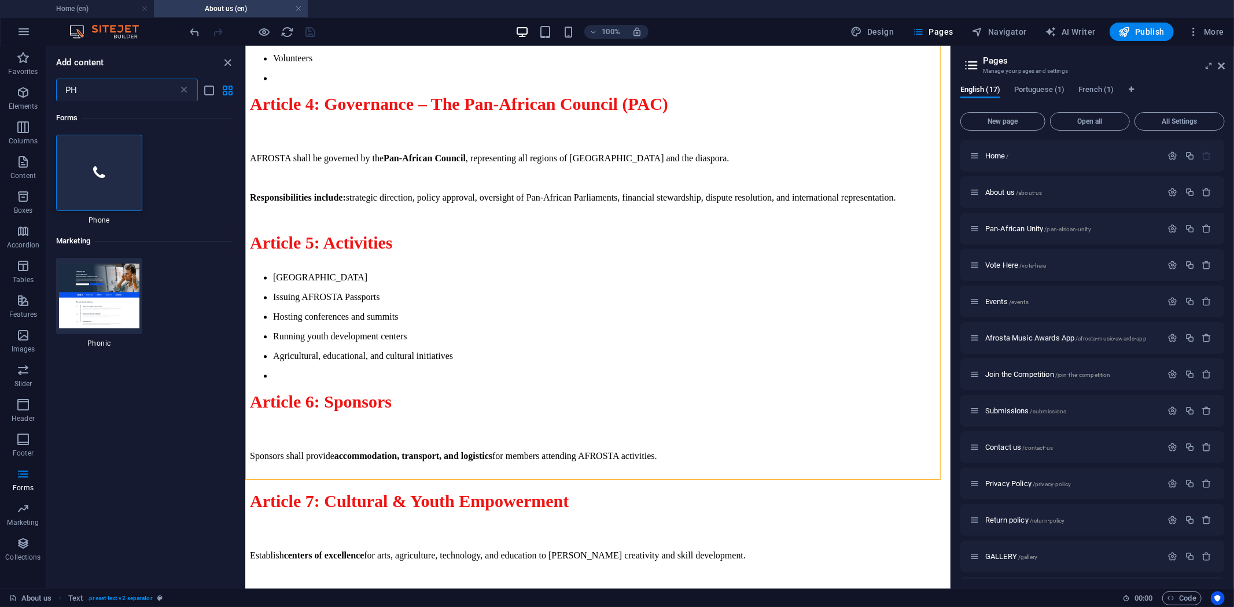
type input "P"
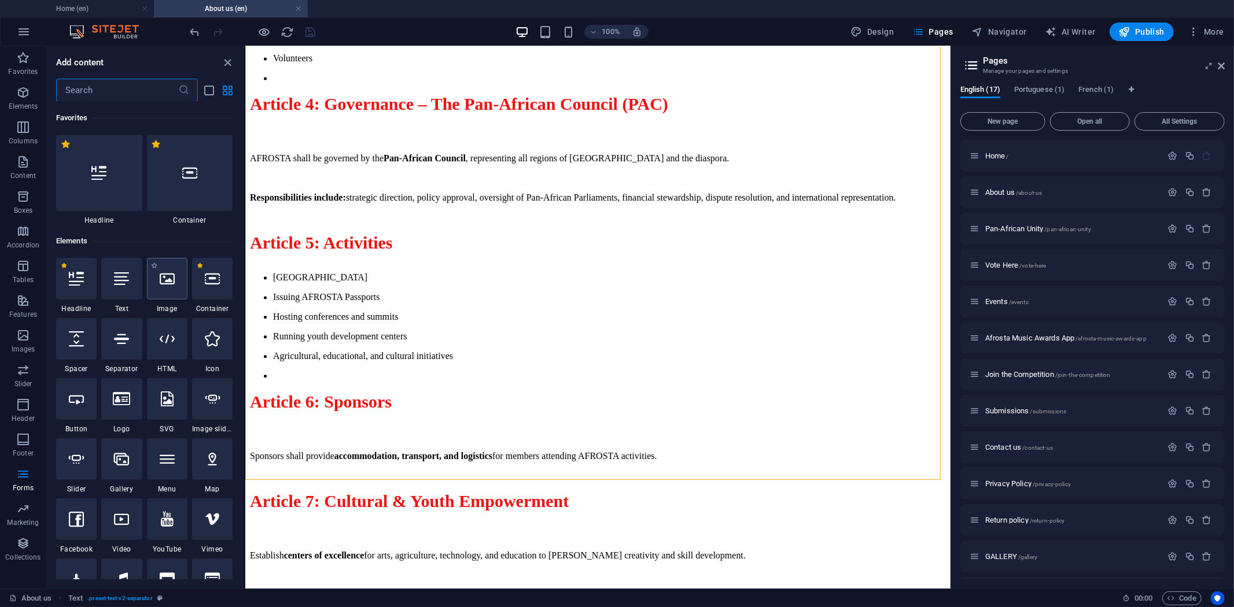
click at [162, 286] on div at bounding box center [167, 279] width 40 height 42
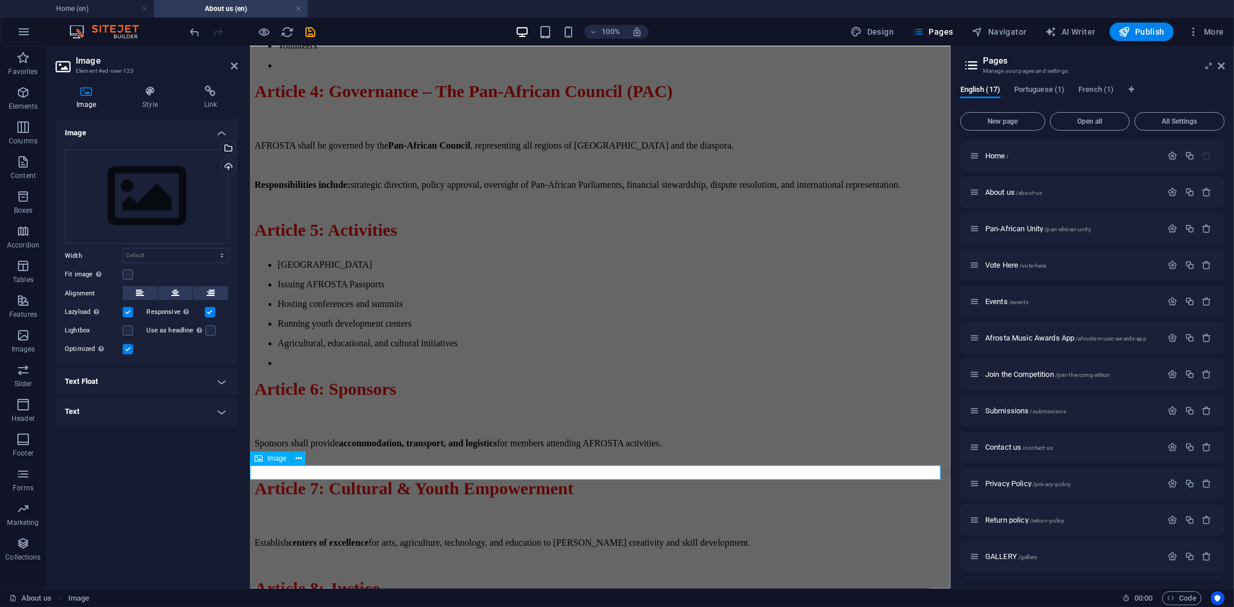
scroll to position [2072, 0]
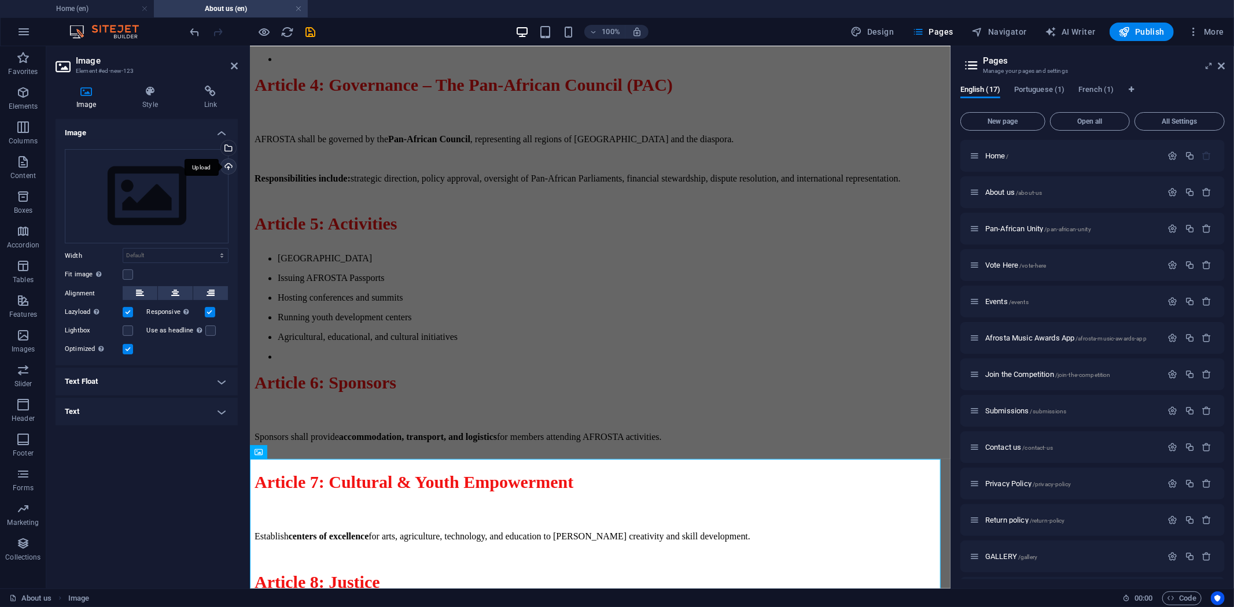
click at [229, 168] on div "Upload" at bounding box center [227, 167] width 17 height 17
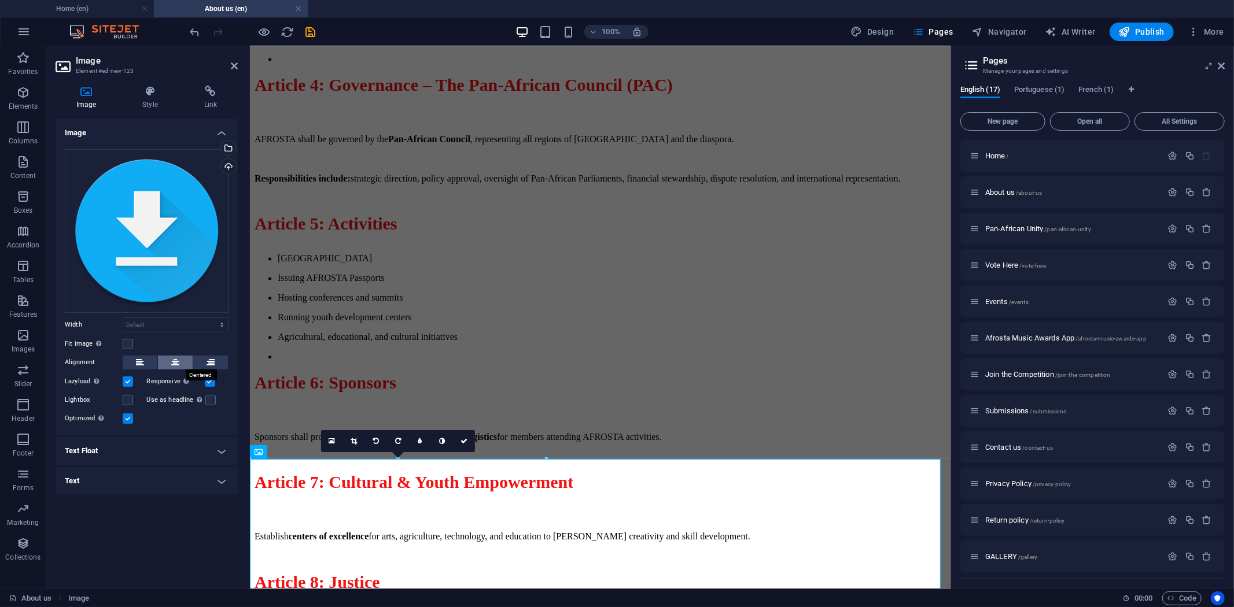
click at [178, 362] on icon at bounding box center [175, 363] width 8 height 14
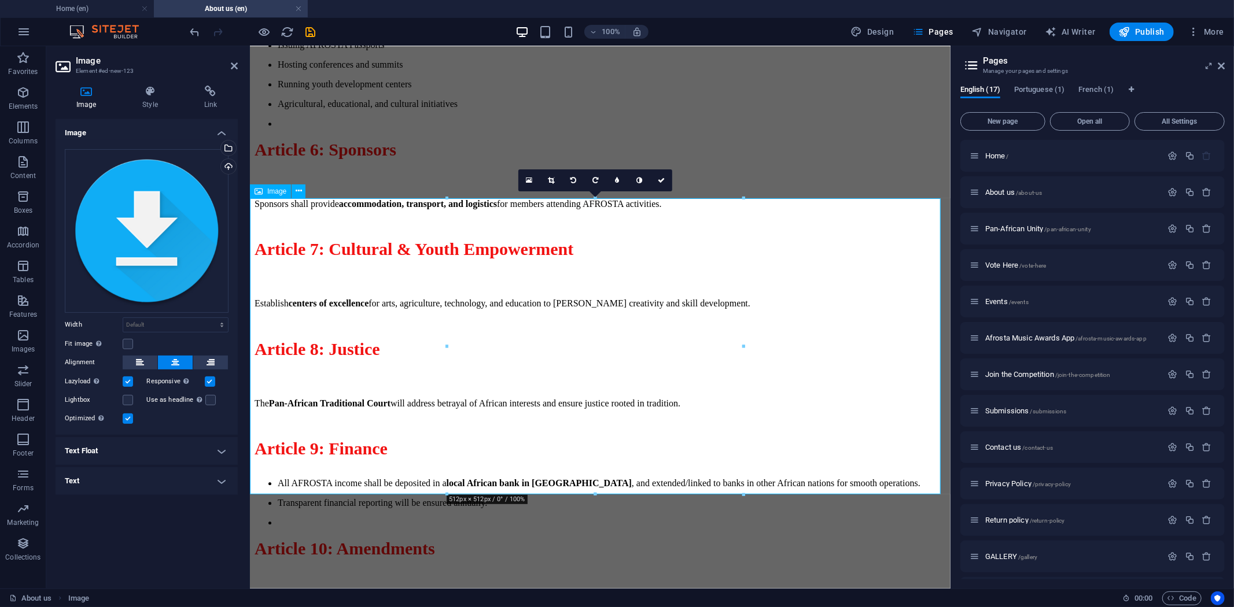
scroll to position [2346, 0]
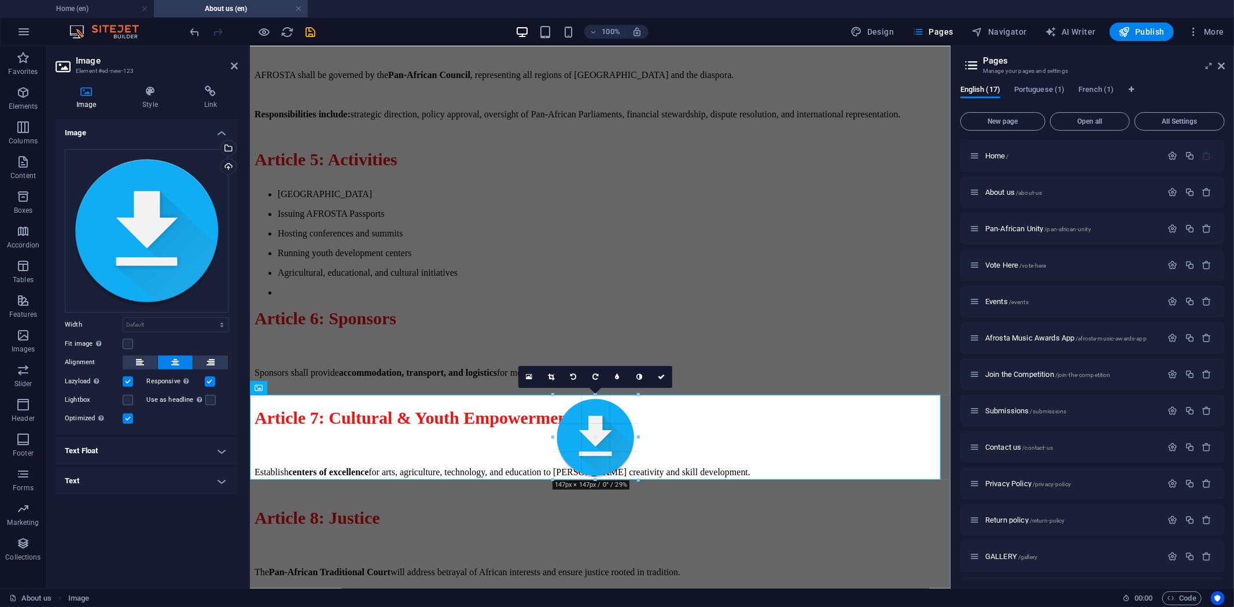
drag, startPoint x: 742, startPoint y: 483, endPoint x: 529, endPoint y: 222, distance: 337.2
type input "146"
select select "px"
click at [661, 373] on link at bounding box center [661, 378] width 22 height 22
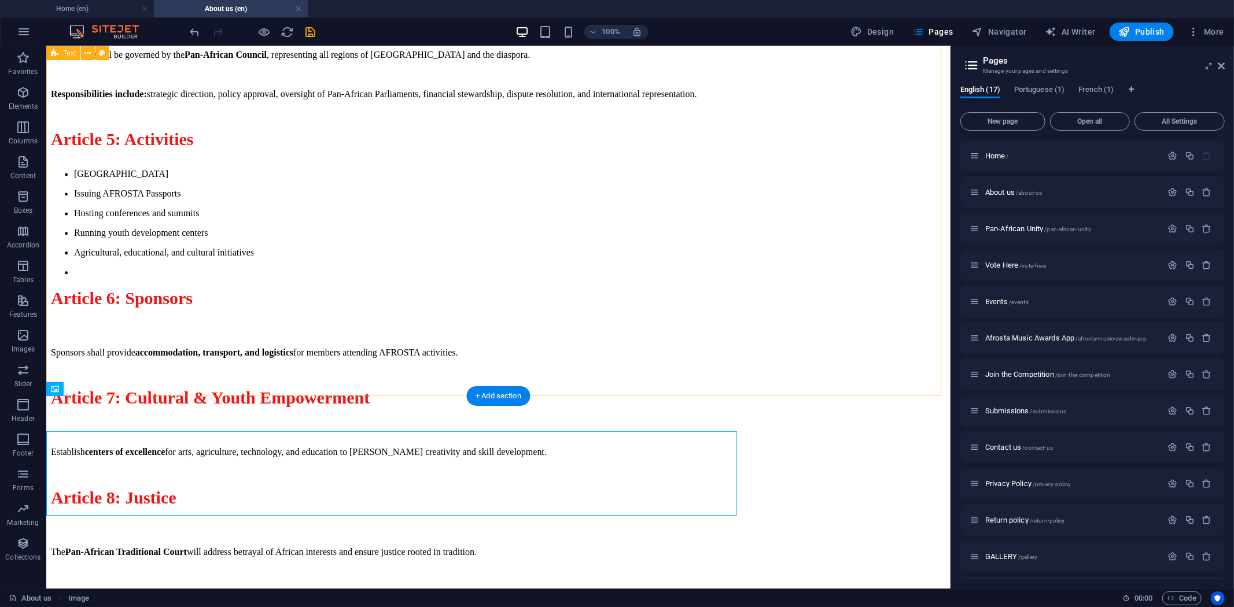
scroll to position [2099, 0]
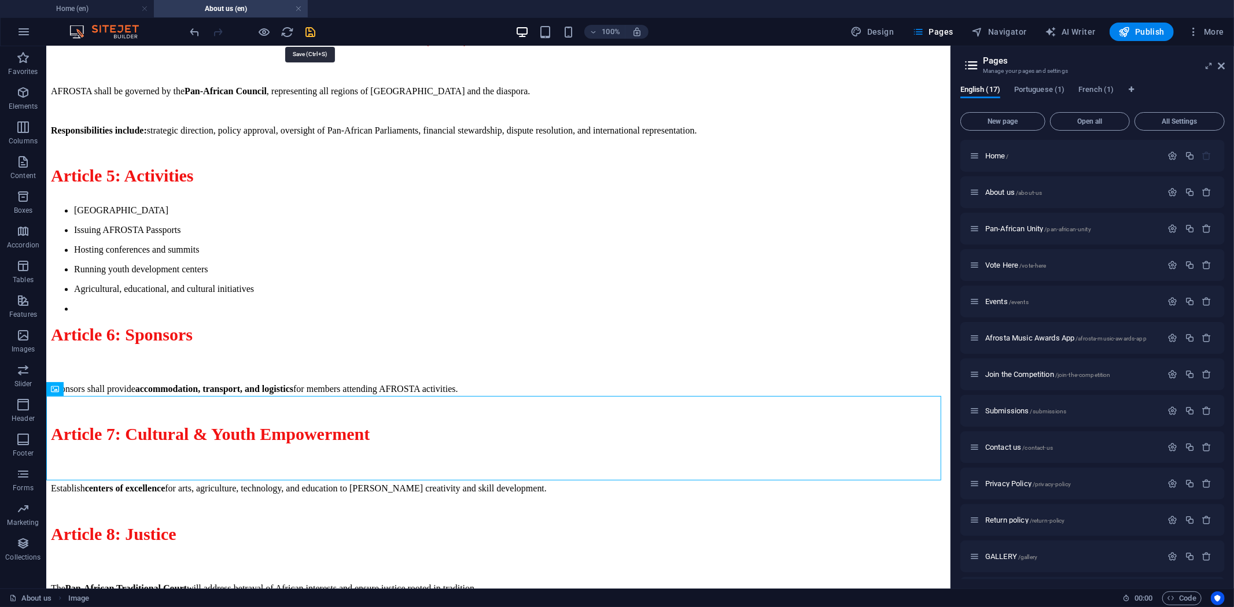
click at [309, 28] on icon "save" at bounding box center [310, 31] width 13 height 13
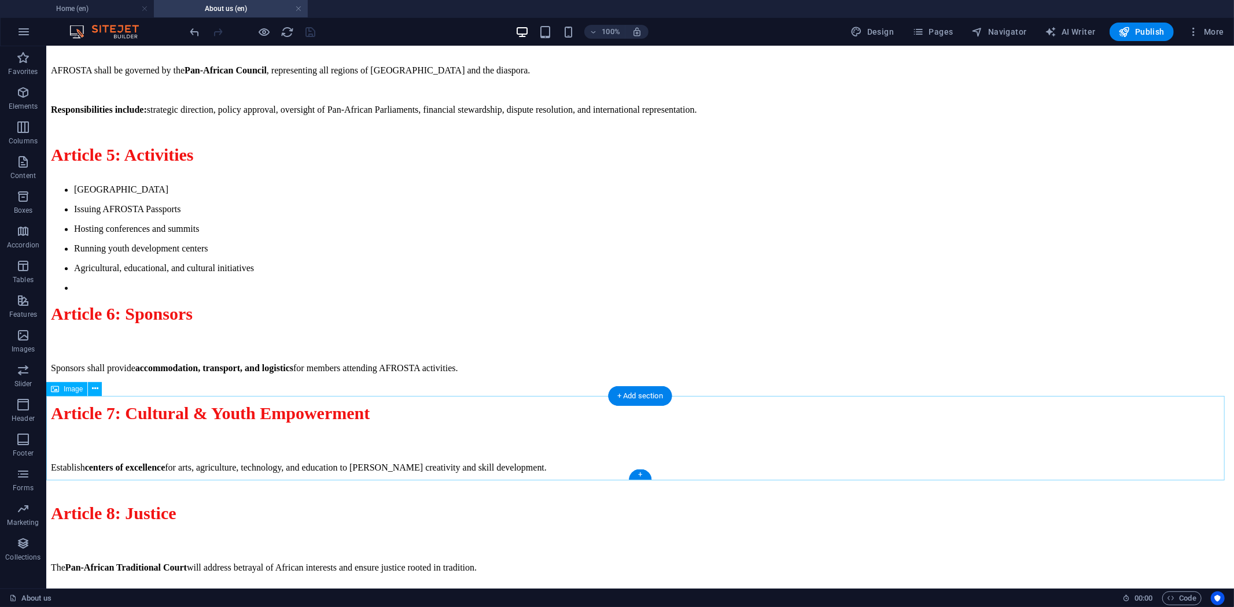
select select "px"
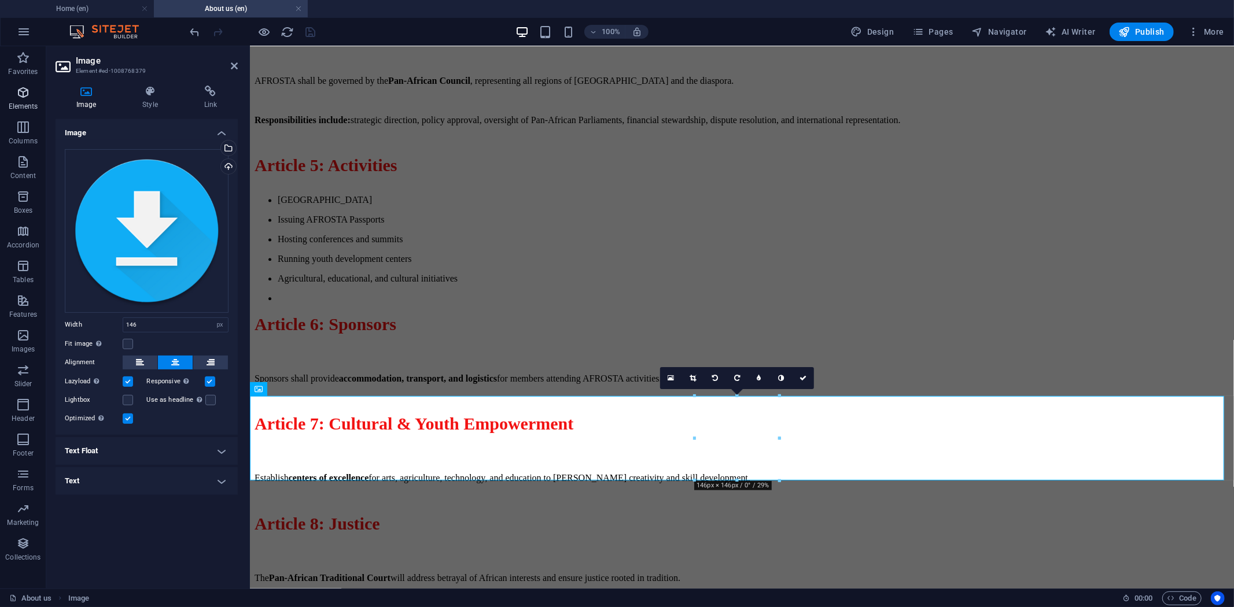
click at [21, 91] on icon "button" at bounding box center [23, 93] width 14 height 14
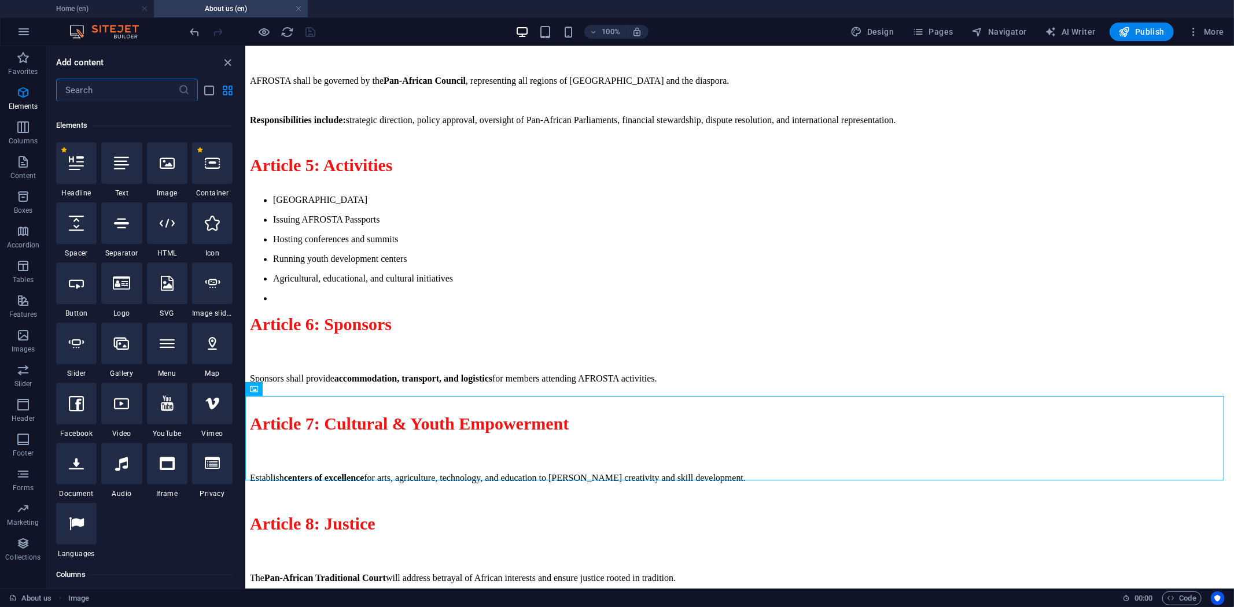
scroll to position [123, 0]
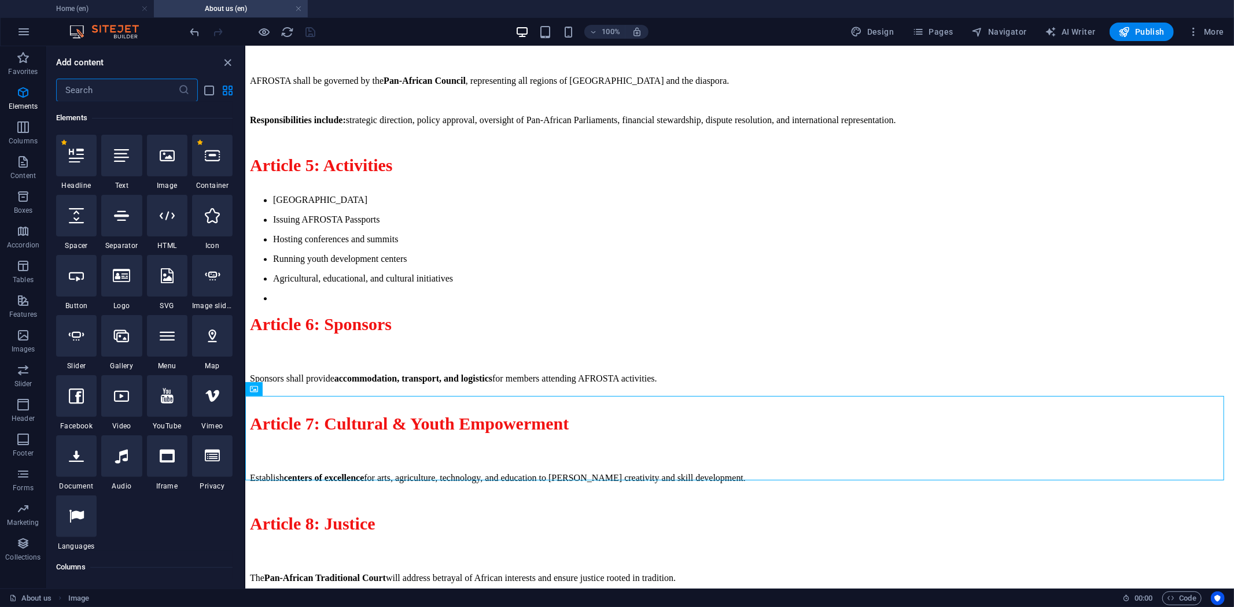
click at [102, 91] on input "text" at bounding box center [117, 90] width 122 height 23
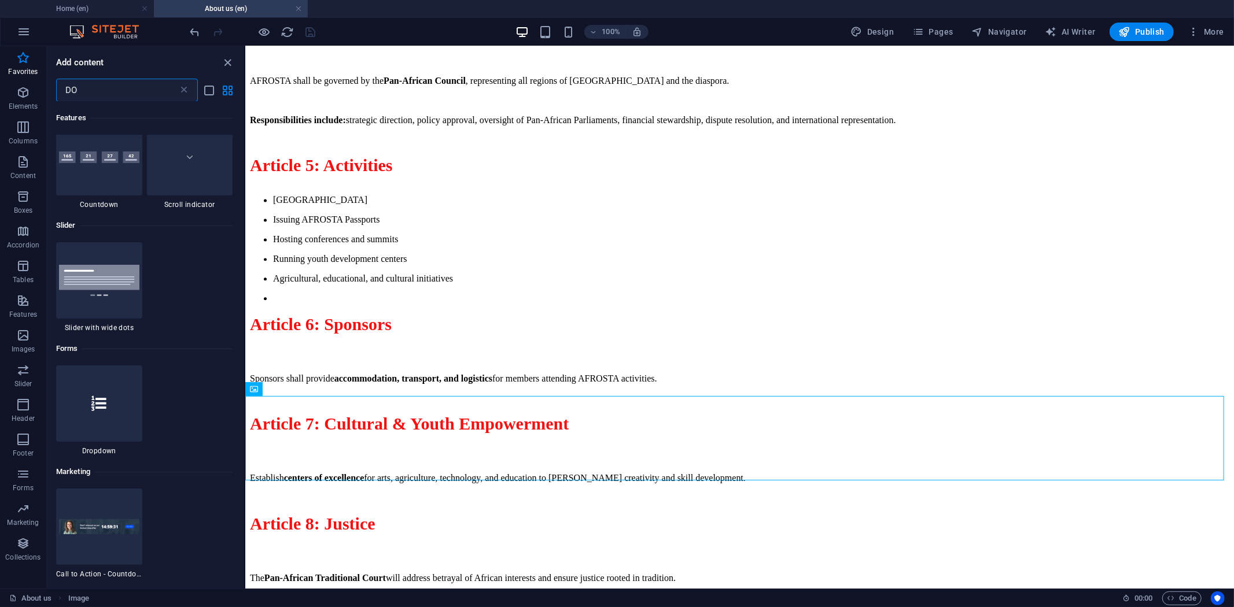
scroll to position [0, 0]
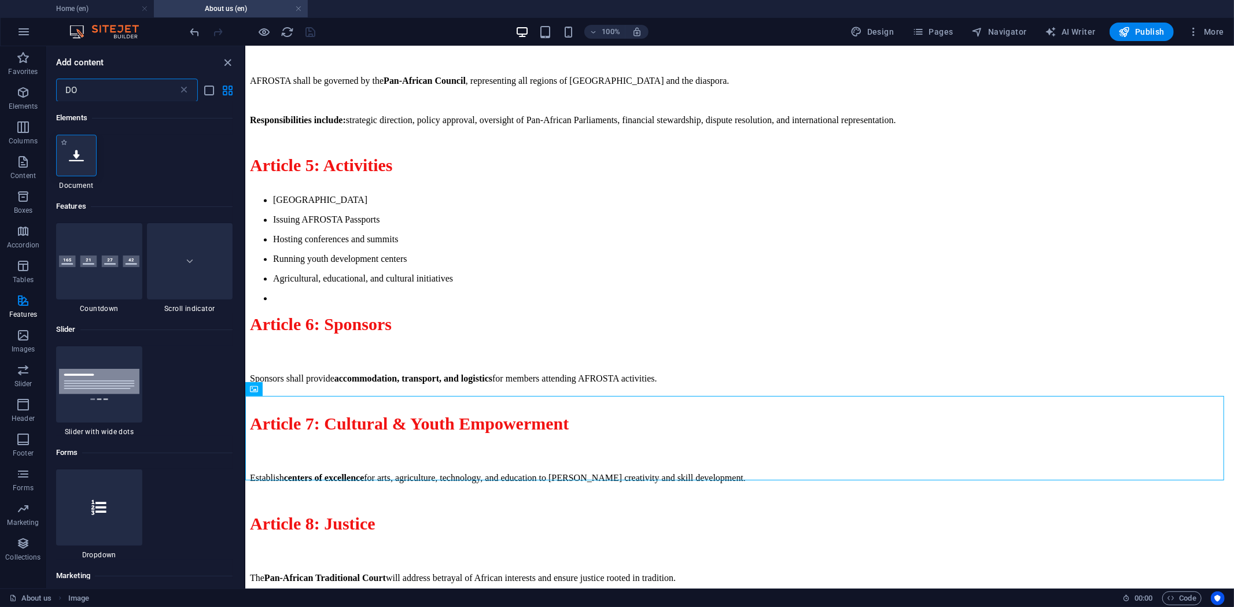
type input "DO"
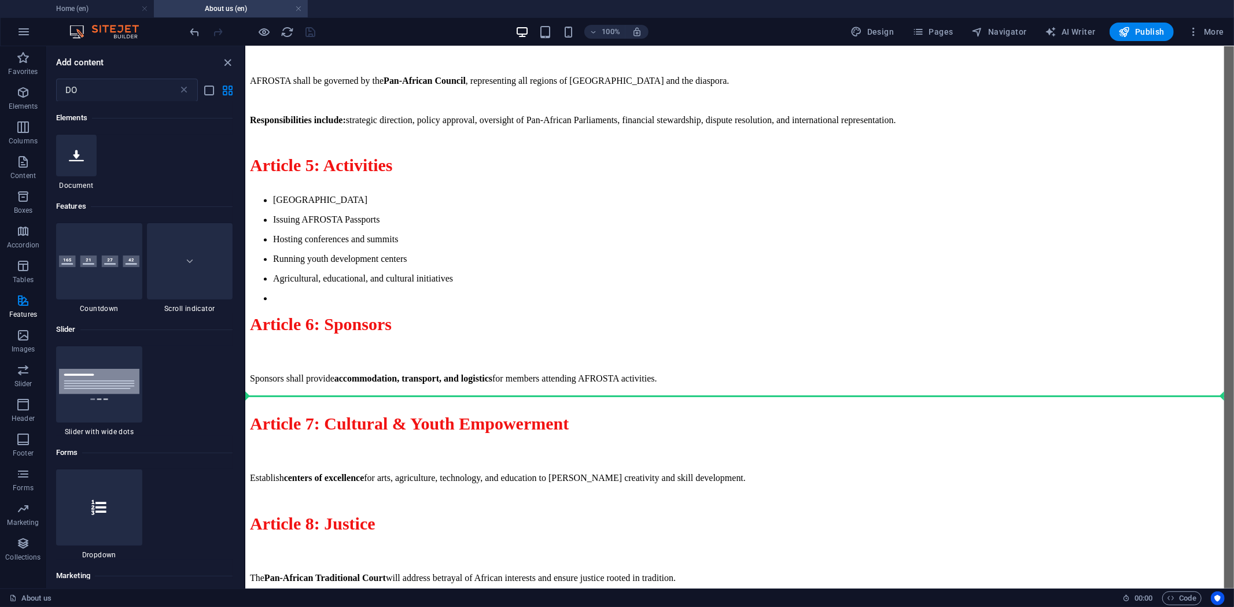
scroll to position [2114, 0]
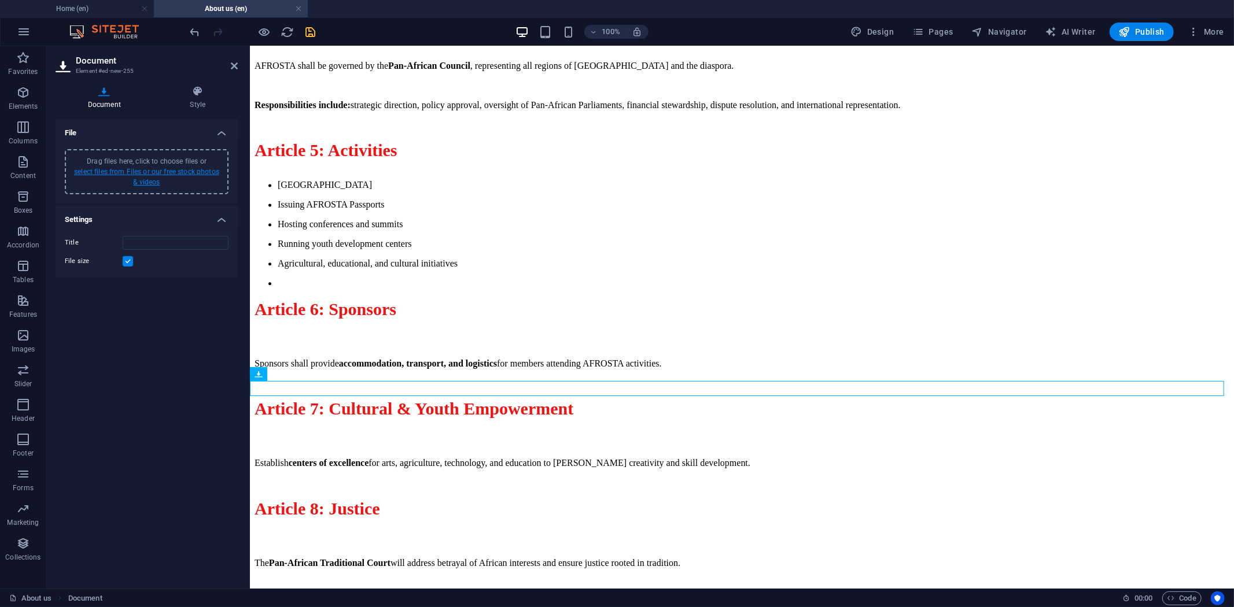
click at [143, 169] on link "select files from Files or our free stock photos & videos" at bounding box center [146, 177] width 145 height 19
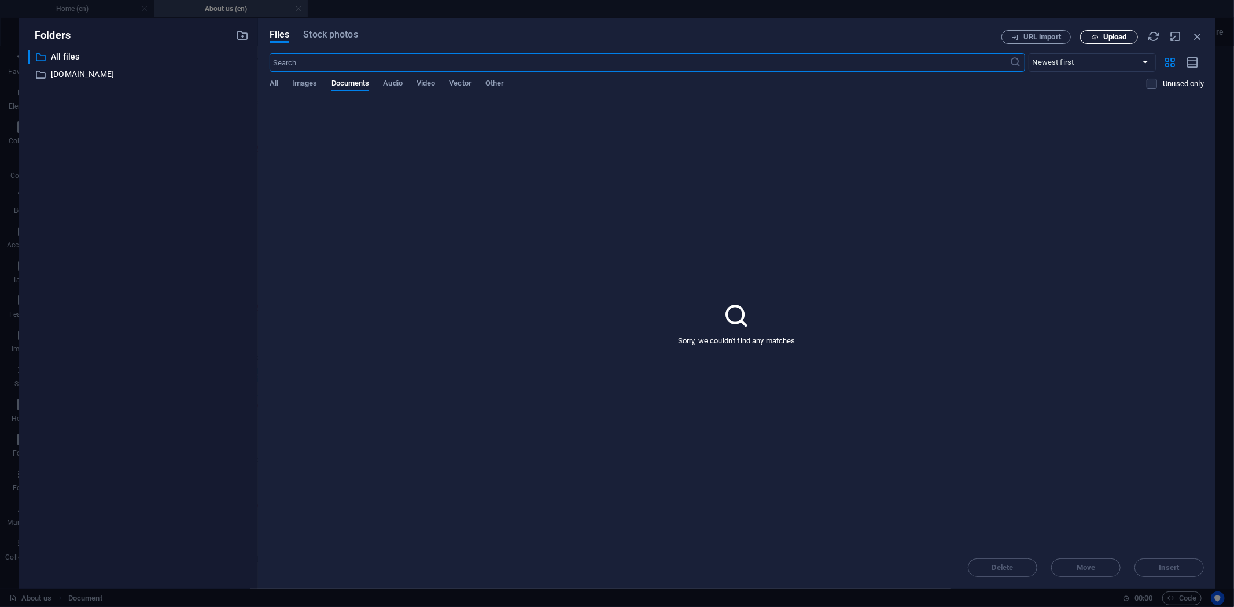
click at [1112, 42] on button "Upload" at bounding box center [1109, 37] width 58 height 14
type input "AFROSTACONSTITUTIONFRAMEWORK-K9wtyRqEw37IcwpMaspAdw.pdf"
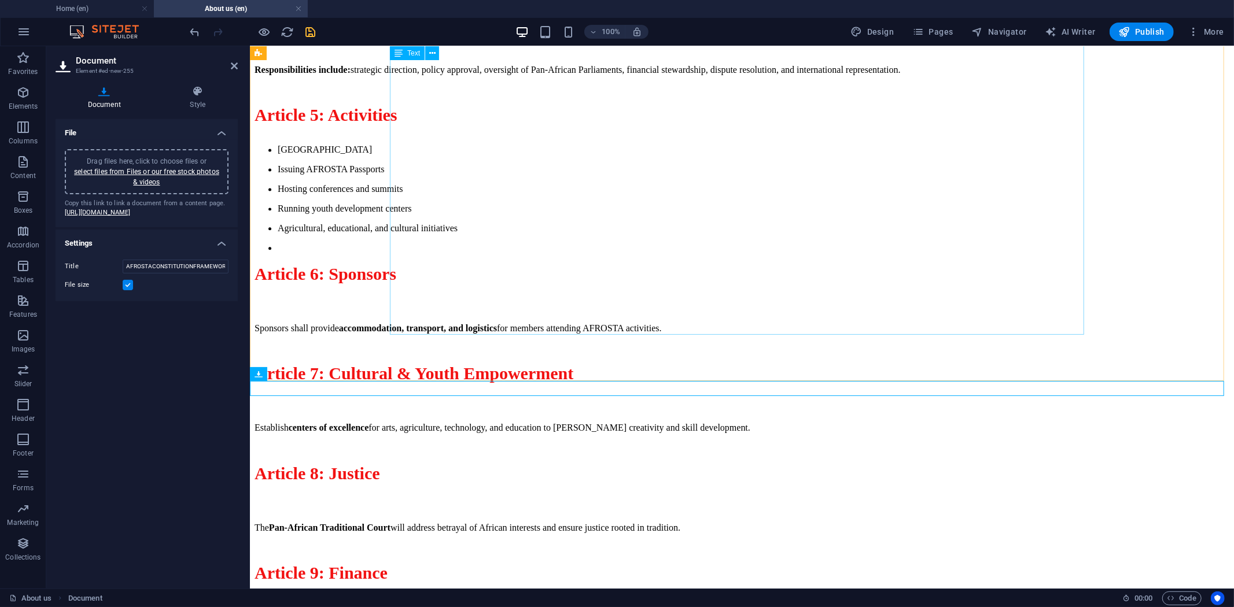
scroll to position [2114, 0]
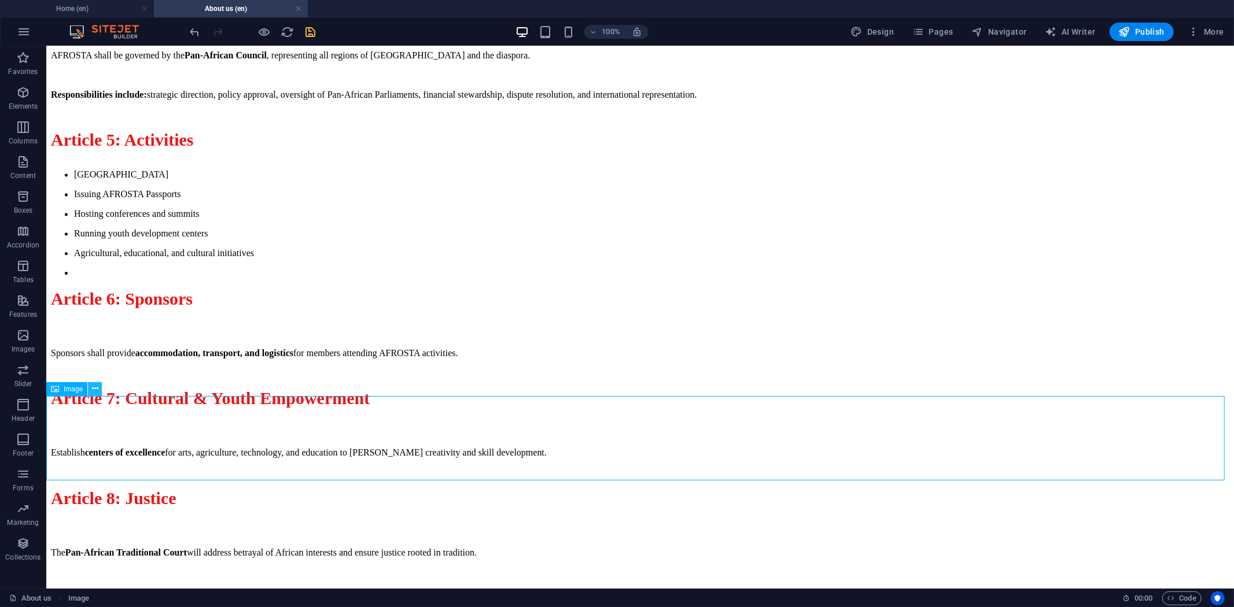
click at [93, 392] on icon at bounding box center [95, 389] width 6 height 12
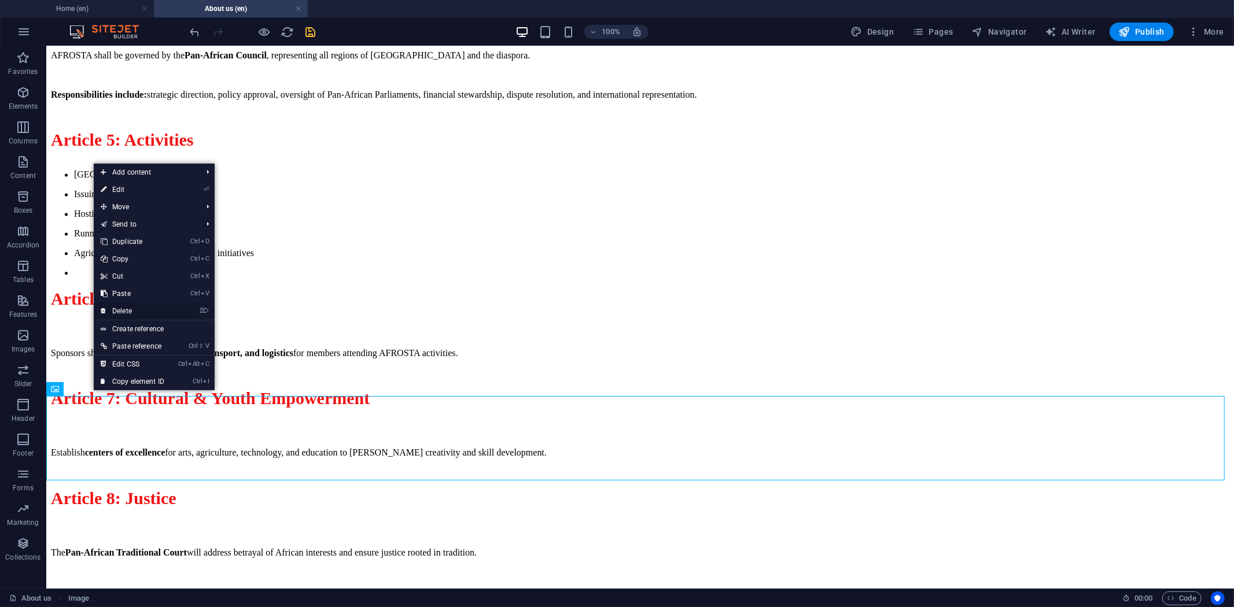
click at [139, 309] on link "⌦ Delete" at bounding box center [133, 311] width 78 height 17
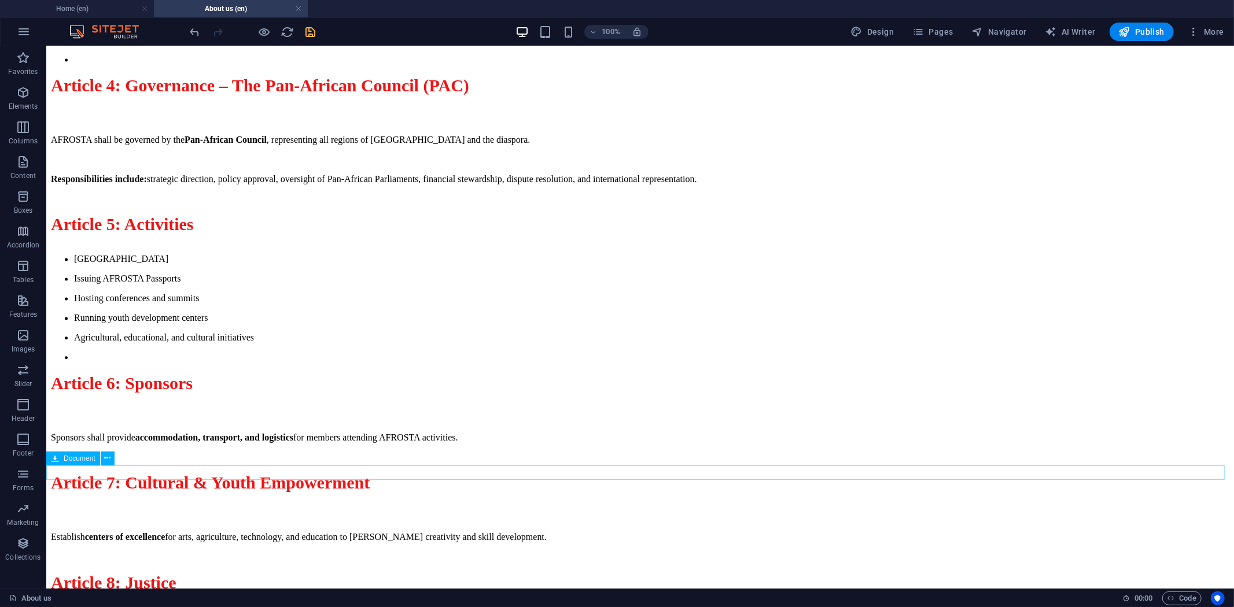
click at [304, 27] on icon "save" at bounding box center [310, 31] width 13 height 13
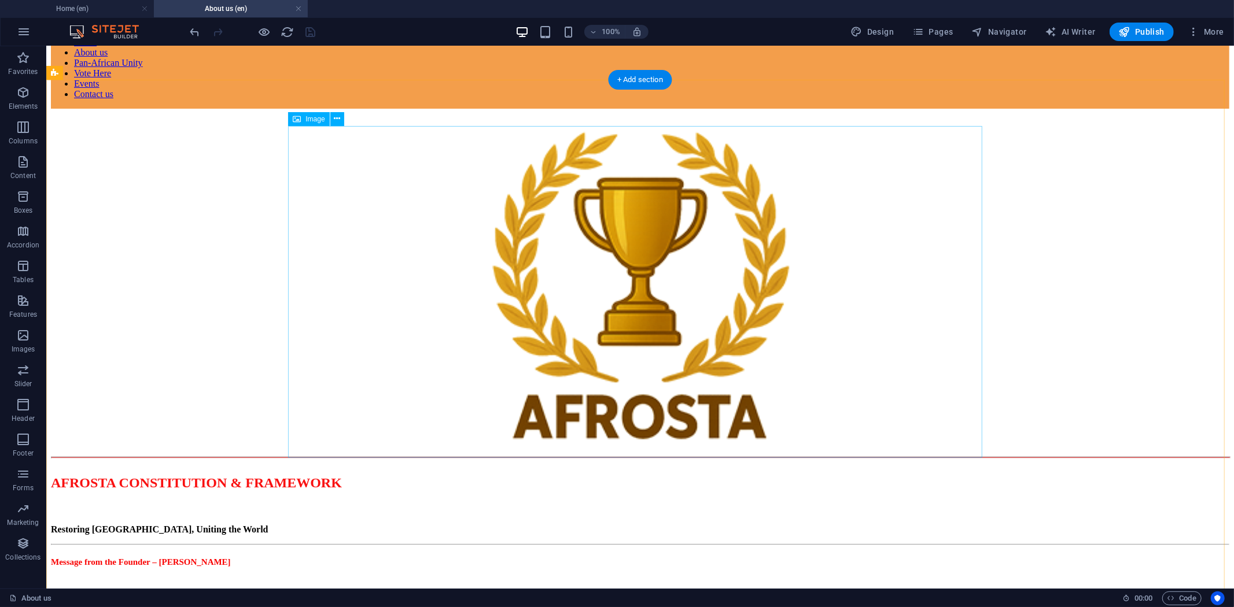
scroll to position [64, 0]
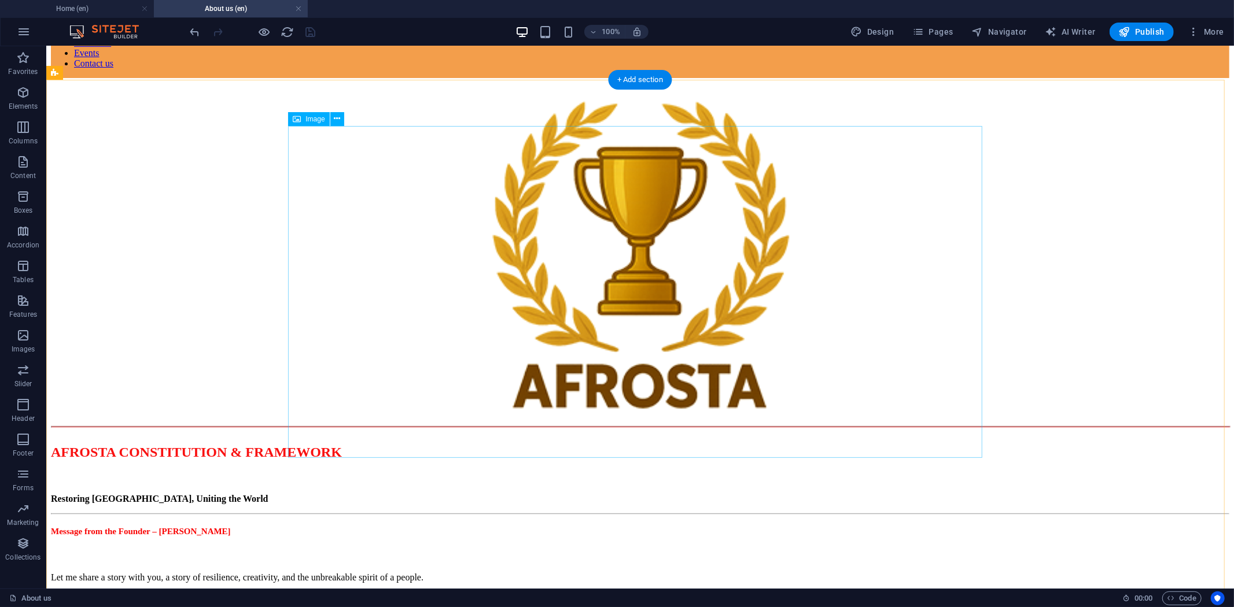
click at [654, 292] on figure at bounding box center [639, 245] width 1178 height 334
click at [664, 301] on figure at bounding box center [639, 245] width 1178 height 334
click at [460, 301] on figure at bounding box center [639, 245] width 1178 height 334
select select "px"
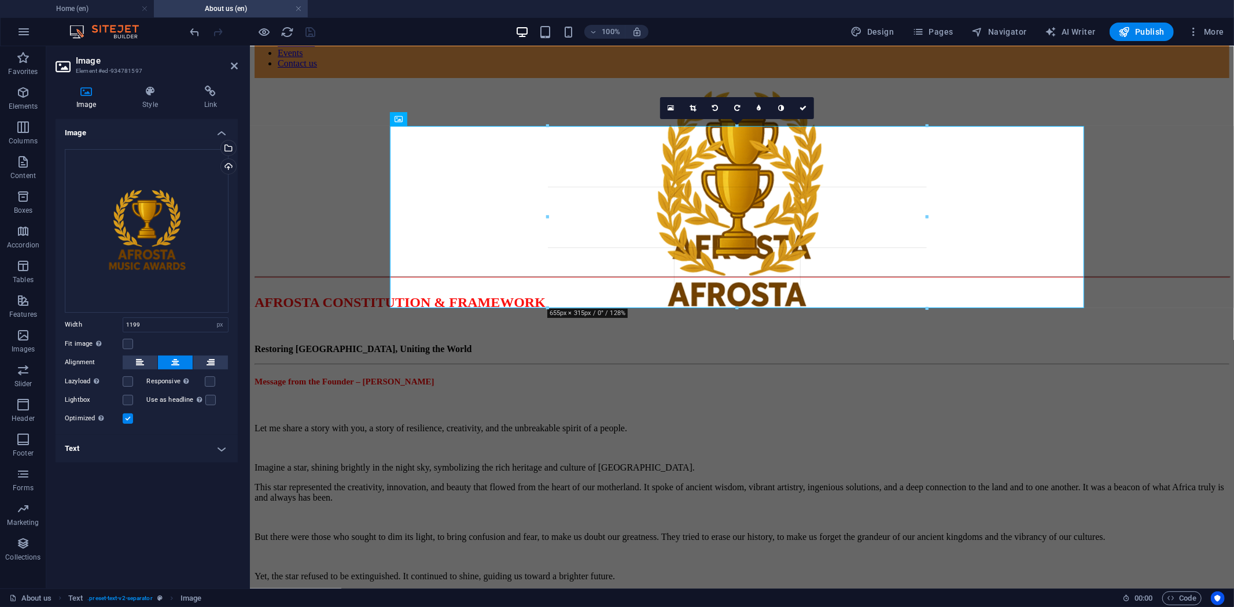
drag, startPoint x: 1084, startPoint y: 460, endPoint x: 768, endPoint y: 145, distance: 446.7
type input "654"
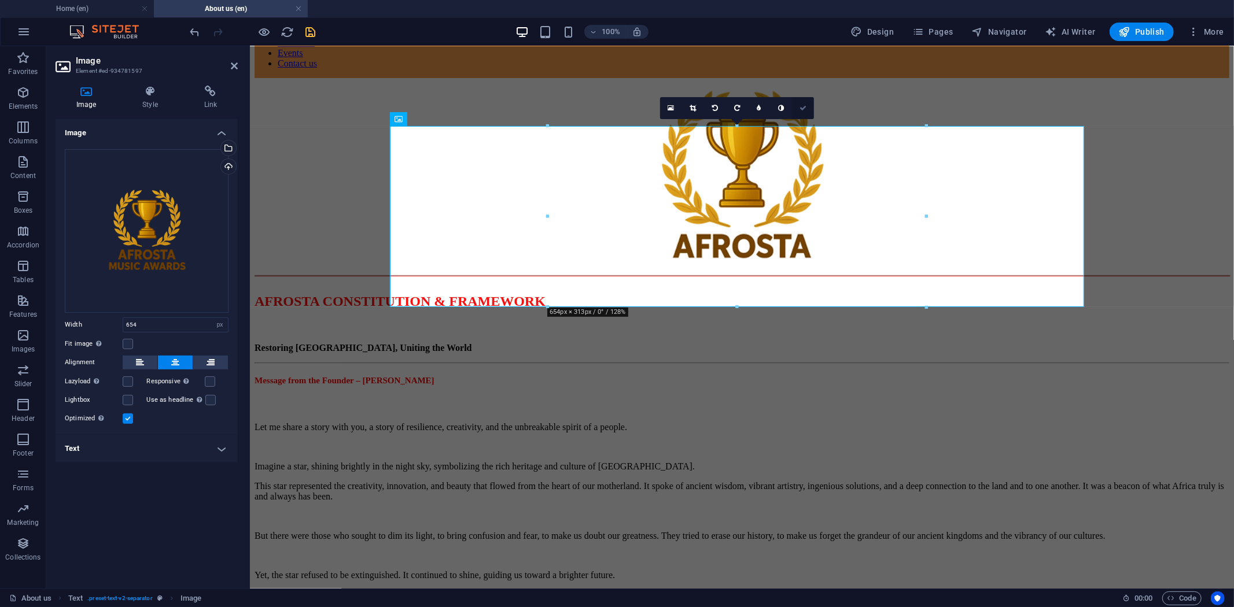
click at [801, 105] on icon at bounding box center [802, 108] width 7 height 7
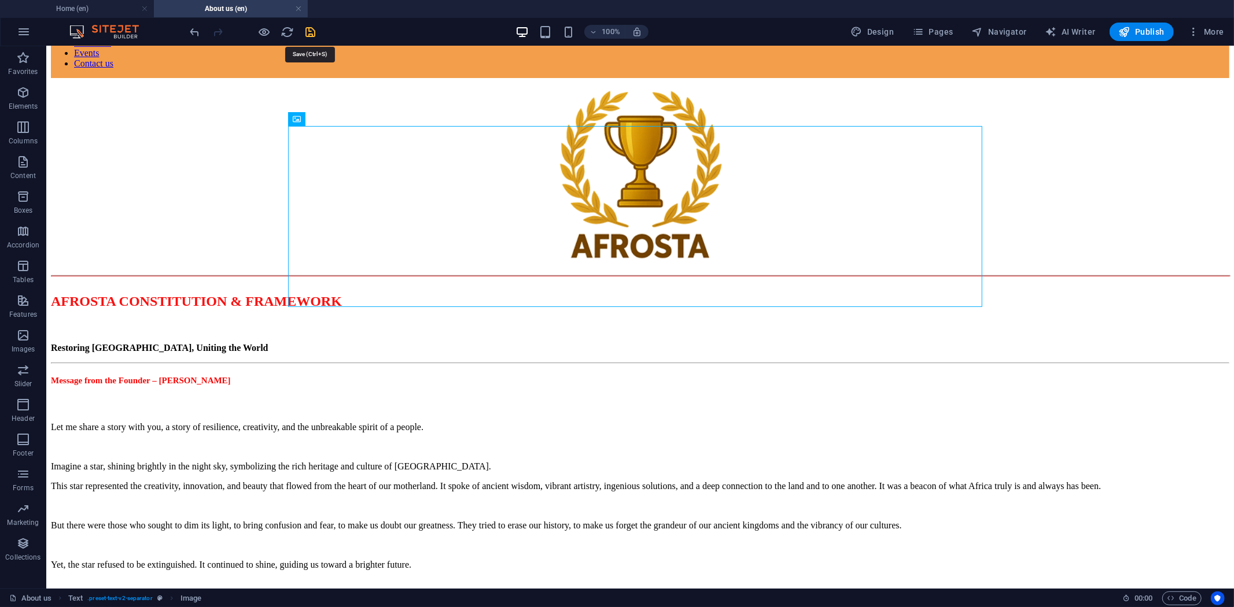
click at [309, 28] on icon "save" at bounding box center [310, 31] width 13 height 13
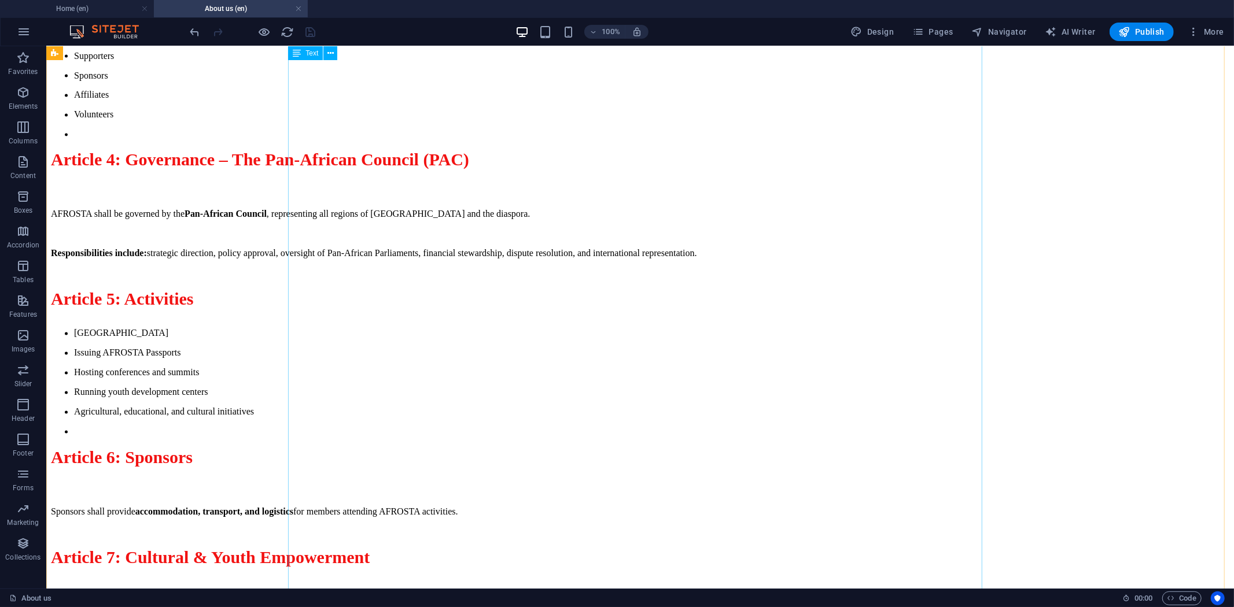
scroll to position [1878, 0]
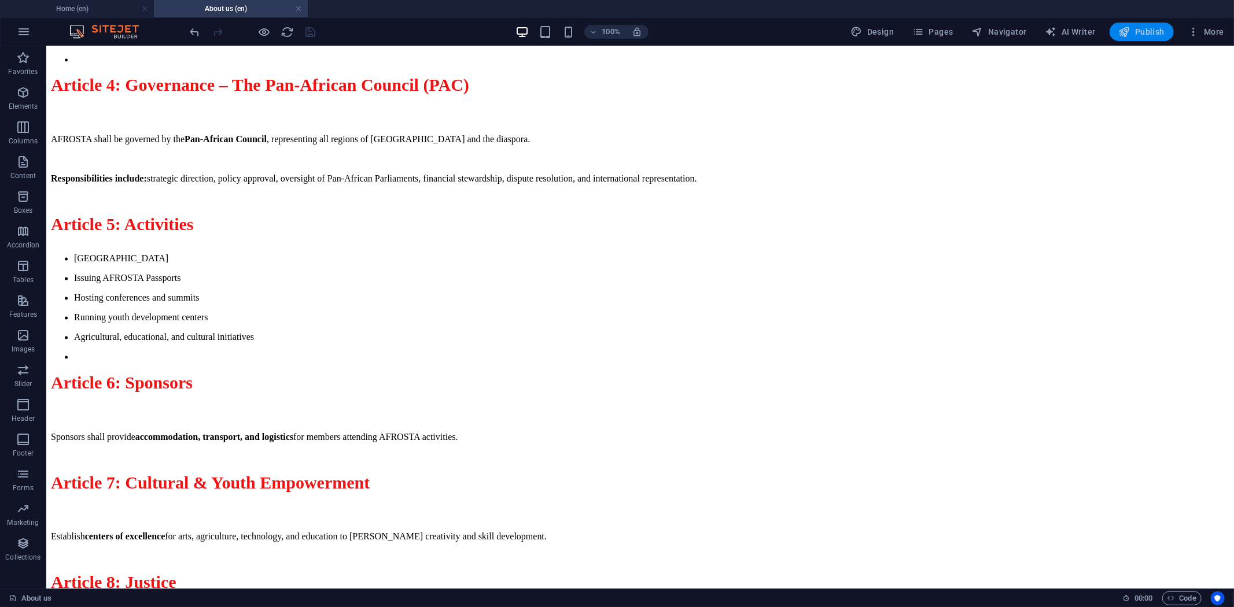
click at [1129, 37] on icon "button" at bounding box center [1125, 32] width 12 height 12
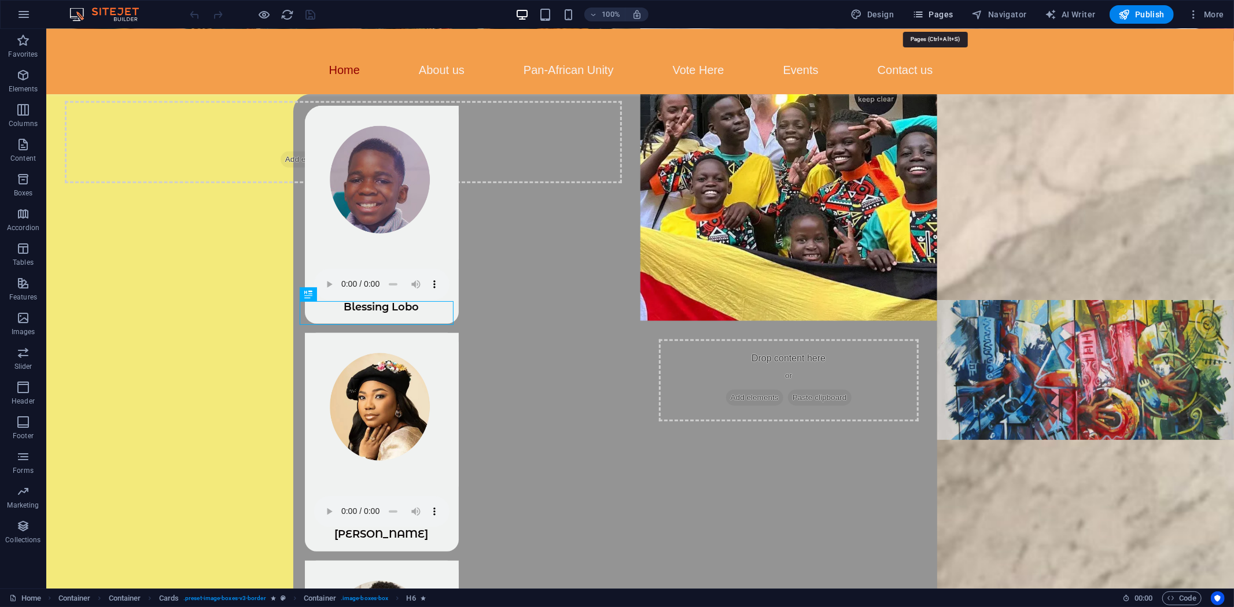
click at [938, 10] on span "Pages" at bounding box center [932, 15] width 40 height 12
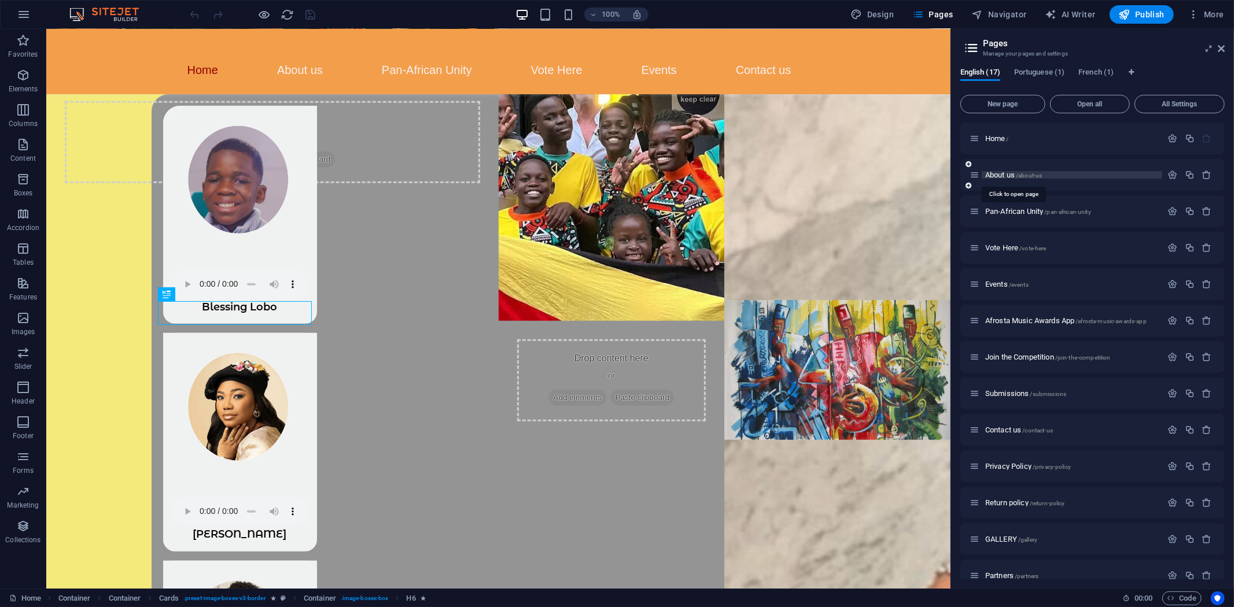
click at [1004, 174] on span "About us /about-us" at bounding box center [1013, 175] width 57 height 9
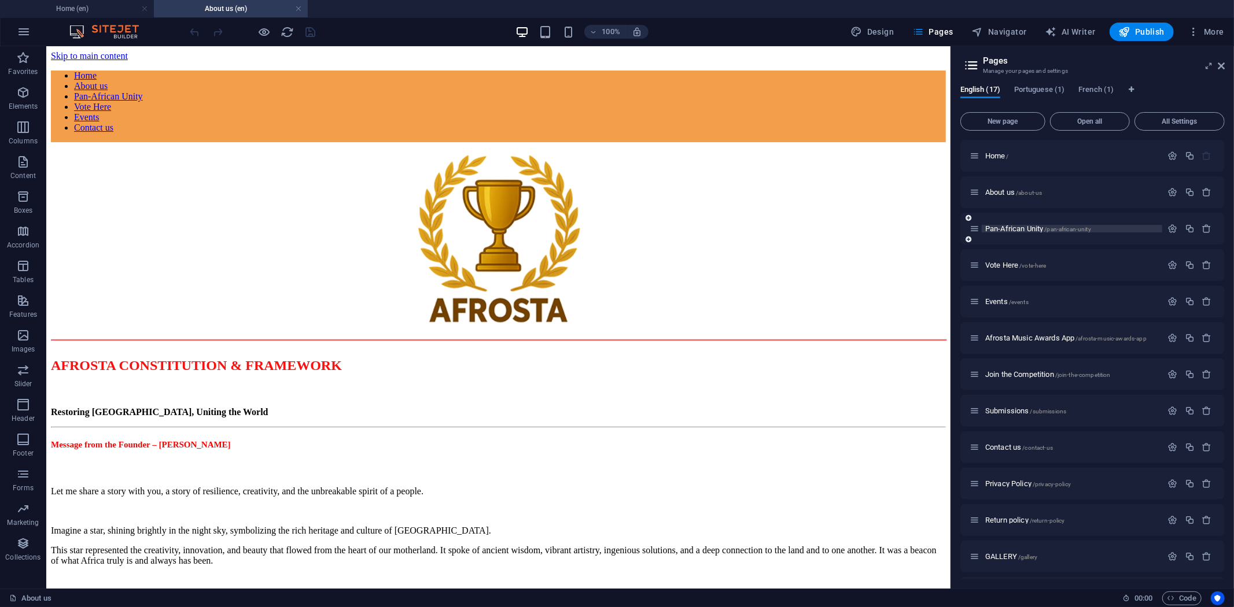
click at [993, 229] on span "Pan-African Unity /pan-african-unity" at bounding box center [1038, 228] width 106 height 9
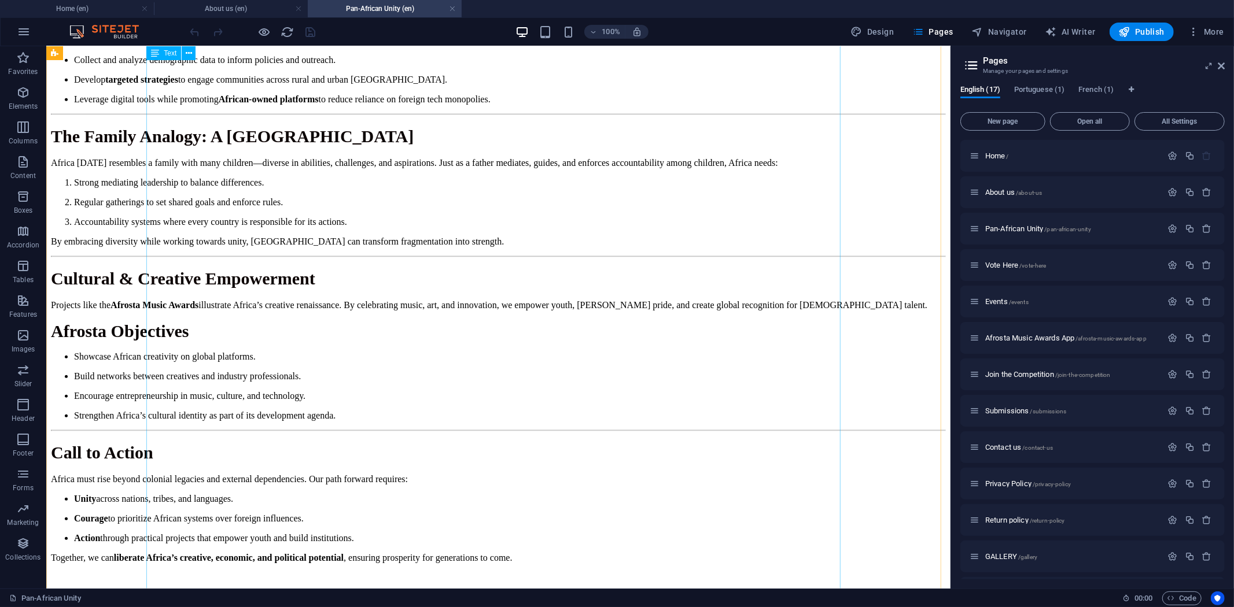
scroll to position [943, 0]
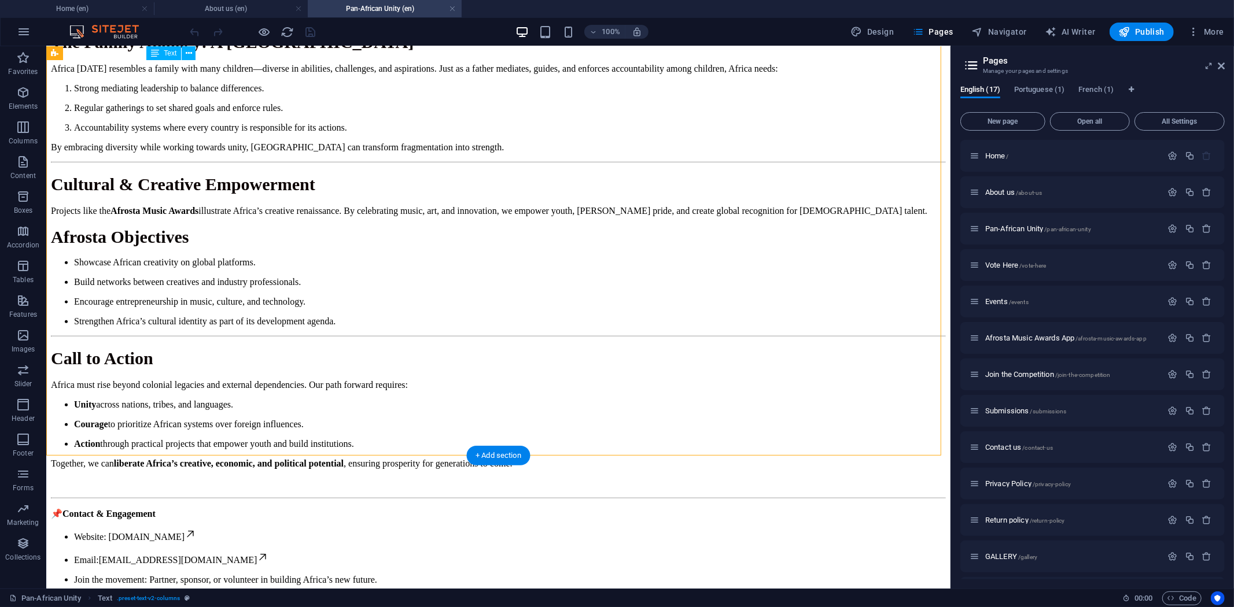
drag, startPoint x: 496, startPoint y: 250, endPoint x: 584, endPoint y: 259, distance: 88.9
drag, startPoint x: 542, startPoint y: 253, endPoint x: 654, endPoint y: 308, distance: 125.0
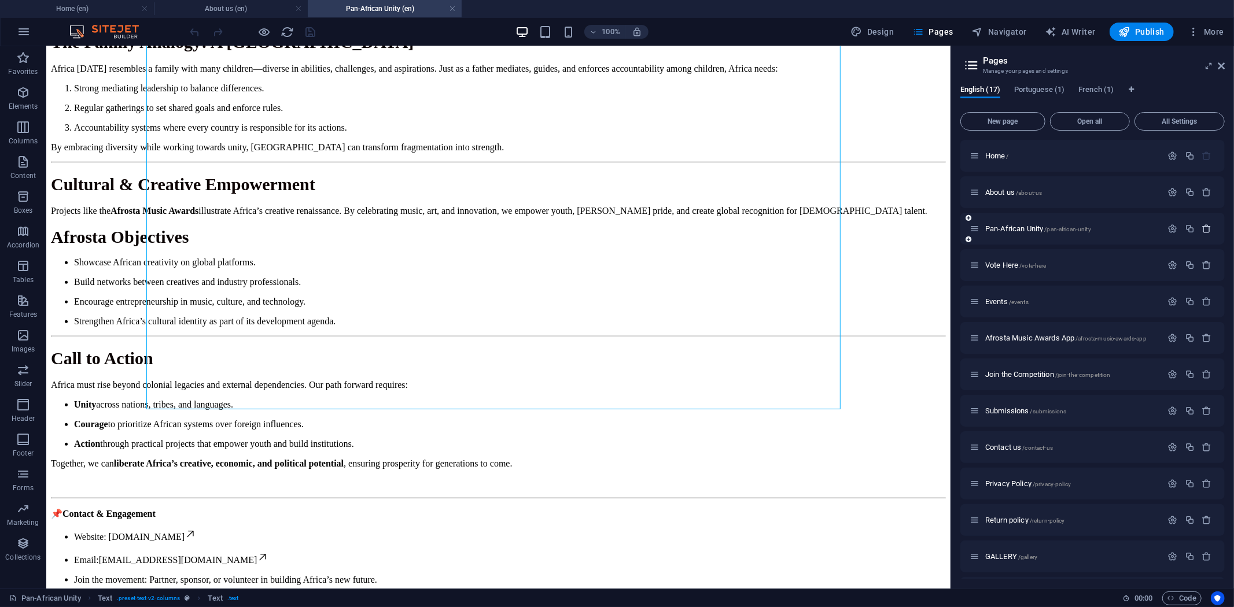
click at [1208, 227] on icon "button" at bounding box center [1207, 229] width 10 height 10
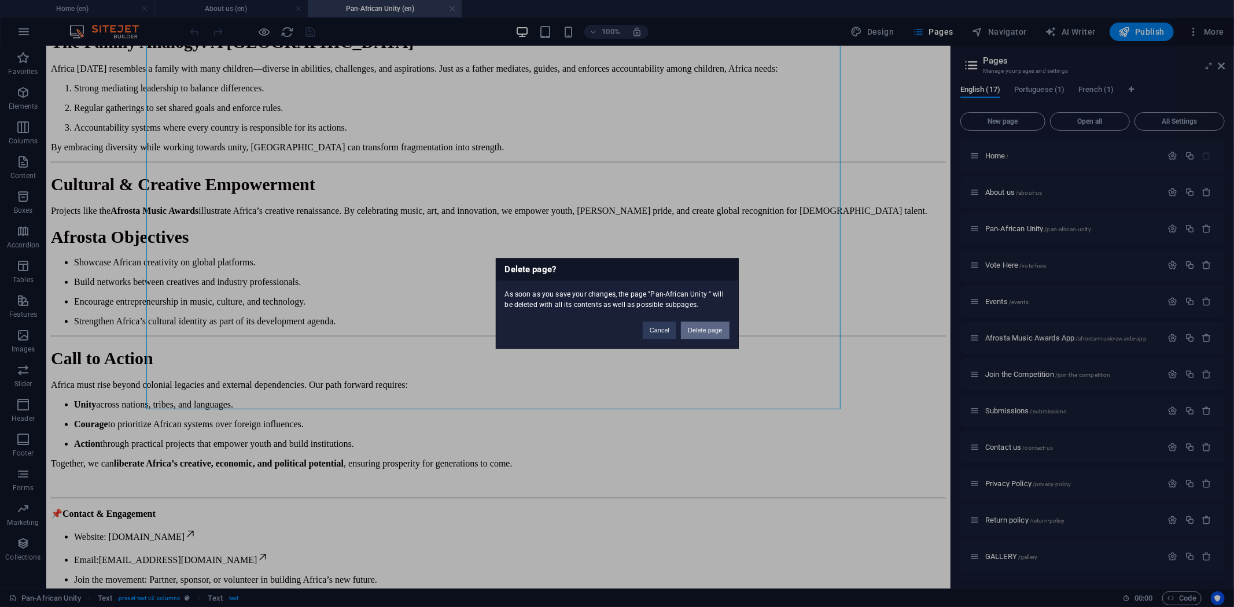
click at [715, 334] on button "Delete page" at bounding box center [705, 330] width 48 height 17
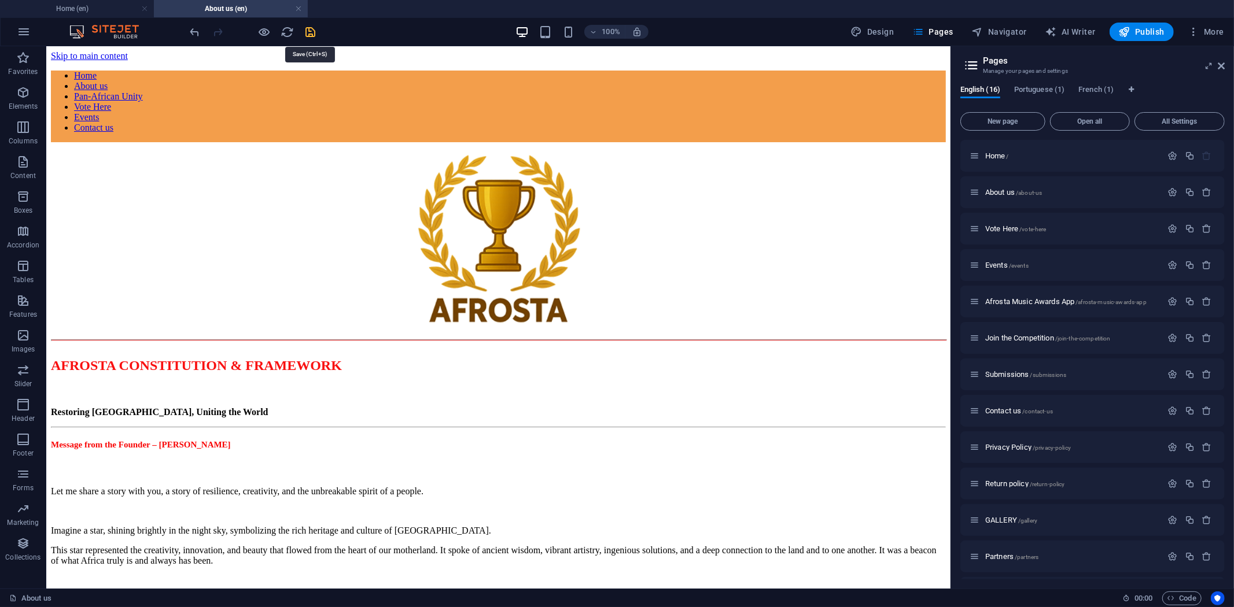
click at [314, 35] on icon "save" at bounding box center [310, 31] width 13 height 13
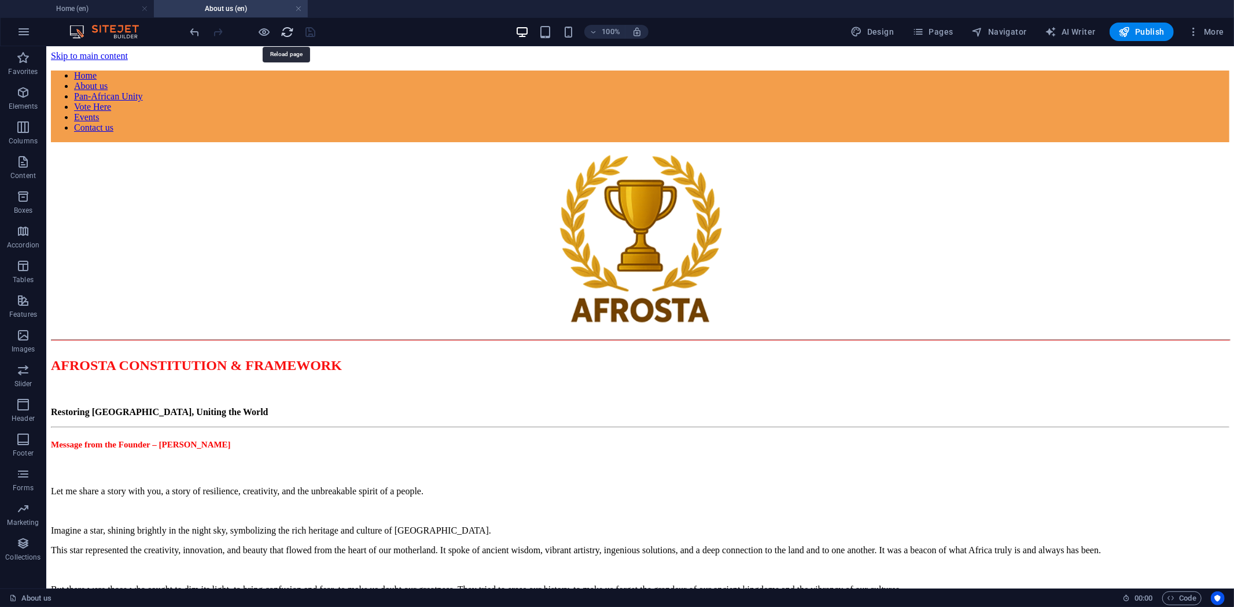
click at [285, 32] on icon "reload" at bounding box center [287, 31] width 13 height 13
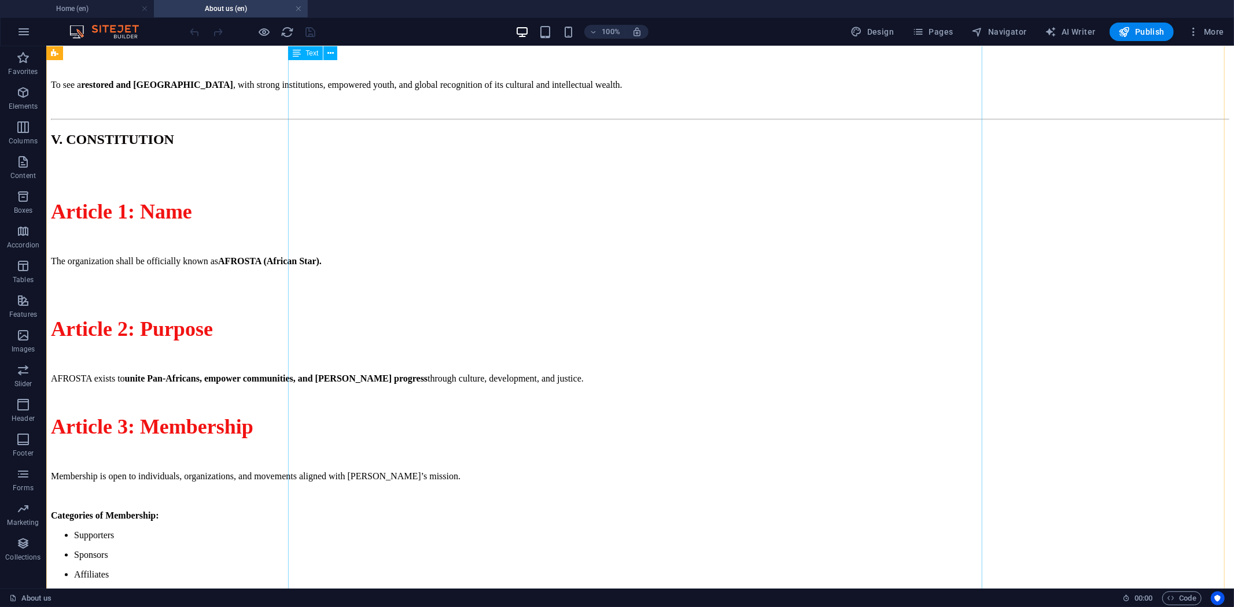
scroll to position [1350, 0]
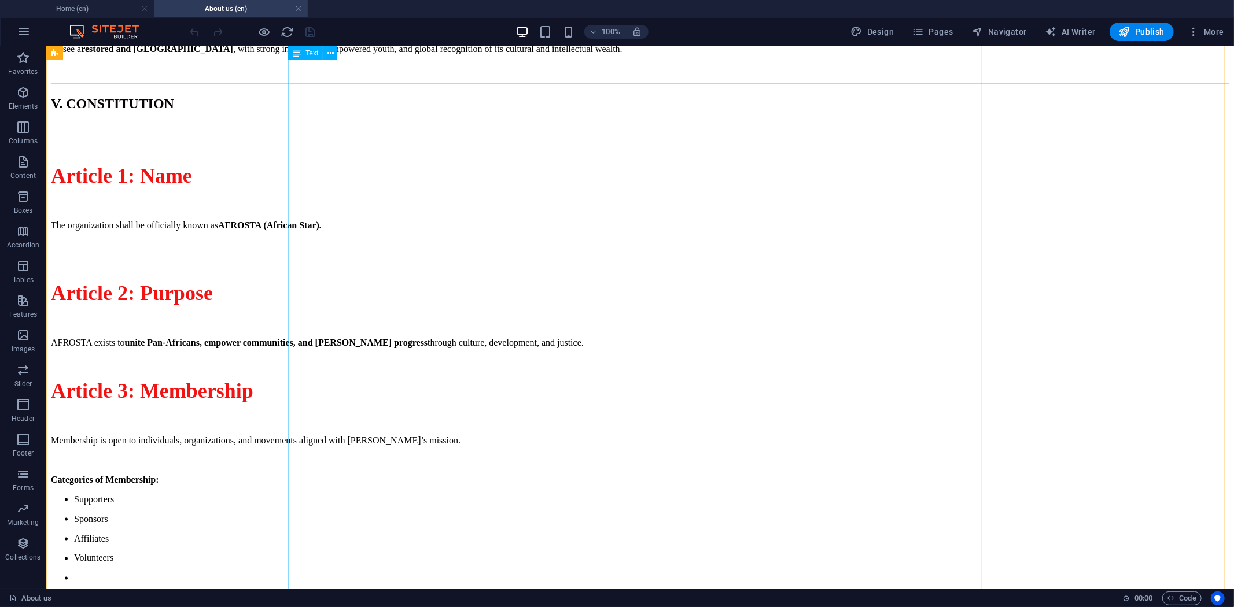
click at [727, 385] on div "AFROSTA CONSTITUTION & FRAMEWORK Restoring Africa, Uniting the World Message fr…" at bounding box center [639, 337] width 1178 height 2688
click at [726, 385] on div "AFROSTA CONSTITUTION & FRAMEWORK Restoring Africa, Uniting the World Message fr…" at bounding box center [639, 337] width 1178 height 2688
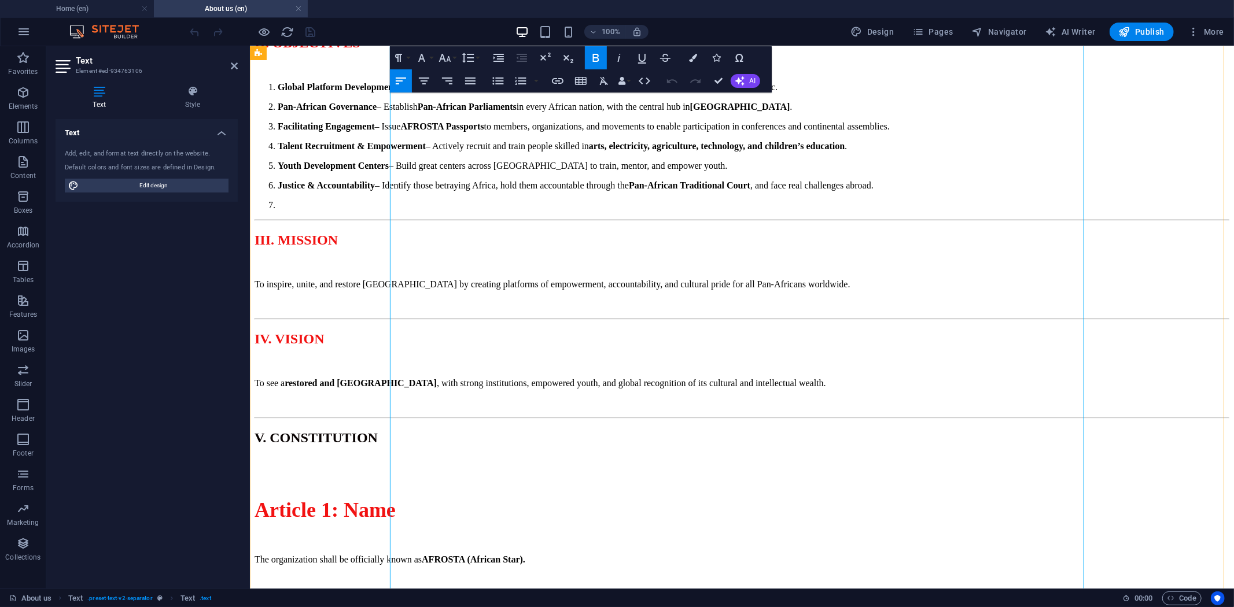
scroll to position [1028, 0]
drag, startPoint x: 713, startPoint y: 380, endPoint x: 395, endPoint y: 384, distance: 318.2
click at [395, 48] on h2 "II. OBJECTIVES" at bounding box center [741, 40] width 975 height 16
click at [455, 61] on button "Font Size" at bounding box center [447, 57] width 22 height 23
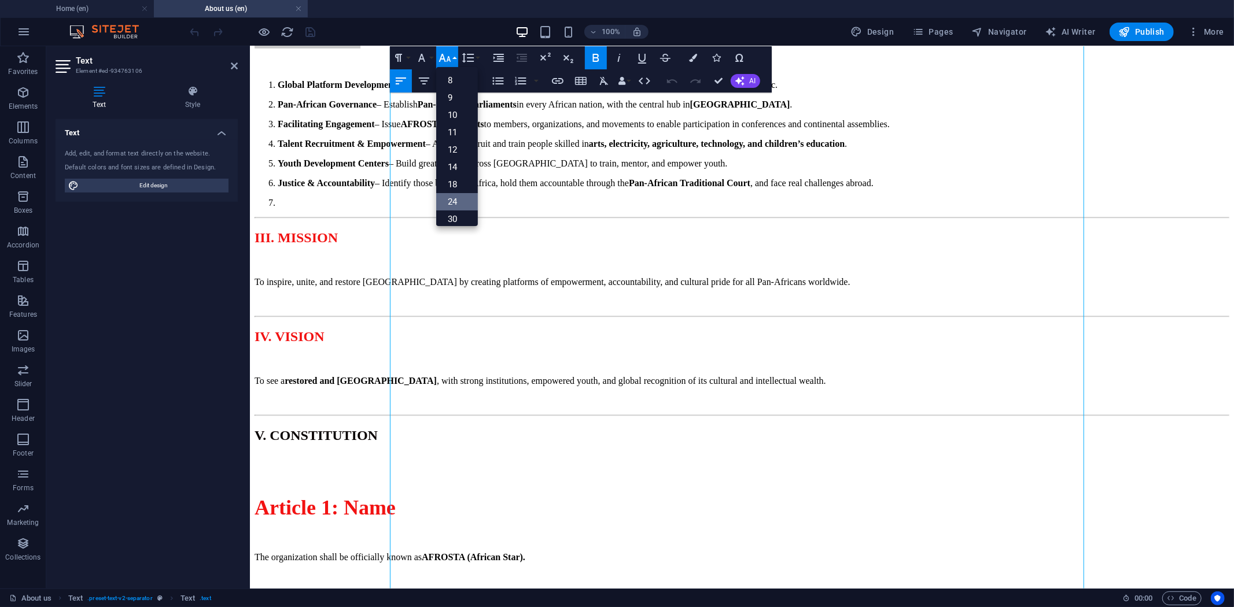
scroll to position [64, 0]
click at [451, 171] on link "36" at bounding box center [457, 172] width 42 height 17
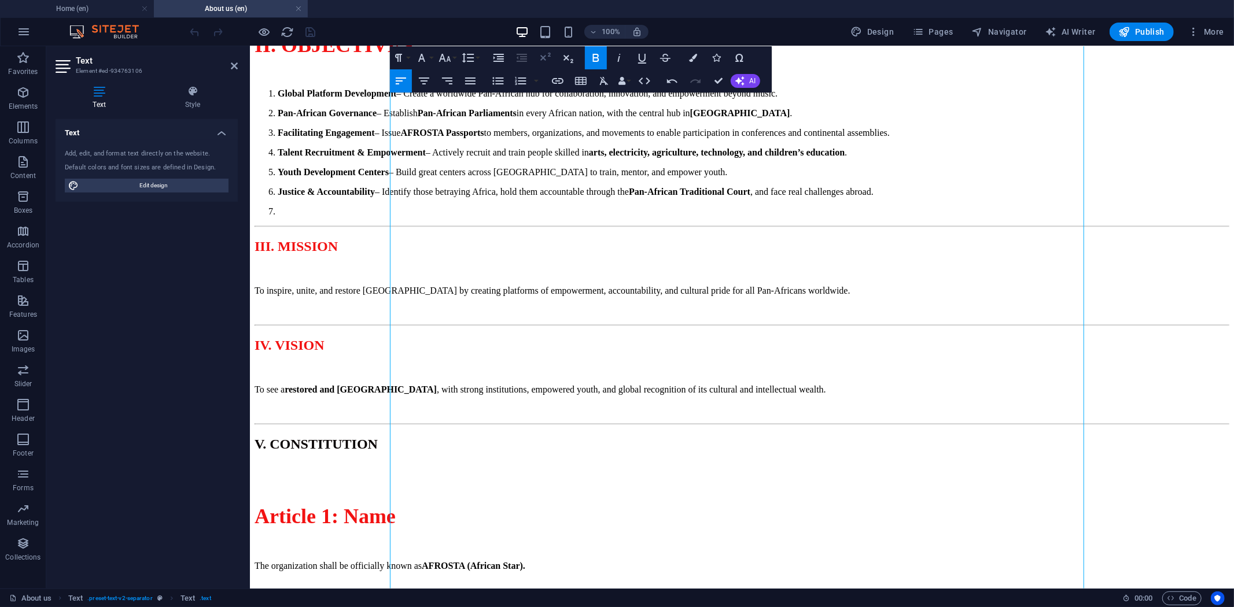
click at [542, 57] on icon "button" at bounding box center [545, 57] width 10 height 8
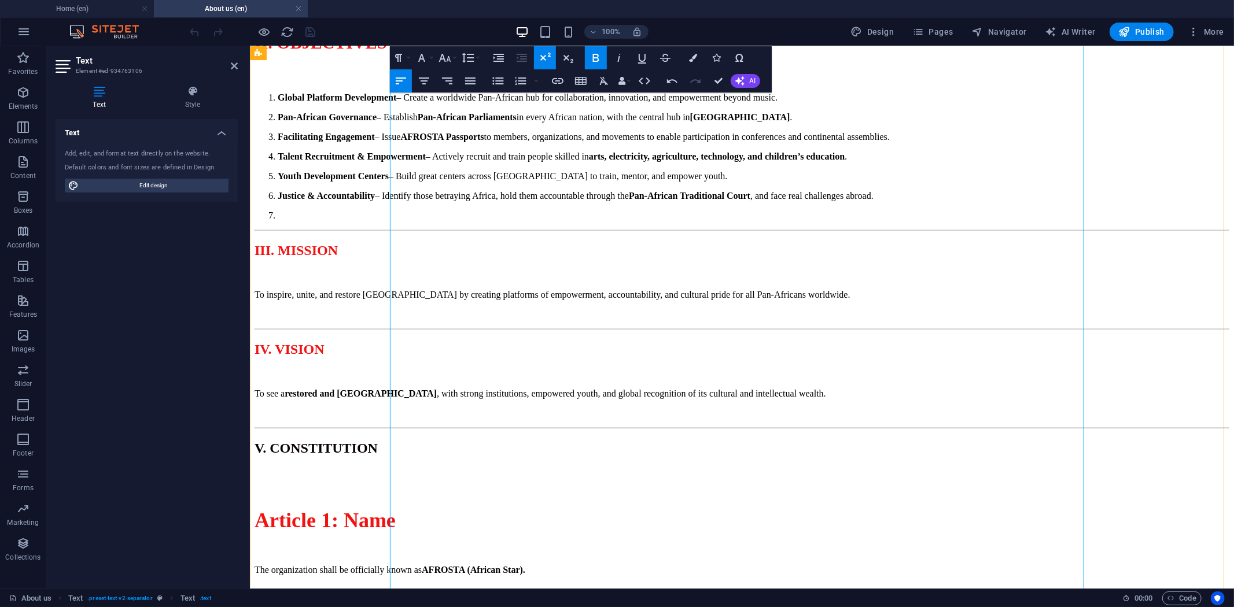
drag, startPoint x: 534, startPoint y: 242, endPoint x: 431, endPoint y: 205, distance: 109.6
click at [447, 56] on icon "button" at bounding box center [445, 58] width 14 height 14
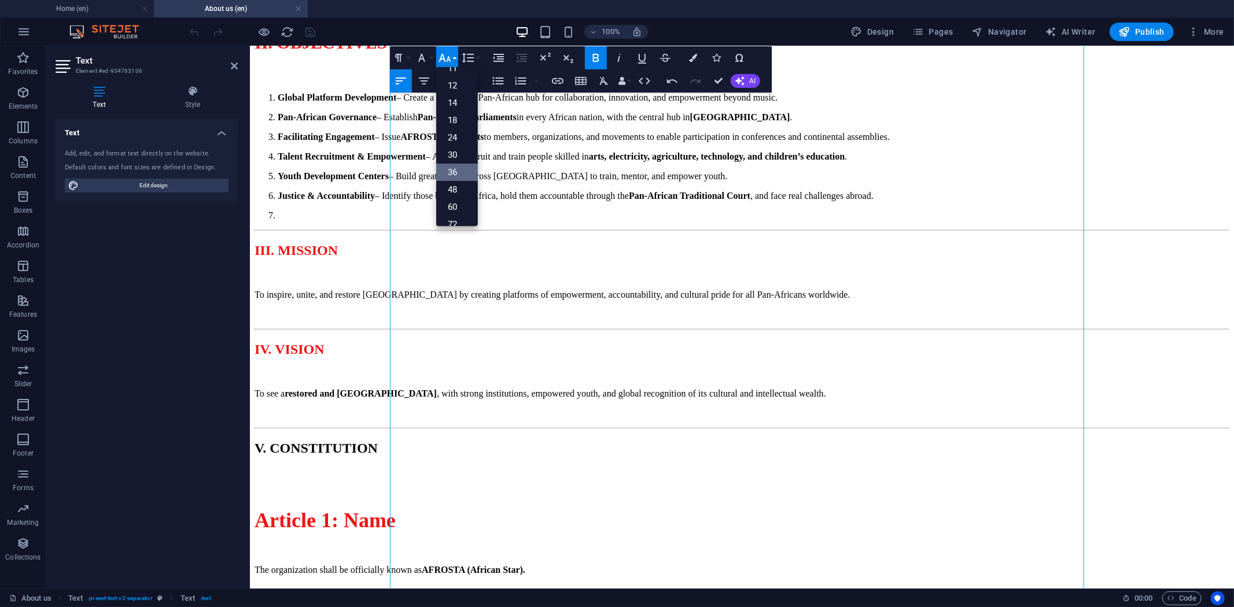
click at [460, 172] on link "36" at bounding box center [457, 172] width 42 height 17
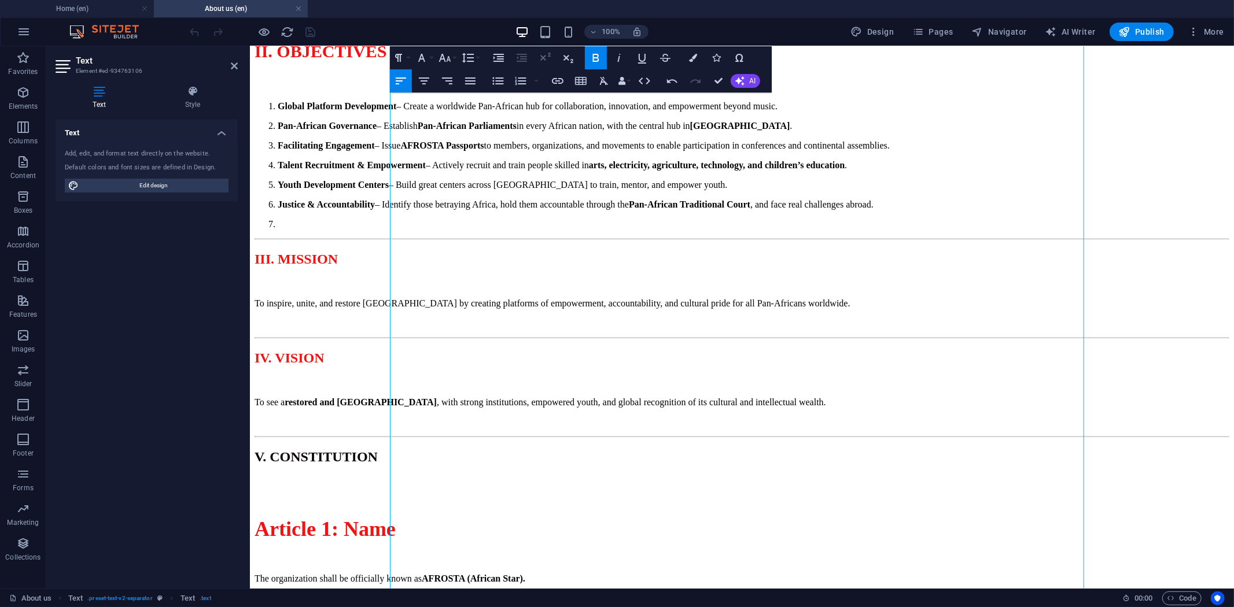
click at [547, 59] on icon "button" at bounding box center [545, 58] width 14 height 14
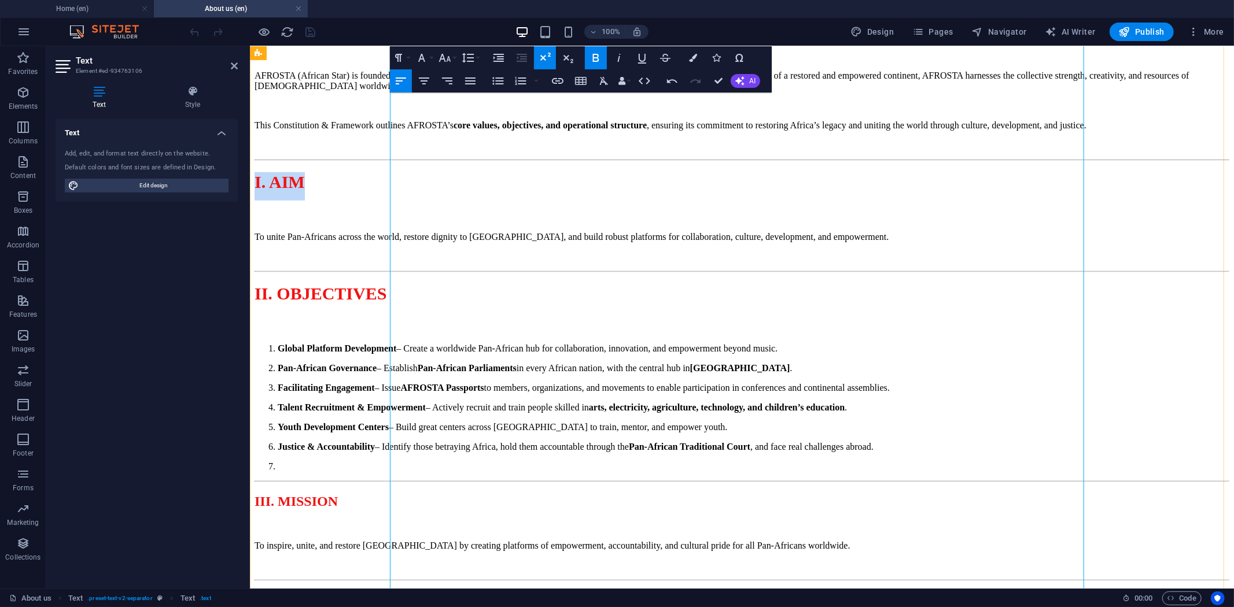
scroll to position [771, 0]
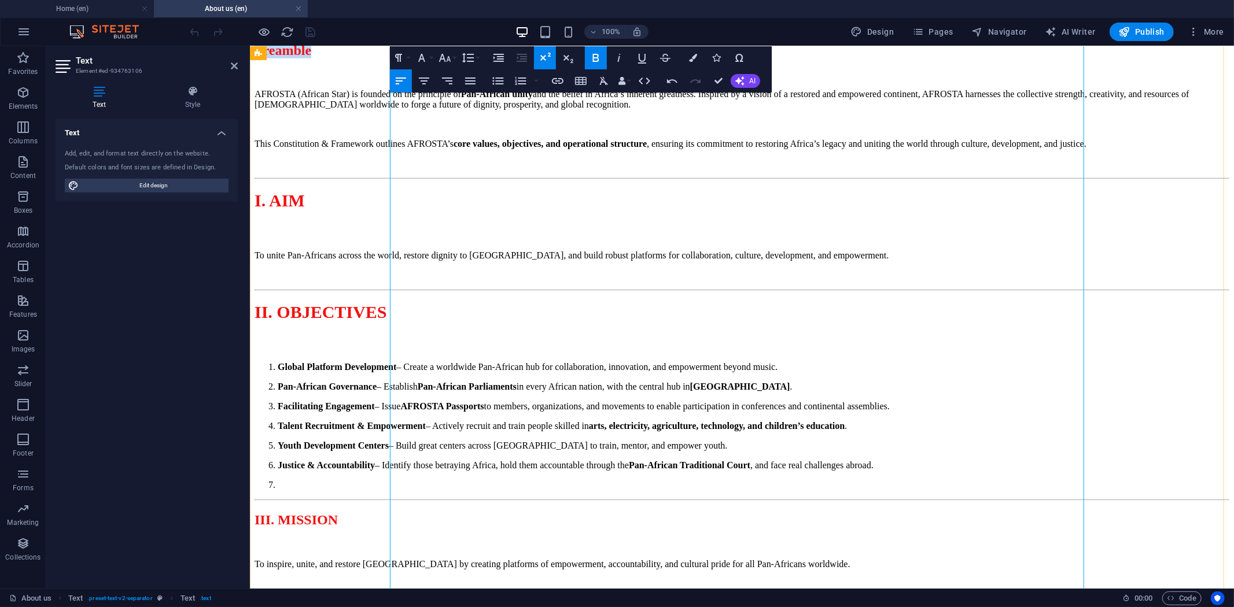
drag, startPoint x: 627, startPoint y: 274, endPoint x: 406, endPoint y: 258, distance: 222.2
click at [399, 58] on h2 "Preamble" at bounding box center [741, 50] width 975 height 16
click at [448, 61] on icon "button" at bounding box center [445, 58] width 14 height 14
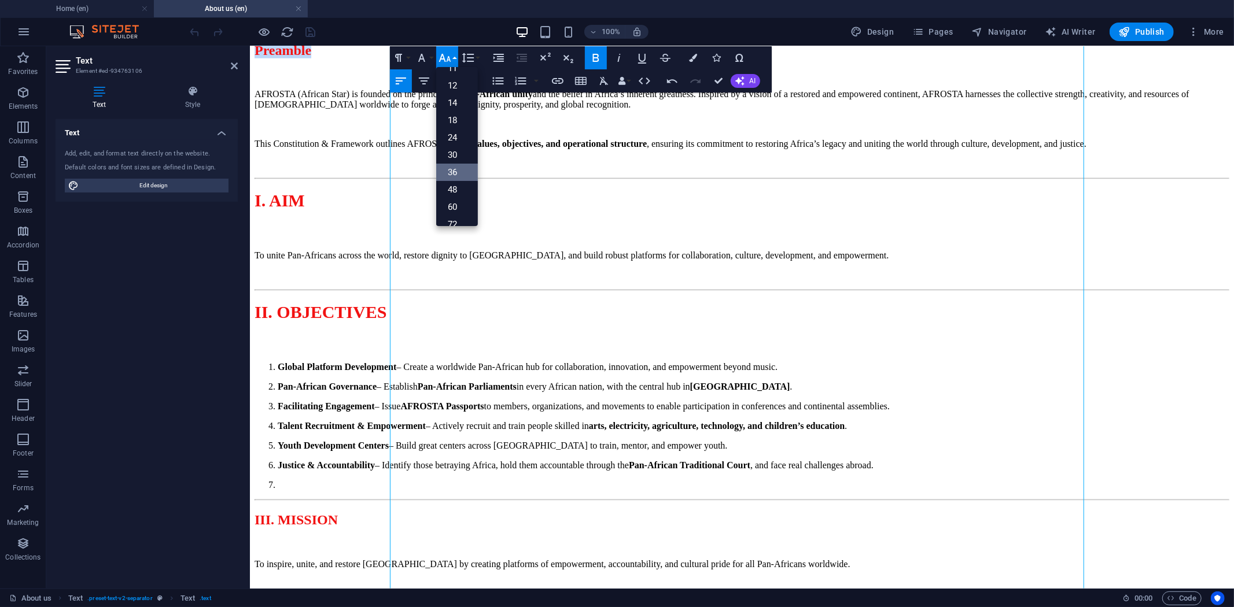
click at [460, 172] on link "36" at bounding box center [457, 172] width 42 height 17
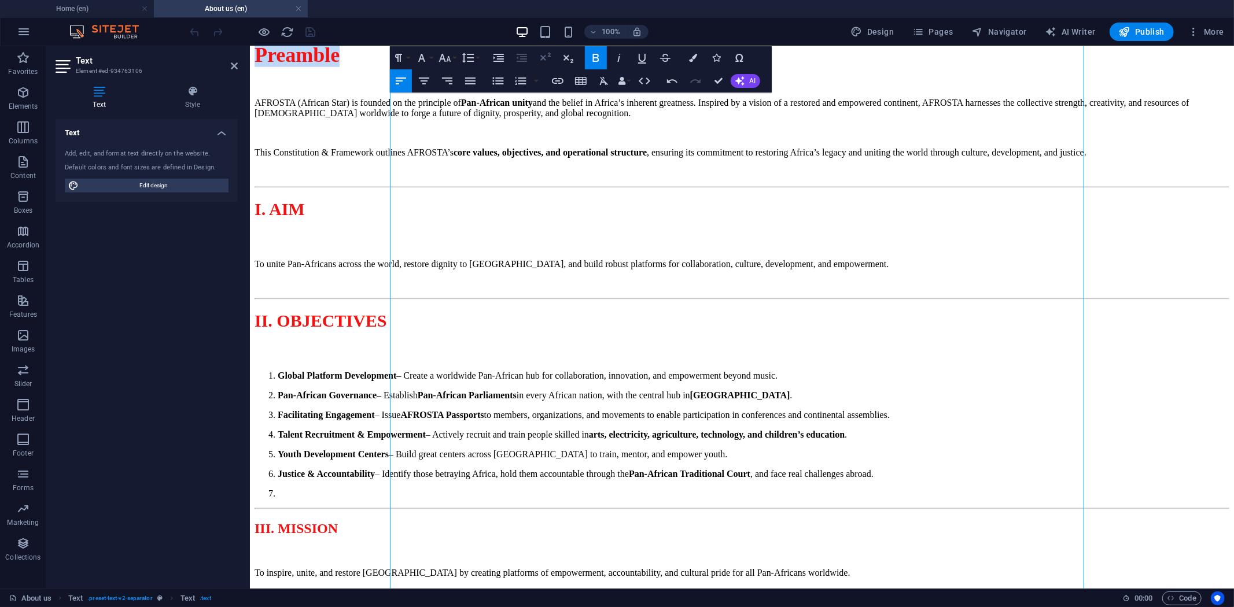
click at [548, 60] on icon "button" at bounding box center [545, 58] width 14 height 14
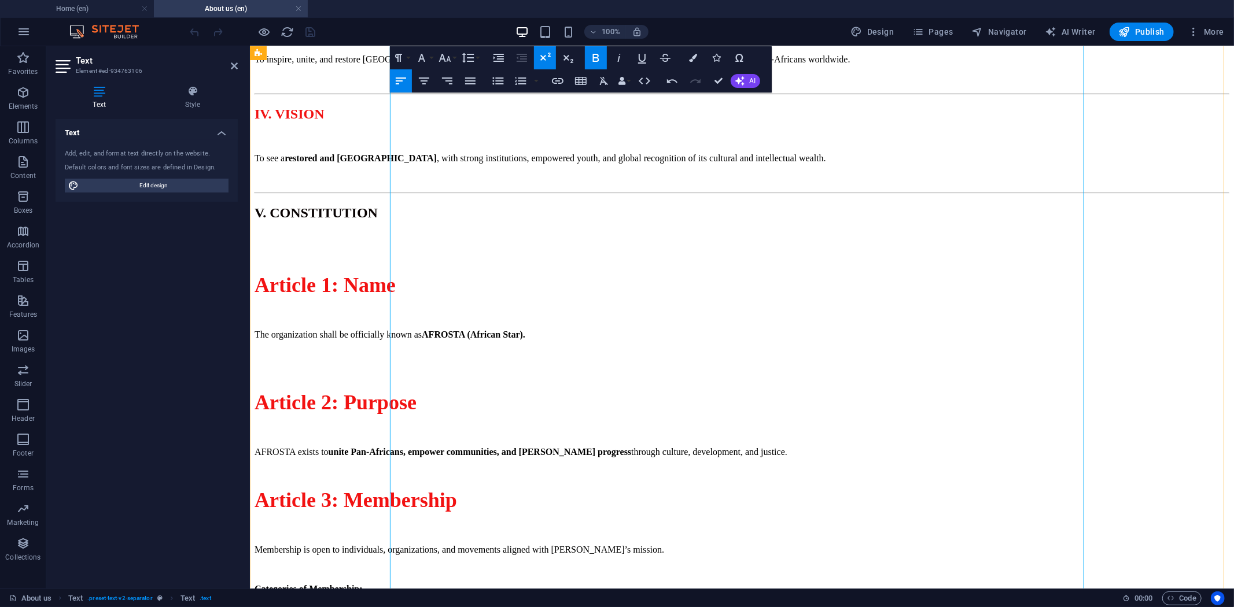
scroll to position [1414, 0]
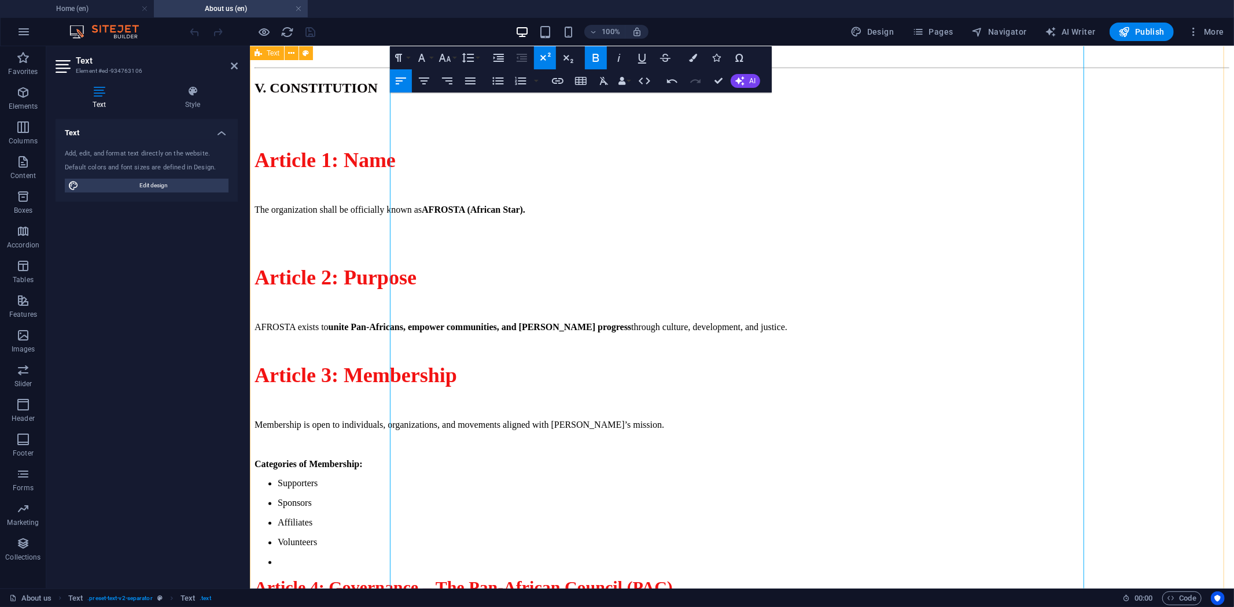
drag, startPoint x: 675, startPoint y: 403, endPoint x: 385, endPoint y: 401, distance: 289.3
click at [385, 401] on div "AFROSTA CONSTITUTION & FRAMEWORK Restoring Africa, Uniting the World Message fr…" at bounding box center [741, 191] width 975 height 2948
click at [454, 61] on button "Font Size" at bounding box center [447, 57] width 22 height 23
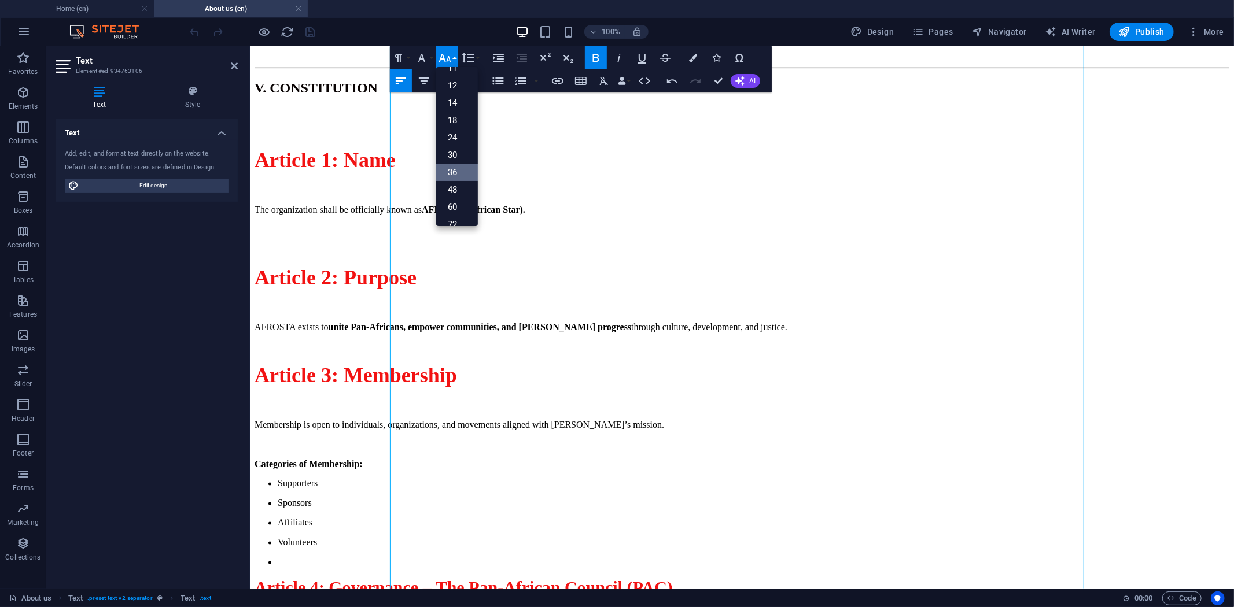
click at [463, 172] on link "36" at bounding box center [457, 172] width 42 height 17
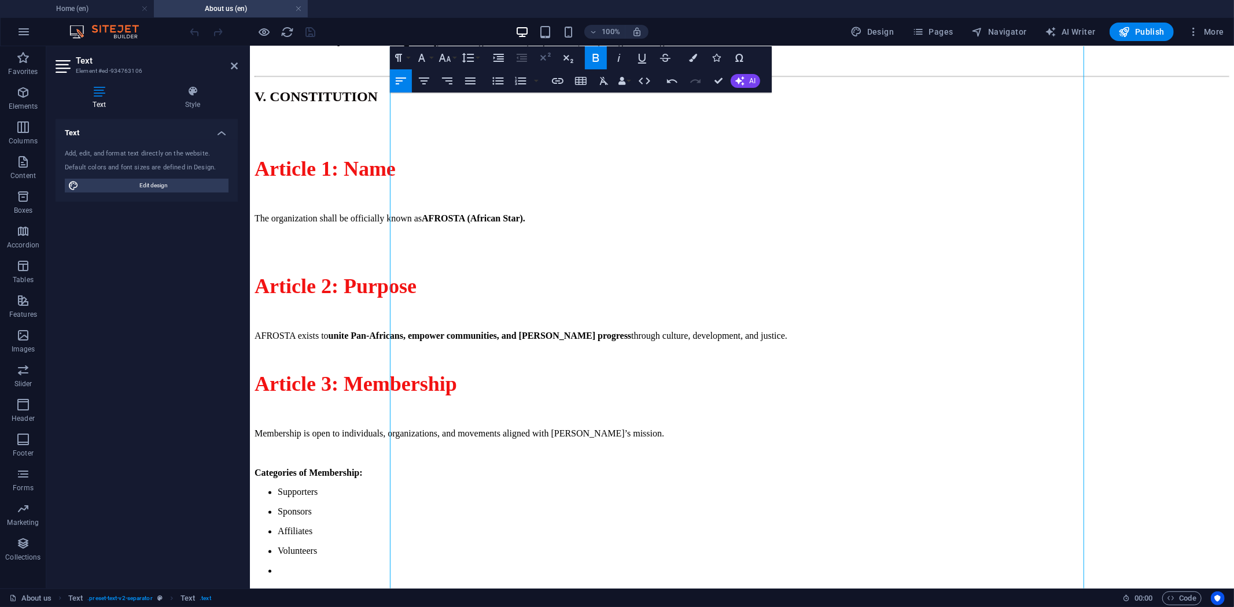
click at [546, 59] on icon "button" at bounding box center [545, 58] width 14 height 14
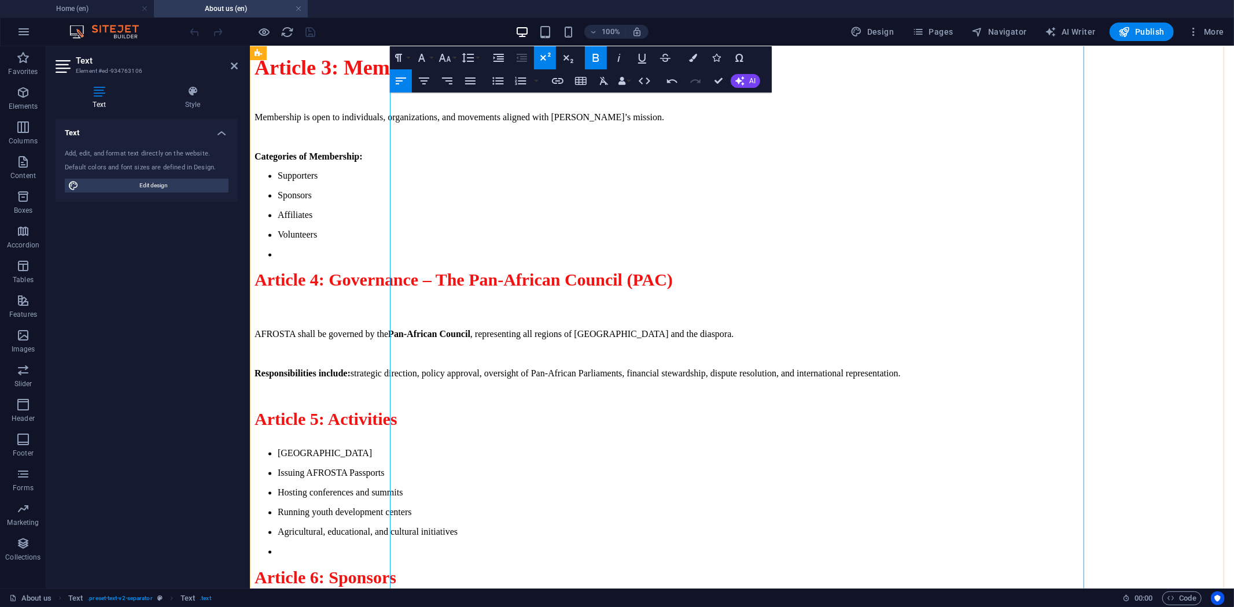
scroll to position [1736, 0]
drag, startPoint x: 602, startPoint y: 225, endPoint x: 386, endPoint y: 226, distance: 216.4
click at [452, 58] on button "Font Size" at bounding box center [447, 57] width 22 height 23
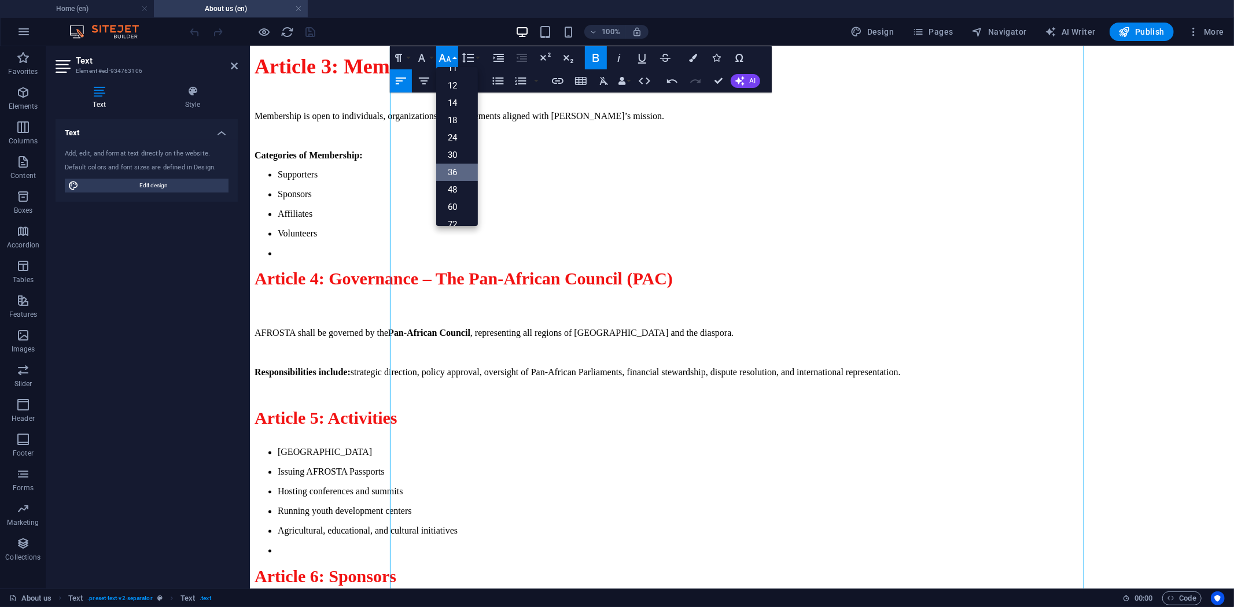
click at [457, 168] on link "36" at bounding box center [457, 172] width 42 height 17
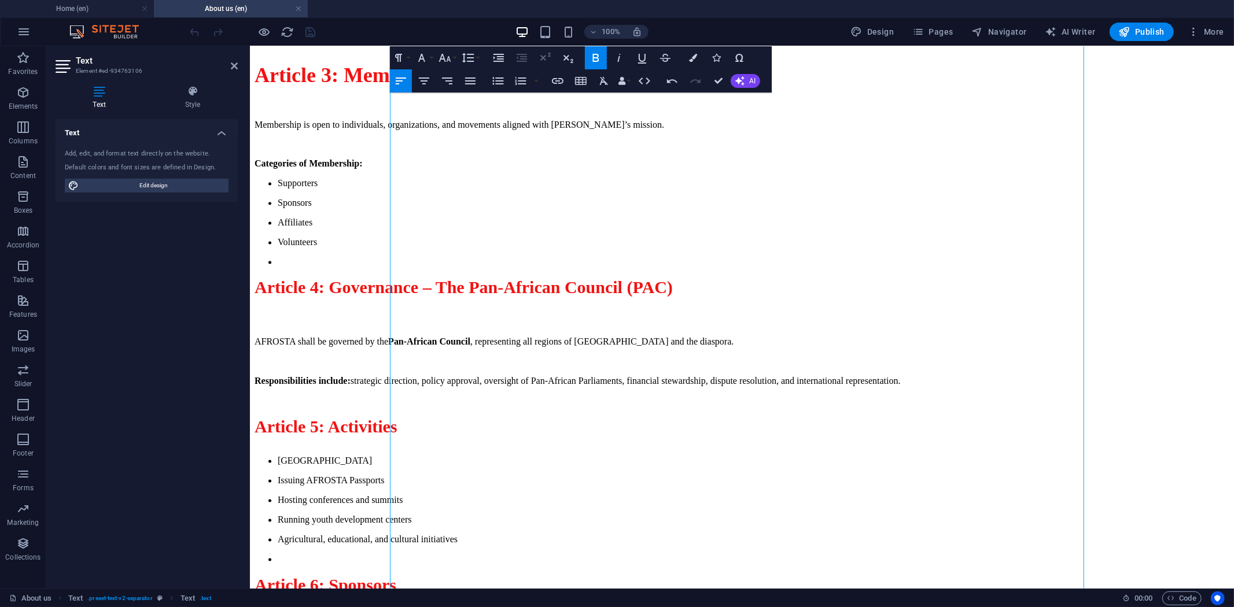
click at [544, 54] on icon "button" at bounding box center [545, 58] width 14 height 14
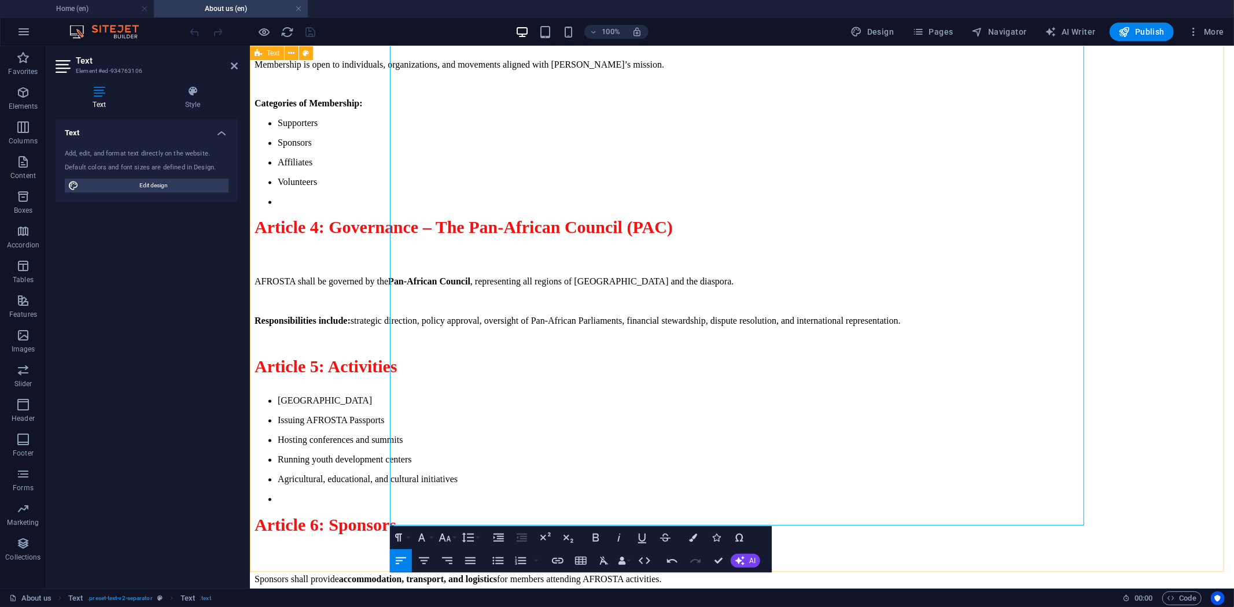
drag, startPoint x: 461, startPoint y: 414, endPoint x: 382, endPoint y: 310, distance: 130.5
click at [454, 537] on button "Font Size" at bounding box center [447, 537] width 22 height 23
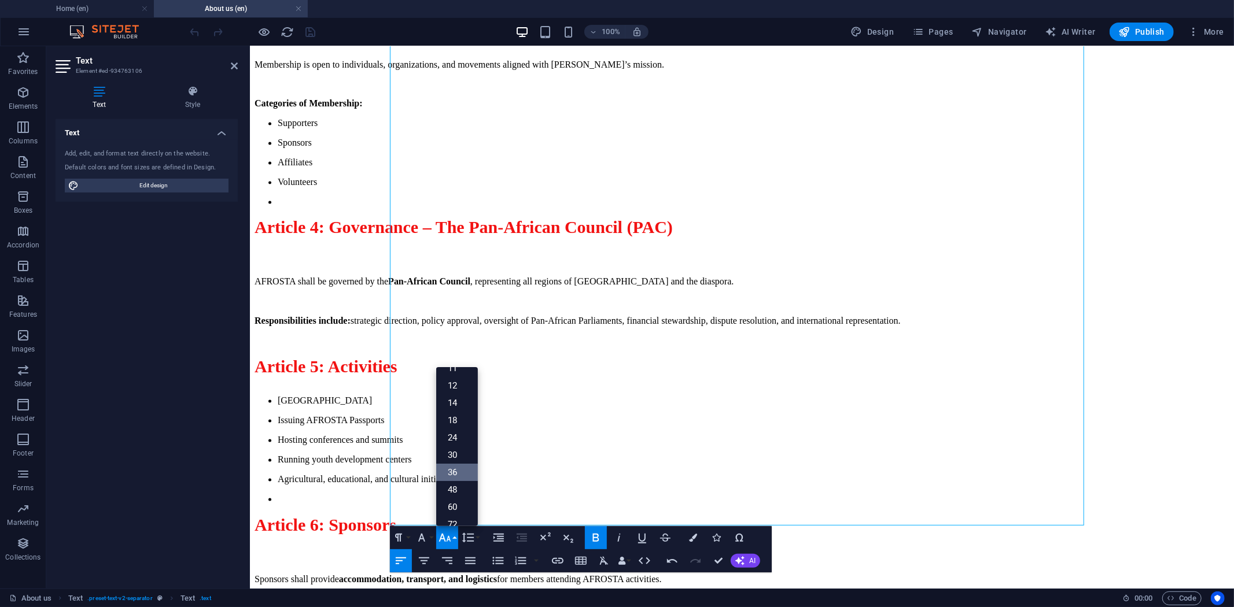
click at [448, 472] on link "36" at bounding box center [457, 472] width 42 height 17
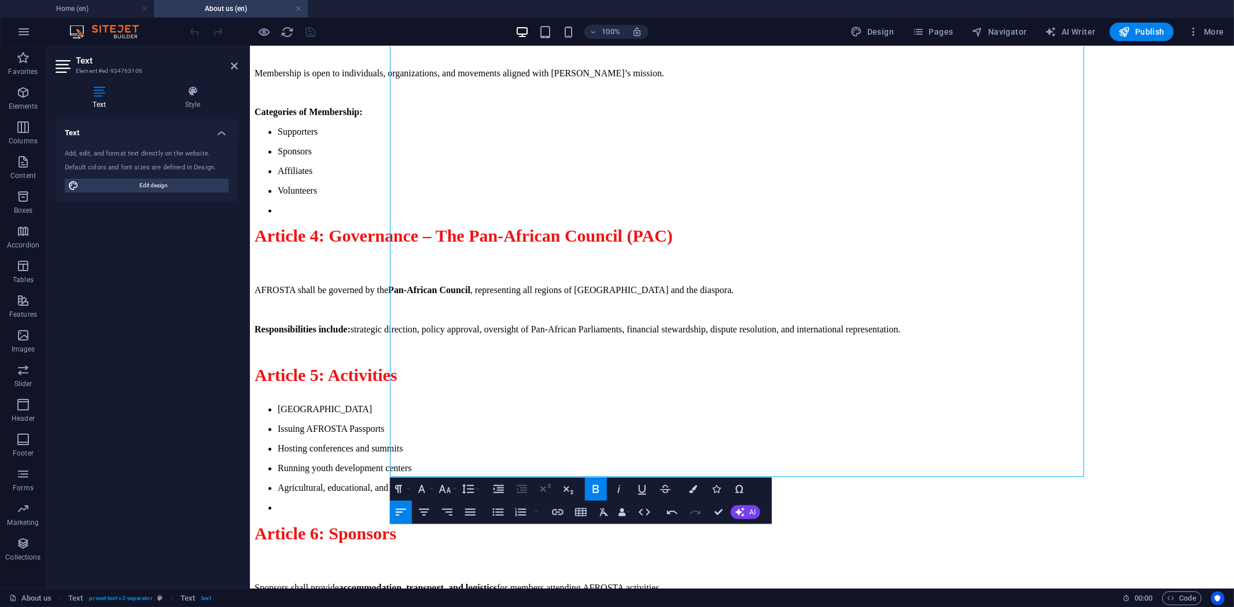
click at [544, 489] on icon "button" at bounding box center [545, 489] width 14 height 14
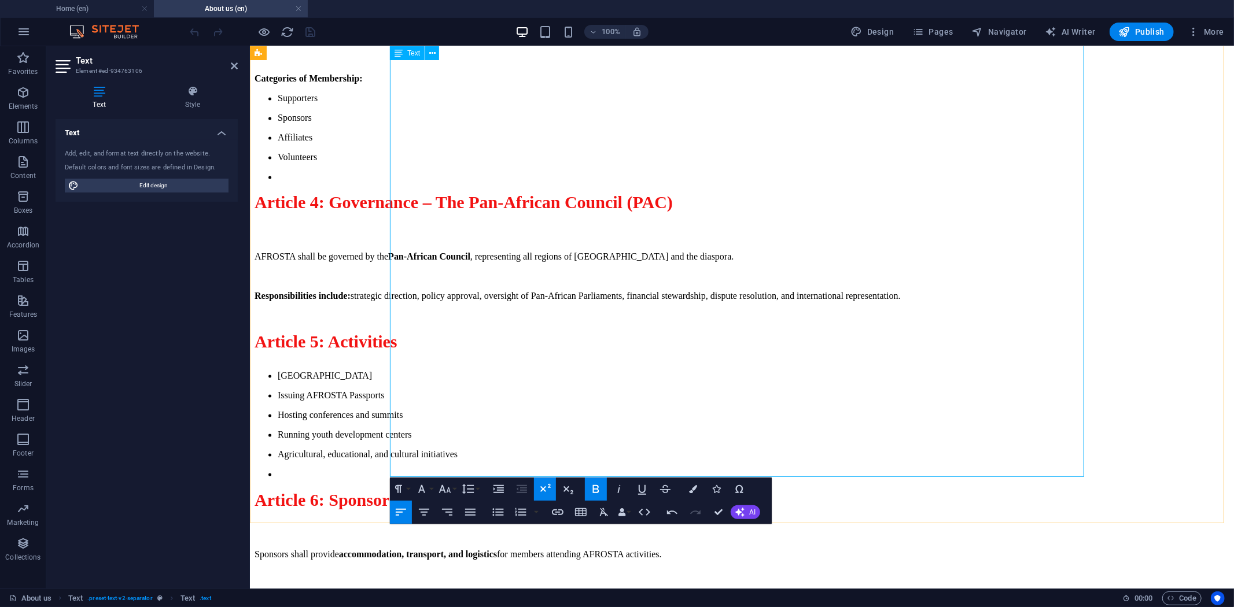
scroll to position [1858, 0]
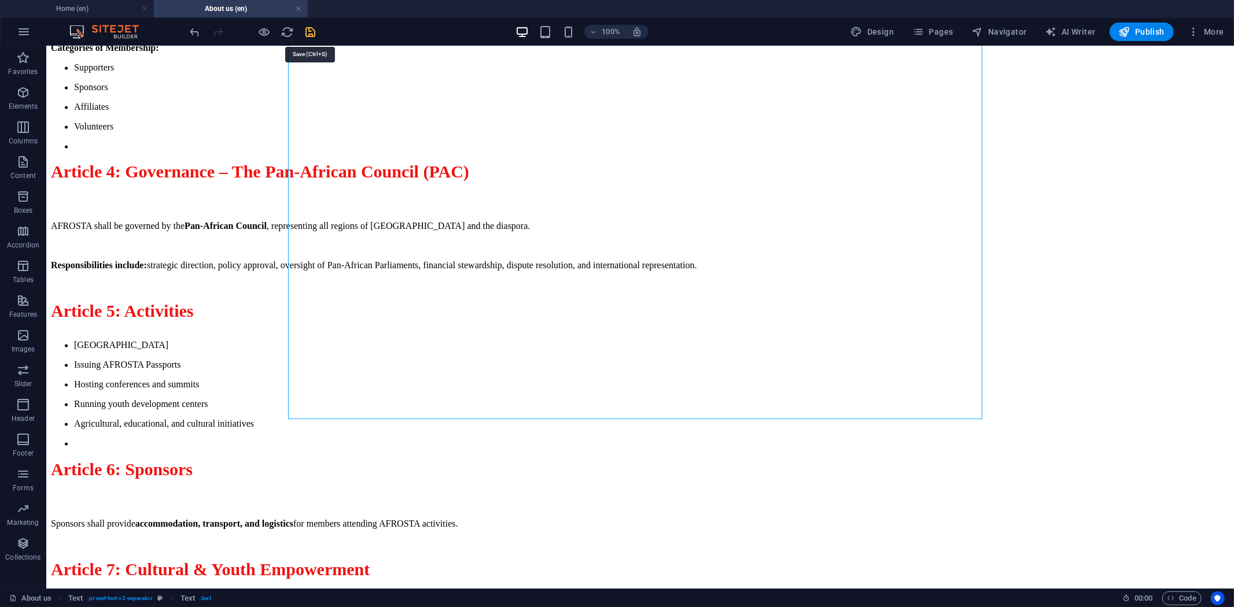
click at [309, 27] on icon "save" at bounding box center [310, 31] width 13 height 13
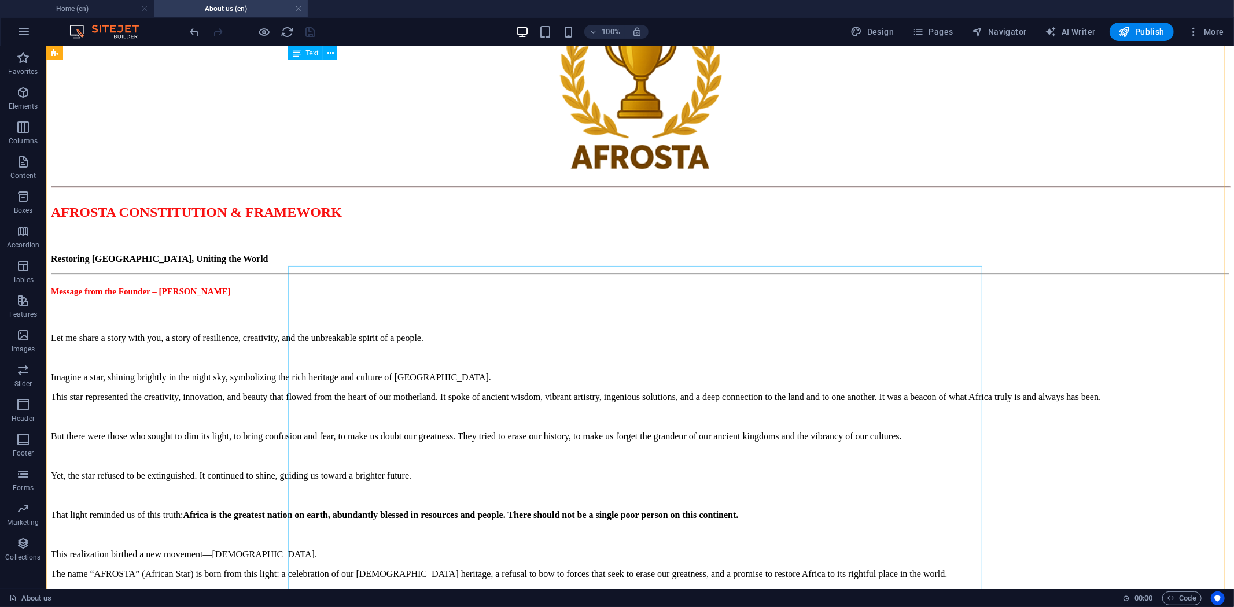
scroll to position [122, 0]
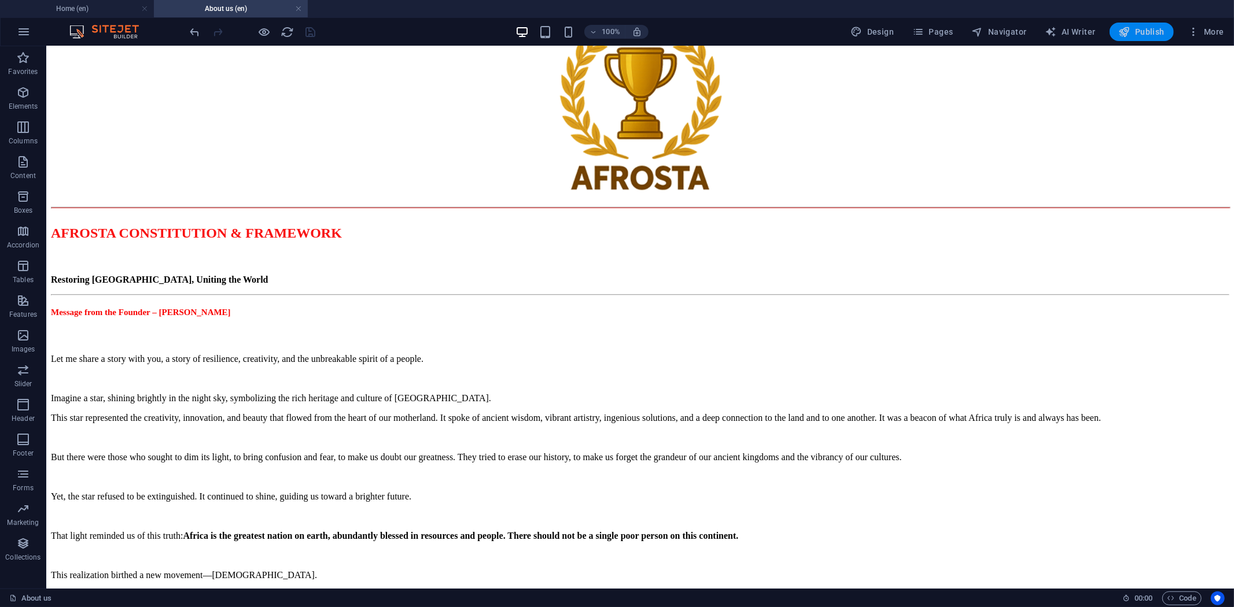
click at [1129, 25] on button "Publish" at bounding box center [1142, 32] width 64 height 19
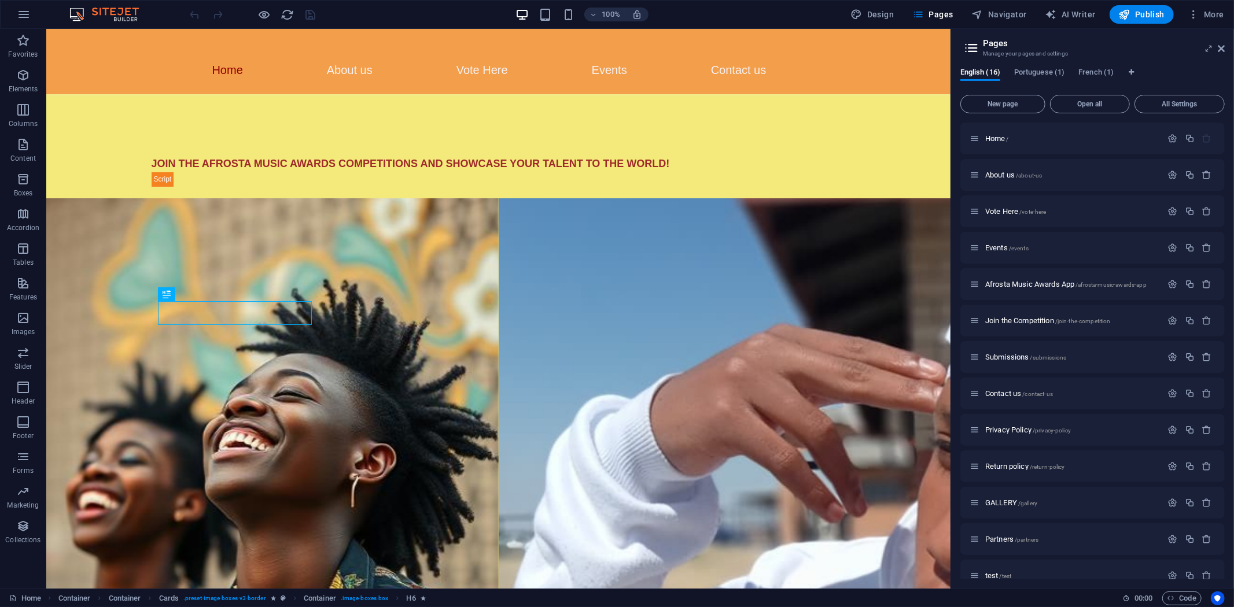
scroll to position [676, 0]
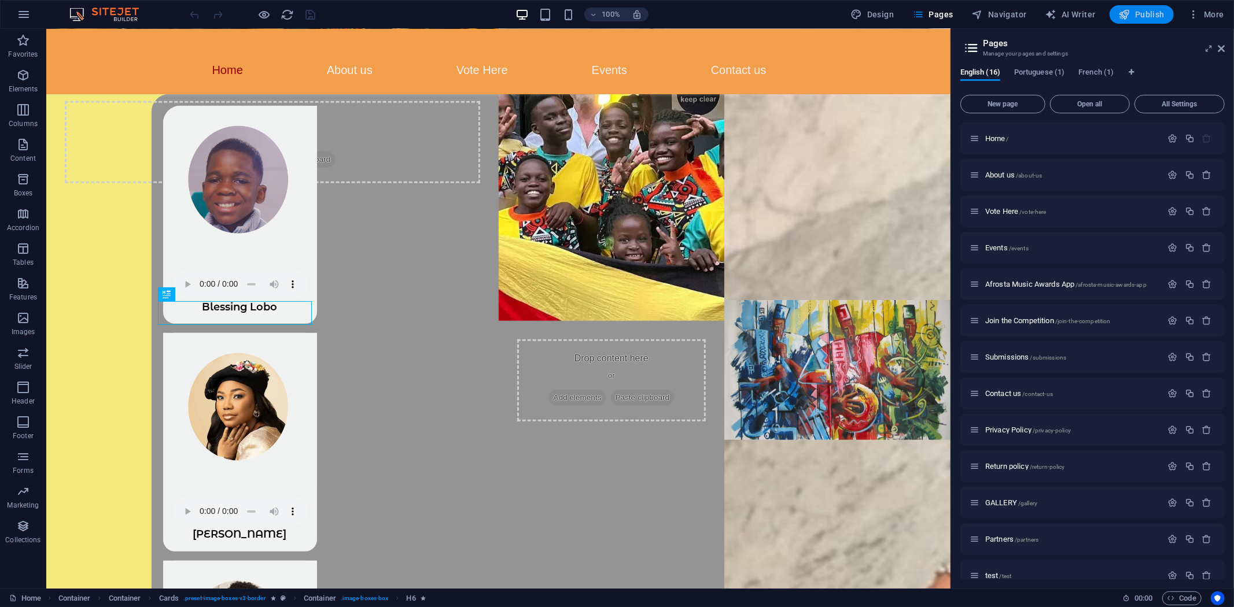
click at [1141, 16] on span "Publish" at bounding box center [1142, 15] width 46 height 12
